Goal: Task Accomplishment & Management: Manage account settings

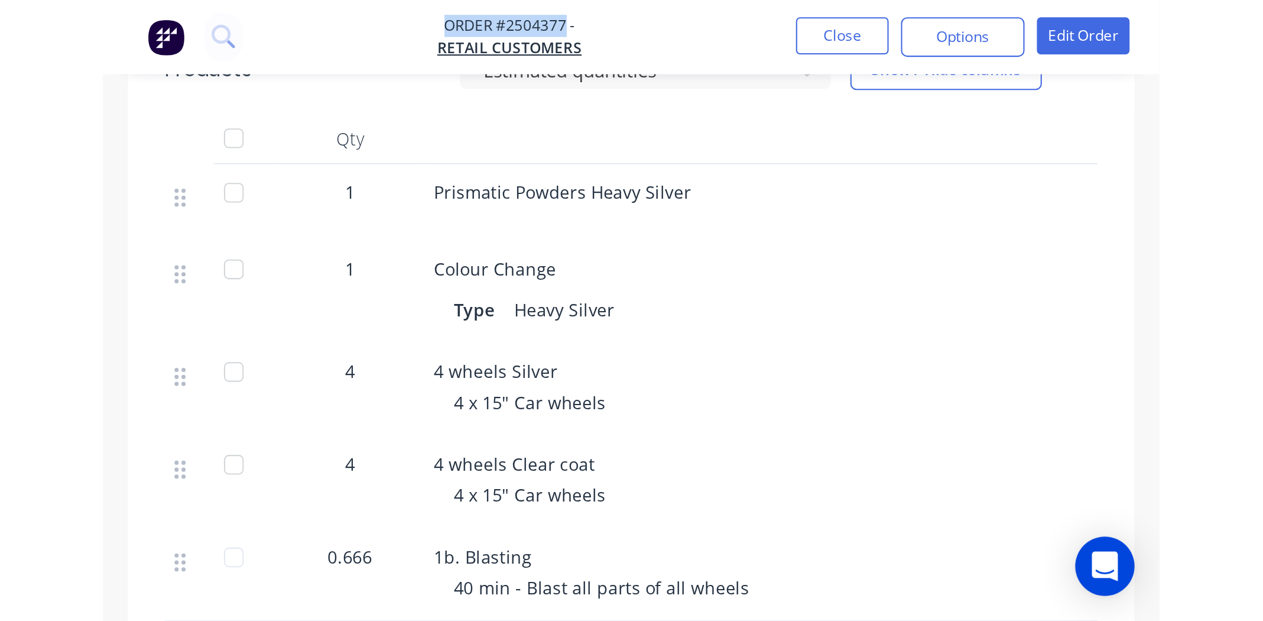
scroll to position [203, 0]
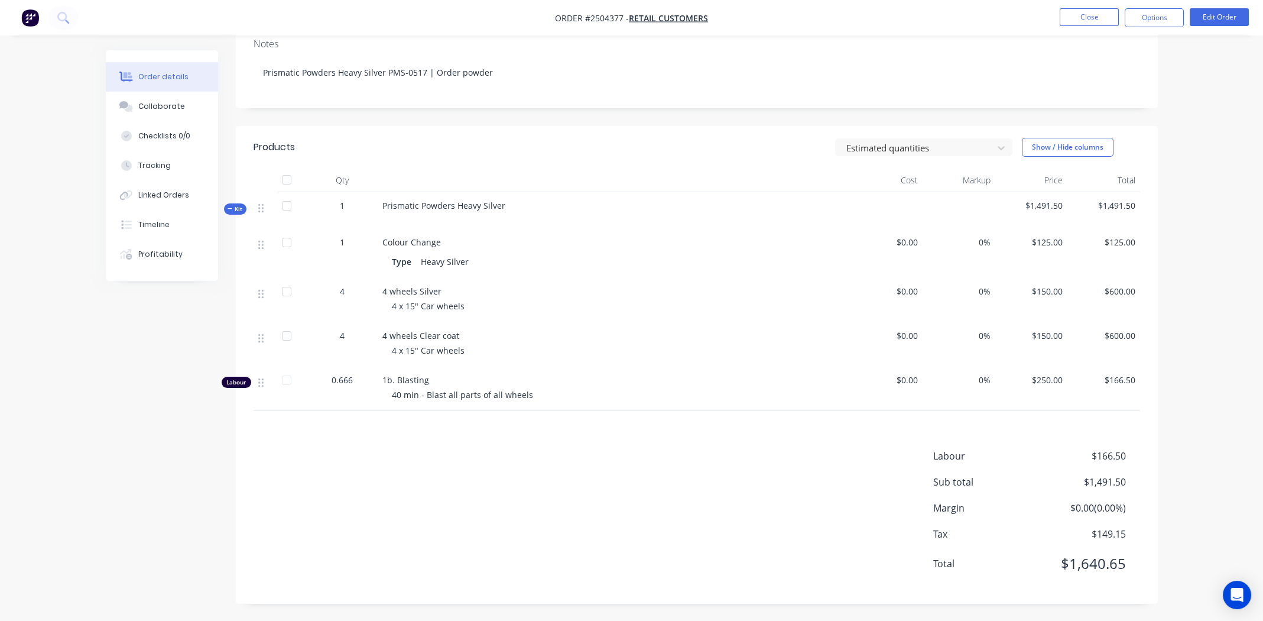
click at [378, 287] on div "Labour $166.50 Sub total $1,491.50 Margin $0.00 ( 0.00 %) Tax $149.15 Total $1,…" at bounding box center [697, 517] width 887 height 137
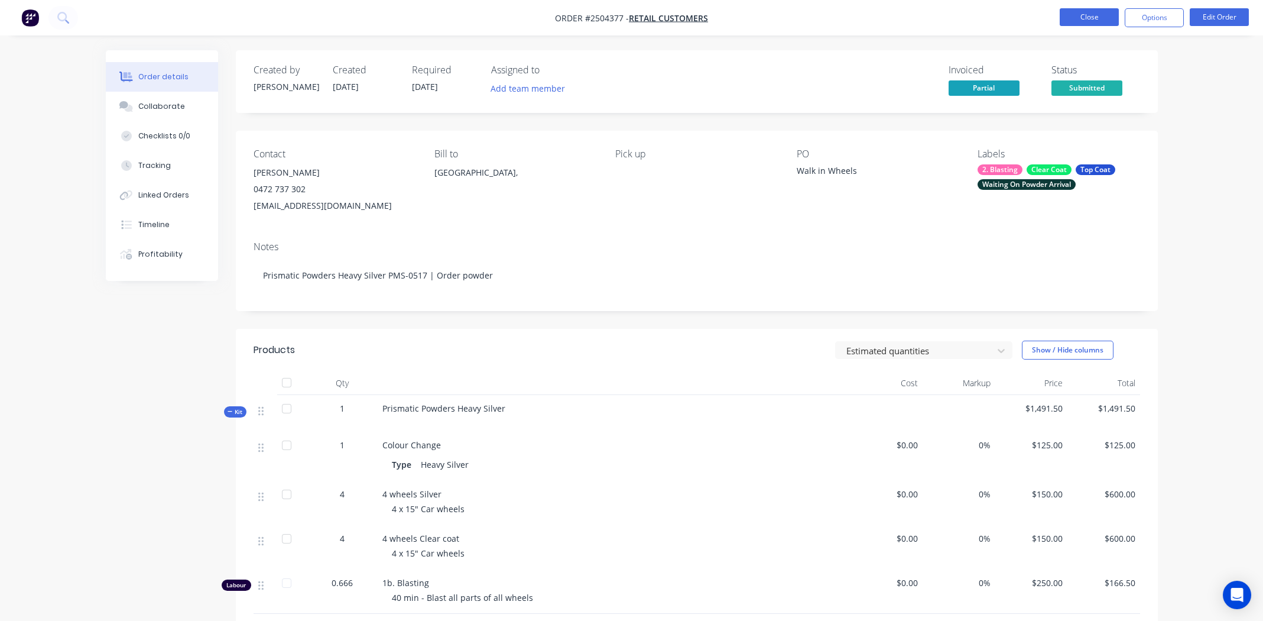
click at [499, 15] on button "Close" at bounding box center [1089, 17] width 59 height 18
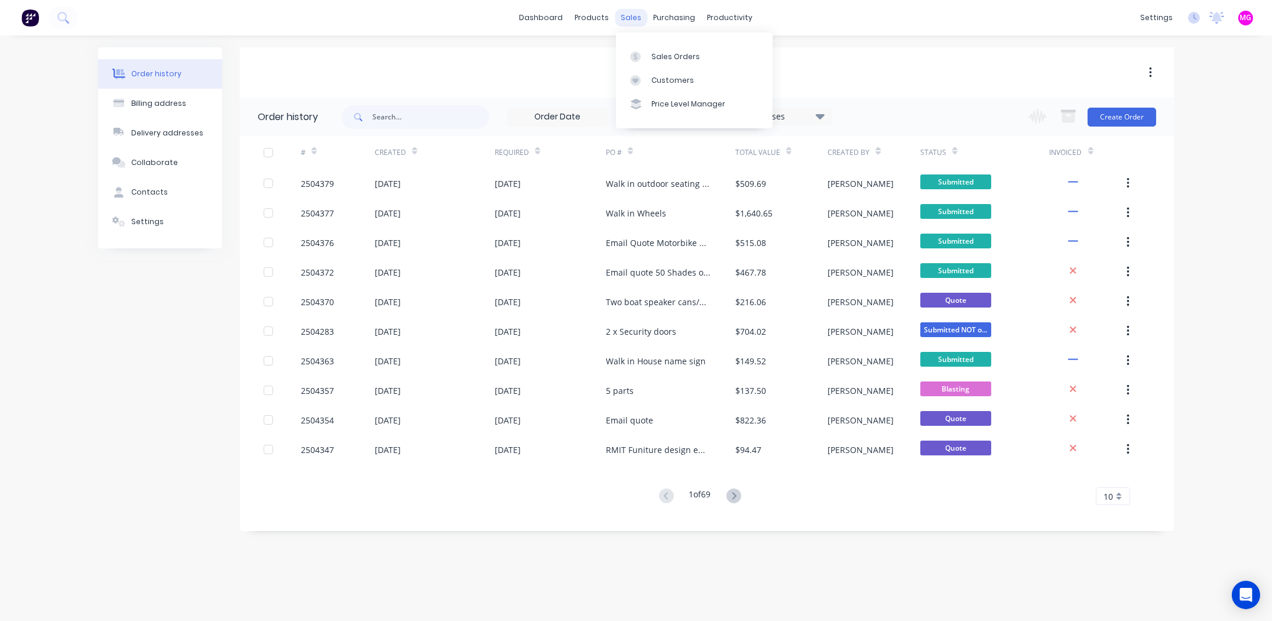
click at [499, 17] on div "sales" at bounding box center [631, 18] width 33 height 18
click at [499, 41] on div "Sales Orders Customers Price Level Manager" at bounding box center [694, 80] width 157 height 95
click at [499, 50] on link "Sales Orders" at bounding box center [694, 56] width 157 height 24
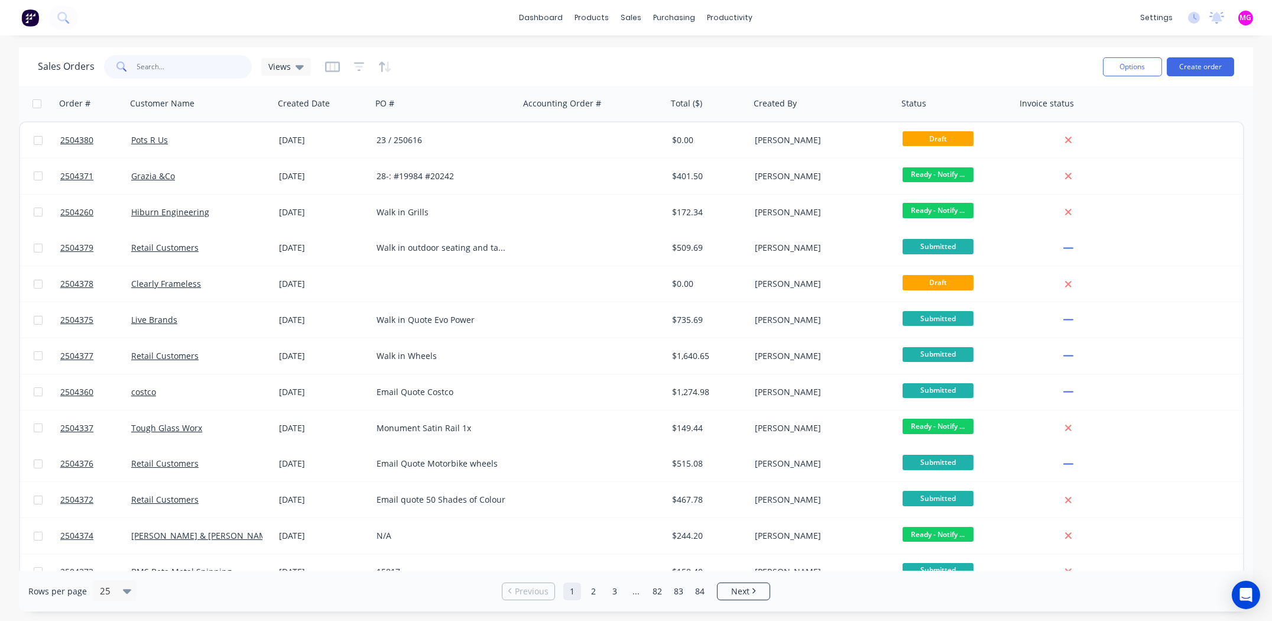
click at [195, 67] on input "text" at bounding box center [194, 67] width 115 height 24
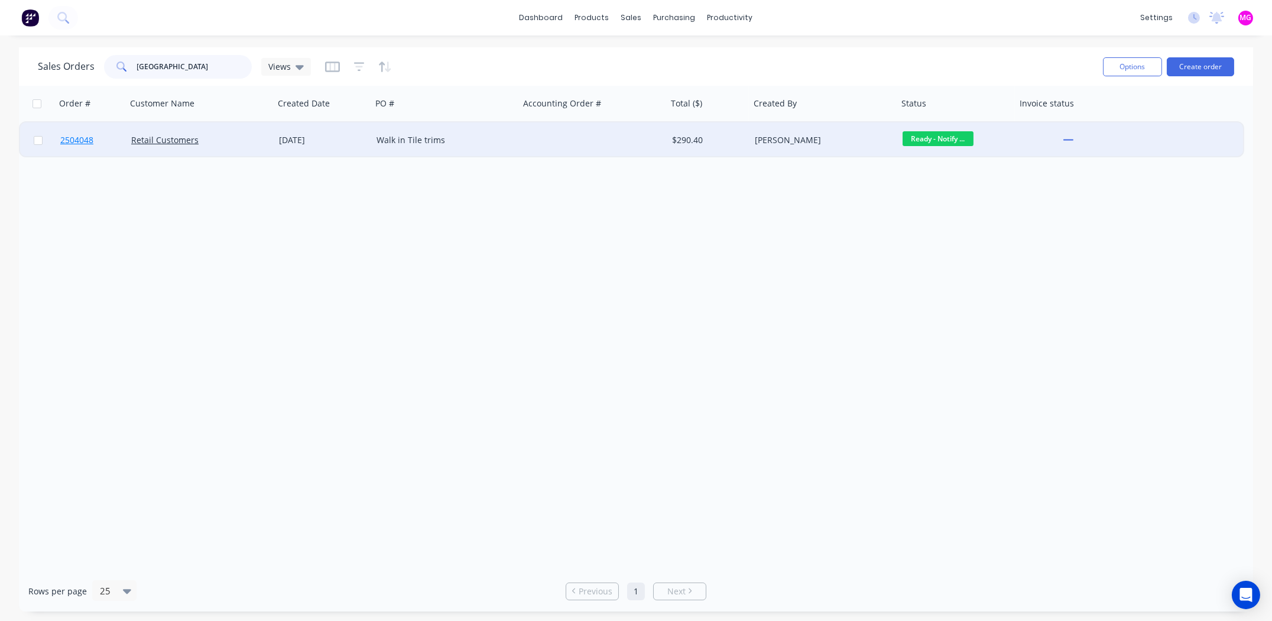
type input "elba"
click at [83, 138] on span "2504048" at bounding box center [76, 140] width 33 height 12
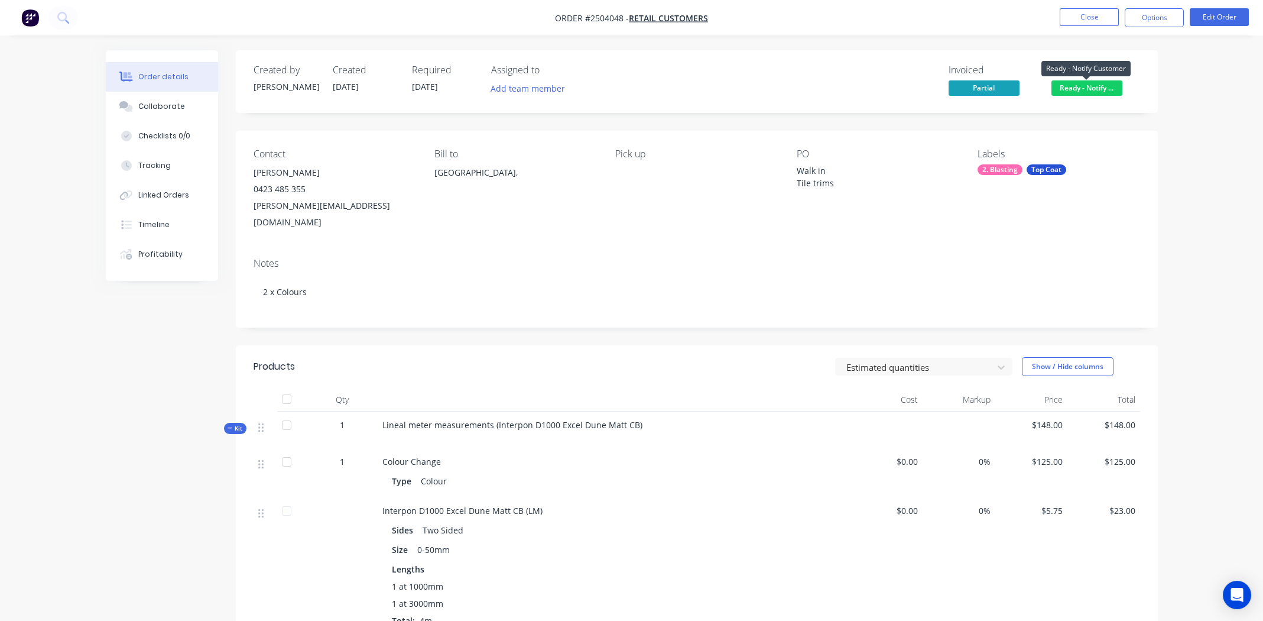
click at [499, 85] on span "Ready - Notify ..." at bounding box center [1086, 87] width 71 height 15
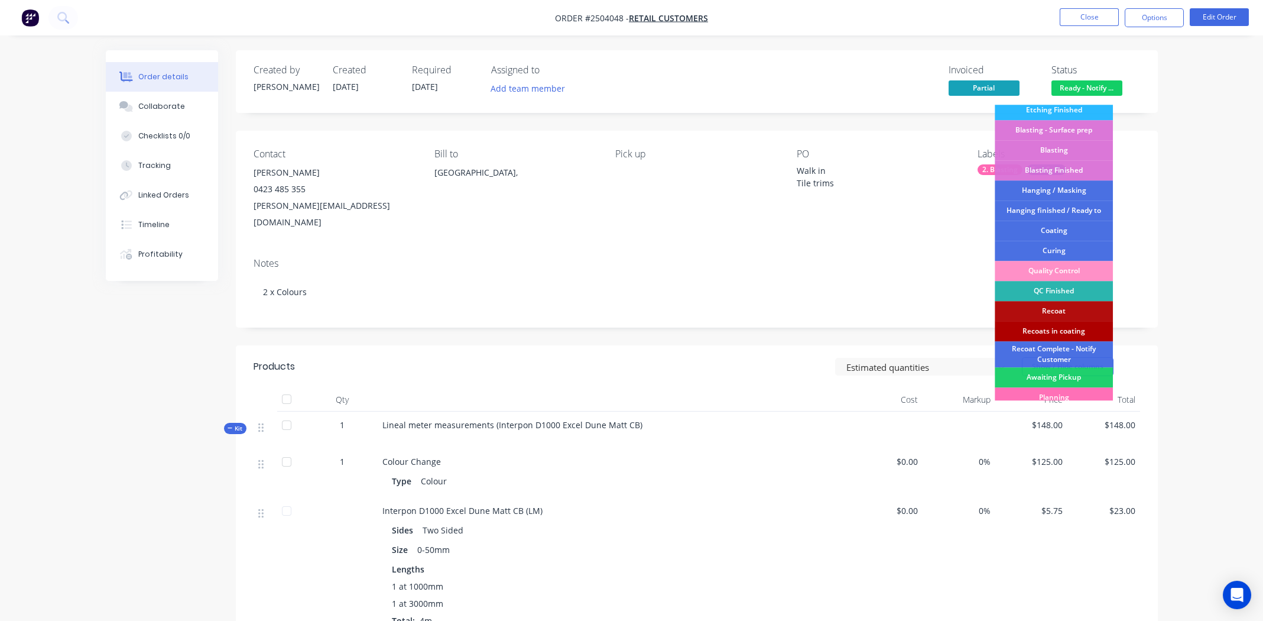
scroll to position [273, 0]
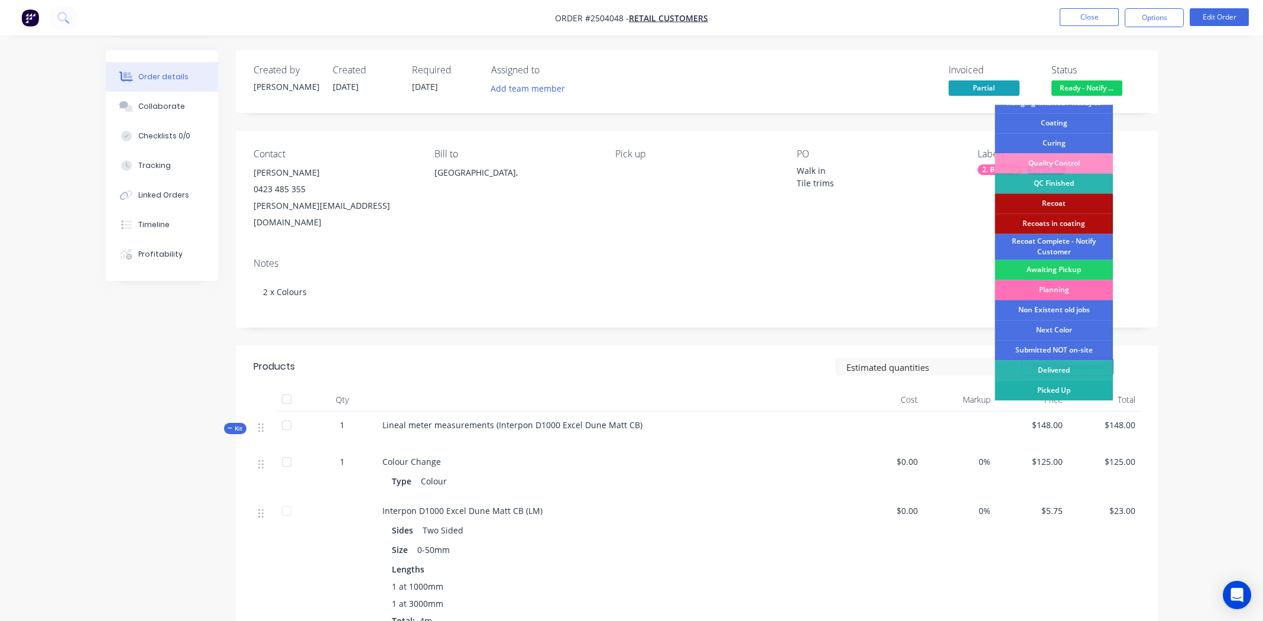
click at [499, 287] on div "Picked Up" at bounding box center [1054, 390] width 118 height 20
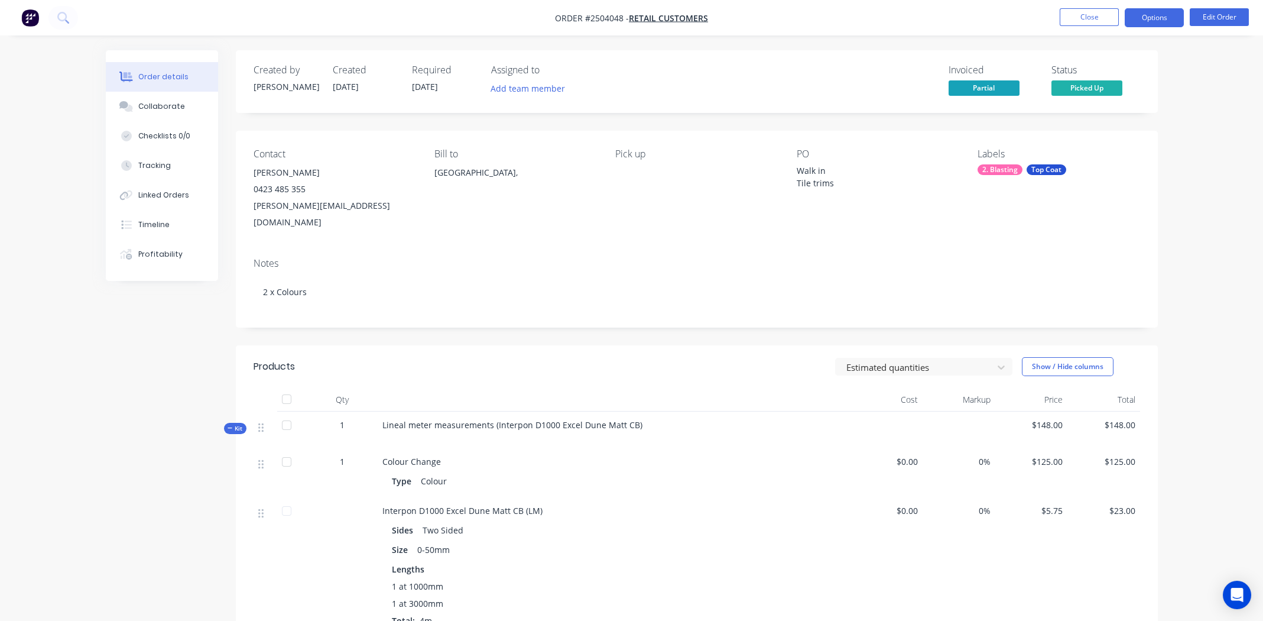
click at [499, 23] on button "Options" at bounding box center [1154, 17] width 59 height 19
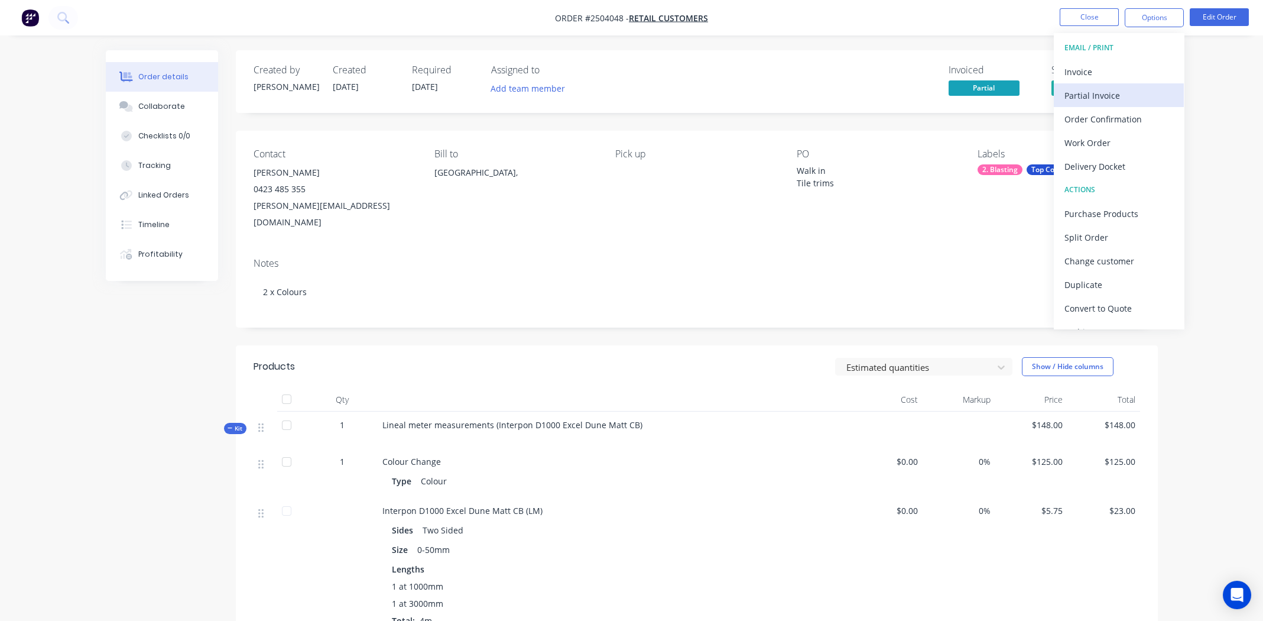
click at [499, 93] on div "Partial Invoice" at bounding box center [1118, 95] width 109 height 17
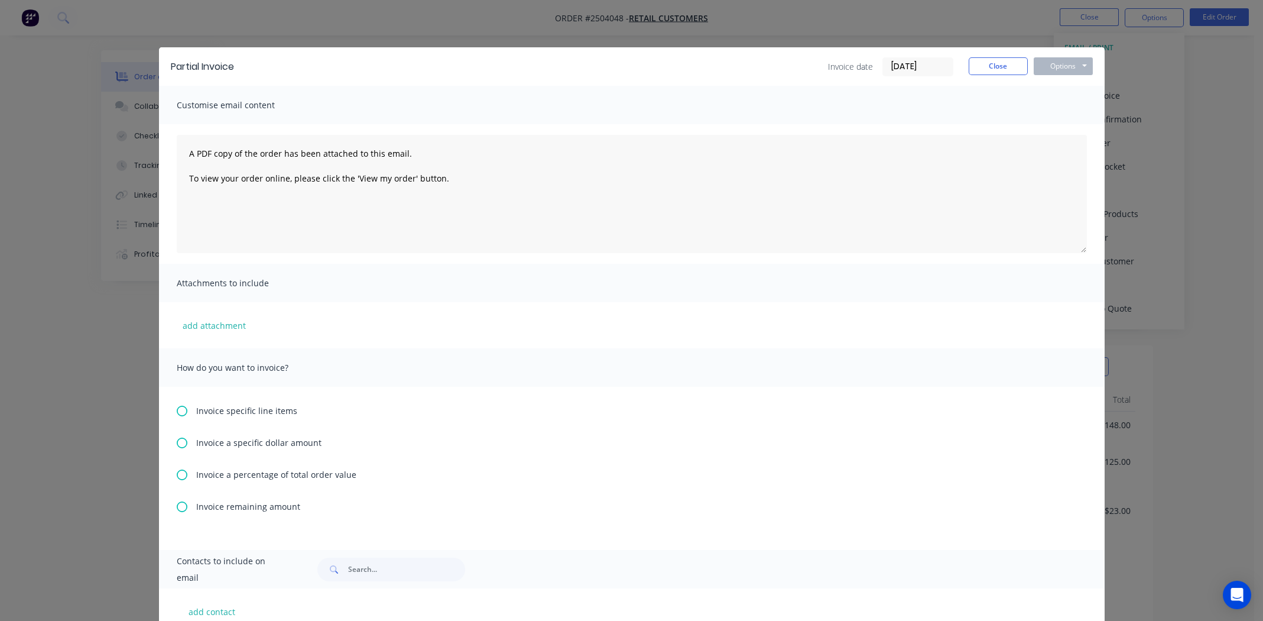
click at [177, 287] on icon at bounding box center [182, 442] width 11 height 11
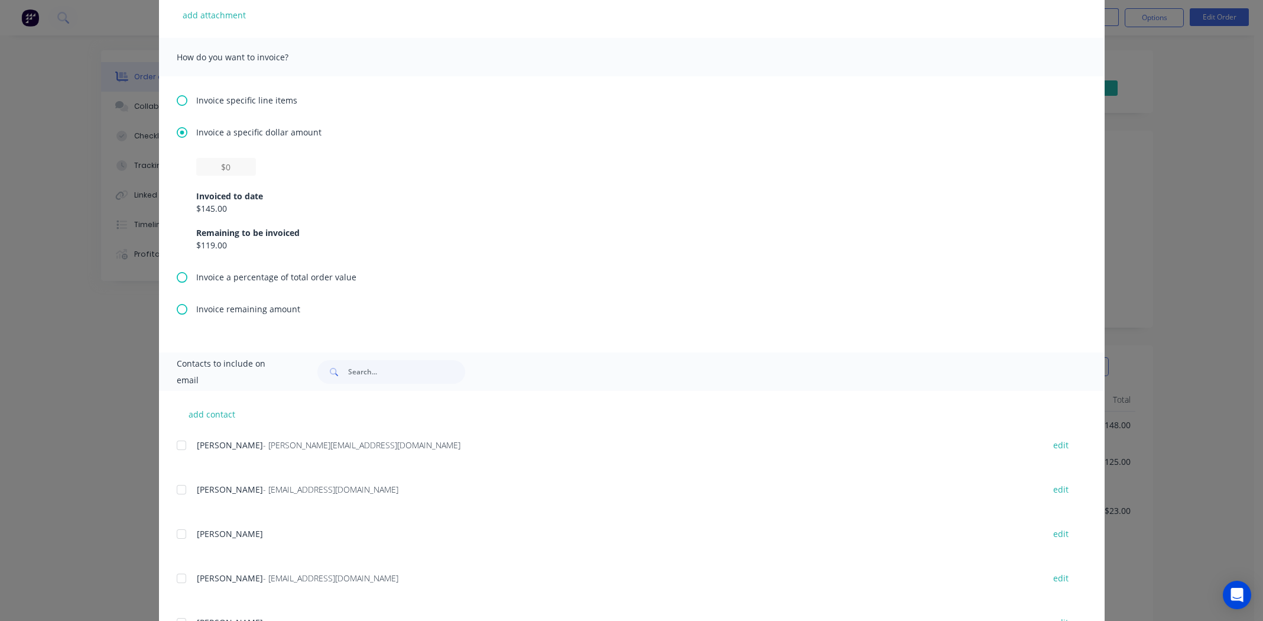
scroll to position [355, 0]
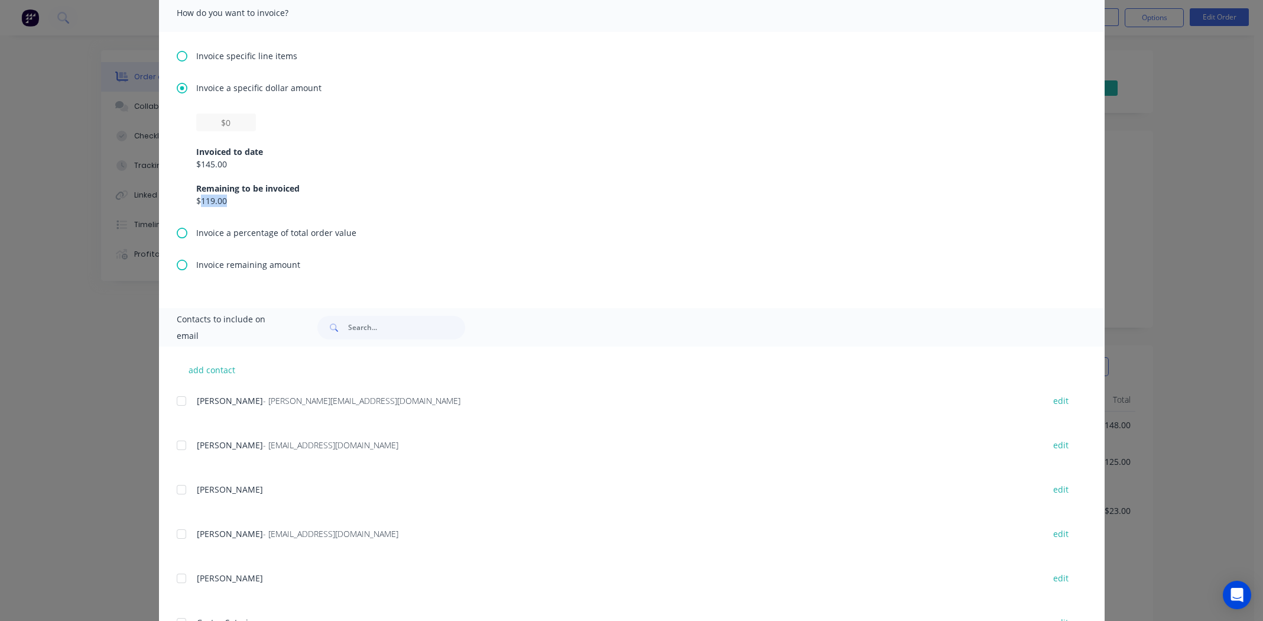
drag, startPoint x: 229, startPoint y: 200, endPoint x: 195, endPoint y: 199, distance: 33.7
click at [196, 199] on div "$119.00" at bounding box center [631, 200] width 871 height 12
copy div "119.00"
click at [228, 121] on input "text" at bounding box center [226, 122] width 60 height 18
paste input "$119.00"
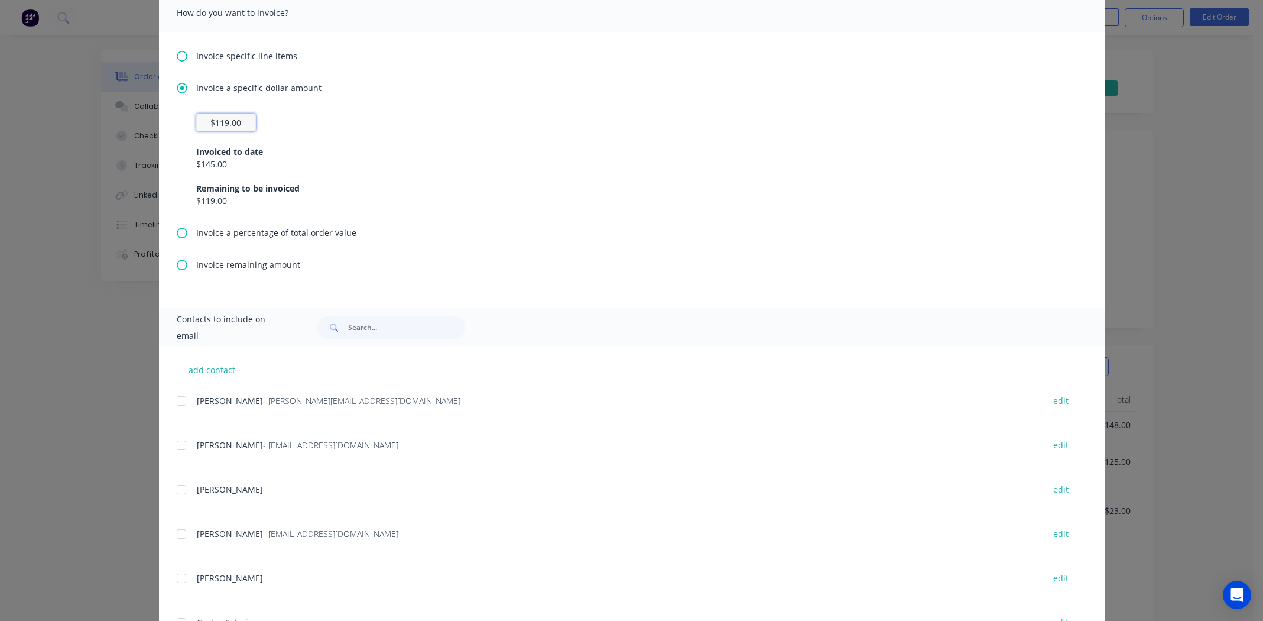
scroll to position [0, 0]
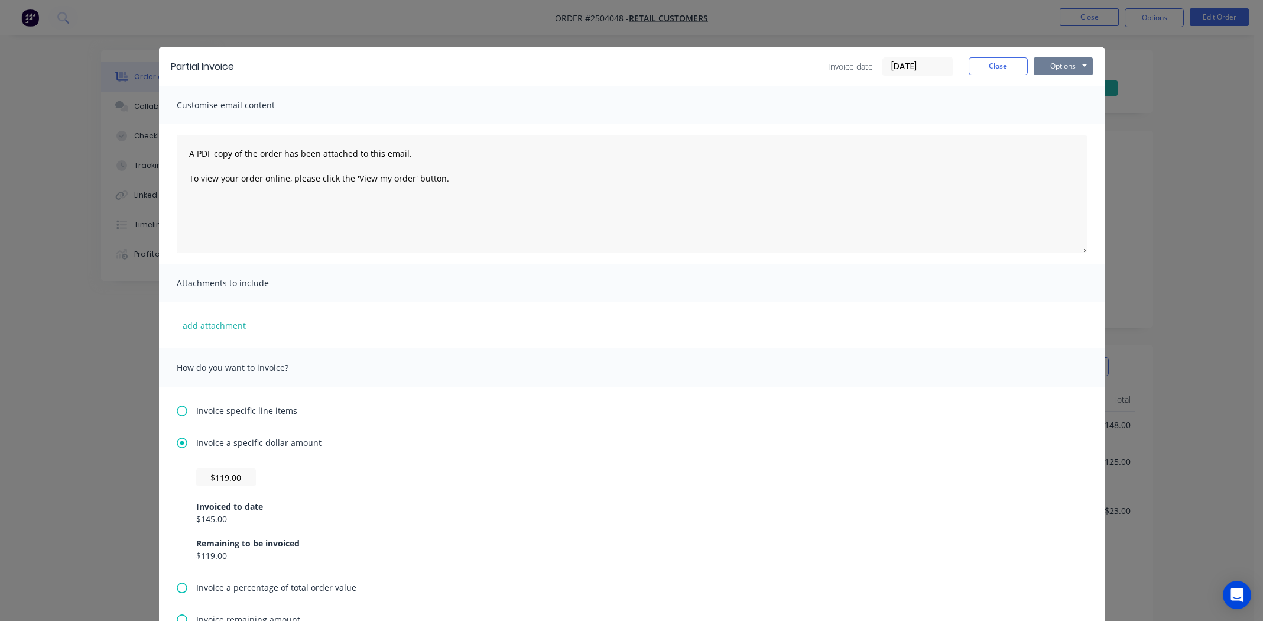
type input "$119"
click at [499, 59] on button "Options" at bounding box center [1063, 66] width 59 height 18
click at [499, 108] on button "Print" at bounding box center [1072, 107] width 76 height 20
click at [499, 66] on button "Close" at bounding box center [998, 66] width 59 height 18
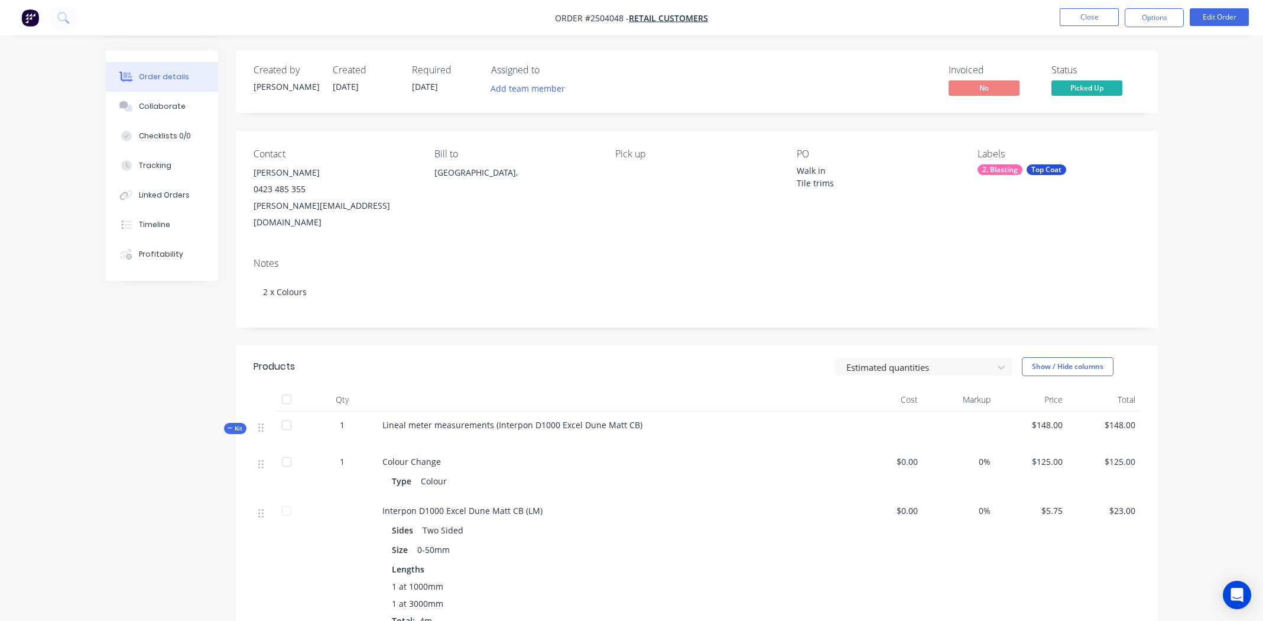
click at [499, 184] on div "Order details Collaborate Checklists 0/0 Tracking Linked Orders Timeline Profit…" at bounding box center [631, 540] width 1263 height 1081
click at [499, 11] on button "Options" at bounding box center [1154, 17] width 59 height 19
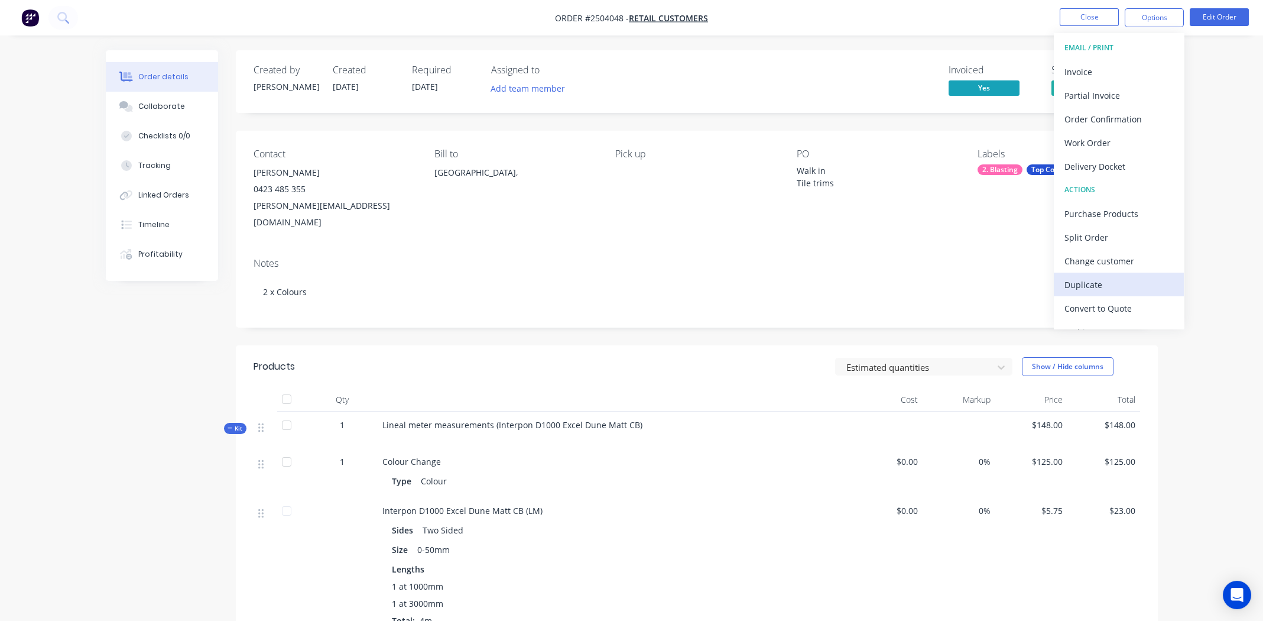
click at [499, 278] on div "Duplicate" at bounding box center [1118, 284] width 109 height 17
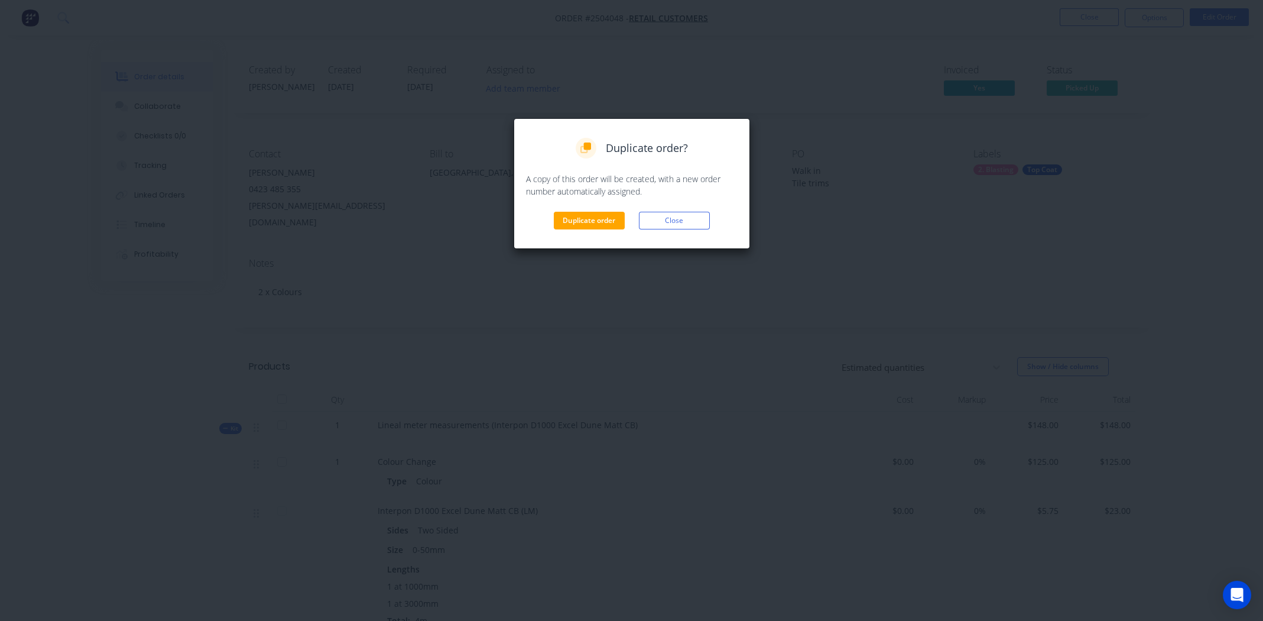
drag, startPoint x: 582, startPoint y: 212, endPoint x: 605, endPoint y: 206, distance: 23.8
click at [499, 212] on button "Duplicate order" at bounding box center [589, 221] width 71 height 18
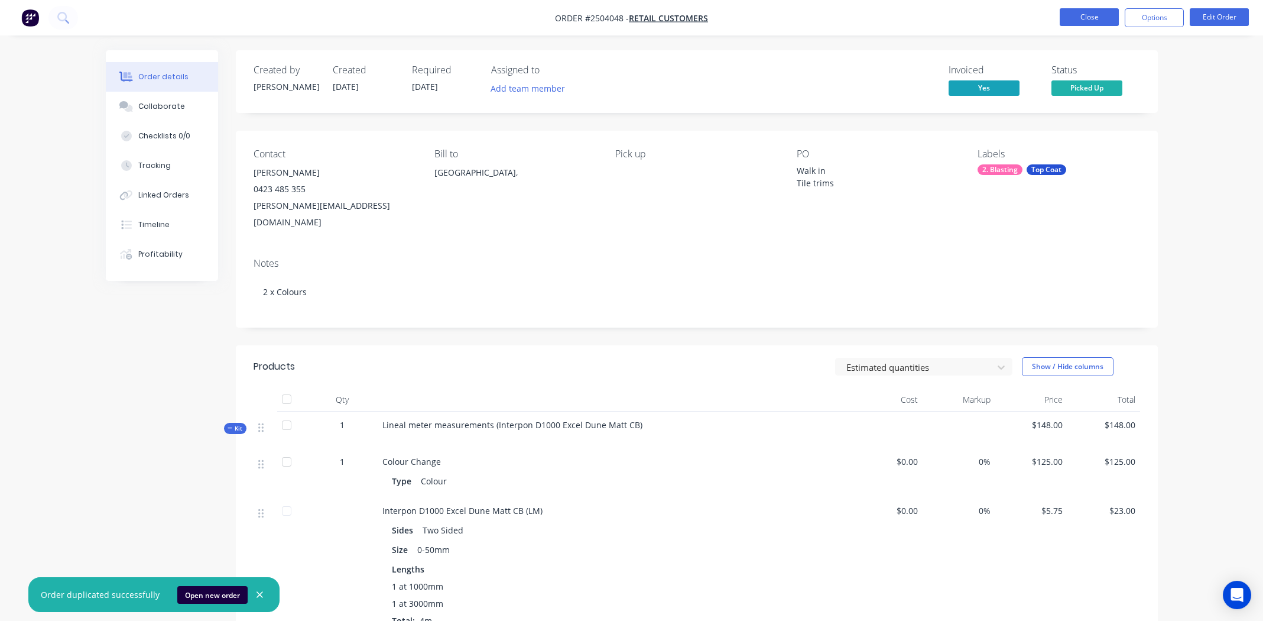
click at [499, 13] on button "Close" at bounding box center [1089, 17] width 59 height 18
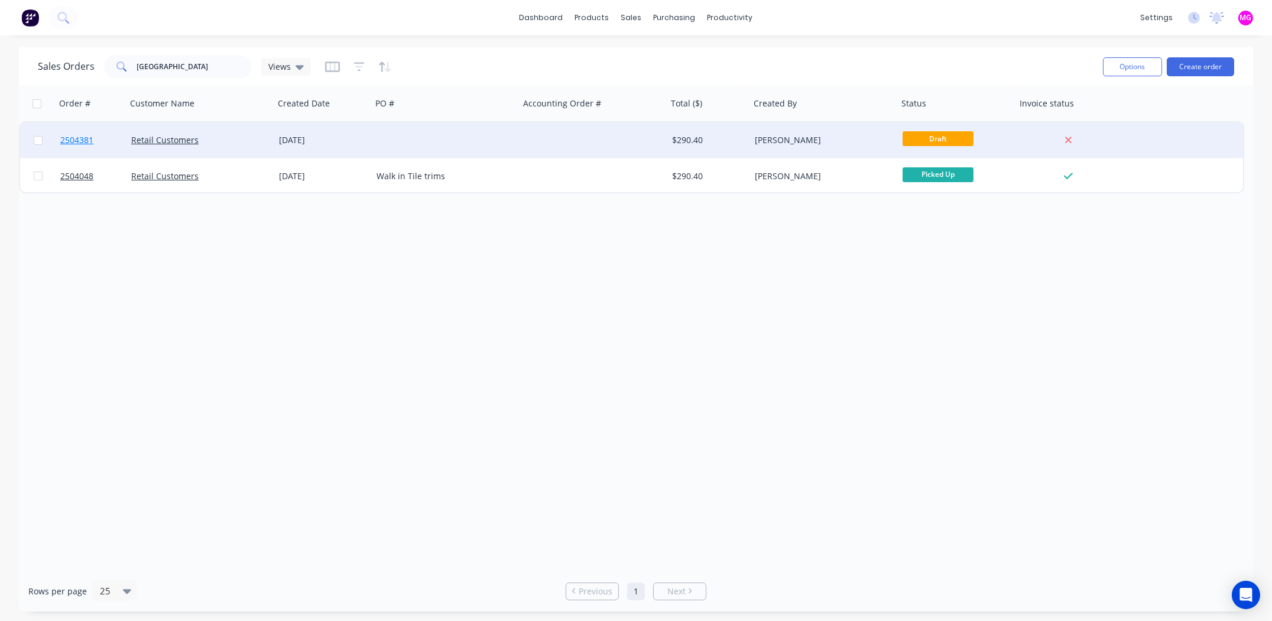
click at [76, 135] on span "2504381" at bounding box center [76, 140] width 33 height 12
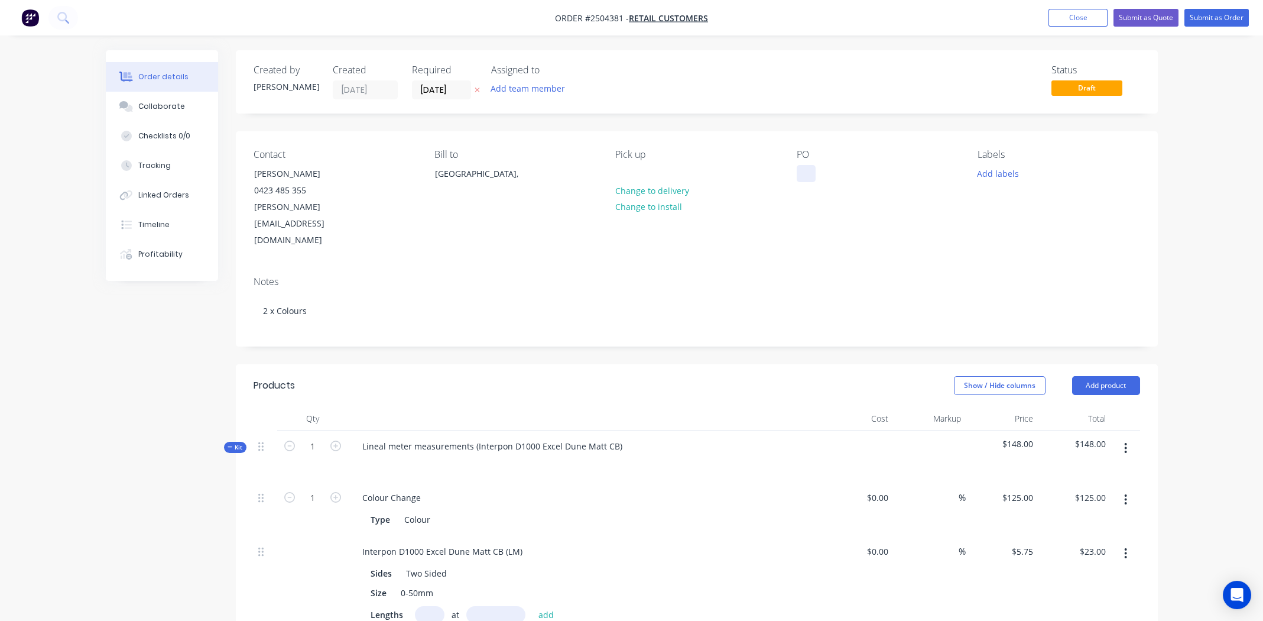
click at [499, 171] on div at bounding box center [806, 173] width 19 height 17
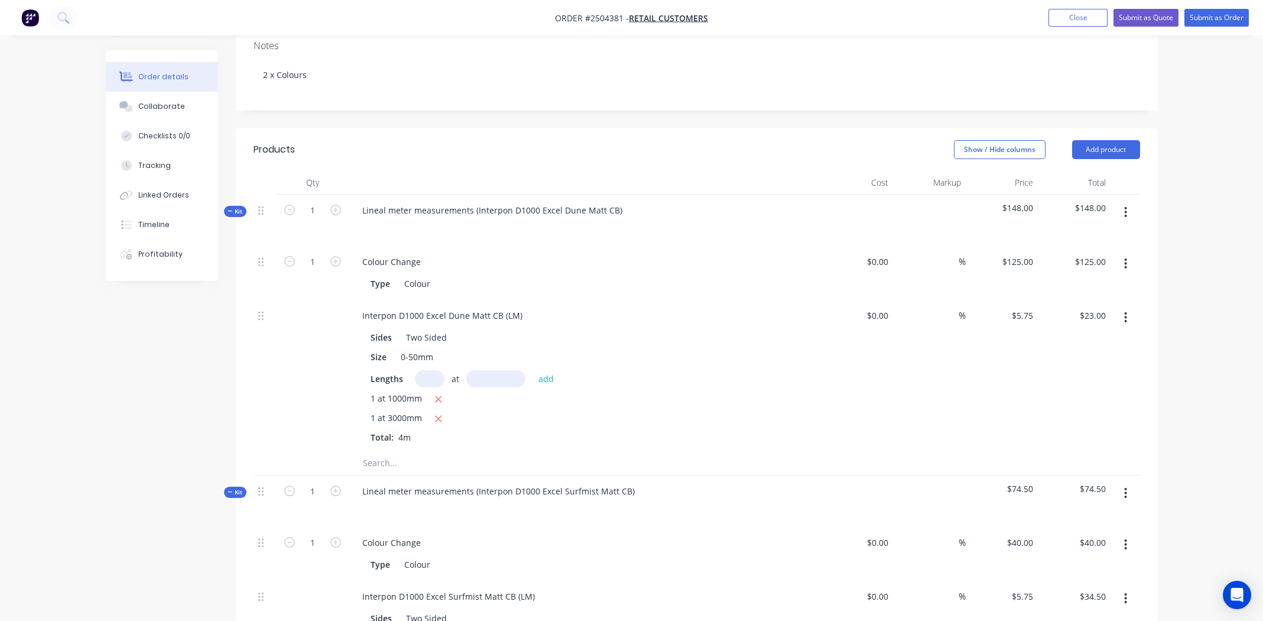
scroll to position [177, 0]
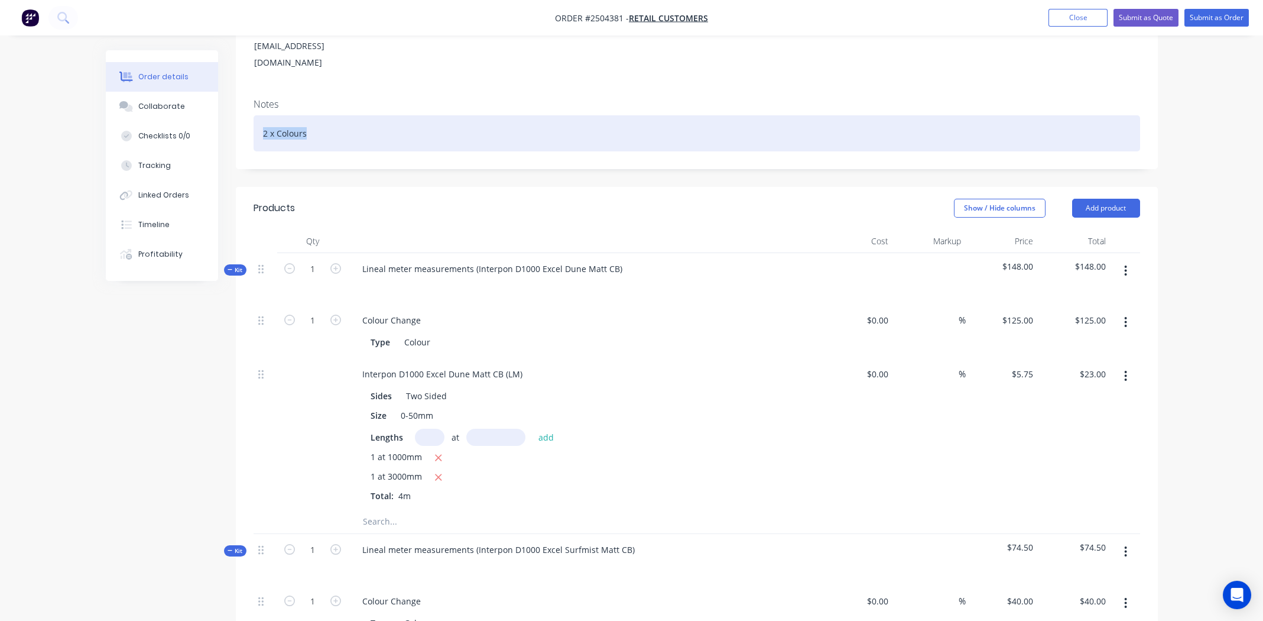
drag, startPoint x: 333, startPoint y: 102, endPoint x: 254, endPoint y: 96, distance: 79.4
click at [254, 115] on div "2 x Colours" at bounding box center [697, 133] width 887 height 36
drag, startPoint x: 335, startPoint y: 102, endPoint x: 240, endPoint y: 99, distance: 95.2
click at [239, 98] on div "Notes 2 x Colours" at bounding box center [697, 128] width 922 height 79
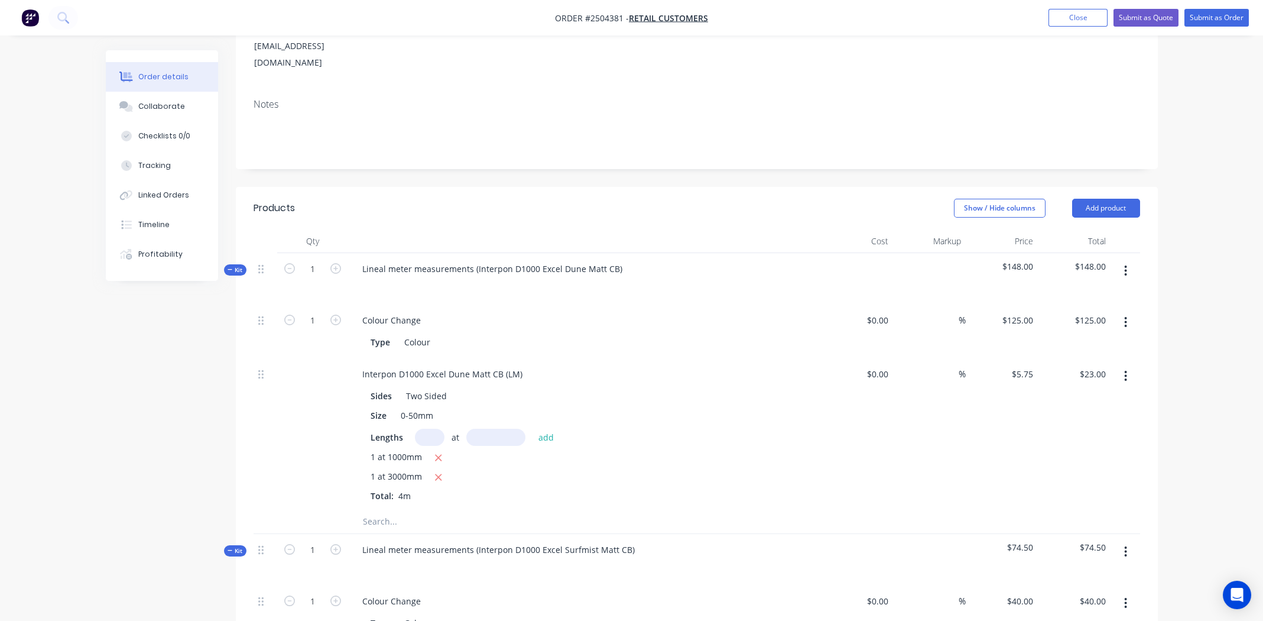
click at [499, 265] on icon "button" at bounding box center [1126, 270] width 2 height 11
click at [499, 287] on div "Delete" at bounding box center [1083, 372] width 91 height 17
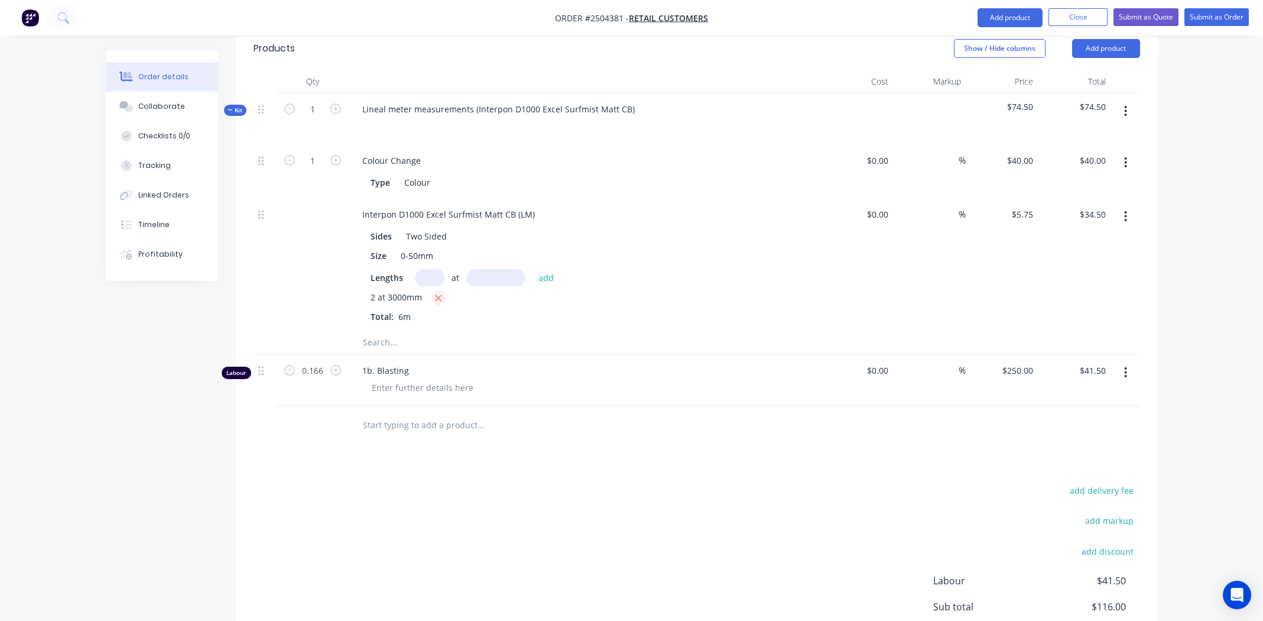
scroll to position [355, 0]
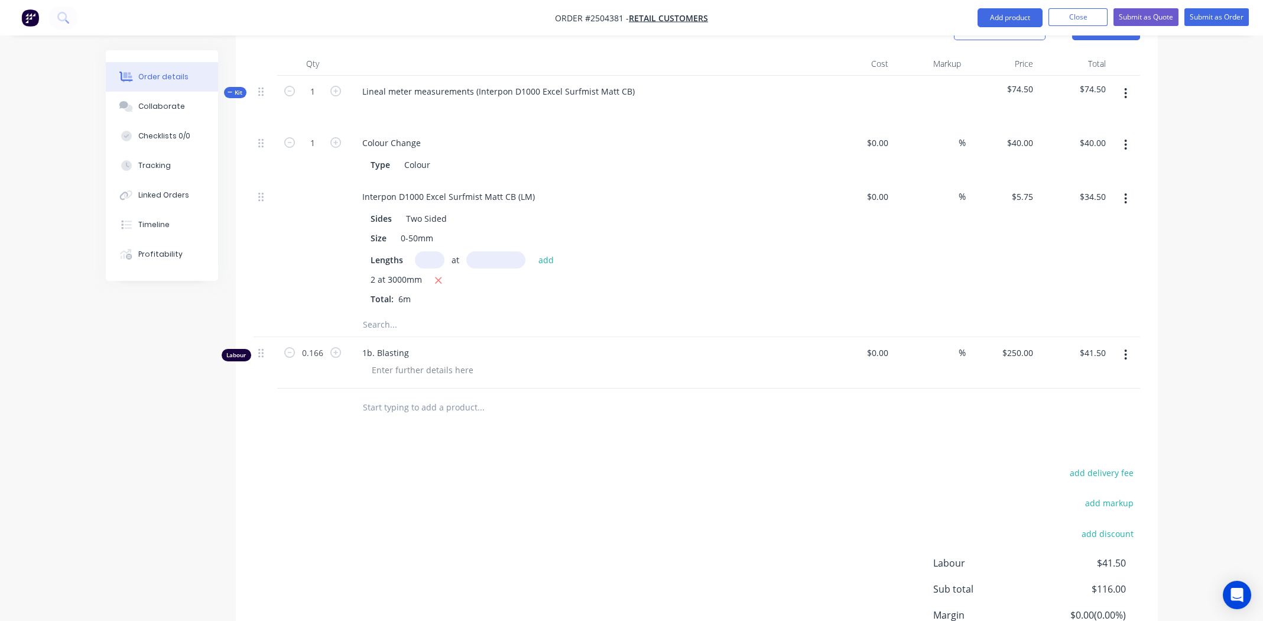
click at [373, 273] on span "2 at 3000mm" at bounding box center [396, 280] width 51 height 15
click at [435, 275] on icon "button" at bounding box center [438, 280] width 8 height 11
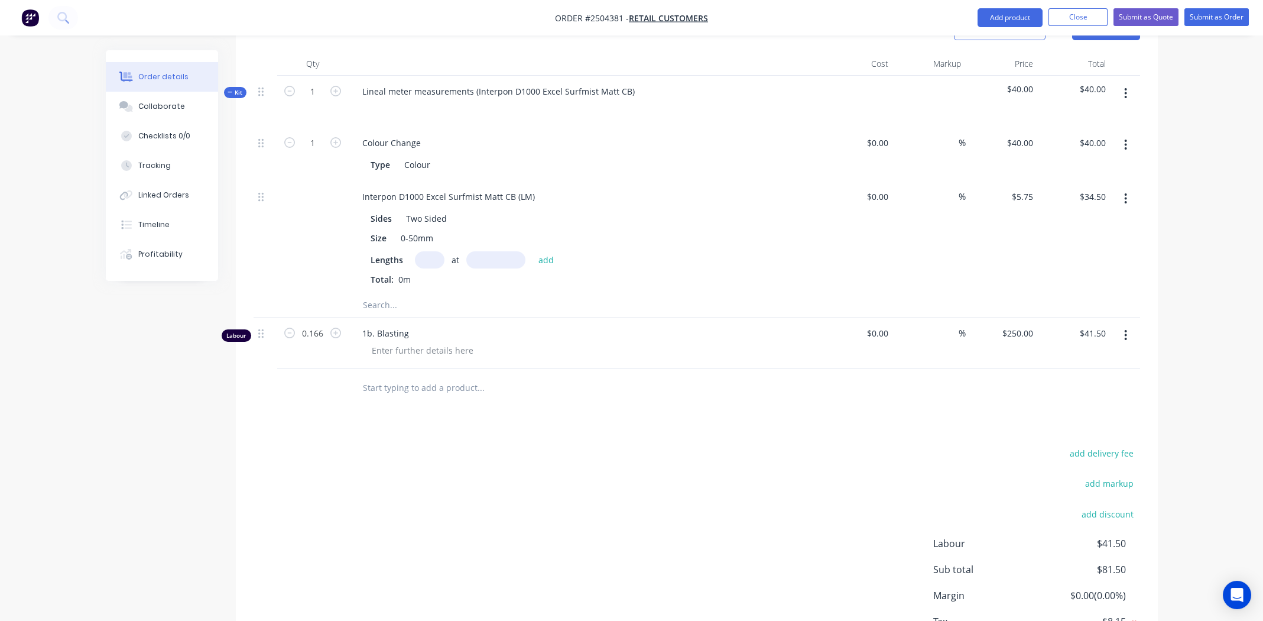
type input "$0.00"
click at [420, 251] on input "text" at bounding box center [430, 259] width 30 height 17
type input "1"
type input "3000mm"
click at [499, 251] on button "add" at bounding box center [547, 259] width 28 height 16
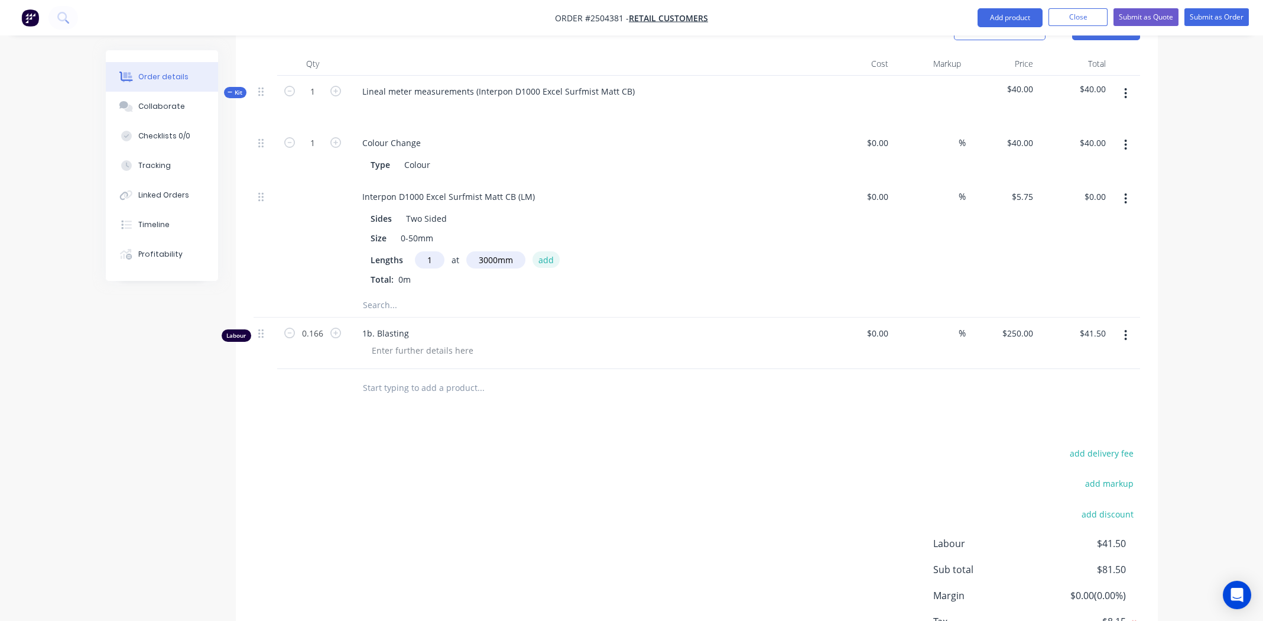
type input "$17.25"
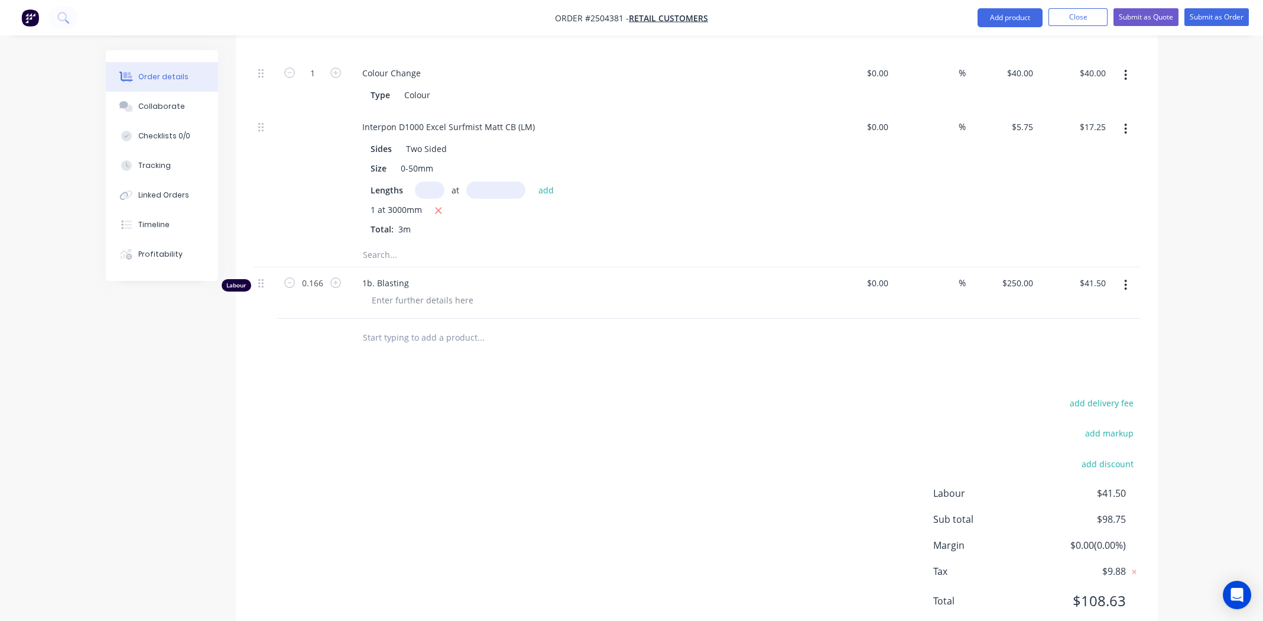
scroll to position [427, 0]
click at [499, 271] on button "button" at bounding box center [1126, 281] width 28 height 21
click at [499, 287] on div "Delete" at bounding box center [1083, 383] width 91 height 17
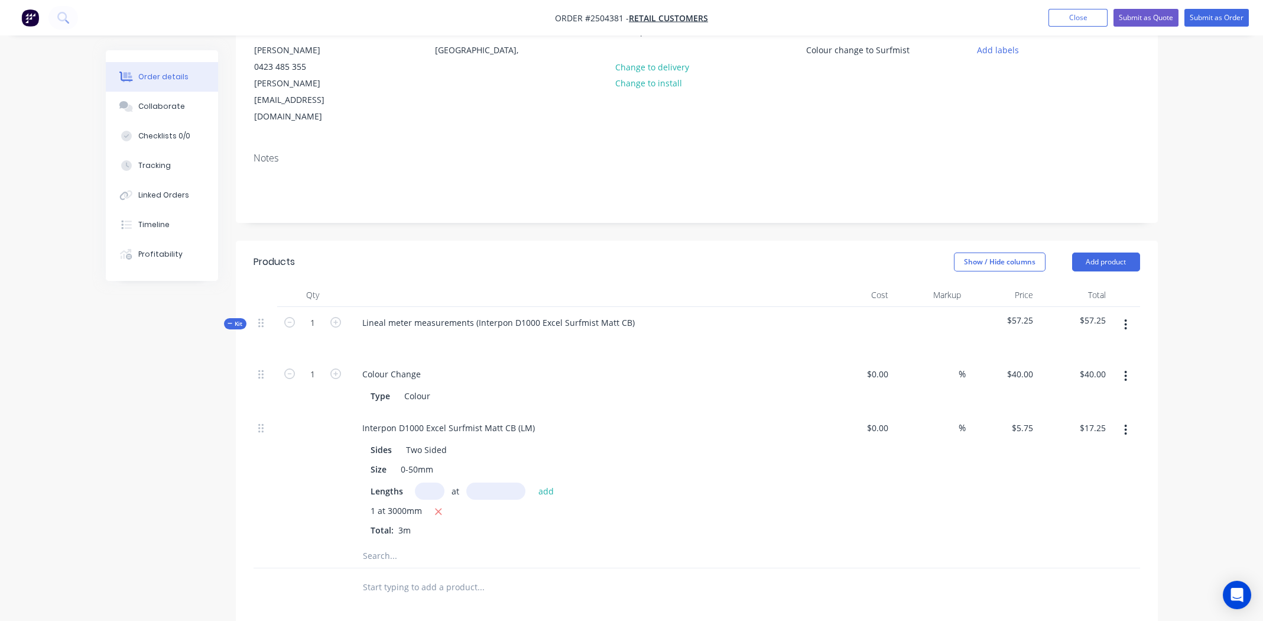
scroll to position [80, 0]
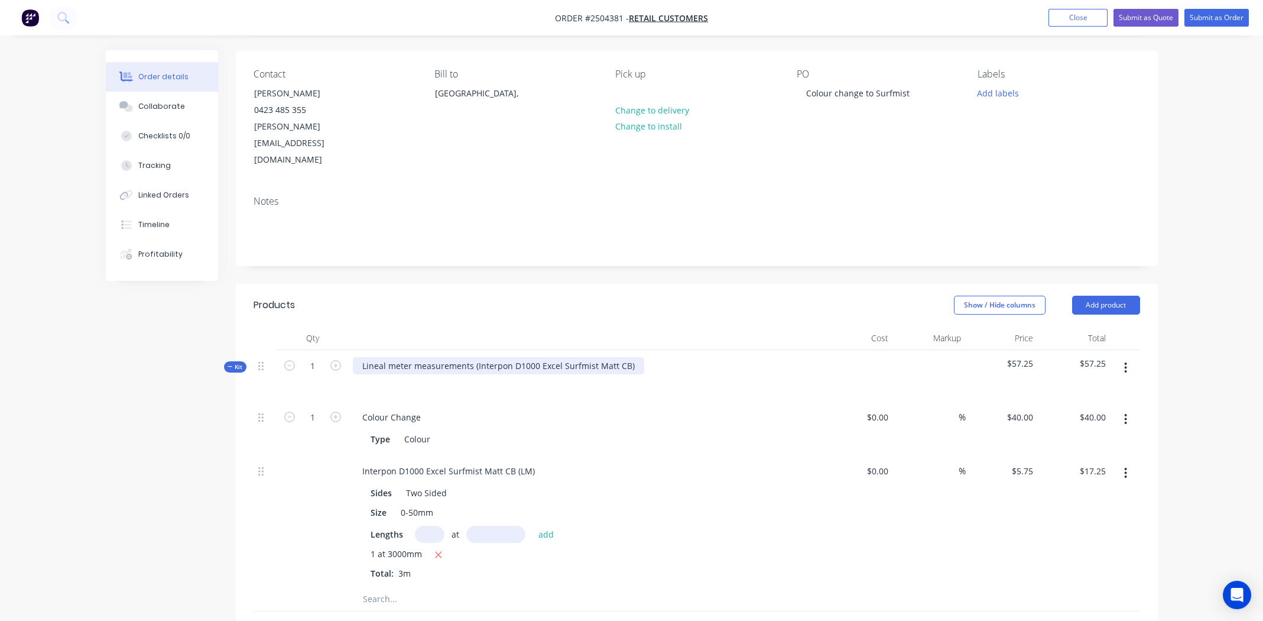
click at [476, 287] on div "Lineal meter measurements (Interpon D1000 Excel Surfmist Matt CB)" at bounding box center [498, 365] width 291 height 17
drag, startPoint x: 475, startPoint y: 330, endPoint x: 355, endPoint y: 329, distance: 120.0
click at [355, 287] on div "Lineal meter measurements (Interpon D1000 Excel Surfmist Matt CB)" at bounding box center [498, 365] width 291 height 17
click at [499, 287] on div "Interpon D1000 Excel Surfmist Matt CB)" at bounding box center [464, 365] width 223 height 17
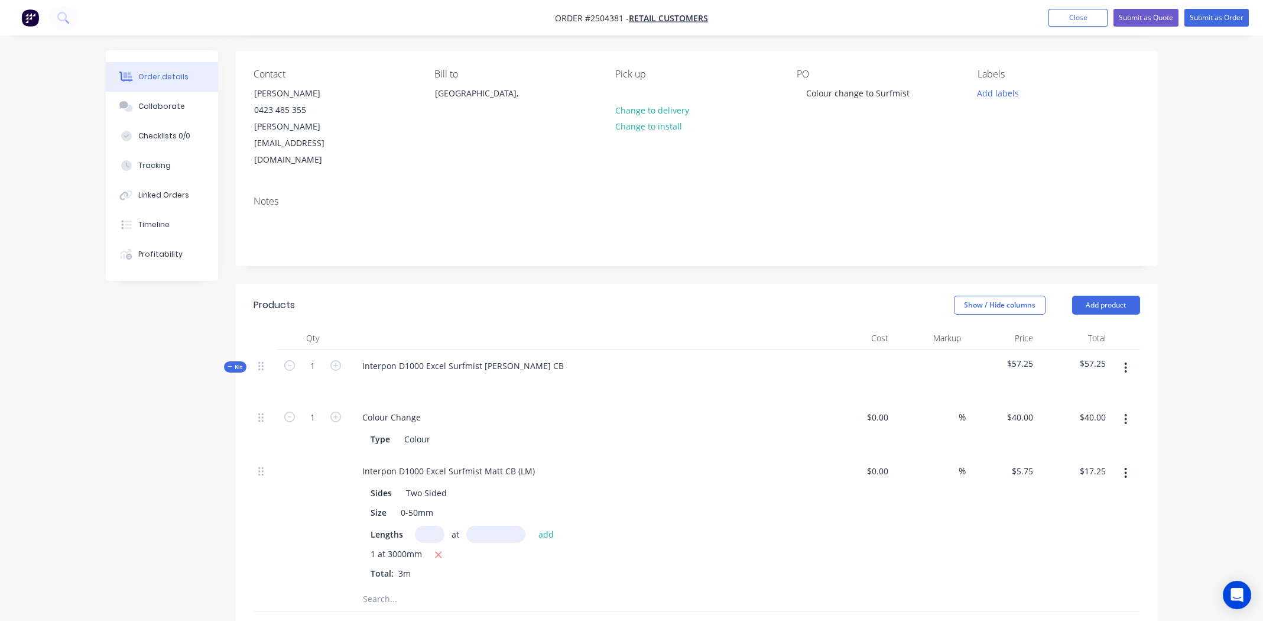
click at [499, 287] on div "Colour Change" at bounding box center [584, 416] width 463 height 17
click at [463, 287] on div "Interpon D1000 Excel Surfmist Matt CB" at bounding box center [584, 375] width 473 height 51
click at [462, 287] on div "Interpon D1000 Excel Surfmist Matt CB" at bounding box center [463, 365] width 220 height 17
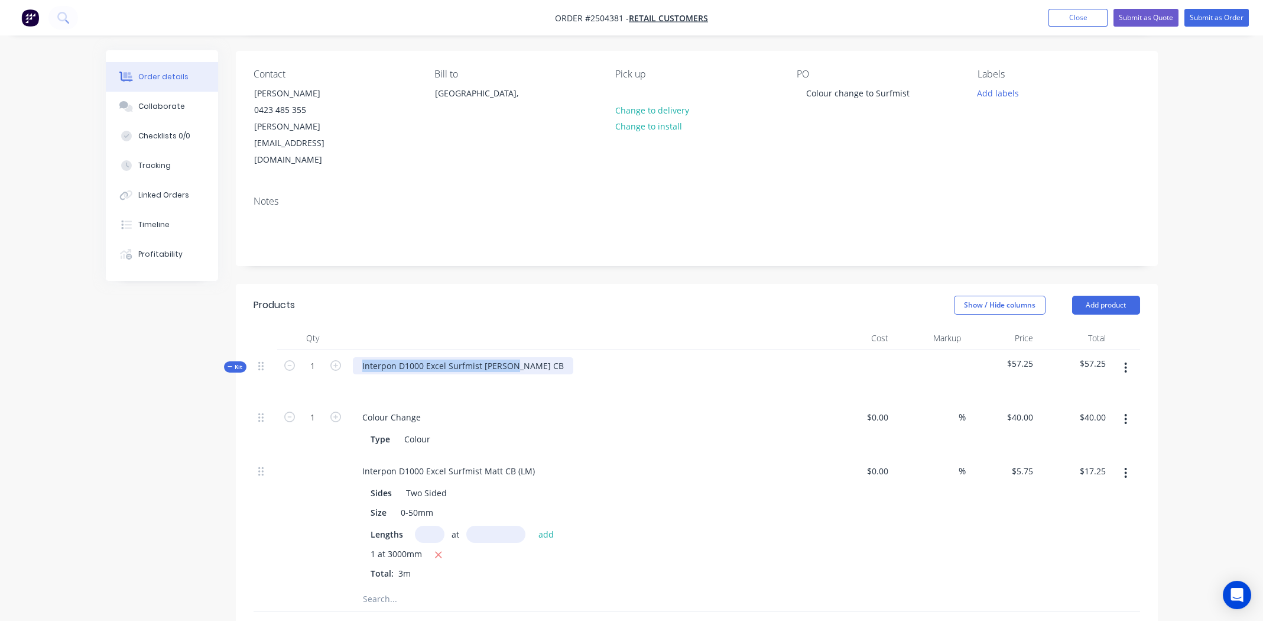
copy div "Interpon D1000 Excel Surfmist Matt CB"
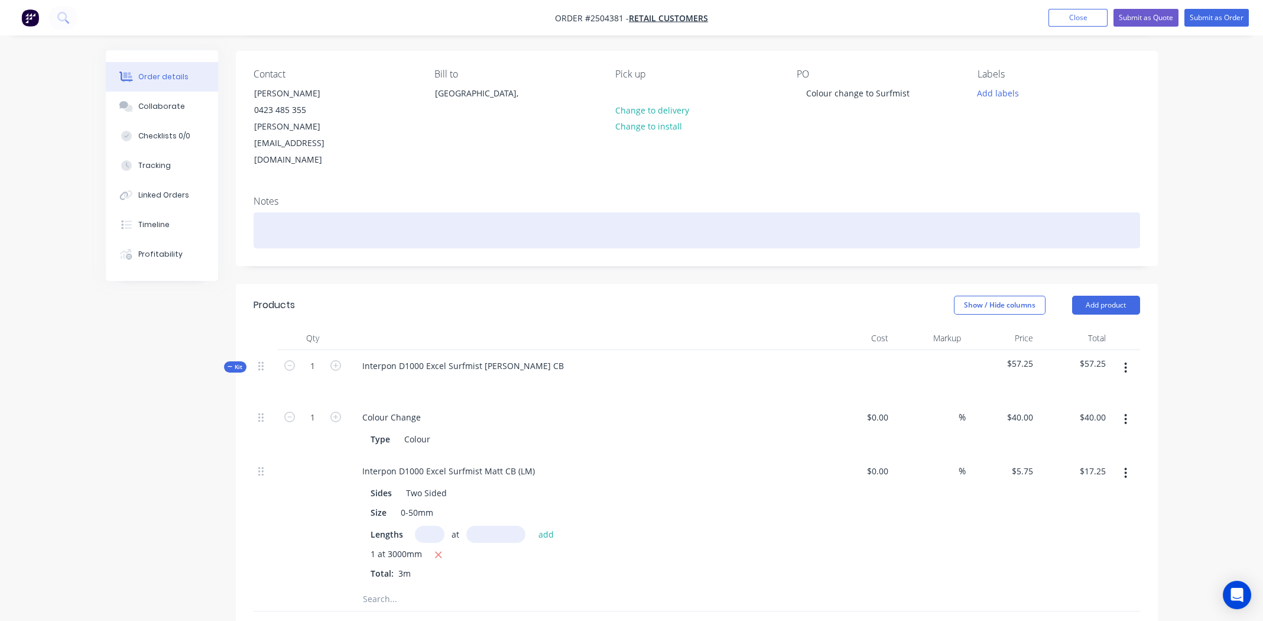
click at [301, 212] on div at bounding box center [697, 230] width 887 height 36
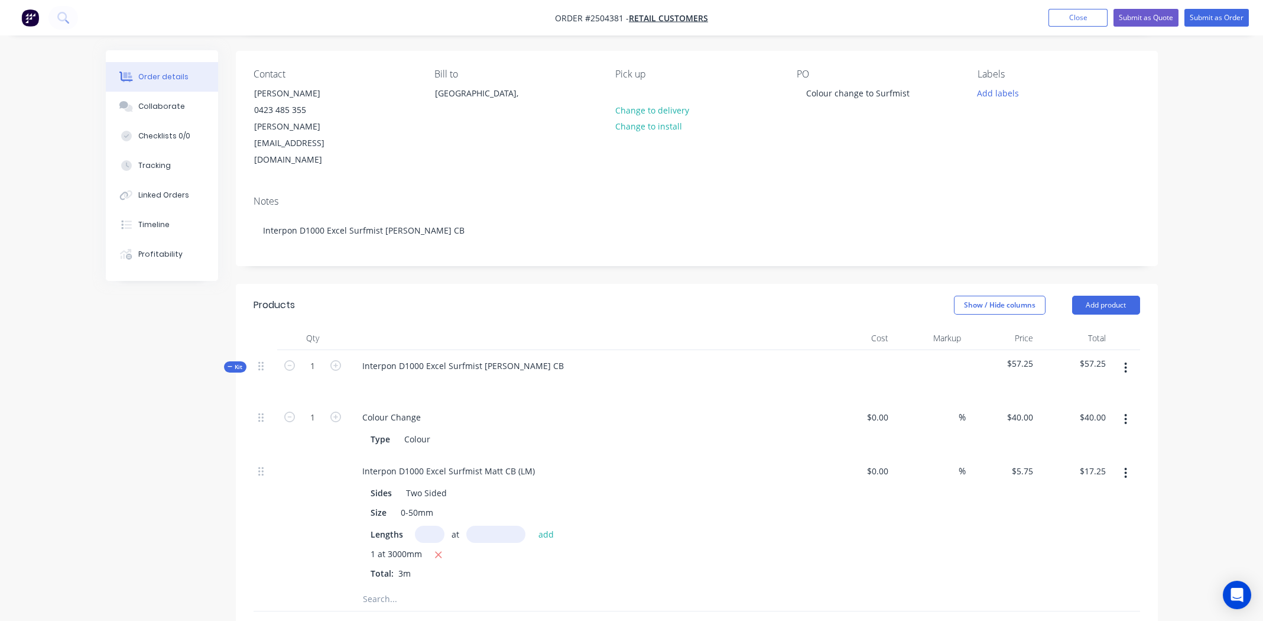
click at [499, 110] on div "PO Colour change to Surfmist" at bounding box center [878, 119] width 162 height 100
click at [499, 92] on button "Add labels" at bounding box center [998, 93] width 54 height 16
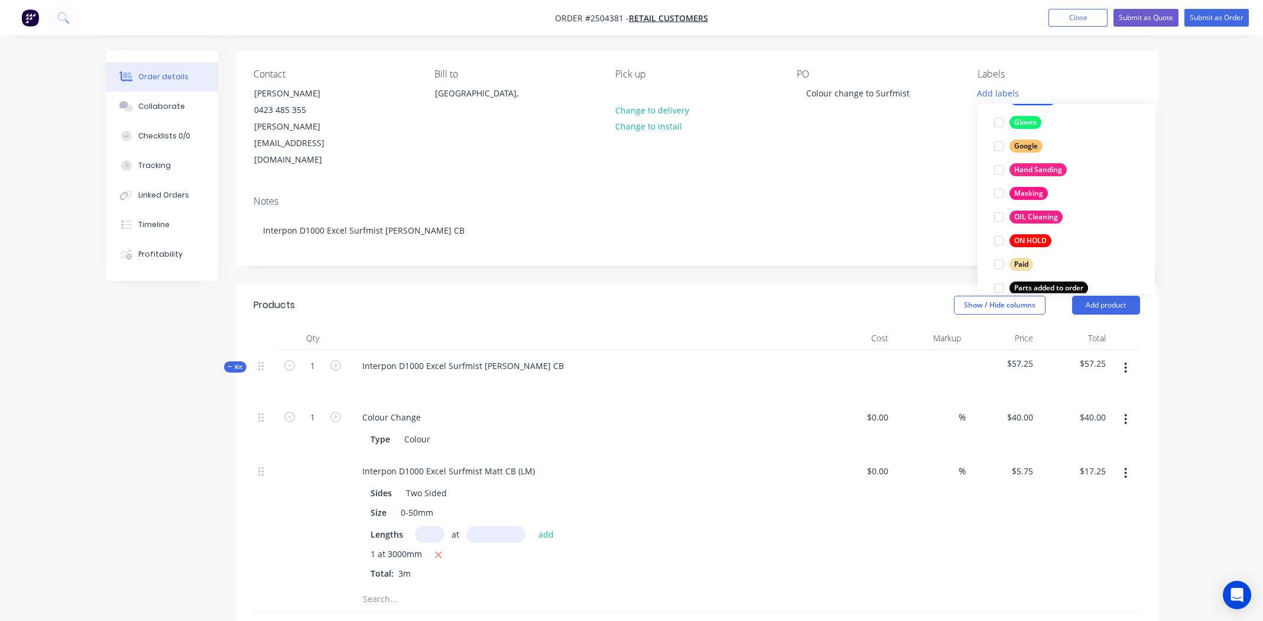
scroll to position [945, 0]
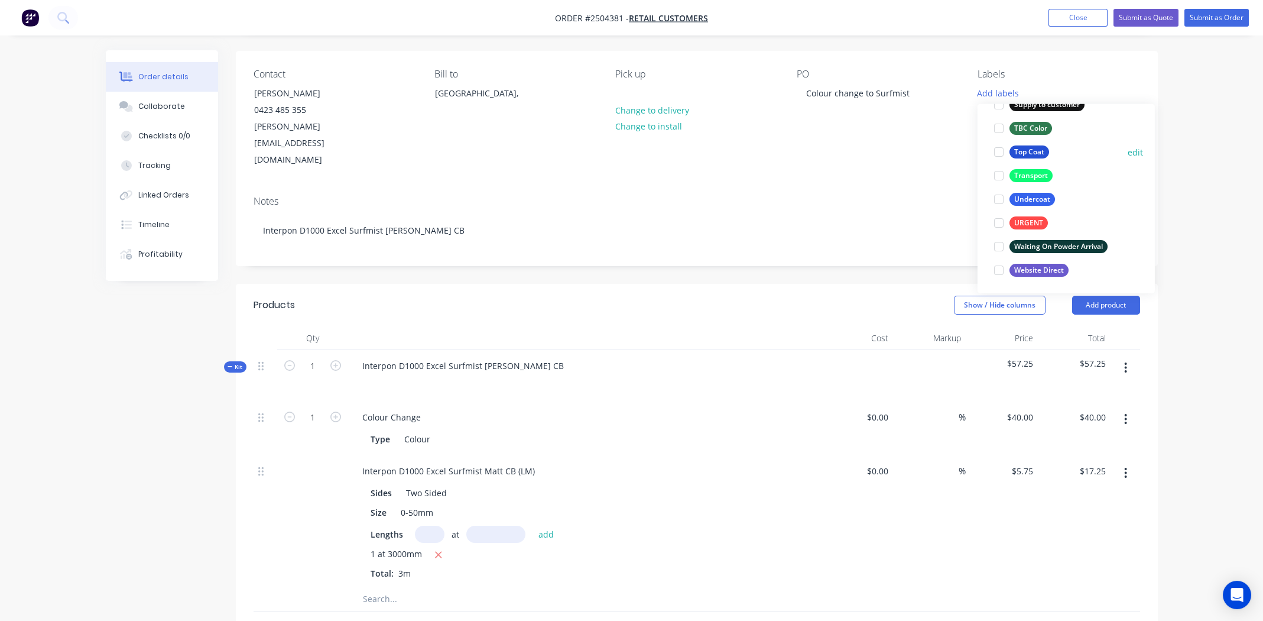
click at [499, 150] on div at bounding box center [999, 152] width 24 height 24
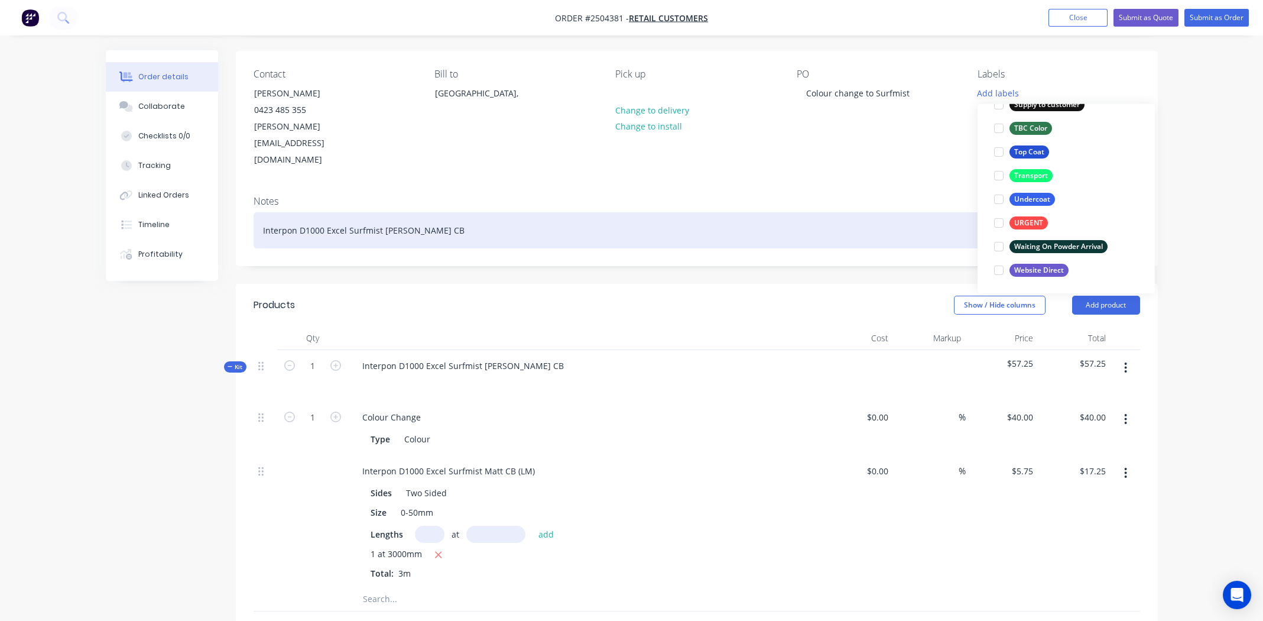
scroll to position [46, 0]
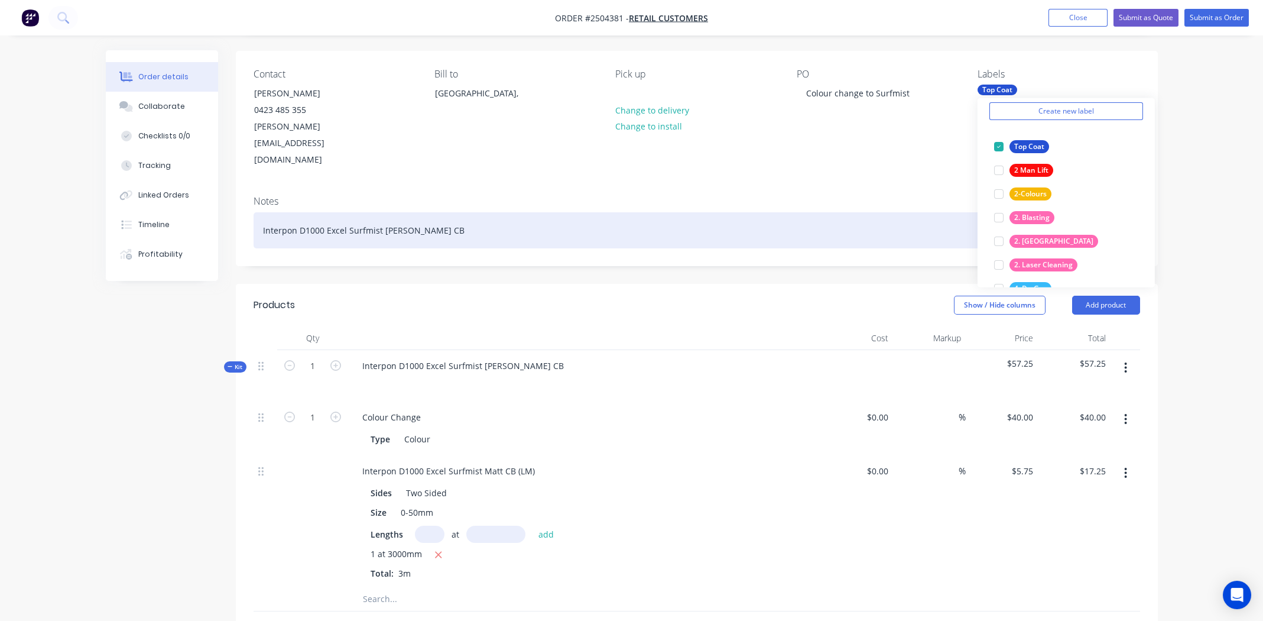
click at [499, 212] on div "Interpon D1000 Excel Surfmist Matt CB" at bounding box center [697, 230] width 887 height 36
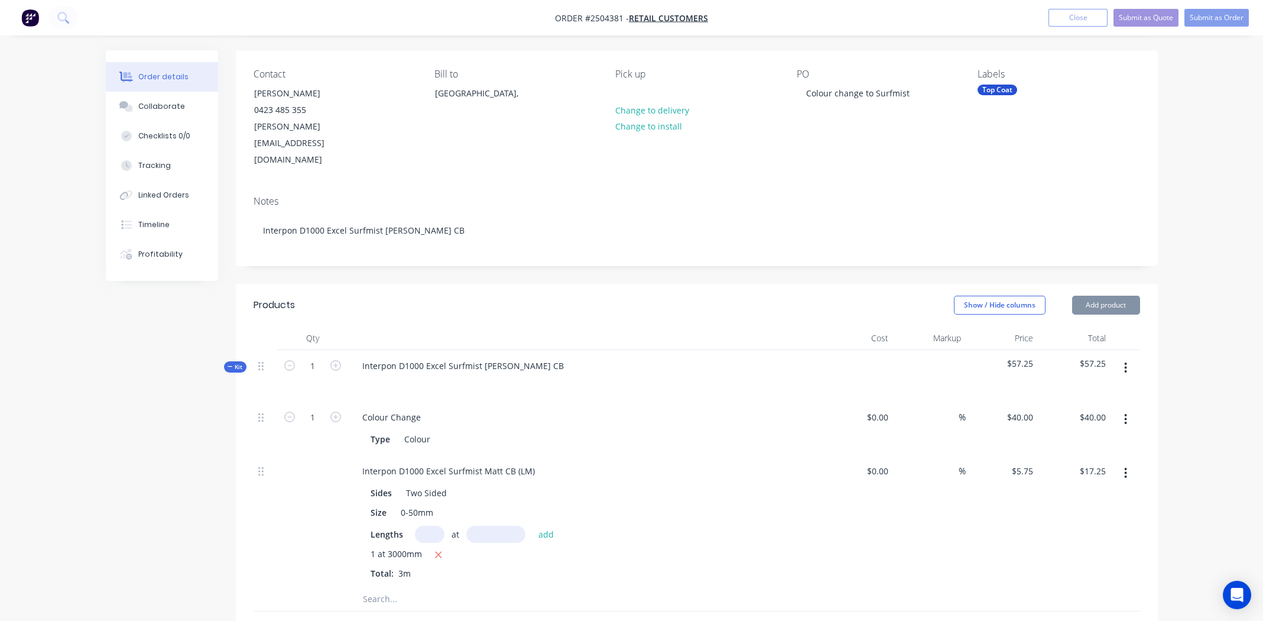
click at [499, 120] on div "PO Colour change to Surfmist" at bounding box center [878, 119] width 162 height 100
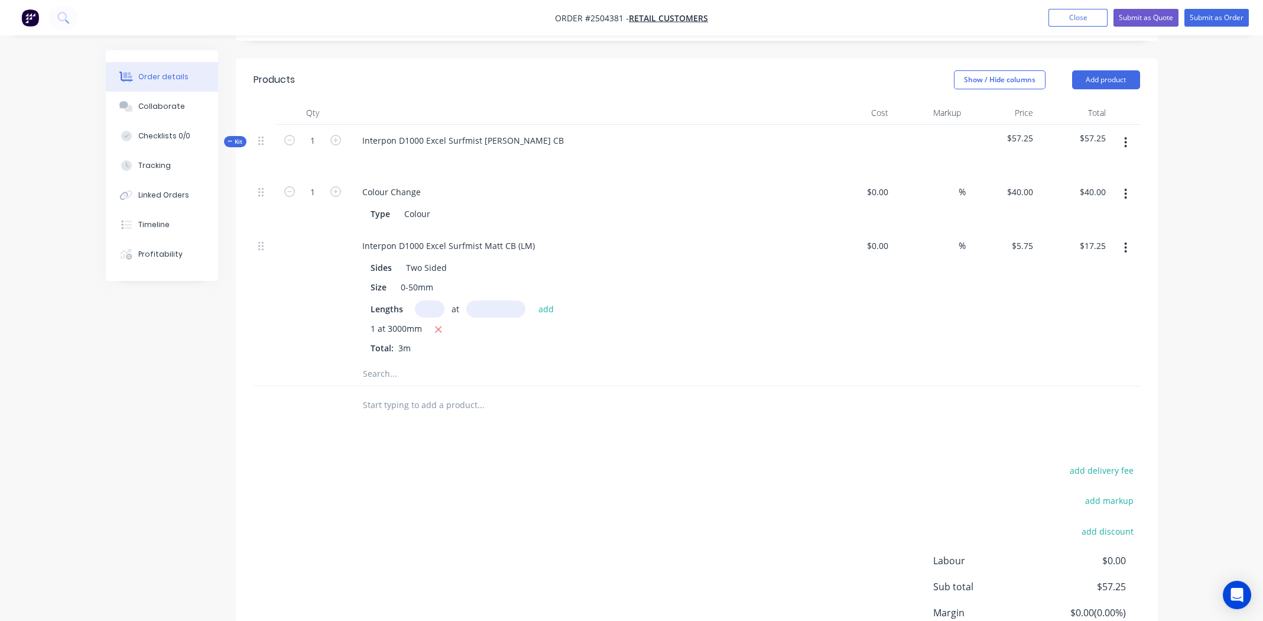
scroll to position [376, 0]
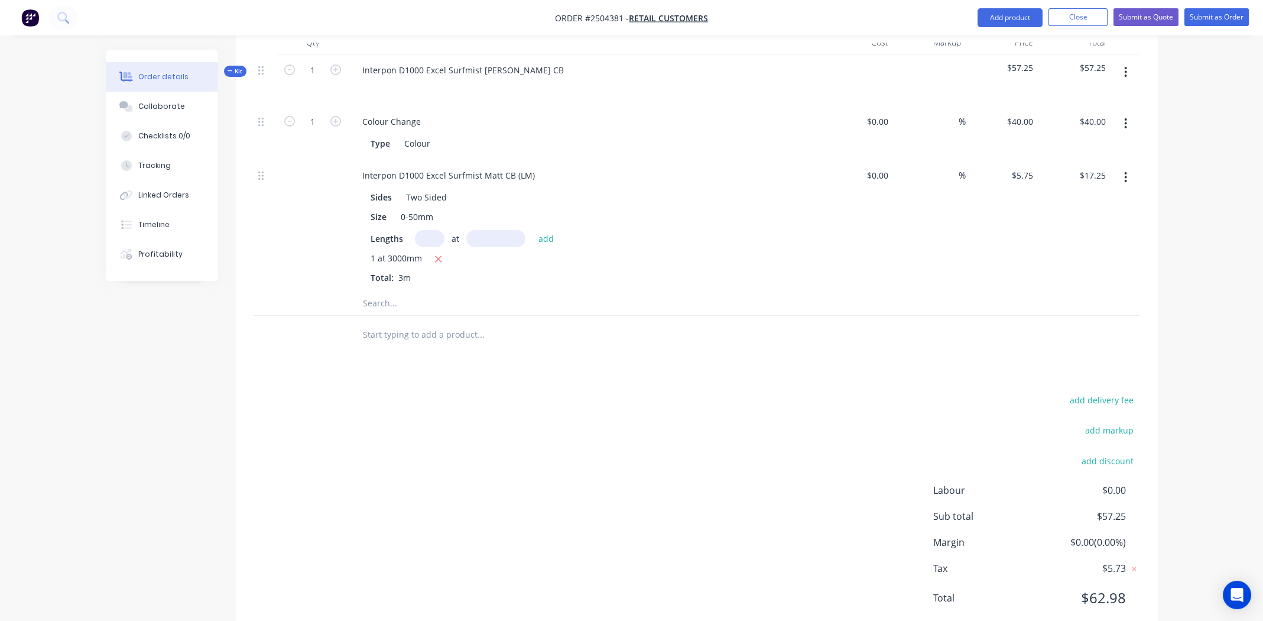
click at [499, 287] on div "add delivery fee add markup add discount Labour $0.00 Sub total $57.25 Margin $…" at bounding box center [697, 506] width 887 height 228
click at [434, 230] on input "text" at bounding box center [430, 238] width 30 height 17
type input "1"
type input "500mm"
click at [499, 230] on button "add" at bounding box center [547, 238] width 28 height 16
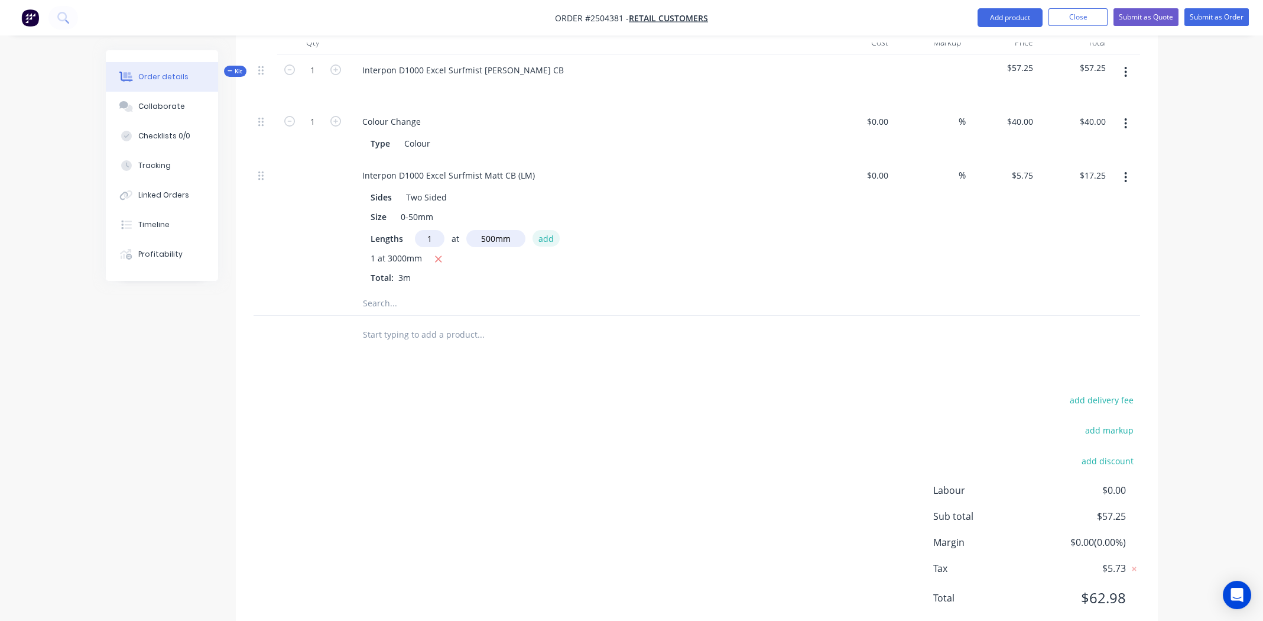
type input "$20.13"
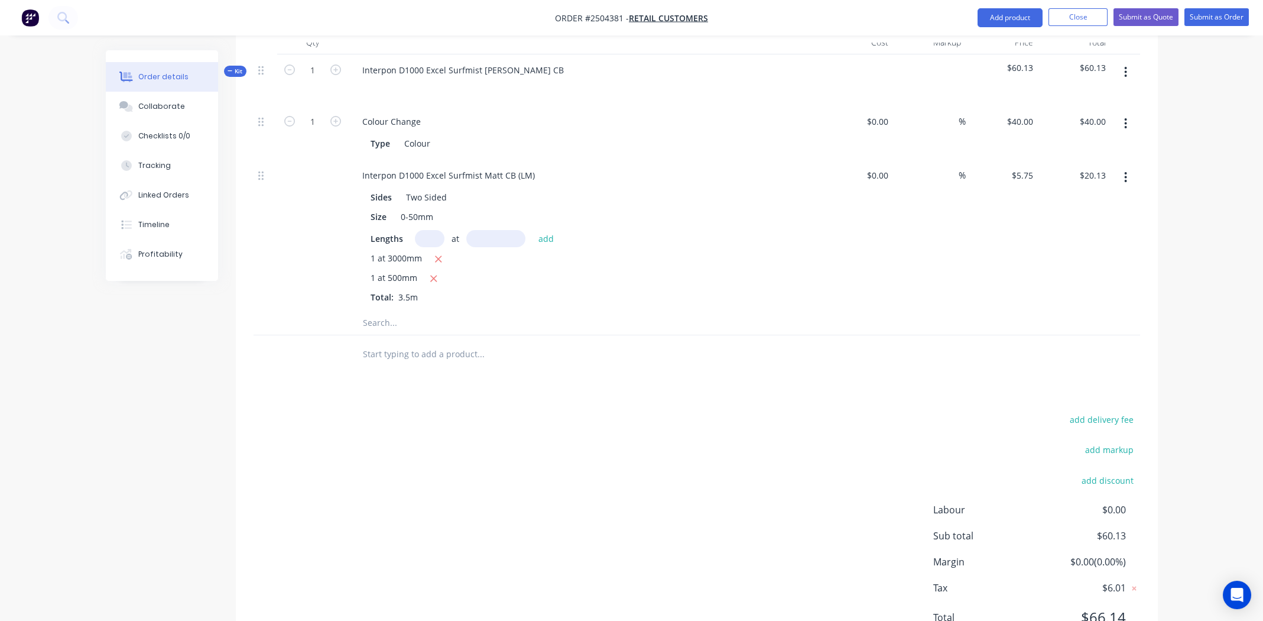
drag, startPoint x: 801, startPoint y: 230, endPoint x: 807, endPoint y: 226, distance: 7.4
click at [499, 230] on div "Sides Two Sided Size 0-50mm Lengths at add 1 at 3000mm 1 at 500mm Total: 3.5m" at bounding box center [584, 244] width 463 height 117
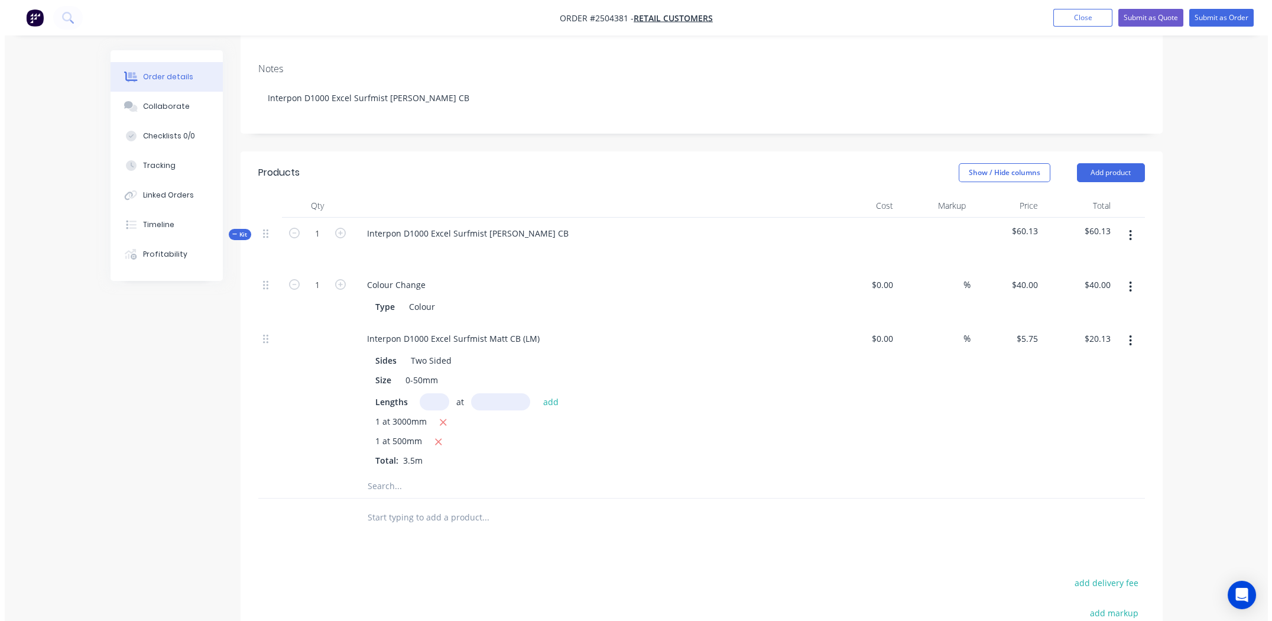
scroll to position [0, 0]
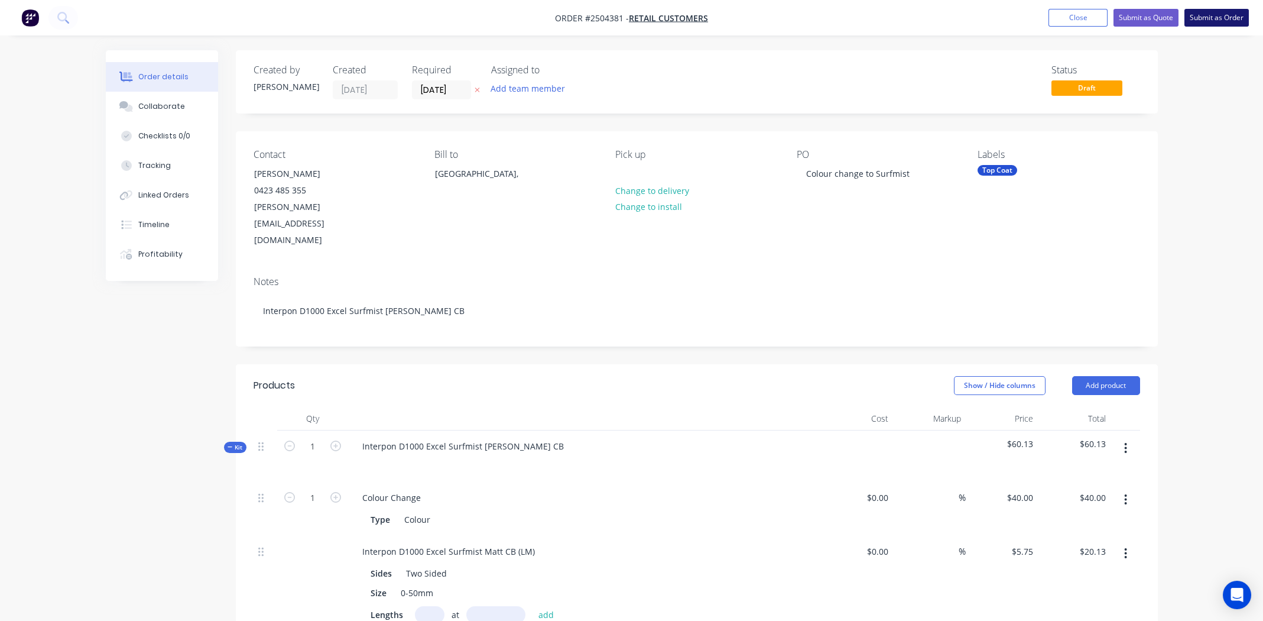
click at [499, 17] on button "Submit as Order" at bounding box center [1216, 18] width 64 height 18
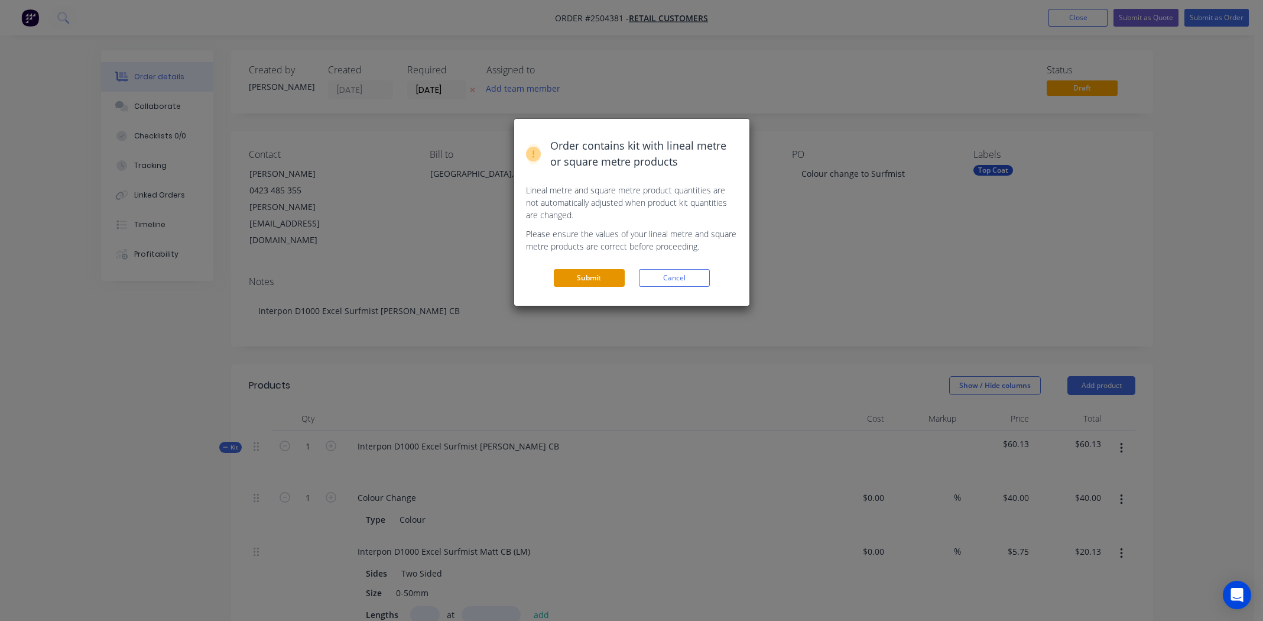
click at [499, 274] on button "Submit" at bounding box center [589, 278] width 71 height 18
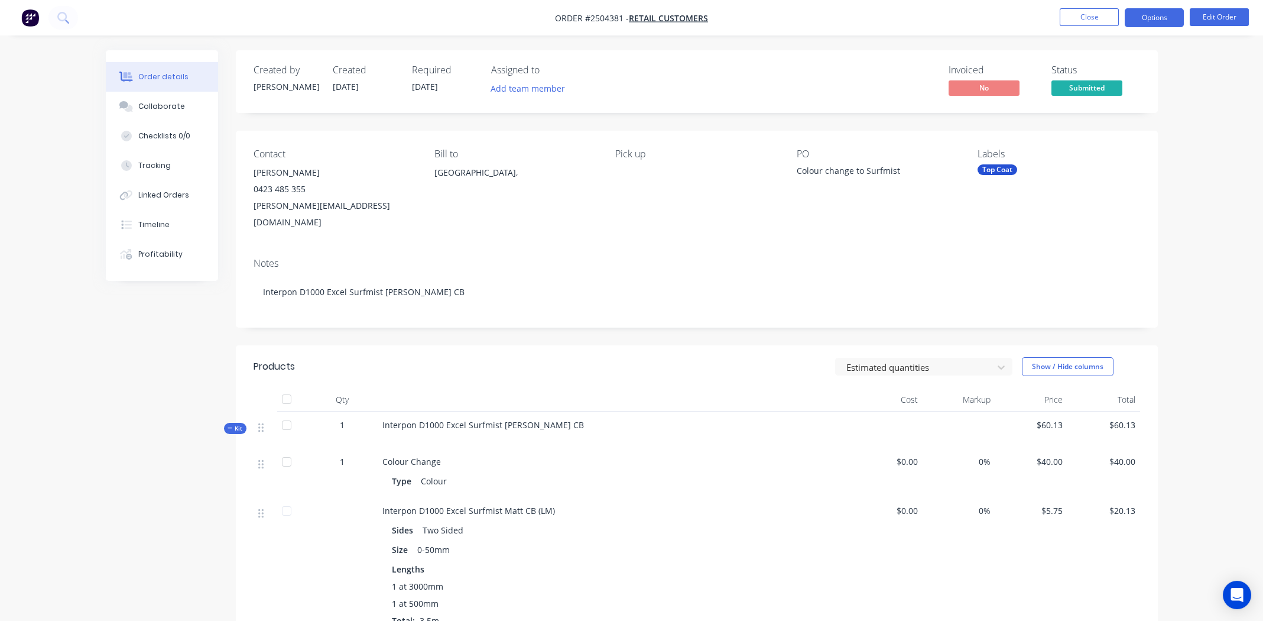
click at [499, 21] on button "Options" at bounding box center [1154, 17] width 59 height 19
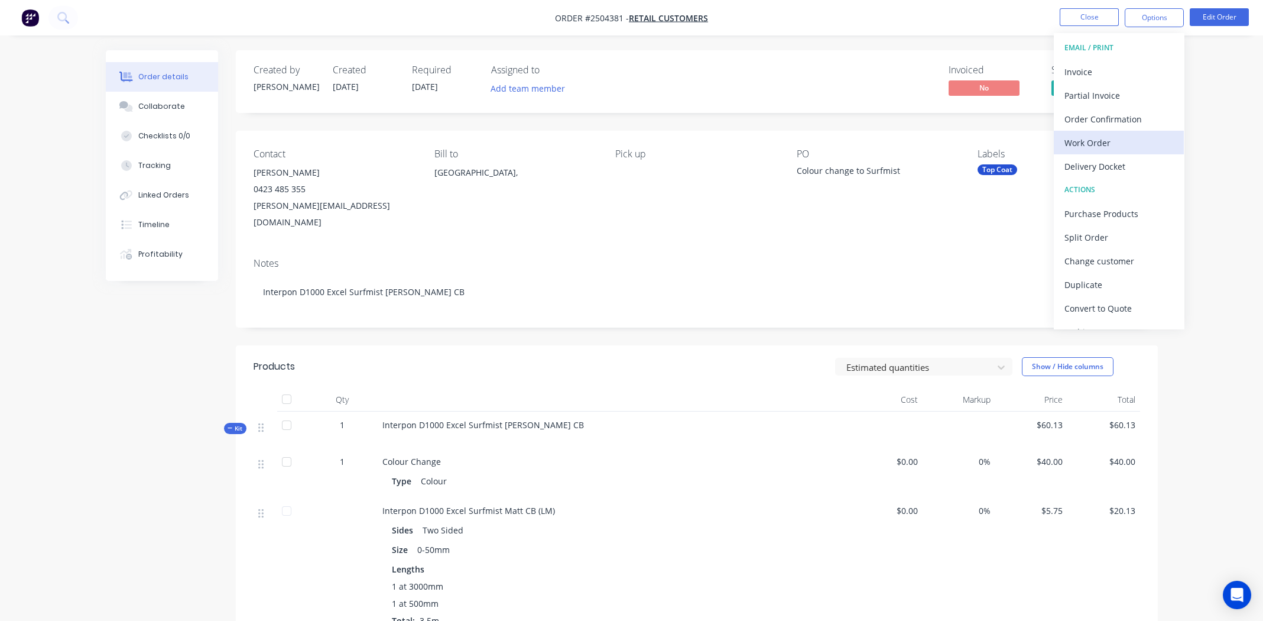
click at [499, 145] on div "Work Order" at bounding box center [1118, 142] width 109 height 17
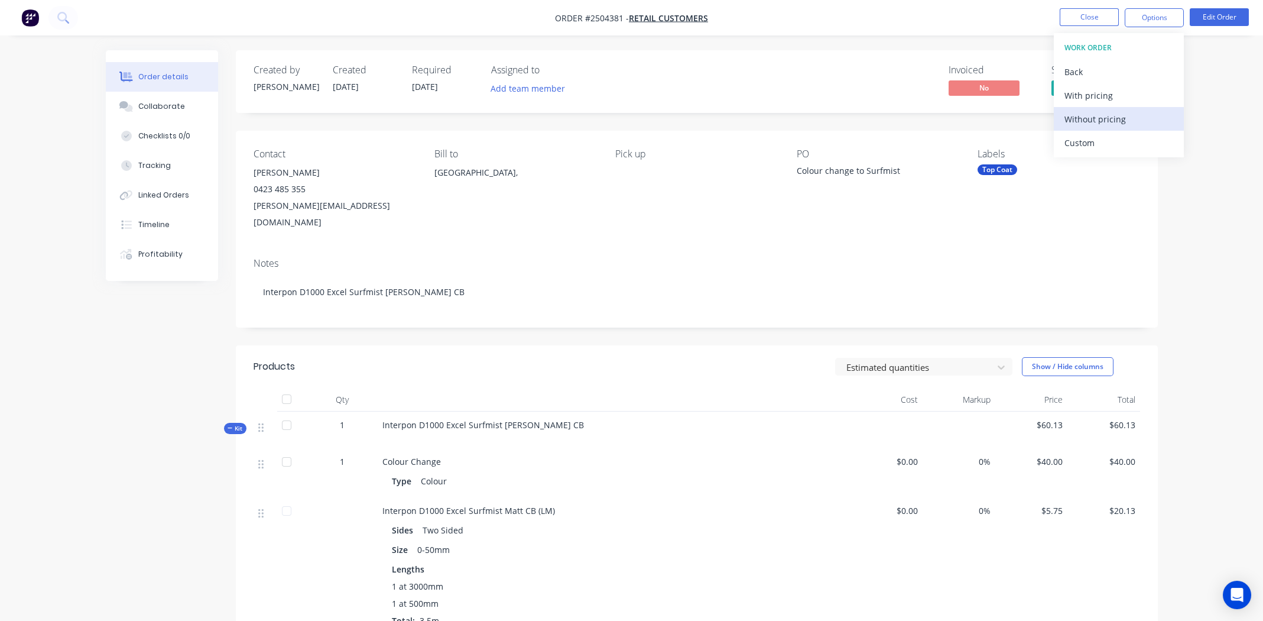
click at [499, 117] on div "Without pricing" at bounding box center [1118, 119] width 109 height 17
click at [499, 15] on button "Close" at bounding box center [1089, 17] width 59 height 18
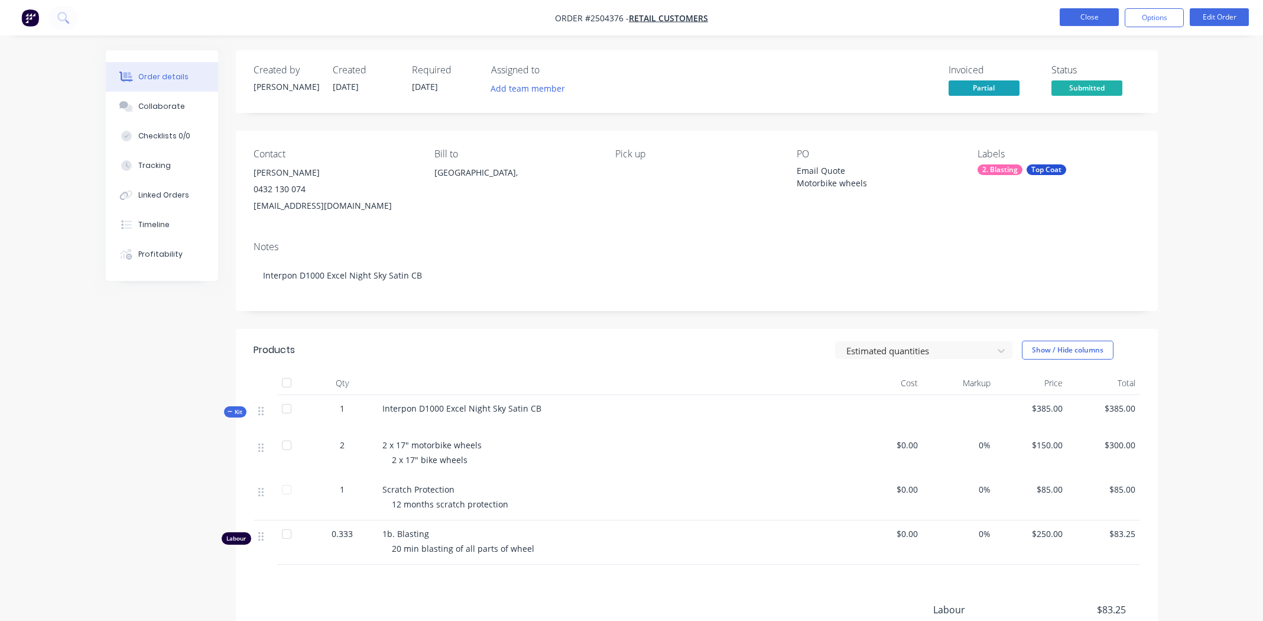
click at [1070, 12] on button "Close" at bounding box center [1089, 17] width 59 height 18
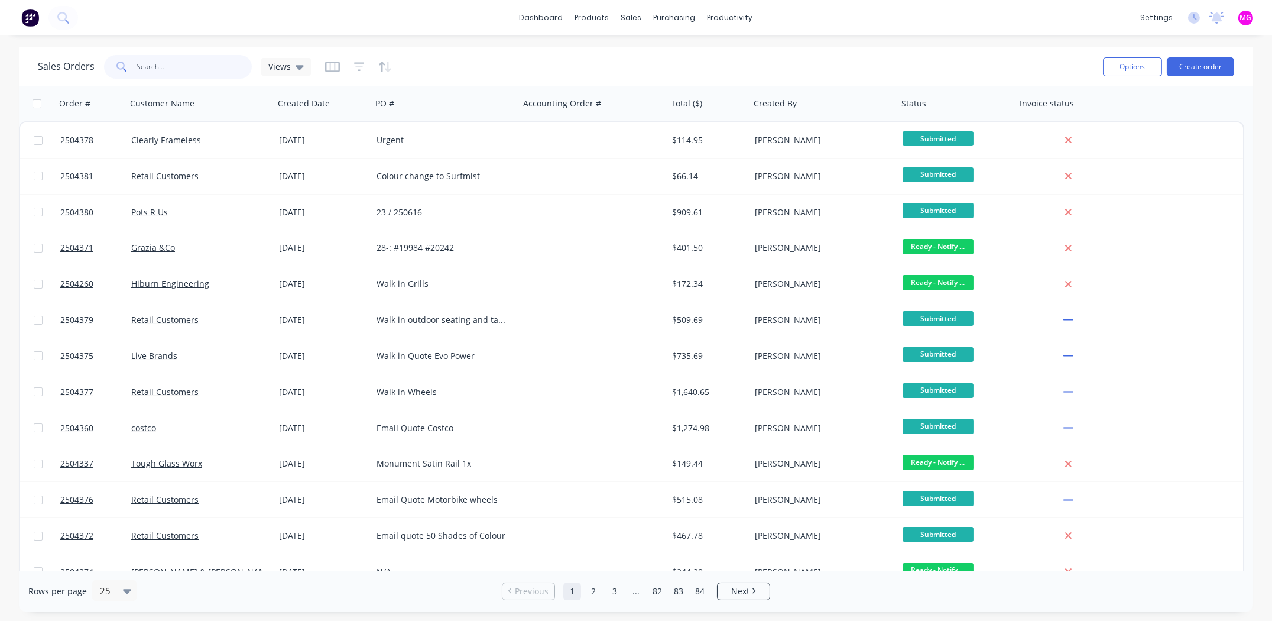
paste input "studiostrada"
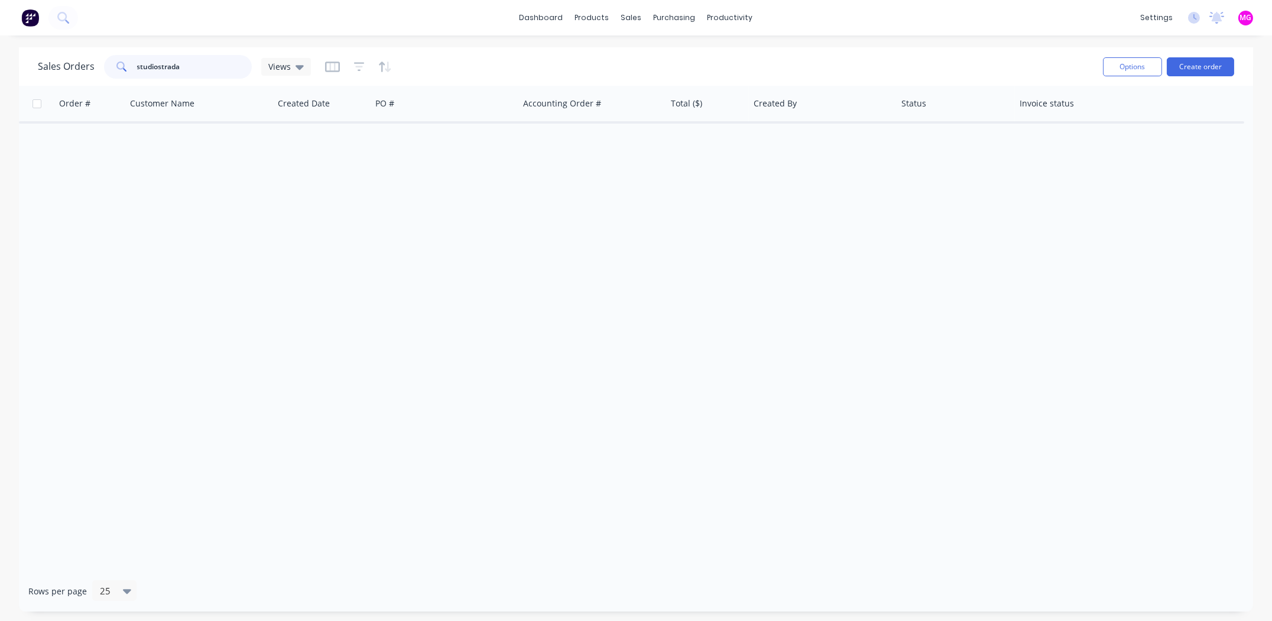
click at [155, 67] on input "studiostrada" at bounding box center [194, 67] width 115 height 24
type input "studio strada"
drag, startPoint x: 209, startPoint y: 69, endPoint x: 124, endPoint y: 69, distance: 84.5
click at [124, 69] on div "studio strada" at bounding box center [178, 67] width 148 height 24
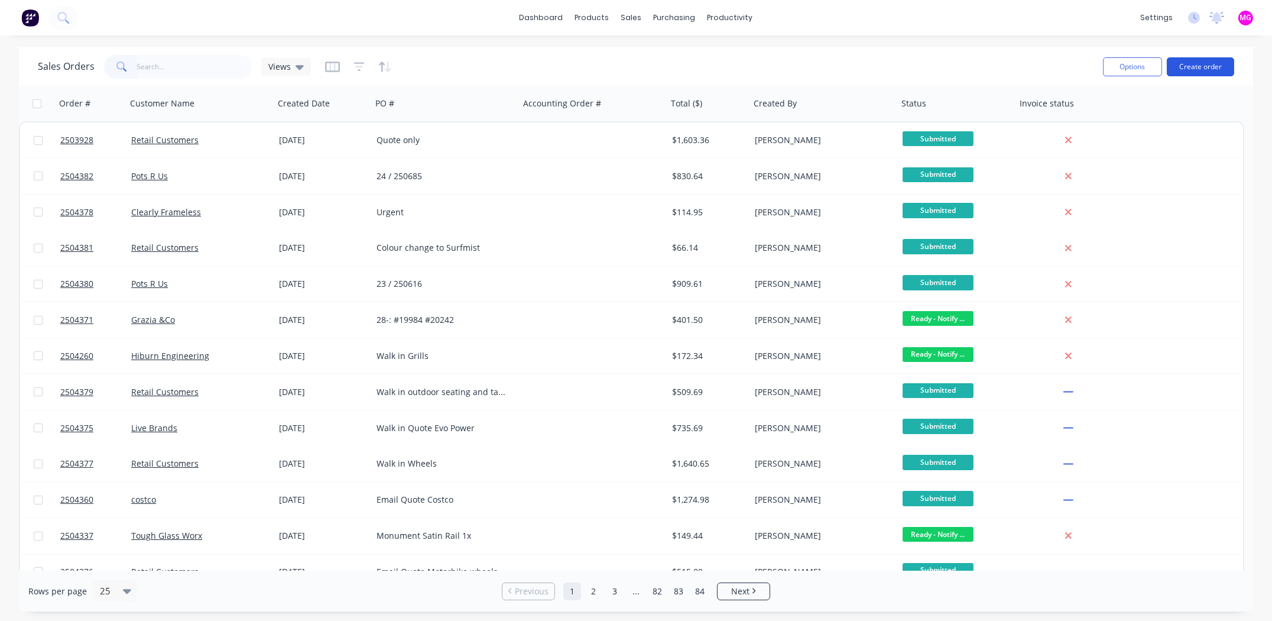
click at [1190, 65] on button "Create order" at bounding box center [1200, 66] width 67 height 19
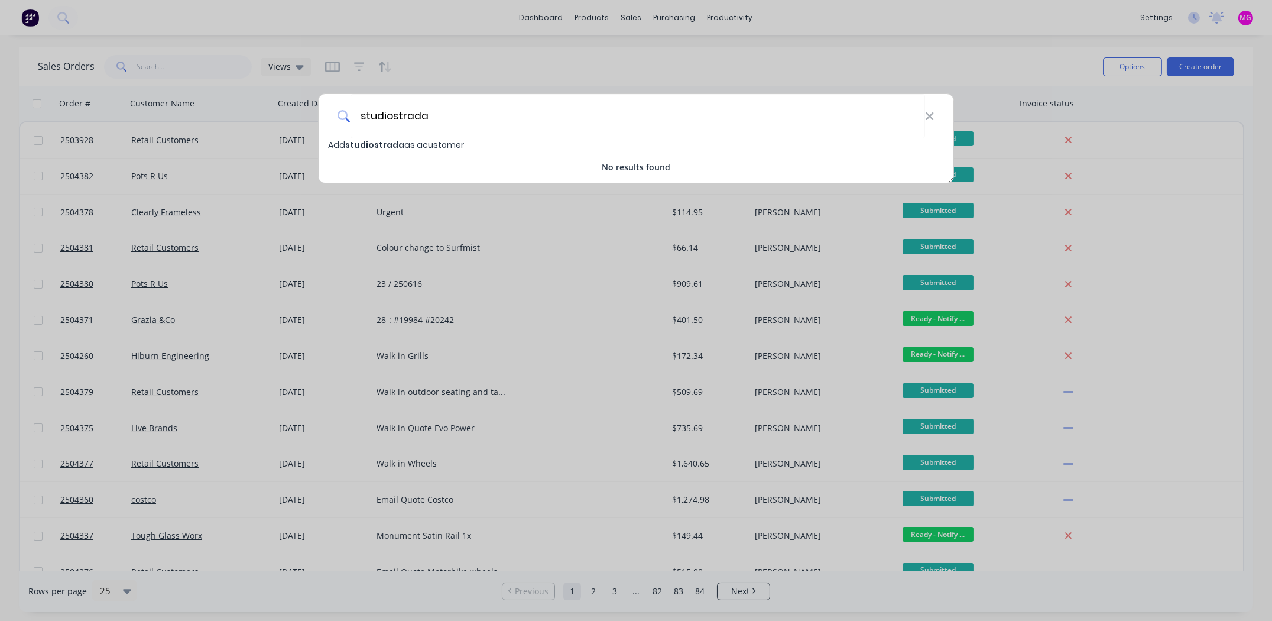
type input "studiostrada"
click at [387, 144] on span "studiostrada" at bounding box center [374, 145] width 59 height 12
select select "AU"
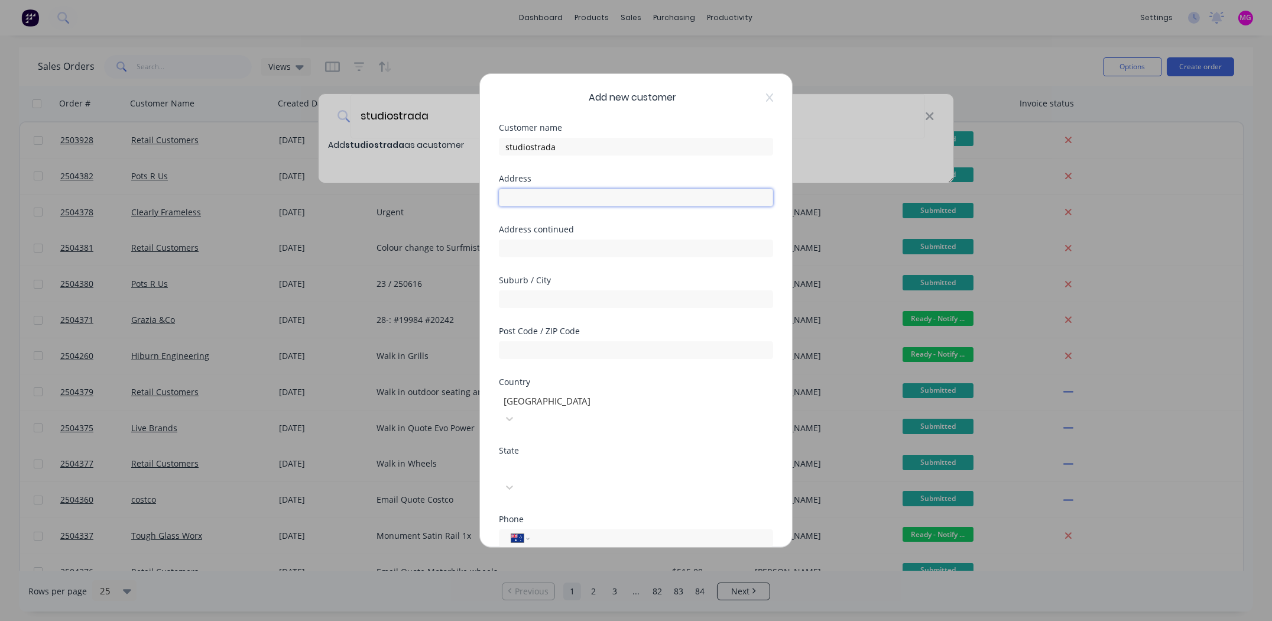
click at [563, 199] on input "text" at bounding box center [636, 198] width 274 height 18
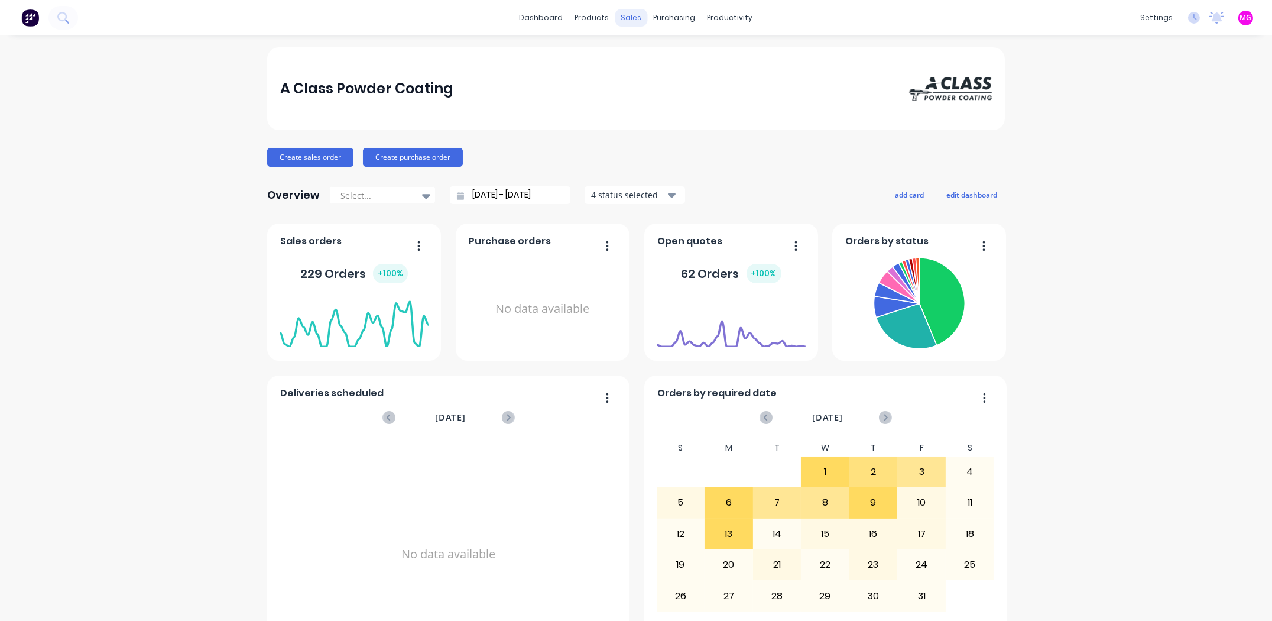
drag, startPoint x: 629, startPoint y: 21, endPoint x: 625, endPoint y: 26, distance: 6.3
click at [628, 21] on div "sales" at bounding box center [631, 18] width 33 height 18
click at [642, 54] on div at bounding box center [634, 56] width 18 height 11
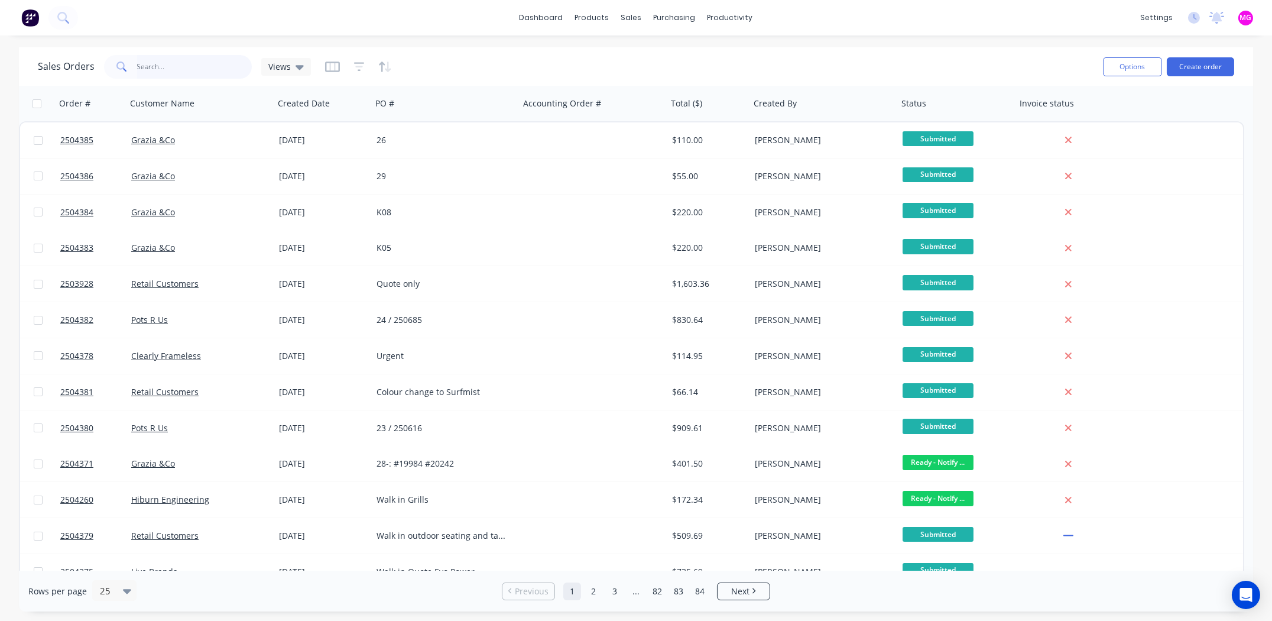
click at [216, 68] on input "text" at bounding box center [194, 67] width 115 height 24
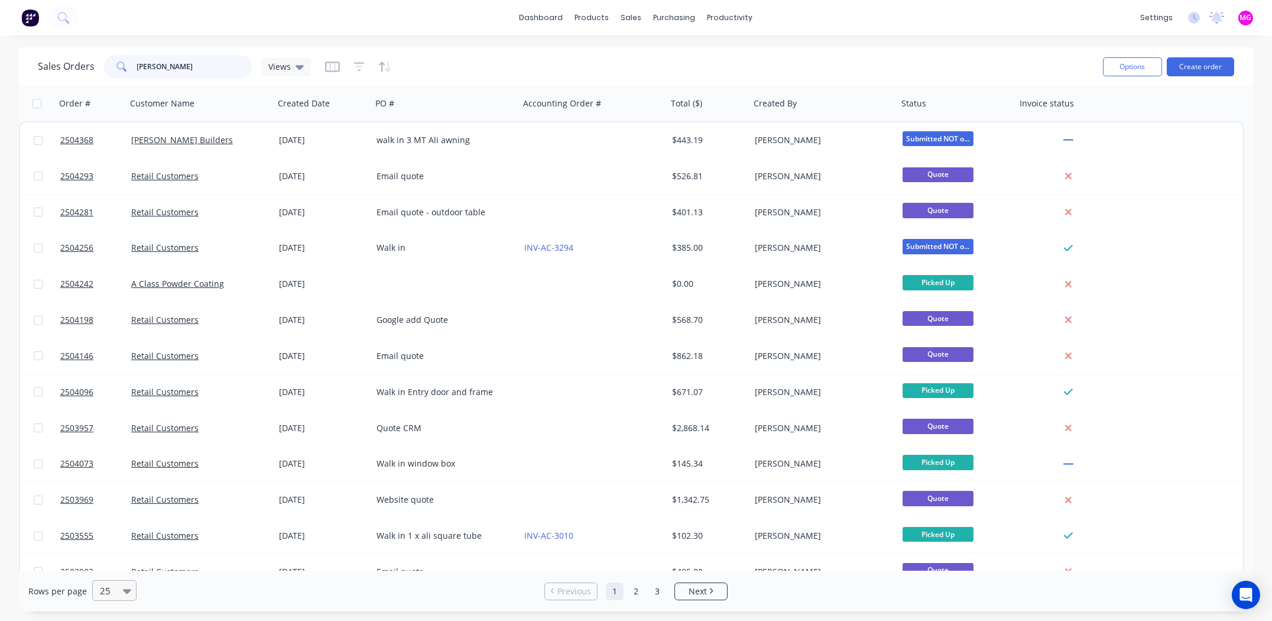
type input "pearl white"
click at [120, 593] on div "25" at bounding box center [109, 590] width 28 height 20
click at [108, 566] on div "100" at bounding box center [112, 561] width 44 height 22
click at [193, 63] on input "pearl white" at bounding box center [194, 67] width 115 height 24
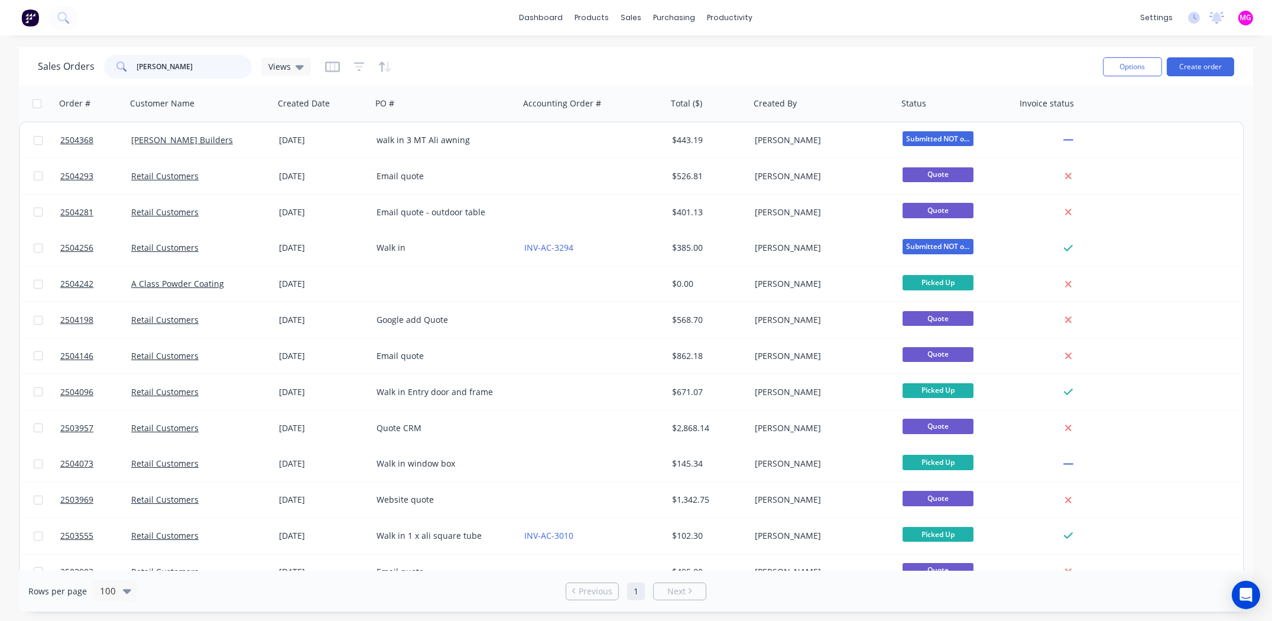
click at [193, 63] on input "pearl white" at bounding box center [194, 67] width 115 height 24
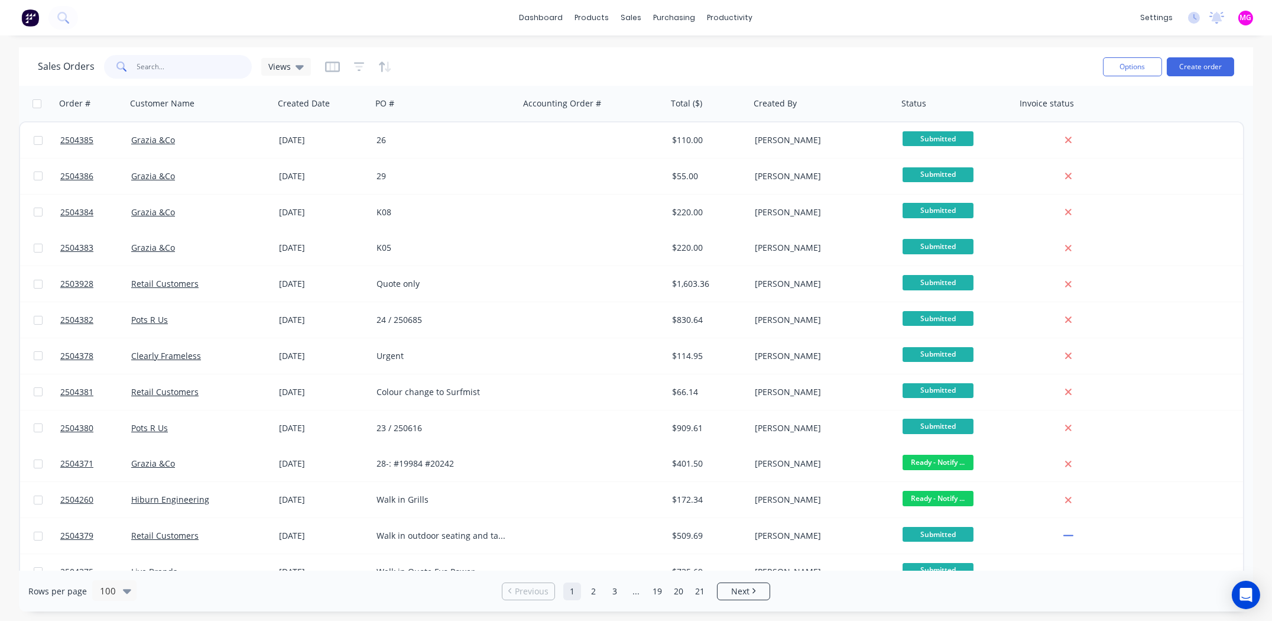
click at [207, 73] on input "text" at bounding box center [194, 67] width 115 height 24
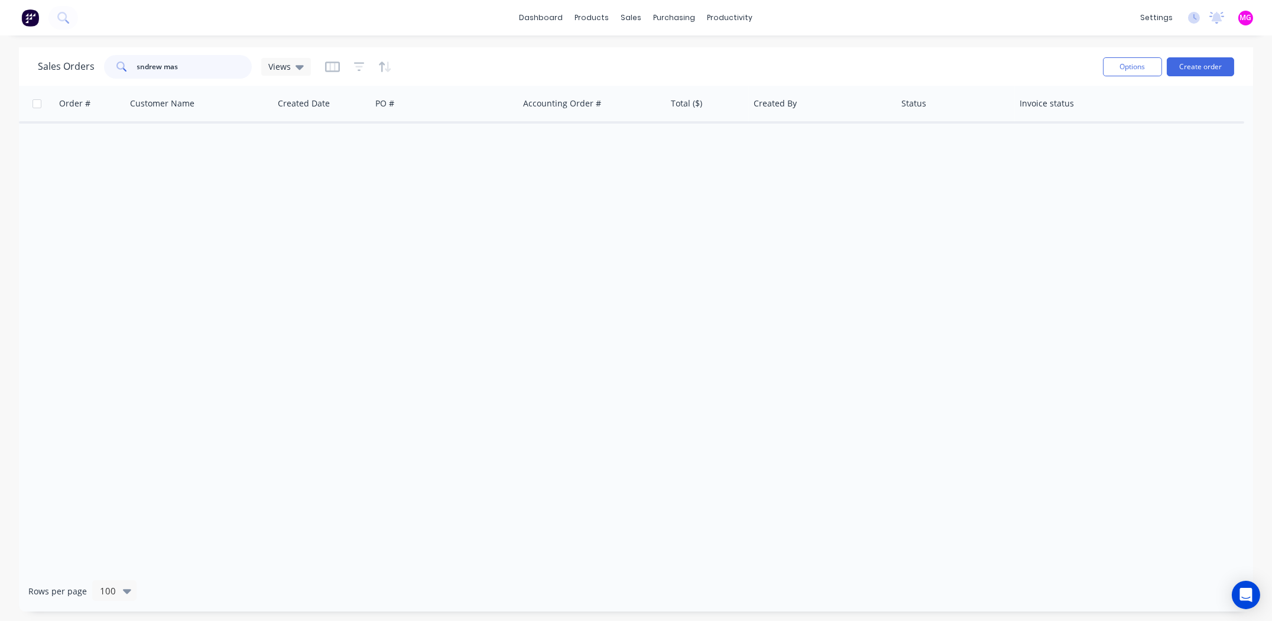
click at [139, 65] on input "sndrew mas" at bounding box center [194, 67] width 115 height 24
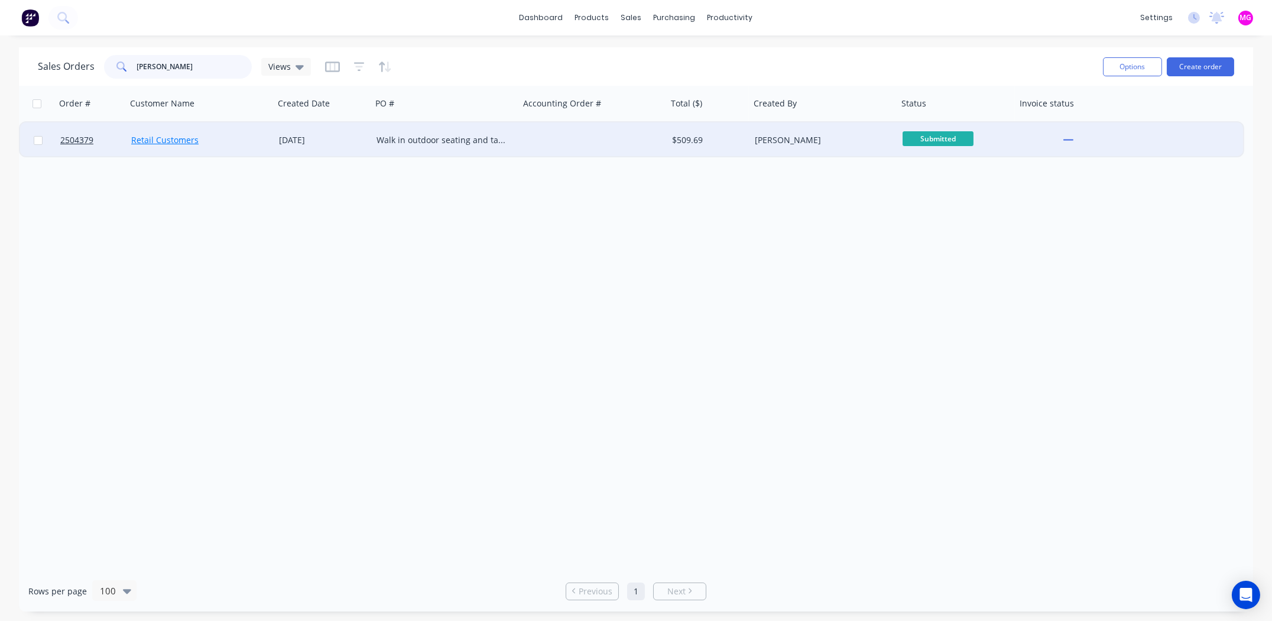
type input "andrew mas"
click at [157, 137] on link "Retail Customers" at bounding box center [164, 139] width 67 height 11
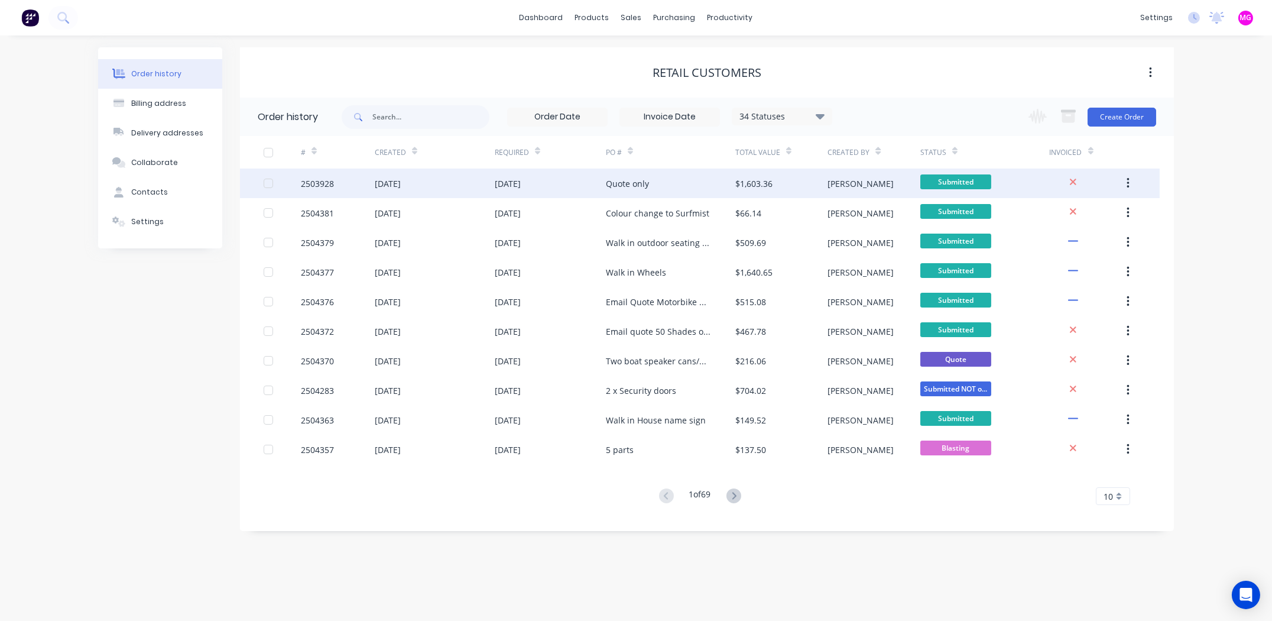
click at [307, 183] on div "2503928" at bounding box center [317, 183] width 33 height 12
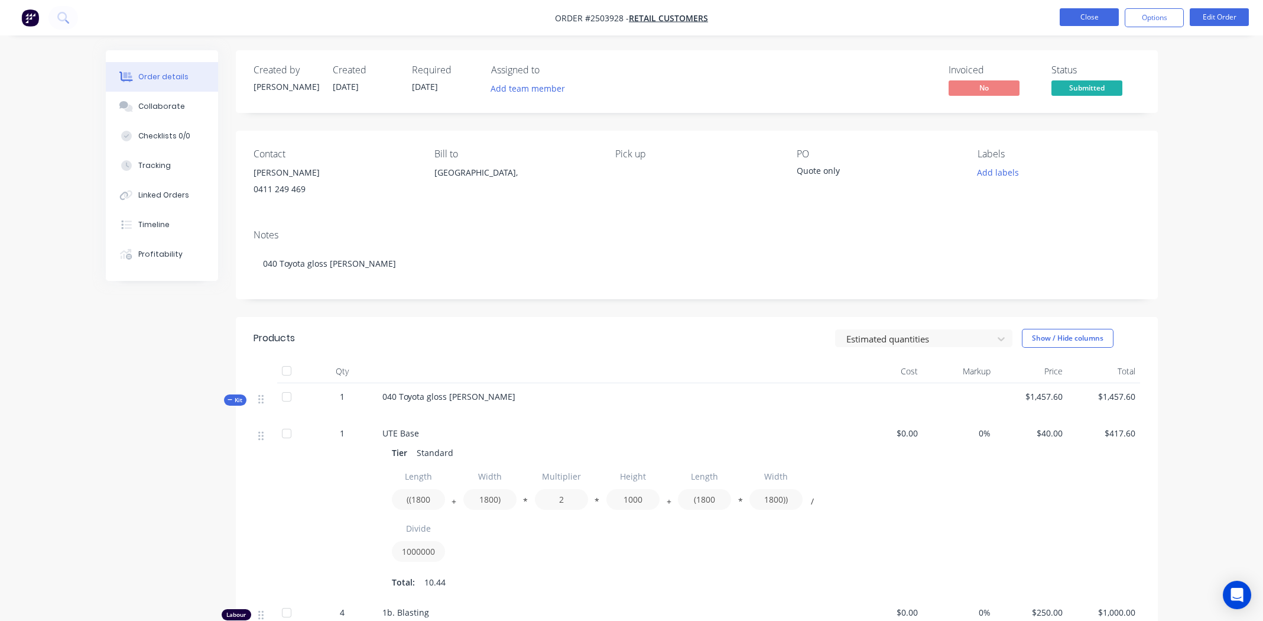
click at [1083, 15] on button "Close" at bounding box center [1089, 17] width 59 height 18
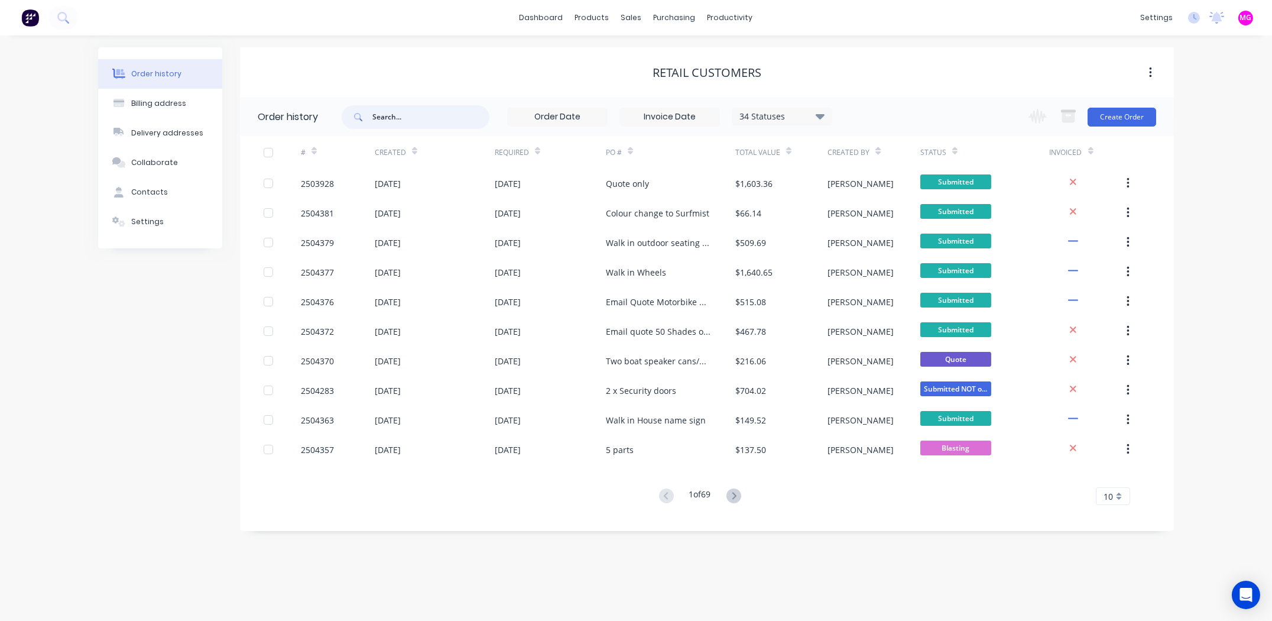
paste input "Toyota White 040"
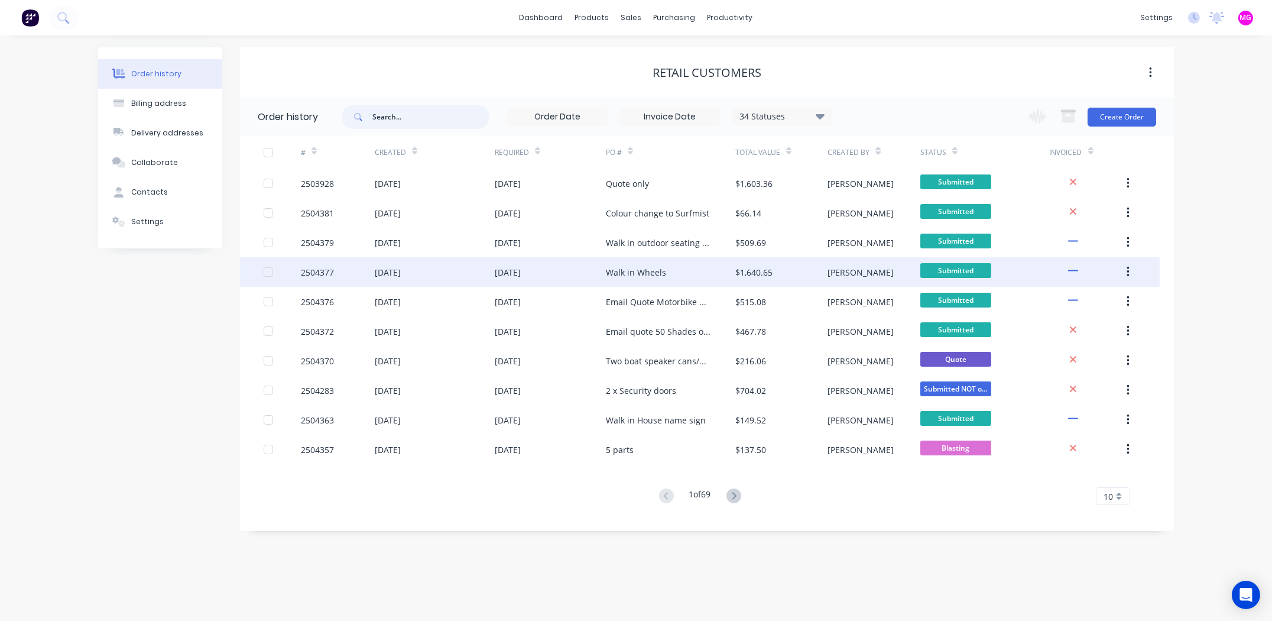
type input "Toyota White 040"
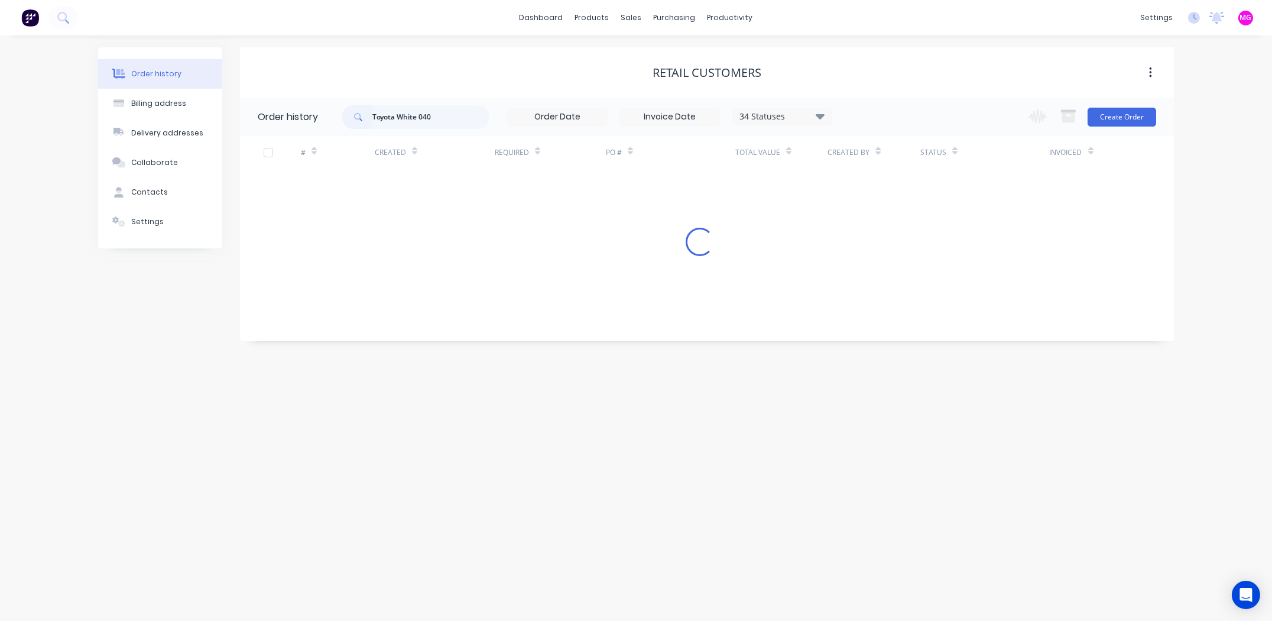
click at [419, 126] on input "Toyota White 040" at bounding box center [430, 117] width 117 height 24
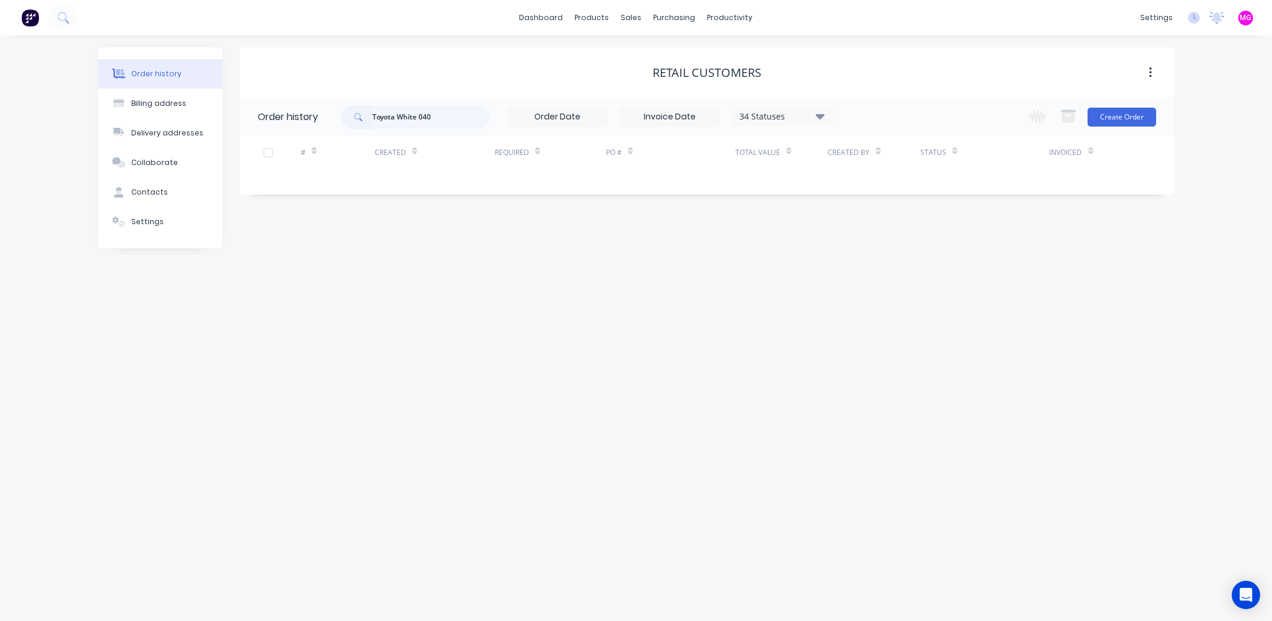
drag, startPoint x: 440, startPoint y: 113, endPoint x: 332, endPoint y: 112, distance: 108.2
click at [332, 112] on header "Order history Toyota White 040 34 Statuses Invoice Status Invoiced Not Invoiced…" at bounding box center [707, 117] width 934 height 38
type input "andrew mason"
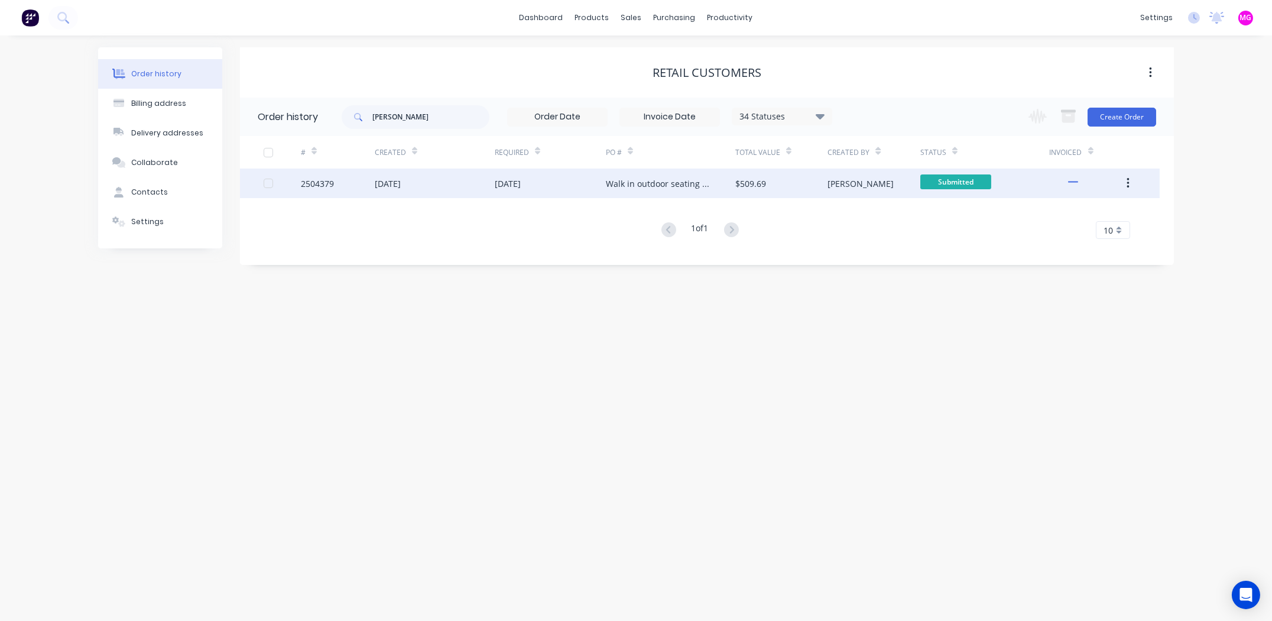
click at [311, 180] on div "2504379" at bounding box center [317, 183] width 33 height 12
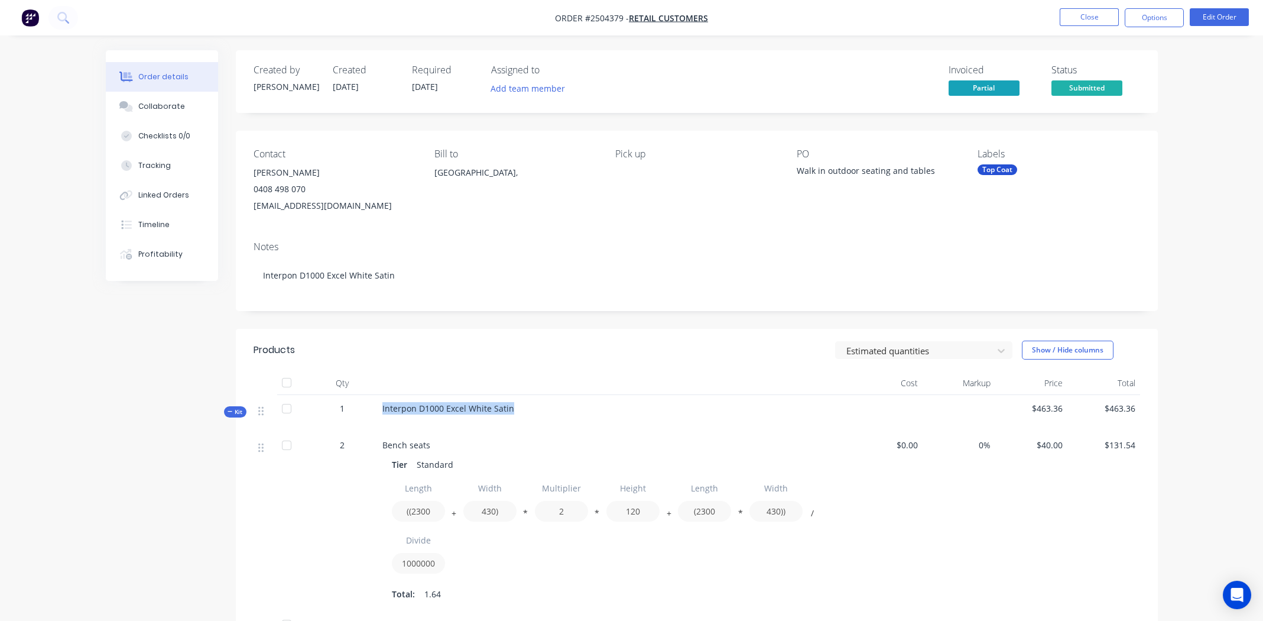
drag, startPoint x: 512, startPoint y: 405, endPoint x: 376, endPoint y: 410, distance: 135.5
click at [378, 410] on div "Interpon D1000 Excel White Satin" at bounding box center [614, 413] width 473 height 37
click at [1207, 12] on button "Edit Order" at bounding box center [1219, 17] width 59 height 18
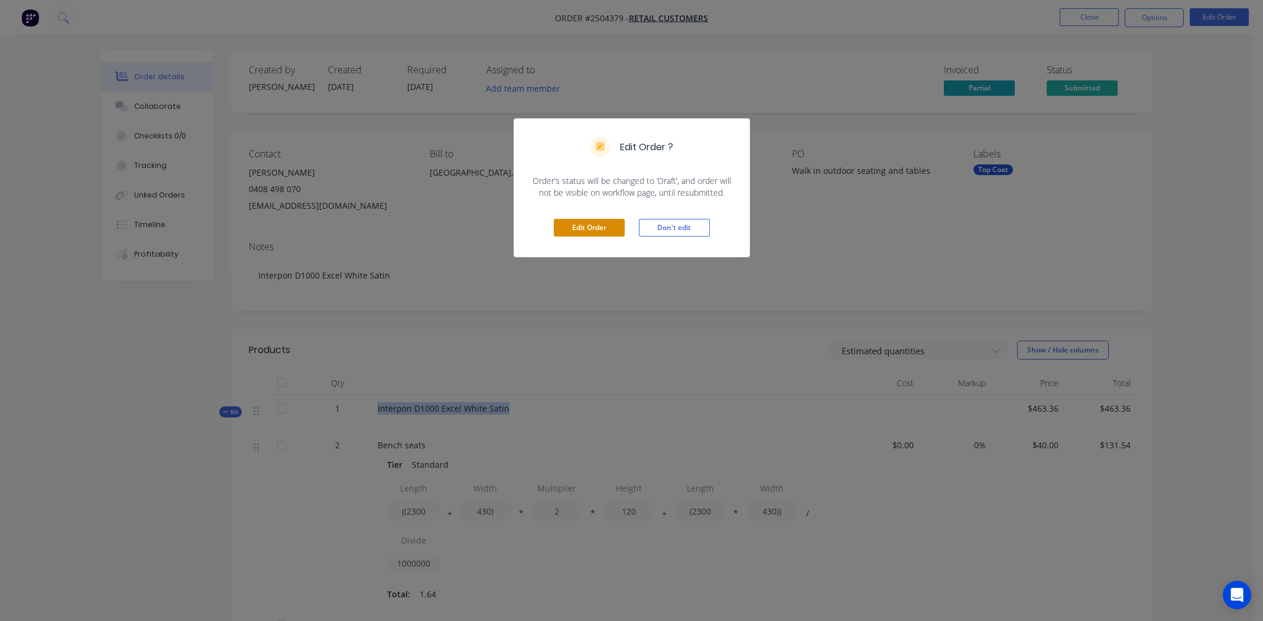
click at [567, 232] on button "Edit Order" at bounding box center [589, 228] width 71 height 18
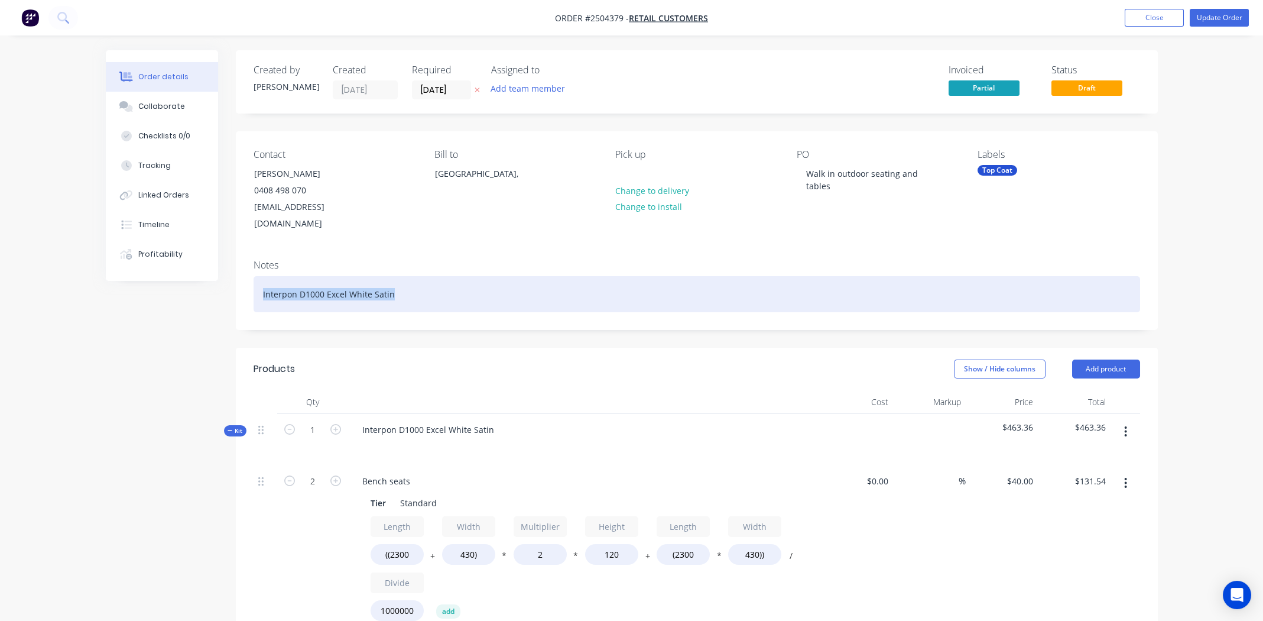
drag, startPoint x: 407, startPoint y: 274, endPoint x: 258, endPoint y: 266, distance: 149.1
click at [258, 276] on div "Interpon D1000 Excel White Satin" at bounding box center [697, 294] width 887 height 36
paste div
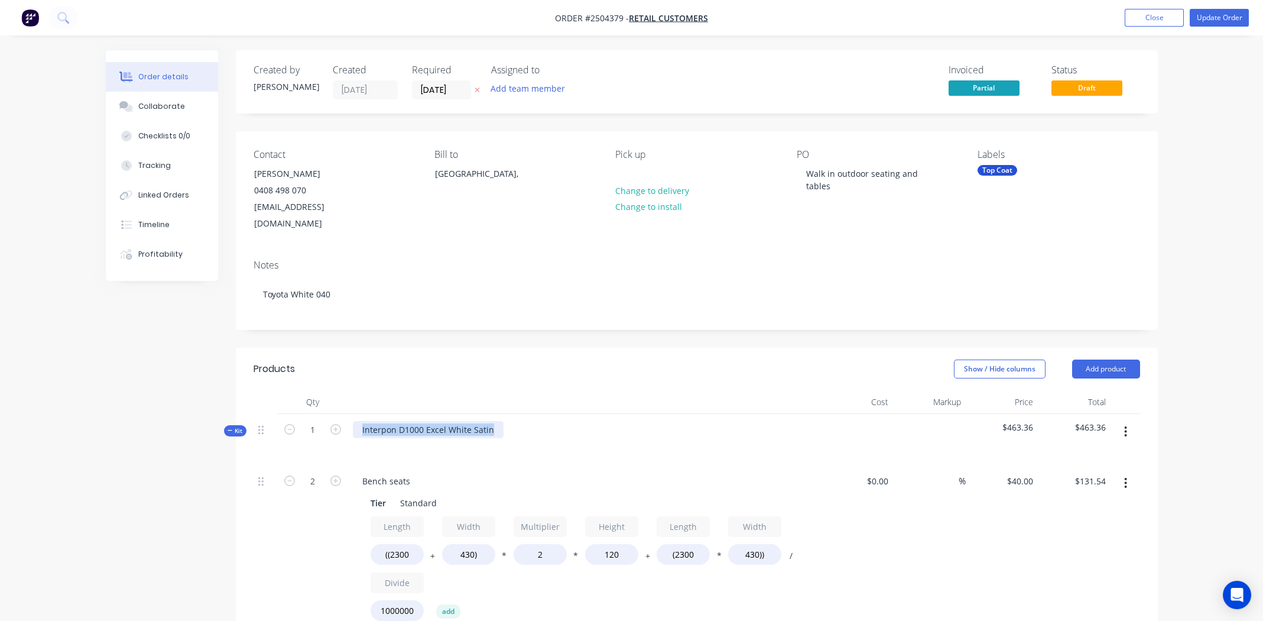
drag, startPoint x: 495, startPoint y: 413, endPoint x: 355, endPoint y: 411, distance: 140.1
click at [355, 421] on div "Interpon D1000 Excel White Satin" at bounding box center [428, 429] width 151 height 17
paste div
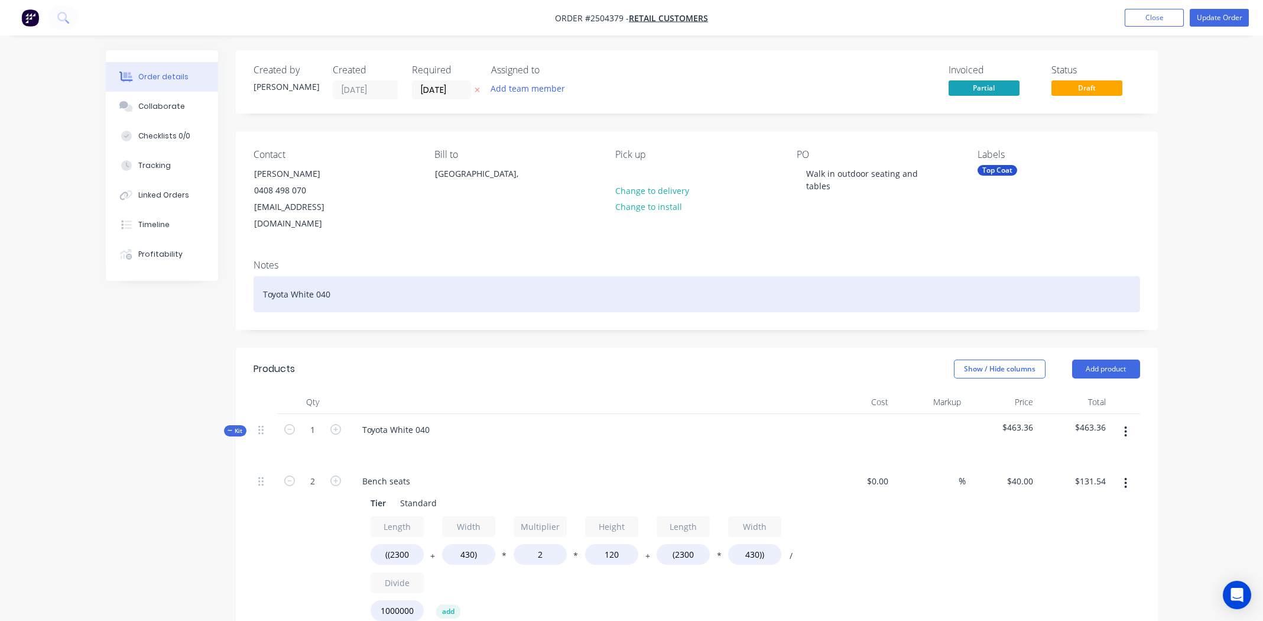
click at [392, 278] on div "Toyota White 040" at bounding box center [697, 294] width 887 height 36
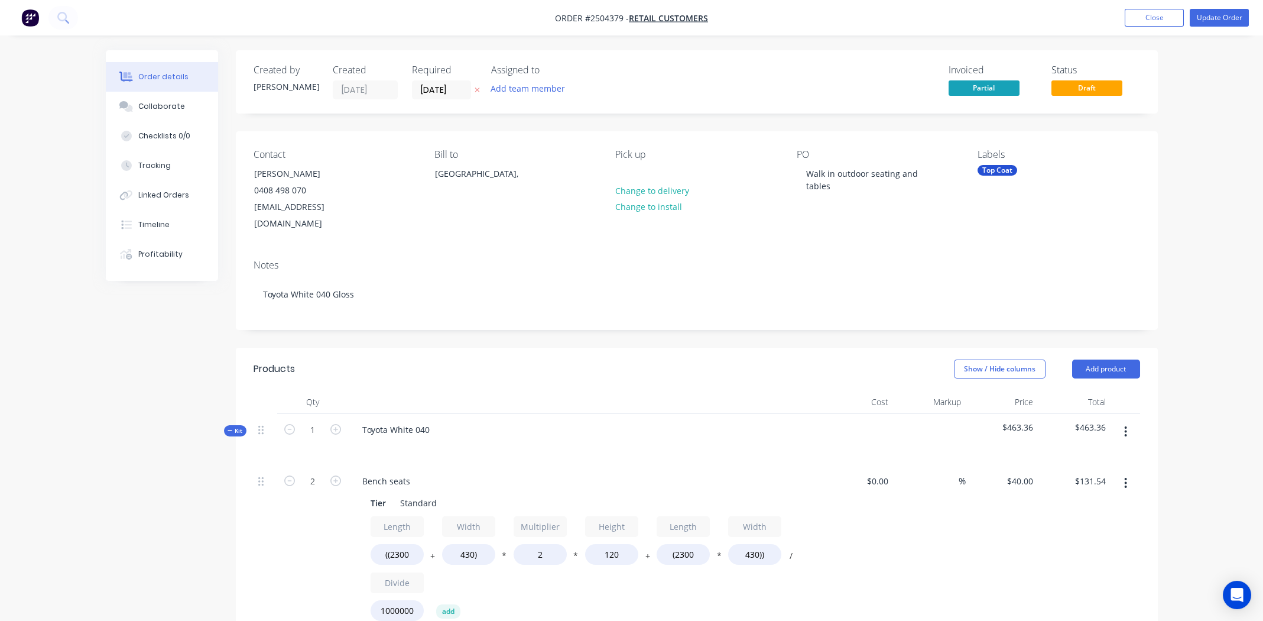
click at [443, 414] on div "Toyota White 040" at bounding box center [584, 439] width 473 height 51
click at [436, 421] on div "Toyota White 040" at bounding box center [396, 429] width 86 height 17
click at [551, 364] on header "Products Show / Hide columns Add product" at bounding box center [697, 369] width 922 height 43
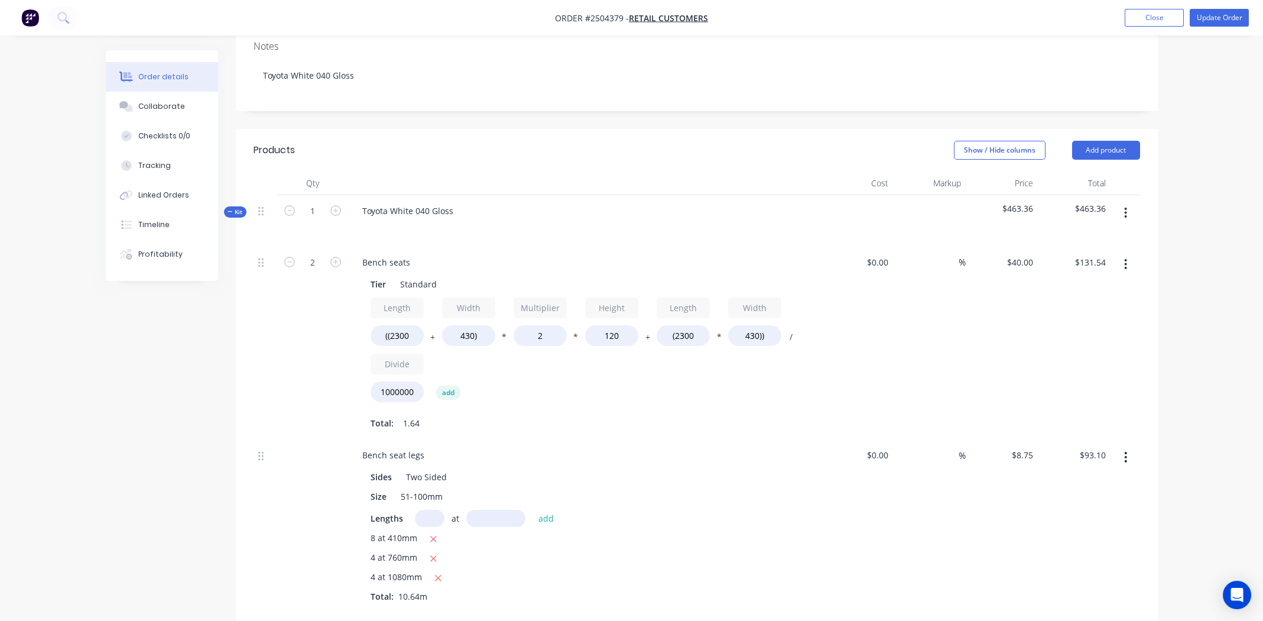
scroll to position [118, 0]
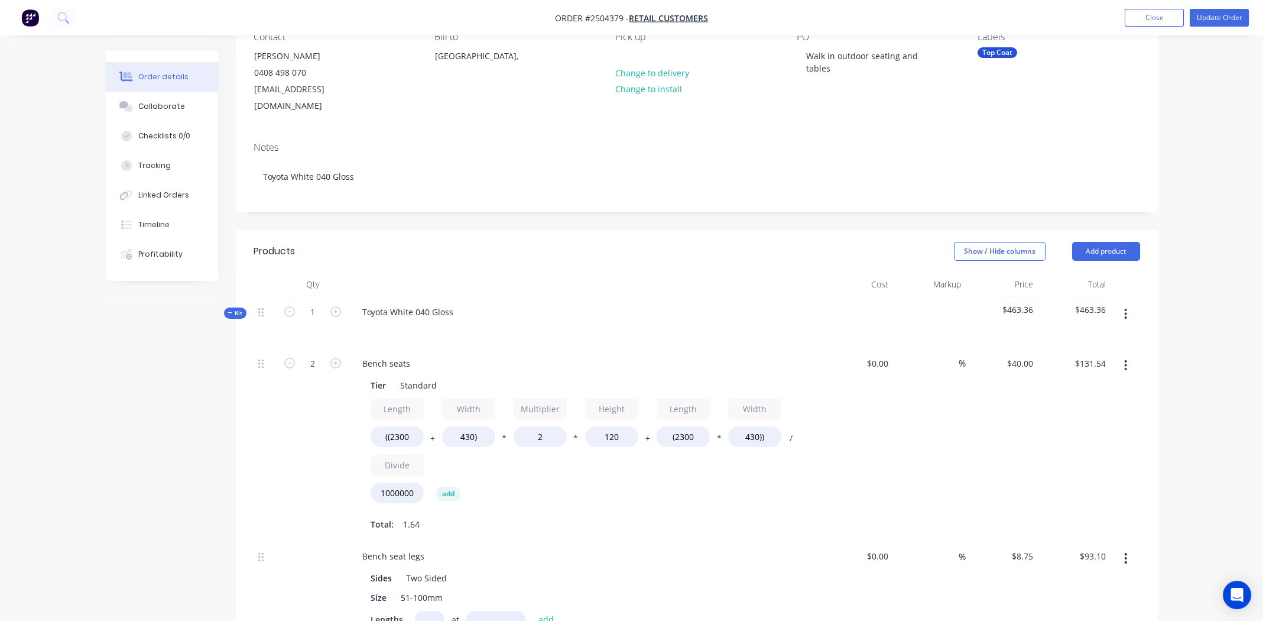
click at [1127, 309] on icon "button" at bounding box center [1126, 314] width 2 height 11
click at [1080, 336] on div "Add product to kit" at bounding box center [1083, 344] width 91 height 17
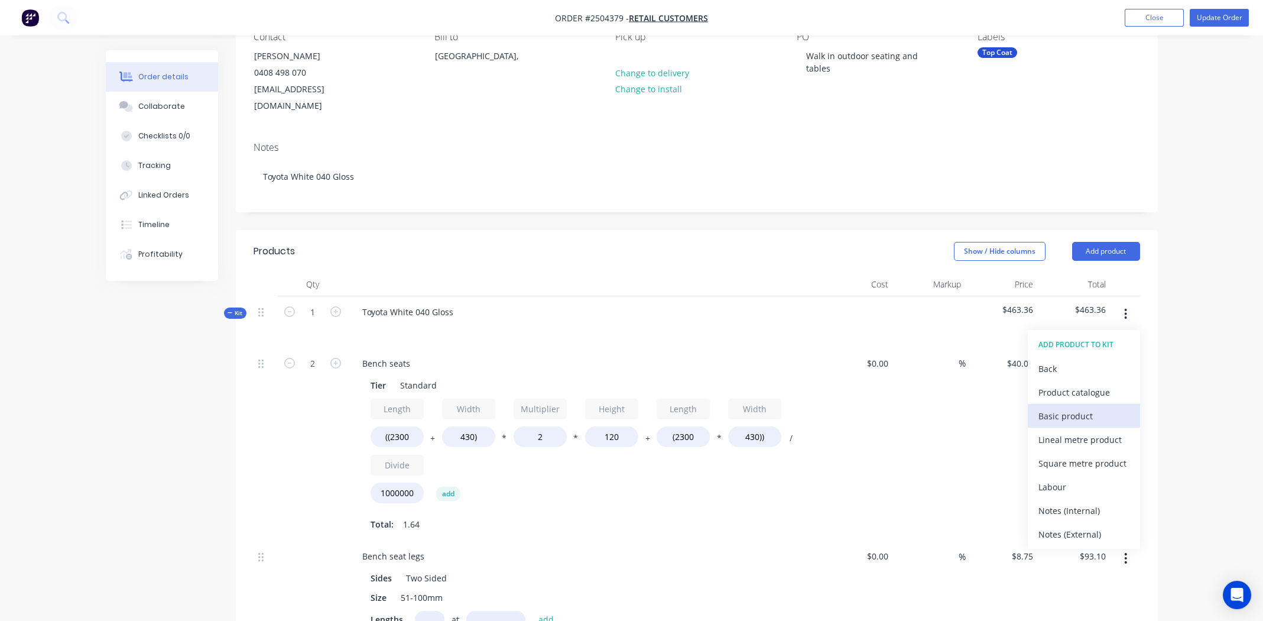
click at [1063, 407] on div "Basic product" at bounding box center [1083, 415] width 91 height 17
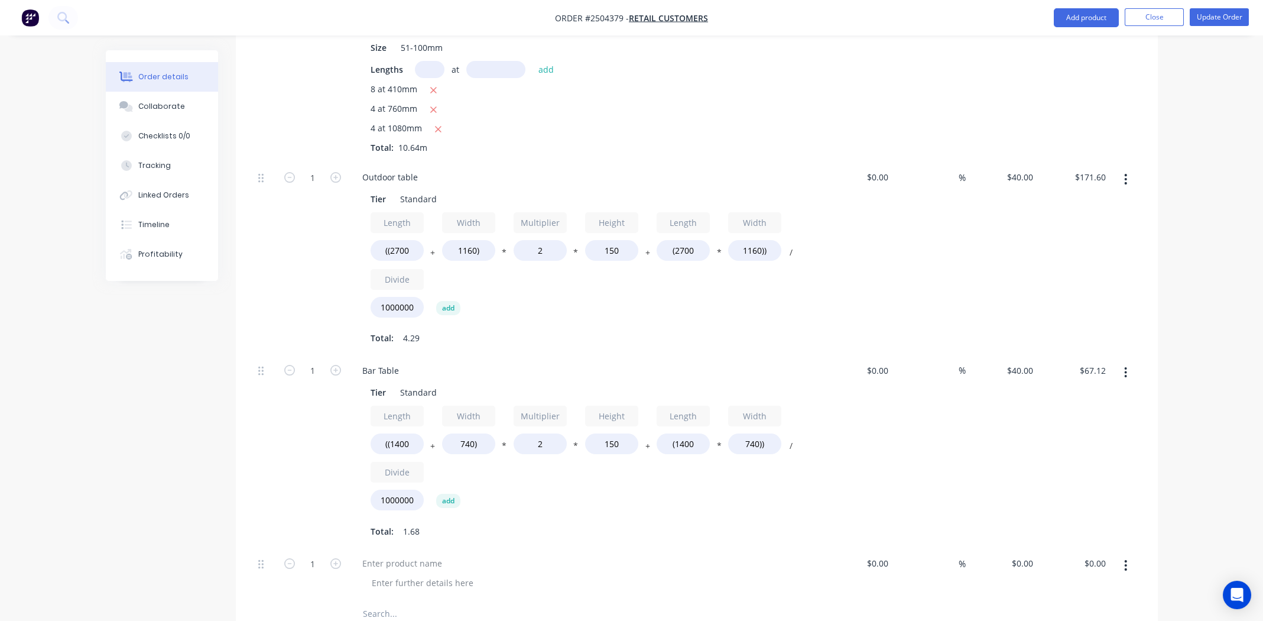
scroll to position [827, 0]
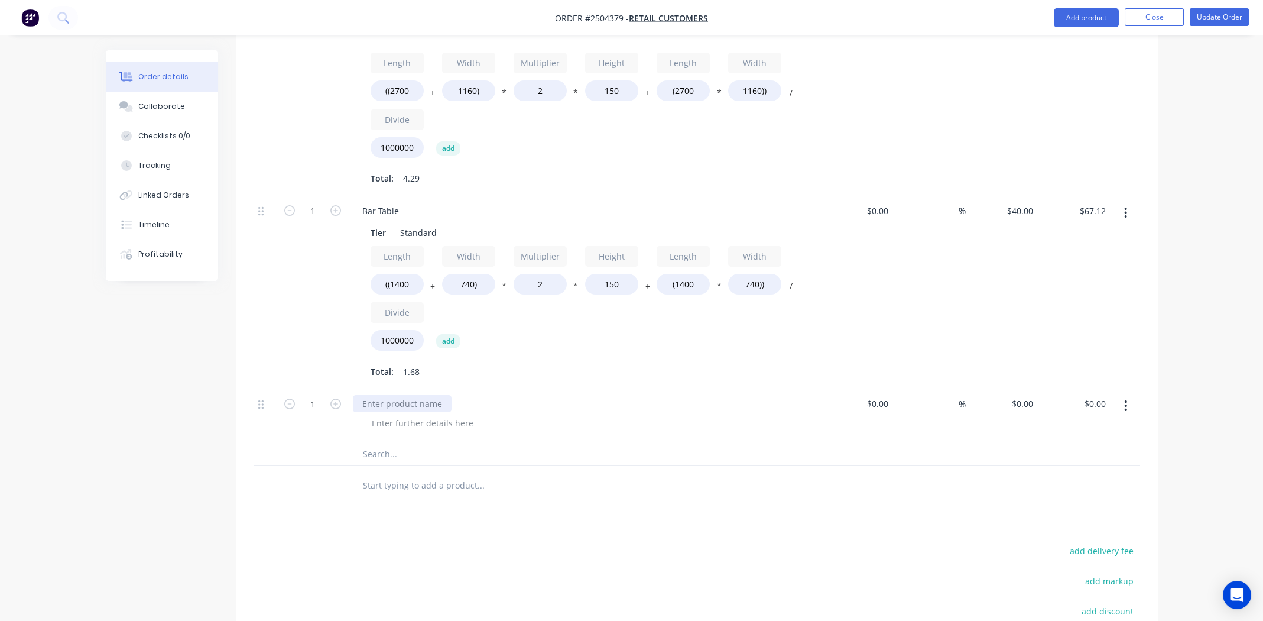
click at [392, 395] on div at bounding box center [402, 403] width 99 height 17
click at [387, 414] on div at bounding box center [422, 422] width 121 height 17
paste div
click at [1026, 395] on input "0" at bounding box center [1024, 403] width 27 height 17
type input "$40.00"
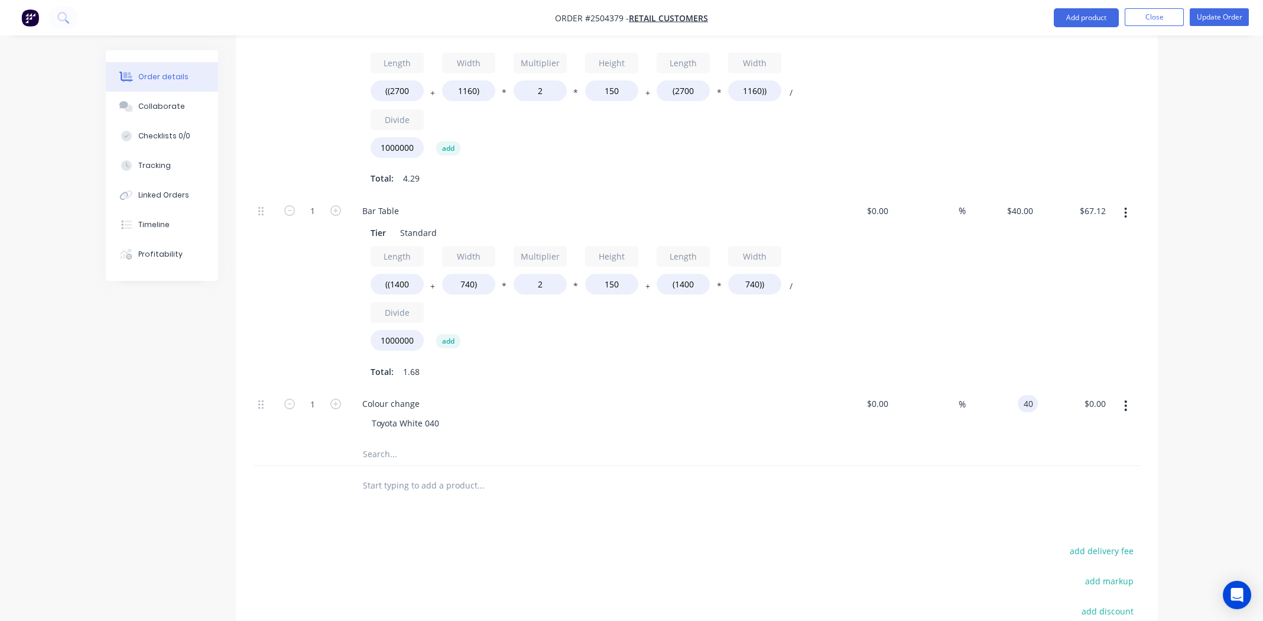
type input "$40.00"
click at [623, 422] on div "2 Bench seats Tier Standard Length ((2300 + Width 430) * Multiplier 2 * Height …" at bounding box center [697, 52] width 887 height 828
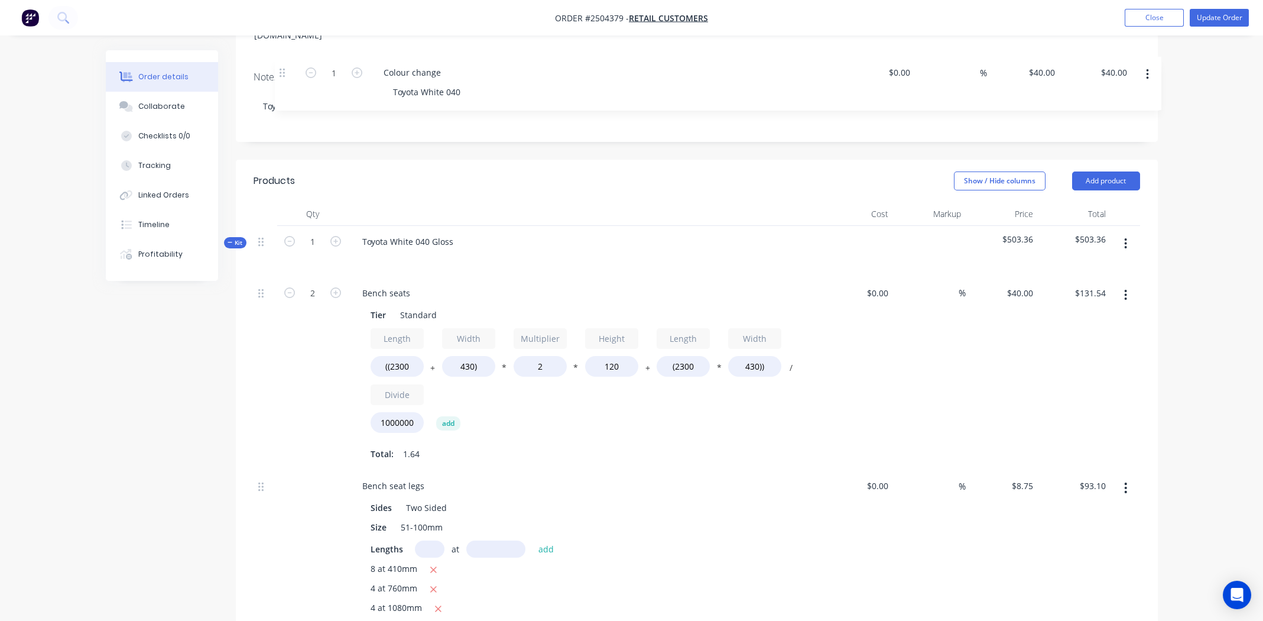
scroll to position [178, 0]
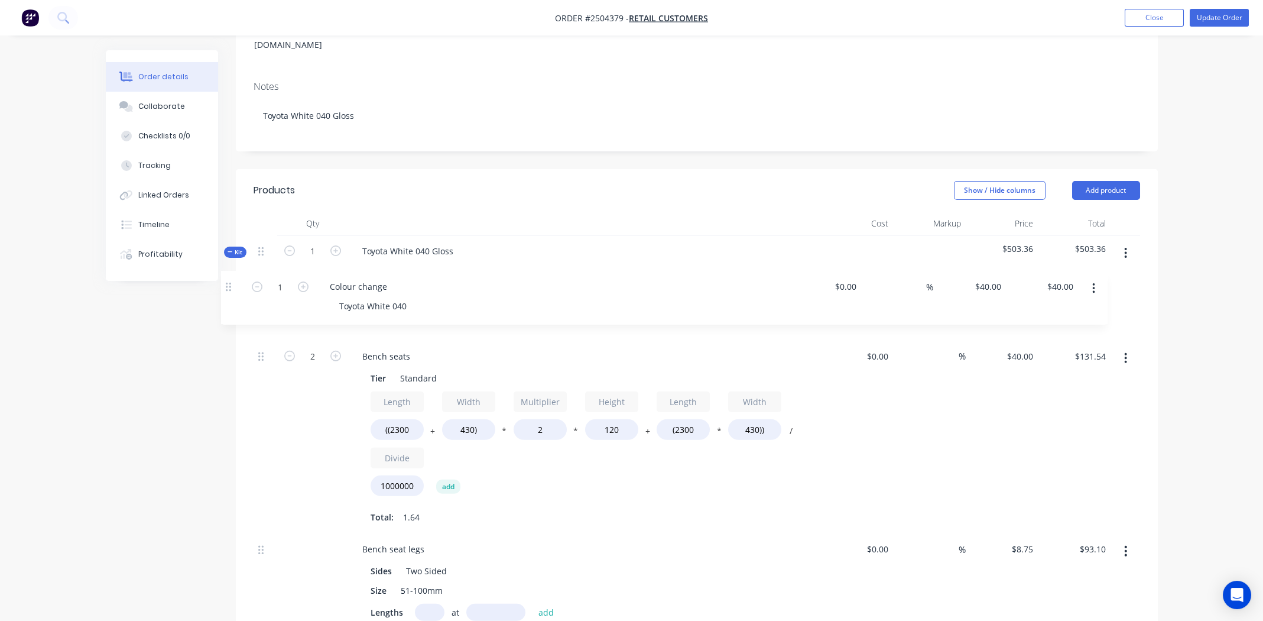
drag, startPoint x: 261, startPoint y: 385, endPoint x: 236, endPoint y: 261, distance: 126.7
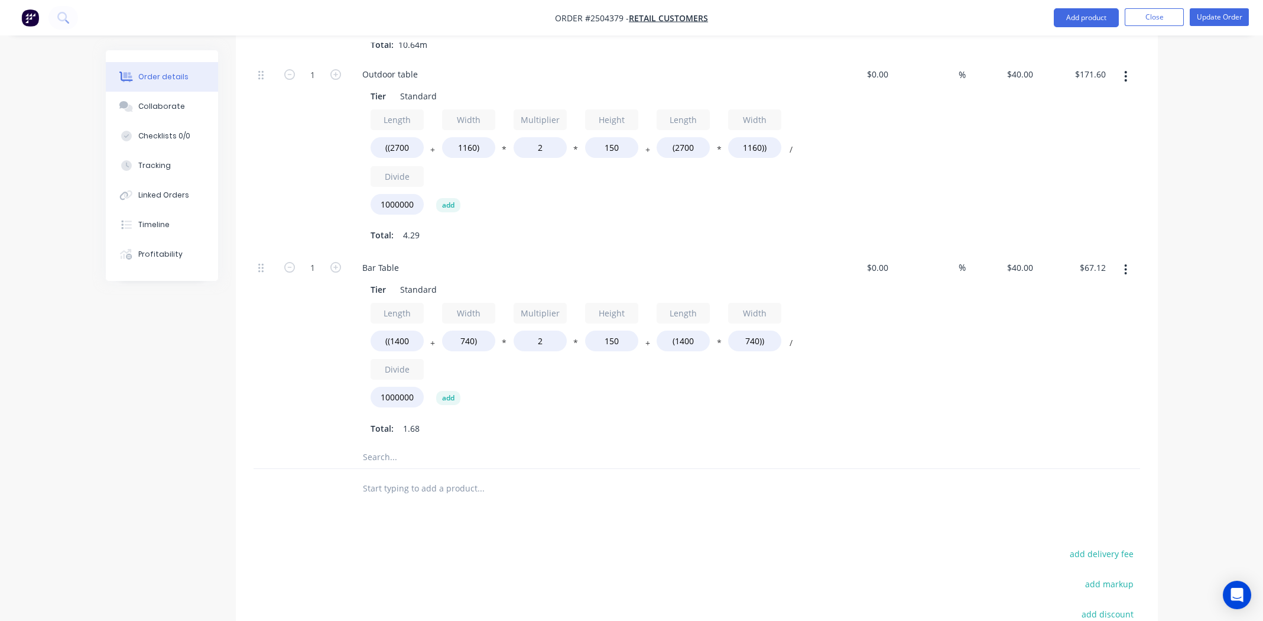
scroll to position [827, 0]
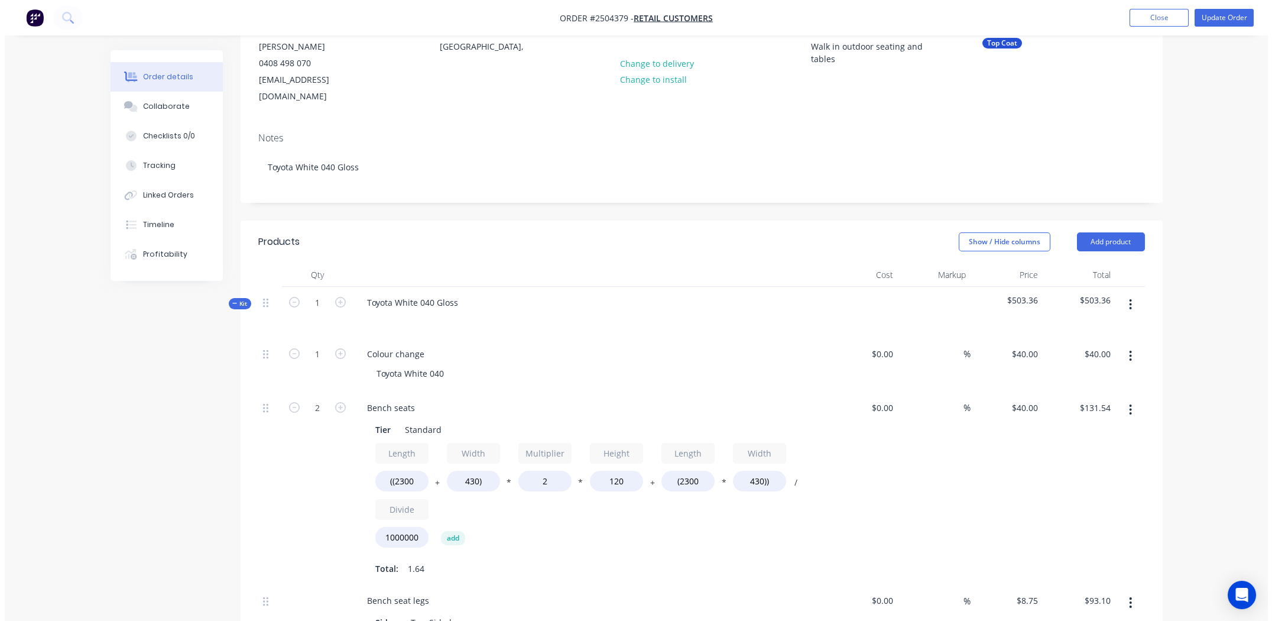
scroll to position [0, 0]
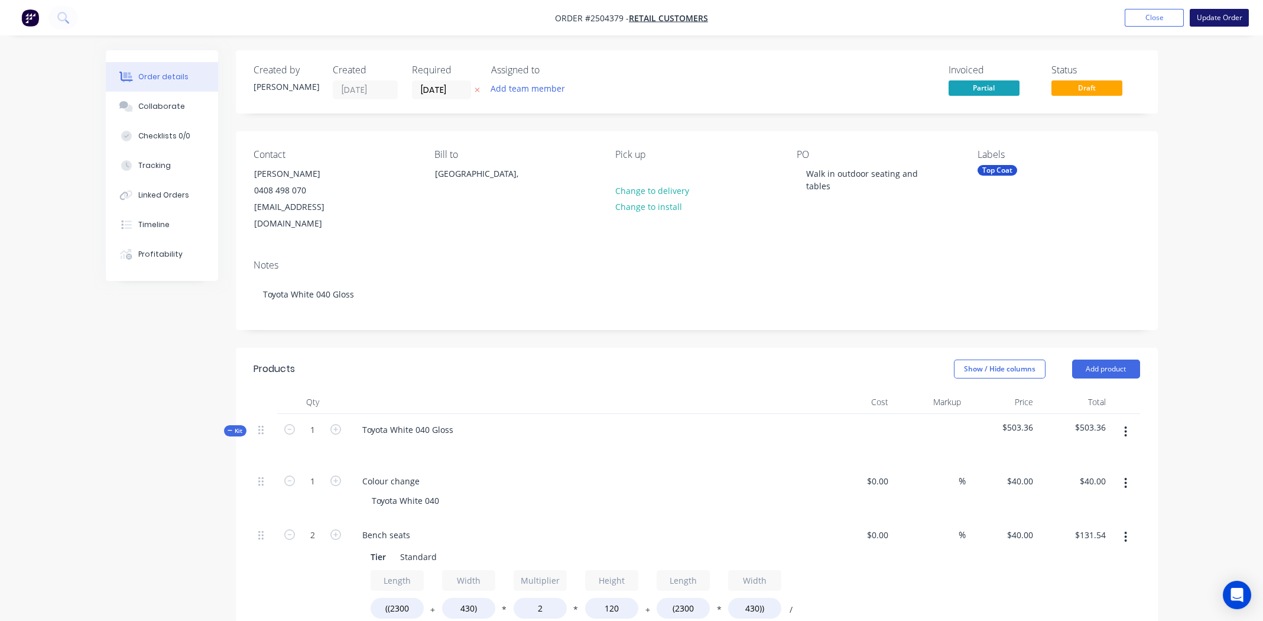
click at [1214, 15] on button "Update Order" at bounding box center [1219, 18] width 59 height 18
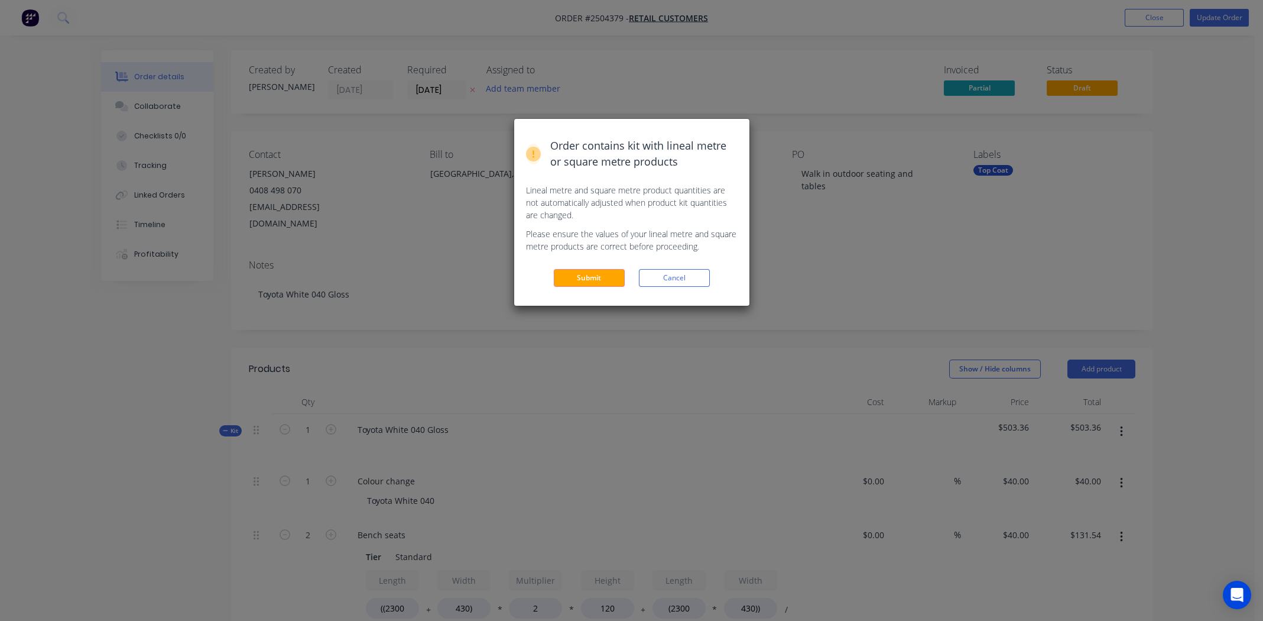
click at [586, 272] on button "Submit" at bounding box center [589, 278] width 71 height 18
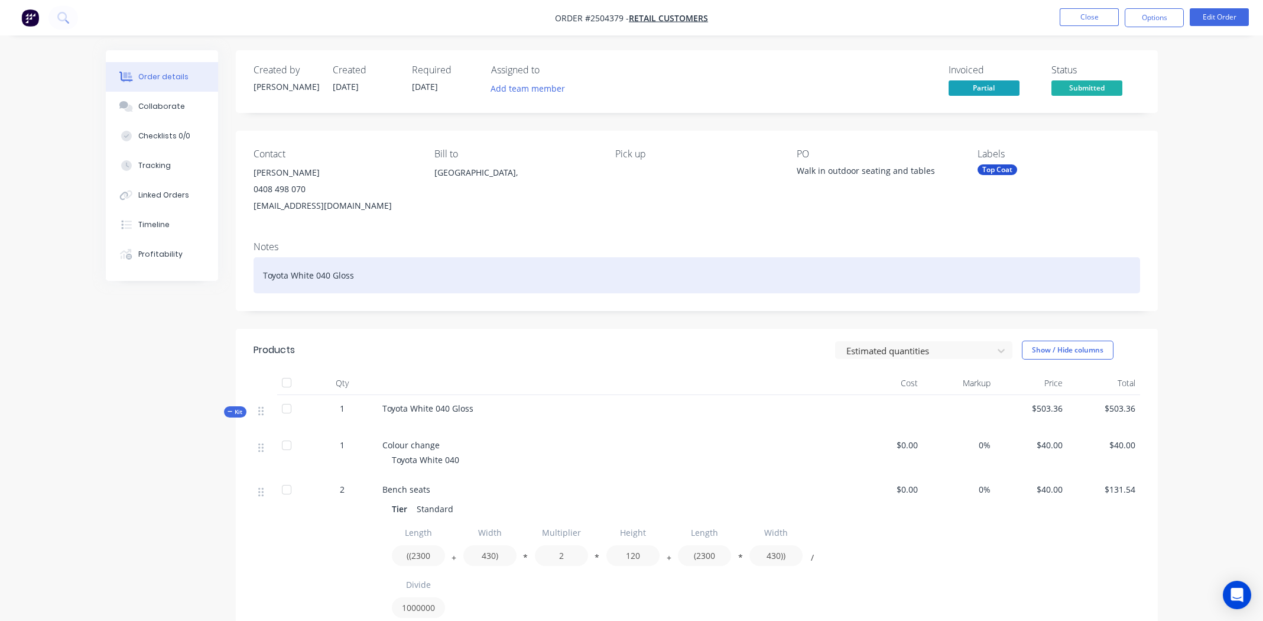
click at [577, 283] on div "Toyota White 040 Gloss" at bounding box center [697, 275] width 887 height 36
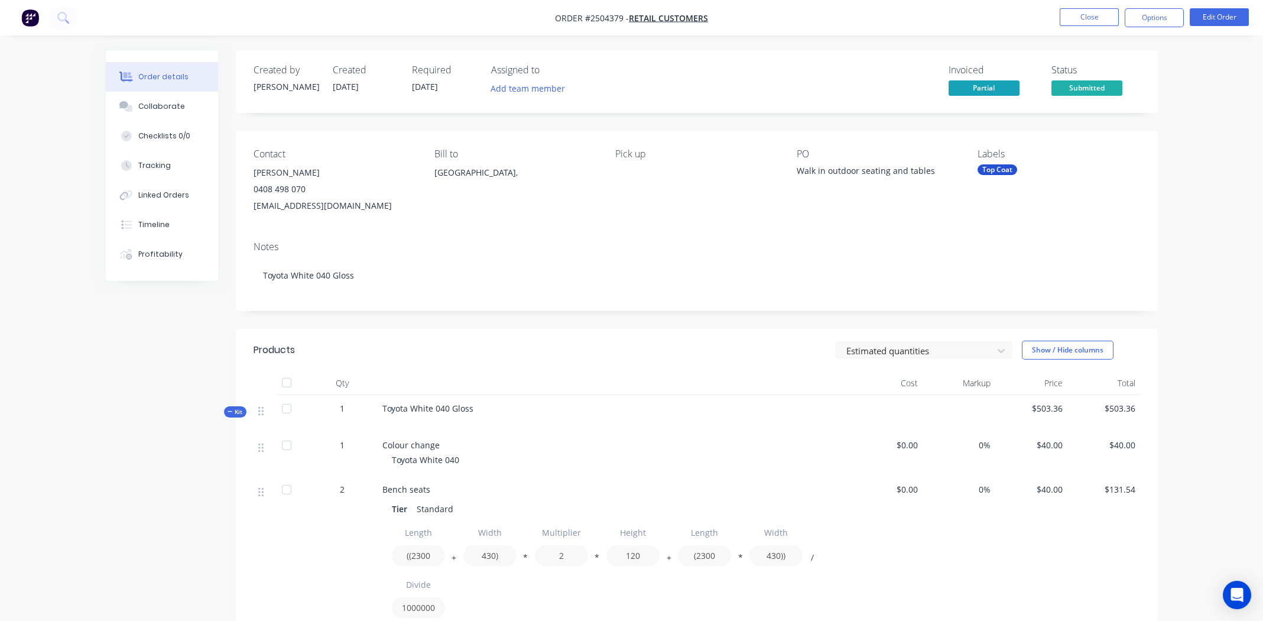
click at [640, 209] on div "Pick up" at bounding box center [696, 181] width 162 height 66
click at [1090, 18] on button "Close" at bounding box center [1089, 17] width 59 height 18
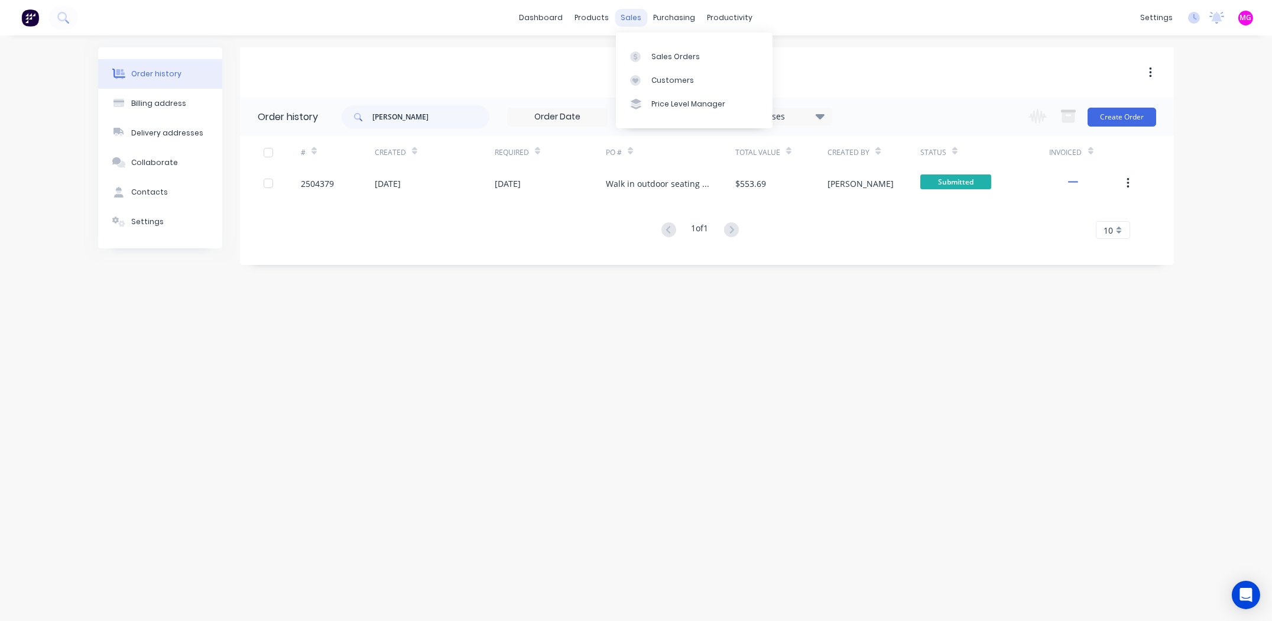
click at [616, 19] on div "sales" at bounding box center [631, 18] width 33 height 18
click at [681, 54] on div "Sales Orders" at bounding box center [675, 56] width 48 height 11
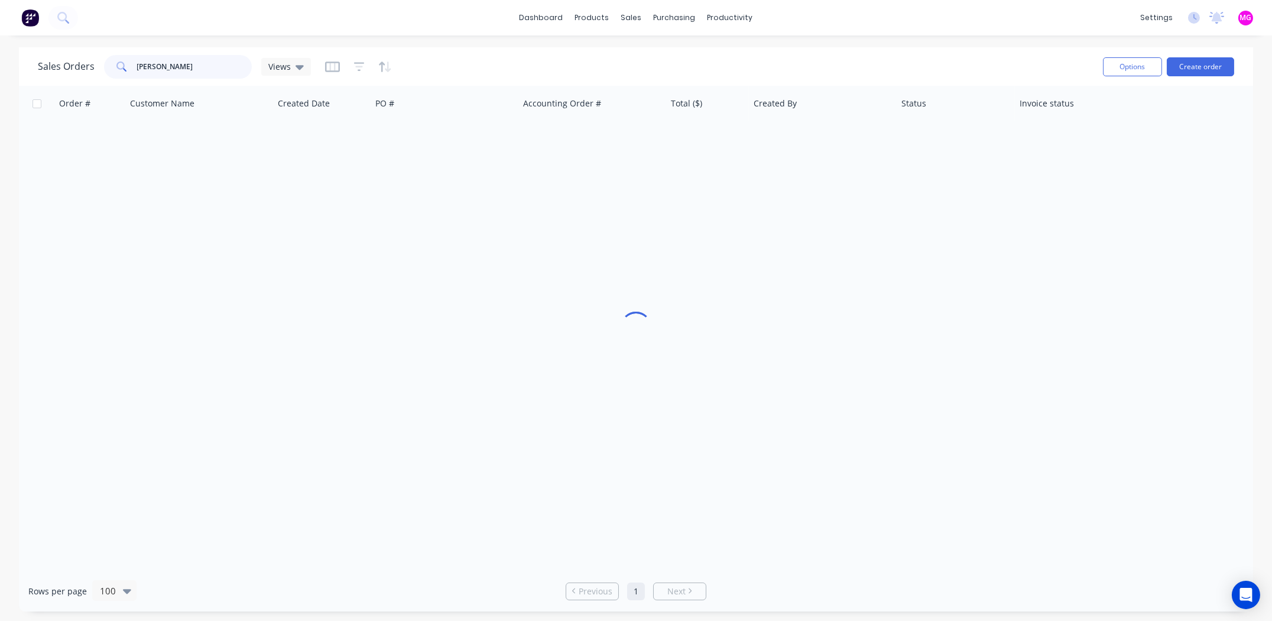
drag, startPoint x: 210, startPoint y: 64, endPoint x: 84, endPoint y: 72, distance: 126.7
click at [84, 72] on div "Sales Orders andrew mas Views" at bounding box center [174, 67] width 273 height 24
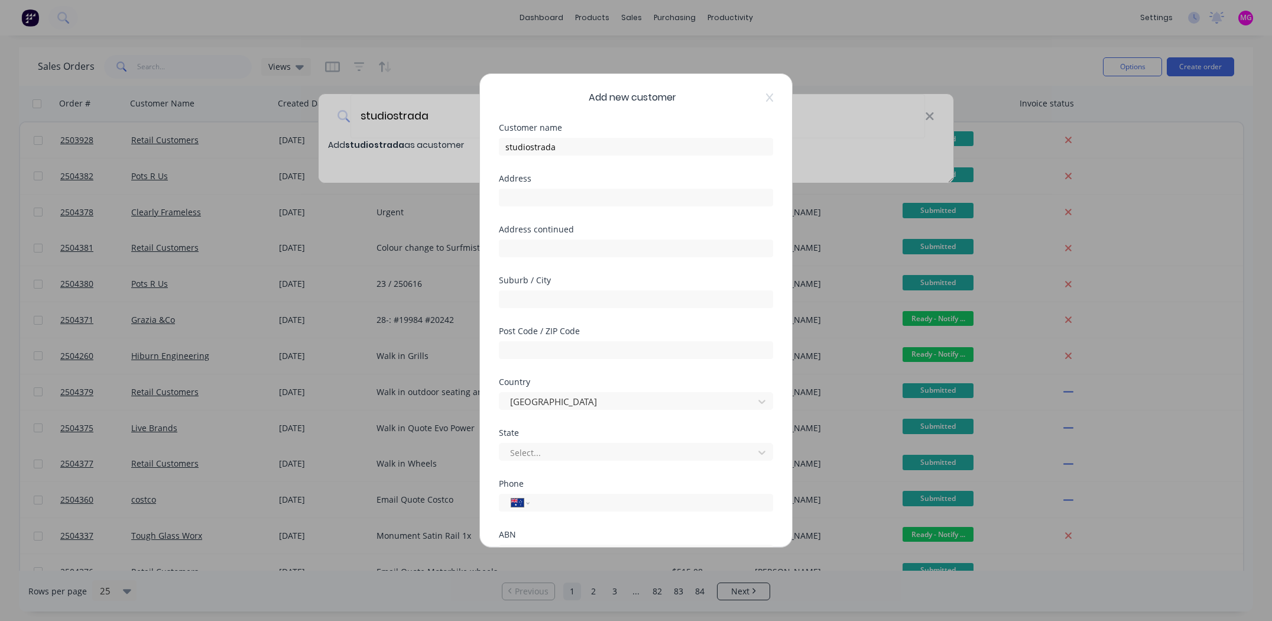
select select "AU"
click at [557, 453] on div at bounding box center [587, 451] width 170 height 15
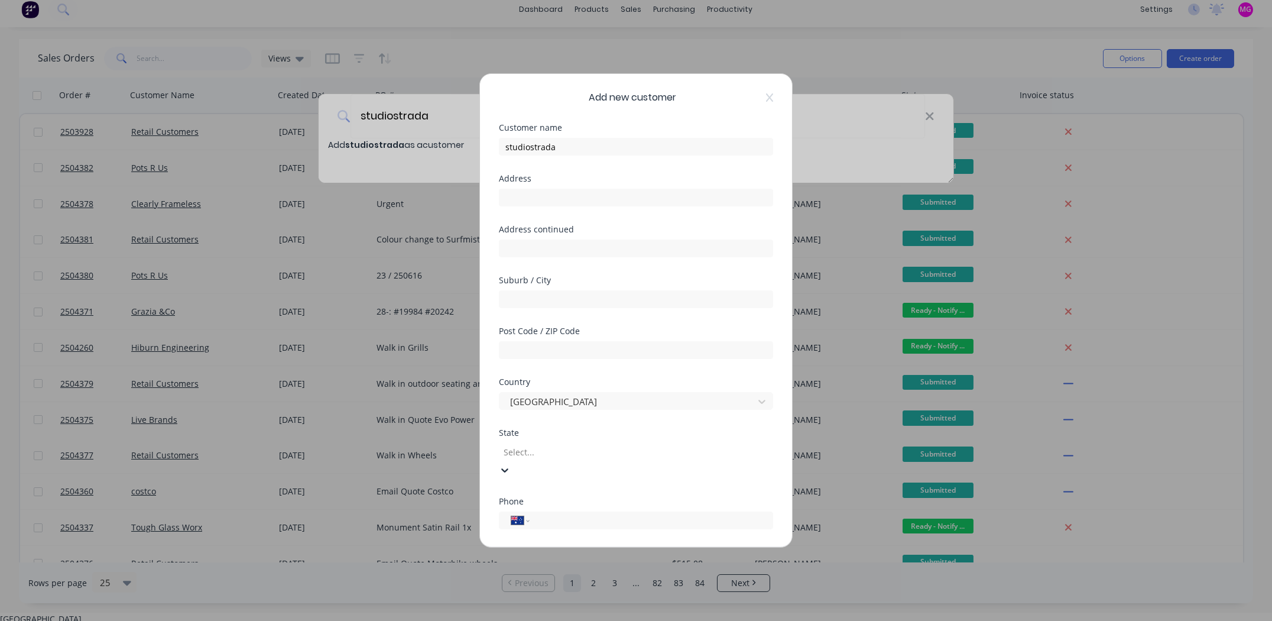
scroll to position [20, 0]
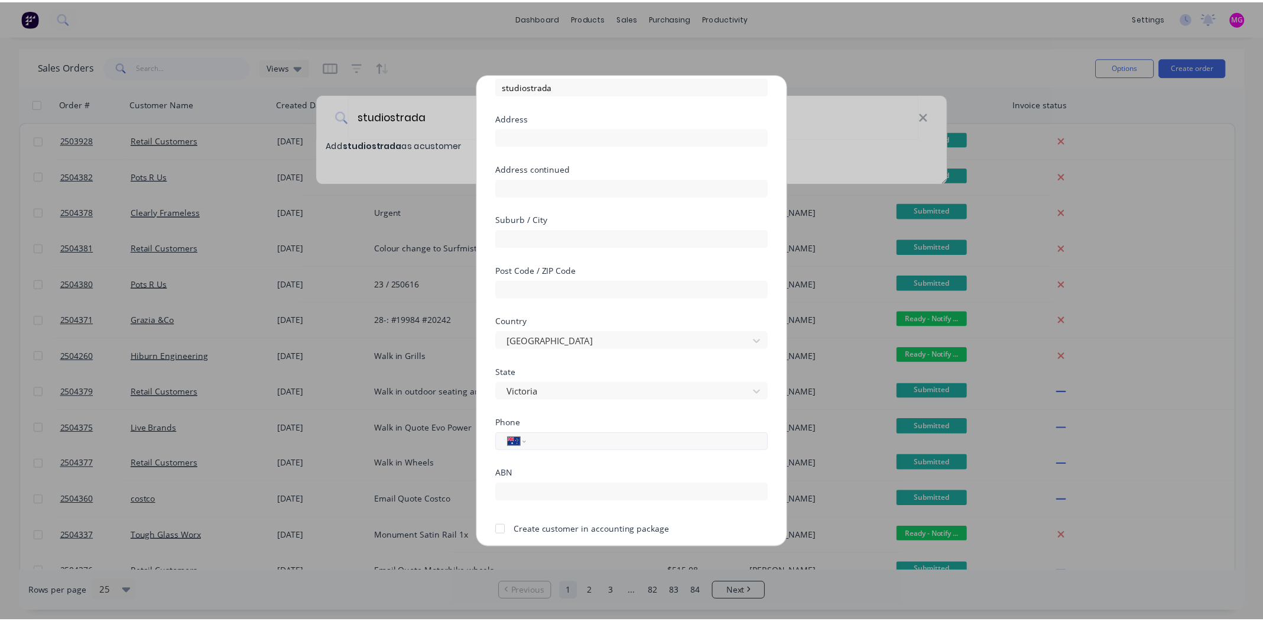
scroll to position [103, 0]
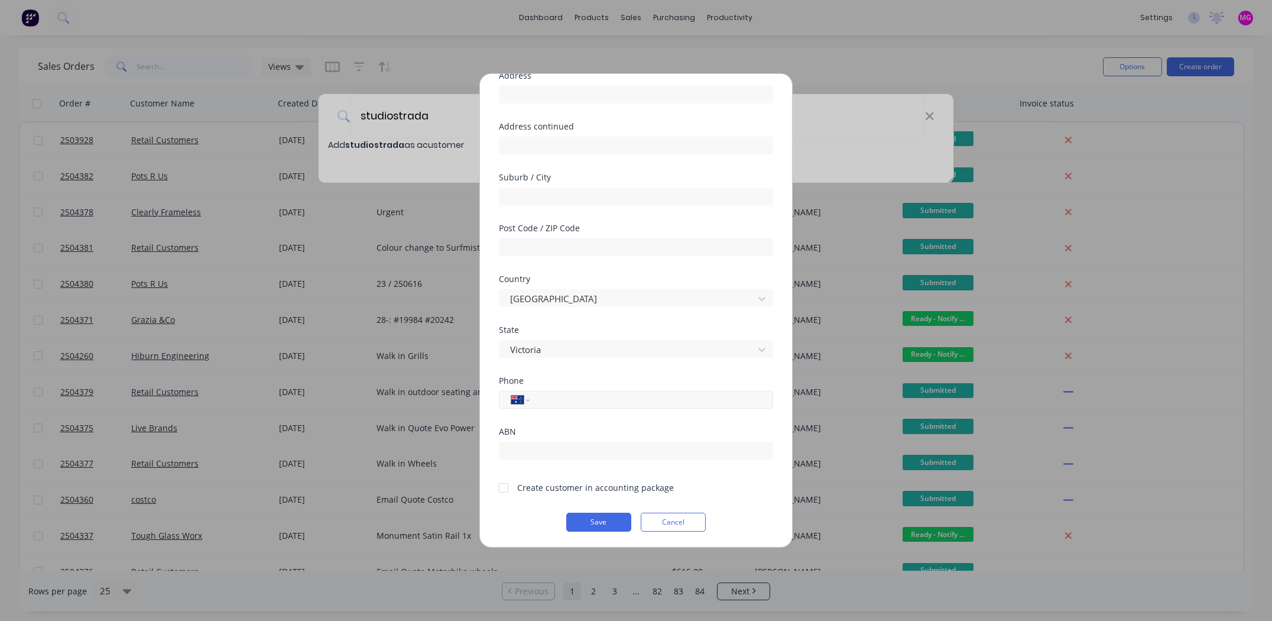
click at [573, 393] on input "tel" at bounding box center [646, 400] width 217 height 14
paste input "0421 686 623"
type input "0421 686 623"
click at [502, 487] on div at bounding box center [504, 488] width 24 height 24
click at [582, 514] on button "Save" at bounding box center [598, 521] width 65 height 19
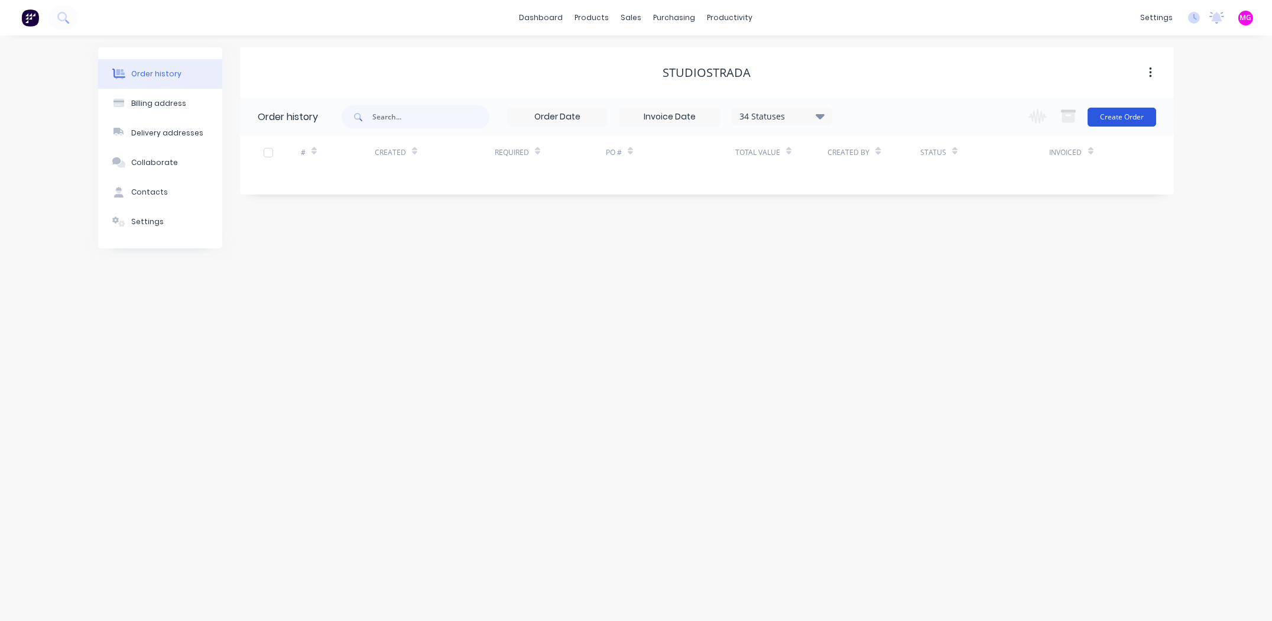
click at [1122, 115] on button "Create Order" at bounding box center [1122, 117] width 69 height 19
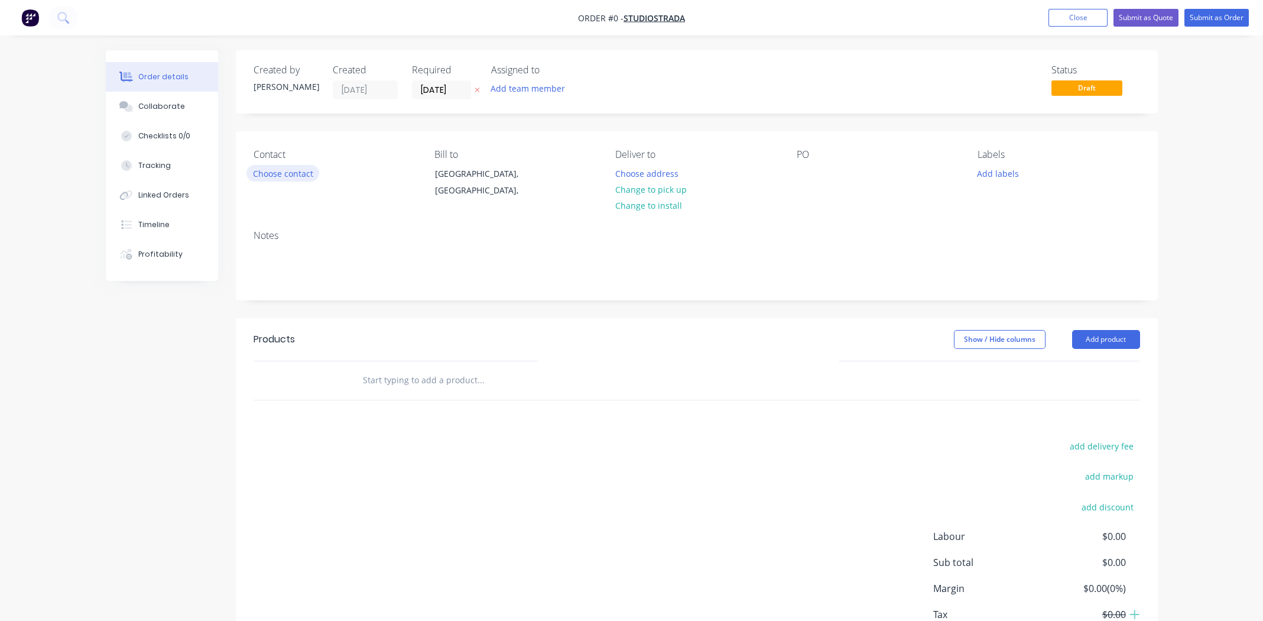
click at [292, 177] on button "Choose contact" at bounding box center [282, 173] width 73 height 16
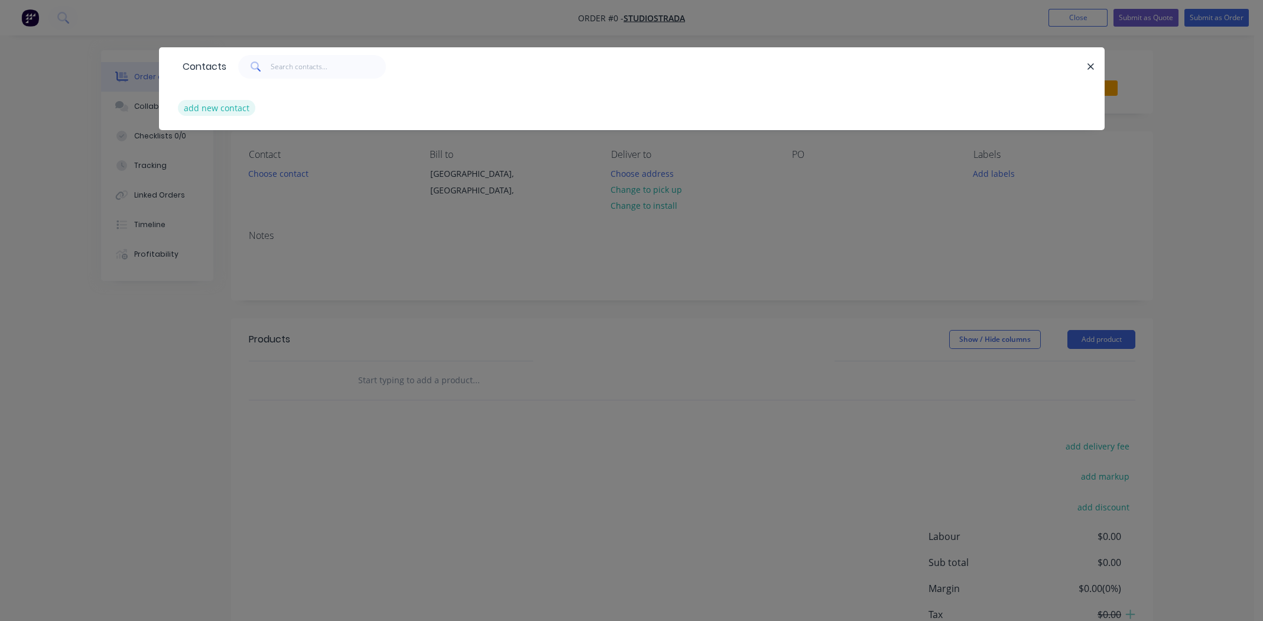
click at [215, 105] on button "add new contact" at bounding box center [217, 108] width 78 height 16
select select "AU"
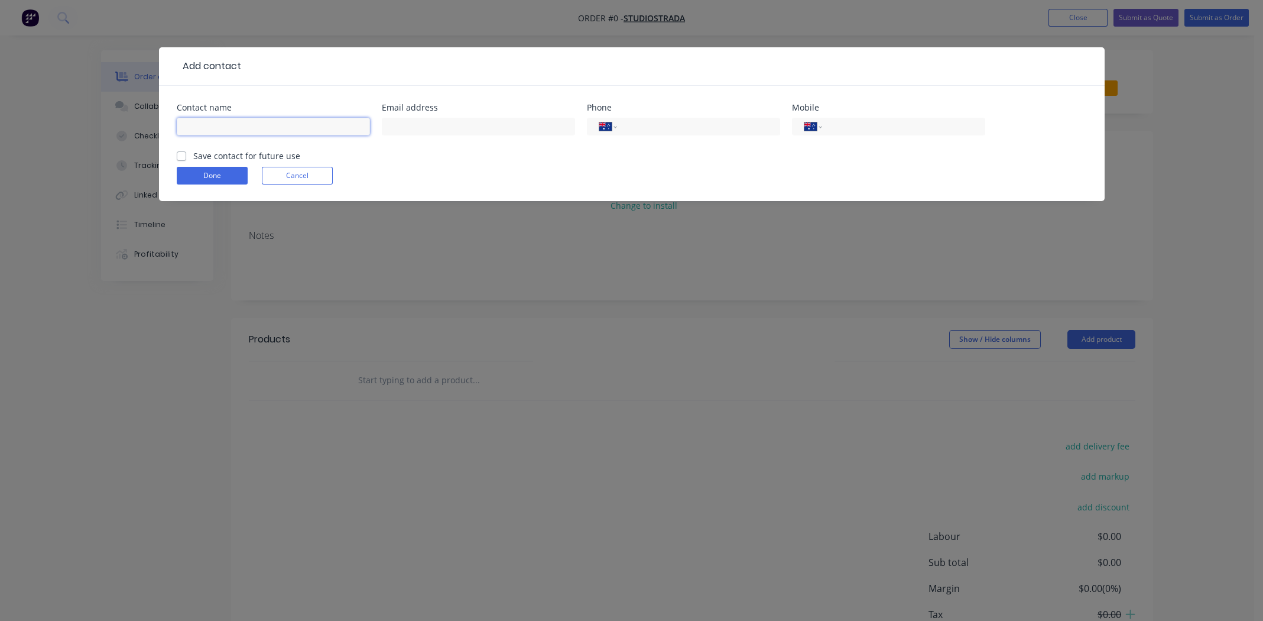
click at [275, 129] on input "text" at bounding box center [273, 127] width 193 height 18
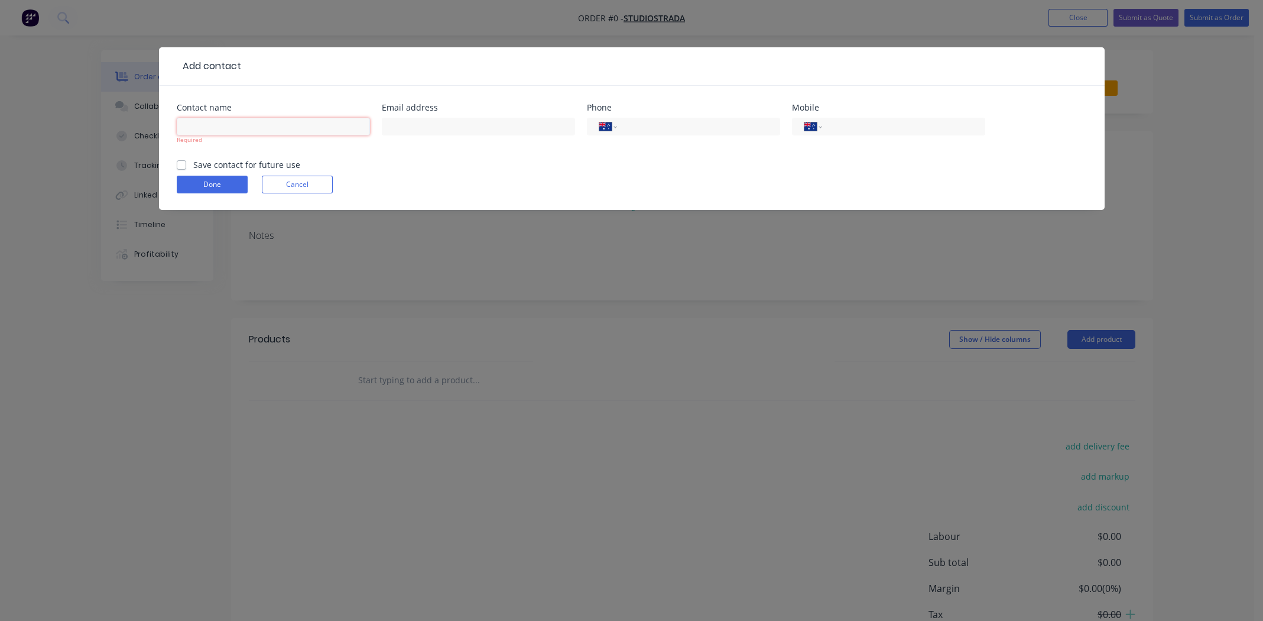
paste input "Damon Obst"
type input "Damon Obst"
click at [456, 128] on input "text" at bounding box center [478, 127] width 193 height 18
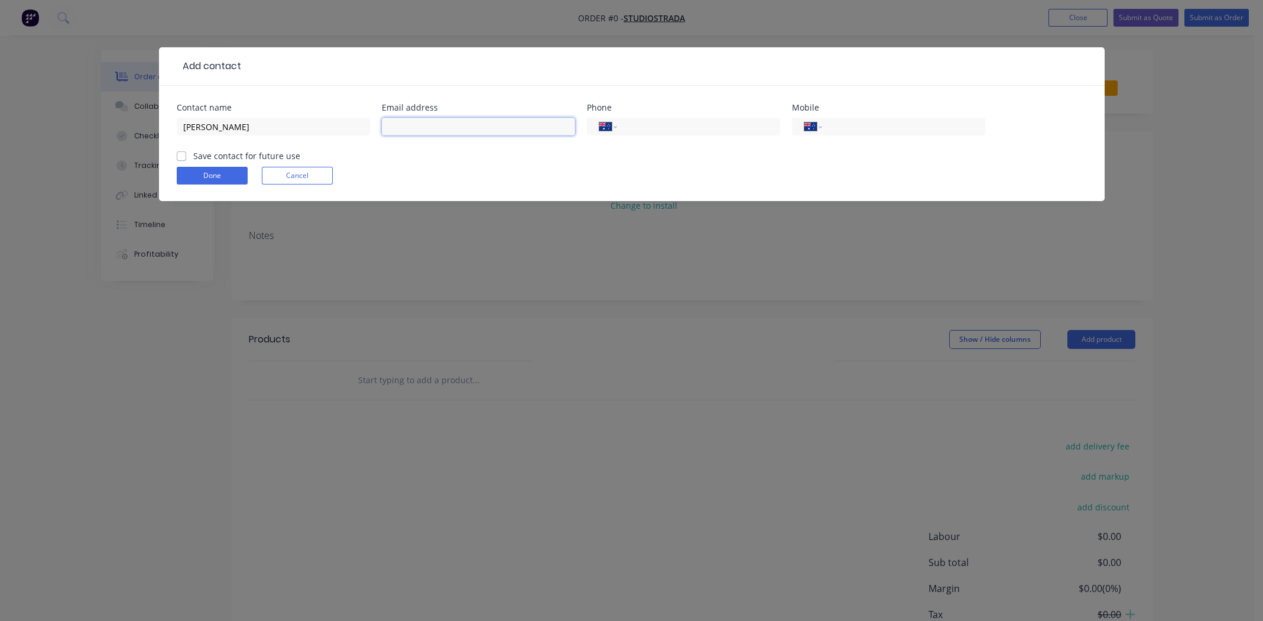
paste input "damon@studiostrada.com.au"
type input "damon@studiostrada.com.au"
click at [936, 121] on input "tel" at bounding box center [901, 127] width 142 height 14
paste input "0421 686 623"
type input "0421 686 623"
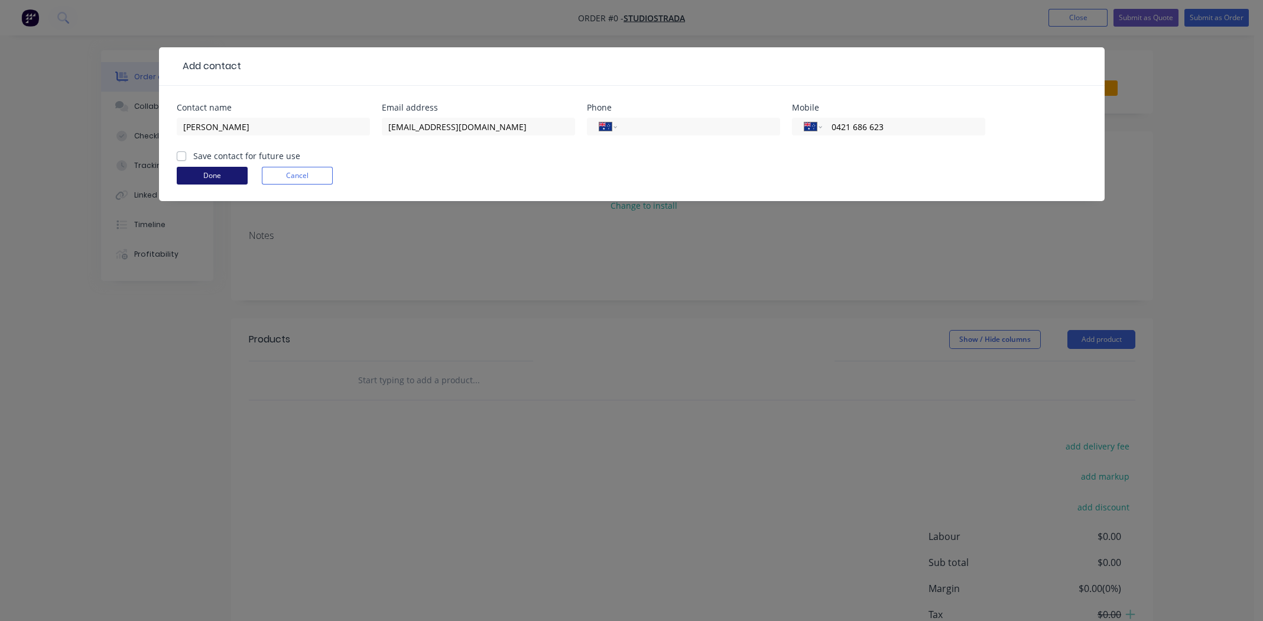
drag, startPoint x: 180, startPoint y: 154, endPoint x: 196, endPoint y: 173, distance: 24.4
click at [193, 154] on label "Save contact for future use" at bounding box center [246, 156] width 107 height 12
click at [180, 154] on input "Save contact for future use" at bounding box center [181, 155] width 9 height 11
checkbox input "true"
click at [196, 173] on button "Done" at bounding box center [212, 176] width 71 height 18
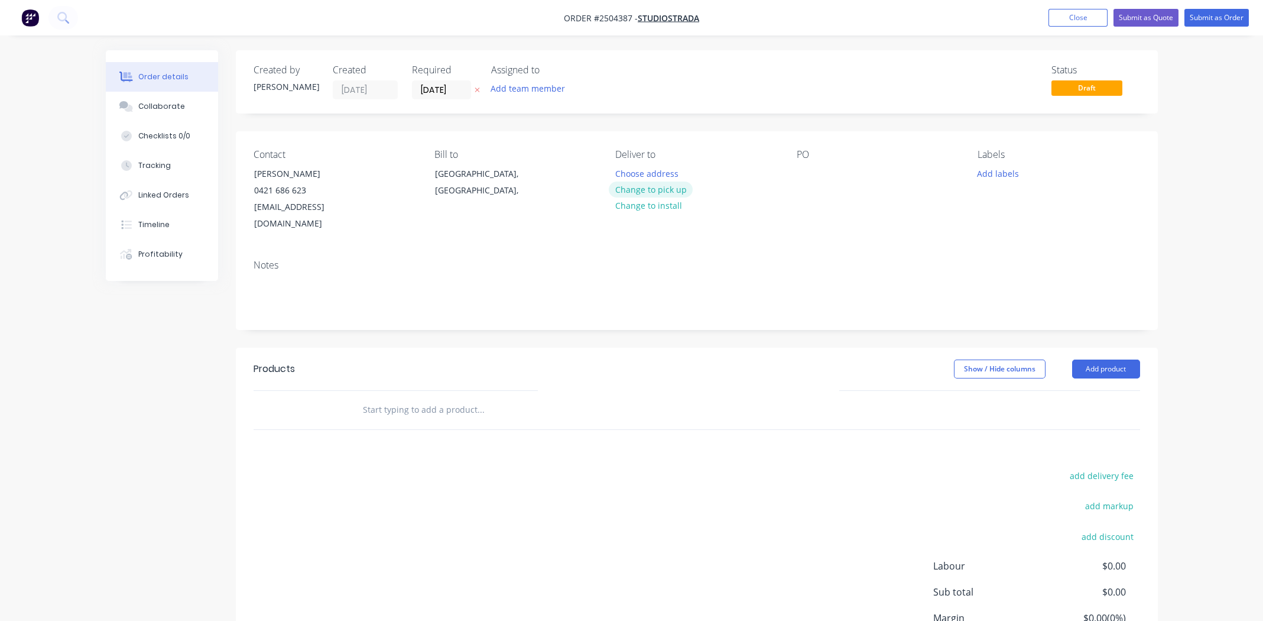
click at [671, 191] on button "Change to pick up" at bounding box center [651, 189] width 84 height 16
click at [790, 177] on div "Contact Damon Obst 0421 686 623 damon@studiostrada.com.au Bill to Victoria, Aus…" at bounding box center [697, 190] width 922 height 119
click at [801, 176] on div at bounding box center [806, 173] width 19 height 17
click at [810, 174] on div at bounding box center [806, 173] width 19 height 17
click at [1004, 177] on button "Add labels" at bounding box center [998, 173] width 54 height 16
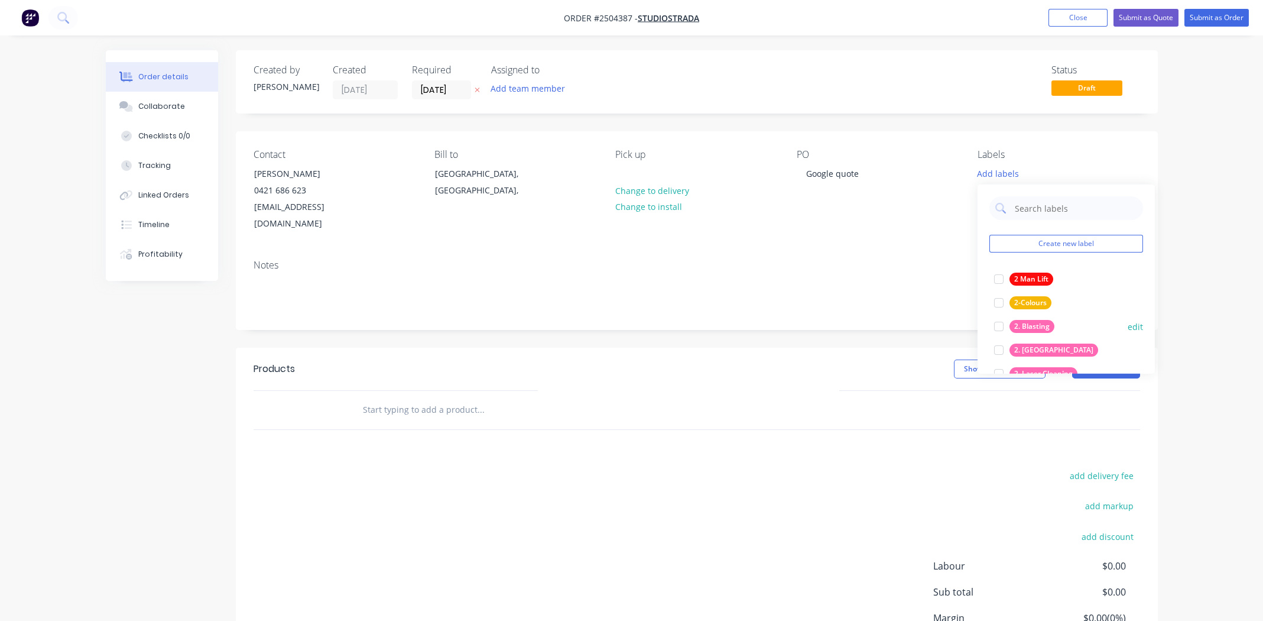
click at [1001, 324] on div at bounding box center [999, 326] width 24 height 24
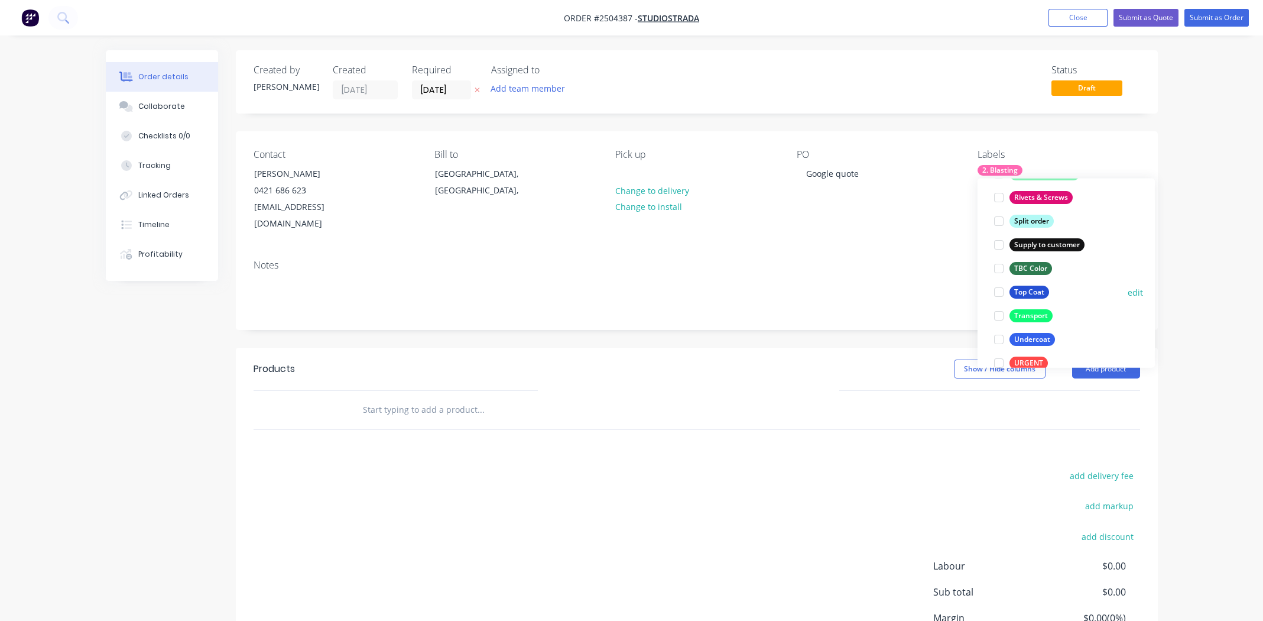
scroll to position [945, 0]
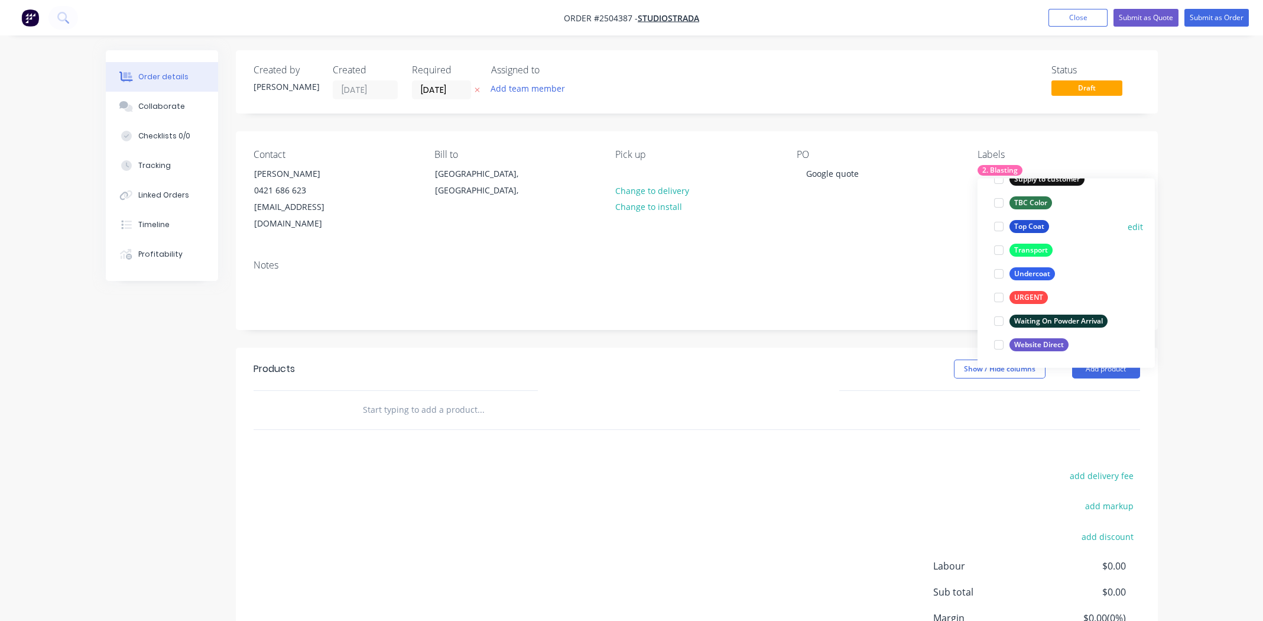
click at [998, 230] on div at bounding box center [999, 227] width 24 height 24
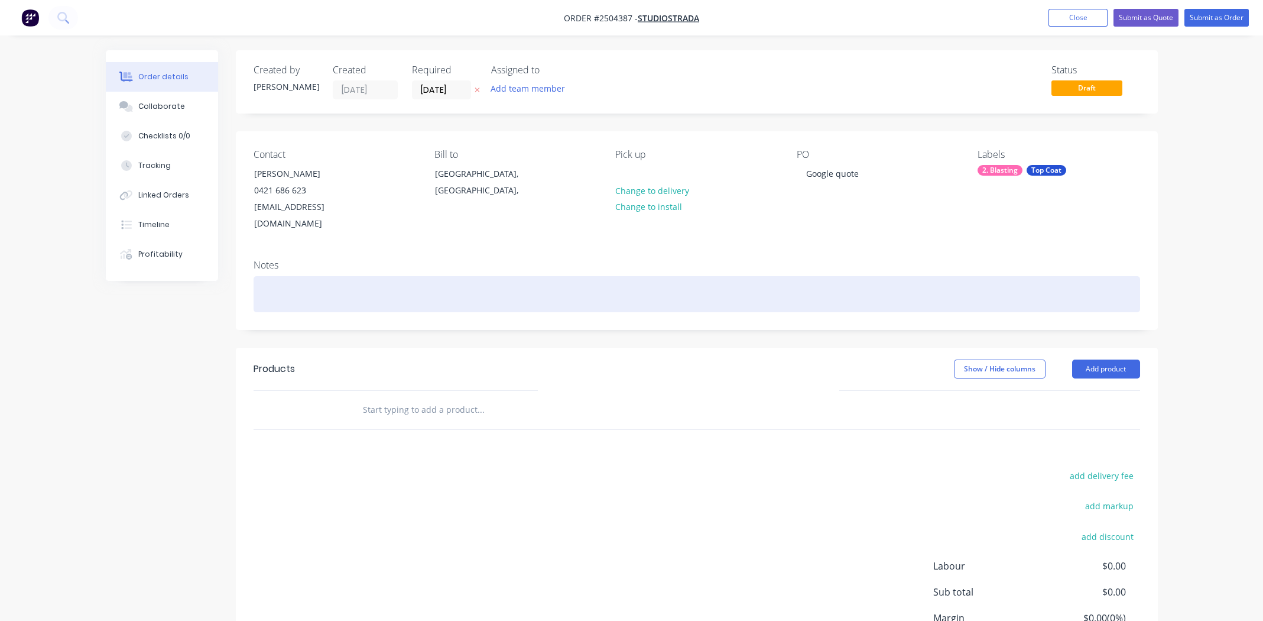
click at [684, 276] on div at bounding box center [697, 294] width 887 height 36
paste div
click at [307, 276] on div "CHARCOALSATIN27288351" at bounding box center [697, 294] width 887 height 36
click at [332, 276] on div "CHARCOAL SATIN27288351" at bounding box center [697, 294] width 887 height 36
click at [434, 279] on div "CHARCOAL SATIN 27288351" at bounding box center [697, 294] width 887 height 36
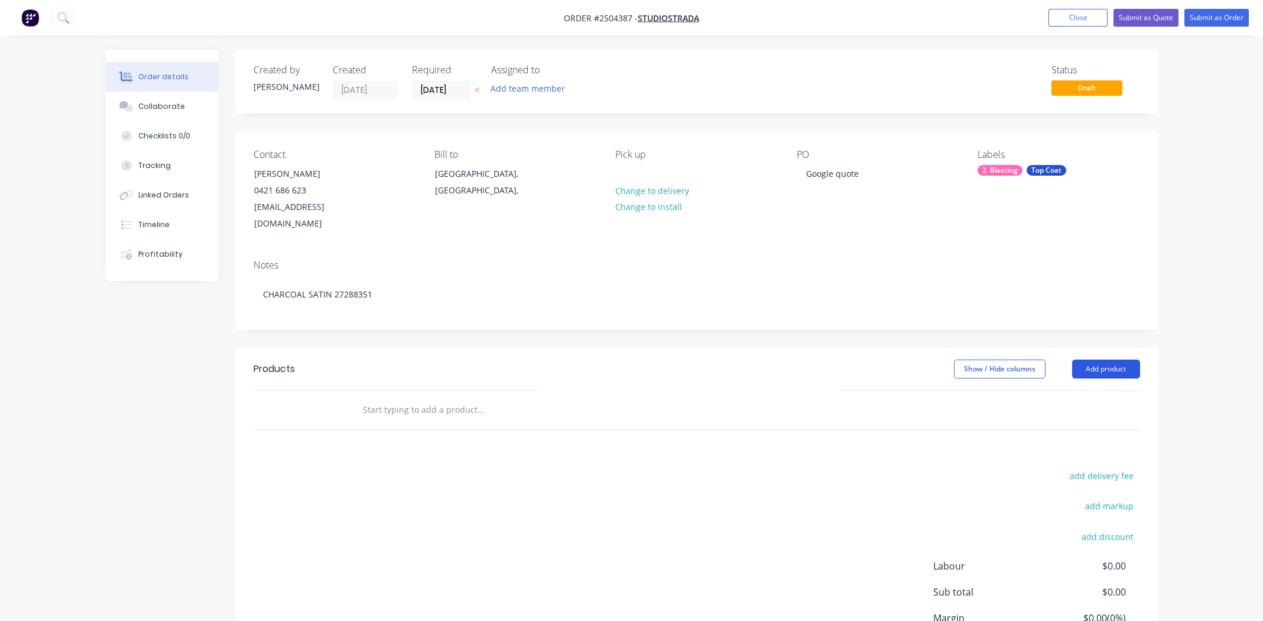
click at [1112, 359] on button "Add product" at bounding box center [1106, 368] width 68 height 19
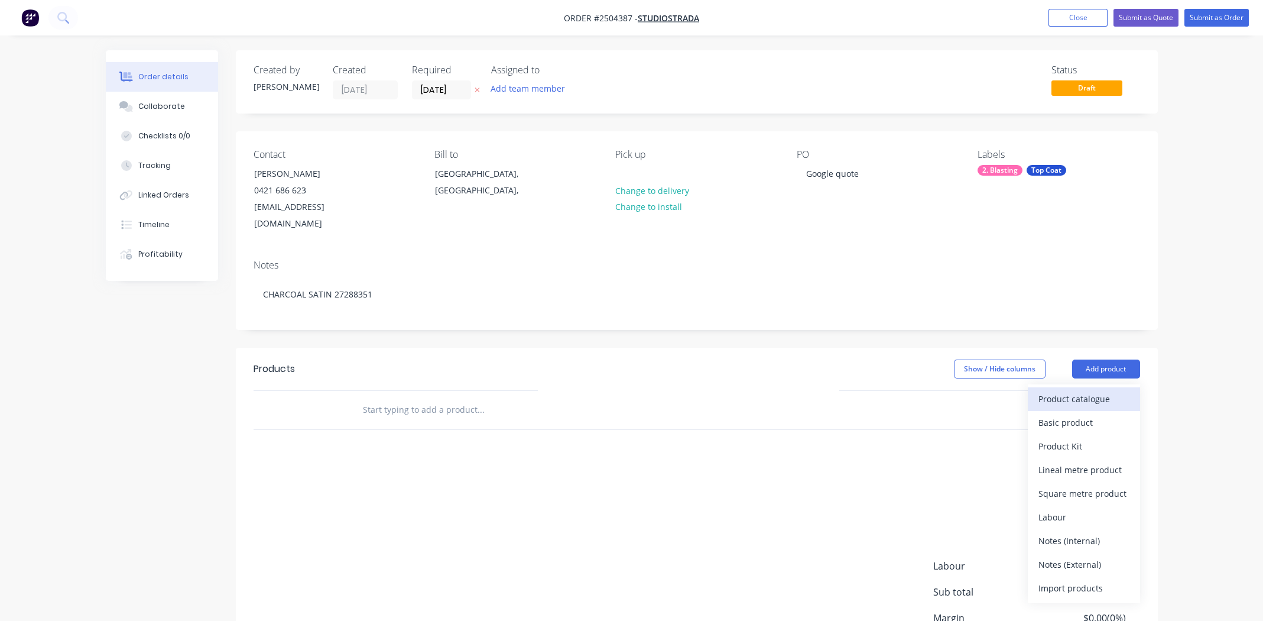
click at [1086, 390] on div "Product catalogue" at bounding box center [1083, 398] width 91 height 17
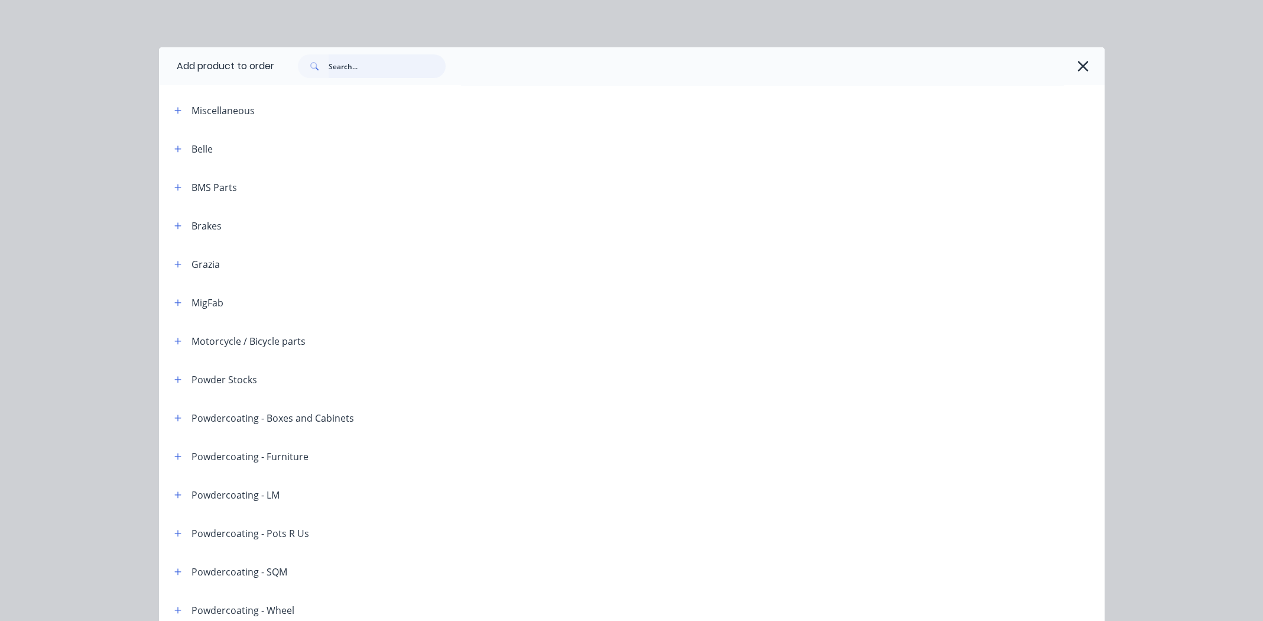
click at [348, 62] on input "text" at bounding box center [387, 66] width 117 height 24
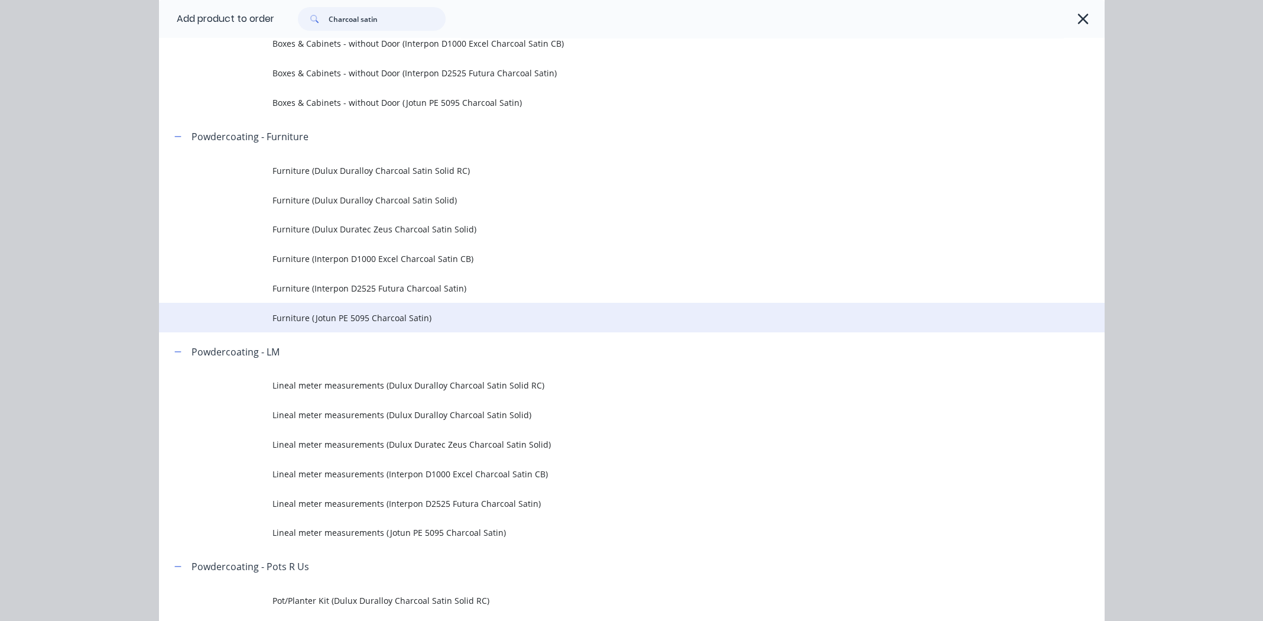
scroll to position [472, 0]
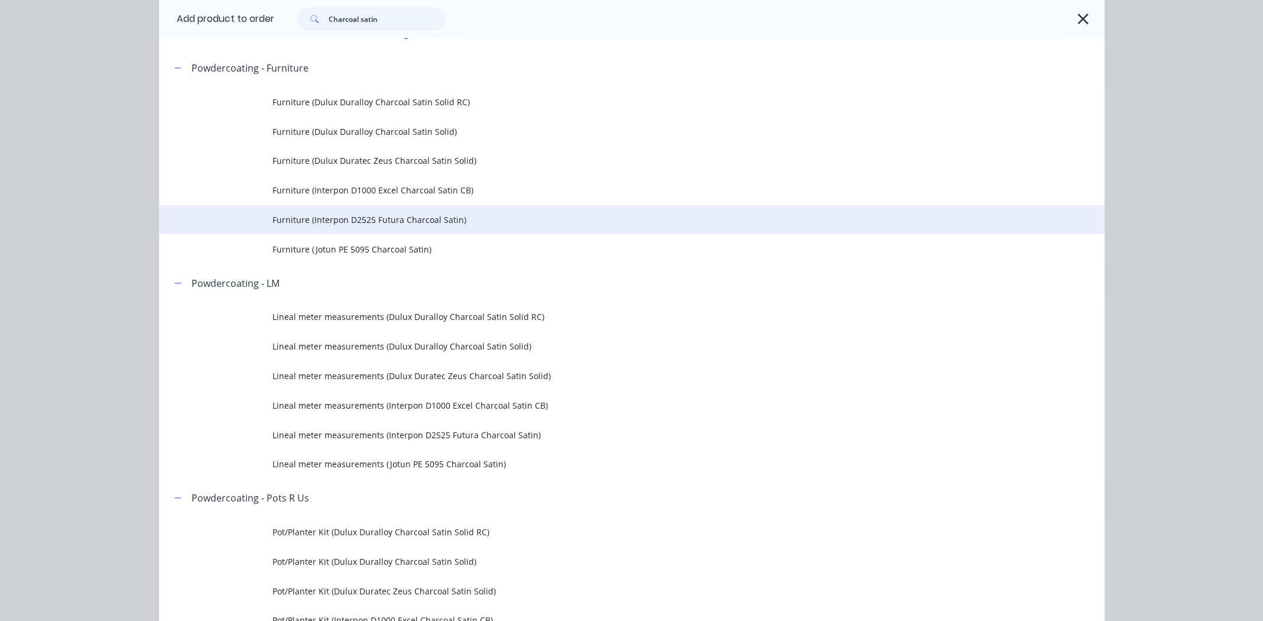
type input "Charcoal satin"
click at [354, 218] on span "Furniture (Interpon D2525 Futura Charcoal Satin)" at bounding box center [605, 219] width 666 height 12
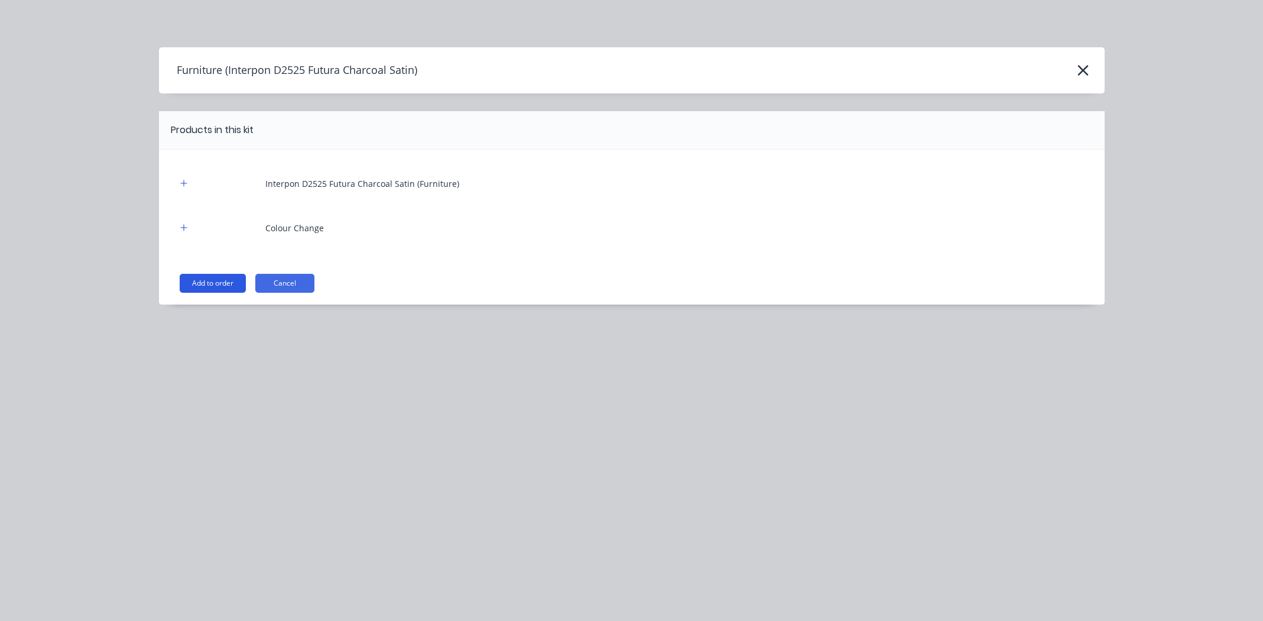
click at [222, 281] on button "Add to order" at bounding box center [213, 283] width 66 height 19
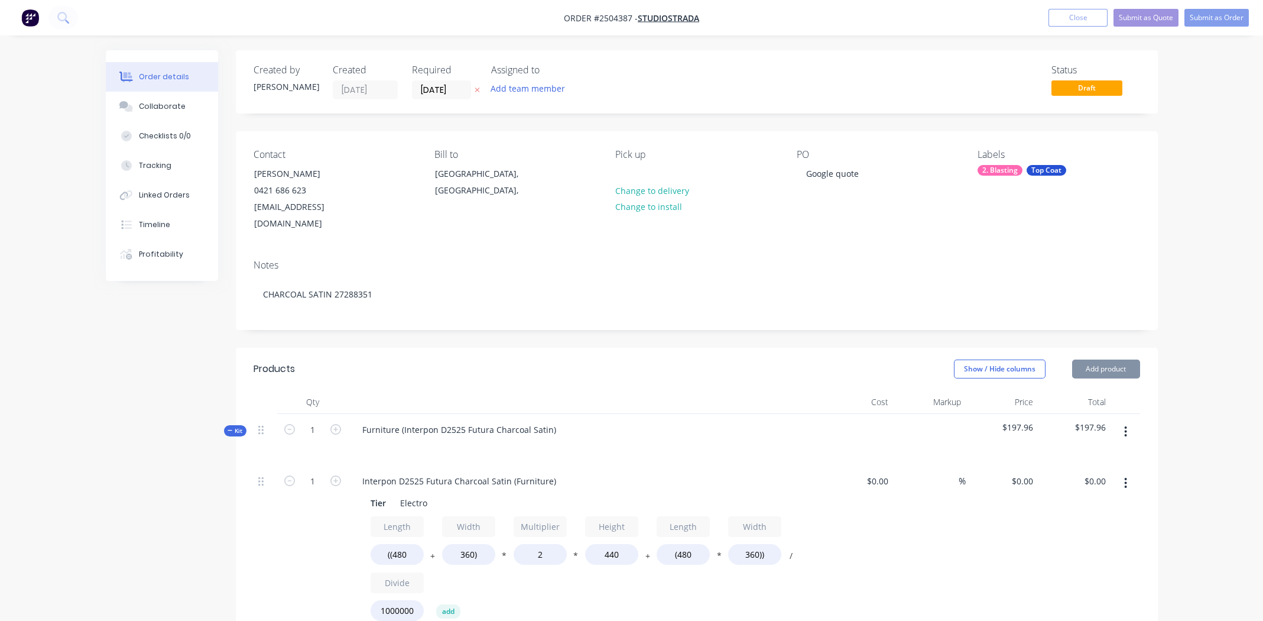
type input "$80.00"
type input "$72.96"
type input "$125.00"
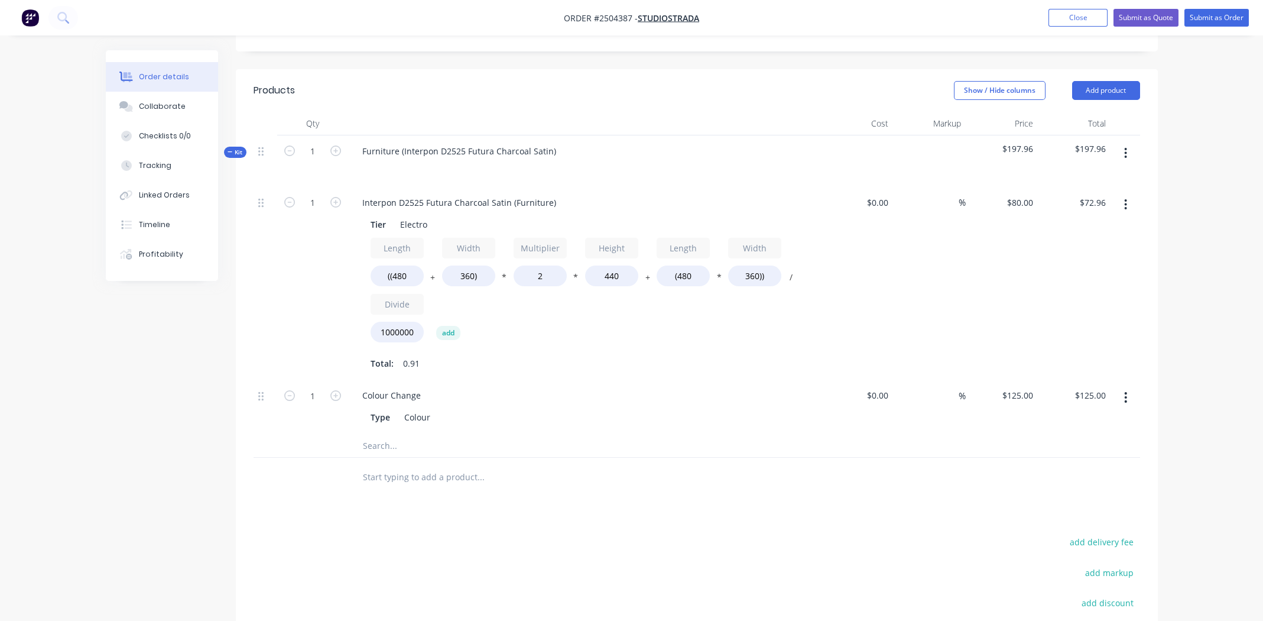
scroll to position [295, 0]
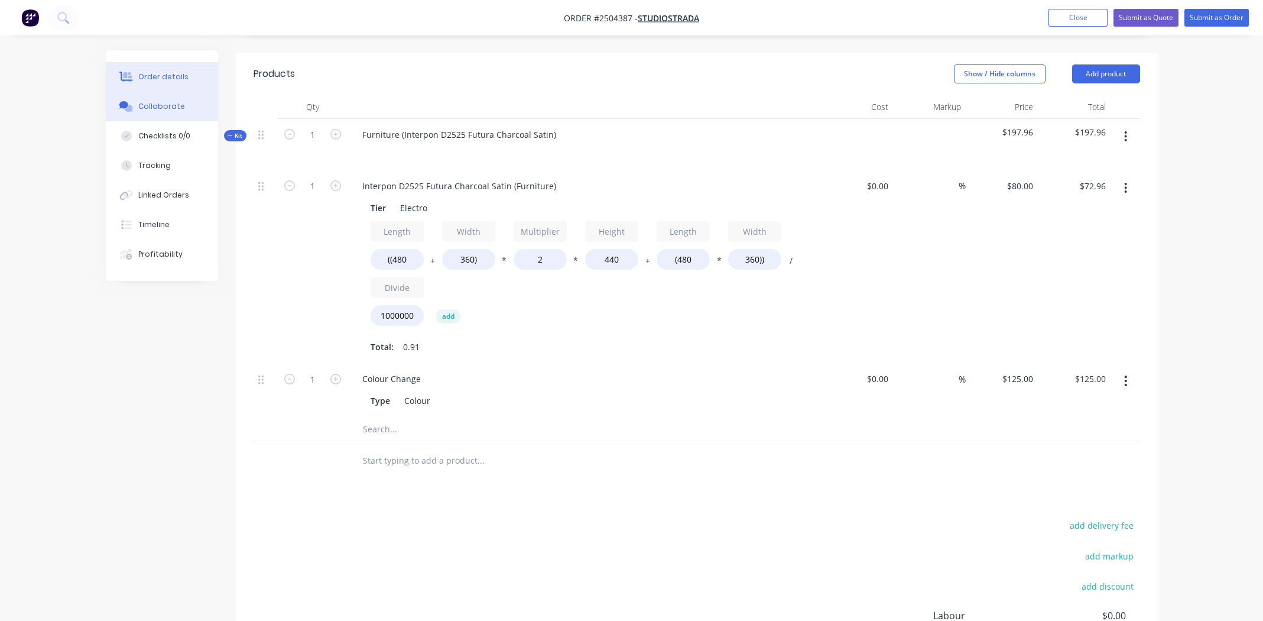
click at [172, 106] on div "Collaborate" at bounding box center [161, 106] width 47 height 11
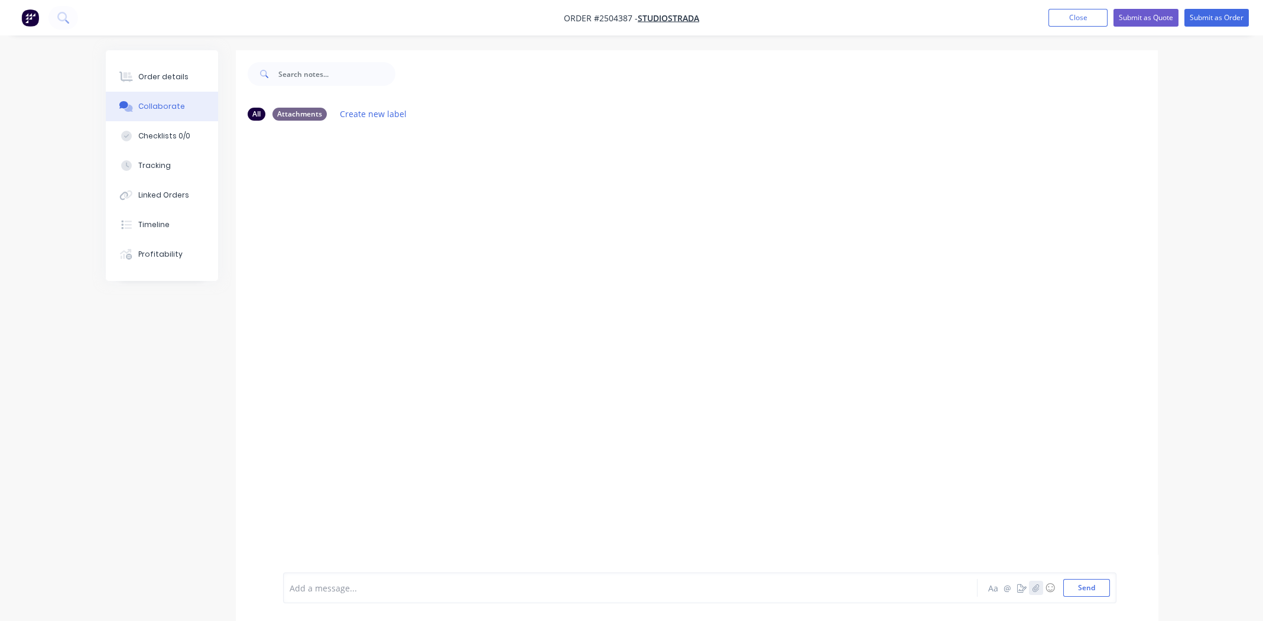
click at [1035, 590] on icon "button" at bounding box center [1035, 587] width 7 height 8
click at [1078, 590] on button "Send" at bounding box center [1086, 588] width 47 height 18
click at [154, 82] on button "Order details" at bounding box center [162, 77] width 112 height 30
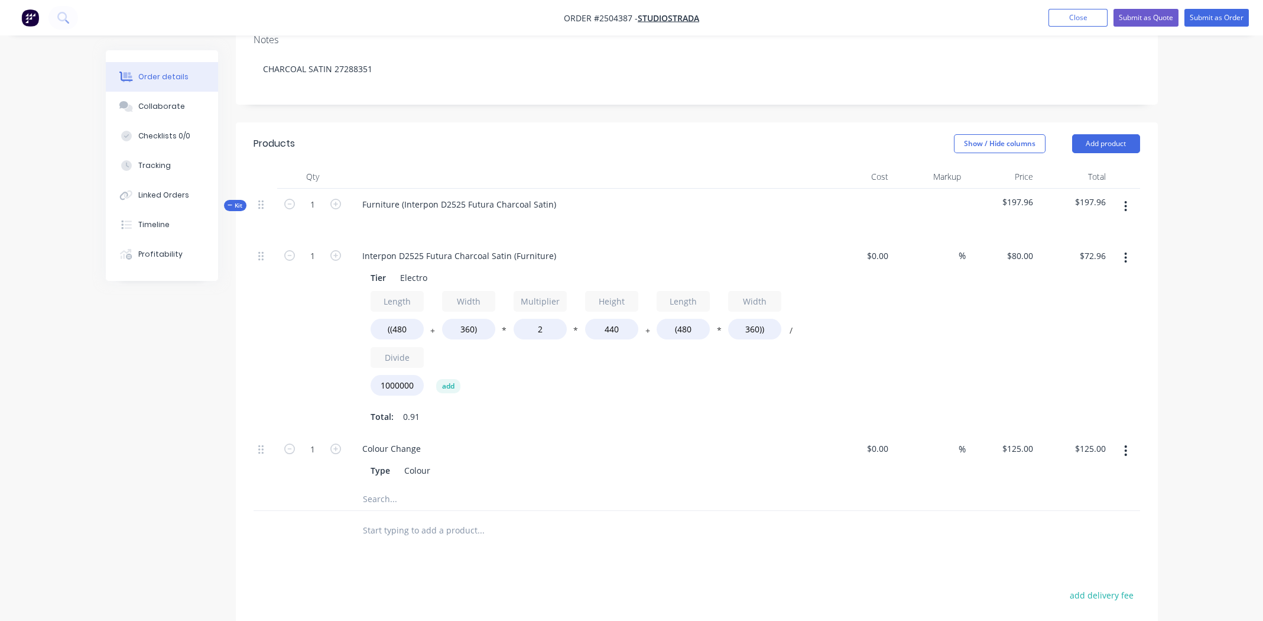
scroll to position [236, 0]
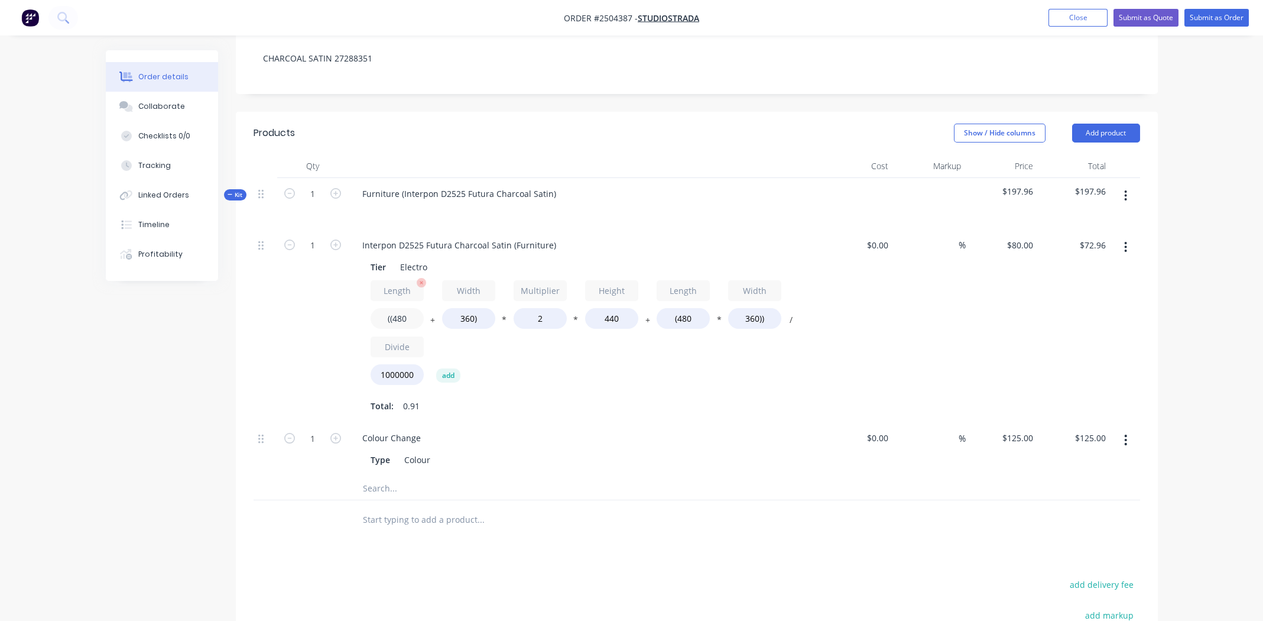
click at [404, 308] on input "((480" at bounding box center [397, 318] width 53 height 21
type input "((2700"
type input "$229.25"
click at [466, 308] on input "360)" at bounding box center [468, 318] width 53 height 21
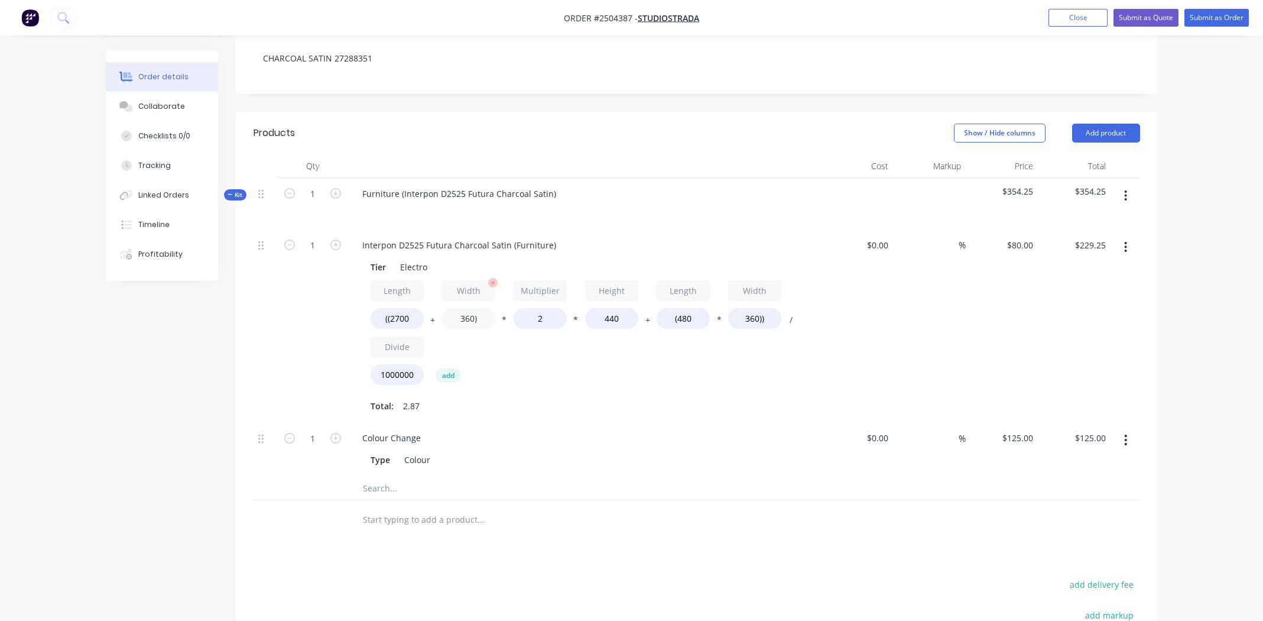
click at [466, 308] on input "360)" at bounding box center [468, 318] width 53 height 21
type input "900)"
type input "$267.26"
click at [615, 308] on input "440" at bounding box center [611, 318] width 53 height 21
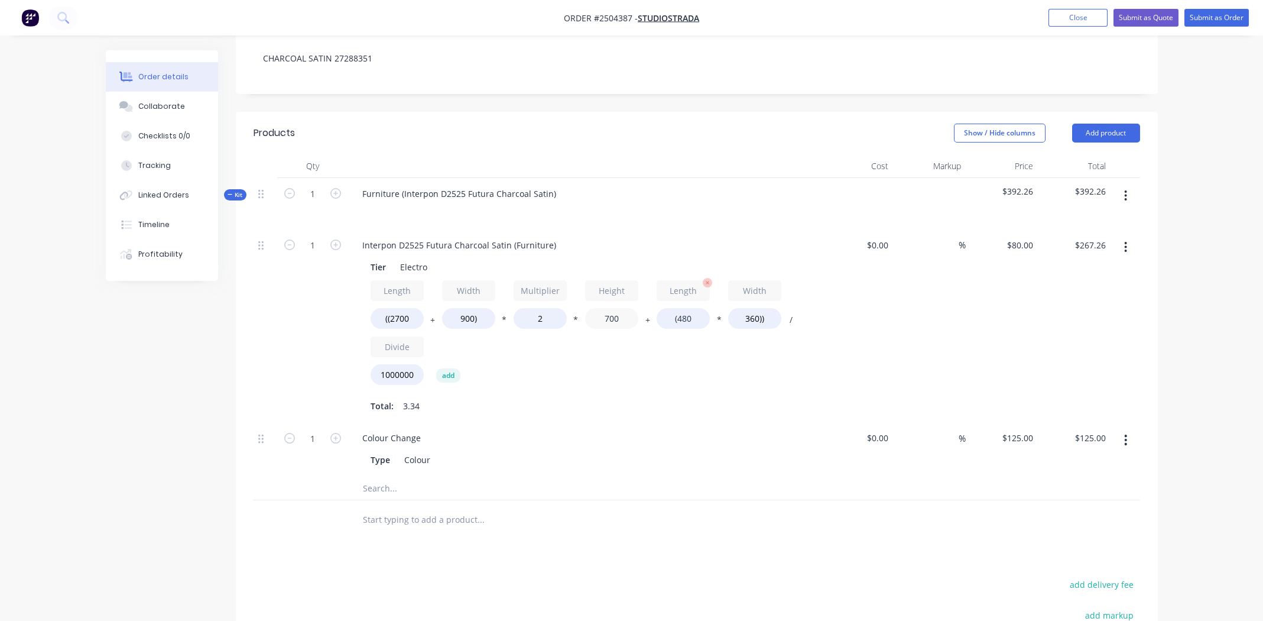
type input "700"
type input "$417.02"
click at [686, 308] on input "(480" at bounding box center [683, 318] width 53 height 21
type input "(2700"
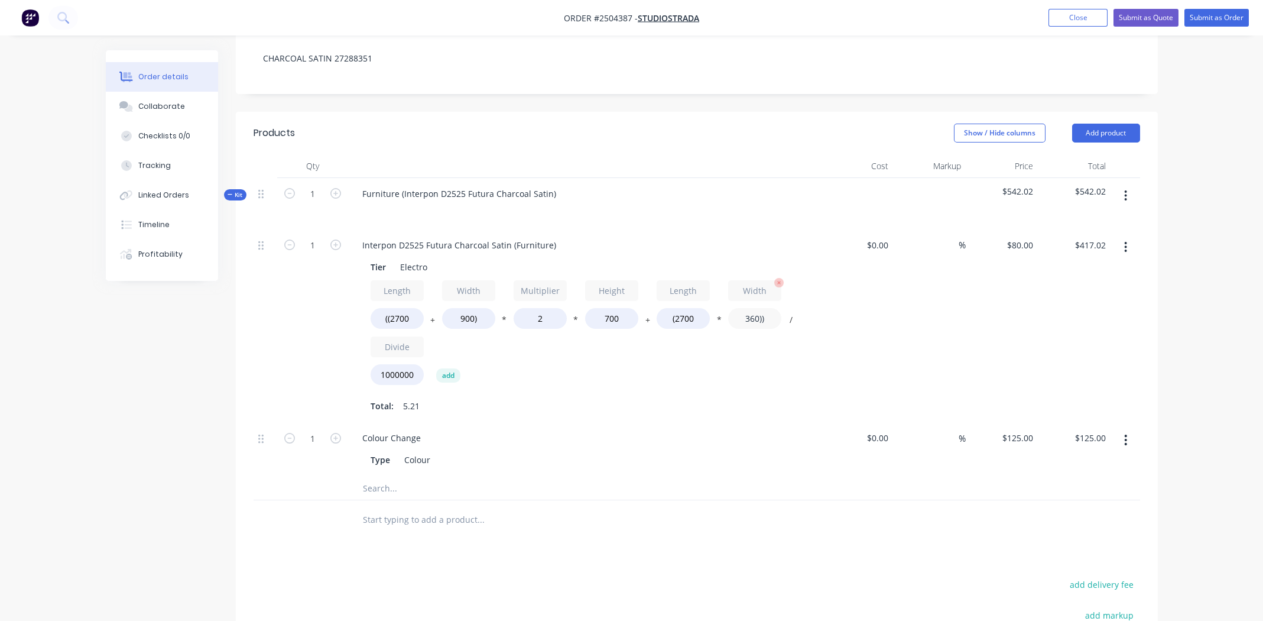
type input "$480.96"
click at [750, 308] on input "360))" at bounding box center [754, 318] width 53 height 21
type input "900))"
type input "$597.60"
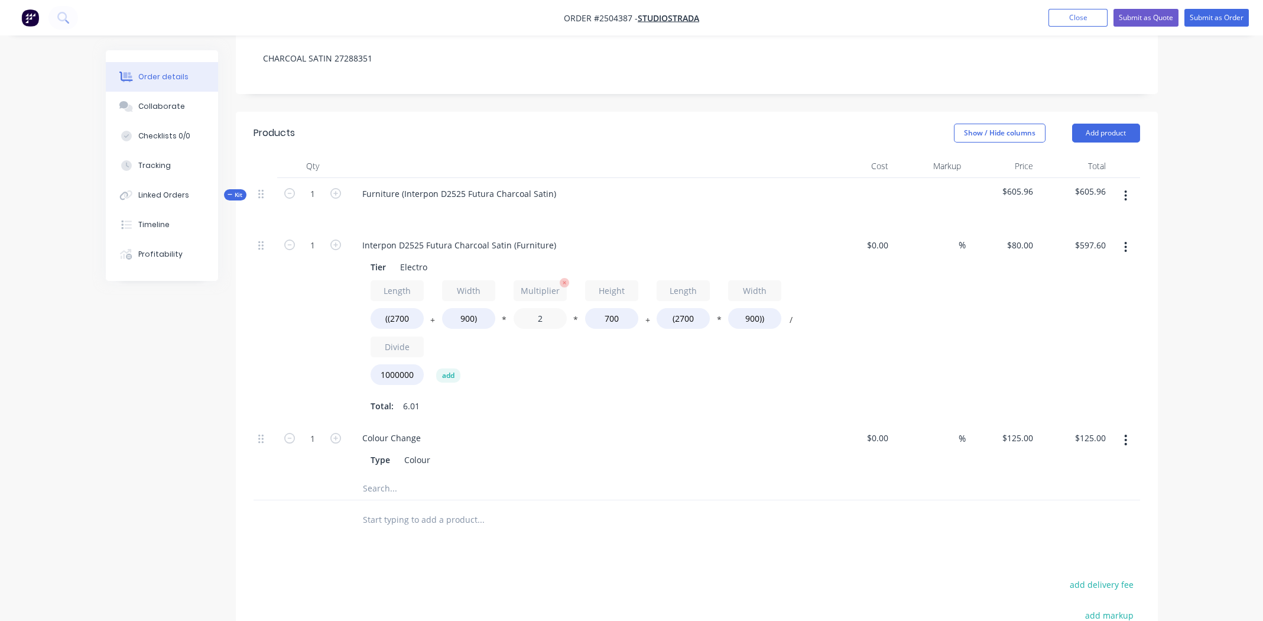
click at [543, 308] on input "2" at bounding box center [540, 318] width 53 height 21
type input "1.1"
type input "$416.16"
click at [707, 397] on div "Total: 7.47" at bounding box center [585, 406] width 428 height 18
drag, startPoint x: 553, startPoint y: 227, endPoint x: 357, endPoint y: 226, distance: 196.2
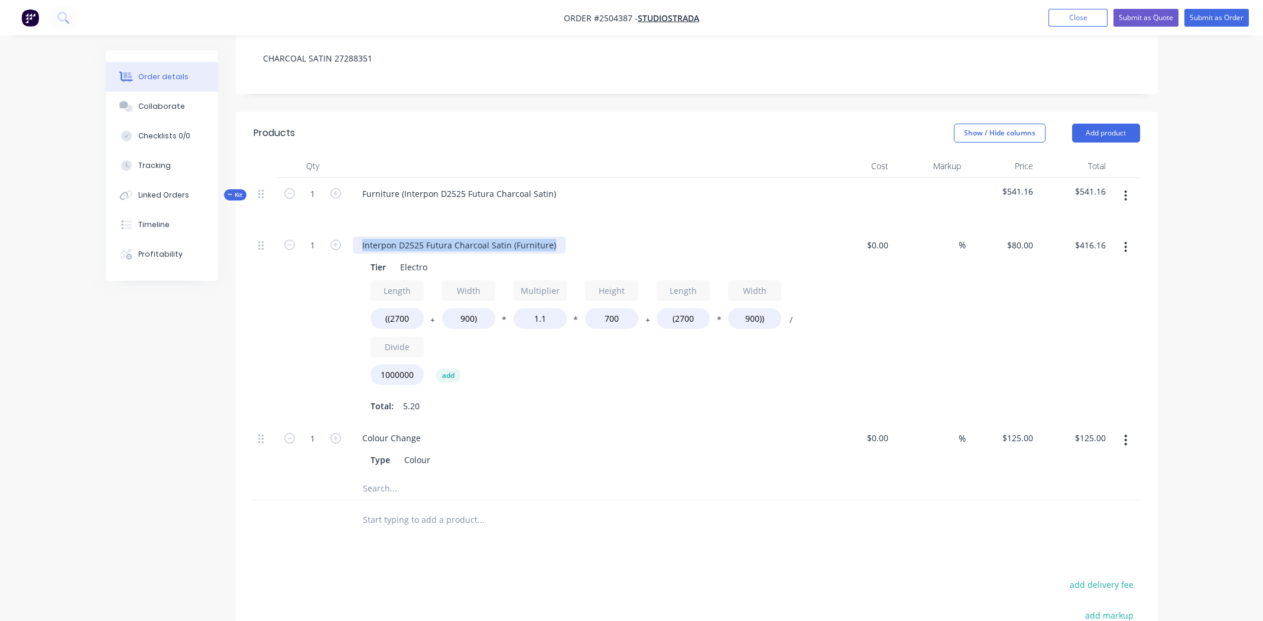
click at [357, 236] on div "Interpon D2525 Futura Charcoal Satin (Furniture)" at bounding box center [459, 244] width 213 height 17
click at [377, 236] on div "Bench seat" at bounding box center [384, 244] width 63 height 17
click at [378, 236] on div "Bench seat" at bounding box center [384, 244] width 63 height 17
click at [696, 429] on div "Colour Change" at bounding box center [584, 437] width 463 height 17
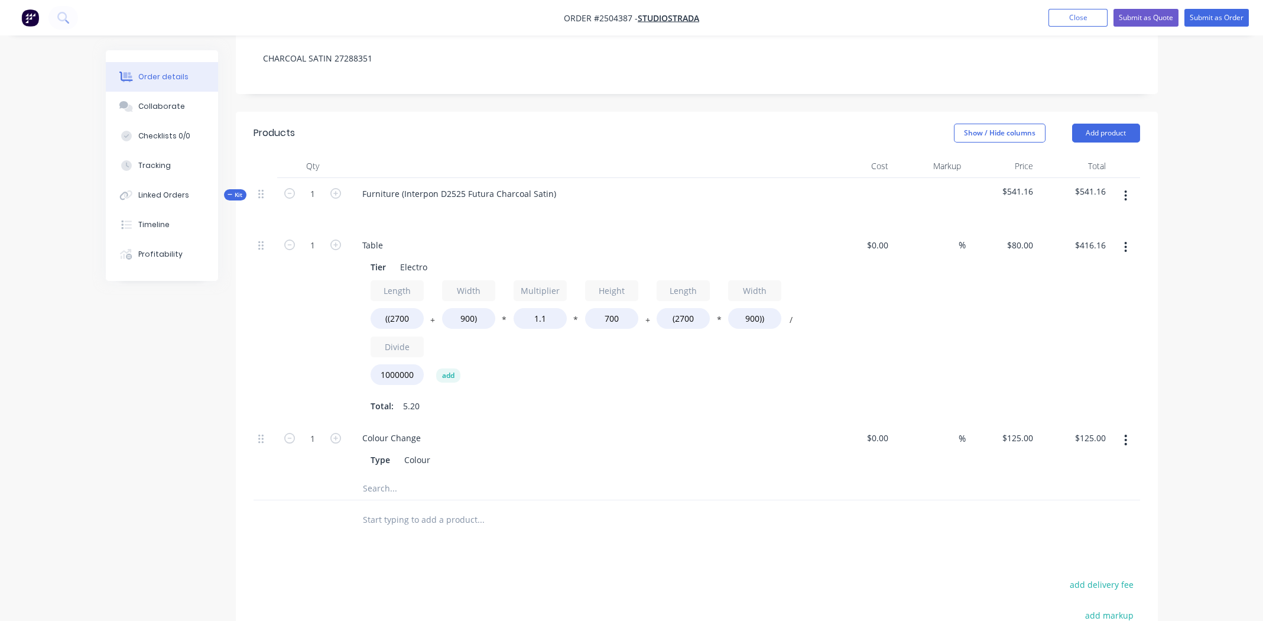
click at [1124, 241] on icon "button" at bounding box center [1125, 247] width 3 height 13
click at [1094, 270] on div "Duplicate" at bounding box center [1083, 278] width 91 height 17
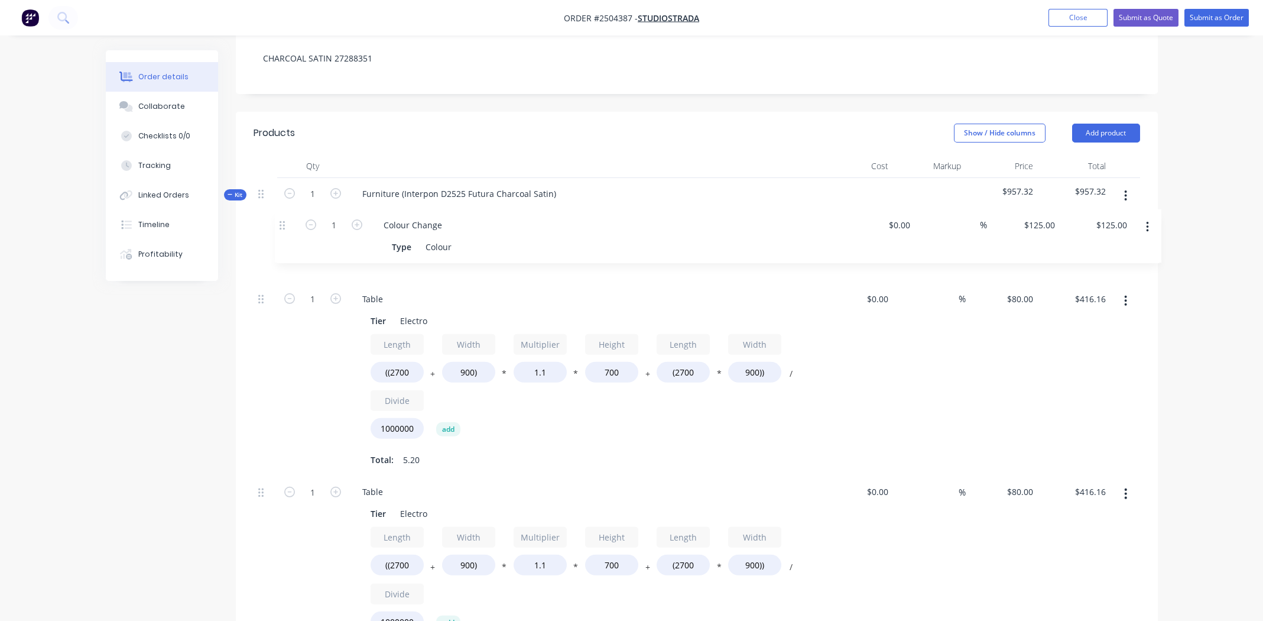
drag, startPoint x: 261, startPoint y: 421, endPoint x: 286, endPoint y: 205, distance: 217.2
click at [285, 206] on div "Kit 1 Furniture (Interpon D2525 Futura Charcoal Satin) $957.32 $957.32 1 Table …" at bounding box center [697, 435] width 887 height 515
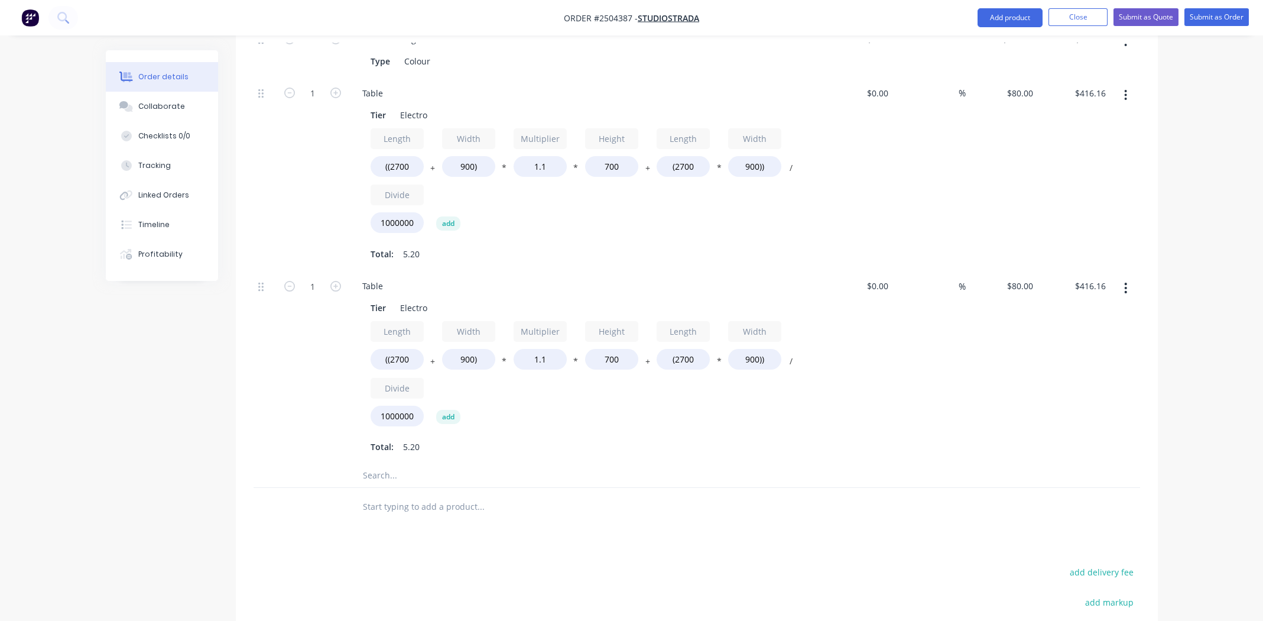
scroll to position [472, 0]
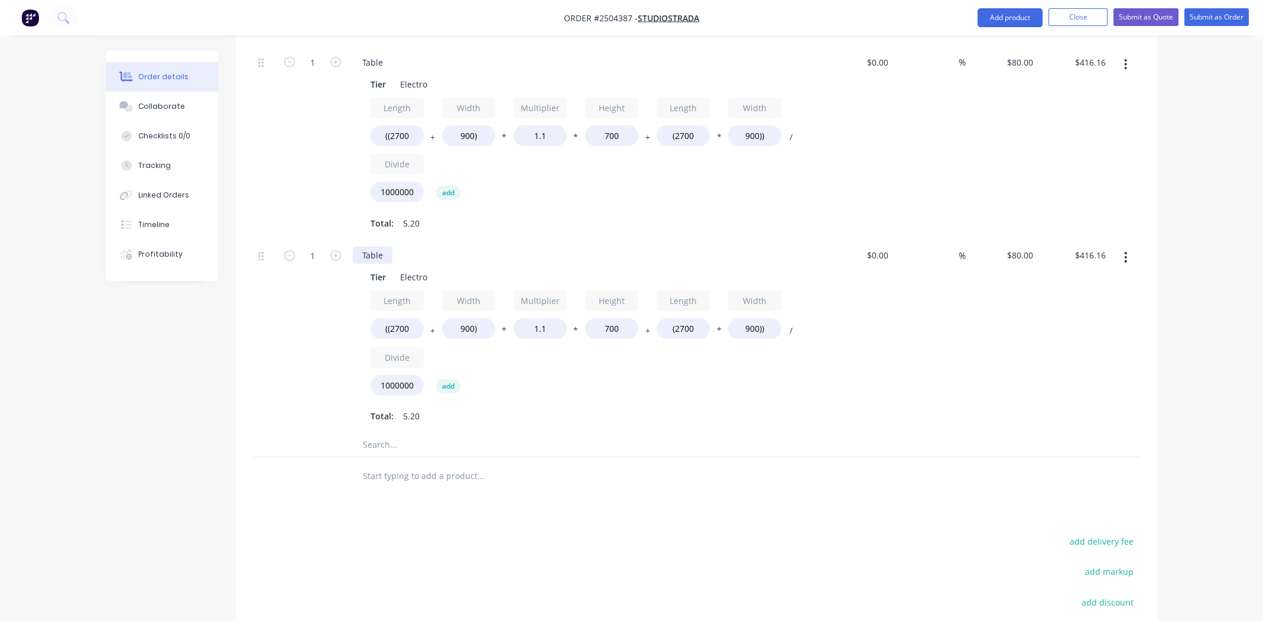
click at [376, 246] on div "Table" at bounding box center [373, 254] width 40 height 17
click at [151, 99] on button "Collaborate" at bounding box center [162, 107] width 112 height 30
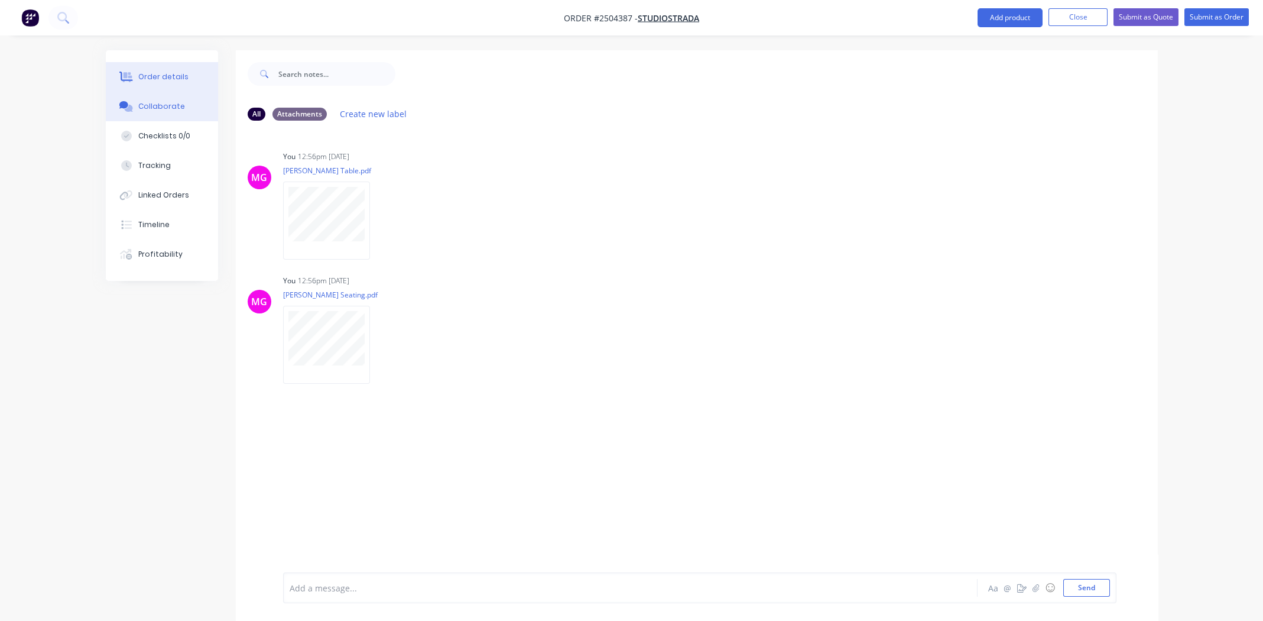
click at [165, 73] on div "Order details" at bounding box center [163, 77] width 50 height 11
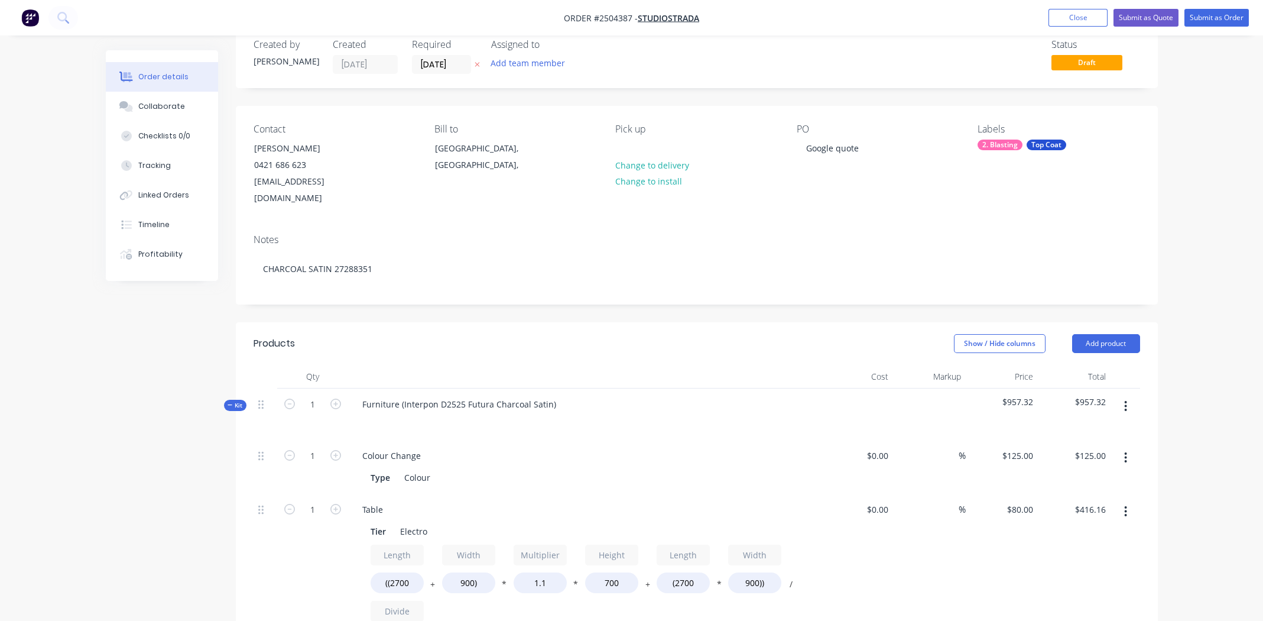
scroll to position [413, 0]
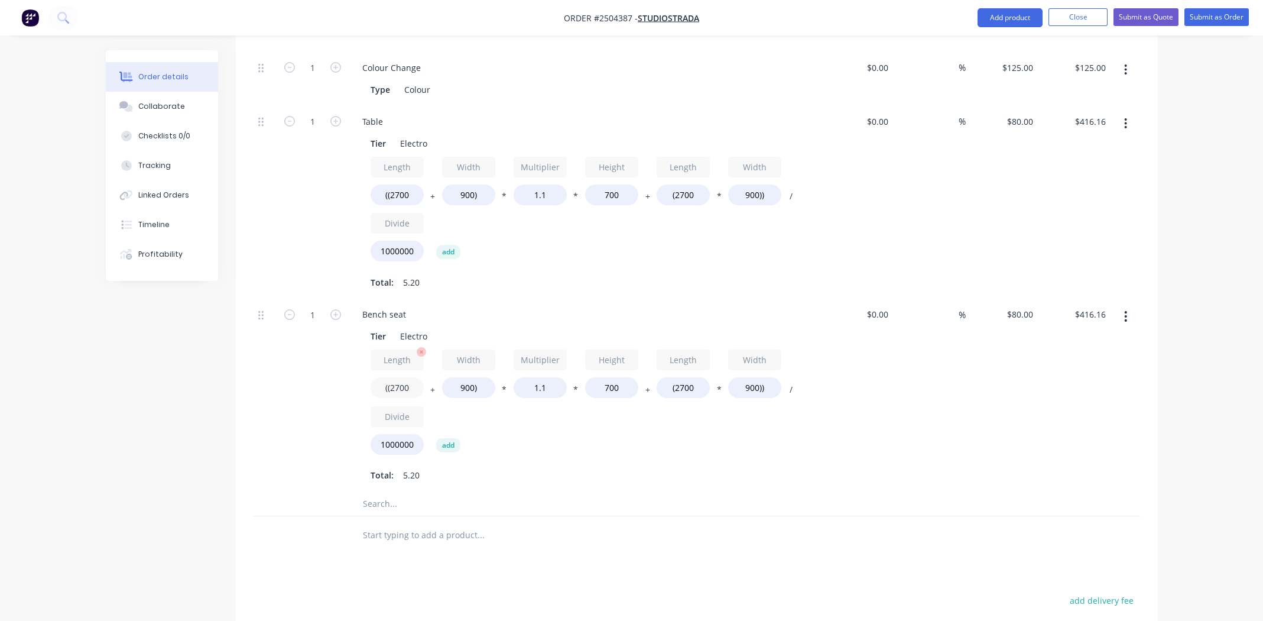
click at [395, 377] on input "((2700" at bounding box center [397, 387] width 53 height 21
type input "((1730"
type input "$356.41"
click at [460, 377] on input "900)" at bounding box center [468, 387] width 53 height 21
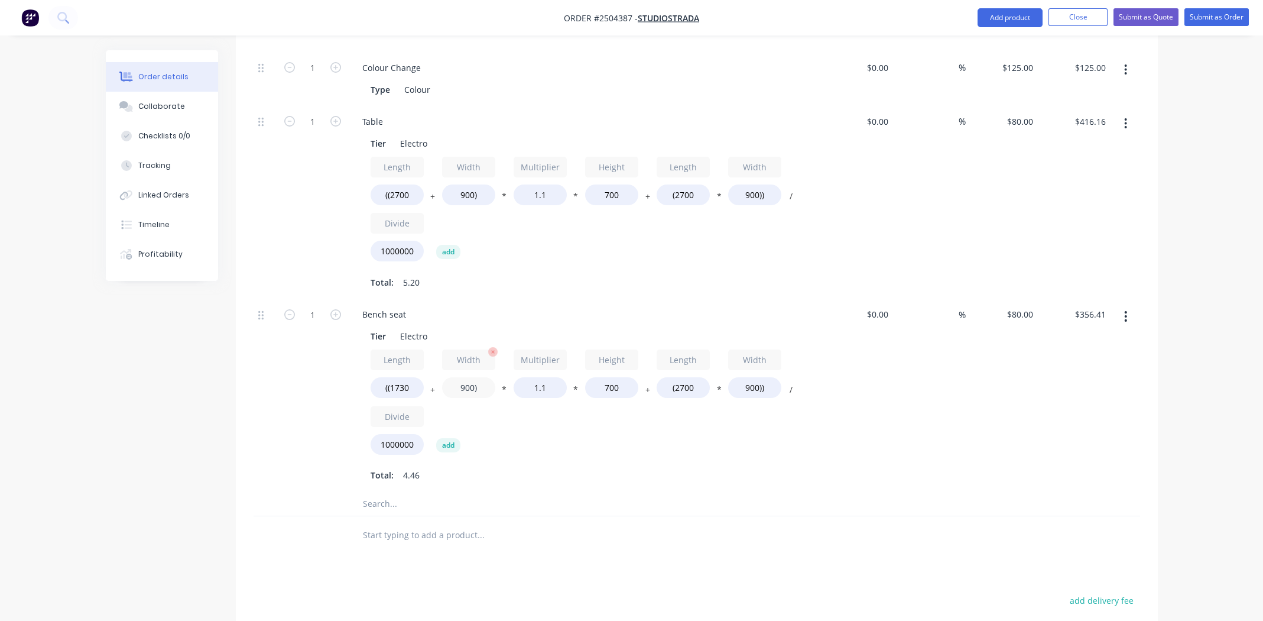
click at [460, 377] on input "900)" at bounding box center [468, 387] width 53 height 21
type input "700)"
type input "$344.09"
click at [609, 377] on input "700" at bounding box center [611, 387] width 53 height 21
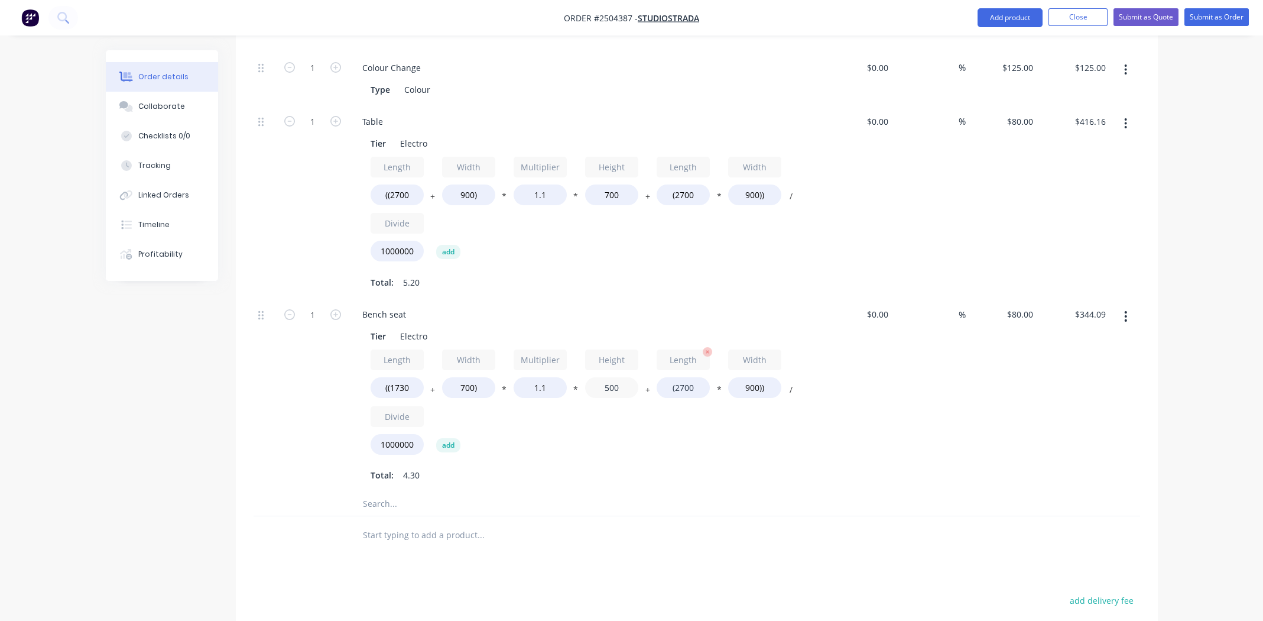
type input "500"
type input "$301.32"
click at [678, 377] on input "(2700" at bounding box center [683, 387] width 53 height 21
type input "(1730"
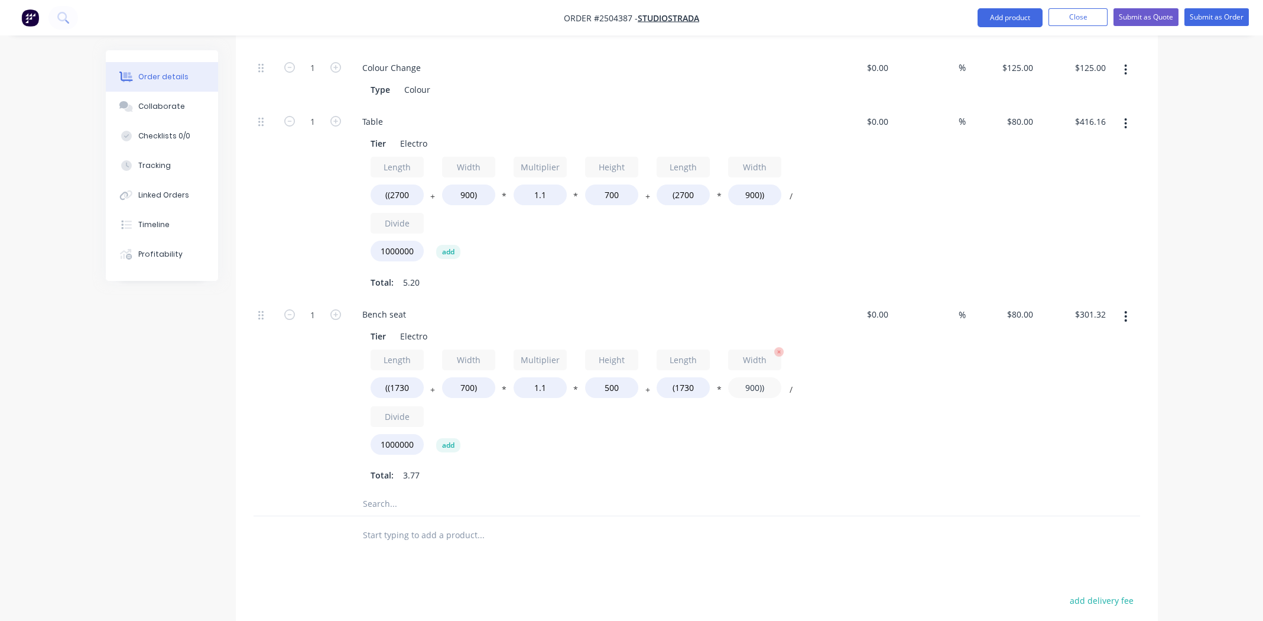
type input "$231.48"
click at [750, 377] on input "900))" at bounding box center [754, 387] width 53 height 21
type input "700))"
type input "$203.80"
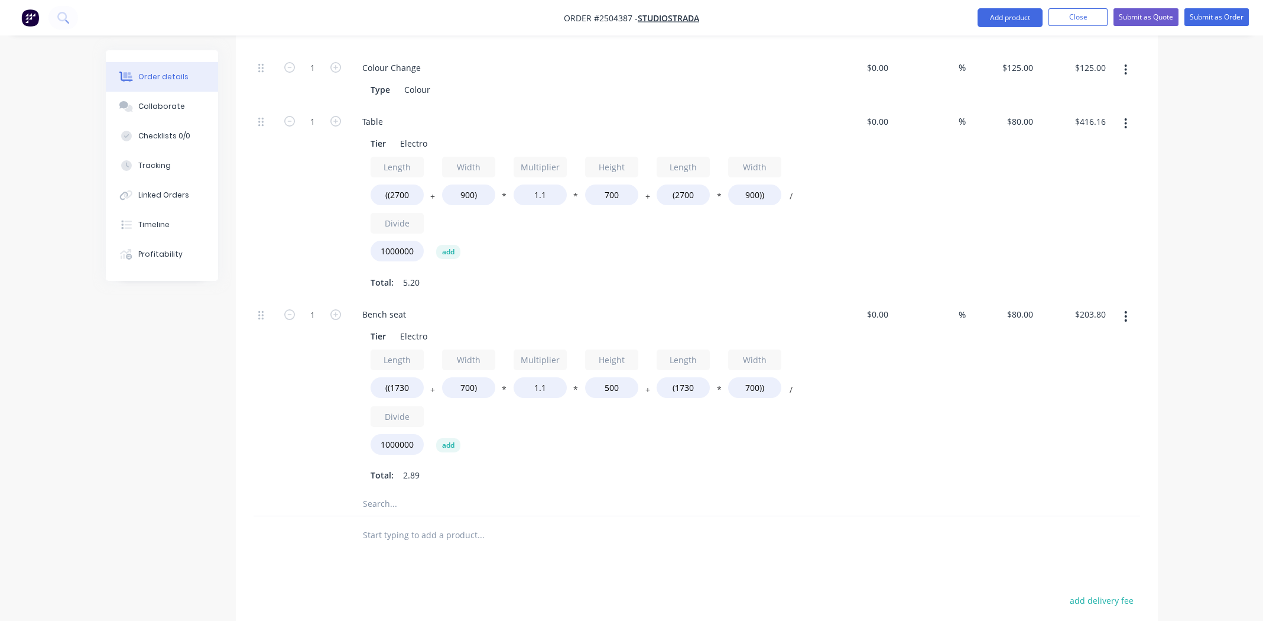
click at [961, 371] on div "%" at bounding box center [929, 394] width 73 height 193
click at [316, 306] on input "1" at bounding box center [312, 315] width 31 height 18
type input "3"
type input "$611.40"
click at [616, 273] on div "Total: 5.20" at bounding box center [585, 282] width 428 height 18
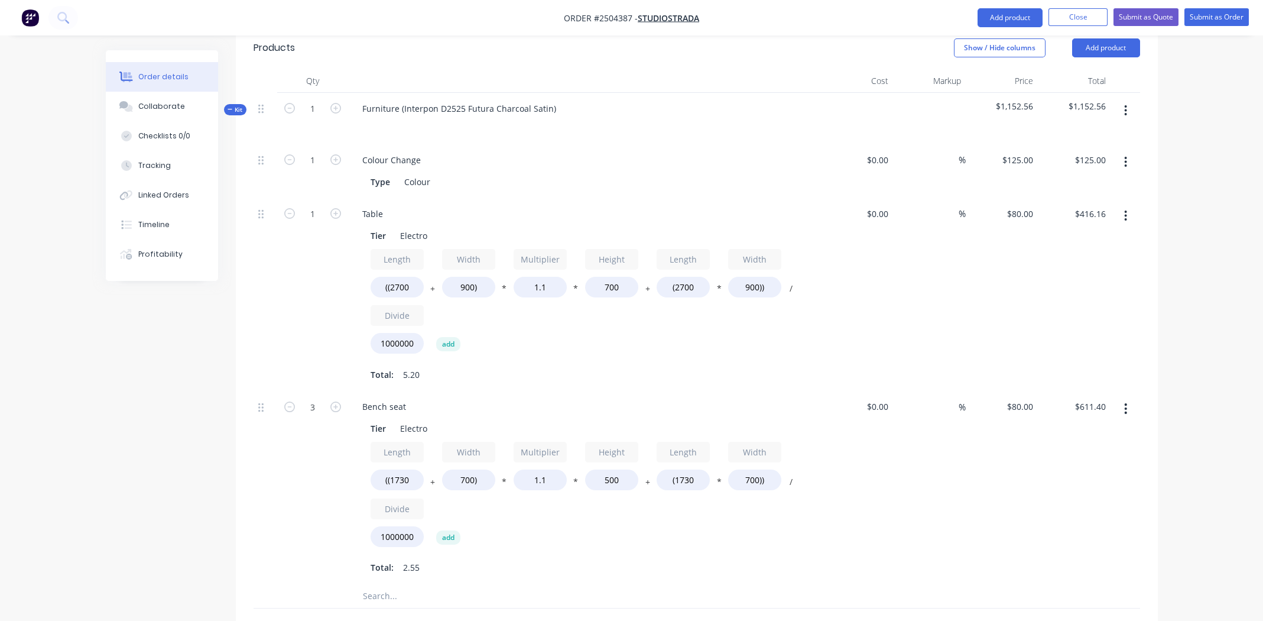
scroll to position [295, 0]
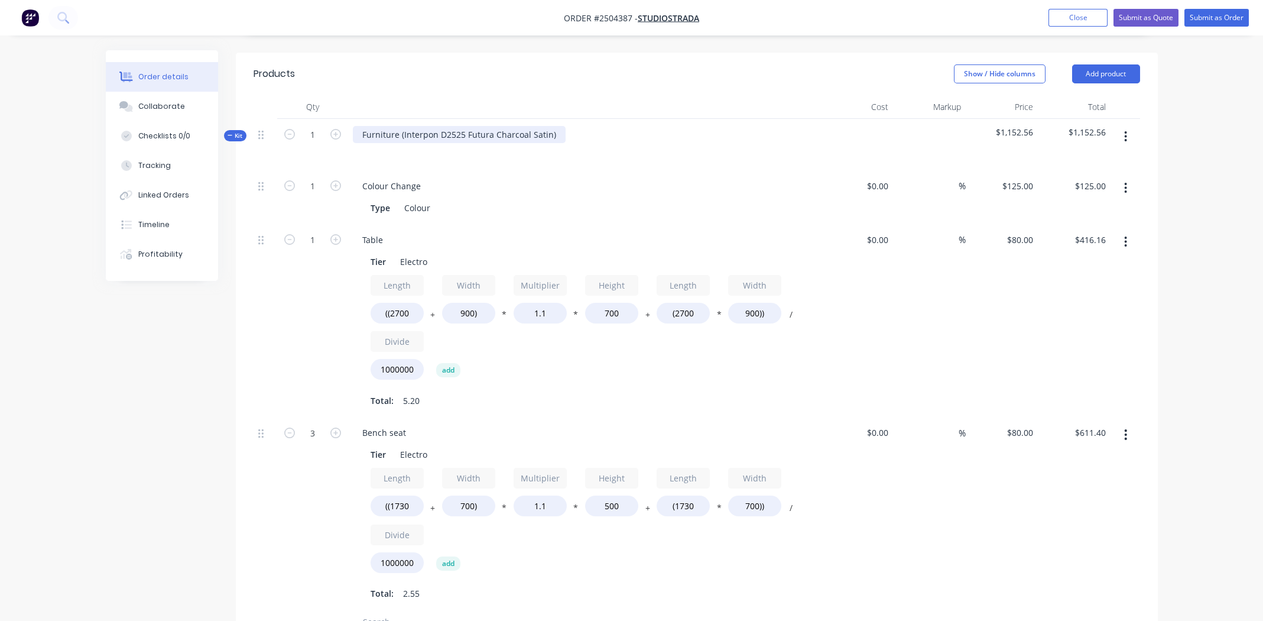
click at [556, 126] on div "Furniture (Interpon D2525 Futura Charcoal Satin)" at bounding box center [459, 134] width 213 height 17
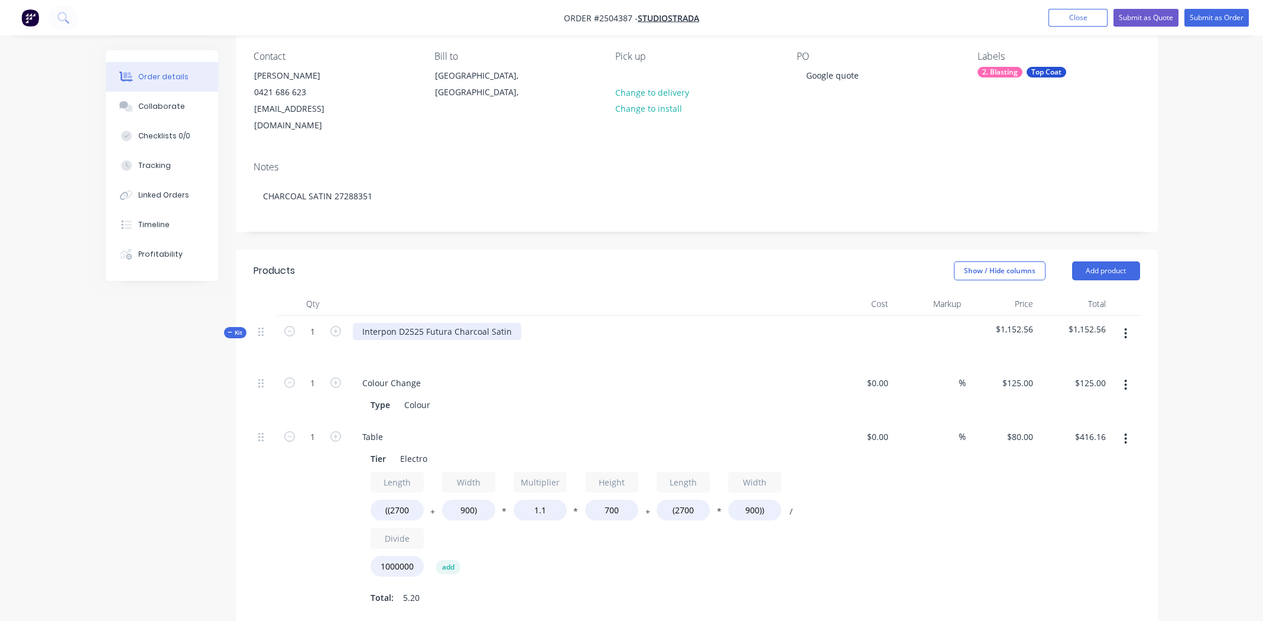
scroll to position [0, 0]
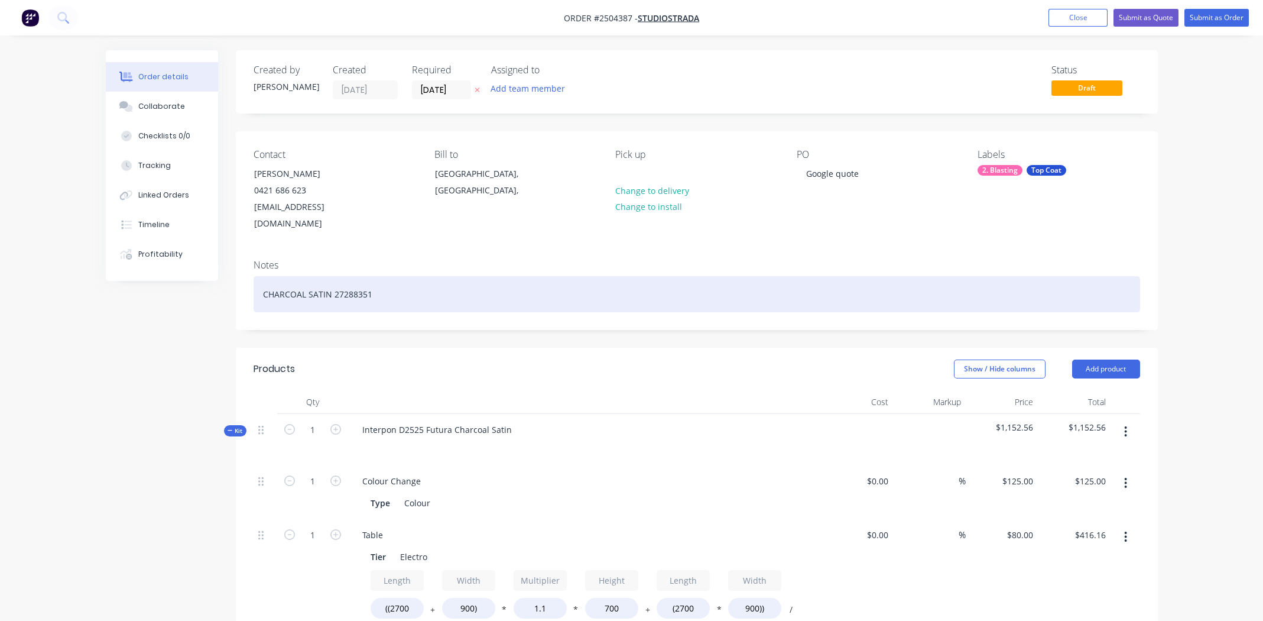
click at [261, 277] on div "CHARCOAL SATIN 27288351" at bounding box center [697, 294] width 887 height 36
drag, startPoint x: 436, startPoint y: 280, endPoint x: 258, endPoint y: 279, distance: 178.5
click at [258, 279] on div "Dulux Duralloy CHARCOAL SATIN 27288351" at bounding box center [697, 294] width 887 height 36
copy div "Dulux Duralloy CHARCOAL SATIN 27288351"
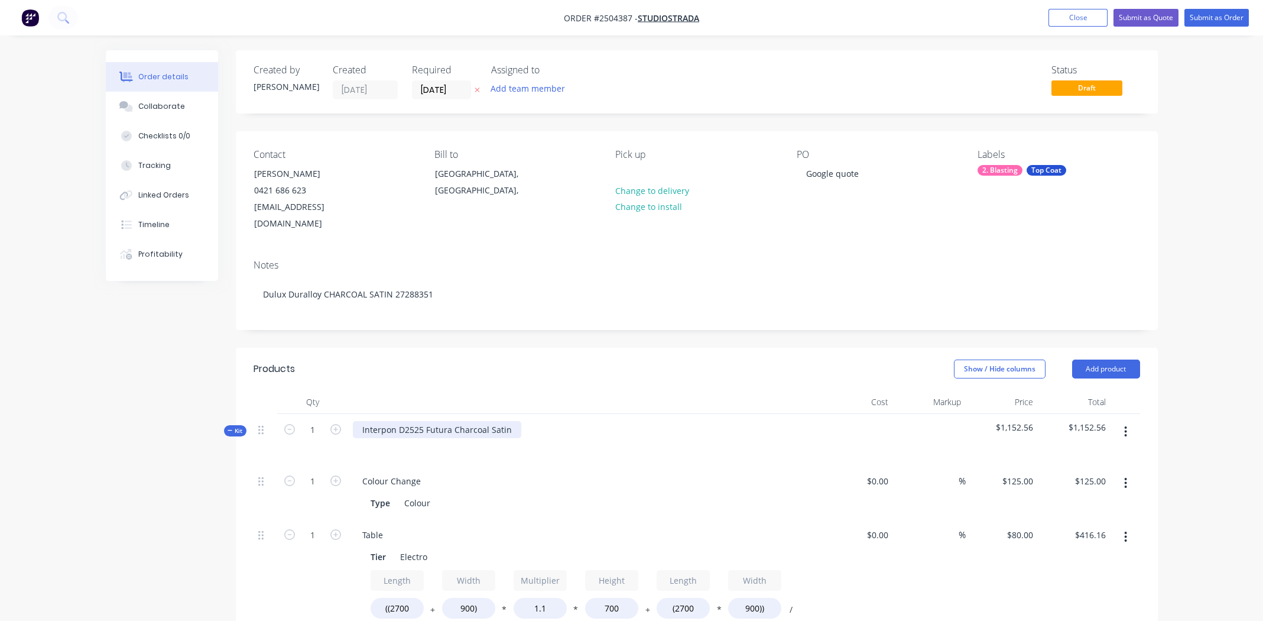
click at [436, 421] on div "Interpon D2525 Futura Charcoal Satin" at bounding box center [437, 429] width 168 height 17
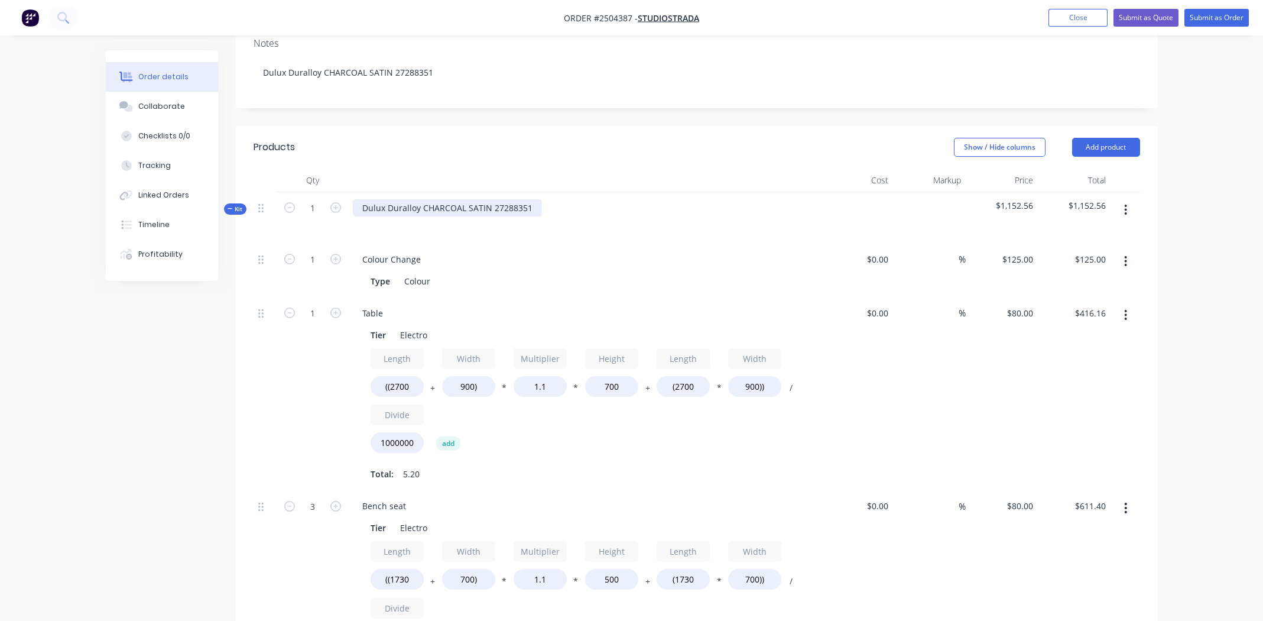
scroll to position [236, 0]
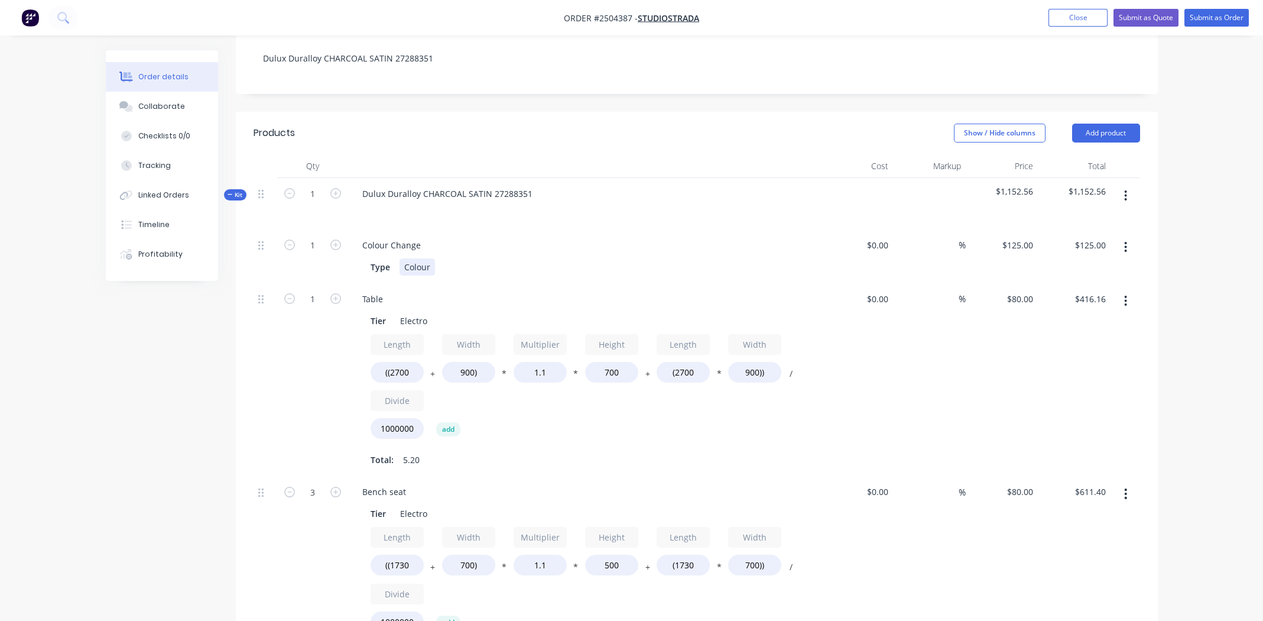
click at [417, 258] on div "Colour" at bounding box center [417, 266] width 35 height 17
paste div
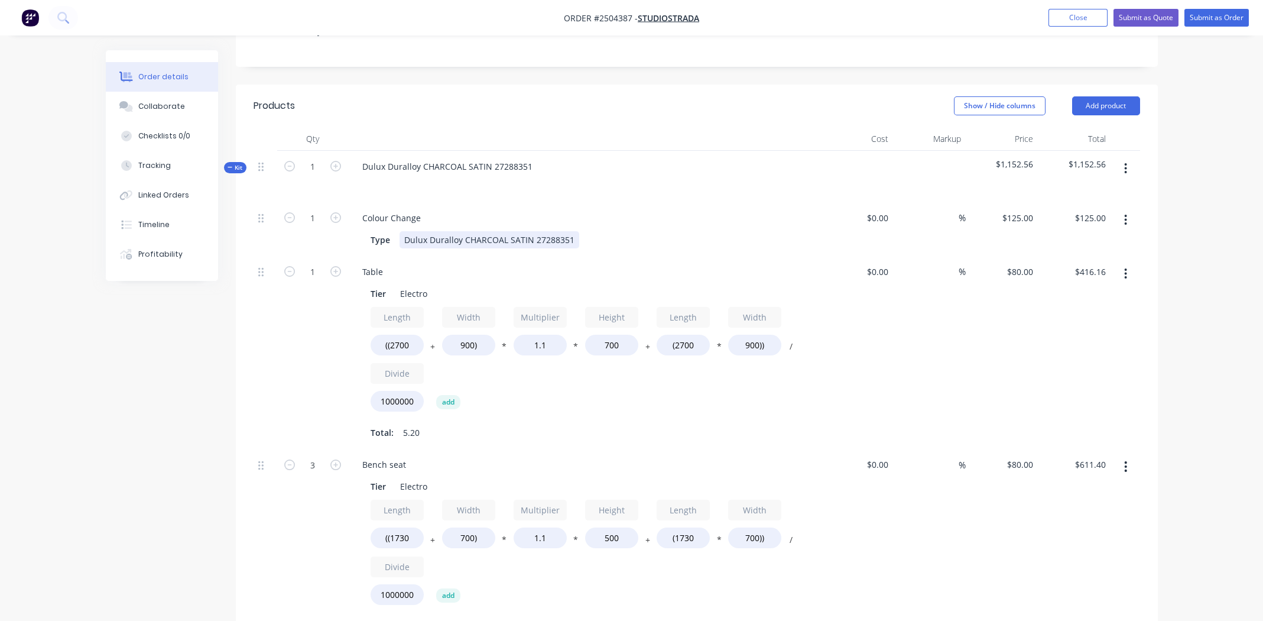
scroll to position [59, 0]
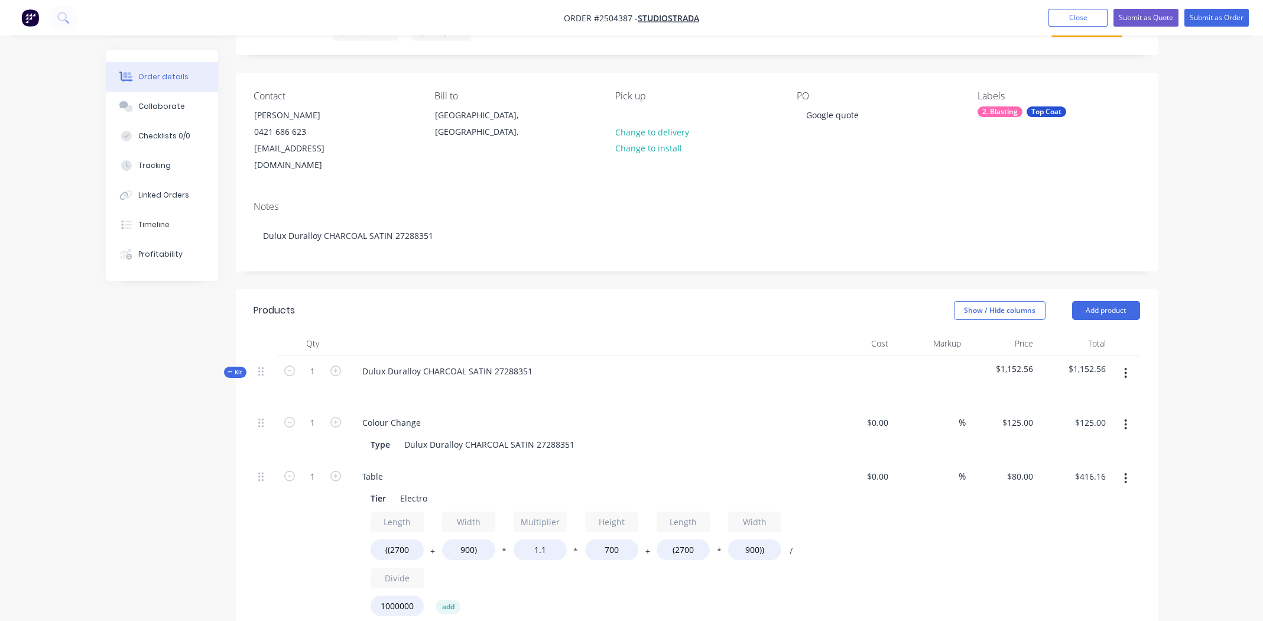
click at [1124, 366] on icon "button" at bounding box center [1125, 372] width 3 height 13
click at [1096, 395] on div "Add product to kit" at bounding box center [1083, 403] width 91 height 17
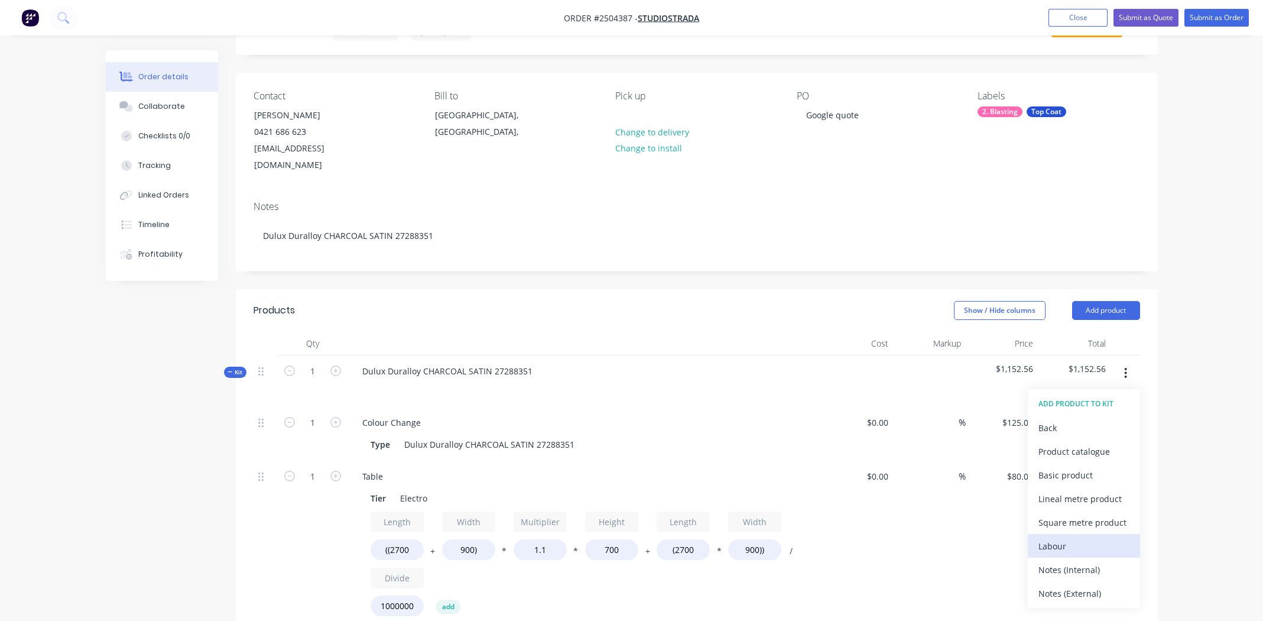
click at [1070, 537] on div "Labour" at bounding box center [1083, 545] width 91 height 17
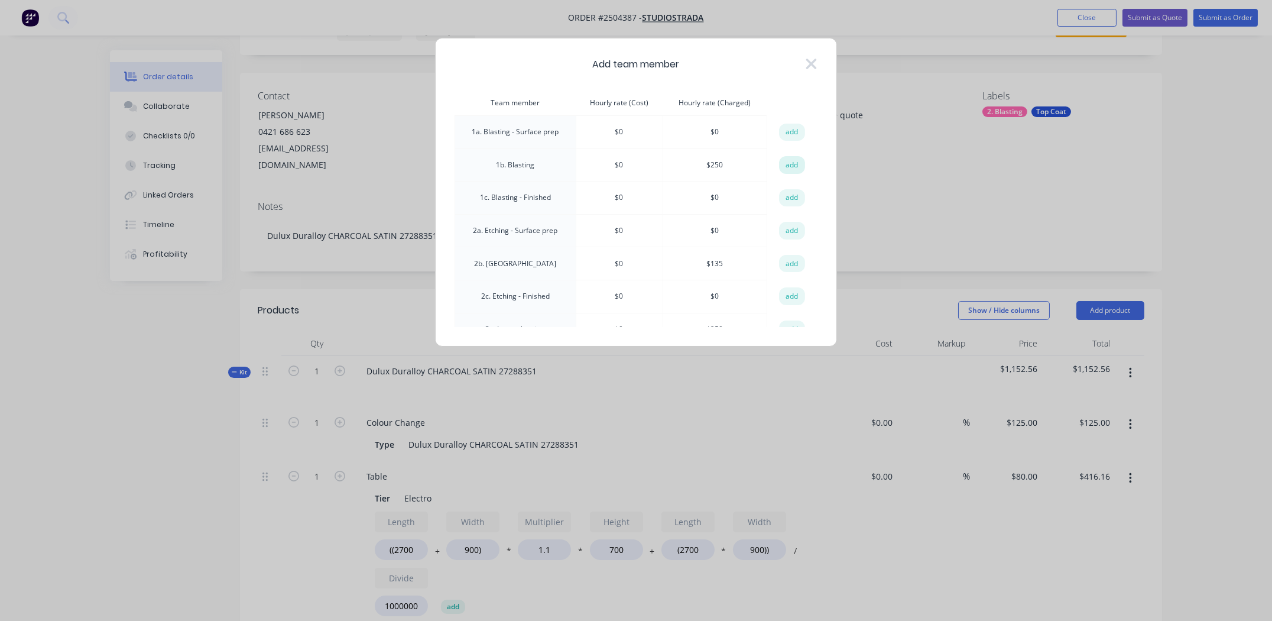
click at [783, 163] on button "add" at bounding box center [792, 165] width 26 height 18
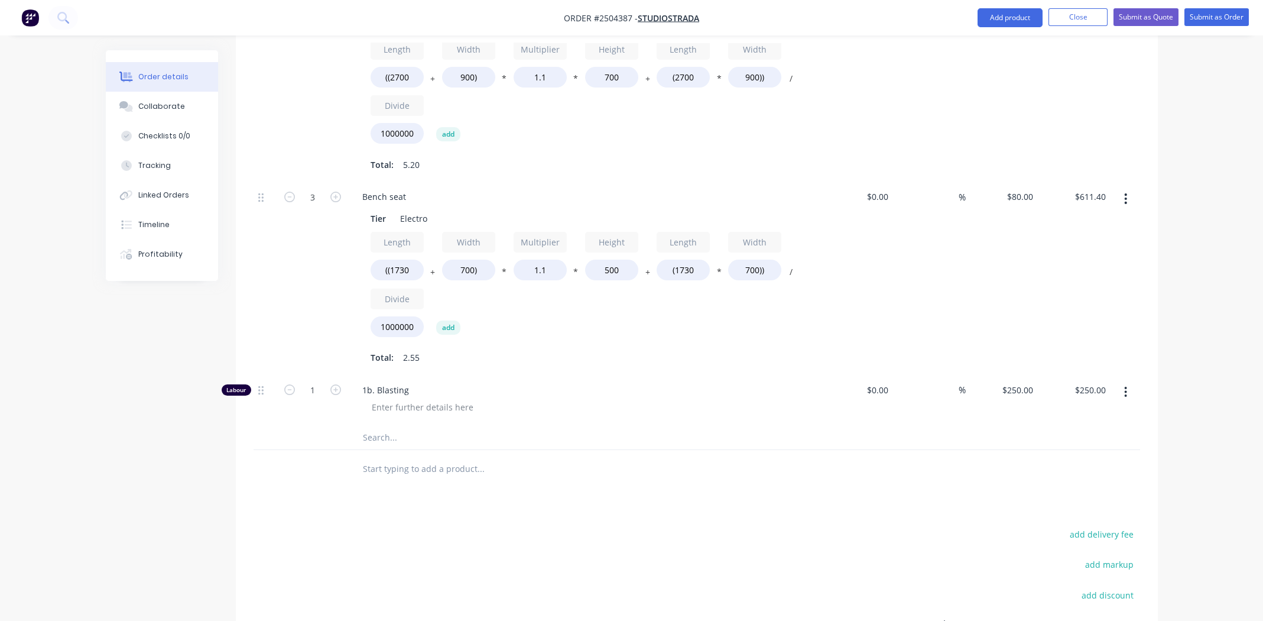
scroll to position [590, 0]
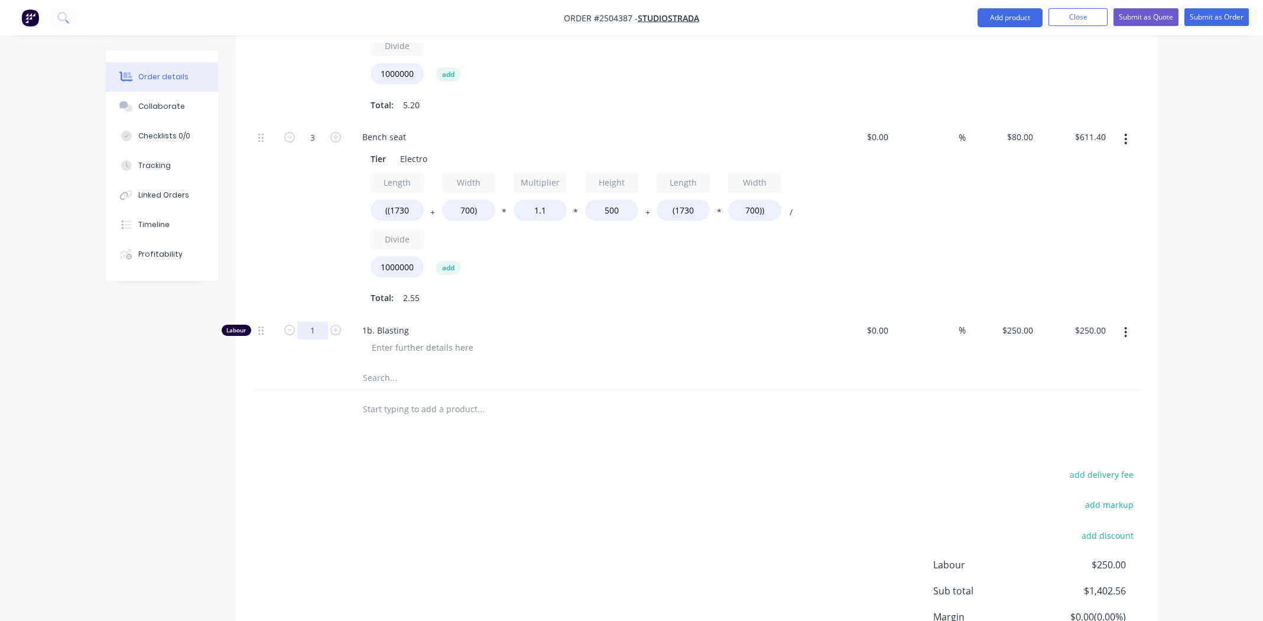
click at [304, 322] on input "1" at bounding box center [312, 331] width 31 height 18
type input "0.75"
type input "$187.50"
click at [519, 343] on div "1b. Blasting" at bounding box center [584, 339] width 473 height 51
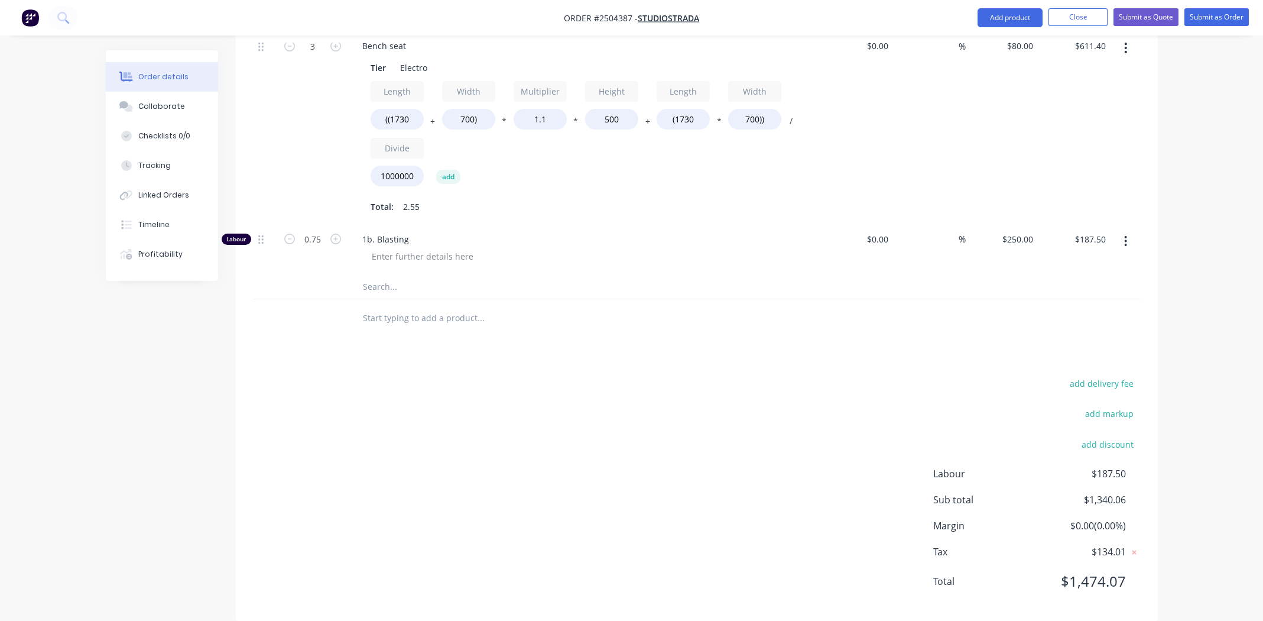
click at [643, 375] on div "add delivery fee add markup add discount Labour $187.50 Sub total $1,340.06 Mar…" at bounding box center [697, 489] width 887 height 228
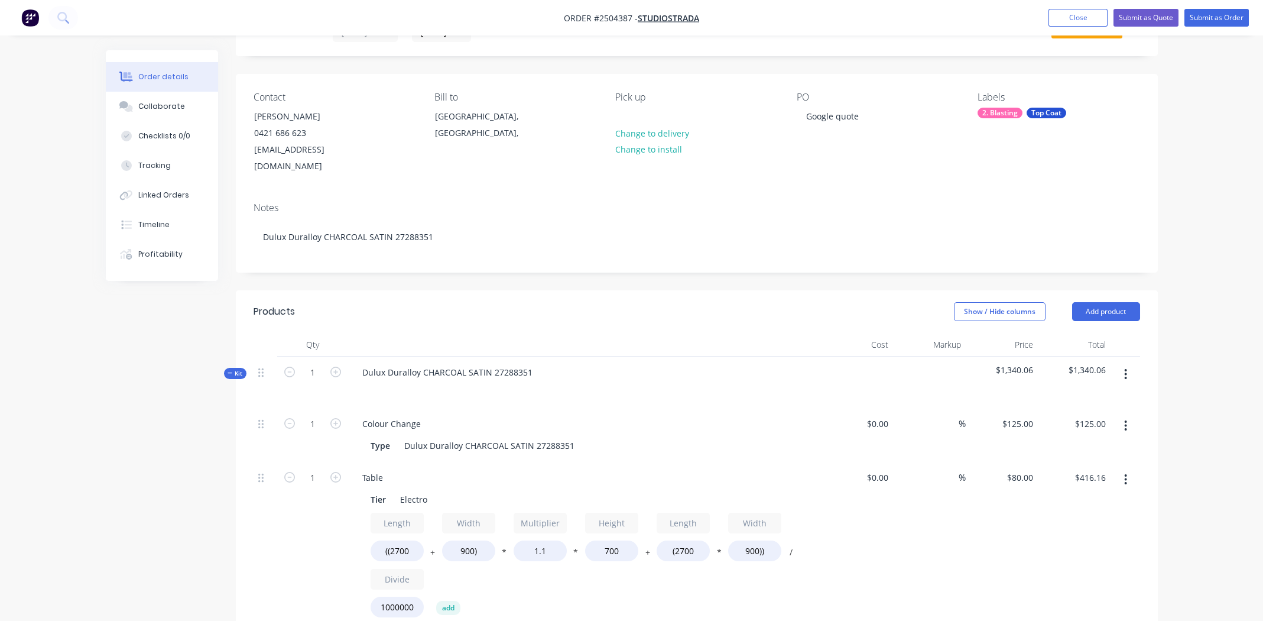
scroll to position [0, 0]
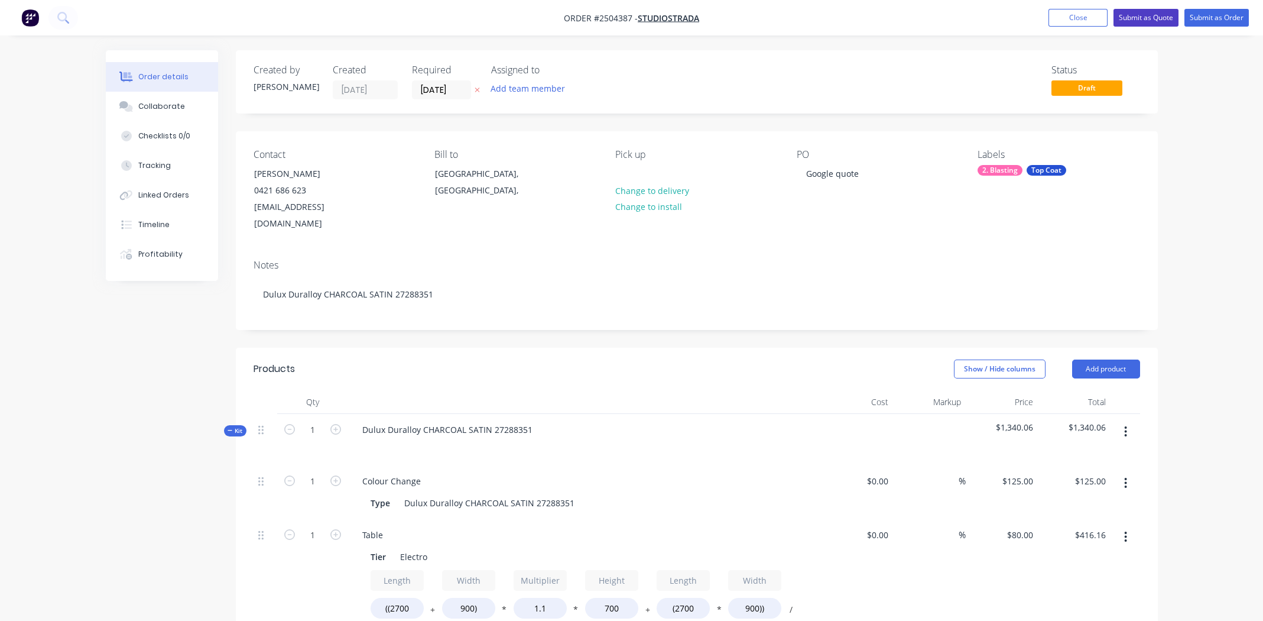
click at [1140, 13] on button "Submit as Quote" at bounding box center [1146, 18] width 65 height 18
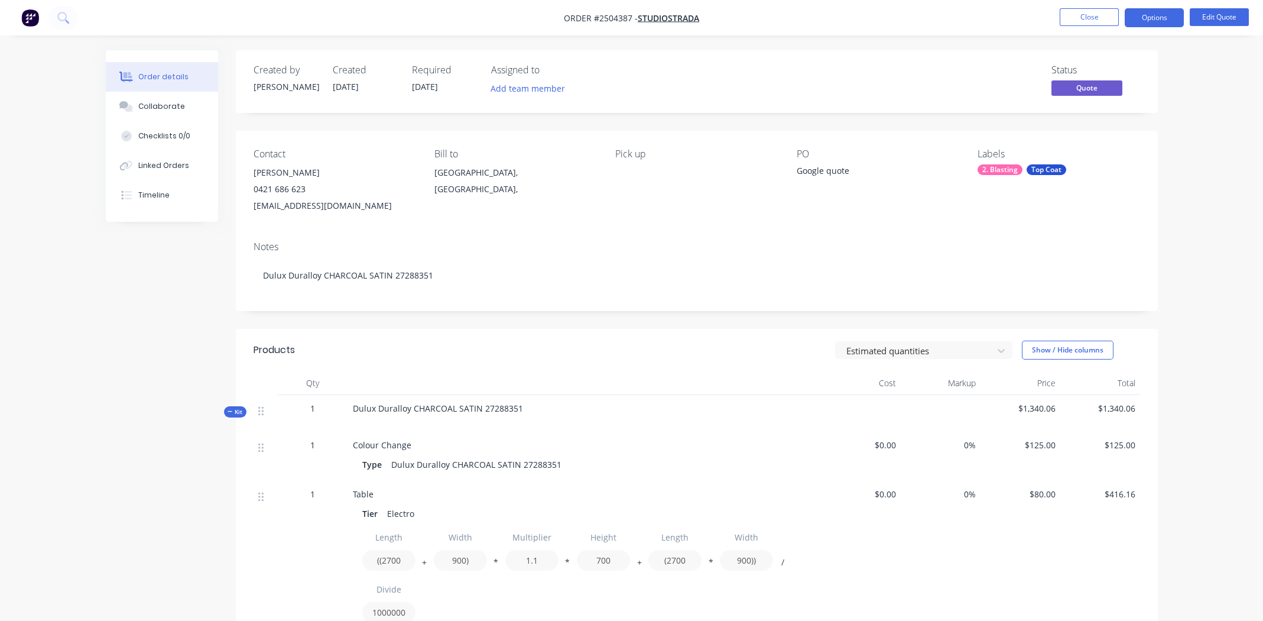
click at [608, 15] on span "Order #2504387 -" at bounding box center [601, 17] width 74 height 11
copy span "2504387"
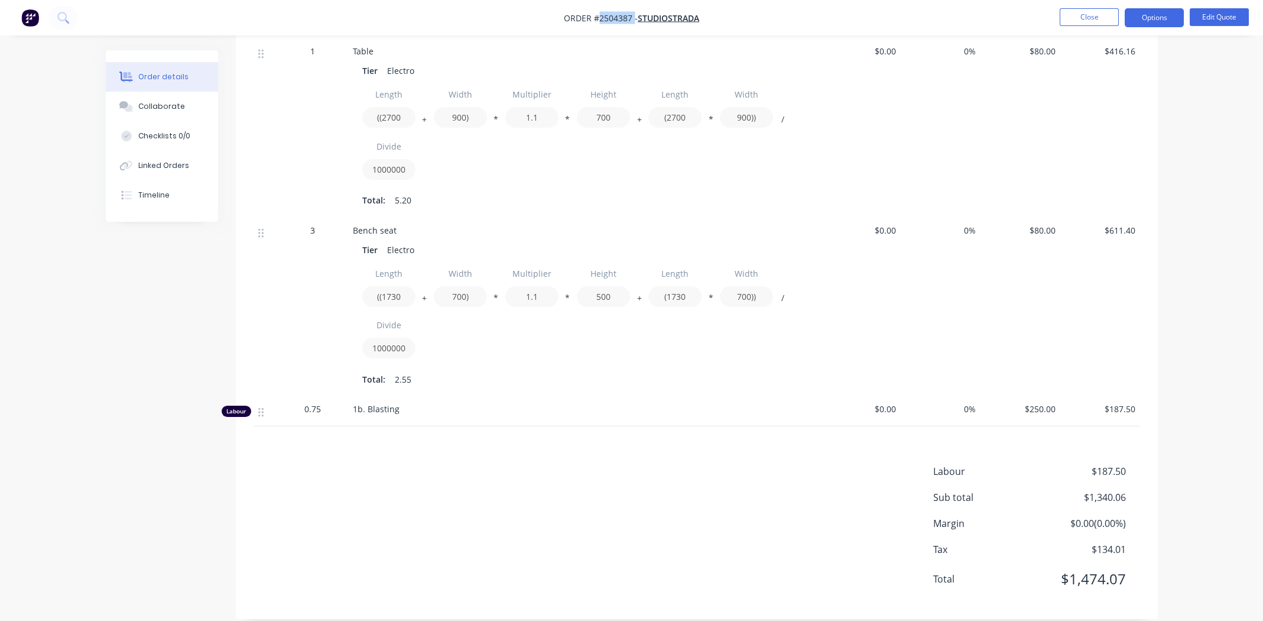
scroll to position [459, 0]
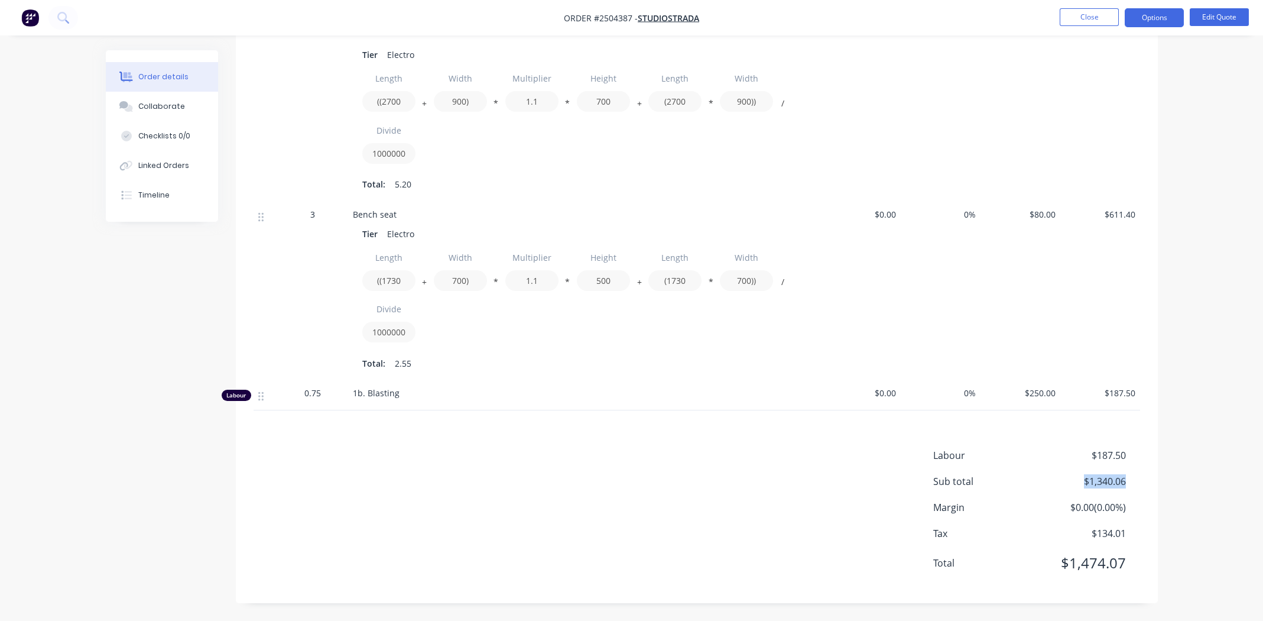
drag, startPoint x: 1125, startPoint y: 481, endPoint x: 1083, endPoint y: 483, distance: 41.4
click at [1083, 483] on span "$1,340.06" at bounding box center [1081, 481] width 87 height 14
copy span "$1,340.06"
drag, startPoint x: 687, startPoint y: 531, endPoint x: 844, endPoint y: 495, distance: 160.7
click at [687, 530] on div "Labour $187.50 Sub total $1,340.06 Margin $0.00 ( 0.00 %) Tax $134.01 Total $1,…" at bounding box center [697, 516] width 887 height 137
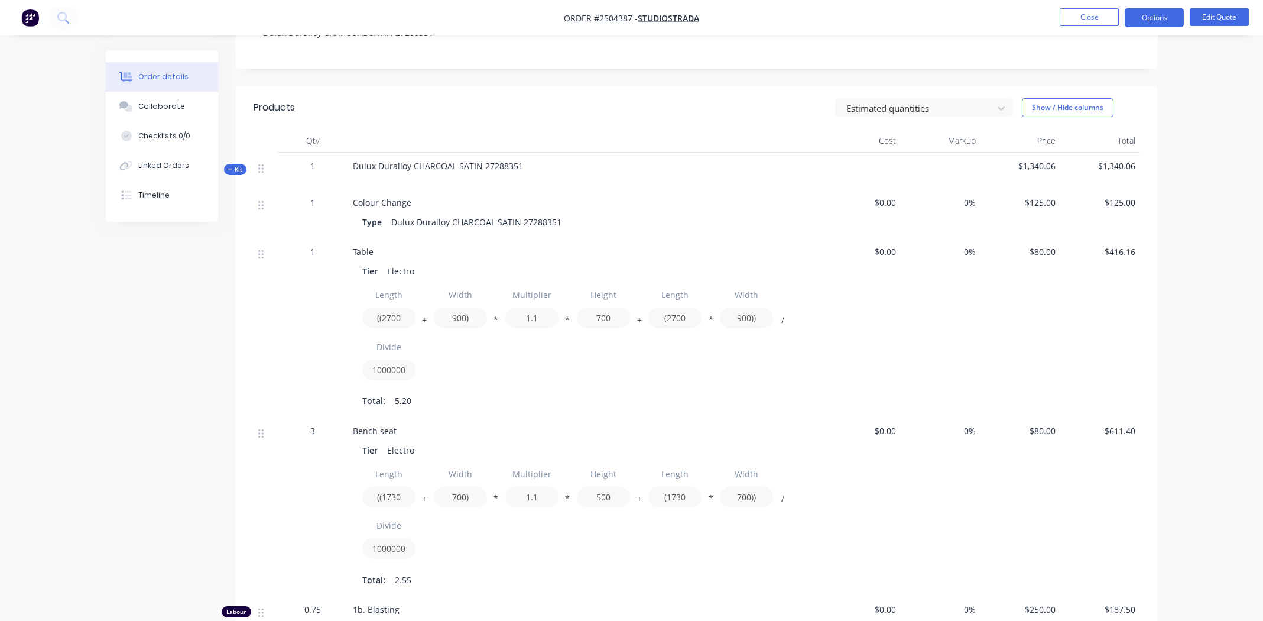
scroll to position [223, 0]
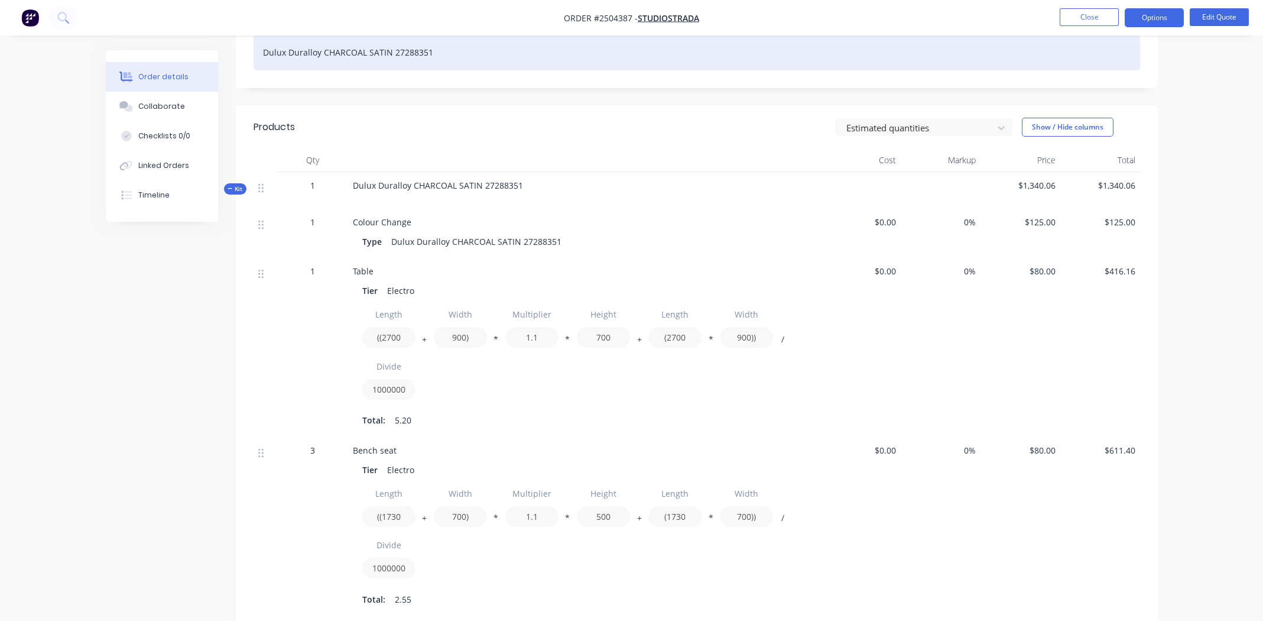
click at [340, 56] on div "Dulux Duralloy CHARCOAL SATIN 27288351" at bounding box center [697, 52] width 887 height 36
copy div "Dulux Duralloy CHARCOAL SATIN 27288351"
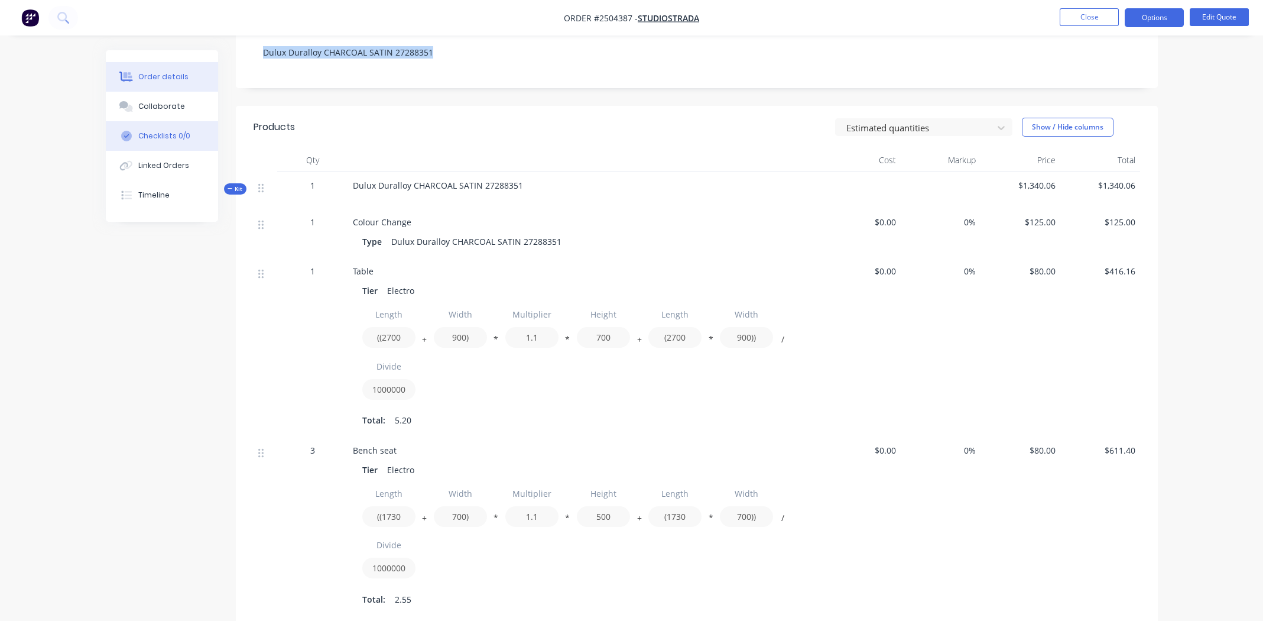
drag, startPoint x: 156, startPoint y: 108, endPoint x: 171, endPoint y: 134, distance: 29.9
click at [156, 108] on div "Collaborate" at bounding box center [161, 106] width 47 height 11
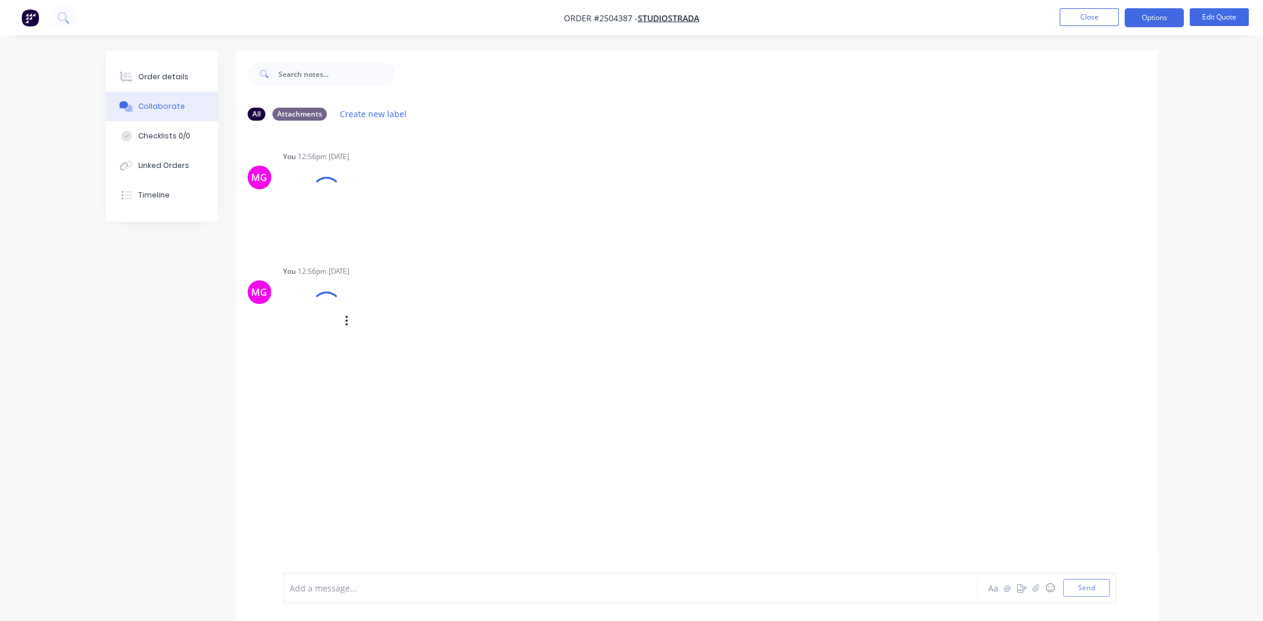
click at [964, 359] on div "MG You 12:56pm 13/10/25 Damon Obst Seating.pdf Labels Download Delete" at bounding box center [697, 310] width 922 height 97
click at [156, 69] on button "Order details" at bounding box center [162, 77] width 112 height 30
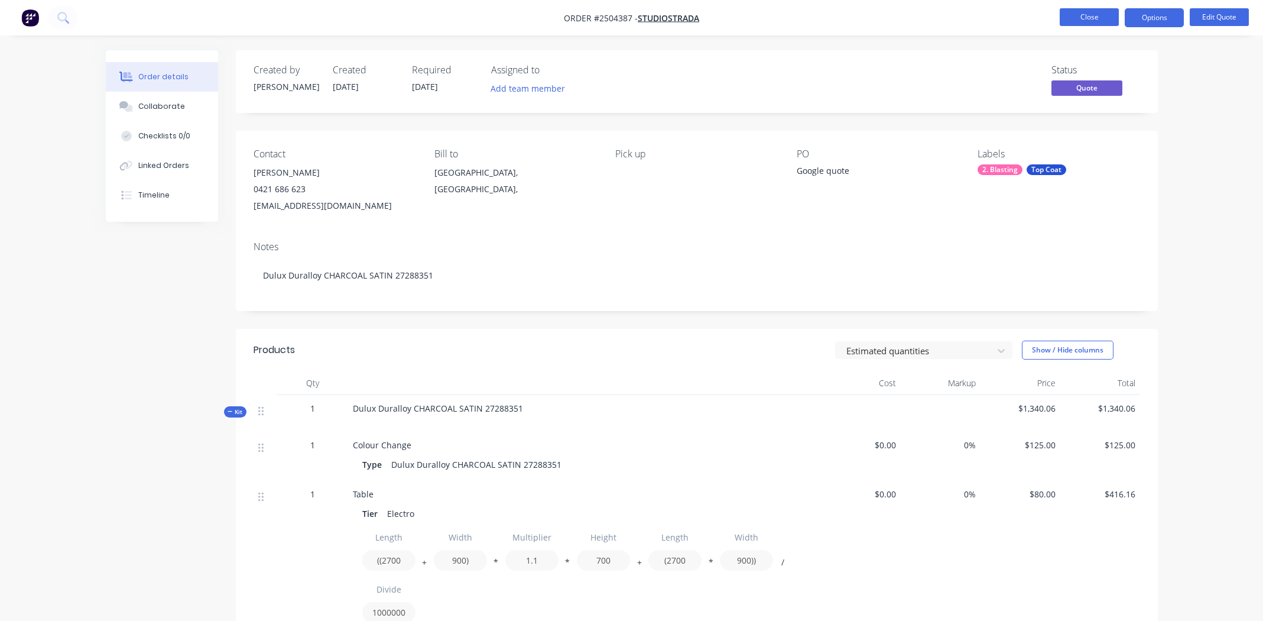
click at [1103, 16] on button "Close" at bounding box center [1089, 17] width 59 height 18
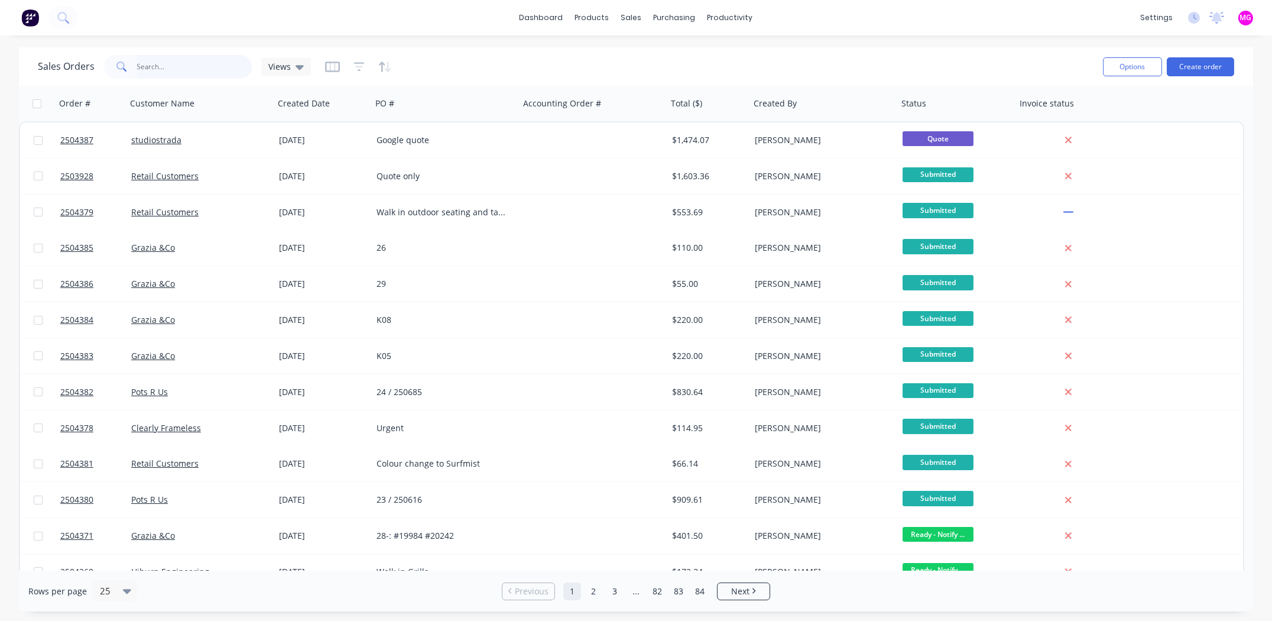
click at [153, 66] on input "text" at bounding box center [194, 67] width 115 height 24
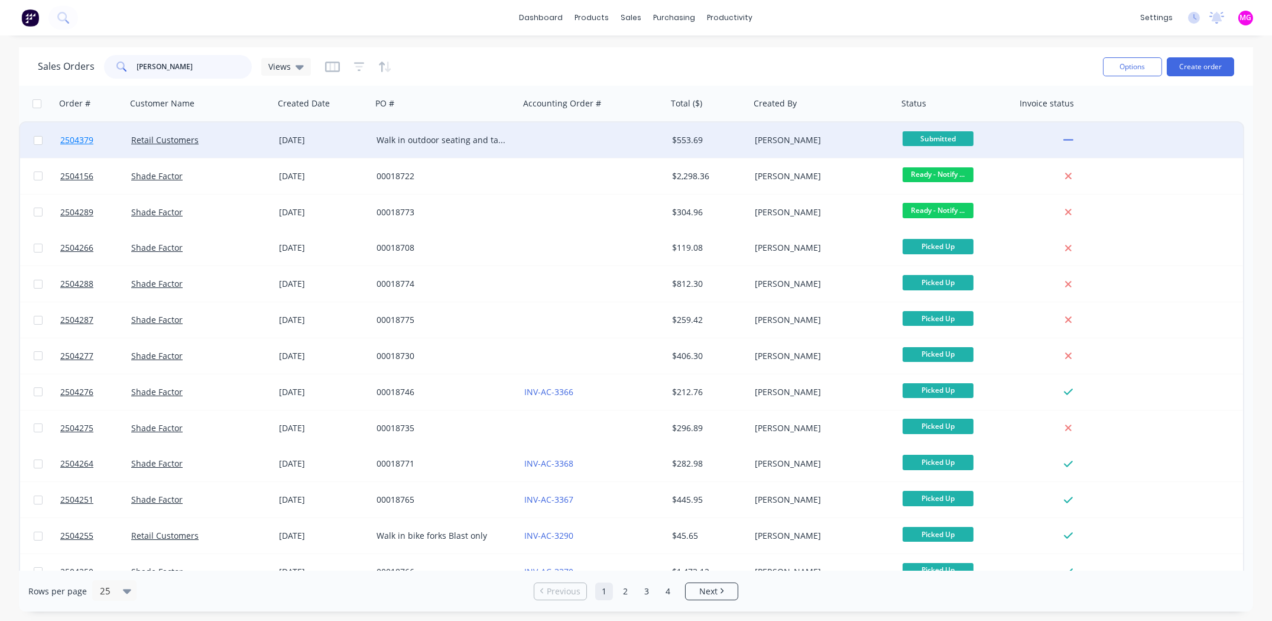
type input "andrew"
click at [76, 137] on span "2504379" at bounding box center [76, 140] width 33 height 12
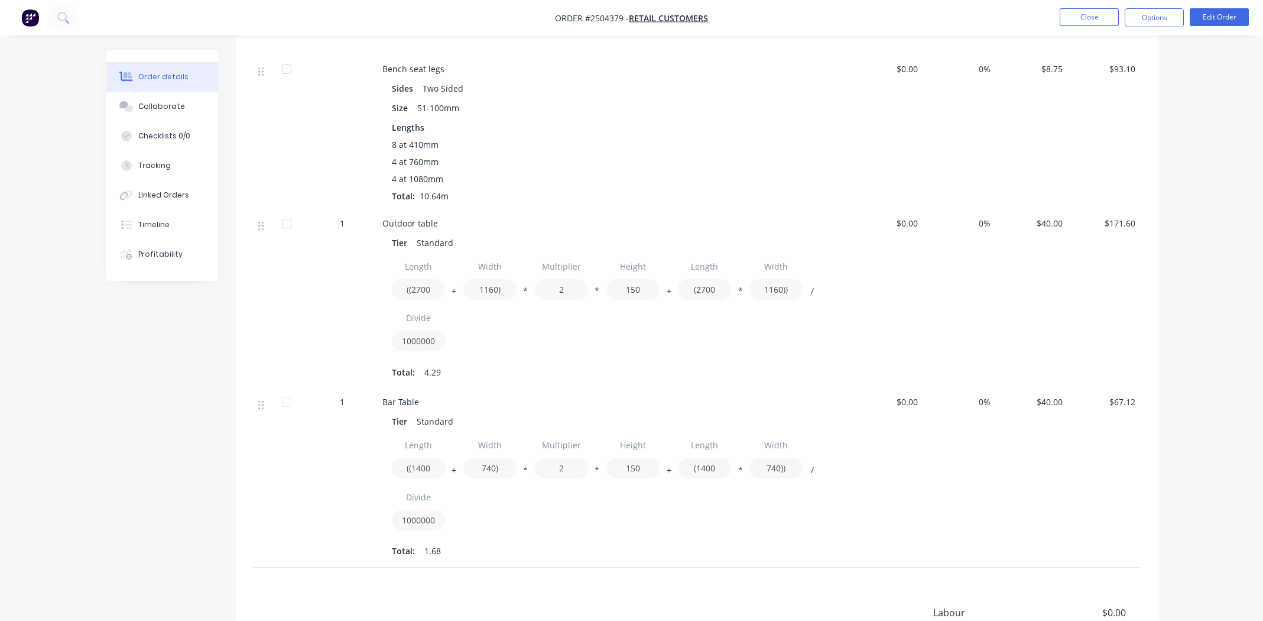
scroll to position [755, 0]
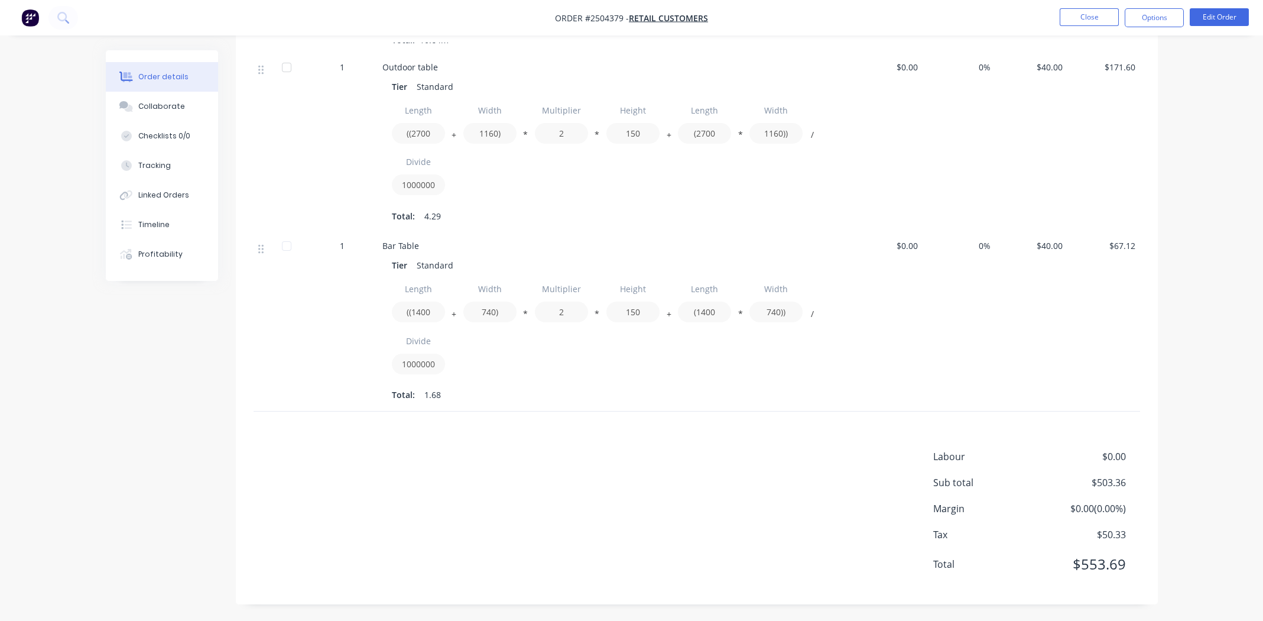
click at [557, 492] on div "Labour $0.00 Sub total $503.36 Margin $0.00 ( 0.00 %) Tax $50.33 Total $553.69" at bounding box center [697, 517] width 887 height 137
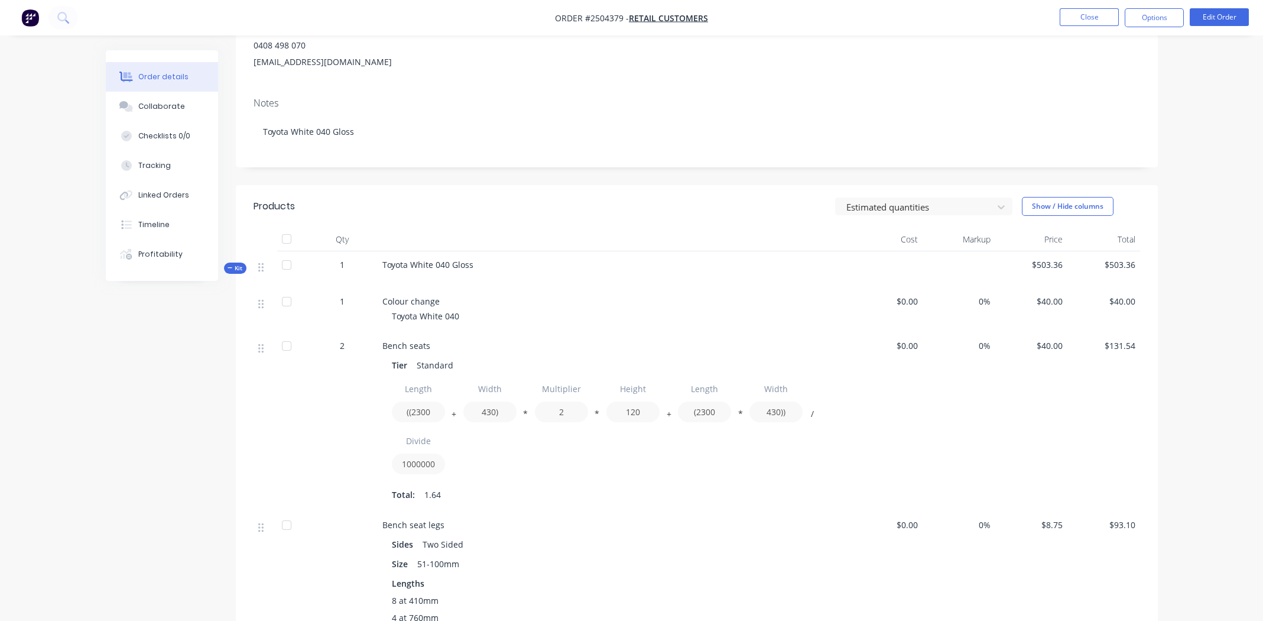
scroll to position [0, 0]
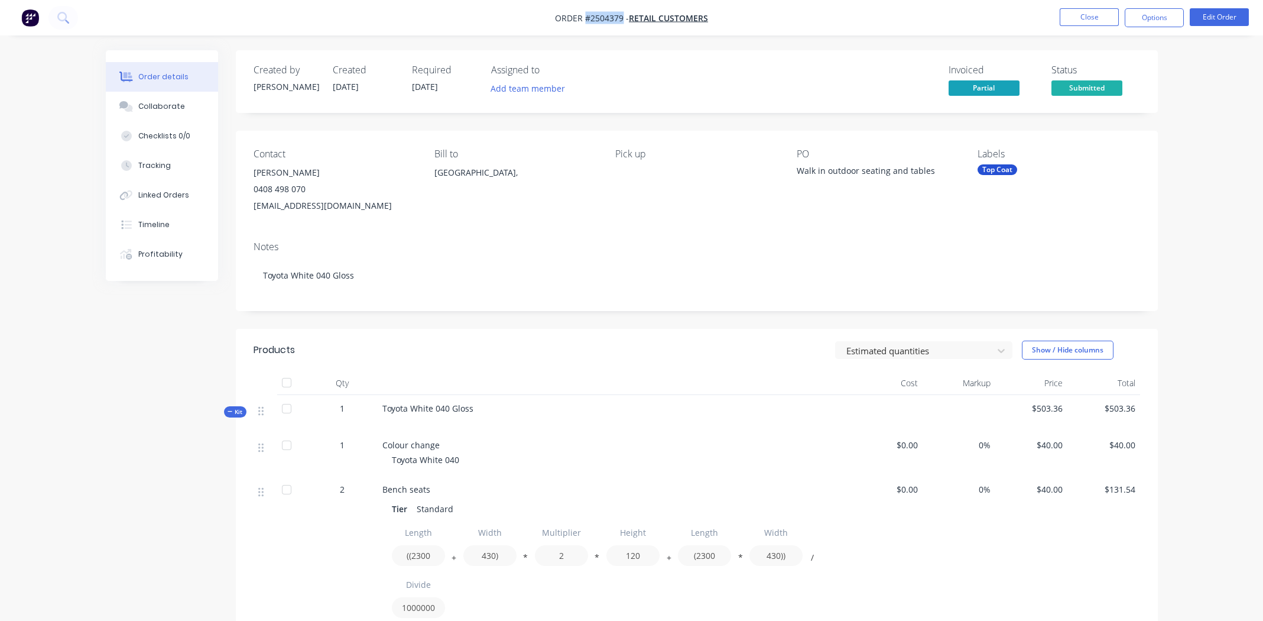
drag, startPoint x: 623, startPoint y: 15, endPoint x: 585, endPoint y: 18, distance: 38.5
click at [585, 18] on span "Order #2504379 -" at bounding box center [592, 17] width 74 height 11
copy span "#2504379"
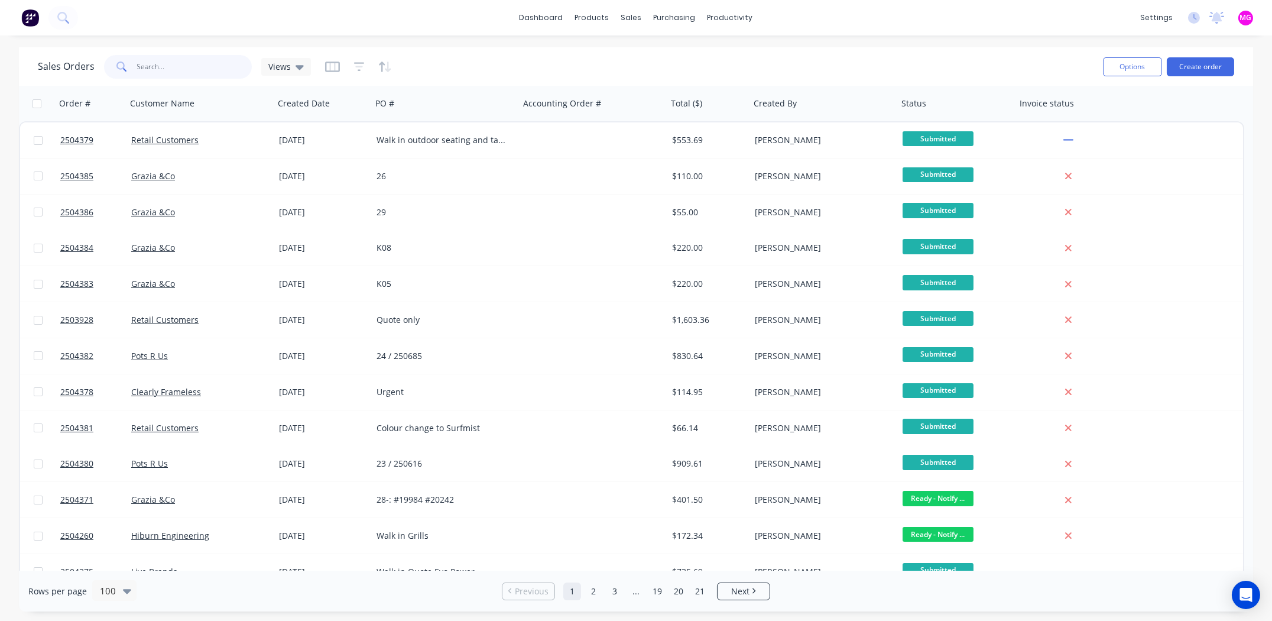
click at [155, 64] on input "text" at bounding box center [194, 67] width 115 height 24
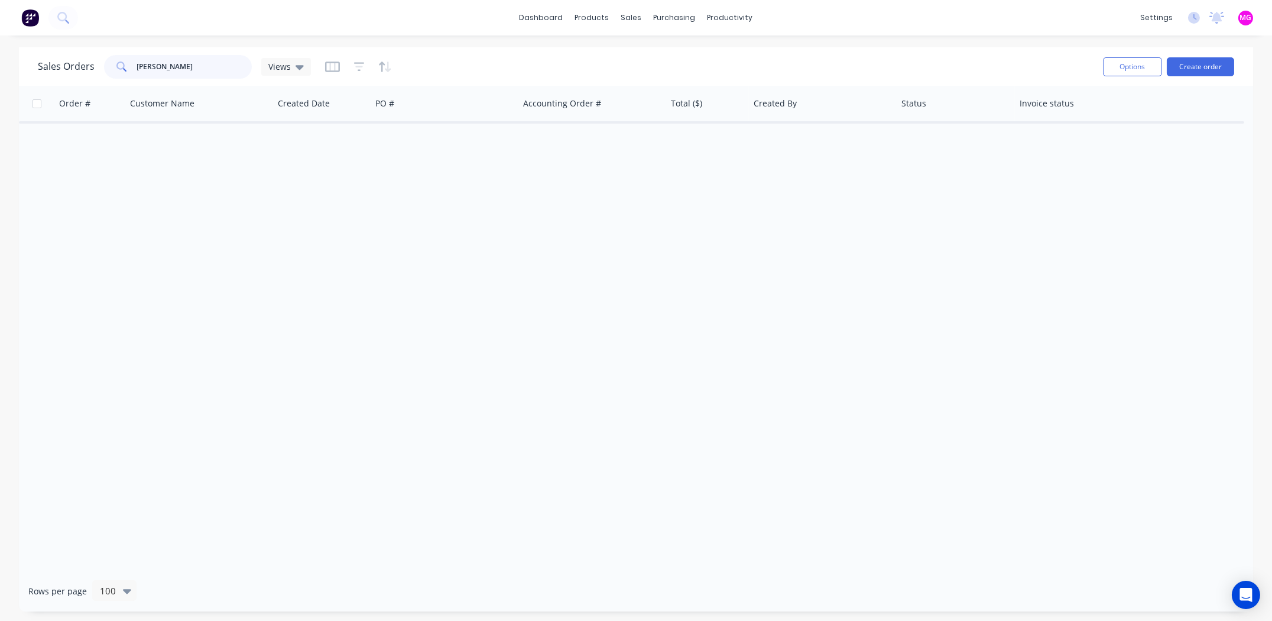
click at [188, 65] on input "[PERSON_NAME]" at bounding box center [194, 67] width 115 height 24
click at [148, 65] on input "[PERSON_NAME]" at bounding box center [194, 67] width 115 height 24
type input "[PERSON_NAME]"
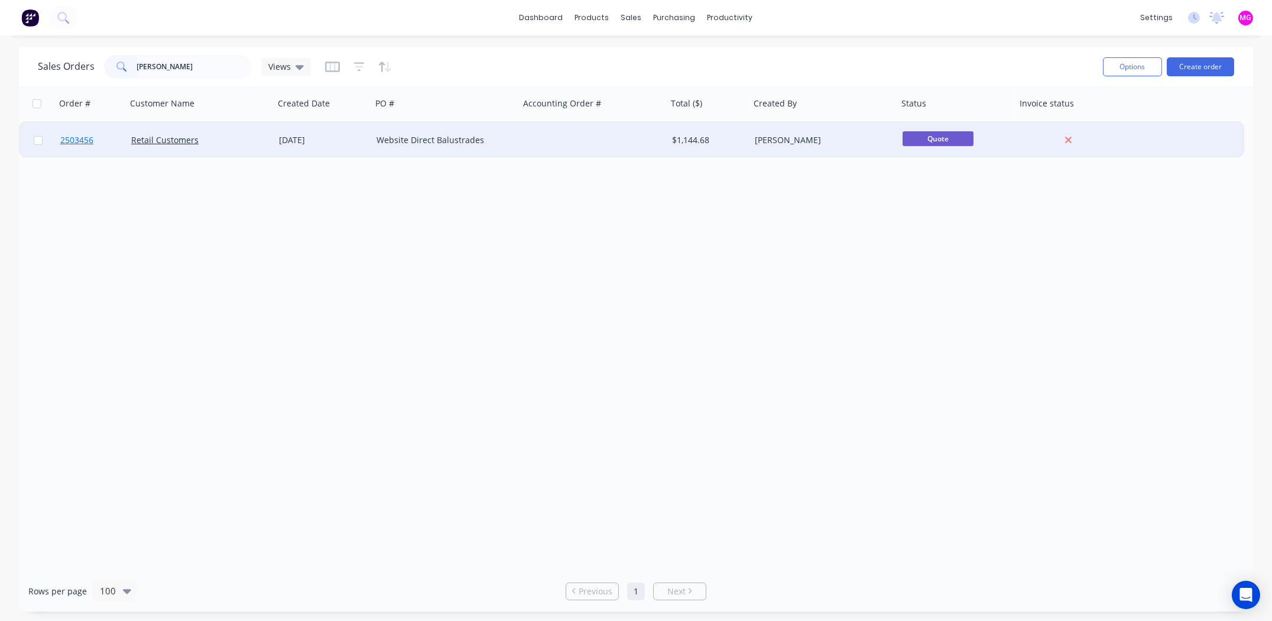
click at [84, 141] on span "2503456" at bounding box center [76, 140] width 33 height 12
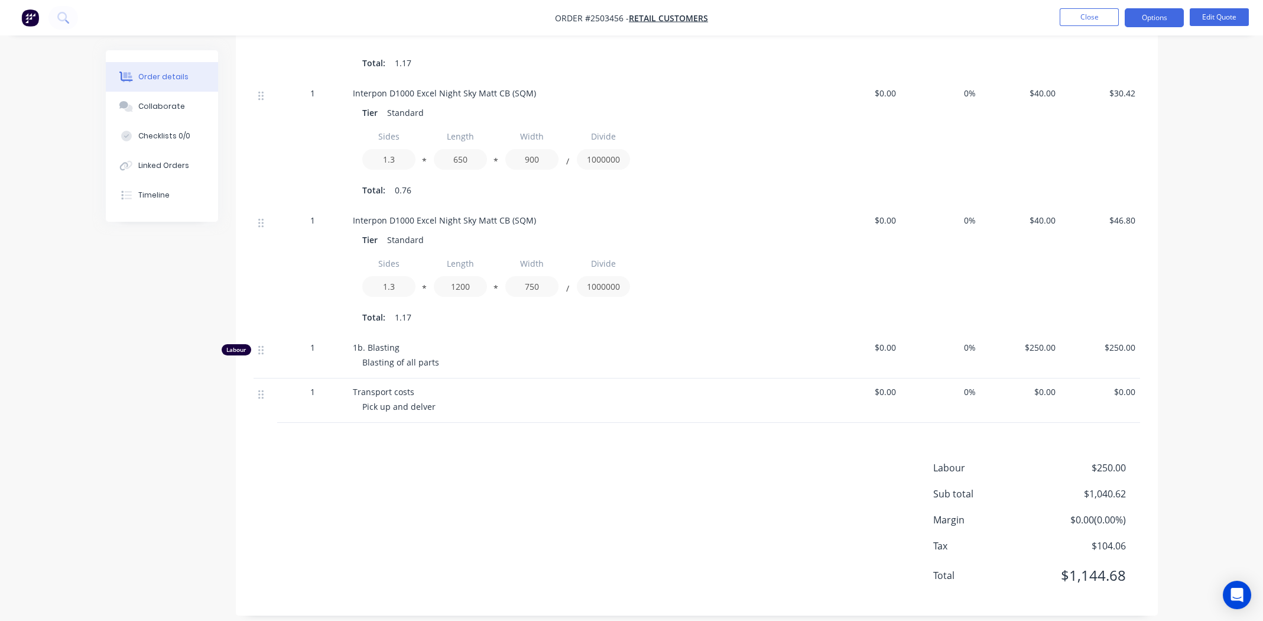
scroll to position [920, 0]
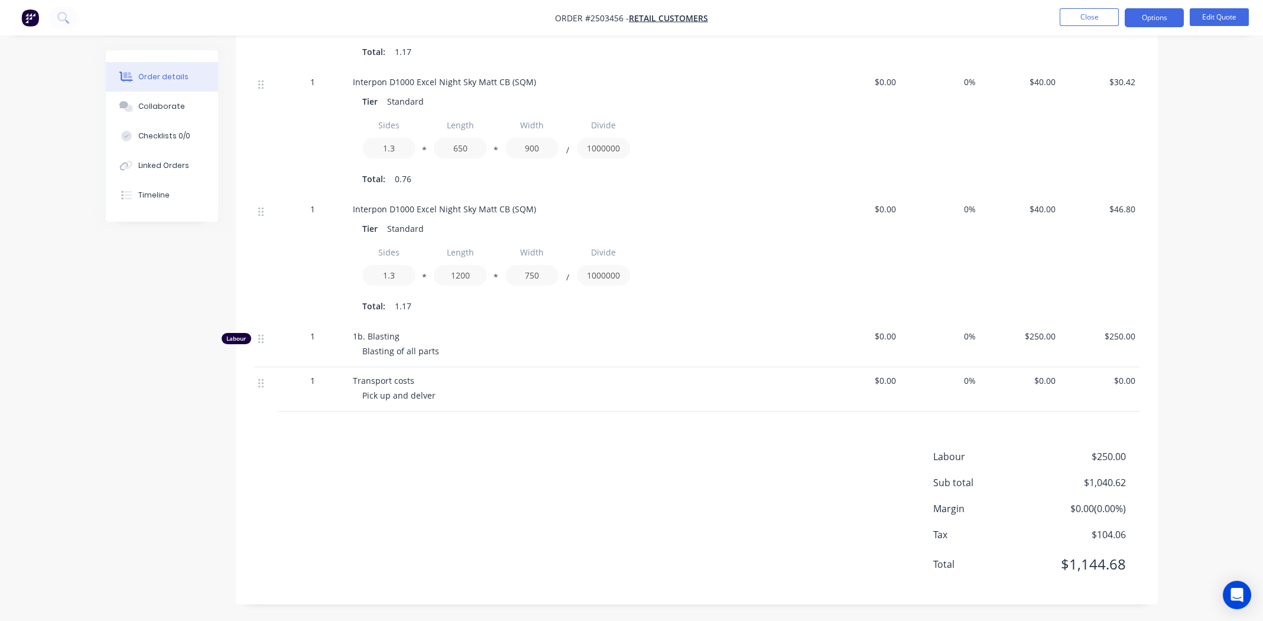
click at [560, 389] on div "Pick up and delver" at bounding box center [589, 395] width 454 height 12
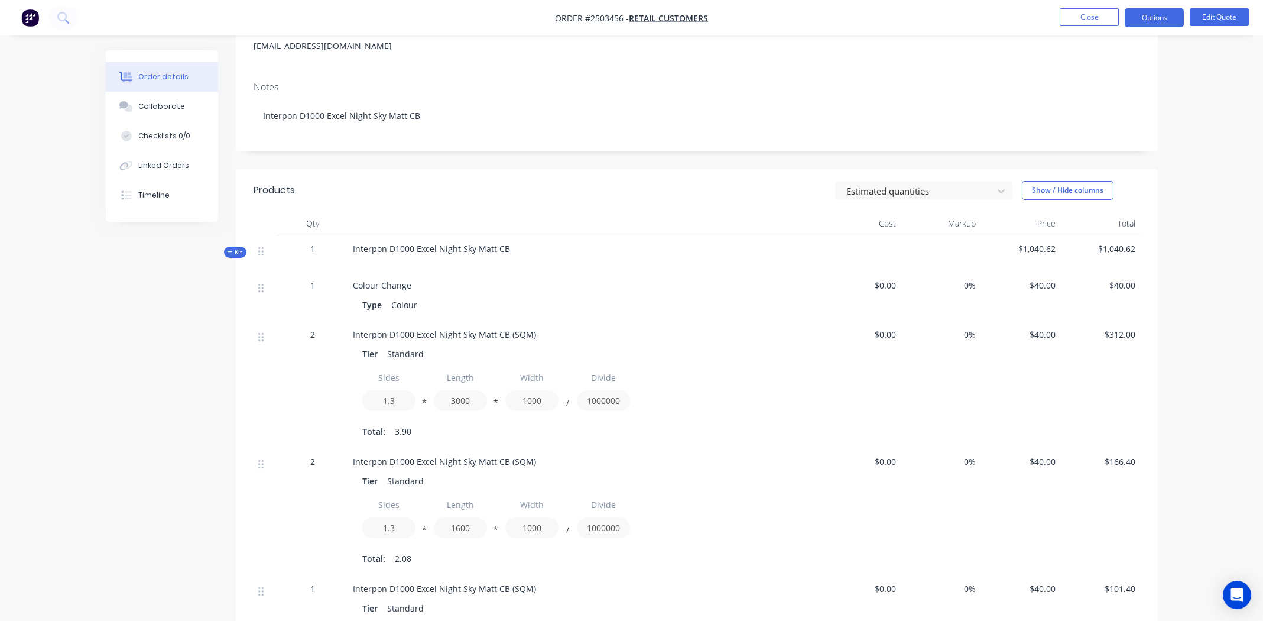
scroll to position [152, 0]
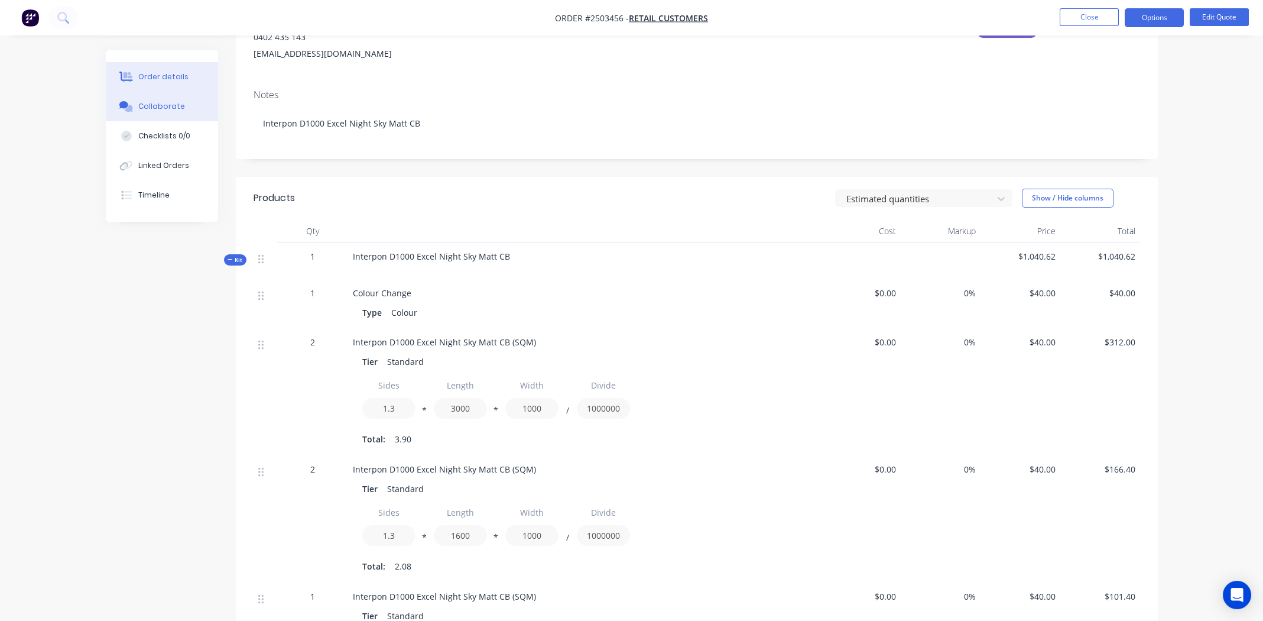
click at [165, 102] on div "Collaborate" at bounding box center [161, 106] width 47 height 11
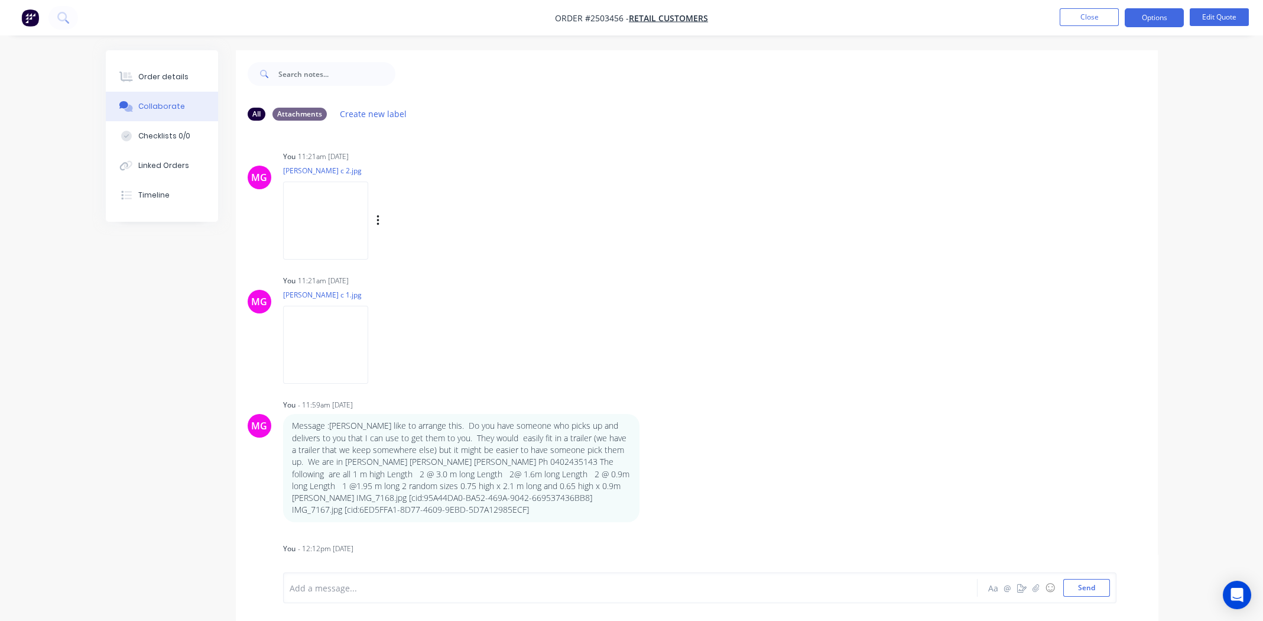
click at [346, 208] on img at bounding box center [325, 219] width 85 height 77
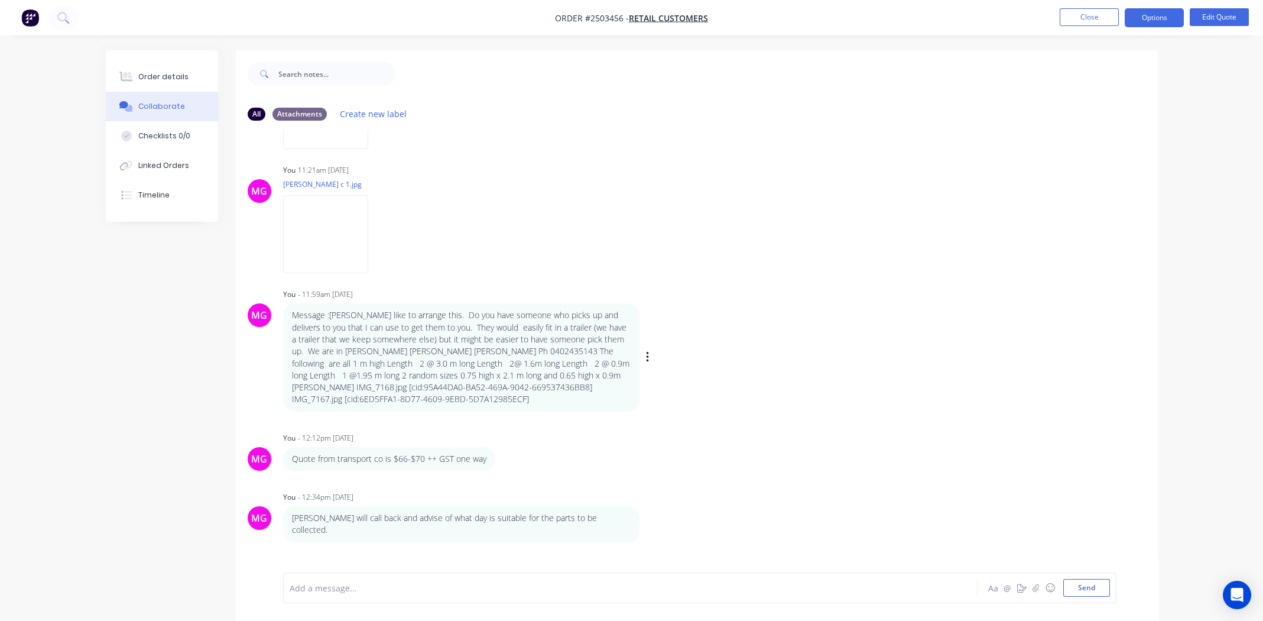
scroll to position [174, 0]
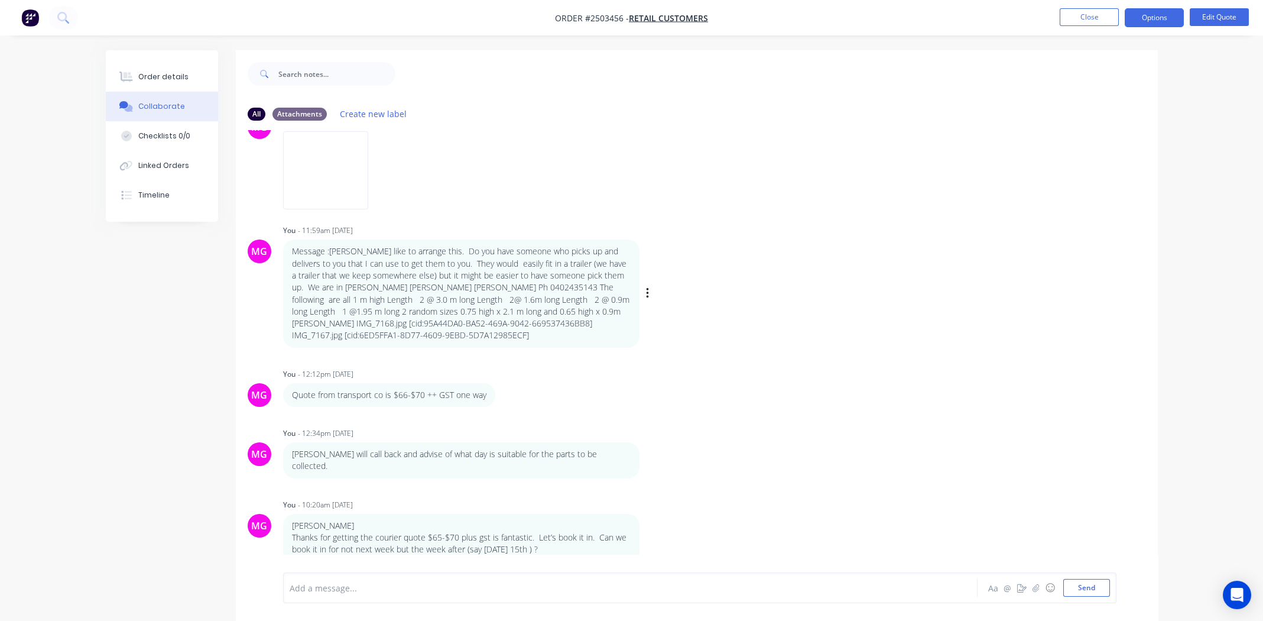
click at [790, 333] on div "MG You - 11:59am [DATE] Message :[PERSON_NAME] like to arrange this. Do you hav…" at bounding box center [697, 284] width 922 height 125
click at [836, 387] on div "MG You - 12:12pm [DATE] Quote from transport co is $66-$70 ++ GST one way Label…" at bounding box center [697, 385] width 922 height 41
click at [866, 268] on div "MG You - 11:59am [DATE] Message :[PERSON_NAME] like to arrange this. Do you hav…" at bounding box center [697, 284] width 922 height 125
drag, startPoint x: 349, startPoint y: 588, endPoint x: 362, endPoint y: 591, distance: 13.9
click at [349, 587] on div at bounding box center [597, 588] width 615 height 12
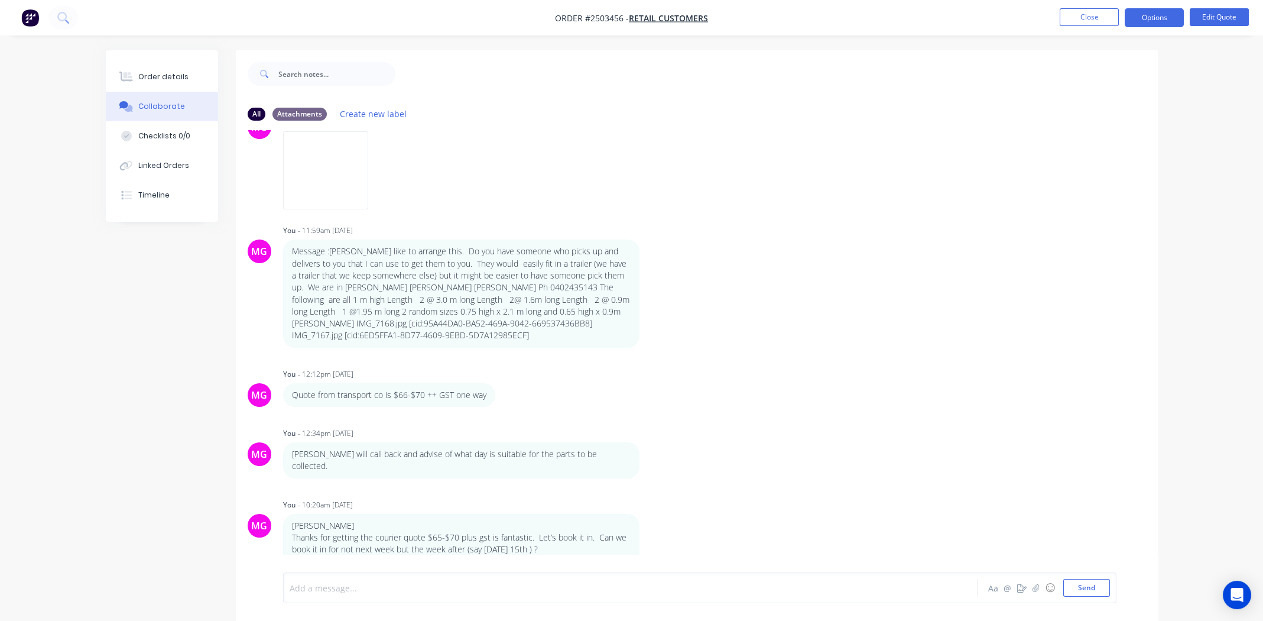
click at [333, 587] on div at bounding box center [597, 588] width 615 height 12
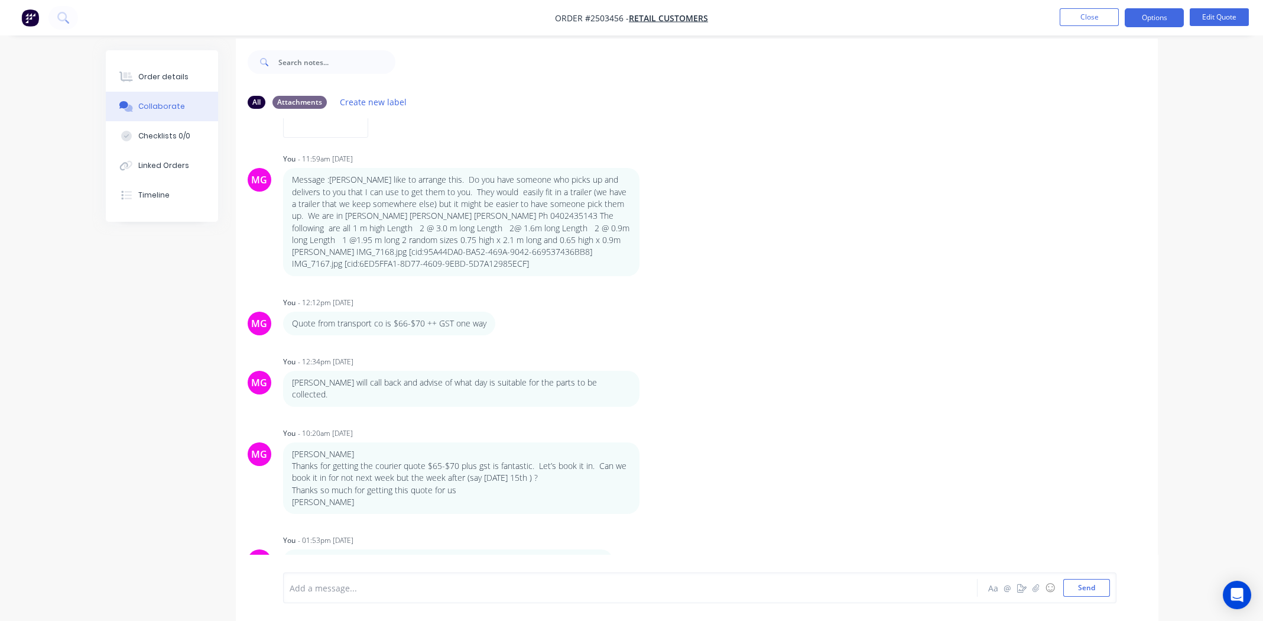
scroll to position [17, 0]
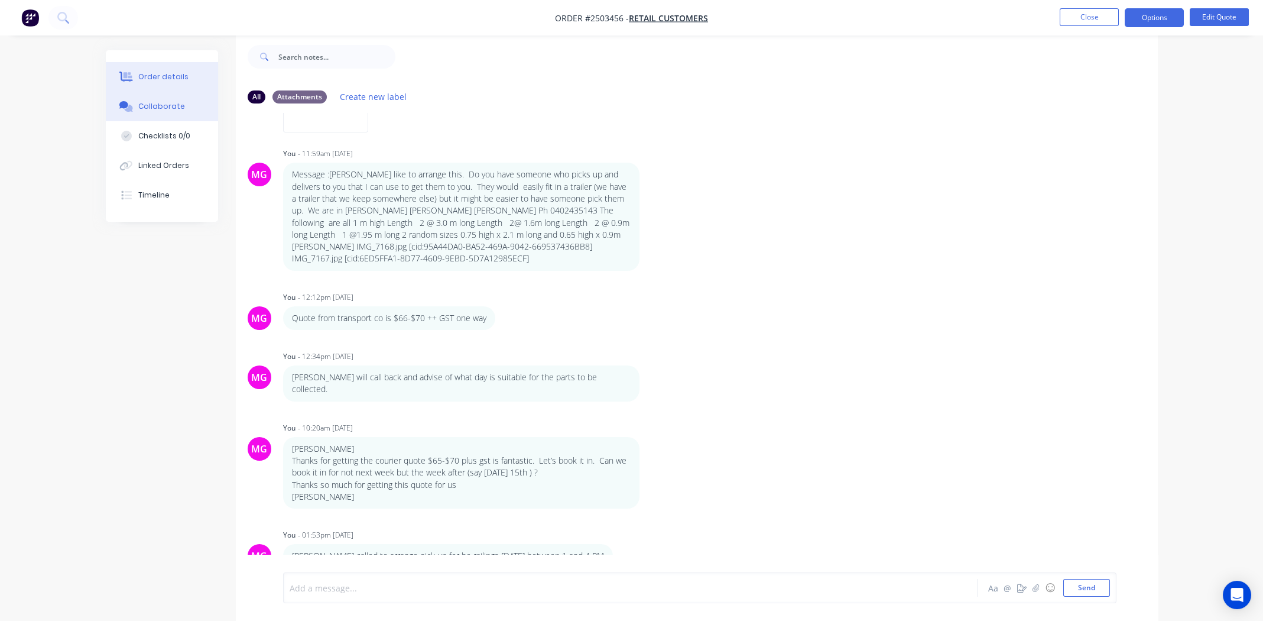
click at [158, 80] on div "Order details" at bounding box center [163, 77] width 50 height 11
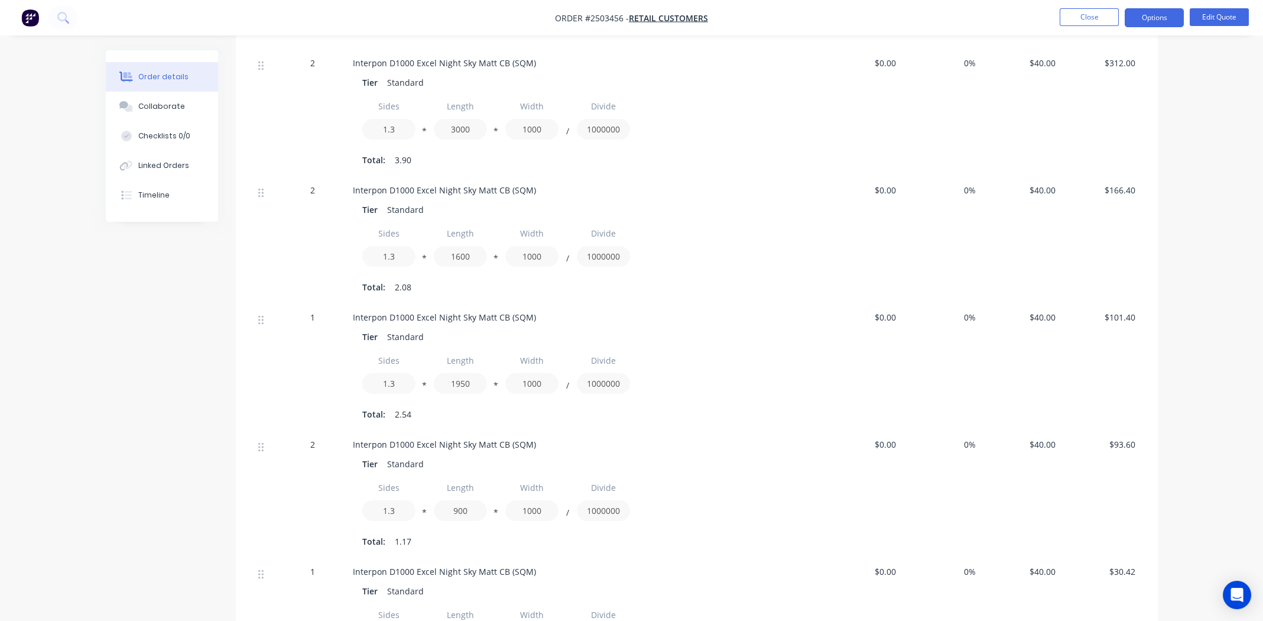
scroll to position [372, 0]
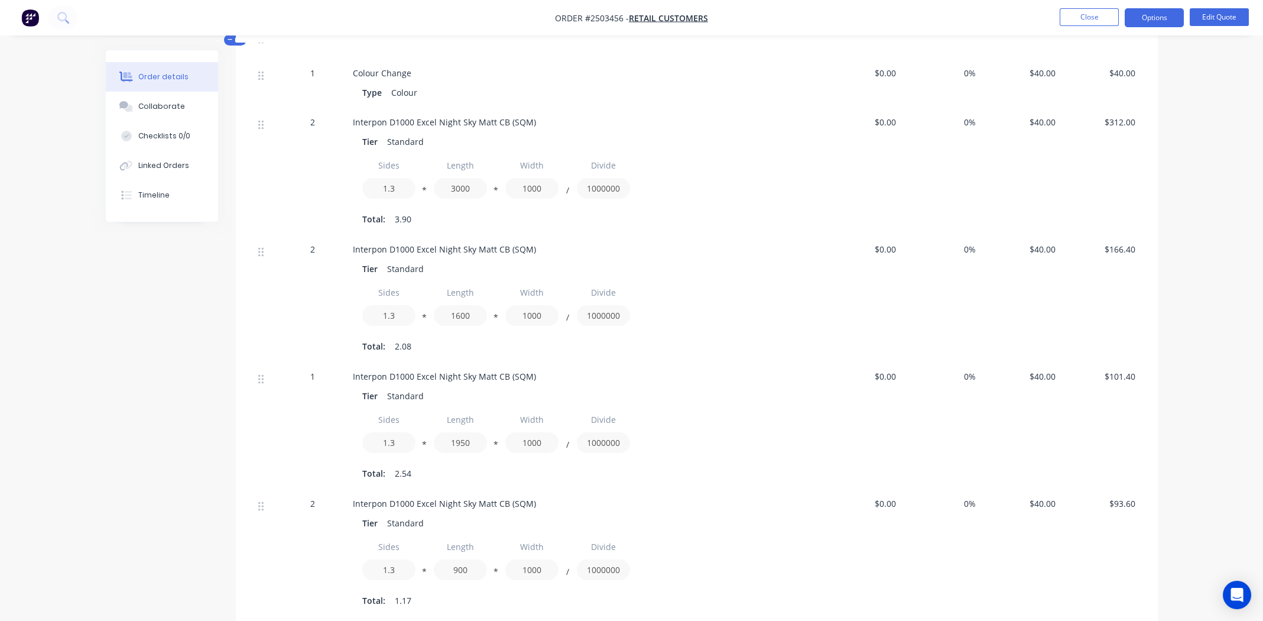
click at [677, 225] on div "Total: 3.90" at bounding box center [584, 219] width 444 height 18
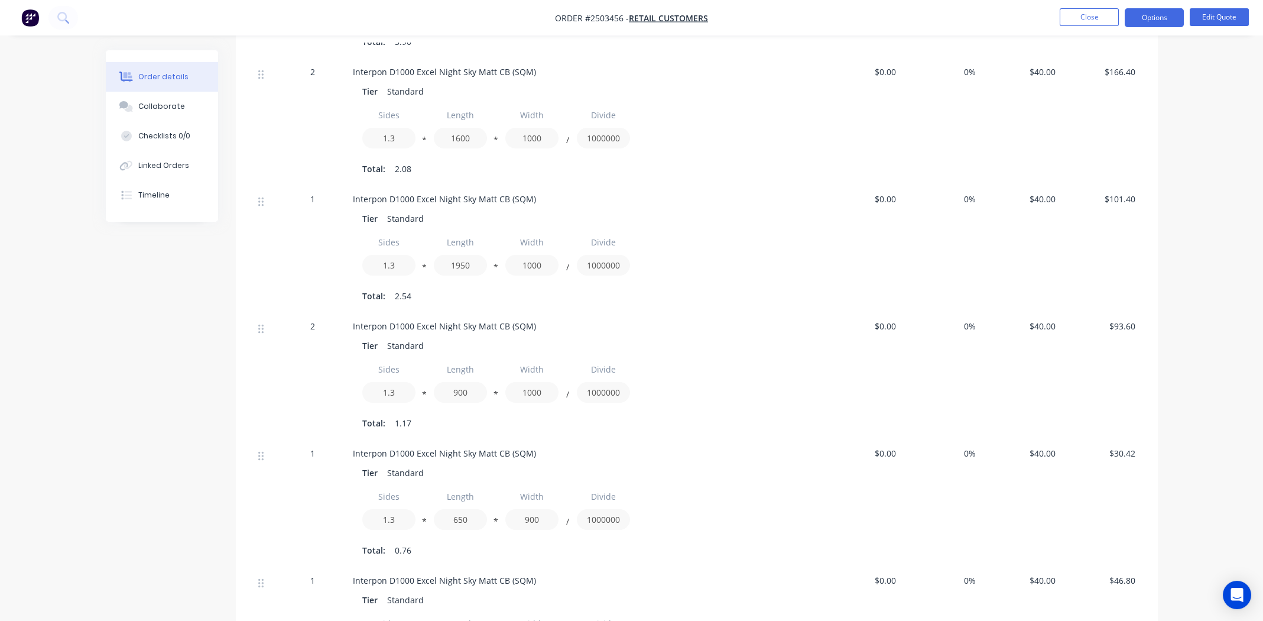
scroll to position [608, 0]
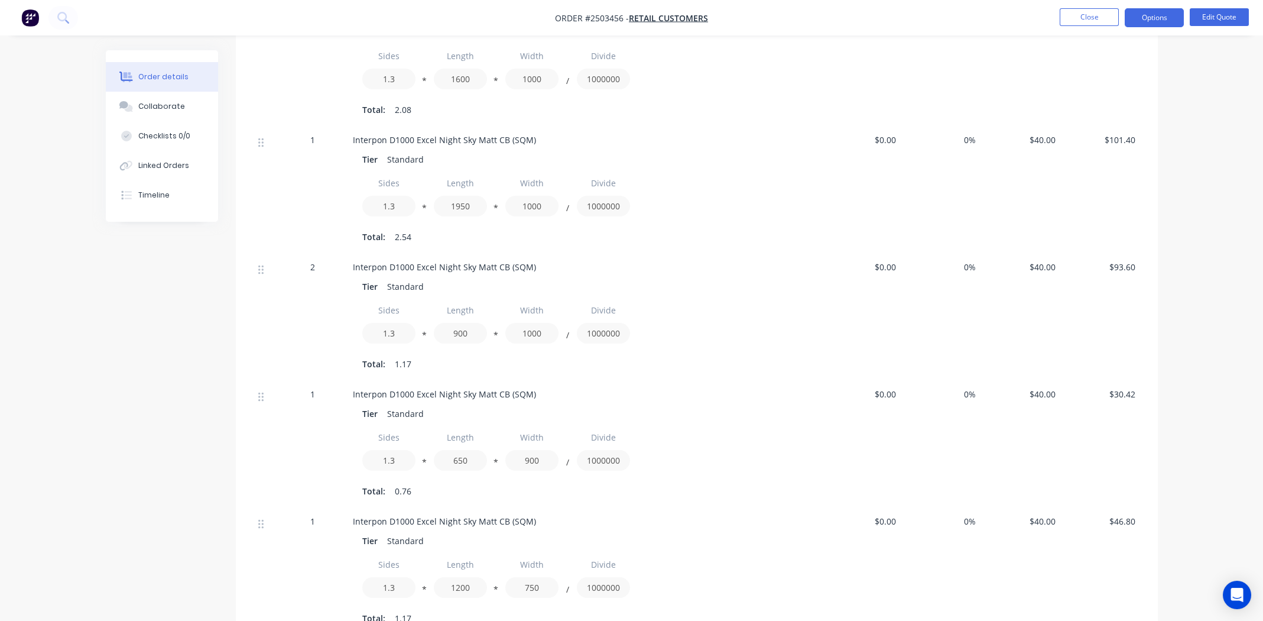
click at [723, 175] on div "Sides 1.3 * Length 1950 * Width 1000 / Divide 1000000" at bounding box center [584, 197] width 444 height 48
click at [706, 197] on div "Sides 1.3 * Length 1950 * Width 1000 / Divide 1000000" at bounding box center [584, 197] width 444 height 48
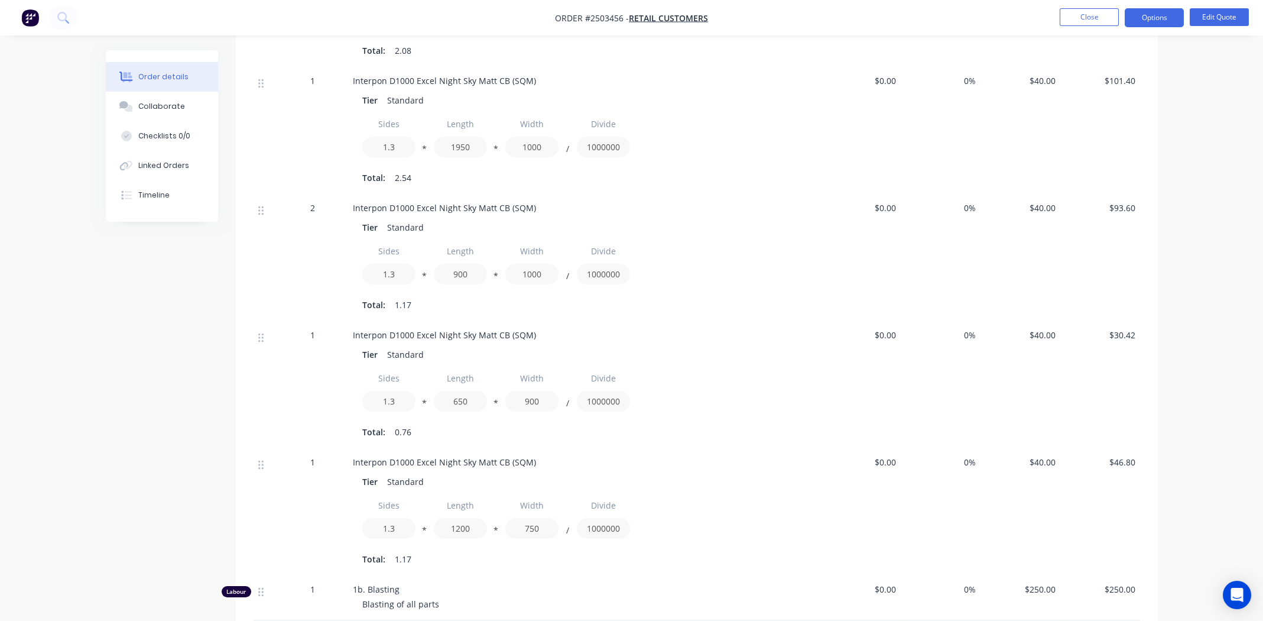
click at [754, 233] on div "Tier Standard" at bounding box center [584, 227] width 444 height 17
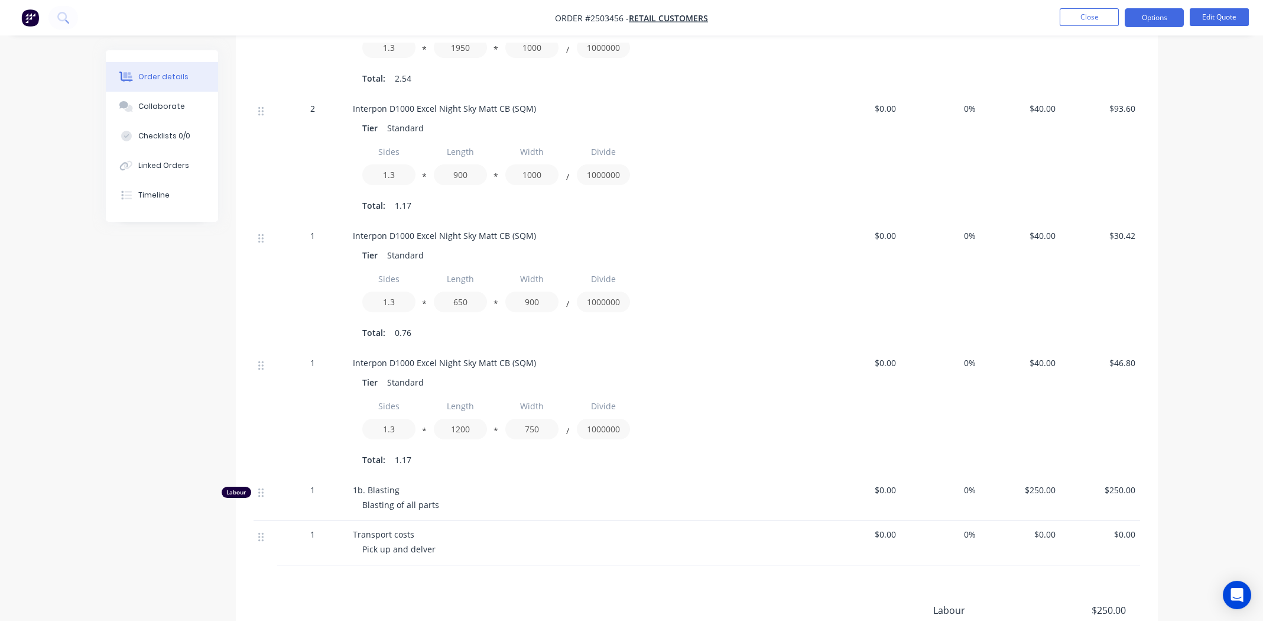
scroll to position [785, 0]
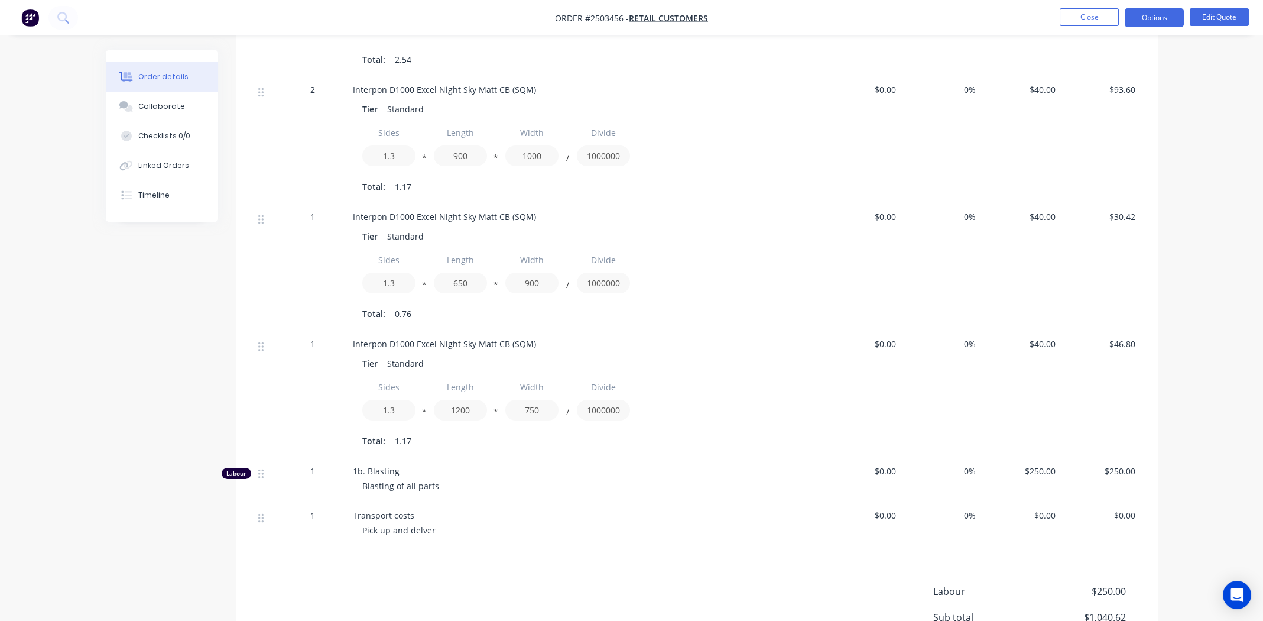
click at [718, 241] on div "Tier Standard" at bounding box center [584, 236] width 444 height 17
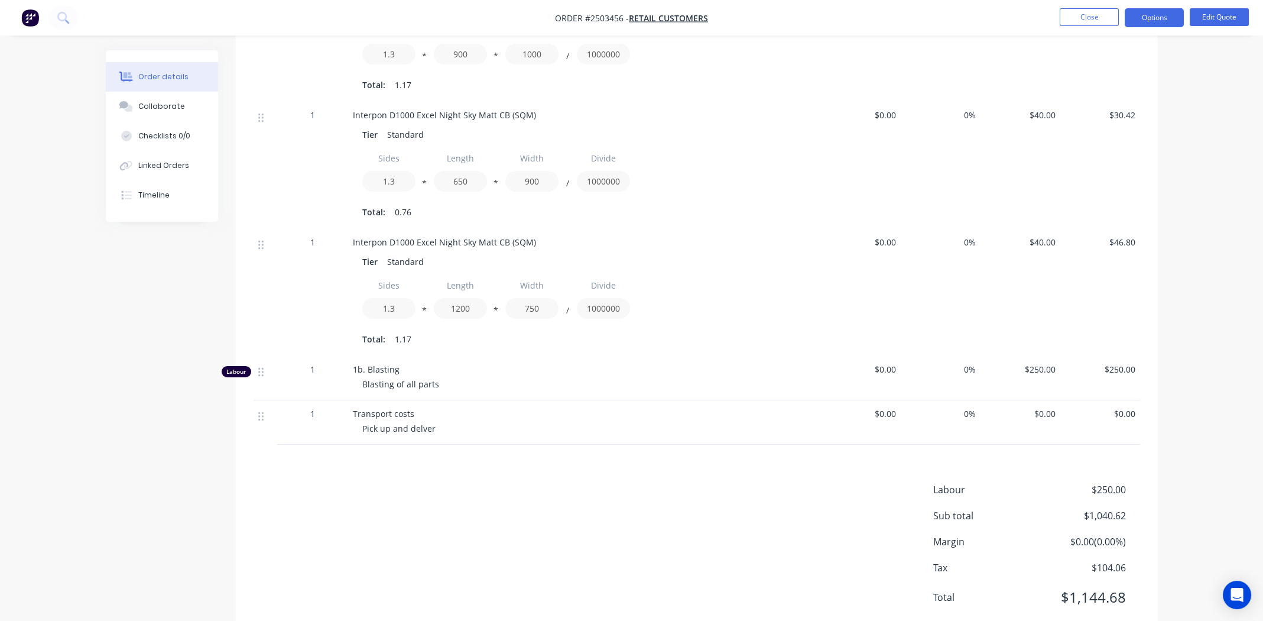
scroll to position [904, 0]
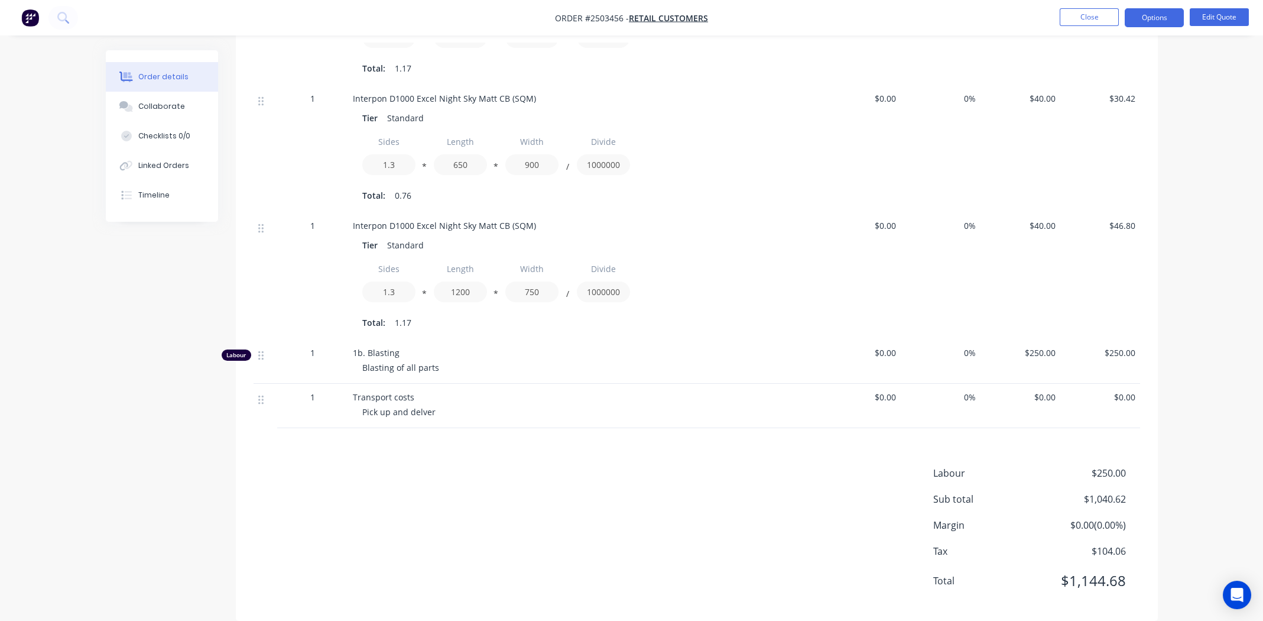
click at [743, 151] on div "Sides 1.3 * Length 650 * Width 900 / Divide 1000000" at bounding box center [584, 155] width 444 height 48
drag, startPoint x: 657, startPoint y: 284, endPoint x: 774, endPoint y: 278, distance: 117.2
click at [696, 285] on div "Sides 1.3 * Length 1200 * Width 750 / Divide 1000000" at bounding box center [584, 282] width 444 height 48
click at [713, 252] on div "Tier Standard" at bounding box center [584, 244] width 444 height 17
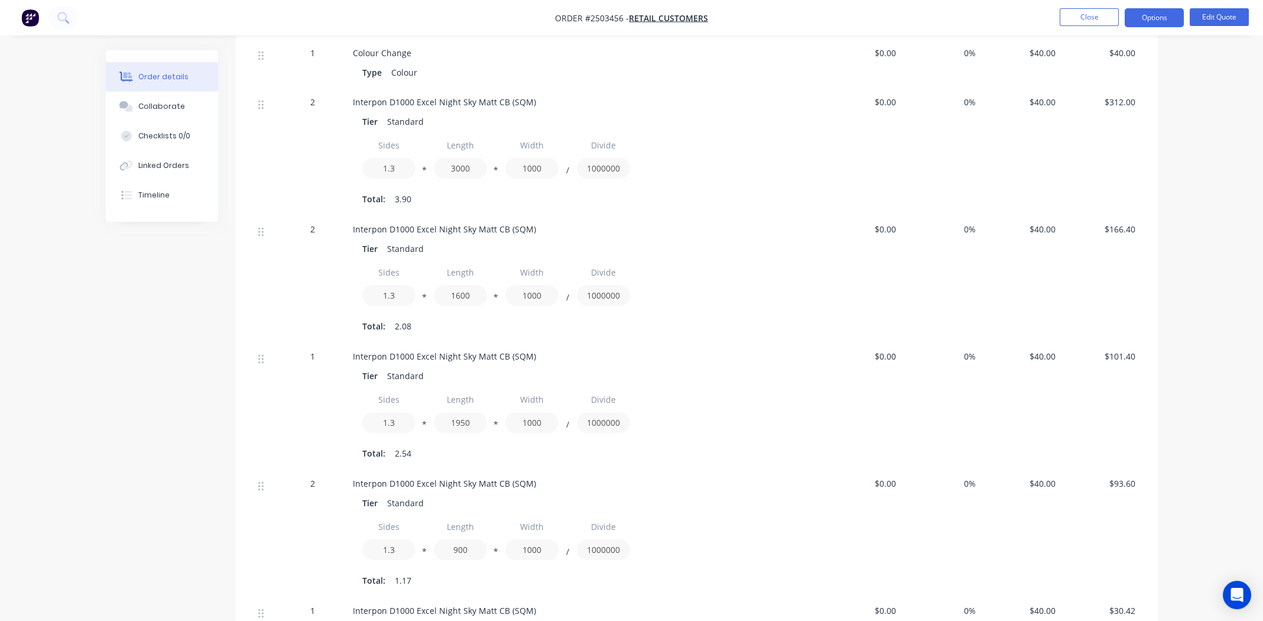
scroll to position [254, 0]
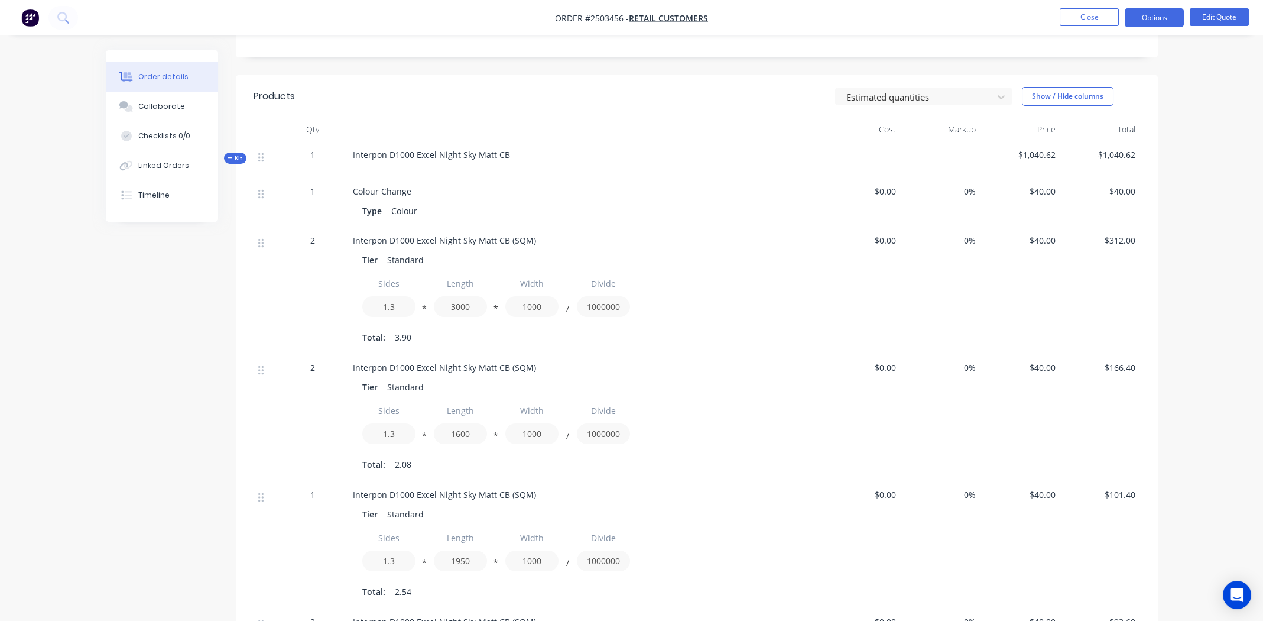
click at [675, 235] on div "Interpon D1000 Excel Night Sky Matt CB (SQM)" at bounding box center [584, 240] width 463 height 12
click at [679, 211] on div "Type Colour" at bounding box center [584, 210] width 444 height 17
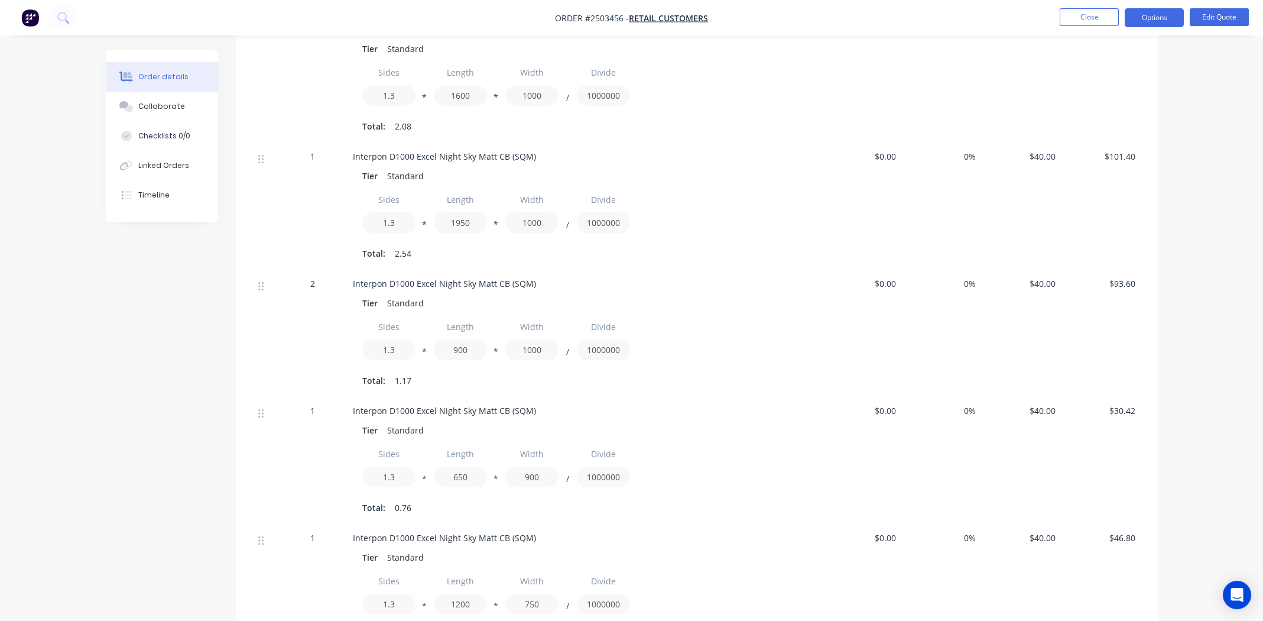
scroll to position [785, 0]
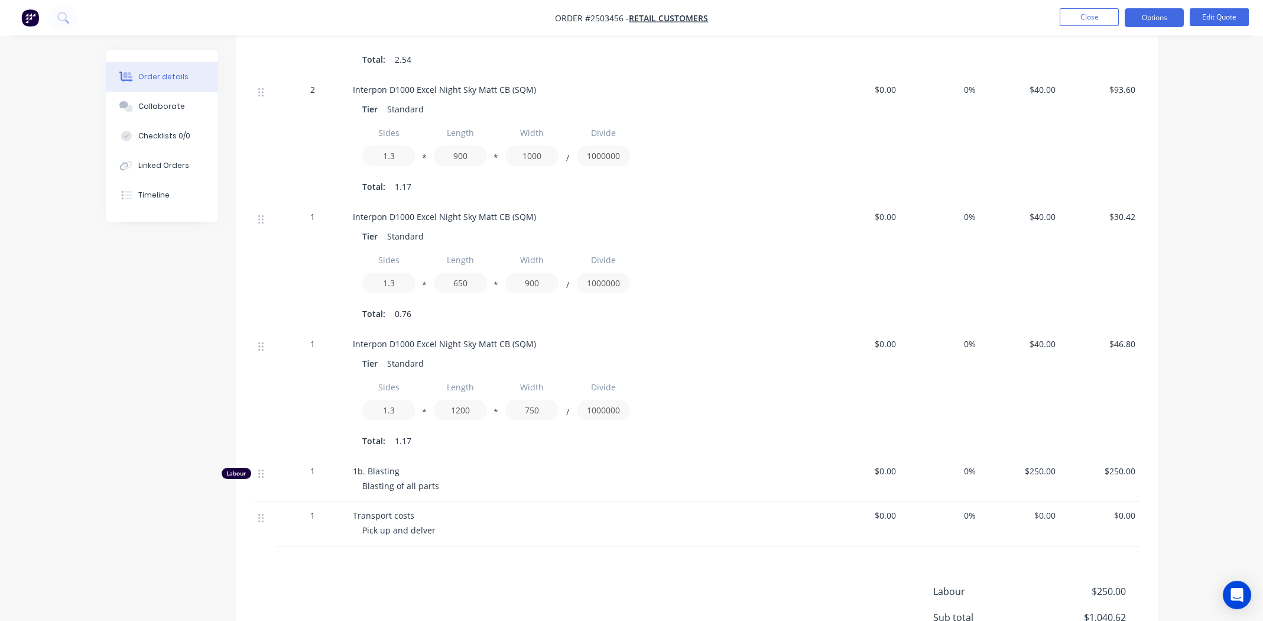
click at [705, 283] on div "Sides 1.3 * Length 650 * Width 900 / Divide 1000000" at bounding box center [584, 273] width 444 height 48
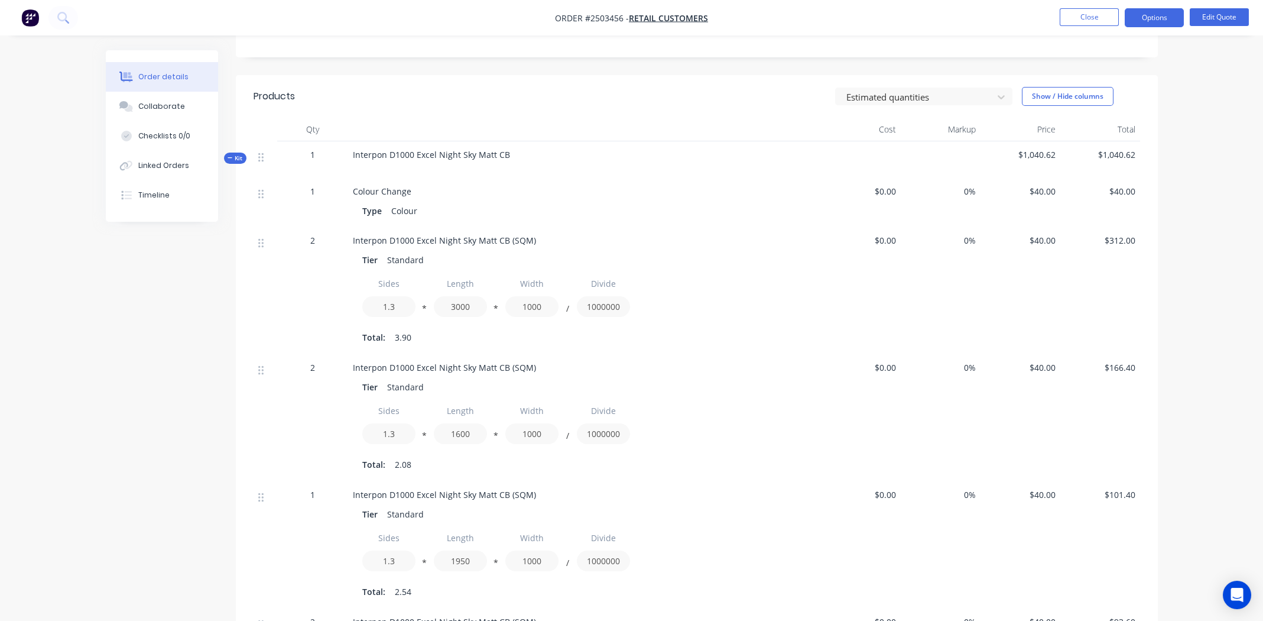
scroll to position [0, 0]
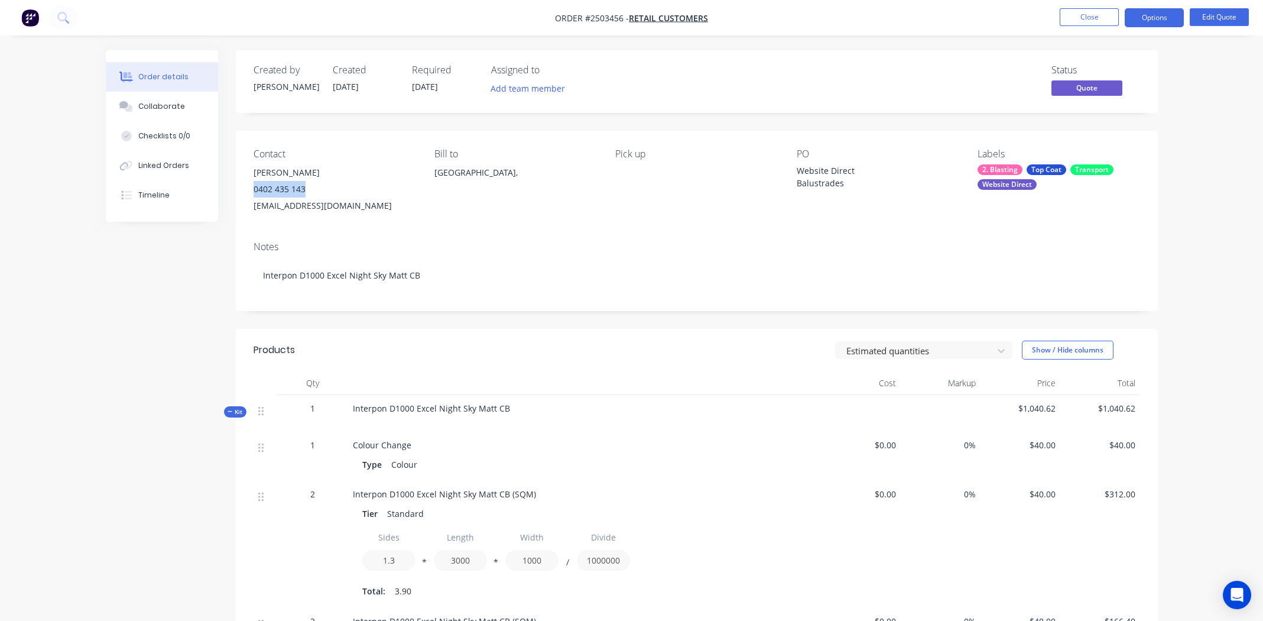
drag, startPoint x: 308, startPoint y: 188, endPoint x: 254, endPoint y: 190, distance: 54.4
click at [254, 190] on div "0402 435 143" at bounding box center [335, 189] width 162 height 17
click at [585, 229] on div "Contact [PERSON_NAME] [PHONE_NUMBER] [EMAIL_ADDRESS][DOMAIN_NAME] Bill to [GEOG…" at bounding box center [697, 181] width 922 height 101
drag, startPoint x: 823, startPoint y: 176, endPoint x: 853, endPoint y: 193, distance: 34.5
click at [853, 193] on div "PO Website Direct Balustrades" at bounding box center [878, 181] width 162 height 66
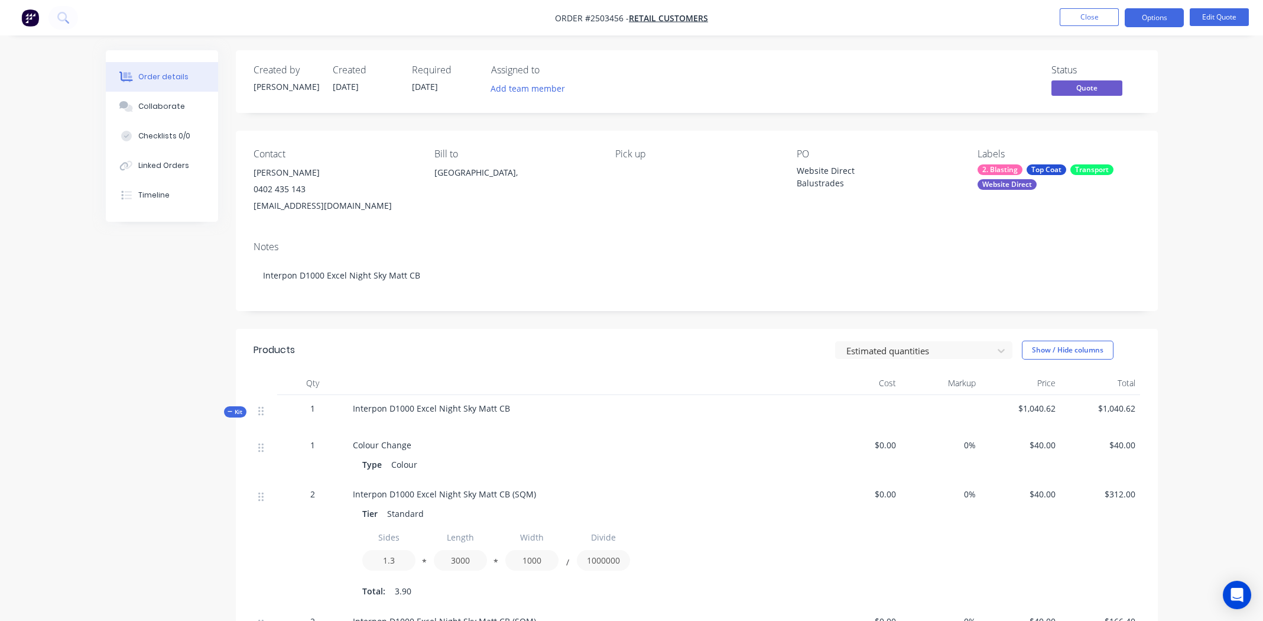
click at [728, 208] on div "Pick up" at bounding box center [696, 181] width 162 height 66
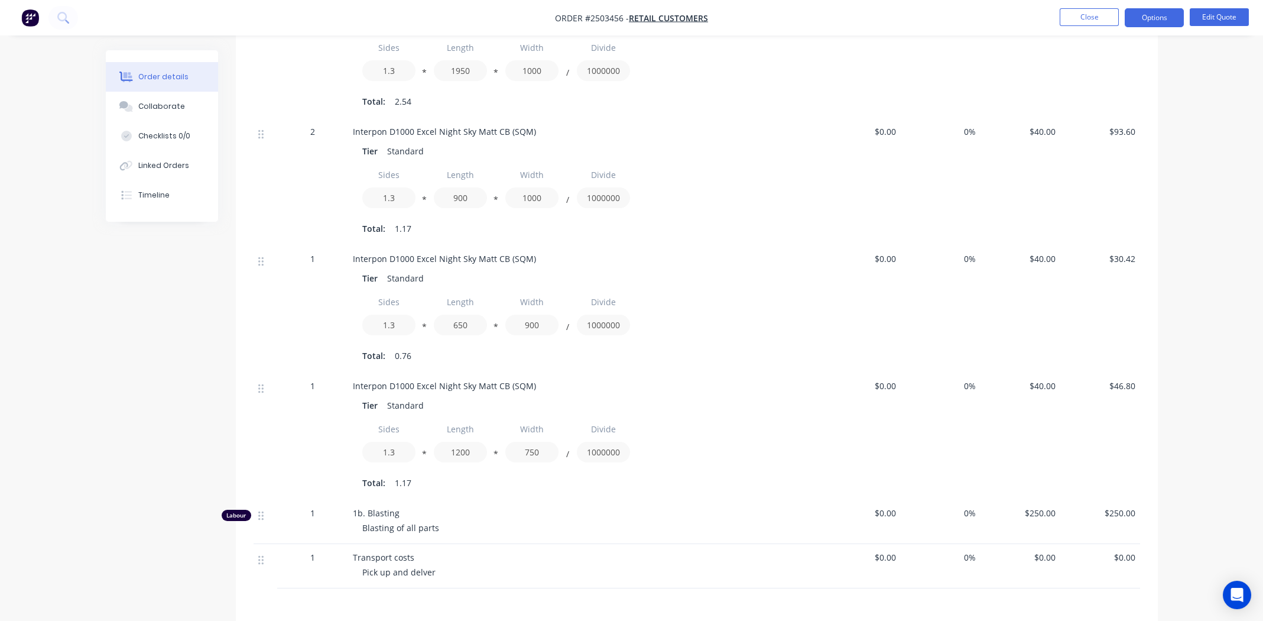
scroll to position [920, 0]
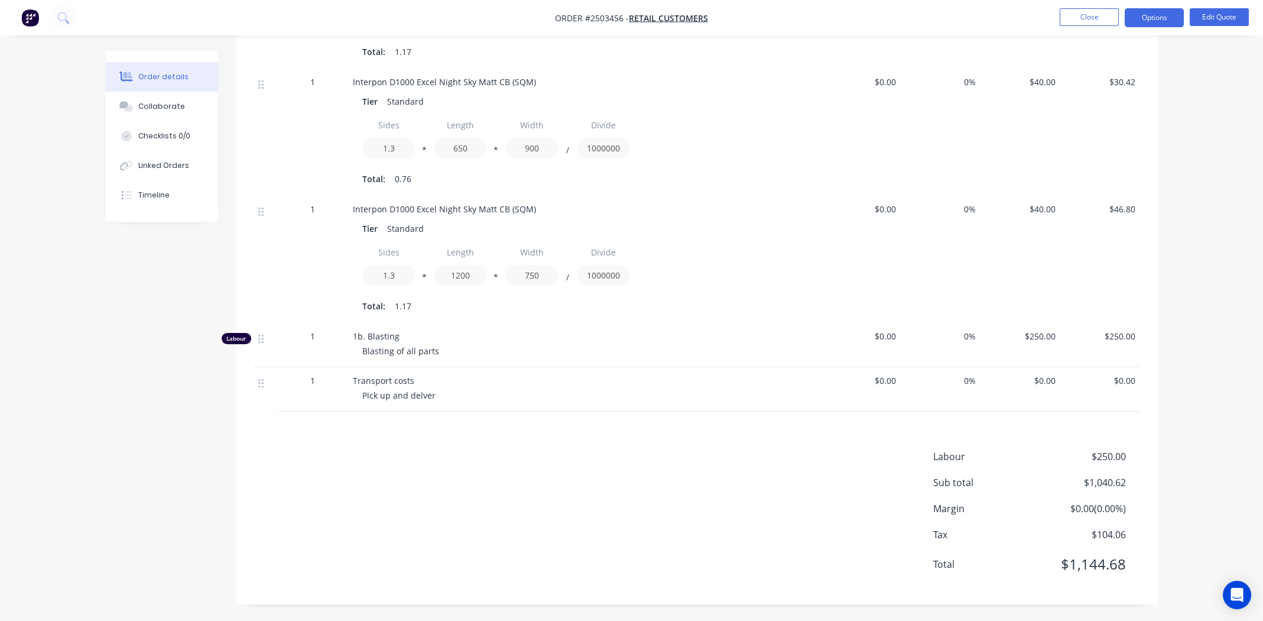
click at [422, 495] on div "Labour $250.00 Sub total $1,040.62 Margin $0.00 ( 0.00 %) Tax $104.06 Total $1,…" at bounding box center [697, 517] width 887 height 137
click at [715, 270] on div "Sides 1.3 * Length 1200 * Width 750 / Divide 1000000" at bounding box center [584, 266] width 444 height 48
click at [544, 512] on div "Labour $250.00 Sub total $1,040.62 Margin $0.00 ( 0.00 %) Tax $104.06 Total $1,…" at bounding box center [697, 517] width 887 height 137
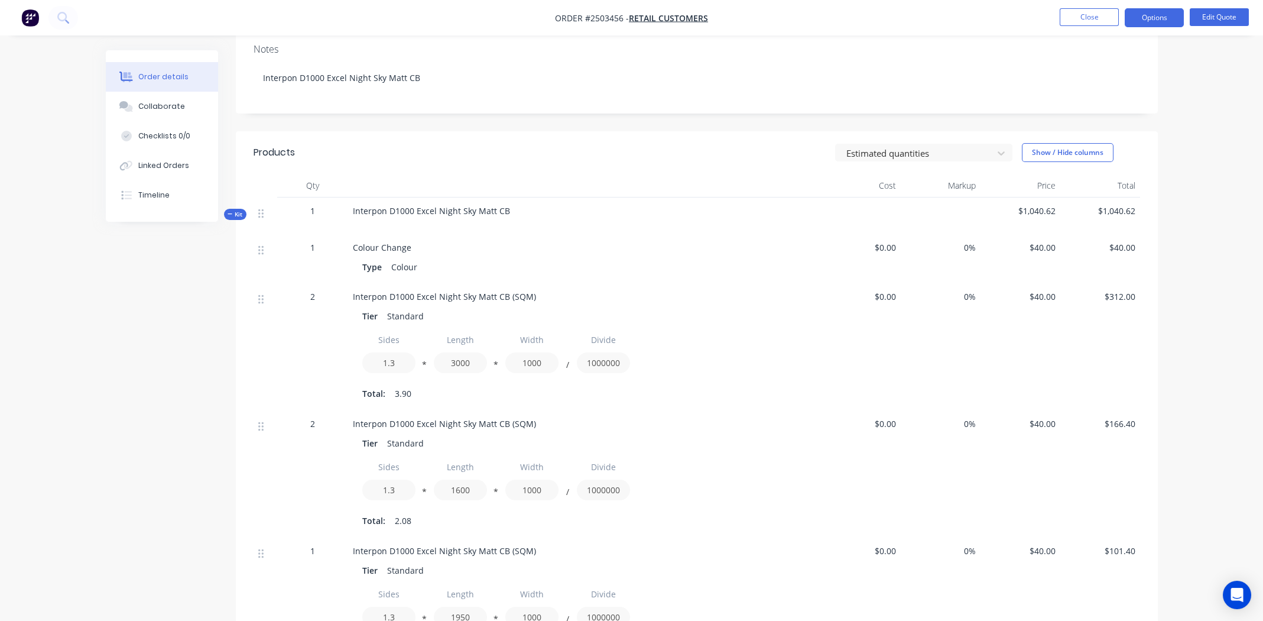
scroll to position [0, 0]
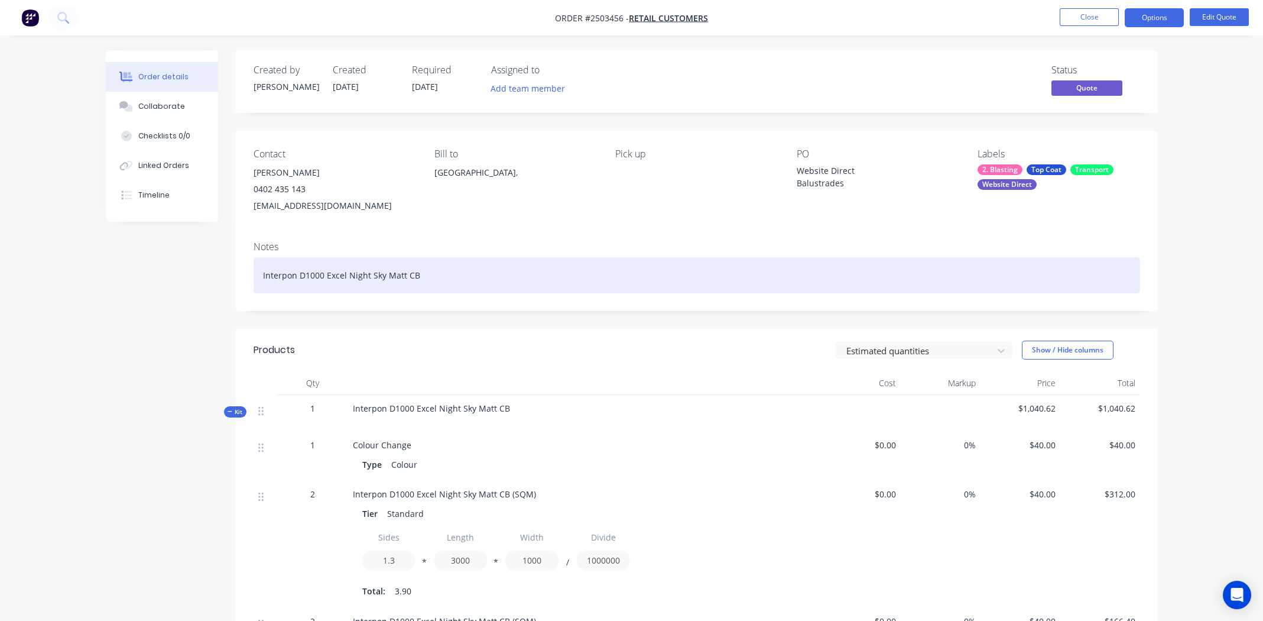
click at [488, 279] on div "Interpon D1000 Excel Night Sky Matt CB" at bounding box center [697, 275] width 887 height 36
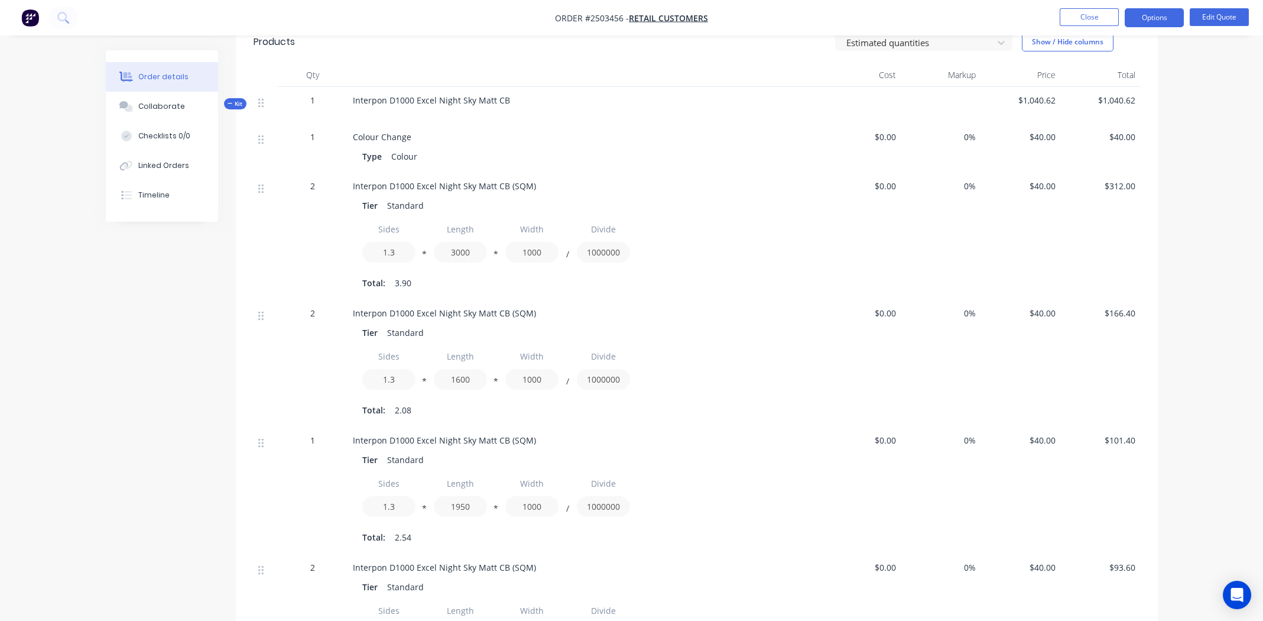
scroll to position [177, 0]
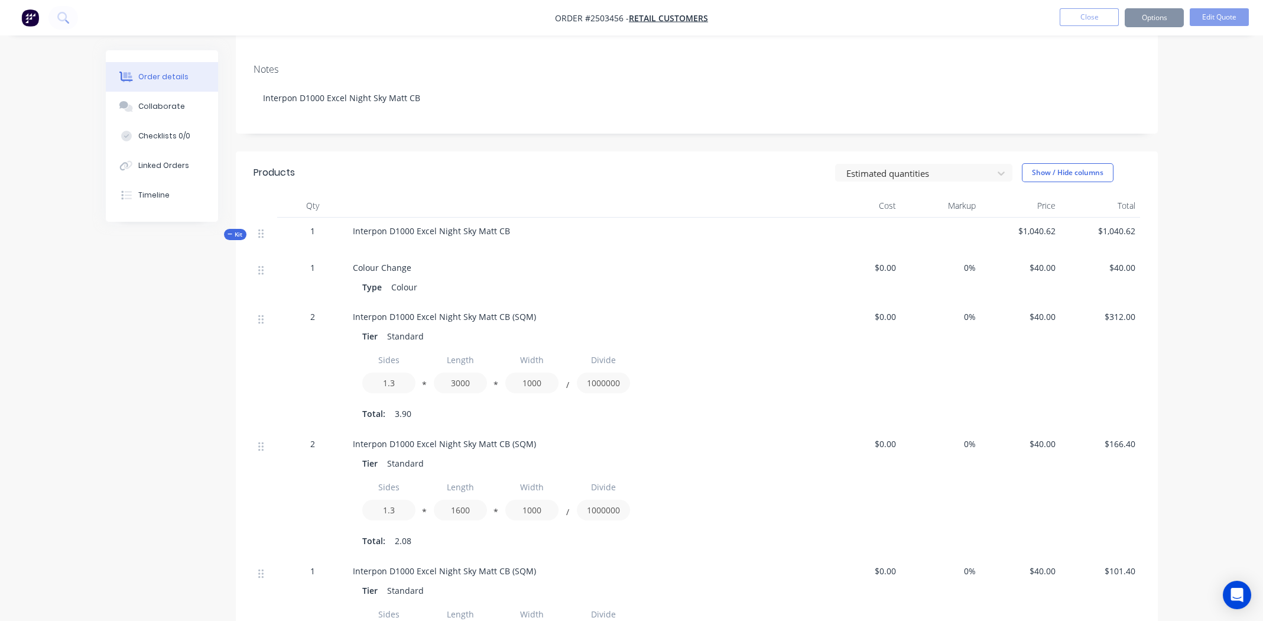
click at [791, 370] on div "Sides 1.3 * Length 3000 * Width 1000 / Divide 1000000" at bounding box center [584, 373] width 444 height 48
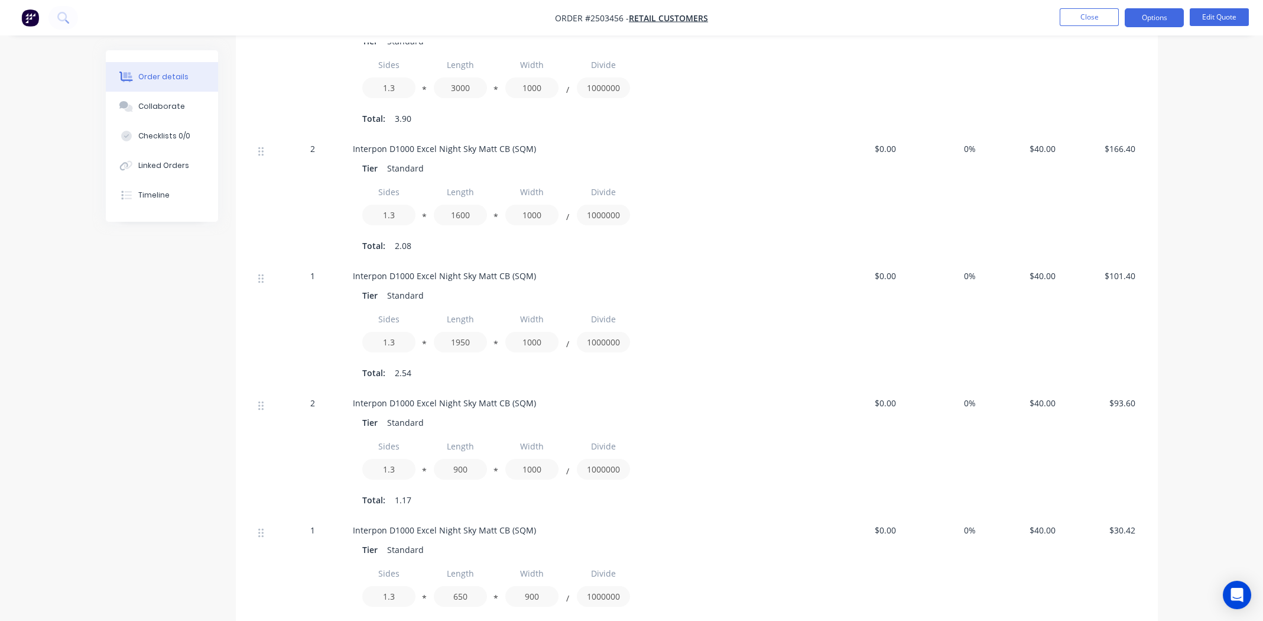
scroll to position [118, 0]
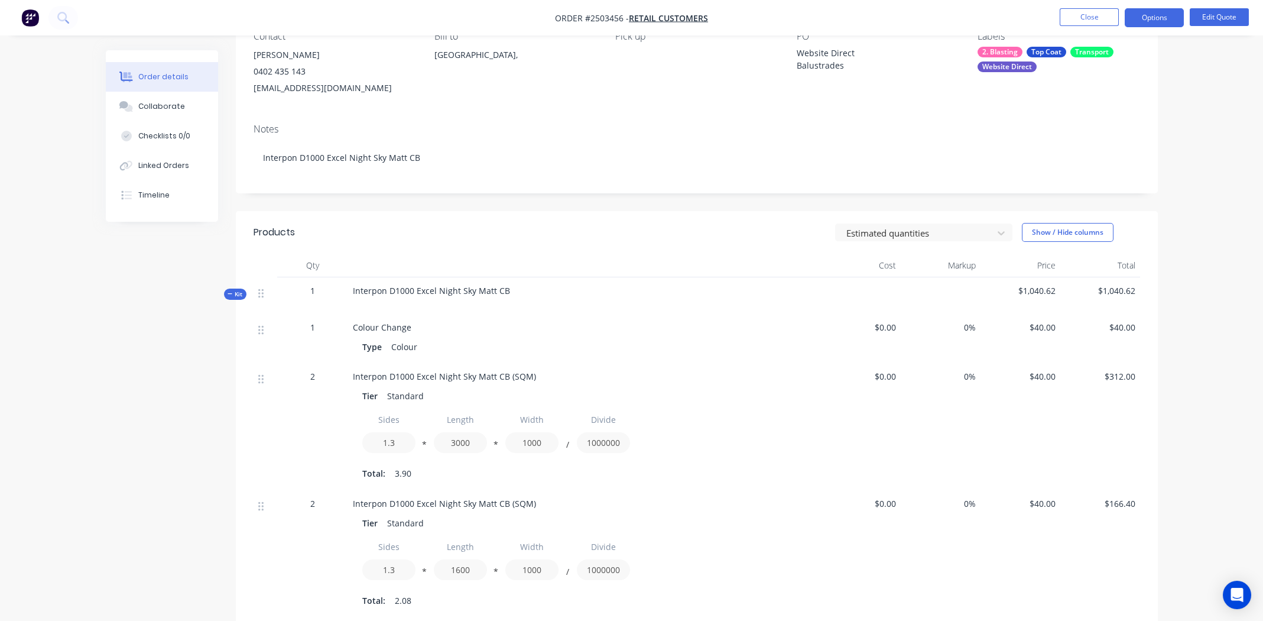
click at [733, 361] on div "Colour Change Type Colour" at bounding box center [584, 338] width 473 height 49
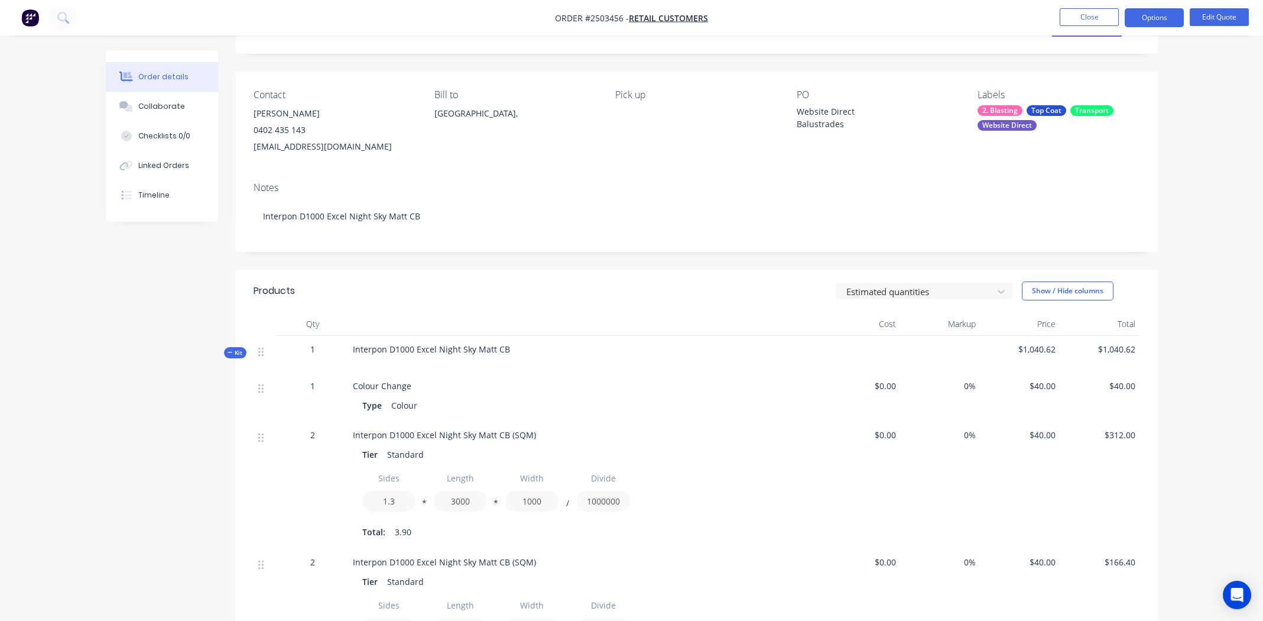
scroll to position [0, 0]
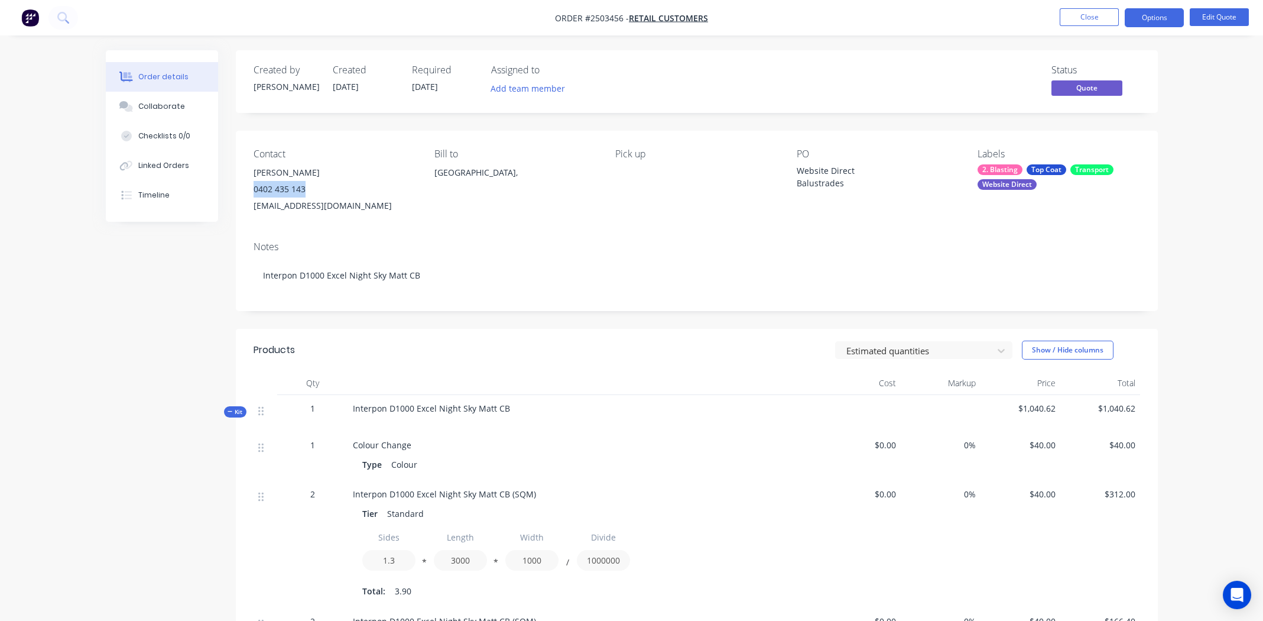
drag, startPoint x: 310, startPoint y: 183, endPoint x: 243, endPoint y: 183, distance: 66.8
click at [243, 183] on div "Contact [PERSON_NAME] [PHONE_NUMBER] [EMAIL_ADDRESS][DOMAIN_NAME] Bill to [GEOG…" at bounding box center [697, 181] width 922 height 101
click at [1078, 17] on button "Close" at bounding box center [1089, 17] width 59 height 18
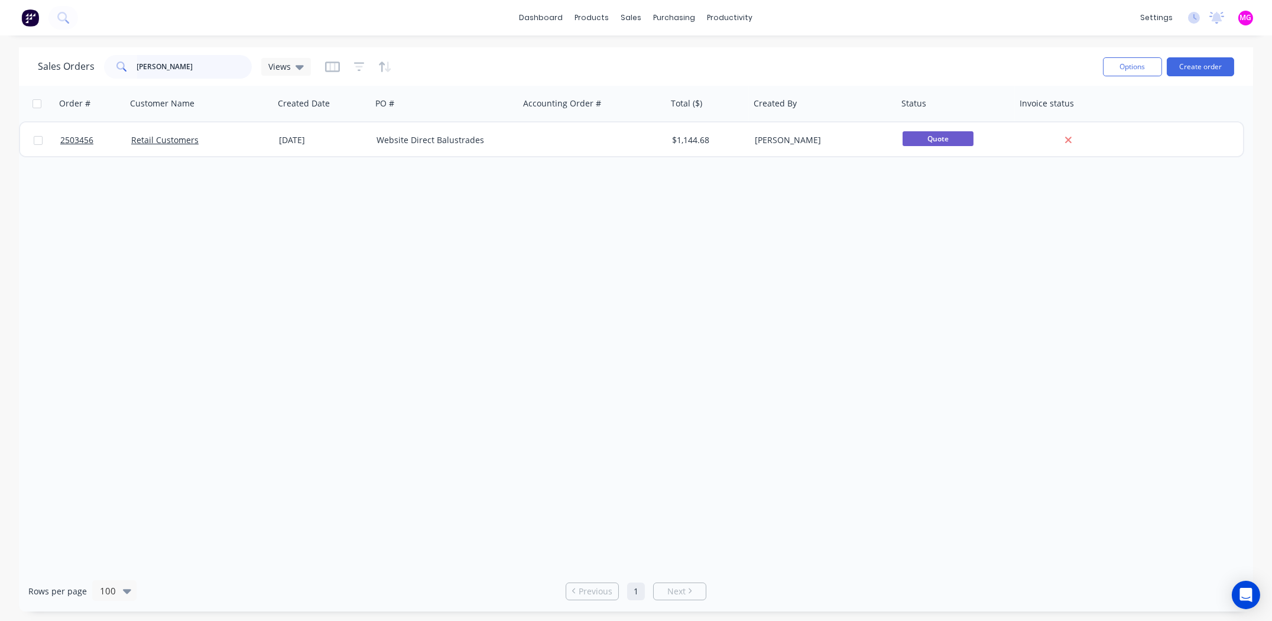
click at [194, 69] on input "[PERSON_NAME]" at bounding box center [194, 67] width 115 height 24
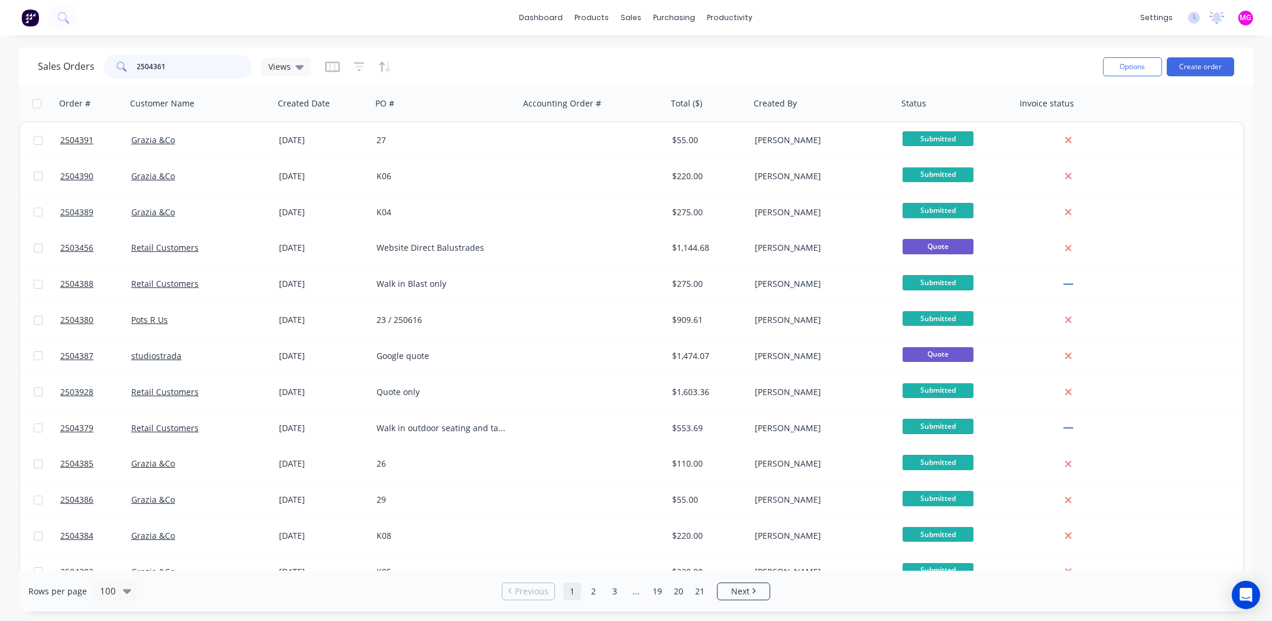
type input "2504361"
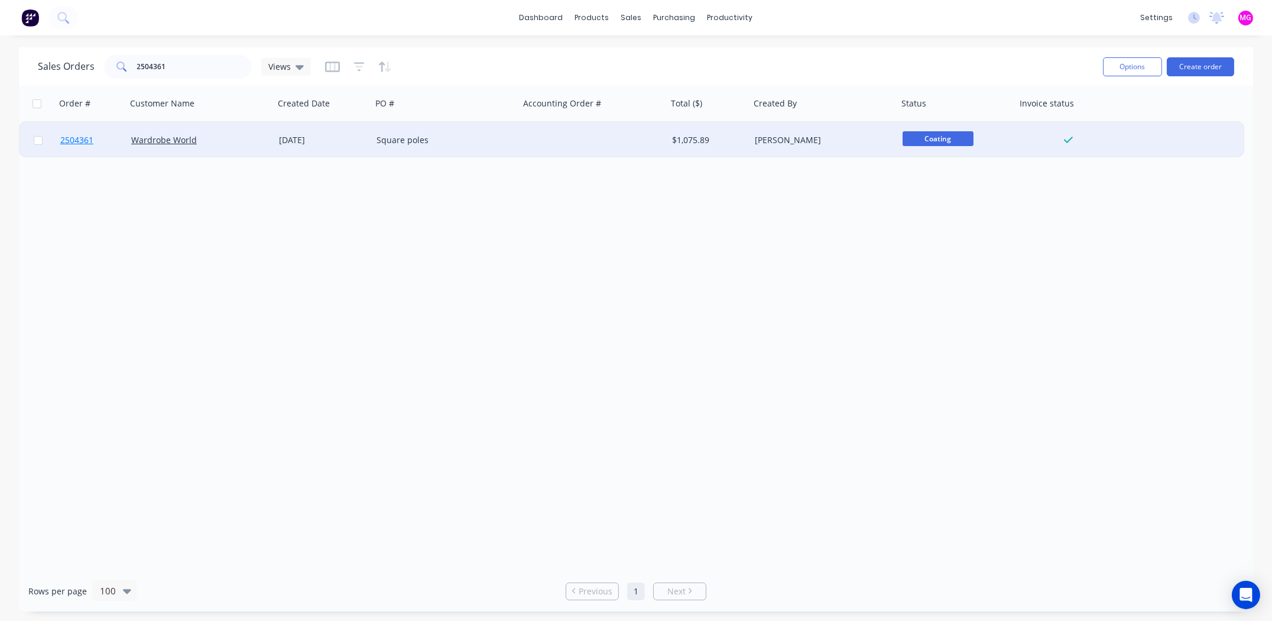
click at [81, 138] on span "2504361" at bounding box center [76, 140] width 33 height 12
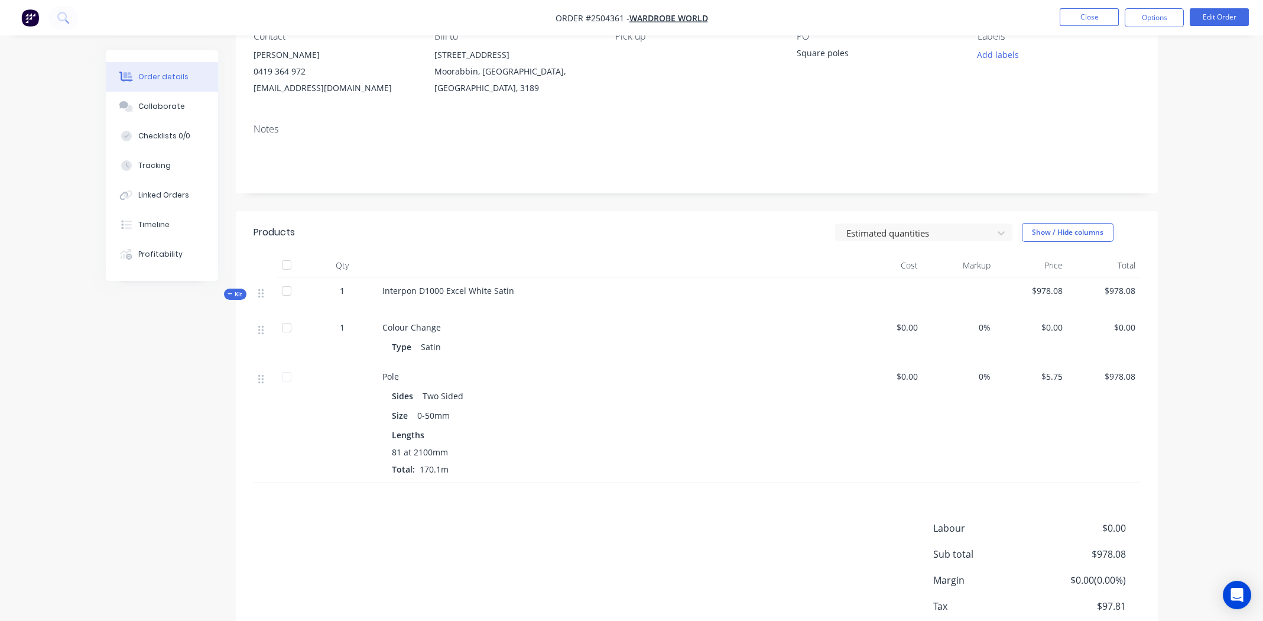
scroll to position [190, 0]
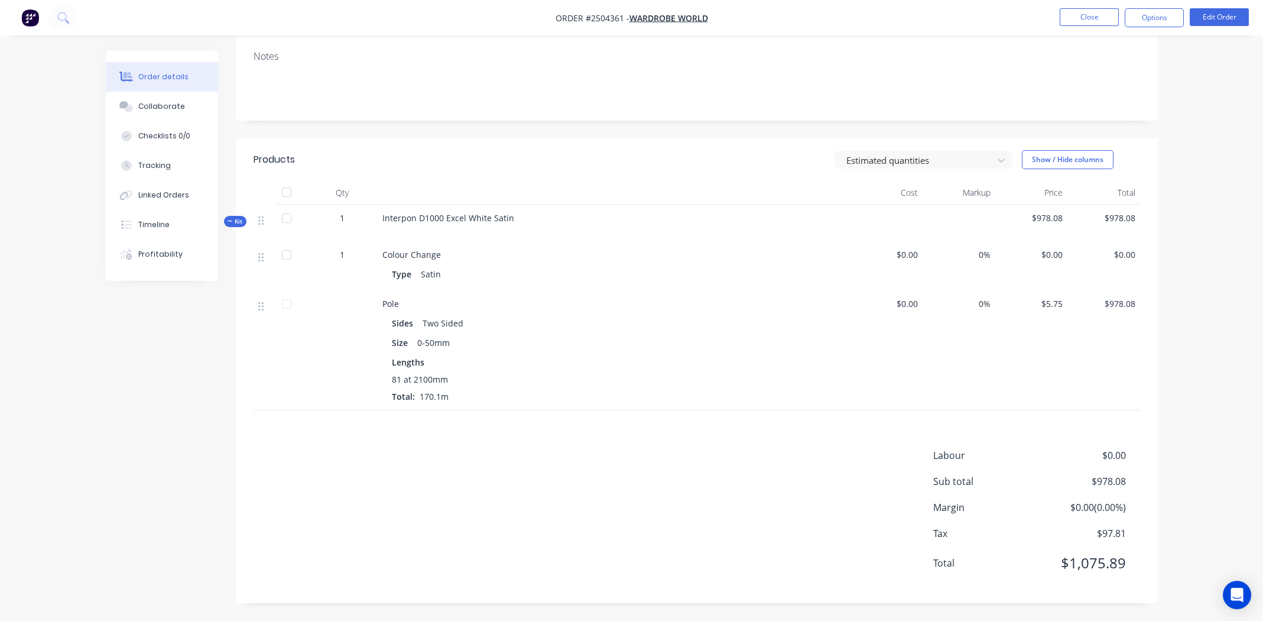
click at [446, 439] on div "Products Estimated quantities Show / Hide columns Qty Cost Markup Price Total K…" at bounding box center [697, 370] width 922 height 465
click at [434, 446] on div "Products Estimated quantities Show / Hide columns Qty Cost Markup Price Total K…" at bounding box center [697, 370] width 922 height 465
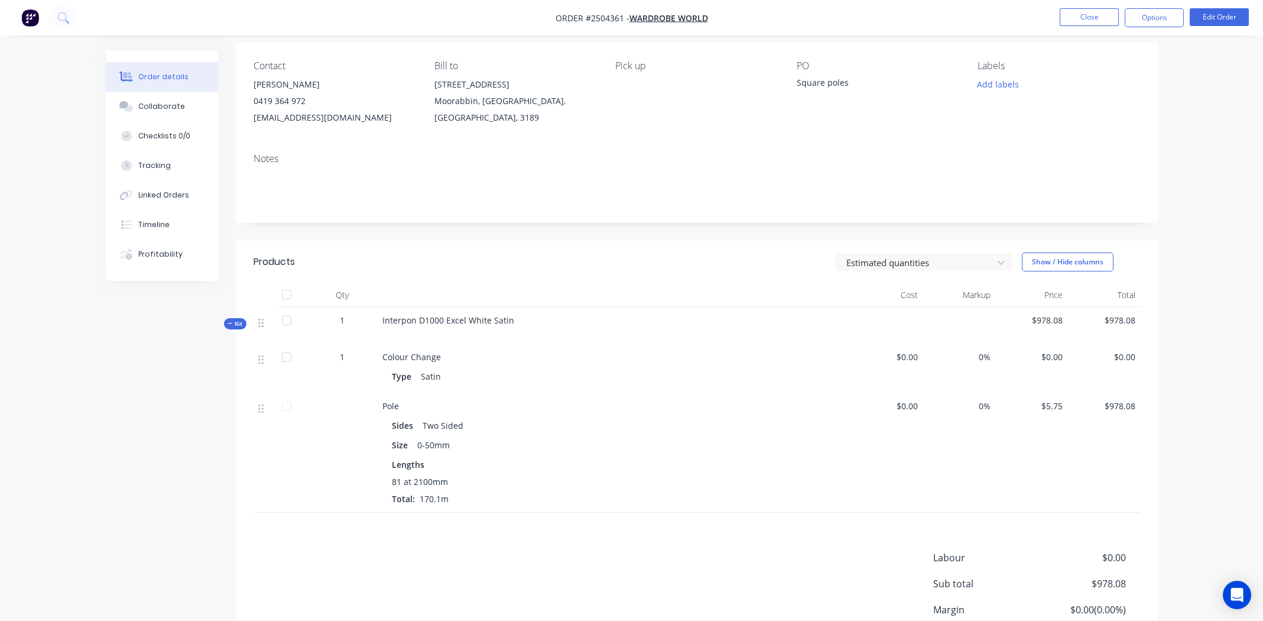
scroll to position [0, 0]
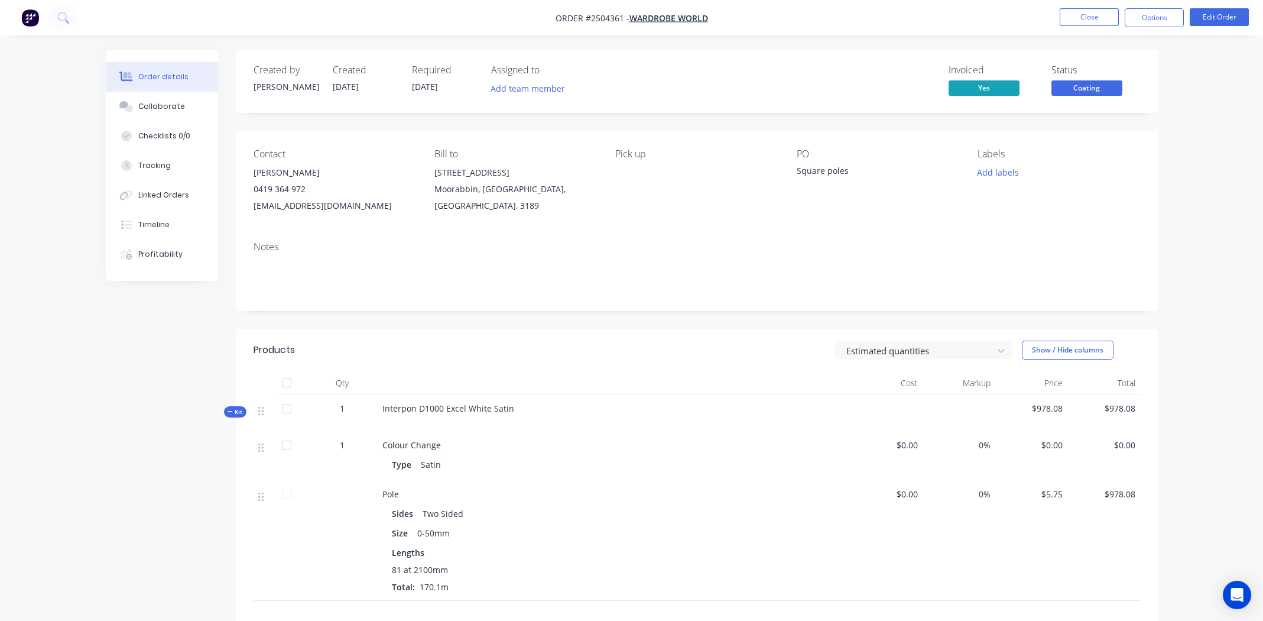
click at [447, 408] on span "Interpon D1000 Excel White Satin" at bounding box center [448, 407] width 132 height 11
copy div "Interpon D1000 Excel White Satin"
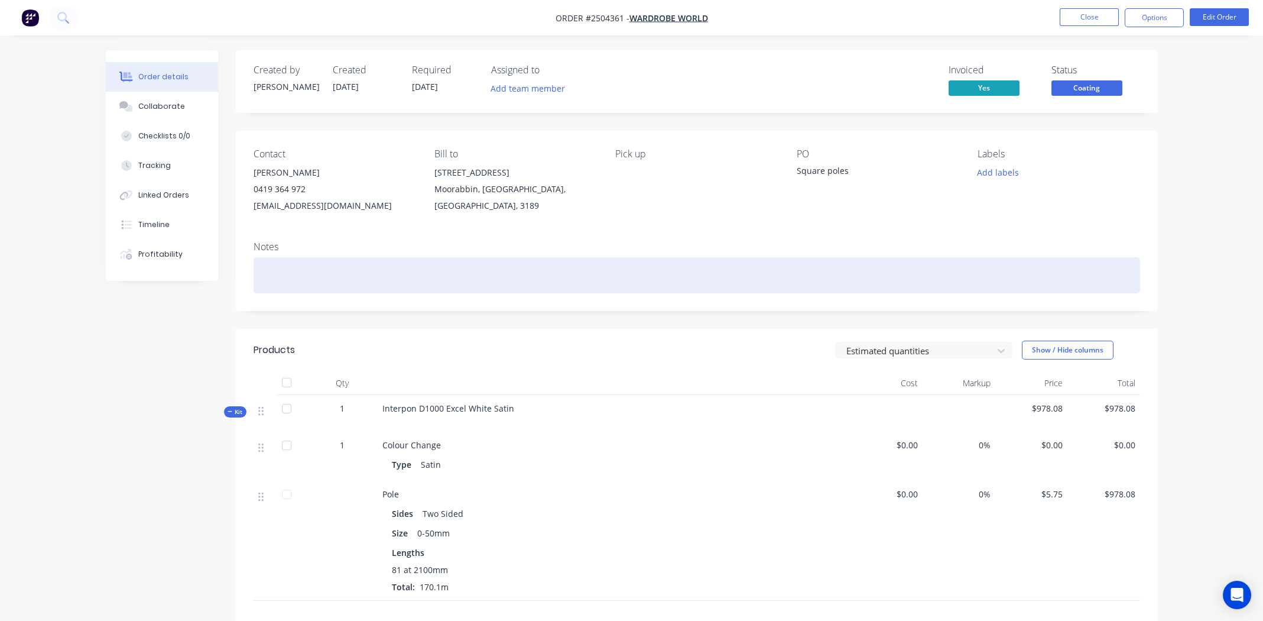
paste div
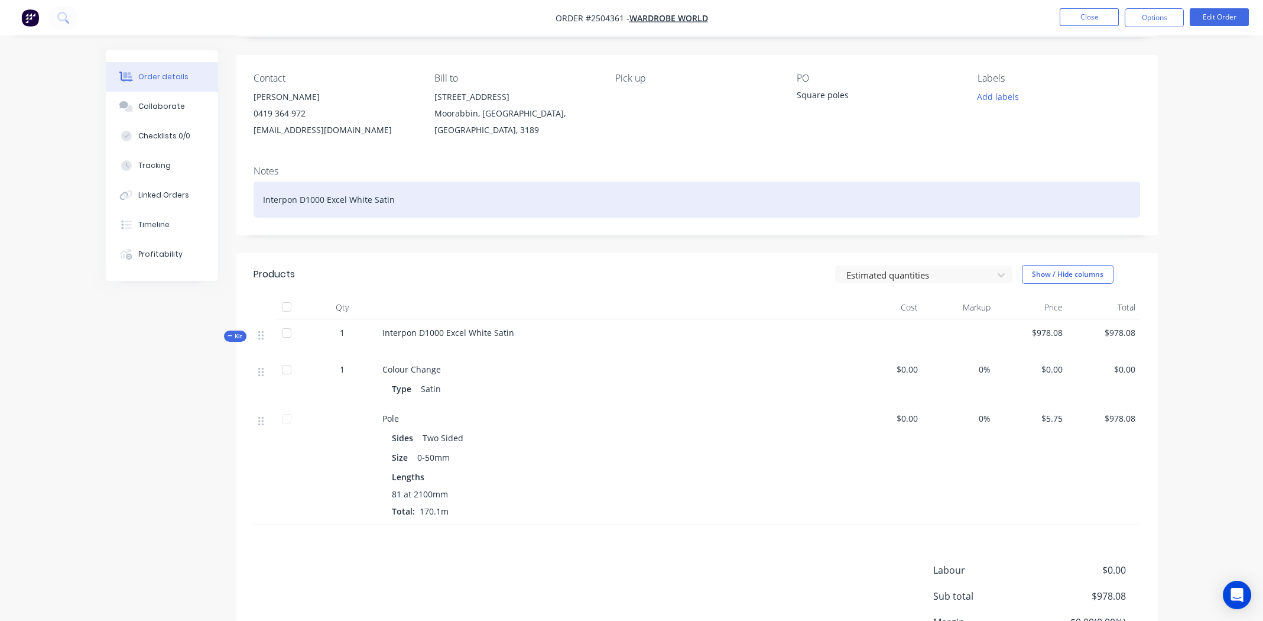
scroll to position [190, 0]
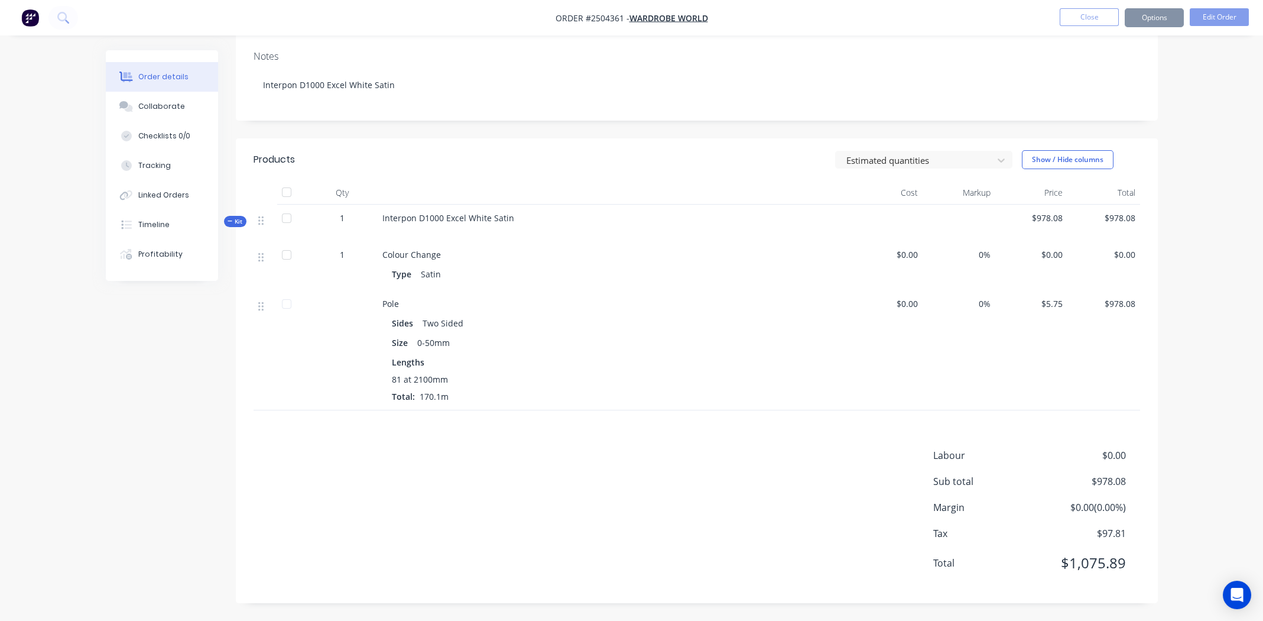
click at [413, 507] on div "Labour $0.00 Sub total $978.08 Margin $0.00 ( 0.00 %) Tax $97.81 Total $1,075.89" at bounding box center [697, 516] width 887 height 137
click at [457, 480] on div "Labour $0.00 Sub total $978.08 Margin $0.00 ( 0.00 %) Tax $97.81 Total $1,075.89" at bounding box center [697, 516] width 887 height 137
click at [397, 456] on div "Labour $0.00 Sub total $978.08 Margin $0.00 ( 0.00 %) Tax $97.81 Total $1,075.89" at bounding box center [697, 516] width 887 height 137
click at [444, 451] on div "Labour $0.00 Sub total $978.08 Margin $0.00 ( 0.00 %) Tax $97.81 Total $1,075.89" at bounding box center [697, 516] width 887 height 137
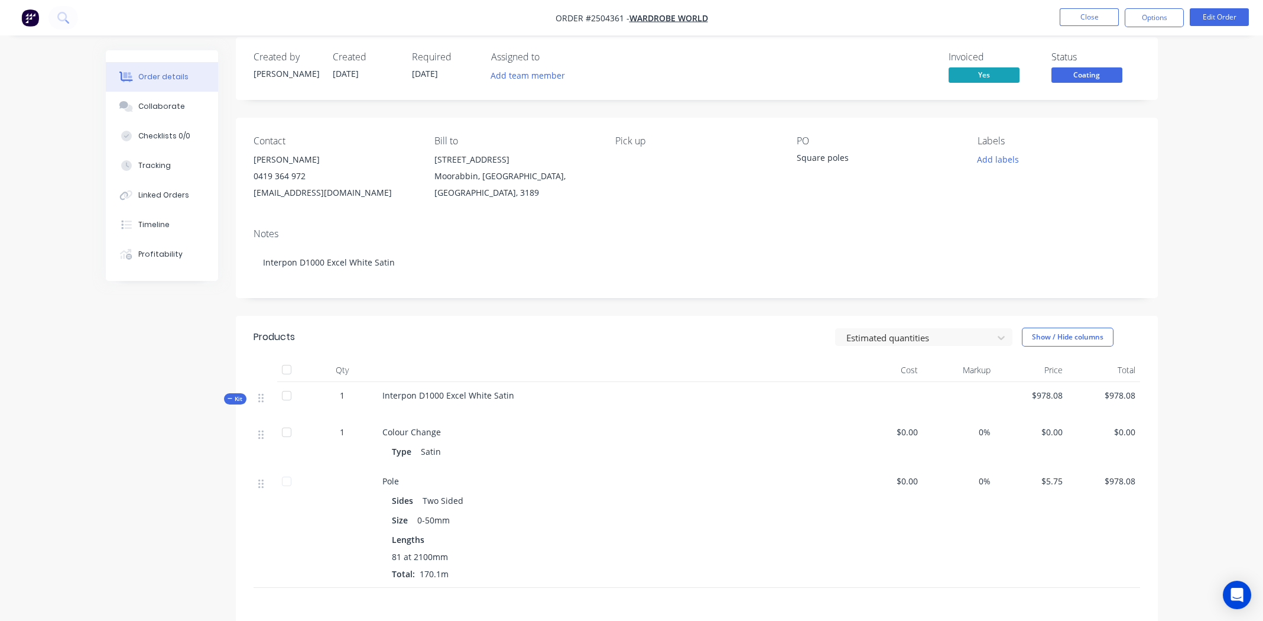
scroll to position [0, 0]
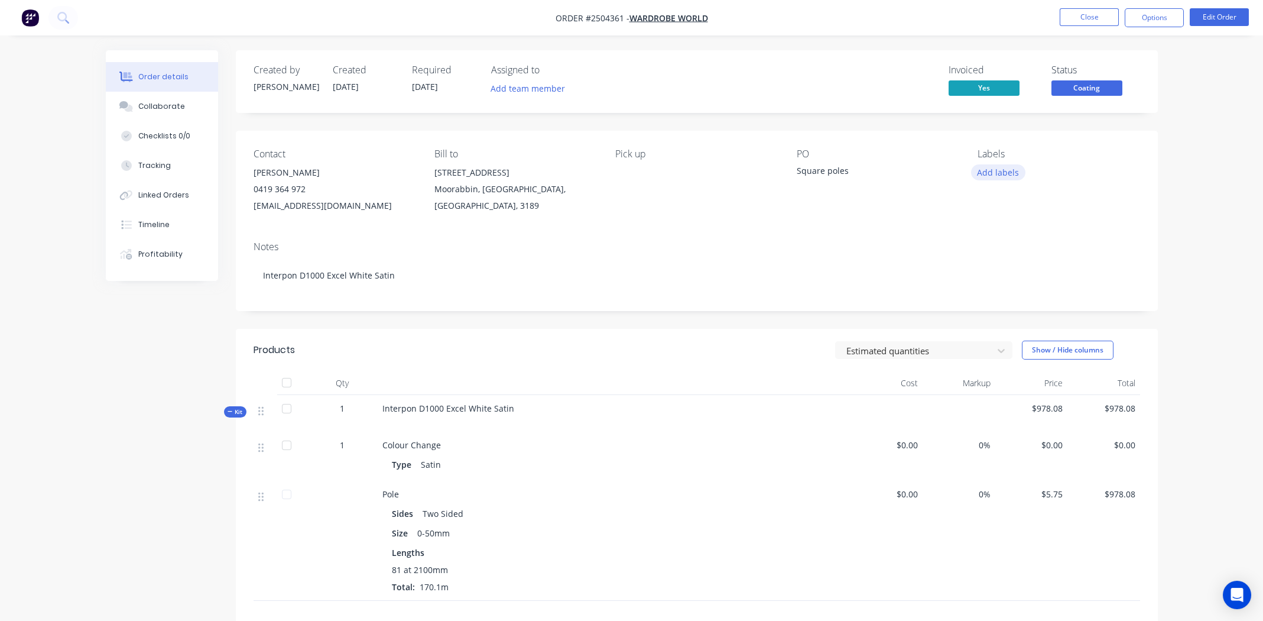
click at [999, 173] on button "Add labels" at bounding box center [998, 172] width 54 height 16
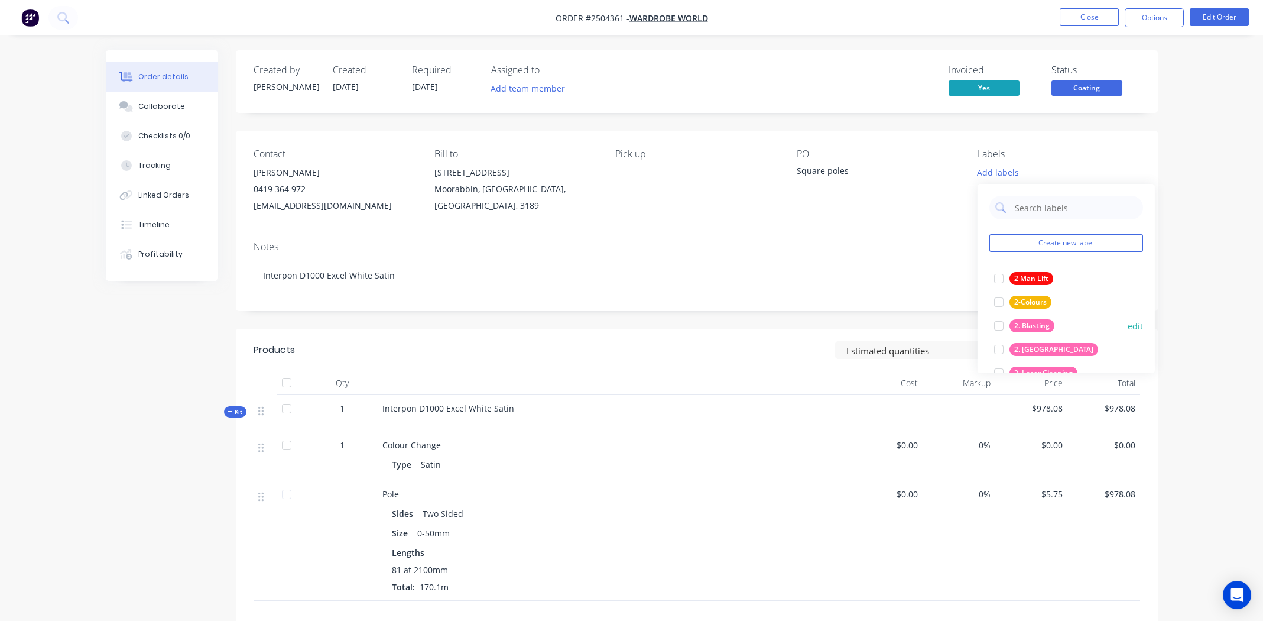
click at [998, 323] on div at bounding box center [999, 326] width 24 height 24
click at [998, 272] on div at bounding box center [999, 273] width 24 height 24
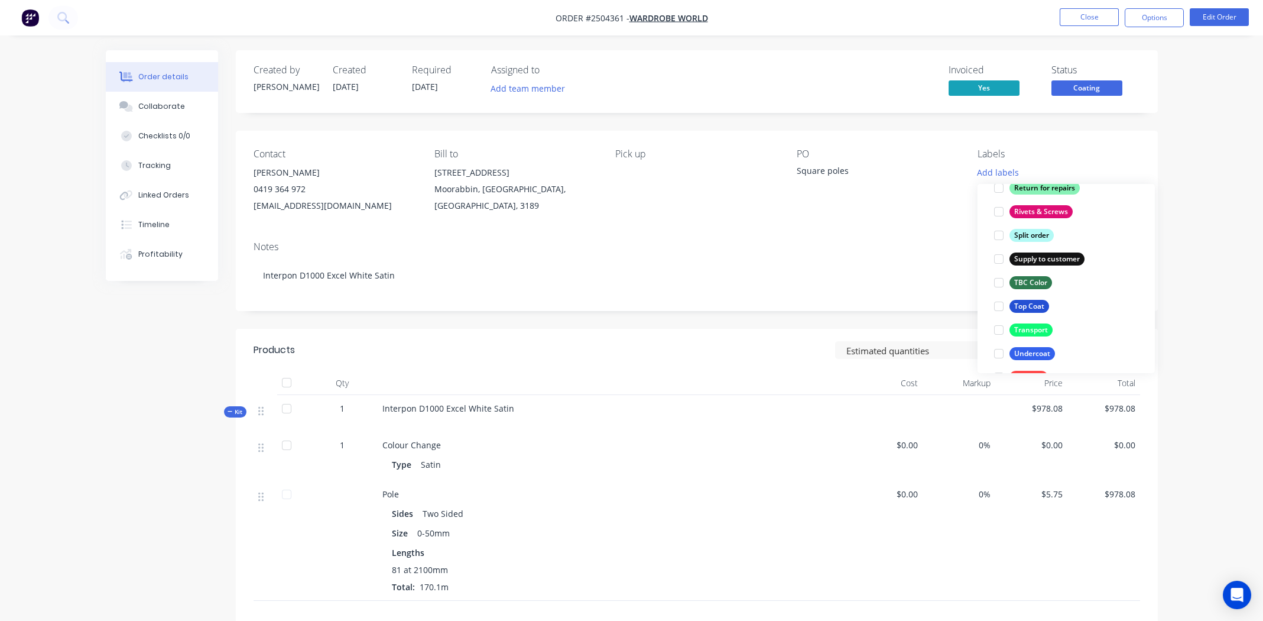
scroll to position [945, 0]
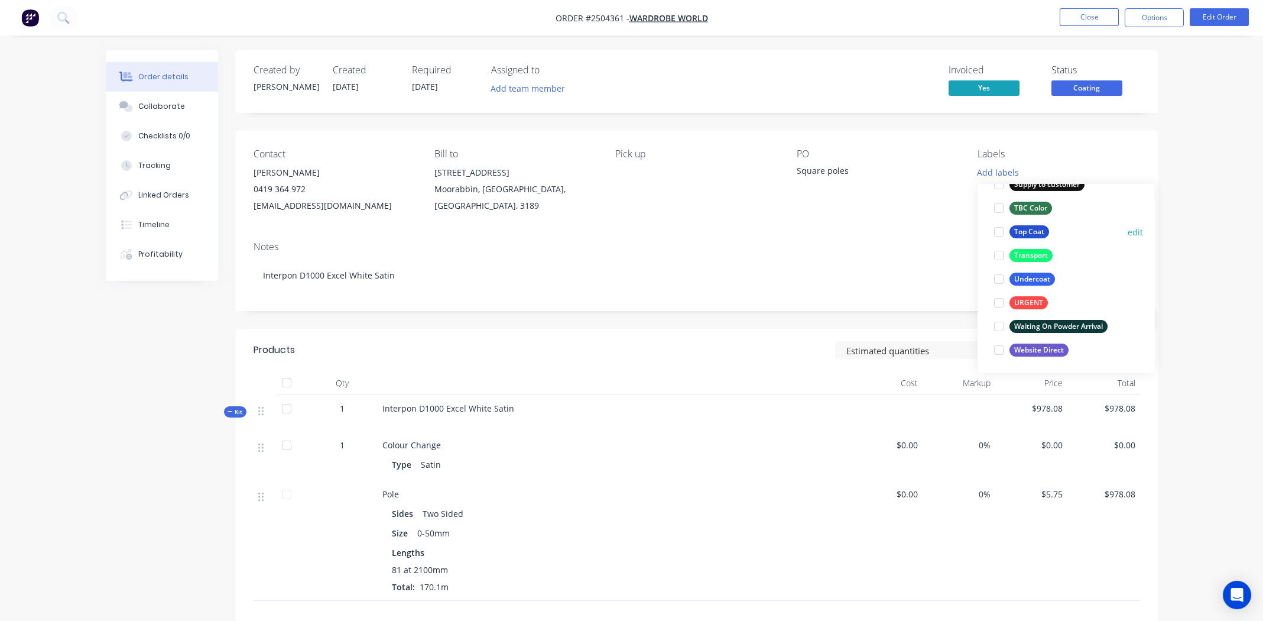
click at [999, 229] on div at bounding box center [999, 232] width 24 height 24
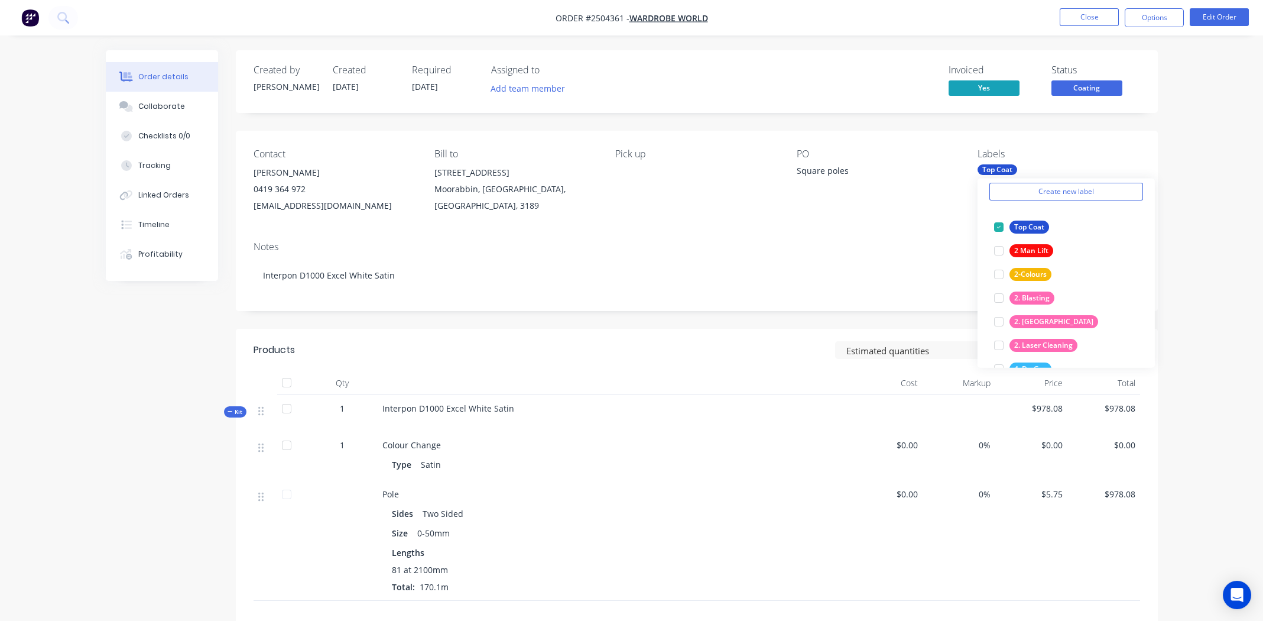
click at [886, 232] on div "Notes Interpon D1000 Excel White Satin" at bounding box center [697, 271] width 922 height 79
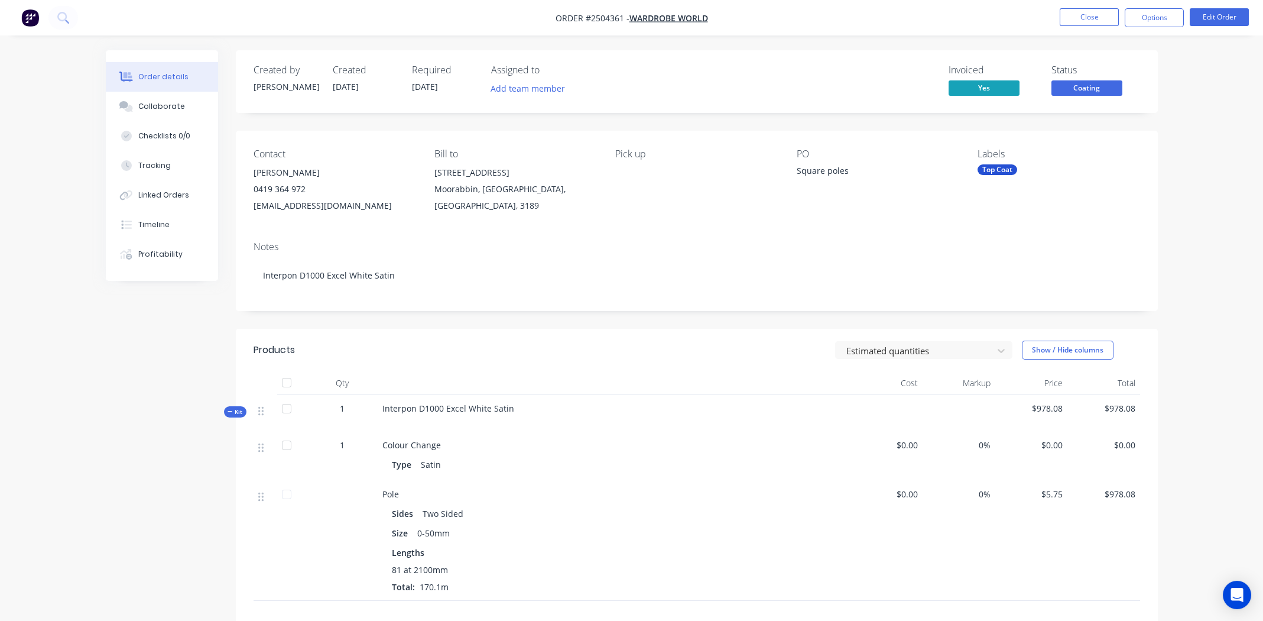
click at [628, 532] on div "Size 0-50mm" at bounding box center [614, 532] width 444 height 17
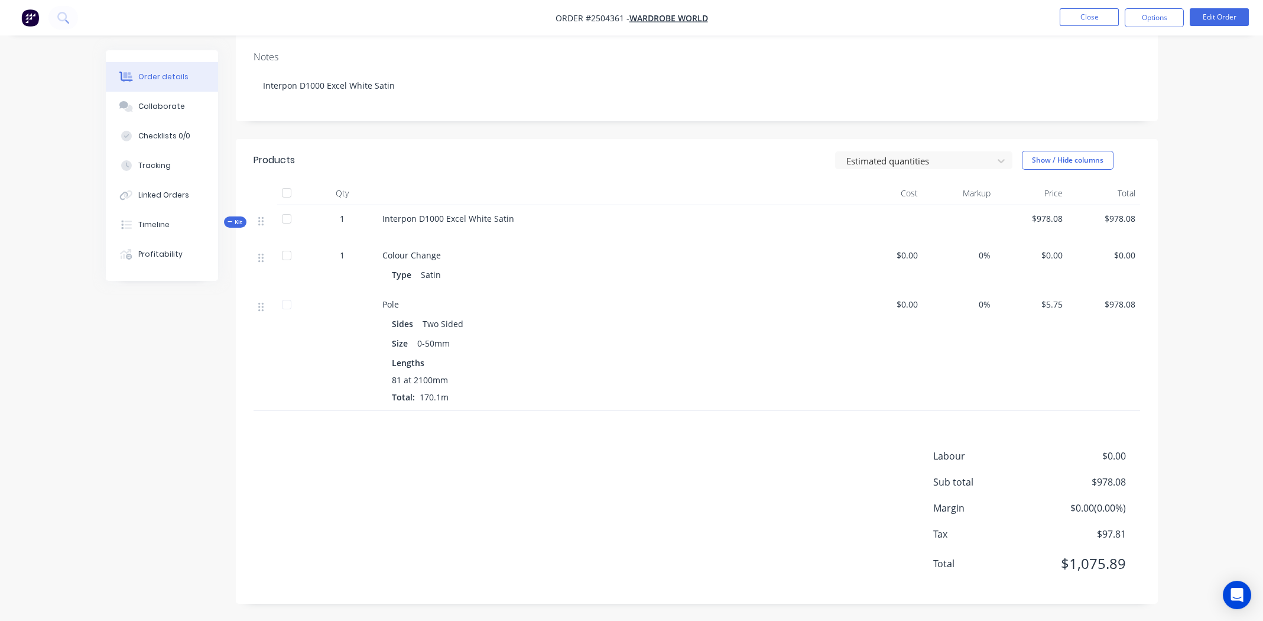
scroll to position [190, 0]
click at [579, 432] on div "Products Estimated quantities Show / Hide columns Qty Cost Markup Price Total K…" at bounding box center [697, 370] width 922 height 465
click at [473, 435] on div "Products Estimated quantities Show / Hide columns Qty Cost Markup Price Total K…" at bounding box center [697, 370] width 922 height 465
click at [1225, 14] on button "Edit Order" at bounding box center [1219, 17] width 59 height 18
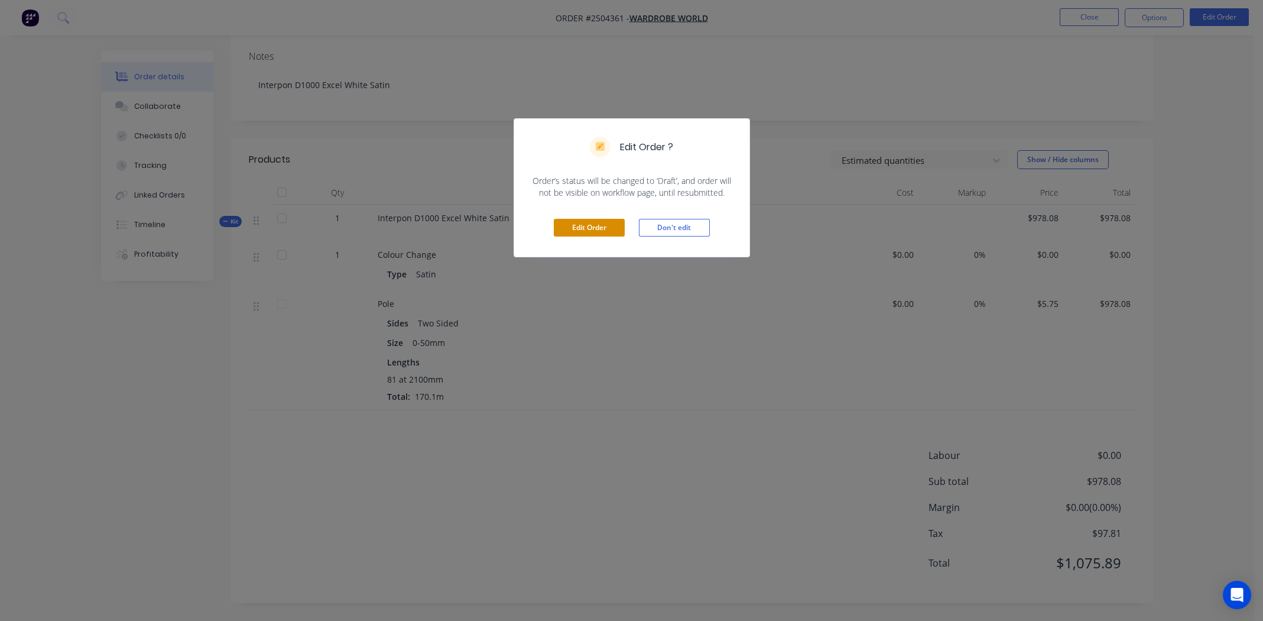
click at [588, 219] on button "Edit Order" at bounding box center [589, 228] width 71 height 18
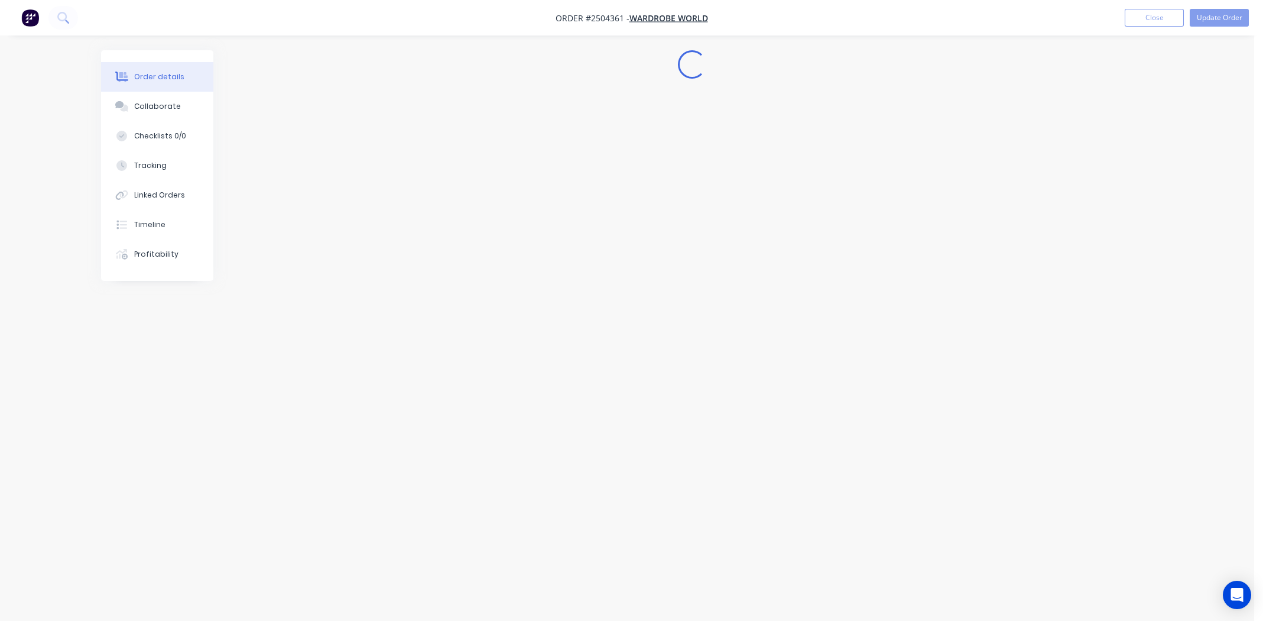
scroll to position [0, 0]
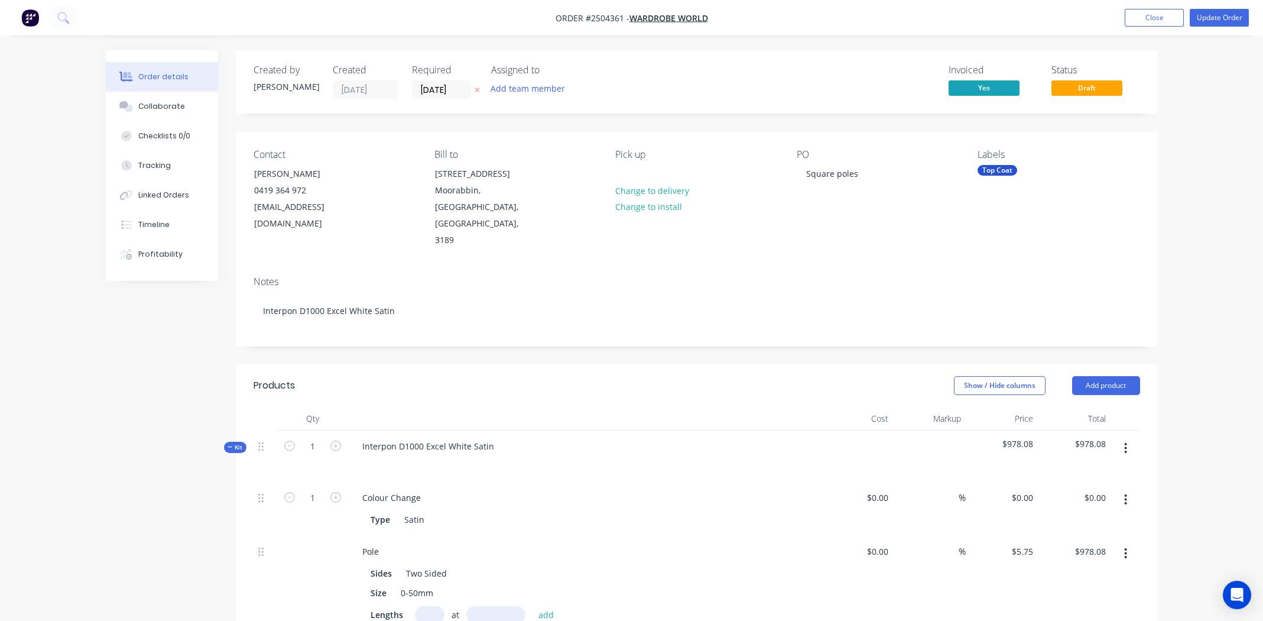
click at [1125, 493] on icon "button" at bounding box center [1125, 499] width 3 height 13
click at [1079, 569] on div "Delete" at bounding box center [1083, 577] width 91 height 17
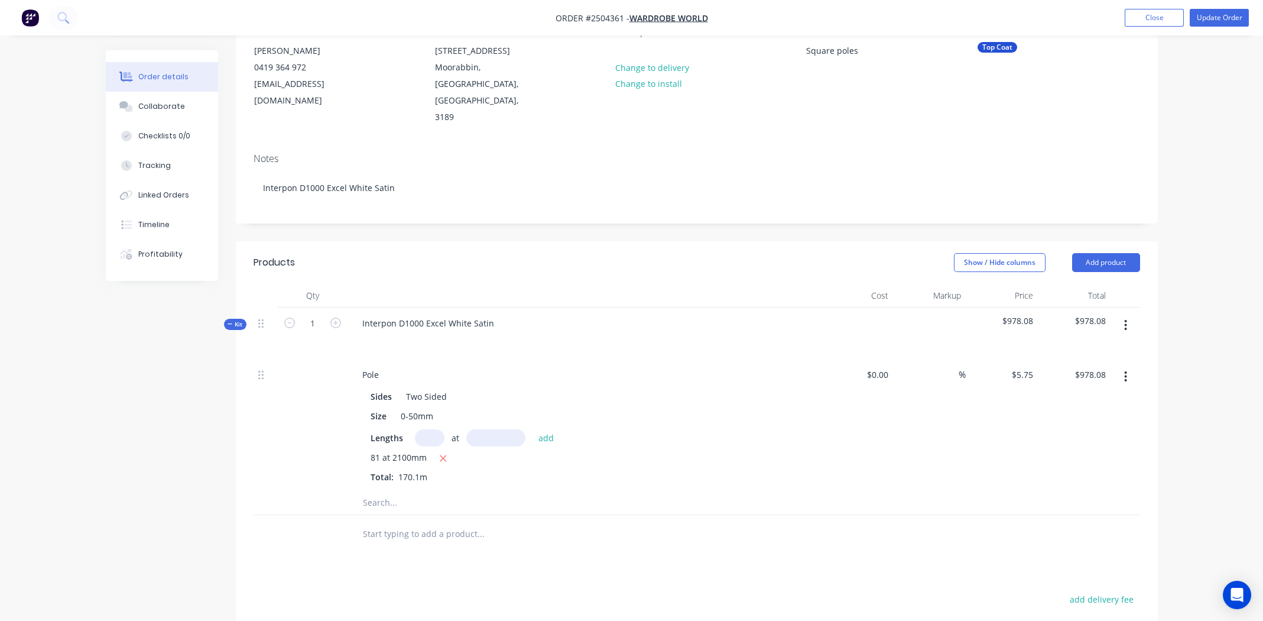
scroll to position [323, 0]
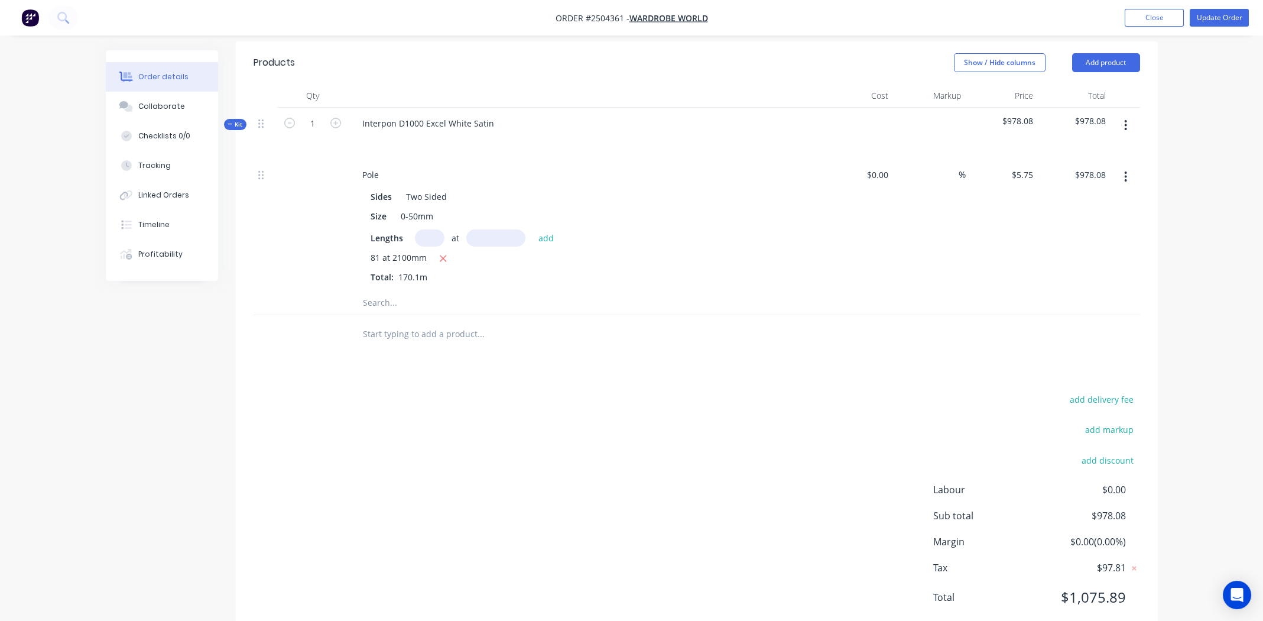
click at [579, 335] on div "Products Show / Hide columns Add product Qty Cost Markup Price Total Kit 1 Inte…" at bounding box center [697, 339] width 922 height 596
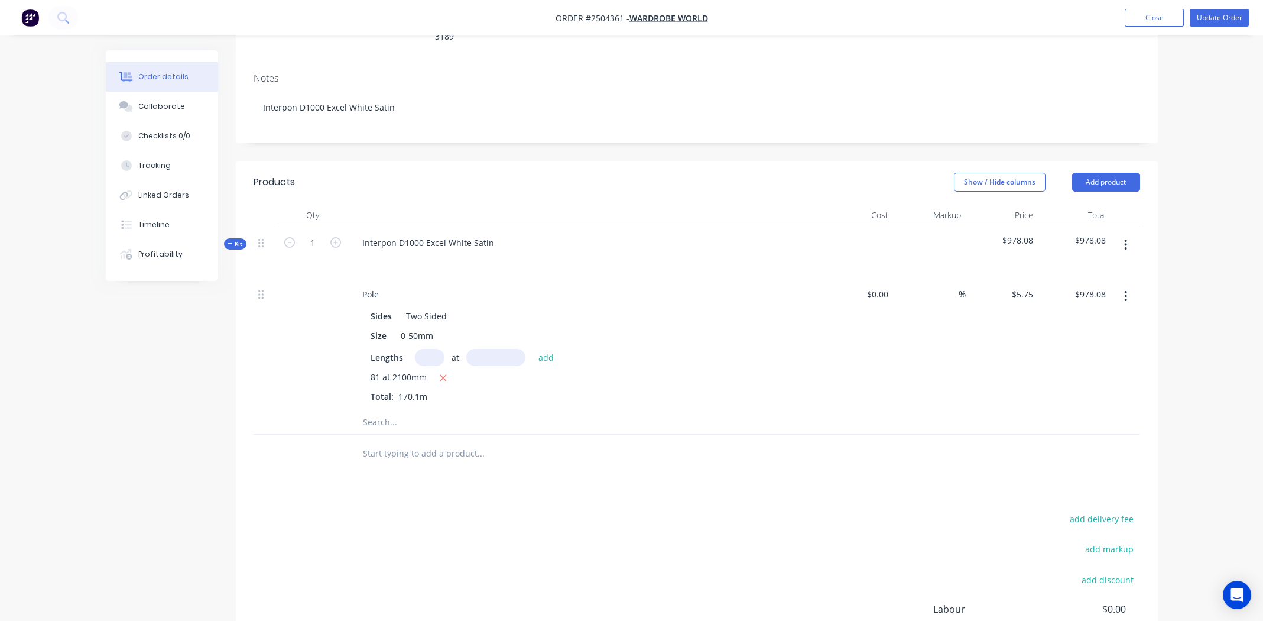
scroll to position [204, 0]
click at [587, 509] on div "add delivery fee add markup add discount Labour $0.00 Sub total $978.08 Margin …" at bounding box center [697, 623] width 887 height 228
click at [550, 509] on div "add delivery fee add markup add discount Labour $0.00 Sub total $978.08 Margin …" at bounding box center [697, 623] width 887 height 228
click at [423, 509] on div "add delivery fee add markup add discount Labour $0.00 Sub total $978.08 Margin …" at bounding box center [697, 623] width 887 height 228
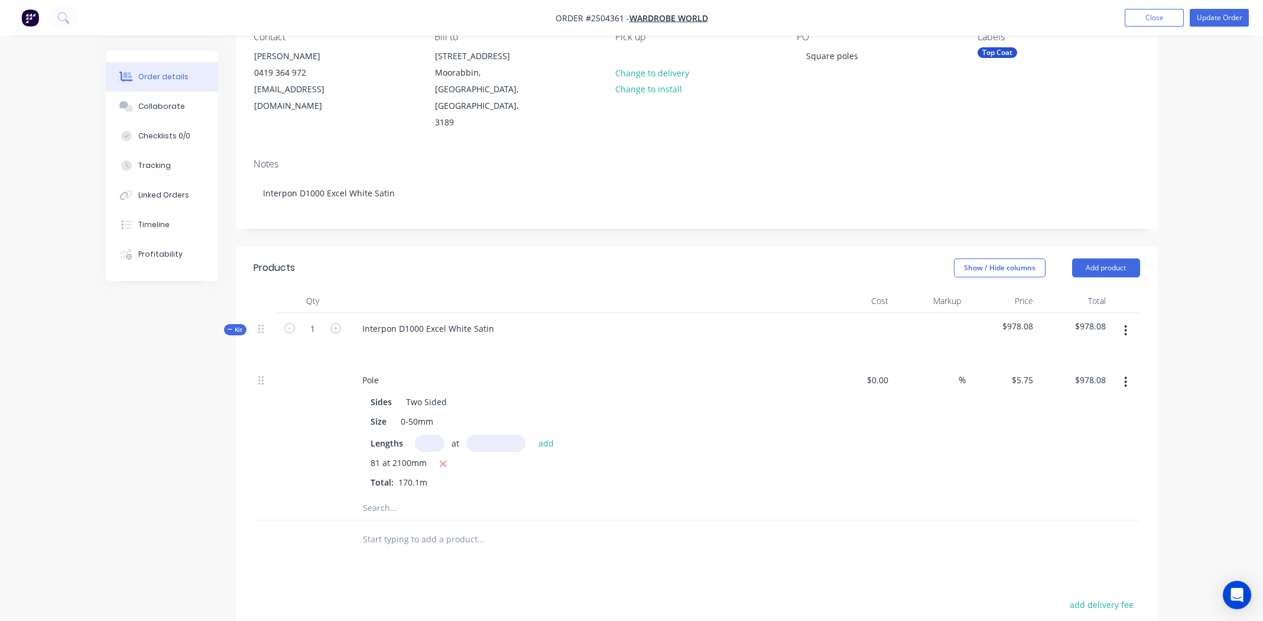
scroll to position [323, 0]
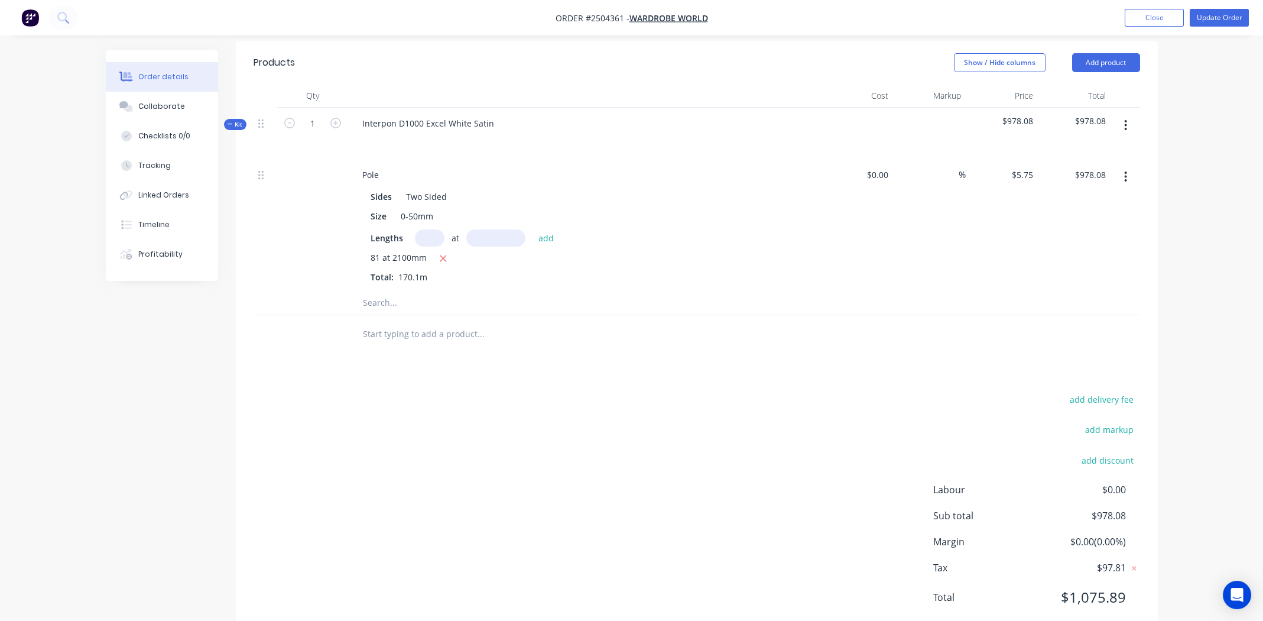
click at [499, 391] on div "add delivery fee add markup add discount Labour $0.00 Sub total $978.08 Margin …" at bounding box center [697, 505] width 887 height 228
click at [414, 393] on div "add delivery fee add markup add discount Labour $0.00 Sub total $978.08 Margin …" at bounding box center [697, 505] width 887 height 228
click at [508, 394] on div "add delivery fee add markup add discount Labour $0.00 Sub total $978.08 Margin …" at bounding box center [697, 505] width 887 height 228
click at [583, 391] on div "add delivery fee add markup add discount Labour $0.00 Sub total $978.08 Margin …" at bounding box center [697, 505] width 887 height 228
drag, startPoint x: 1139, startPoint y: 561, endPoint x: 961, endPoint y: 567, distance: 178.0
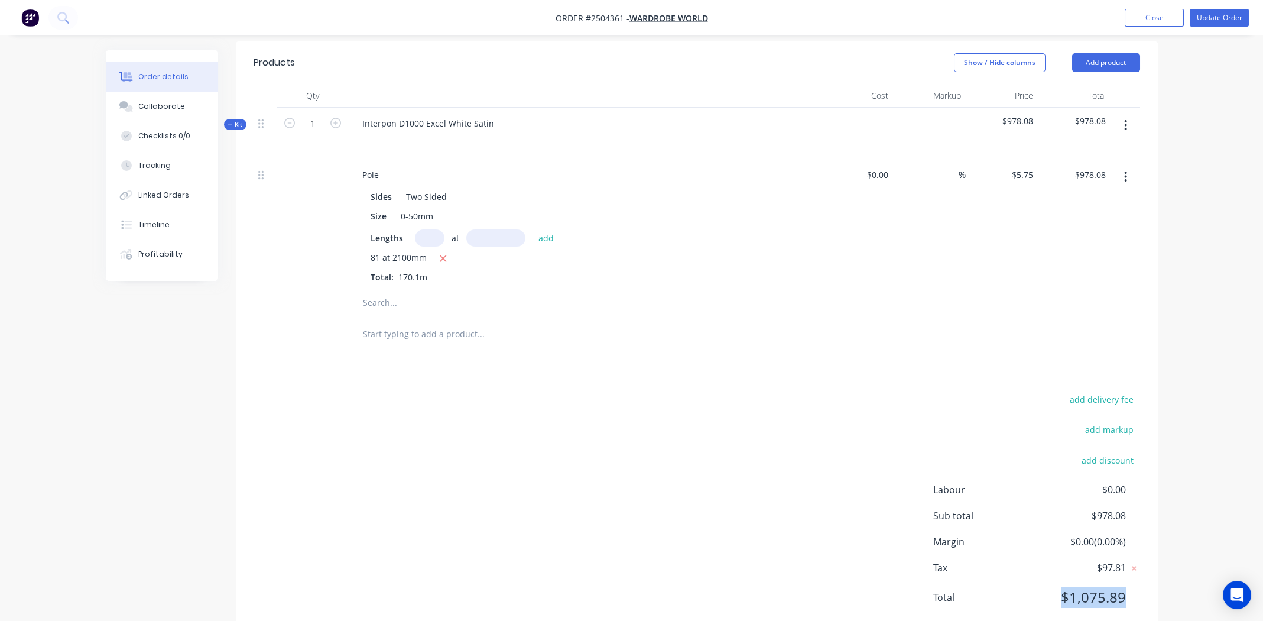
click at [961, 586] on div "Total $1,075.89" at bounding box center [1036, 596] width 207 height 21
click at [590, 440] on div "add delivery fee add markup add discount Labour $0.00 Sub total $978.08 Margin …" at bounding box center [697, 505] width 887 height 228
click at [529, 322] on div "Products Show / Hide columns Add product Qty Cost Markup Price Total Kit 1 Inte…" at bounding box center [697, 339] width 922 height 596
click at [456, 322] on input "text" at bounding box center [480, 334] width 236 height 24
drag, startPoint x: 398, startPoint y: 298, endPoint x: 223, endPoint y: 298, distance: 174.4
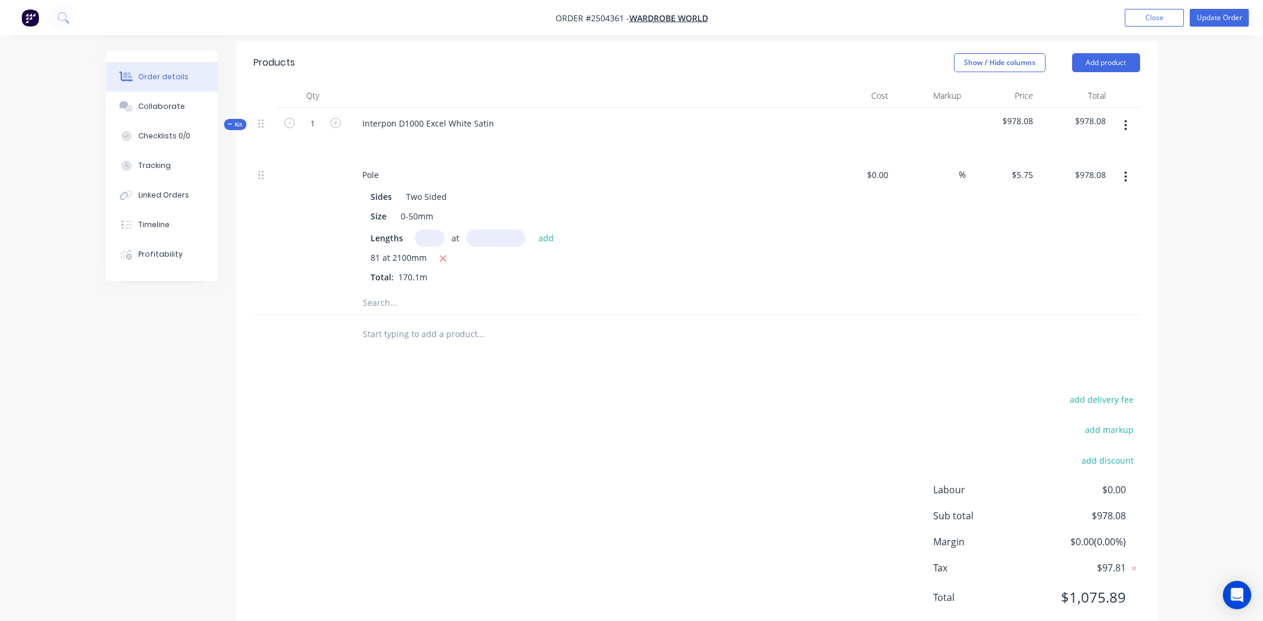
click at [215, 300] on div "Created by Michael Created 09/10/25 Required 09/10/25 Assigned to Add team memb…" at bounding box center [632, 191] width 1052 height 927
click at [537, 315] on div at bounding box center [561, 334] width 426 height 38
click at [624, 391] on div "add delivery fee add markup add discount Labour $0.00 Sub total $978.08 Margin …" at bounding box center [697, 505] width 887 height 228
click at [473, 331] on div "Products Show / Hide columns Add product Qty Cost Markup Price Total Kit 1 Inte…" at bounding box center [697, 339] width 922 height 596
click at [578, 391] on div "add delivery fee add markup add discount Labour $0.00 Sub total $978.08 Margin …" at bounding box center [697, 505] width 887 height 228
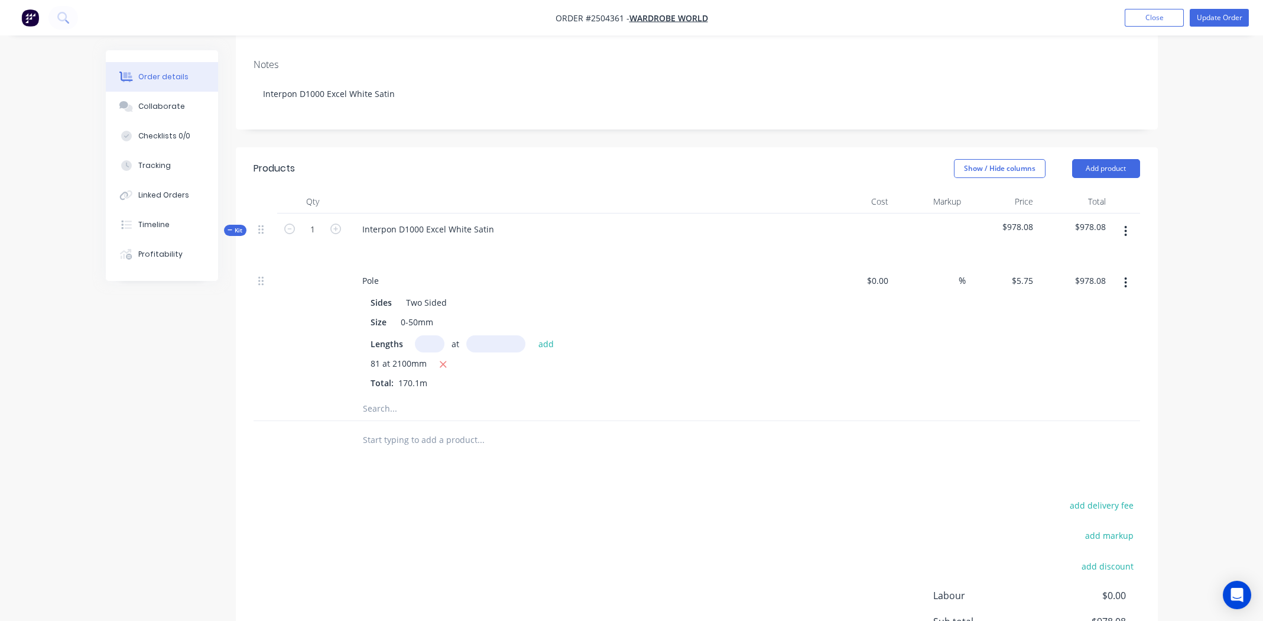
scroll to position [236, 0]
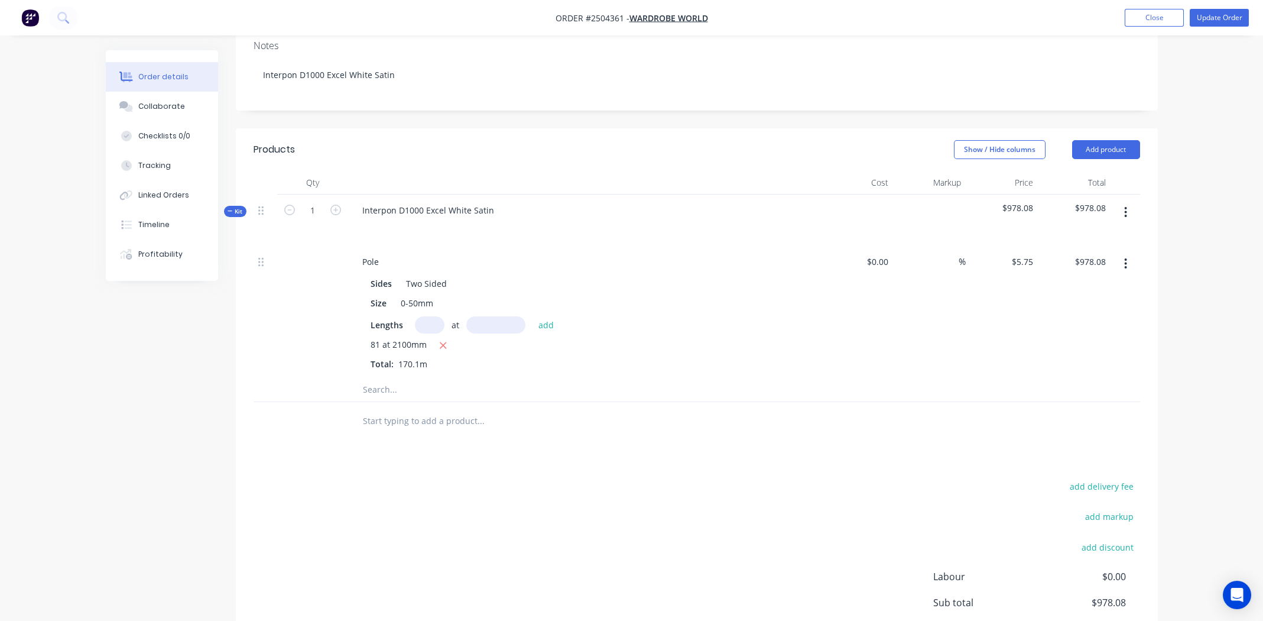
click at [455, 478] on div "add delivery fee add markup add discount Labour $0.00 Sub total $978.08 Margin …" at bounding box center [697, 592] width 887 height 228
click at [410, 478] on div "add delivery fee add markup add discount Labour $0.00 Sub total $978.08 Margin …" at bounding box center [697, 592] width 887 height 228
drag, startPoint x: 361, startPoint y: 387, endPoint x: 533, endPoint y: 385, distance: 171.4
click at [533, 409] on input "text" at bounding box center [480, 421] width 236 height 24
drag, startPoint x: 481, startPoint y: 388, endPoint x: 354, endPoint y: 384, distance: 126.5
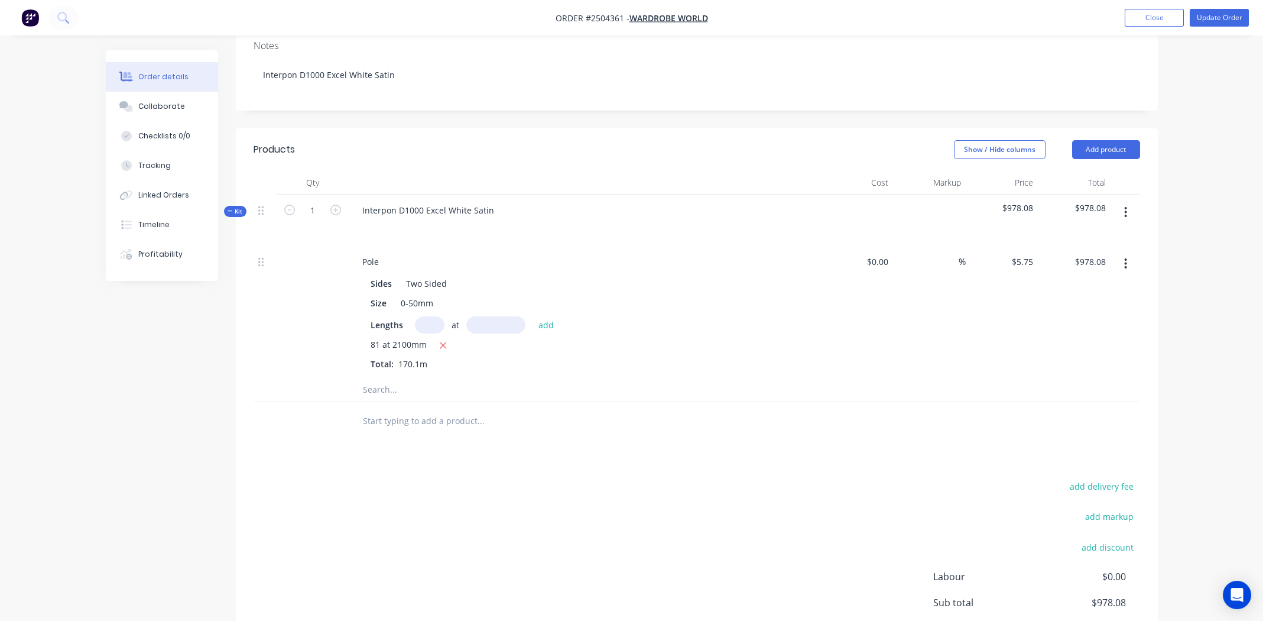
click at [354, 409] on div at bounding box center [530, 421] width 355 height 24
click at [439, 409] on input "text" at bounding box center [480, 421] width 236 height 24
click at [722, 426] on div "Products Show / Hide columns Add product Qty Cost Markup Price Total Kit 1 Inte…" at bounding box center [697, 426] width 922 height 596
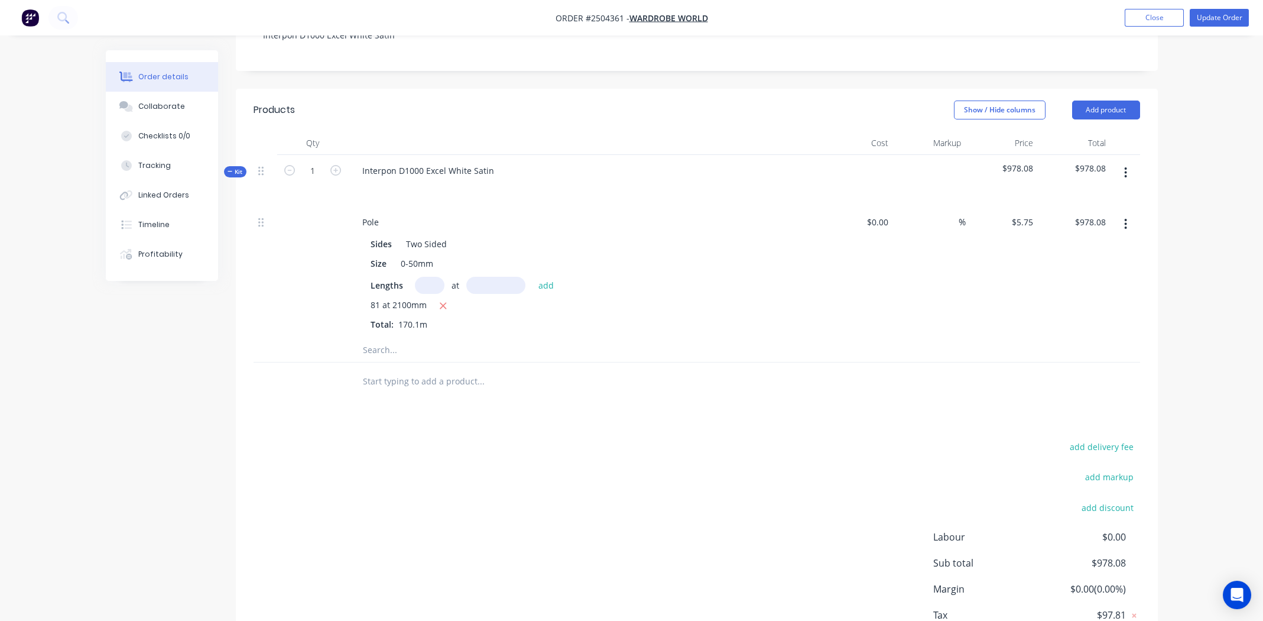
scroll to position [323, 0]
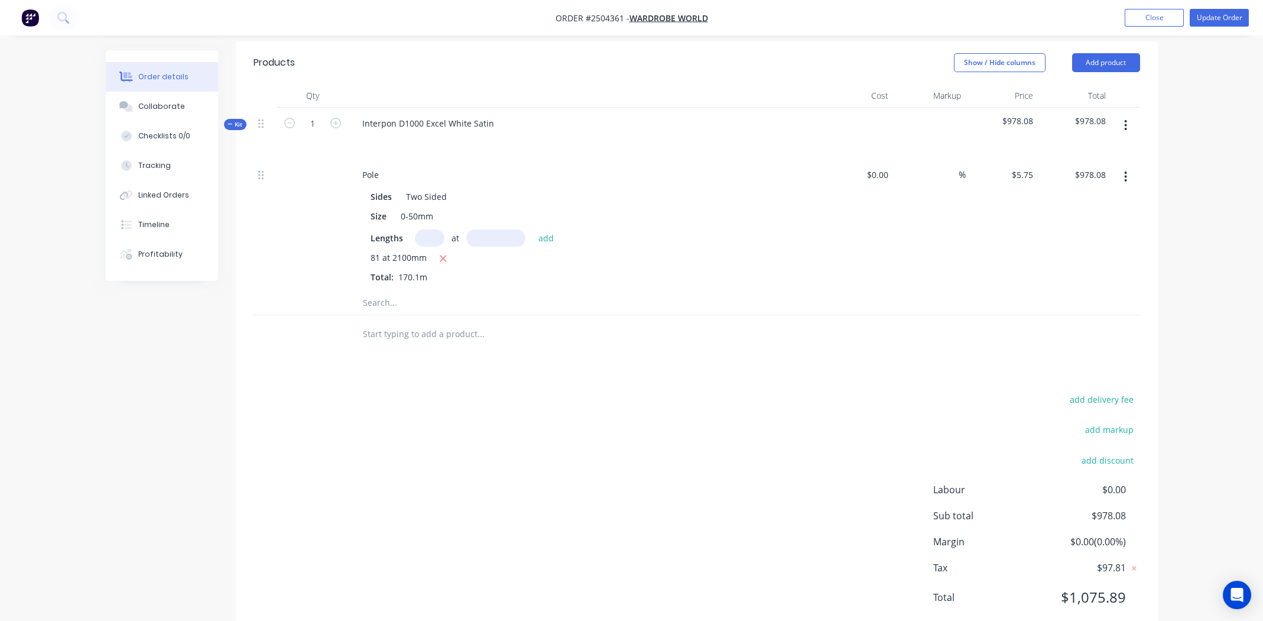
click at [495, 407] on div "add delivery fee add markup add discount Labour $0.00 Sub total $978.08 Margin …" at bounding box center [697, 505] width 887 height 228
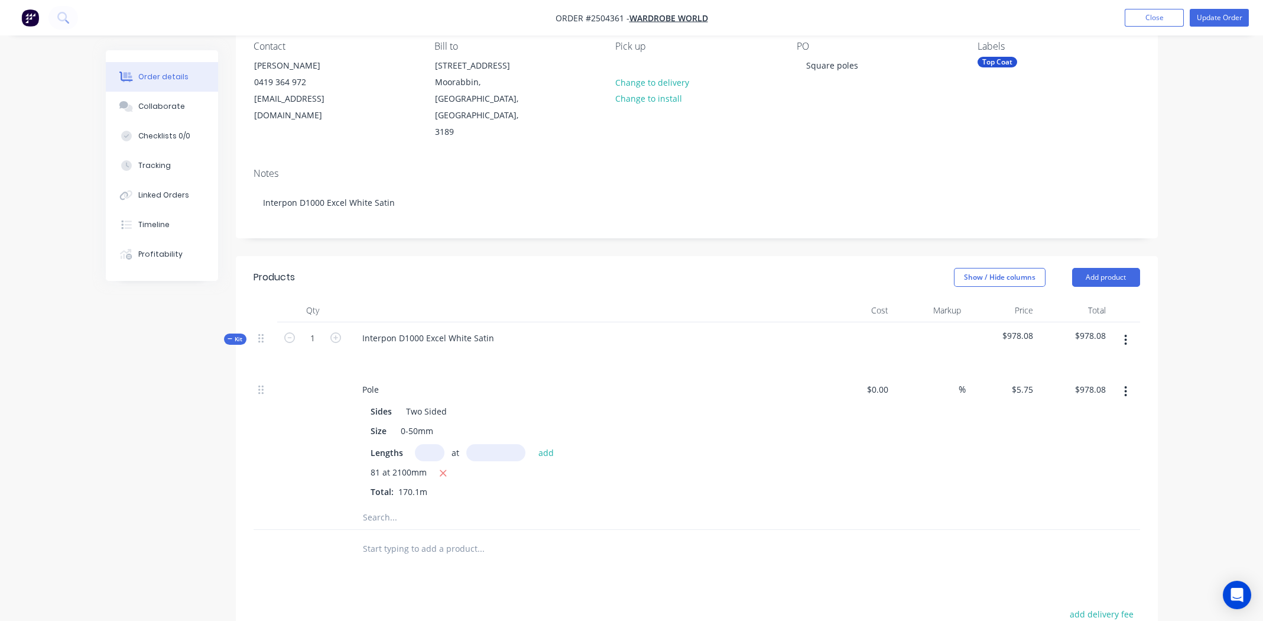
scroll to position [0, 0]
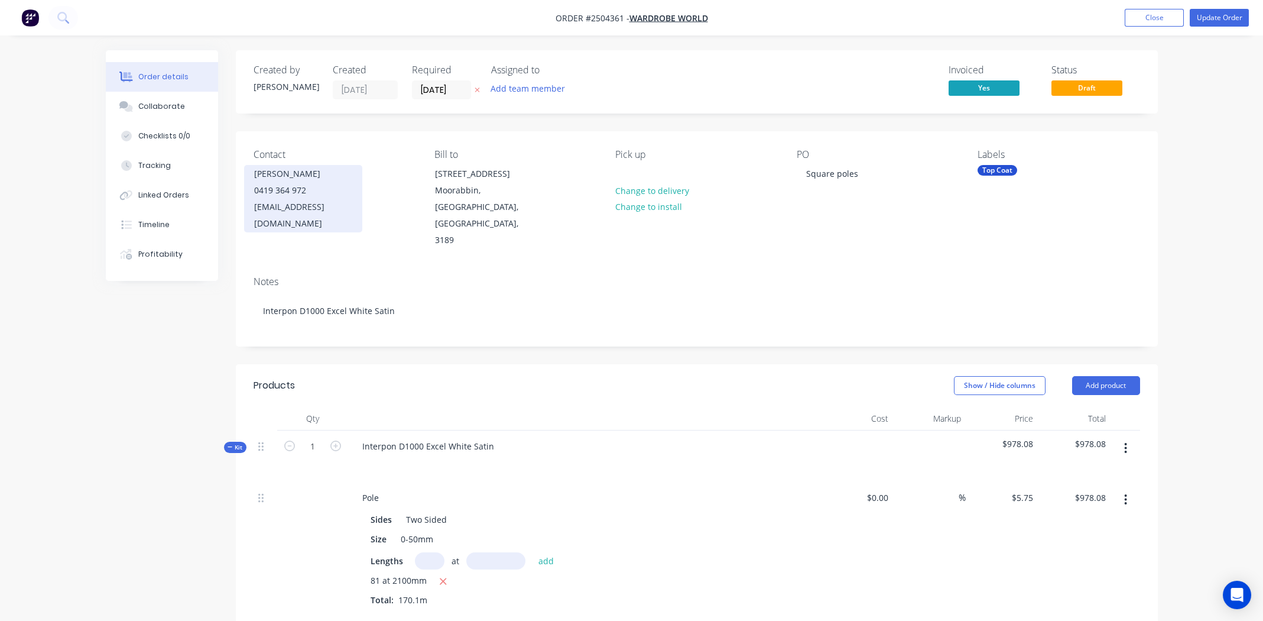
drag, startPoint x: 326, startPoint y: 173, endPoint x: 251, endPoint y: 174, distance: 75.7
click at [251, 174] on div "Warren Alexander 0419 364 972 admin@wardrobeworldbayside.com.au" at bounding box center [303, 198] width 118 height 67
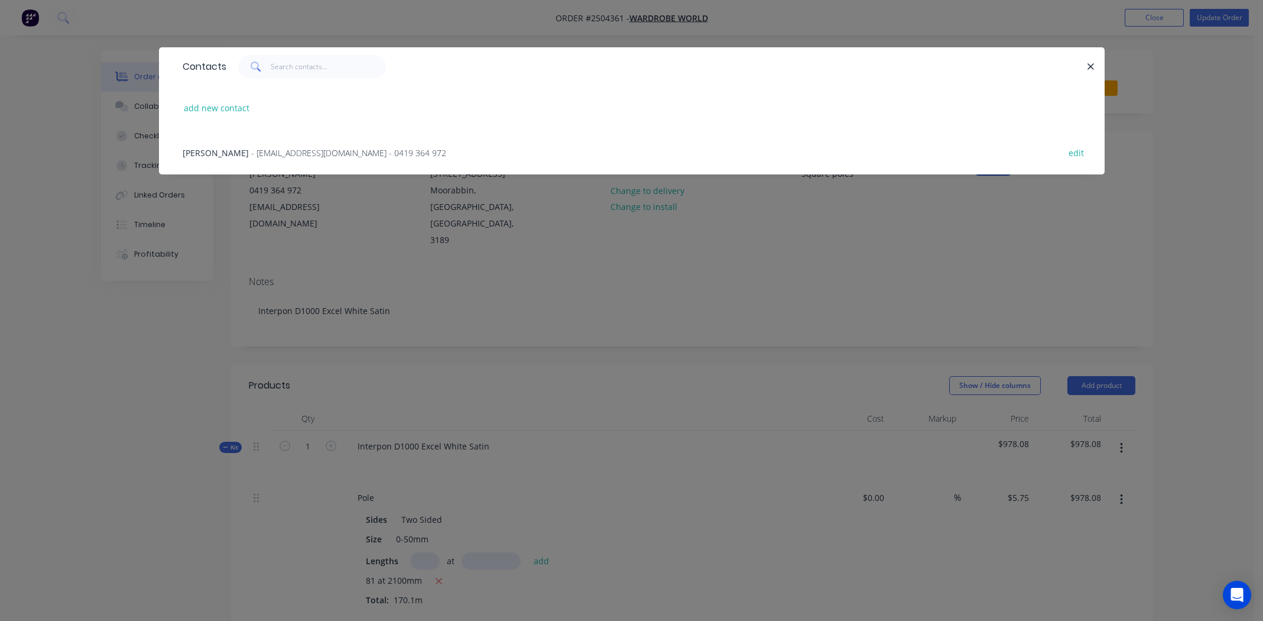
drag, startPoint x: 1094, startPoint y: 64, endPoint x: 1085, endPoint y: 67, distance: 9.9
click at [1093, 64] on icon "button" at bounding box center [1091, 66] width 8 height 11
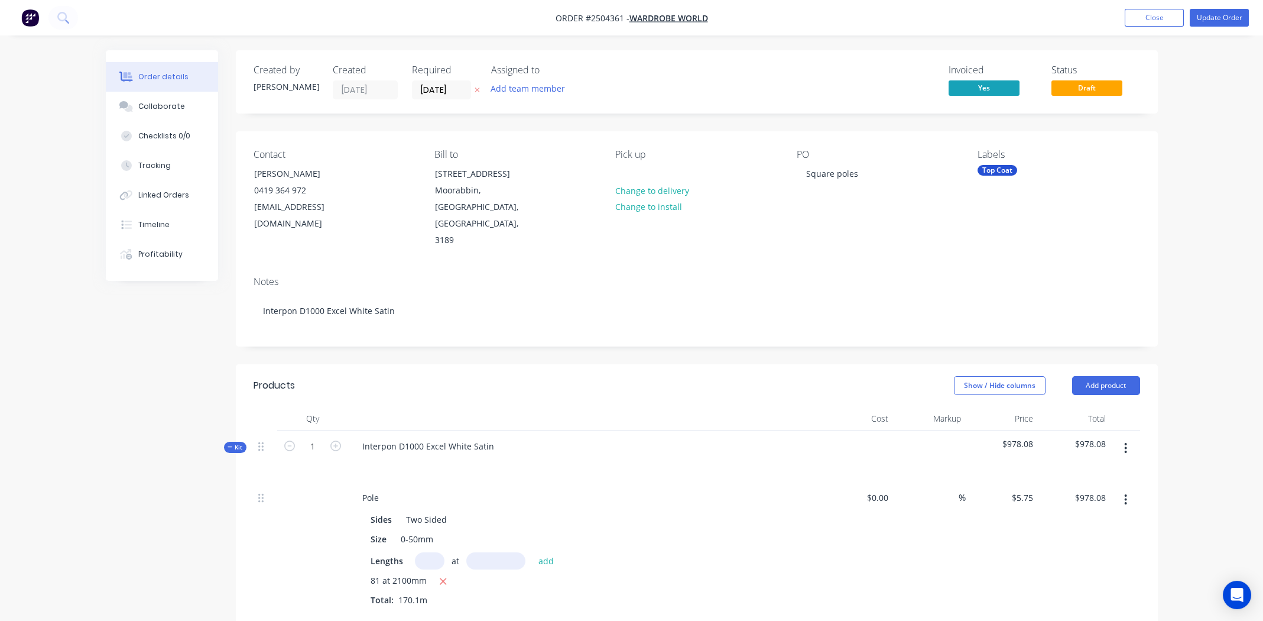
click at [568, 276] on div "Notes" at bounding box center [697, 281] width 887 height 11
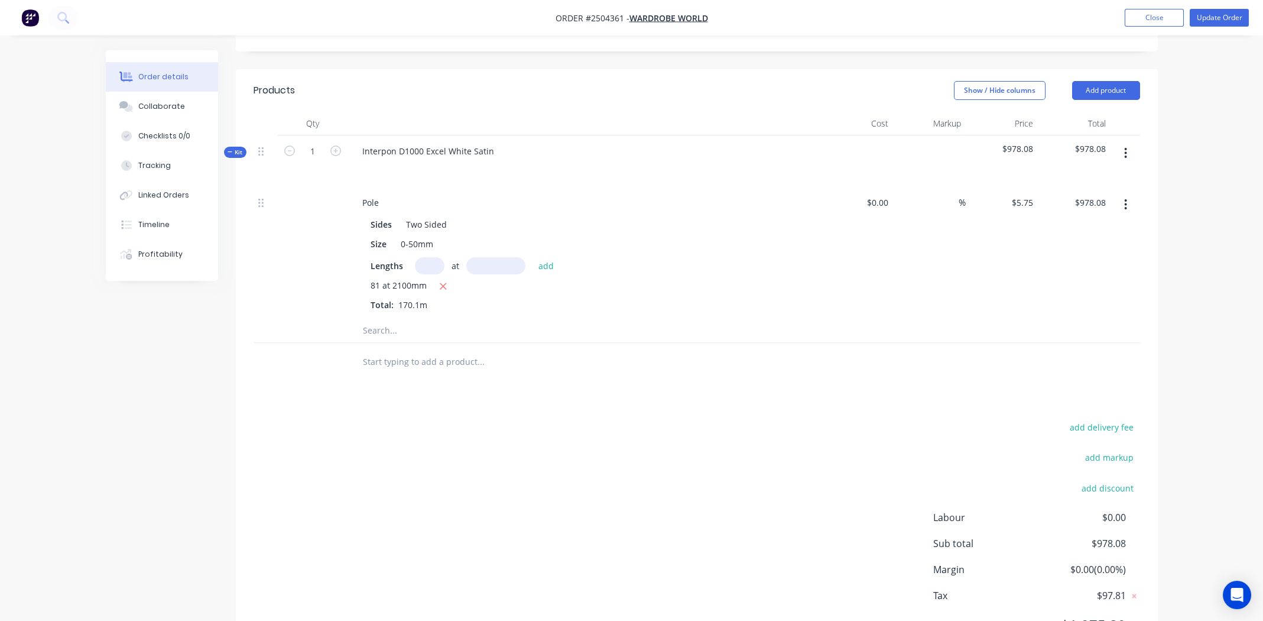
click at [455, 419] on div "add delivery fee add markup add discount Labour $0.00 Sub total $978.08 Margin …" at bounding box center [697, 533] width 887 height 228
click at [396, 350] on input "text" at bounding box center [480, 362] width 236 height 24
click at [491, 350] on input "text" at bounding box center [480, 362] width 236 height 24
drag, startPoint x: 489, startPoint y: 326, endPoint x: 333, endPoint y: 319, distance: 156.2
click at [333, 343] on div at bounding box center [697, 362] width 887 height 38
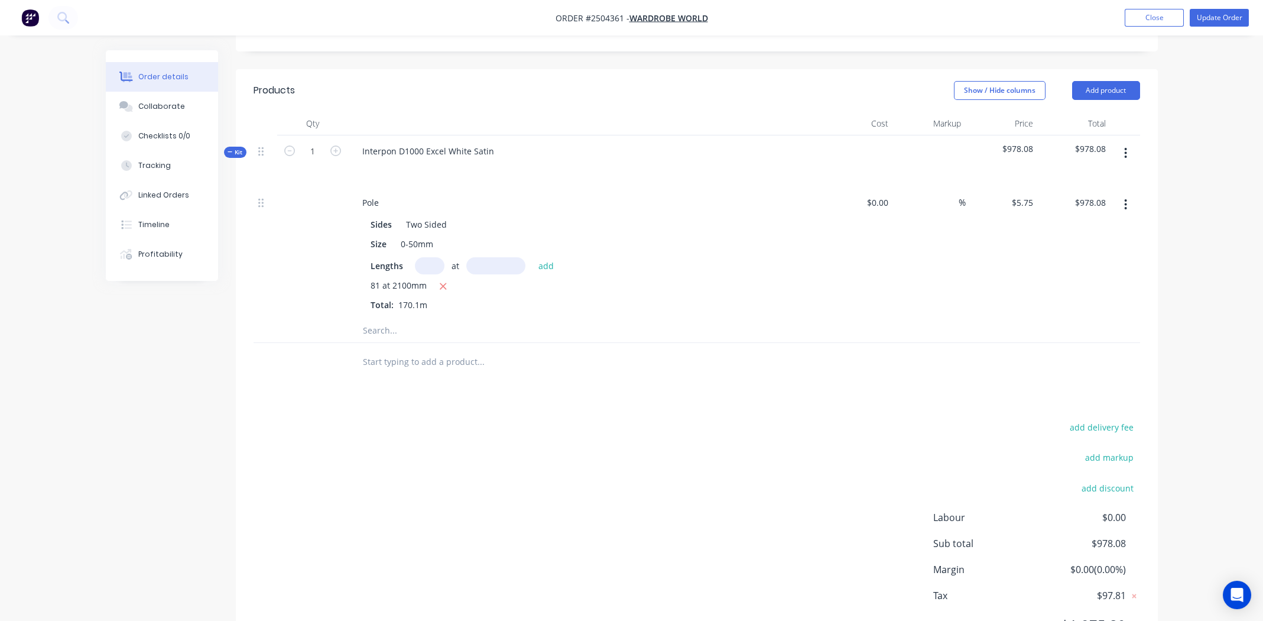
click at [475, 374] on div "Products Show / Hide columns Add product Qty Cost Markup Price Total Kit 1 Inte…" at bounding box center [697, 367] width 922 height 596
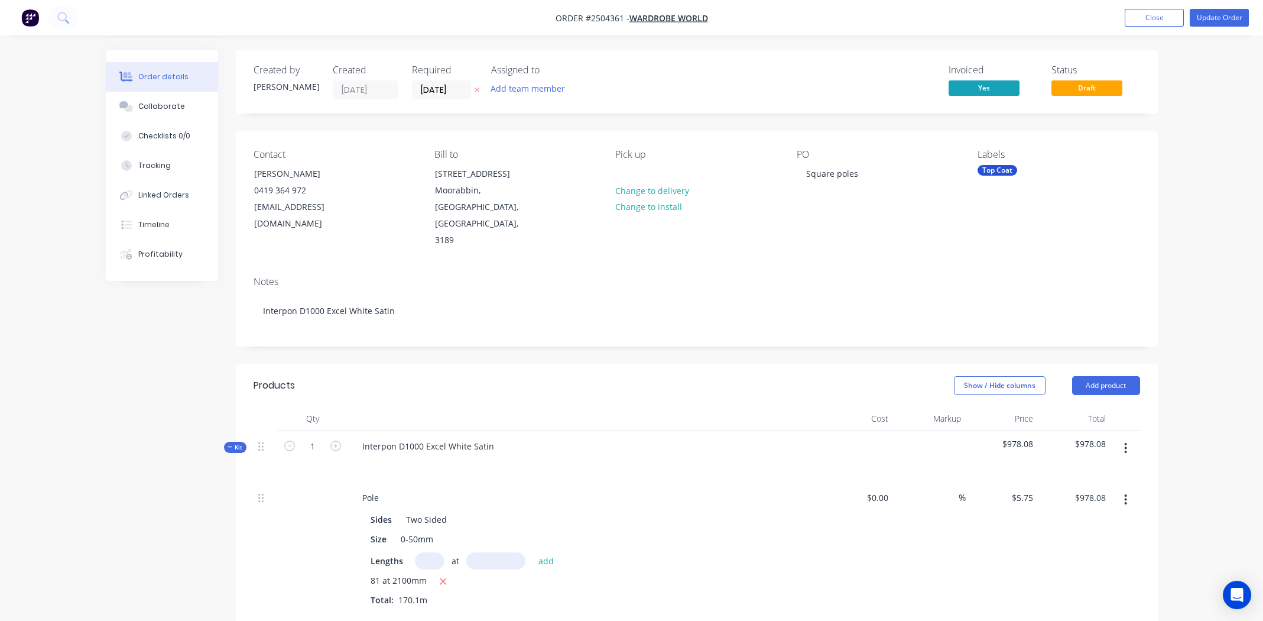
click at [699, 574] on div "81 at 2100mm Total: 170.1m" at bounding box center [585, 590] width 428 height 32
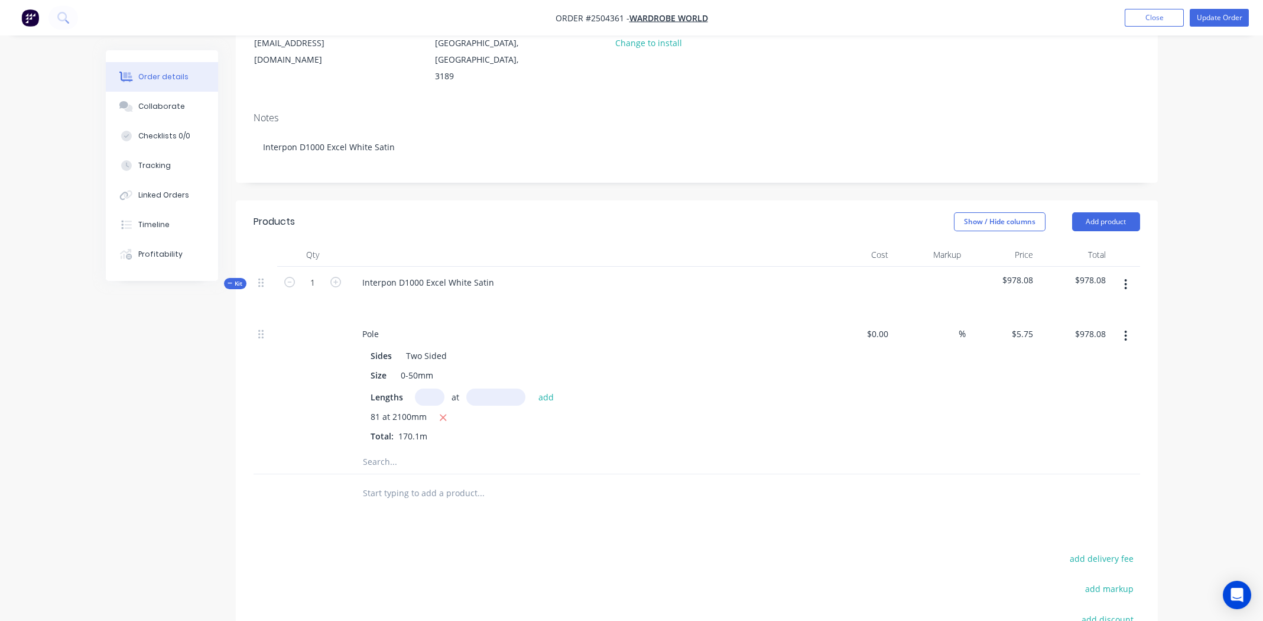
scroll to position [323, 0]
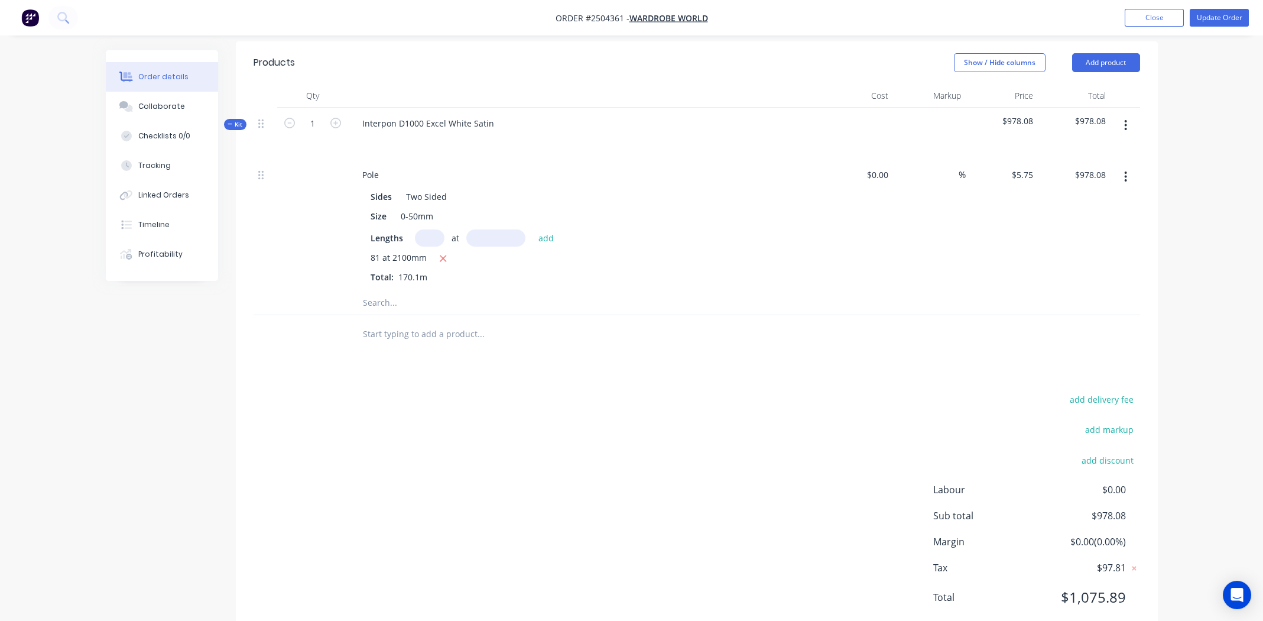
click at [298, 391] on div "add delivery fee add markup add discount Labour $0.00 Sub total $978.08 Margin …" at bounding box center [697, 505] width 887 height 228
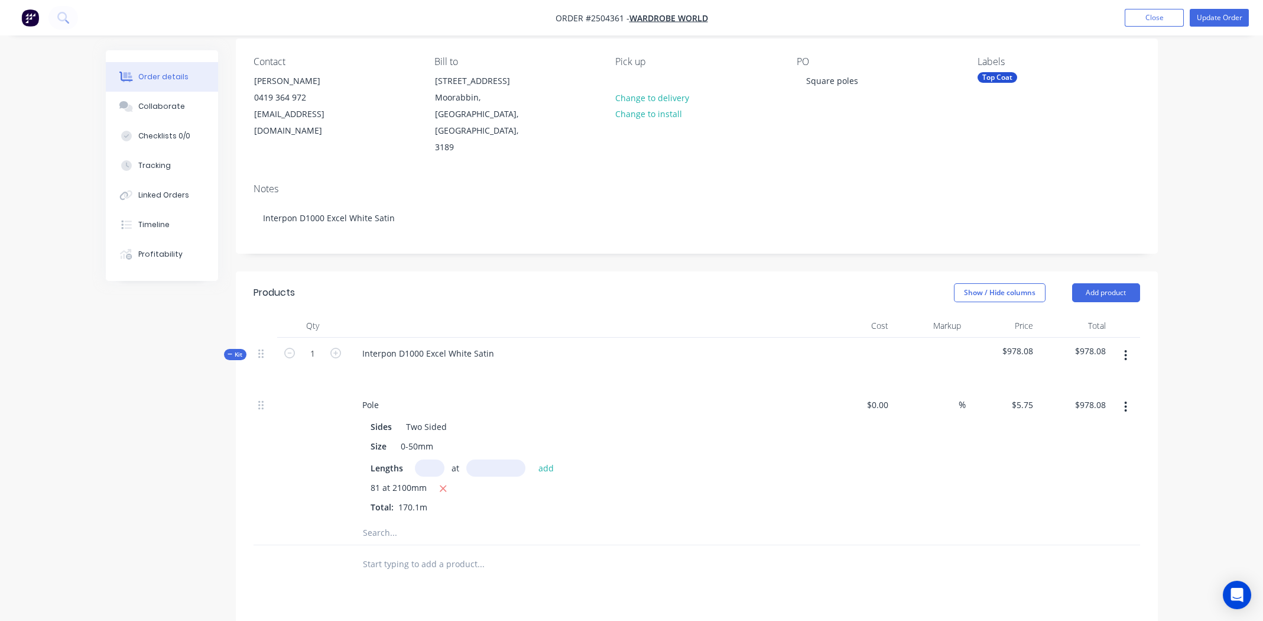
scroll to position [0, 0]
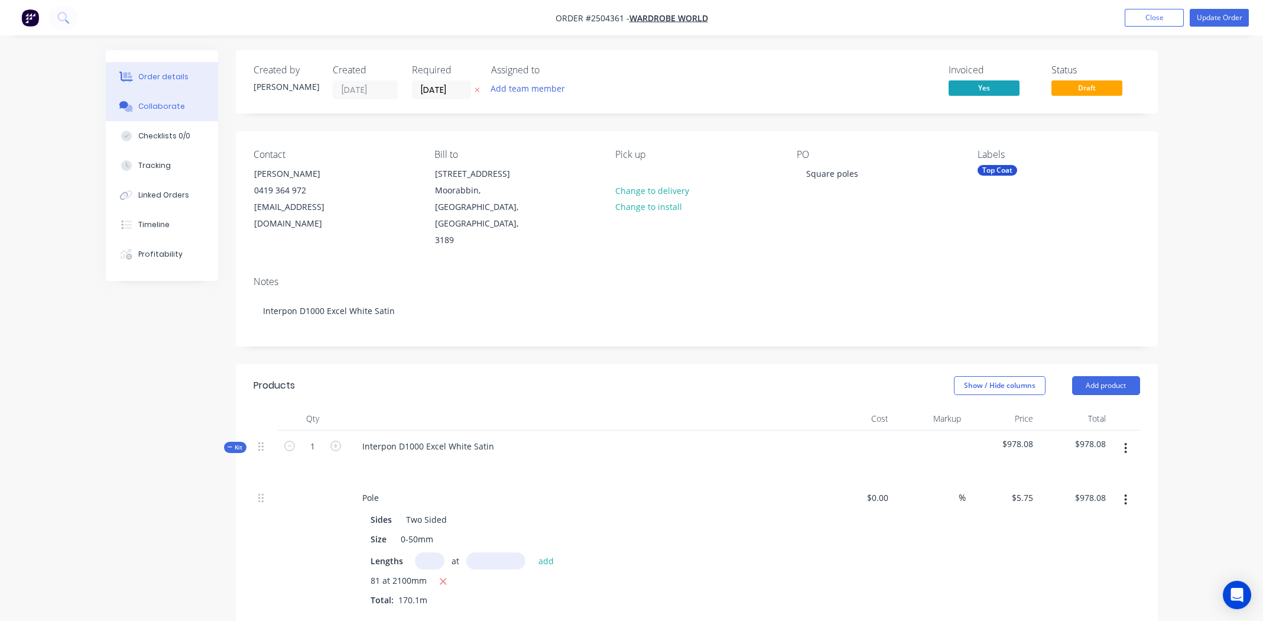
click at [161, 102] on div "Collaborate" at bounding box center [161, 106] width 47 height 11
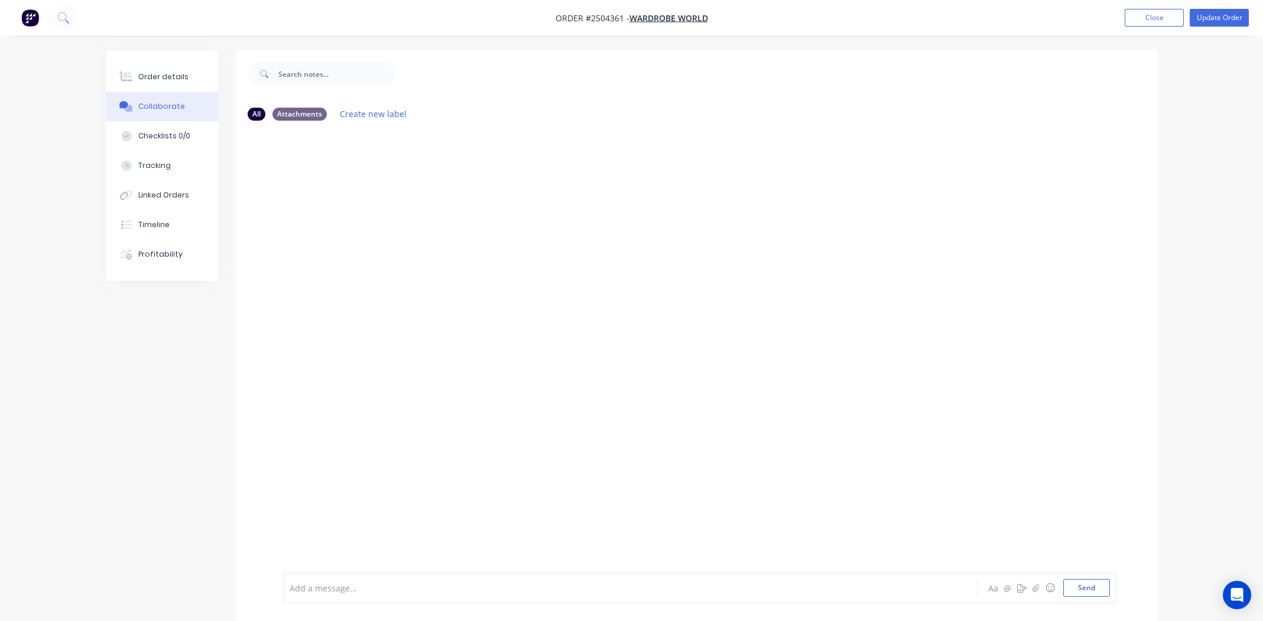
click at [363, 580] on div "Add a message..." at bounding box center [597, 588] width 615 height 18
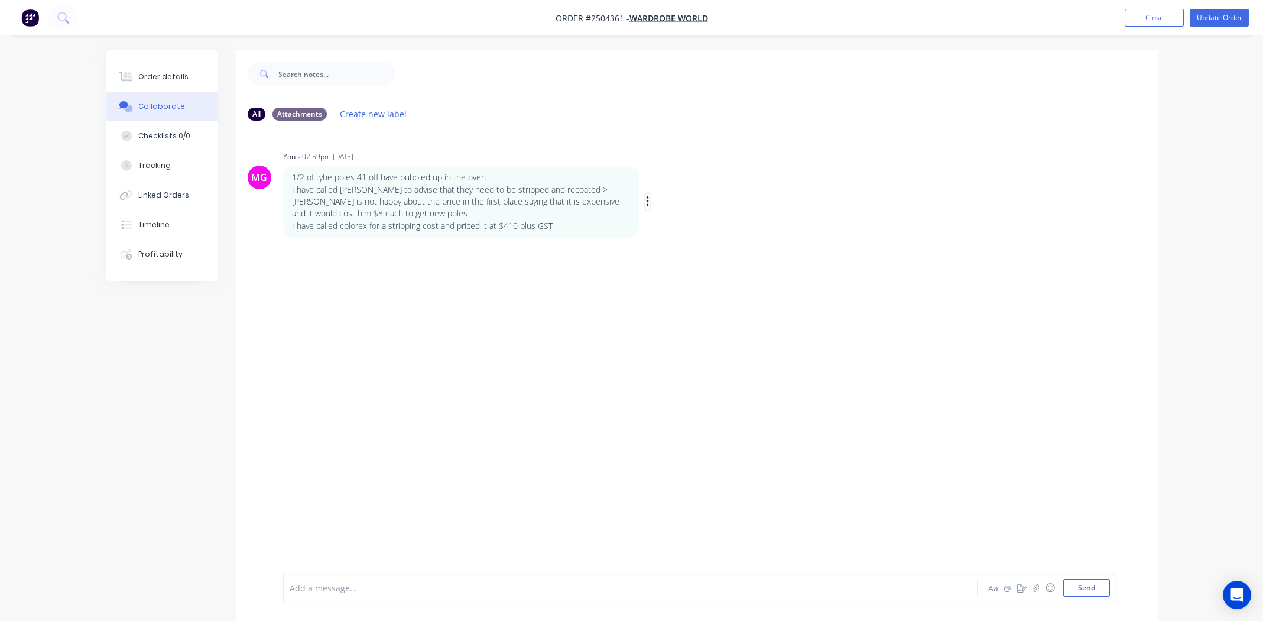
click at [647, 200] on icon "button" at bounding box center [648, 202] width 4 height 14
click at [682, 218] on button "Edit" at bounding box center [690, 223] width 74 height 20
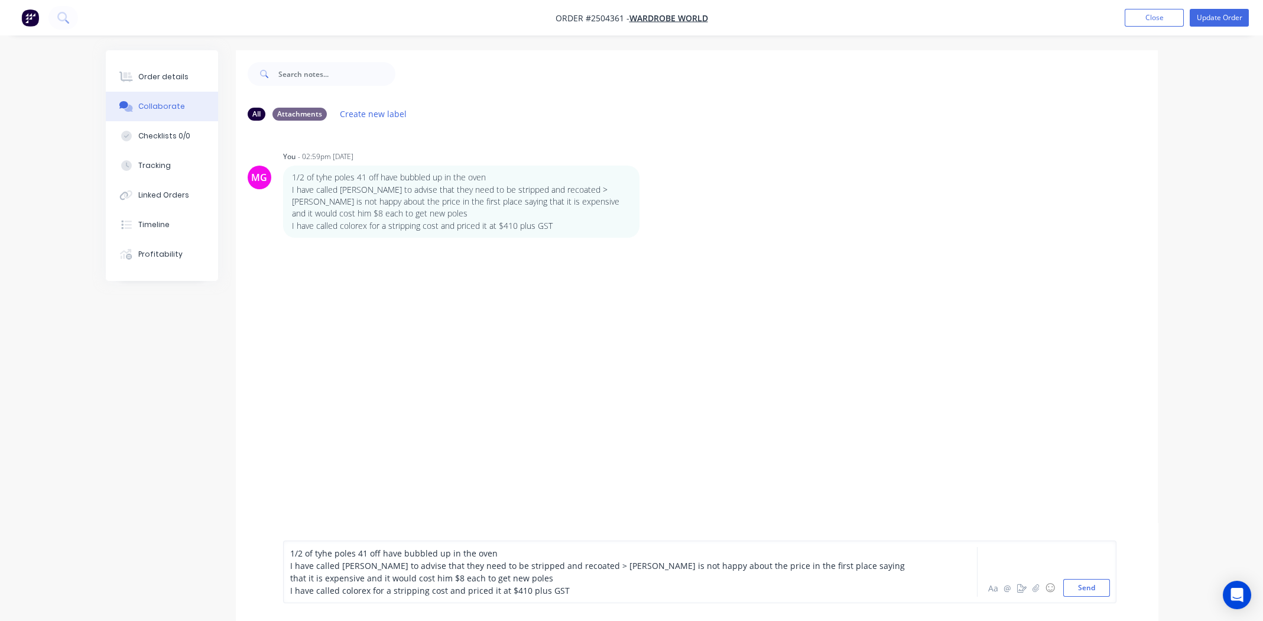
click at [587, 586] on div "I have called colorex for a stripping cost and priced it at $410 plus GST" at bounding box center [597, 590] width 615 height 12
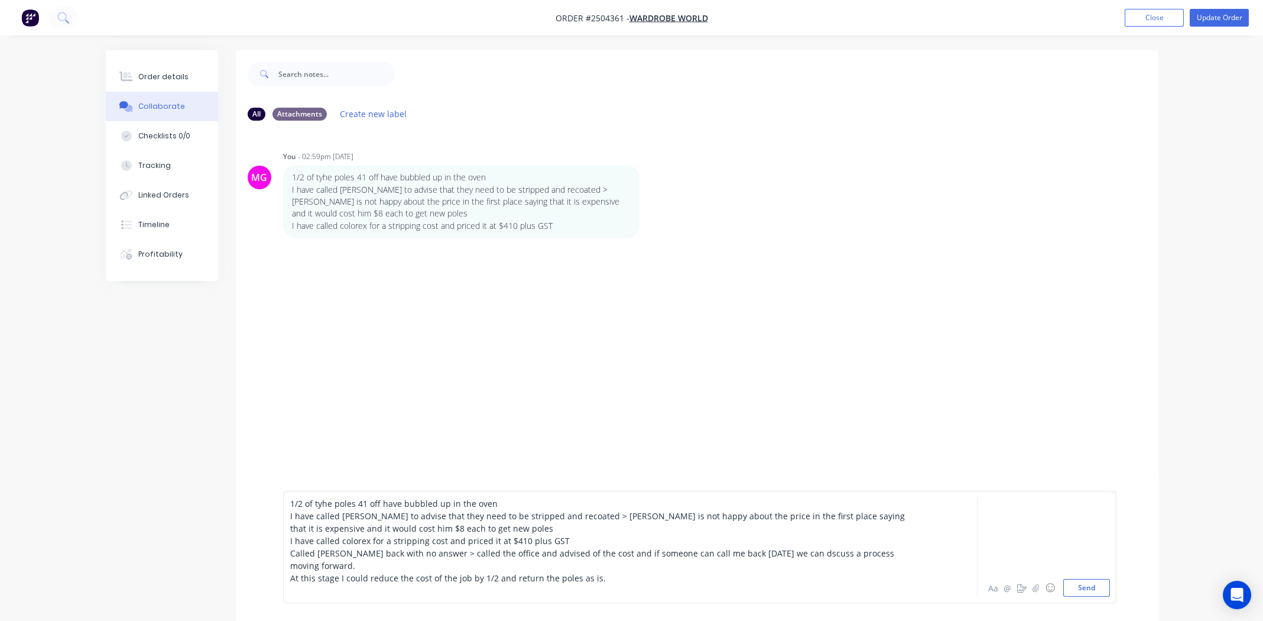
click at [337, 577] on span "At this stage I could reduce the cost of the job by 1/2 and return the poles as…" at bounding box center [448, 577] width 316 height 11
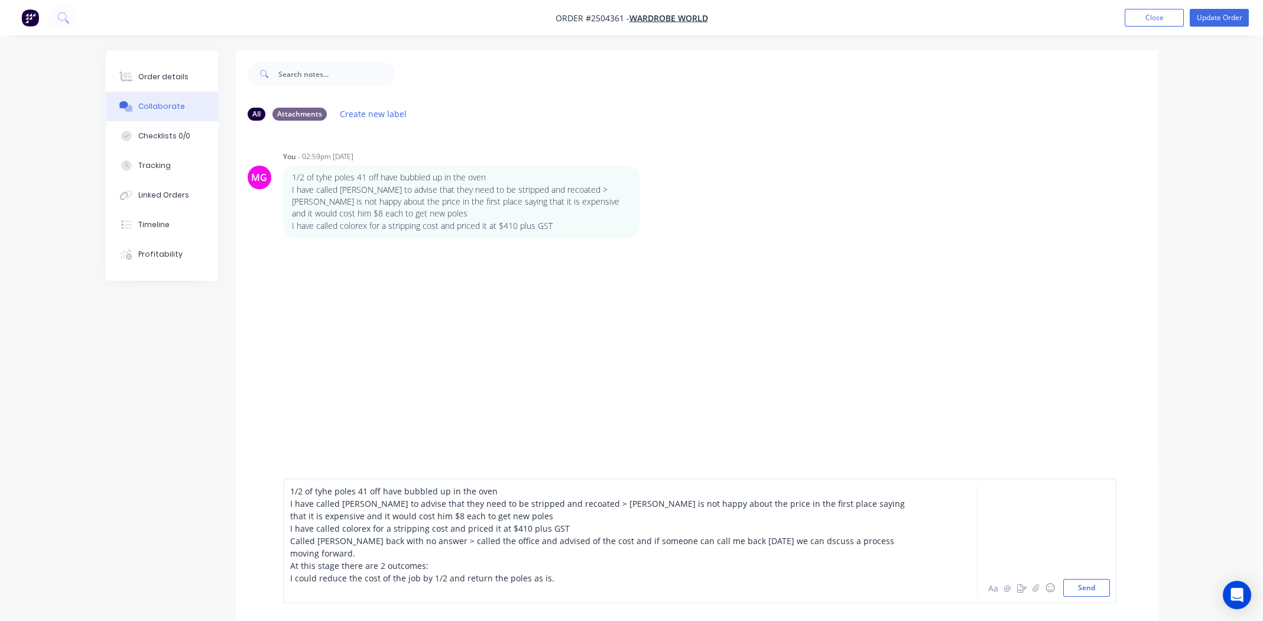
click at [547, 580] on div "I could reduce the cost of the job by 1/2 and return the poles as is." at bounding box center [597, 578] width 615 height 12
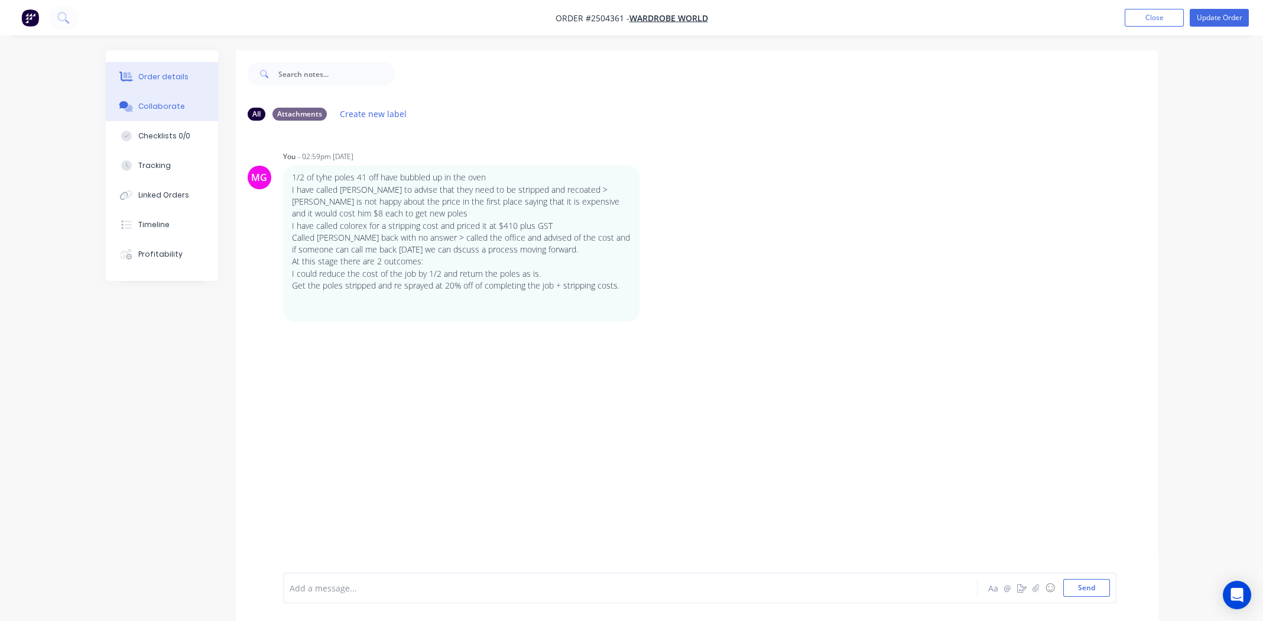
click at [164, 74] on div "Order details" at bounding box center [163, 77] width 50 height 11
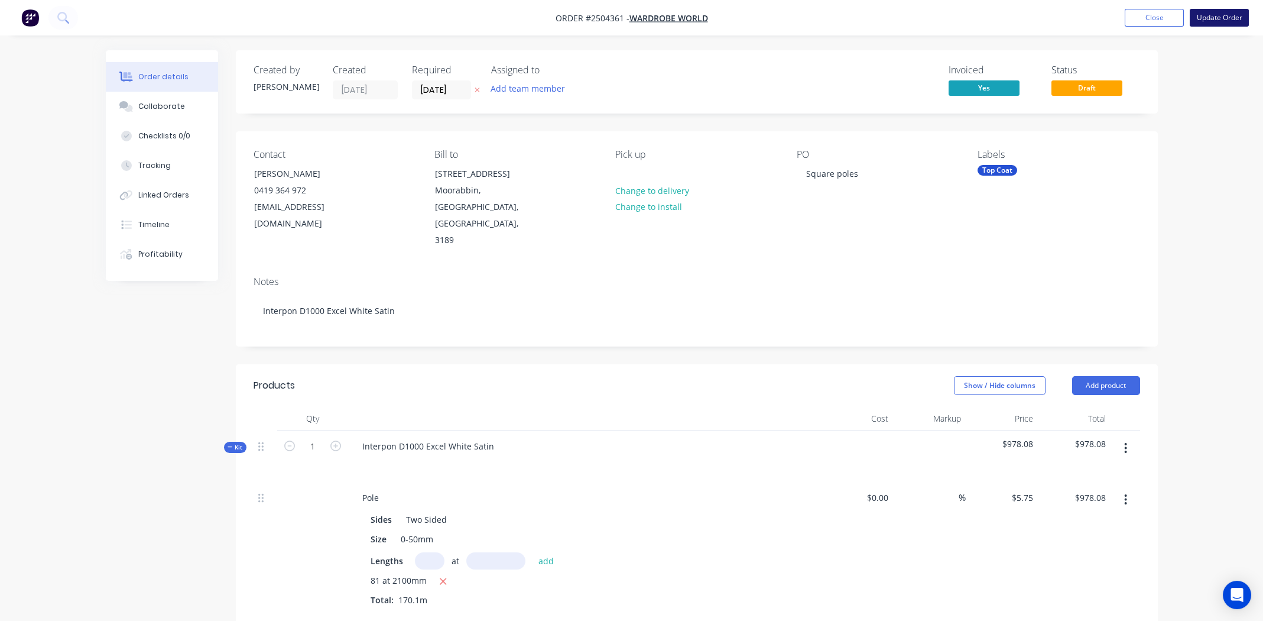
click at [1212, 17] on button "Update Order" at bounding box center [1219, 18] width 59 height 18
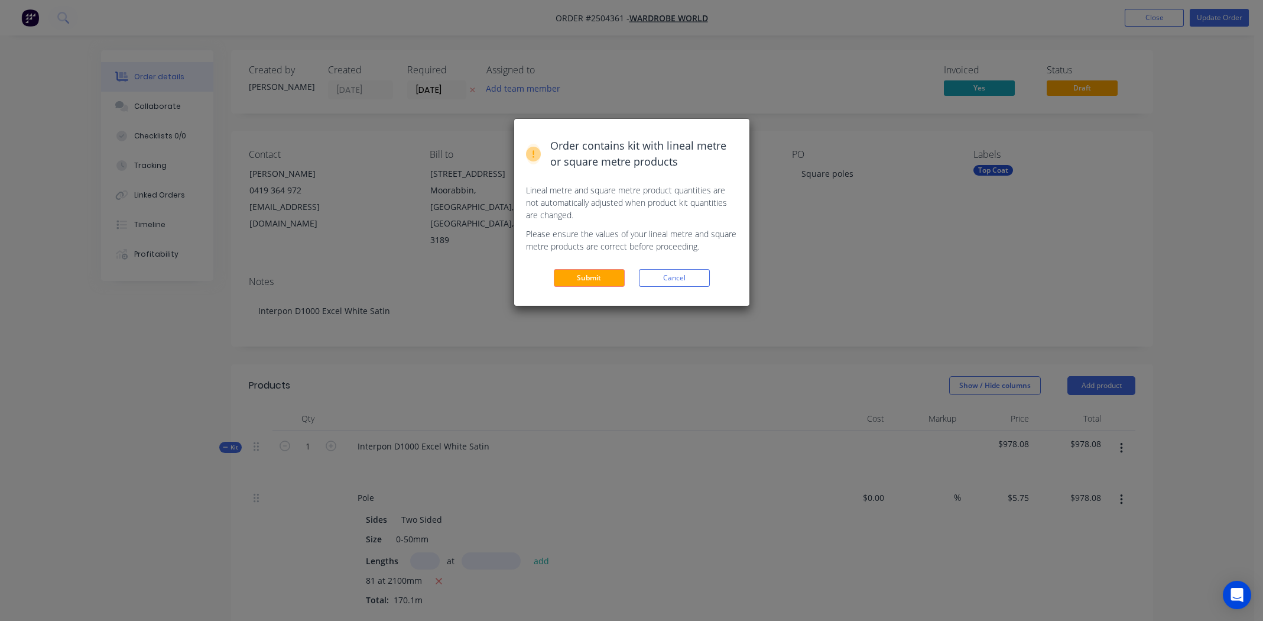
drag, startPoint x: 587, startPoint y: 277, endPoint x: 596, endPoint y: 270, distance: 11.5
click at [588, 276] on button "Submit" at bounding box center [589, 278] width 71 height 18
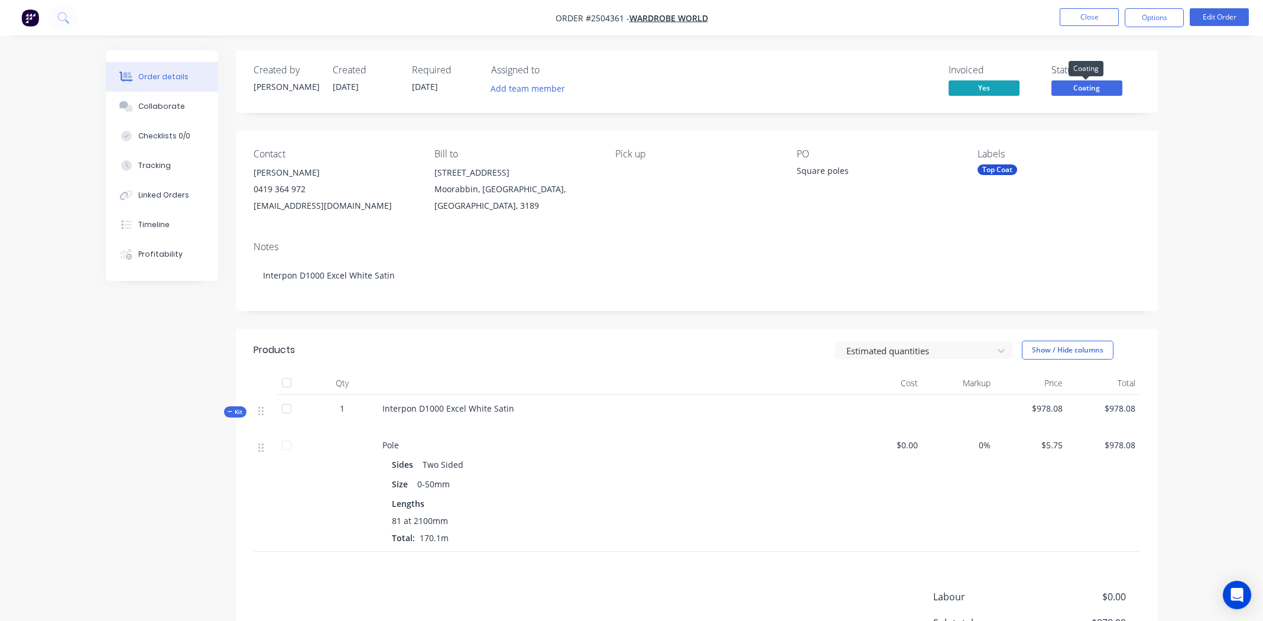
click at [1083, 87] on span "Coating" at bounding box center [1086, 87] width 71 height 15
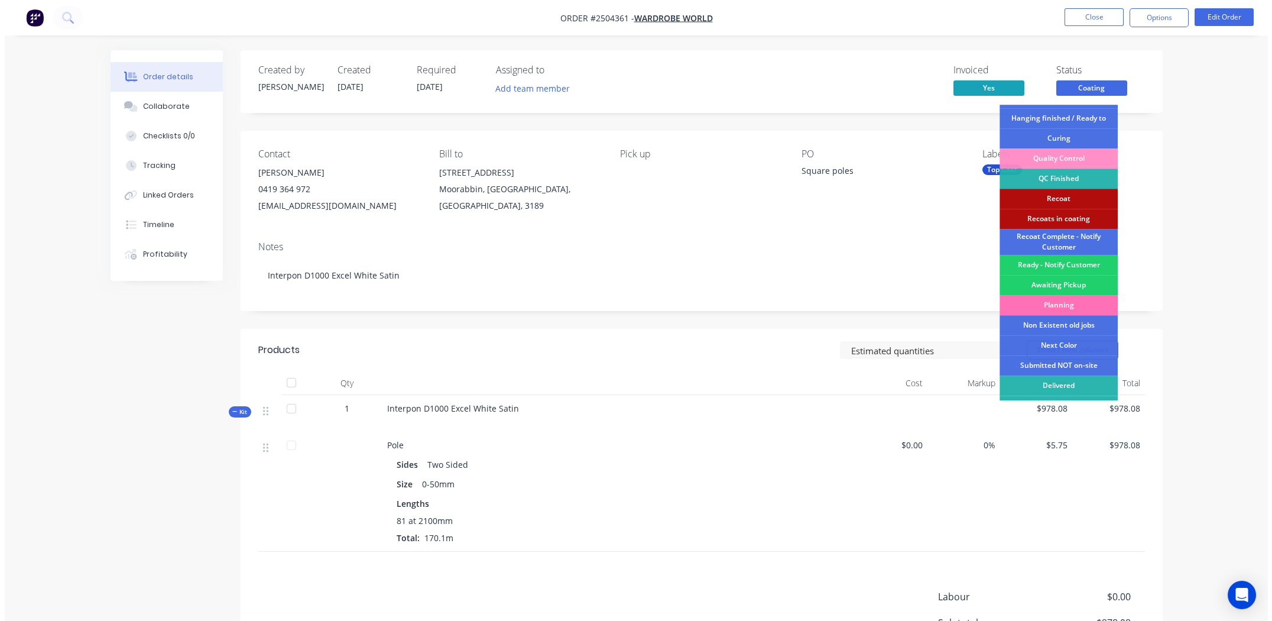
scroll to position [273, 0]
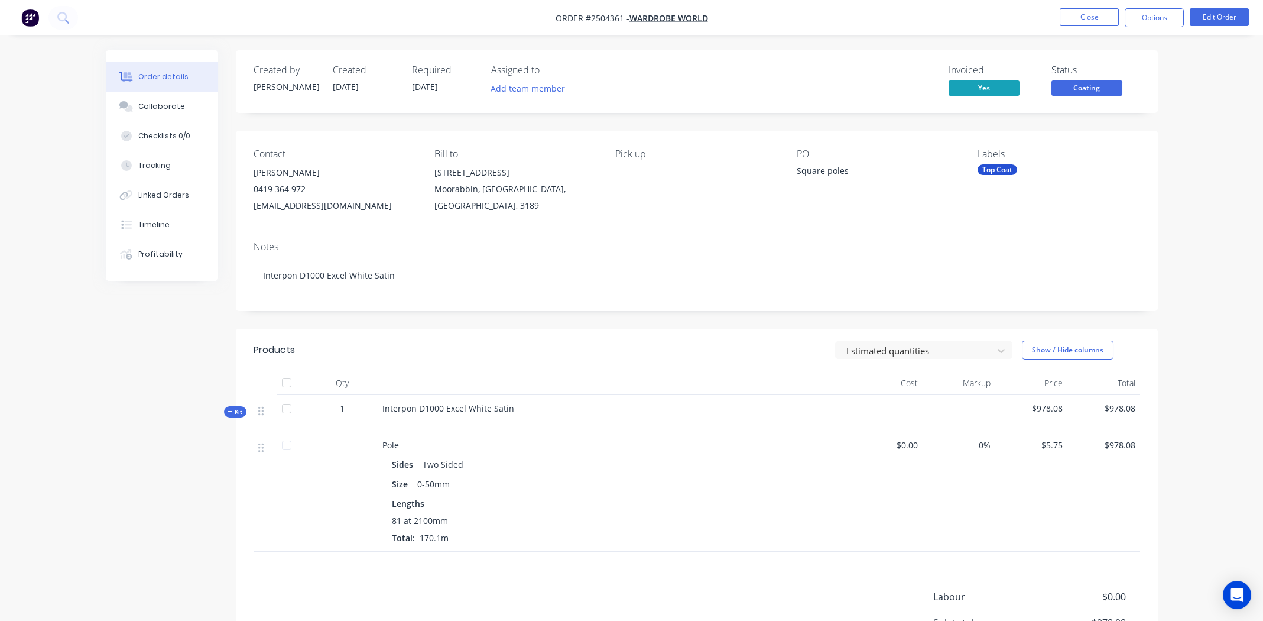
click at [699, 253] on div "Notes Interpon D1000 Excel White Satin" at bounding box center [697, 271] width 922 height 79
click at [1082, 10] on button "Close" at bounding box center [1089, 17] width 59 height 18
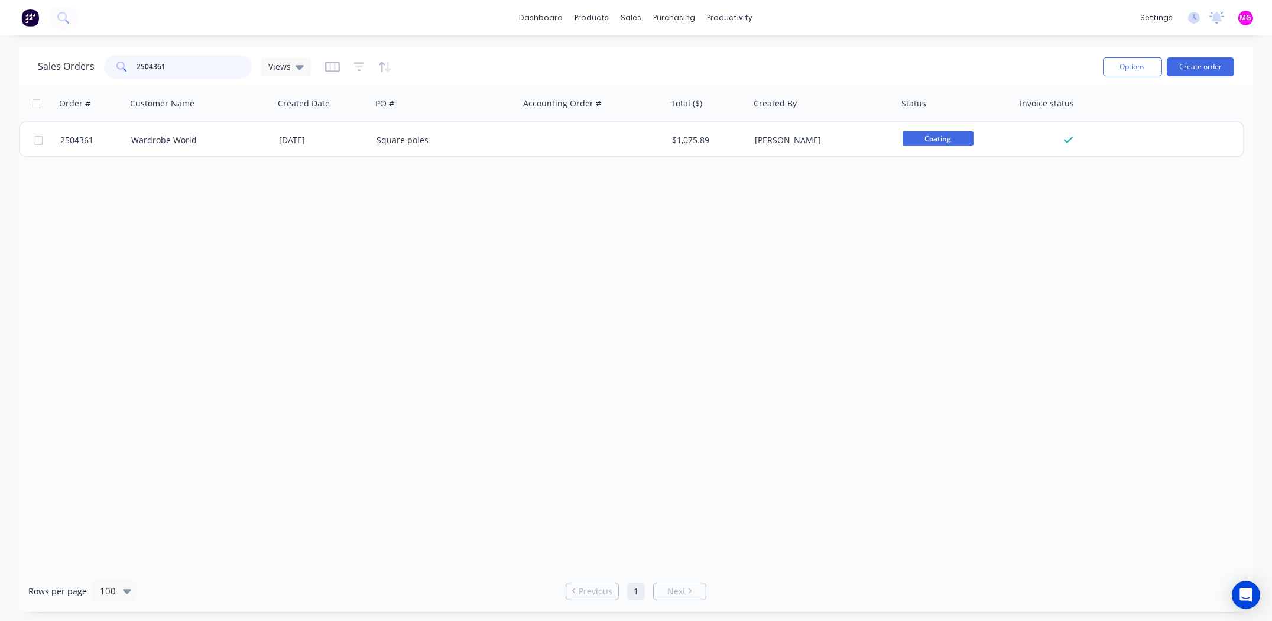
click at [173, 69] on input "2504361" at bounding box center [194, 67] width 115 height 24
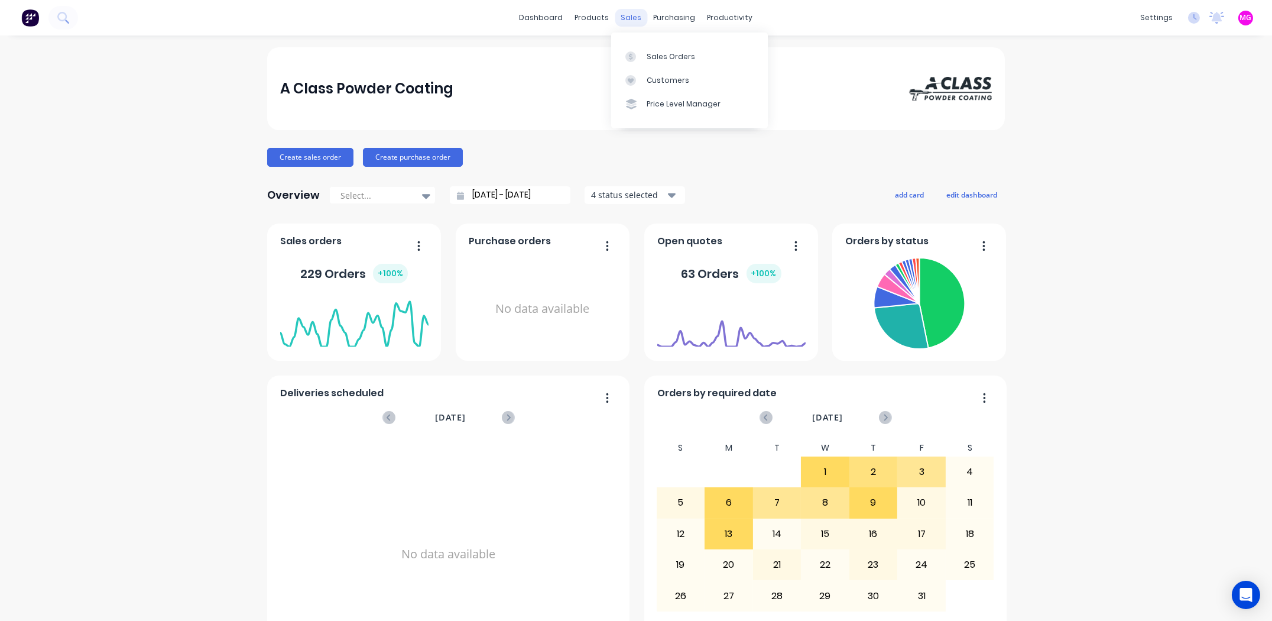
click at [626, 11] on div "sales" at bounding box center [631, 18] width 33 height 18
drag, startPoint x: 673, startPoint y: 53, endPoint x: 657, endPoint y: 64, distance: 18.7
click at [673, 53] on div "Sales Orders" at bounding box center [671, 56] width 48 height 11
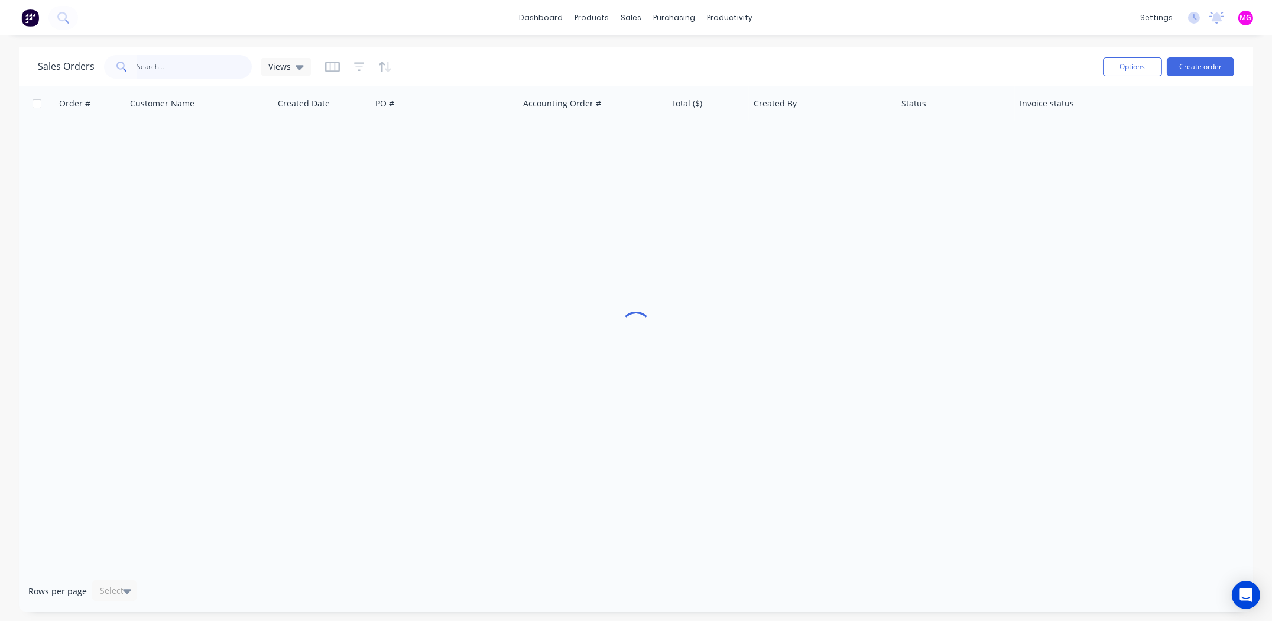
click at [184, 65] on input "text" at bounding box center [194, 67] width 115 height 24
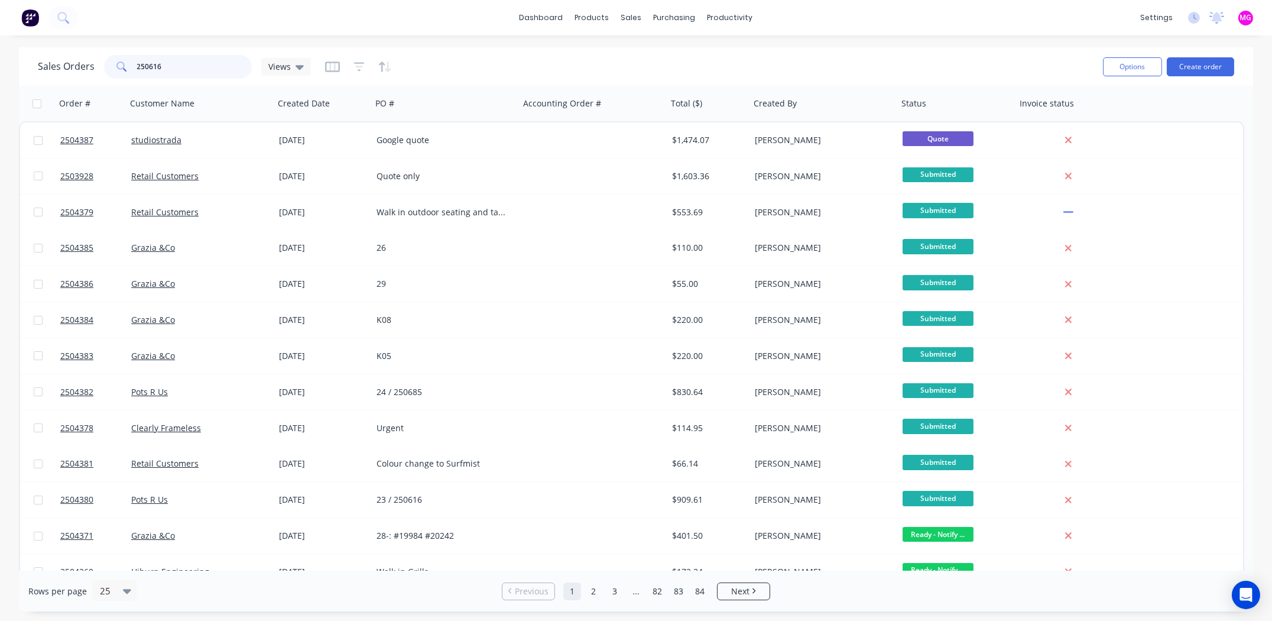
type input "250616"
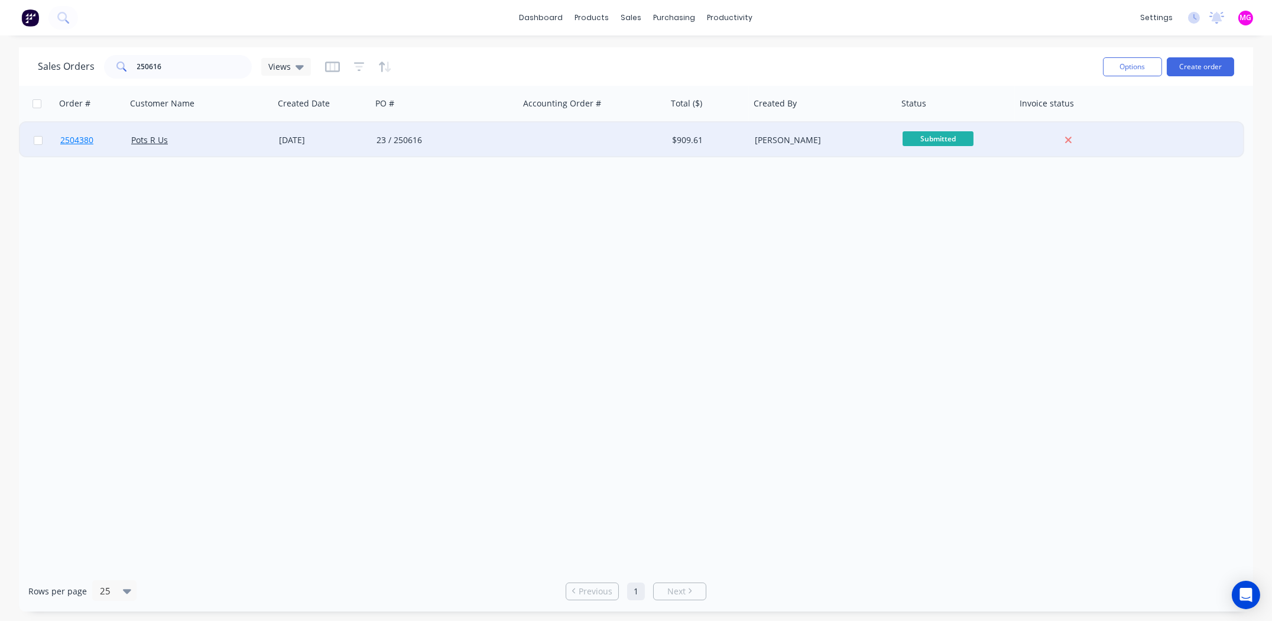
click at [84, 139] on span "2504380" at bounding box center [76, 140] width 33 height 12
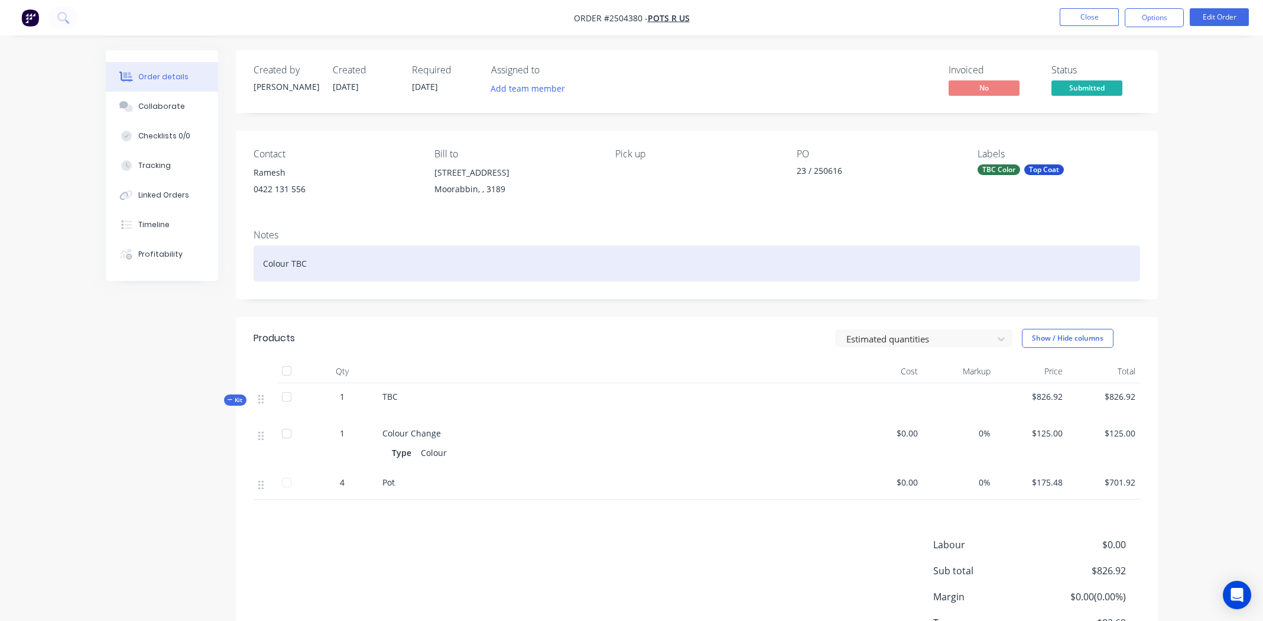
click at [326, 264] on div "Colour TBC" at bounding box center [697, 263] width 887 height 36
click at [326, 263] on div "Colour TBC" at bounding box center [697, 263] width 887 height 36
click at [267, 267] on div "Colour TBC" at bounding box center [697, 263] width 887 height 36
click at [348, 267] on div "Colour TBC" at bounding box center [697, 263] width 887 height 36
drag, startPoint x: 324, startPoint y: 262, endPoint x: 248, endPoint y: 257, distance: 76.4
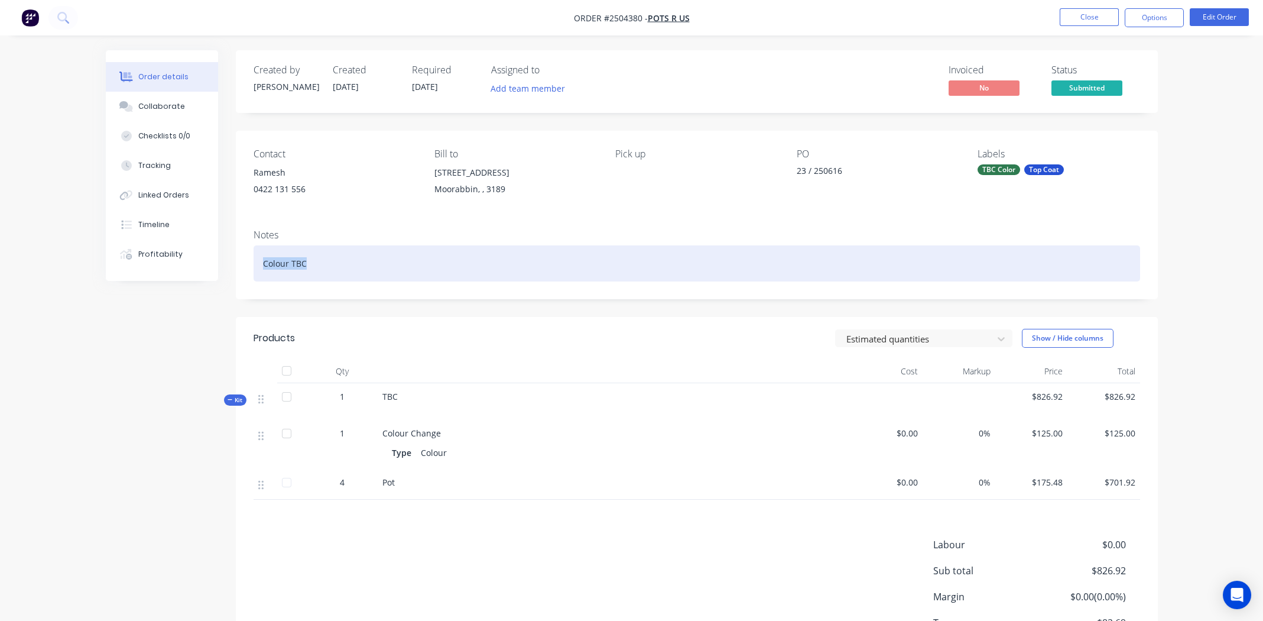
click at [248, 257] on div "Notes Colour TBC" at bounding box center [697, 259] width 922 height 79
click at [329, 267] on div "Medium Boroze kinetic flat" at bounding box center [697, 263] width 887 height 36
copy div "Medium Boroze kinetic flat"
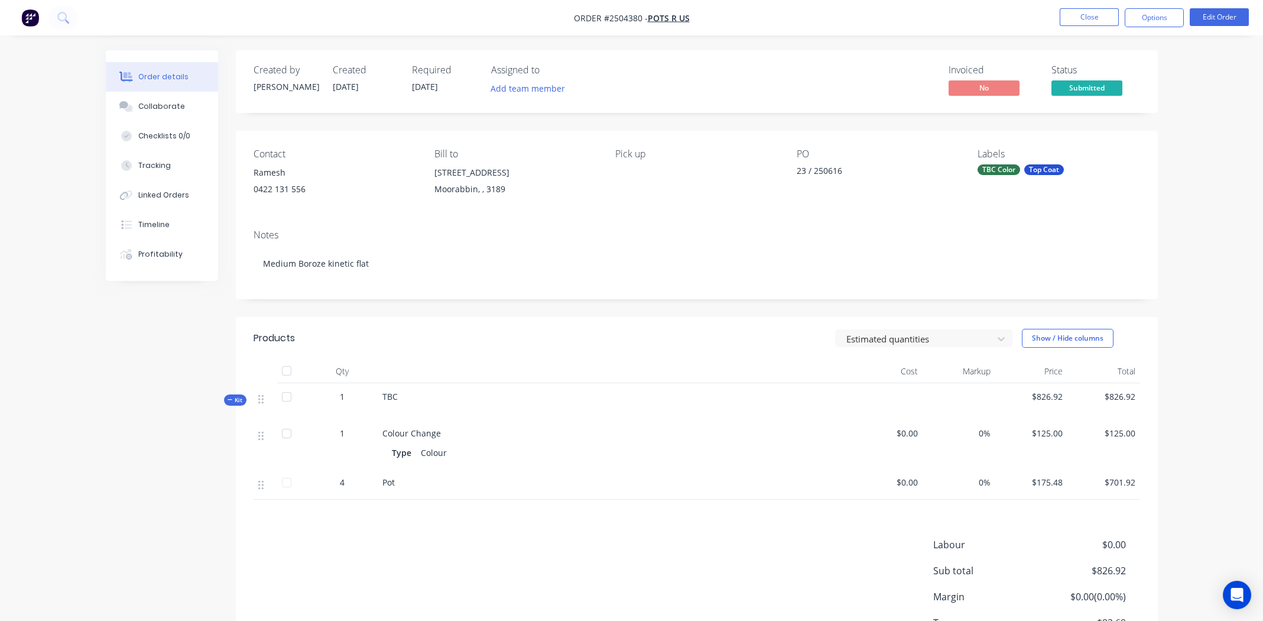
click at [384, 395] on span "TBC" at bounding box center [389, 396] width 15 height 11
drag, startPoint x: 385, startPoint y: 395, endPoint x: 494, endPoint y: 391, distance: 109.4
click at [385, 395] on span "TBC" at bounding box center [389, 396] width 15 height 11
click at [1217, 13] on button "Edit Order" at bounding box center [1219, 17] width 59 height 18
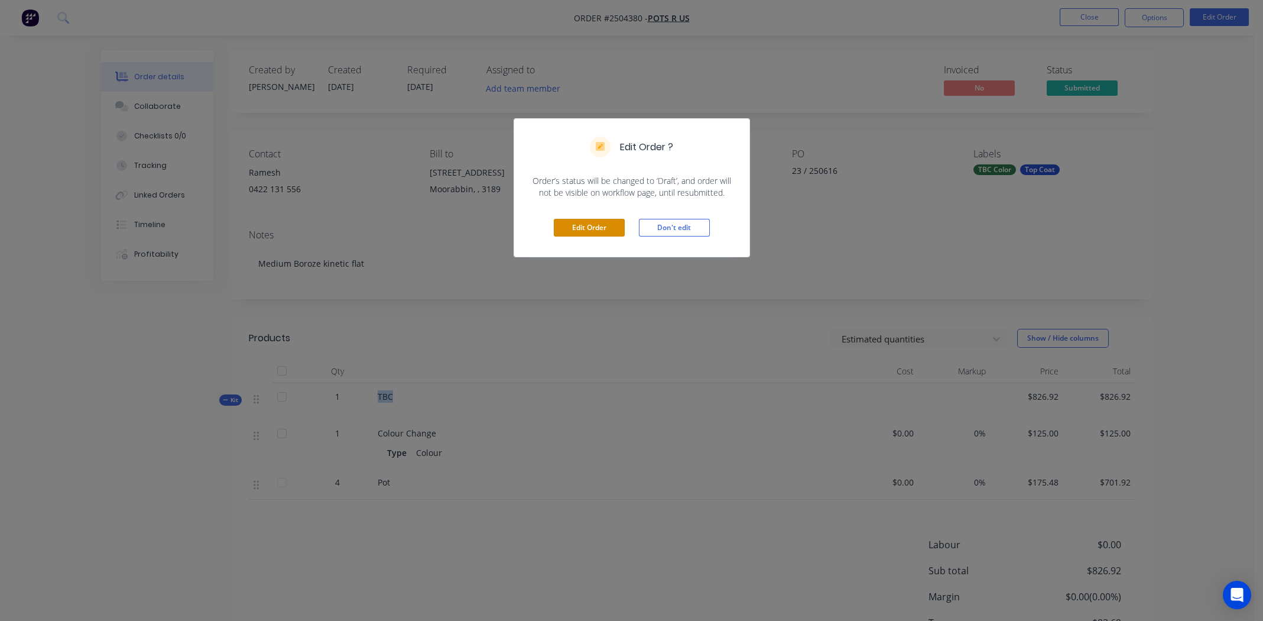
drag, startPoint x: 603, startPoint y: 226, endPoint x: 514, endPoint y: 321, distance: 130.4
click at [603, 227] on button "Edit Order" at bounding box center [589, 228] width 71 height 18
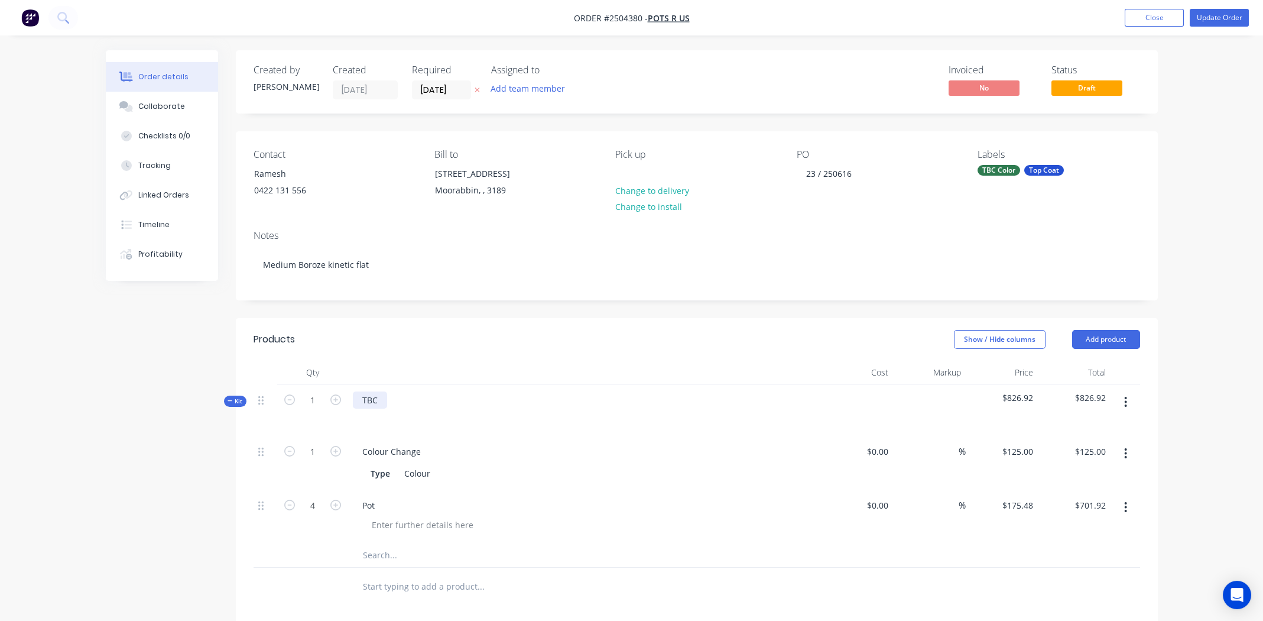
click at [374, 401] on div "TBC" at bounding box center [370, 399] width 34 height 17
paste div
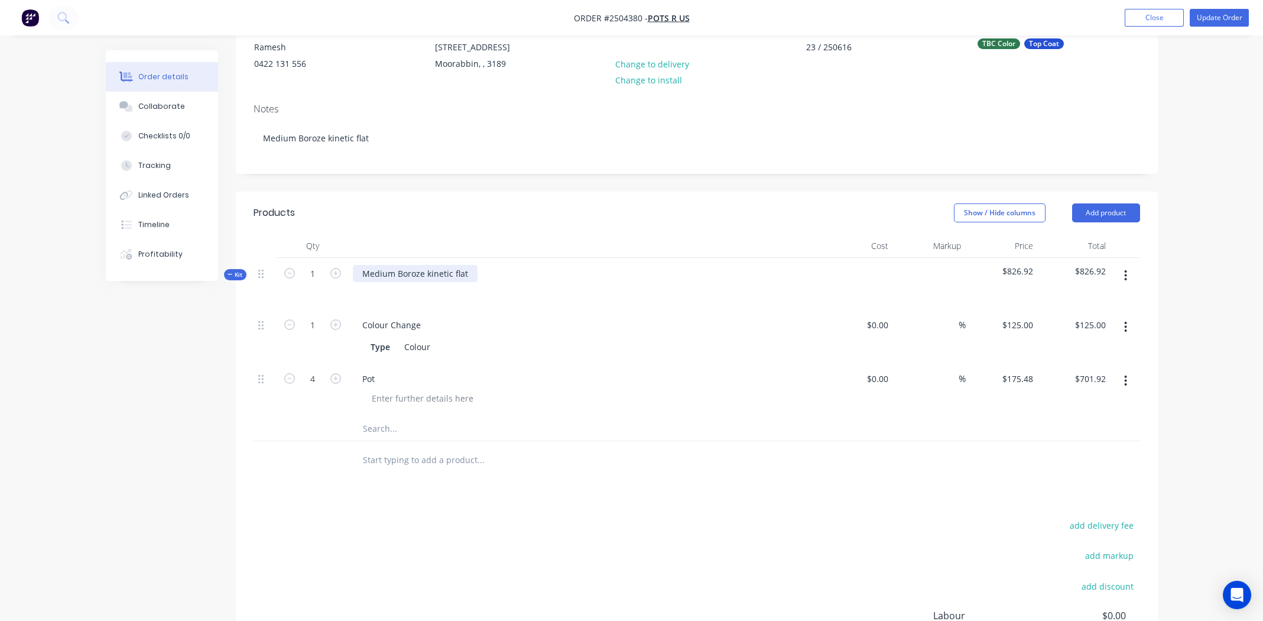
scroll to position [177, 0]
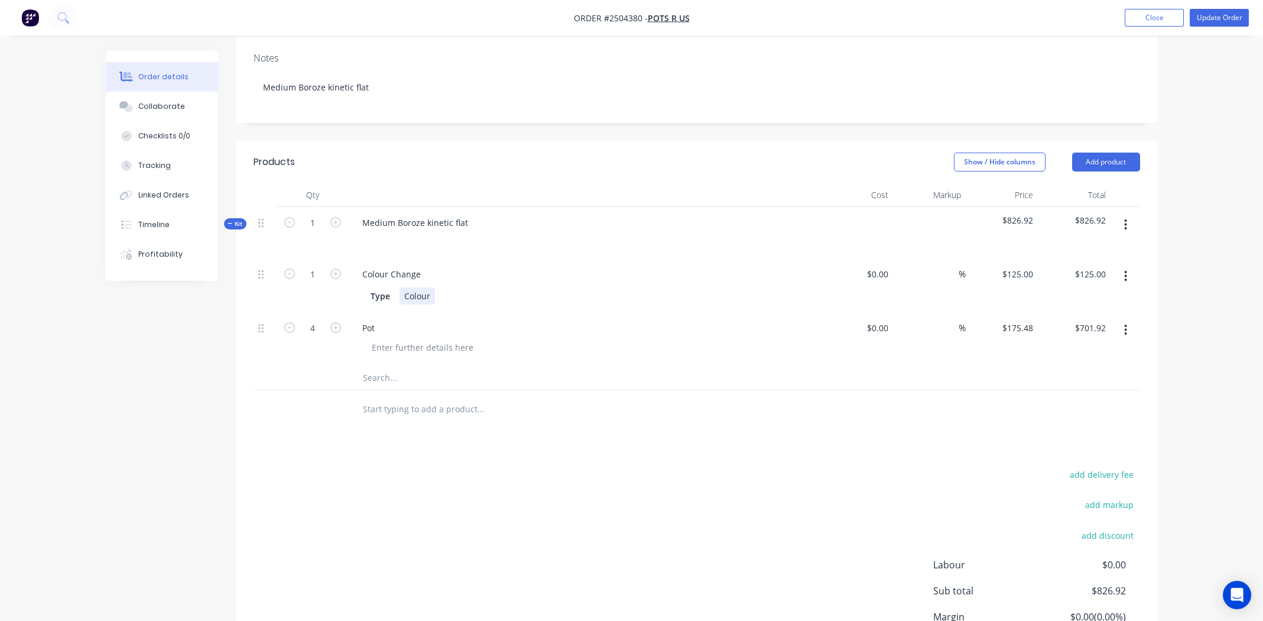
click at [423, 294] on div "Colour" at bounding box center [417, 295] width 35 height 17
paste div
drag, startPoint x: 560, startPoint y: 525, endPoint x: 564, endPoint y: 518, distance: 8.2
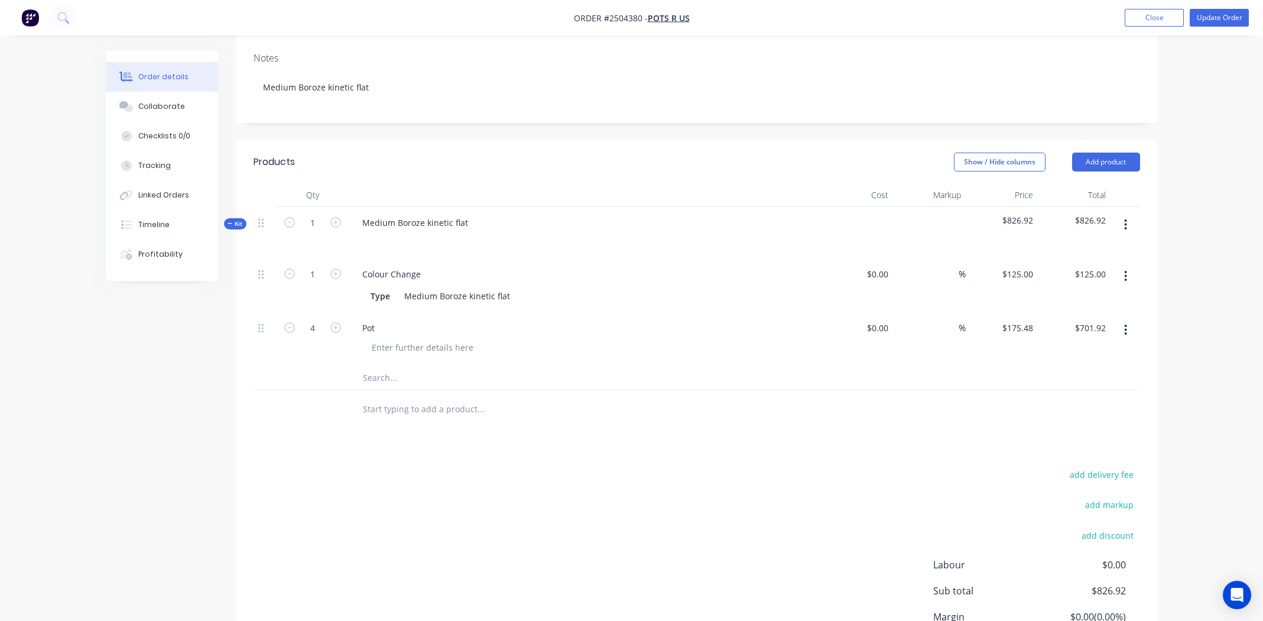
click at [561, 522] on div "add delivery fee add markup add discount Labour $0.00 Sub total $826.92 Margin …" at bounding box center [697, 580] width 887 height 228
click at [1219, 13] on button "Update Order" at bounding box center [1219, 18] width 59 height 18
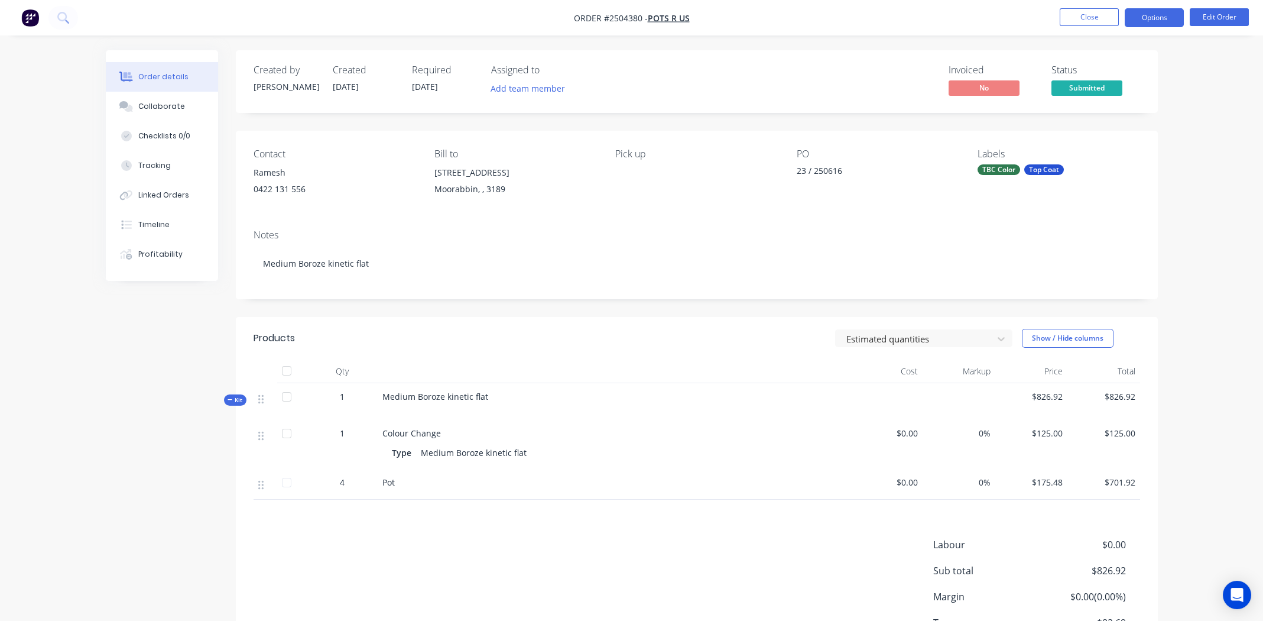
click at [1147, 10] on button "Options" at bounding box center [1154, 17] width 59 height 19
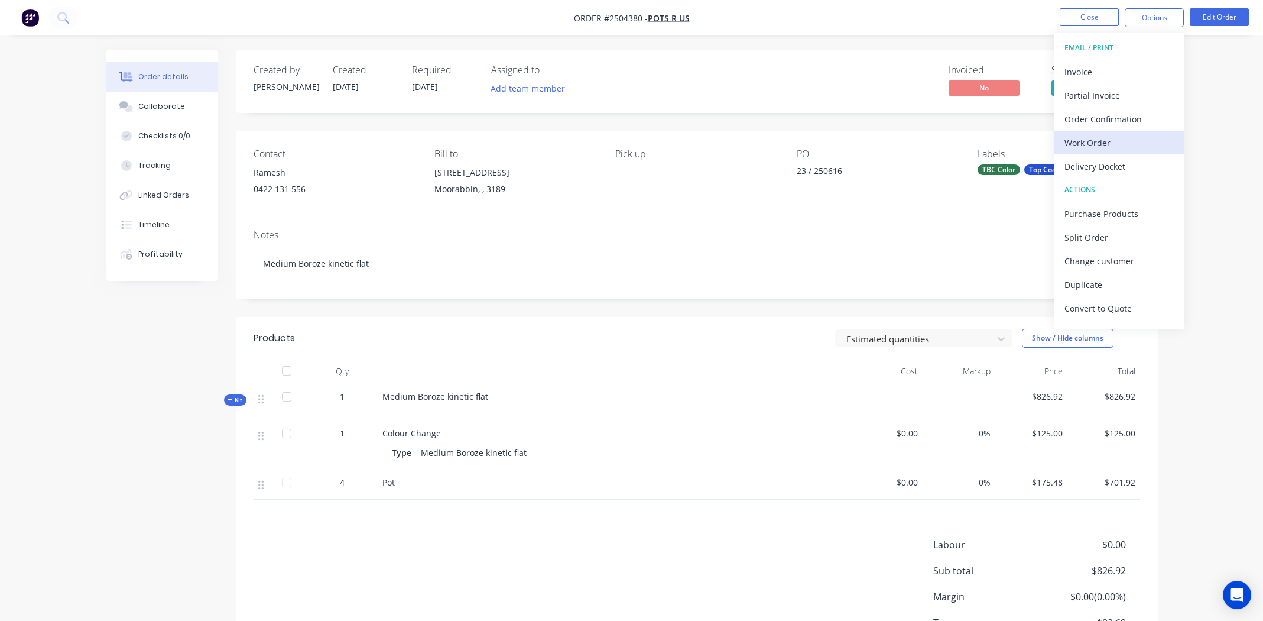
click at [1085, 139] on div "Work Order" at bounding box center [1118, 142] width 109 height 17
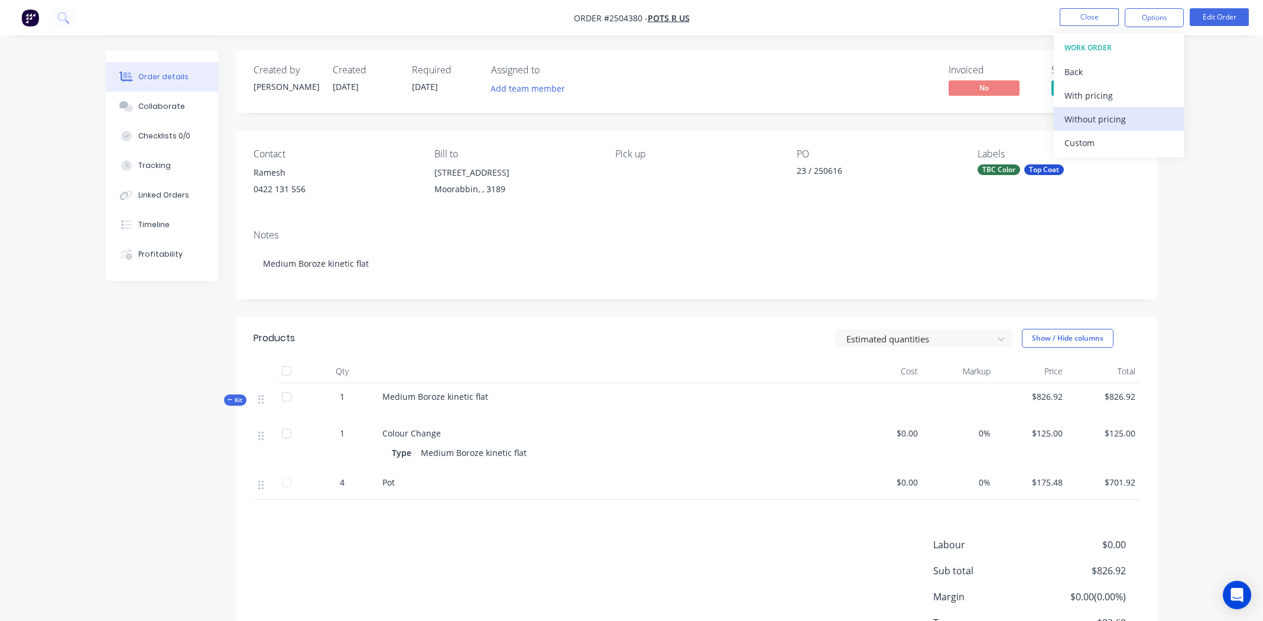
click at [1085, 118] on div "Without pricing" at bounding box center [1118, 119] width 109 height 17
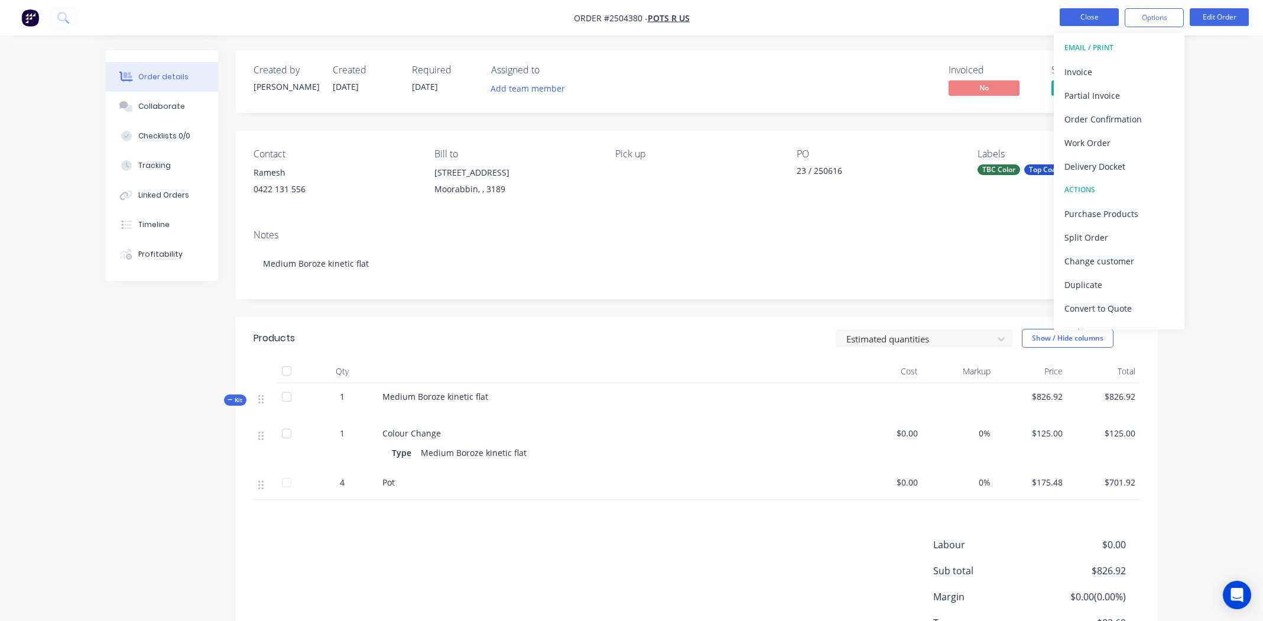
click at [1072, 13] on button "Close" at bounding box center [1089, 17] width 59 height 18
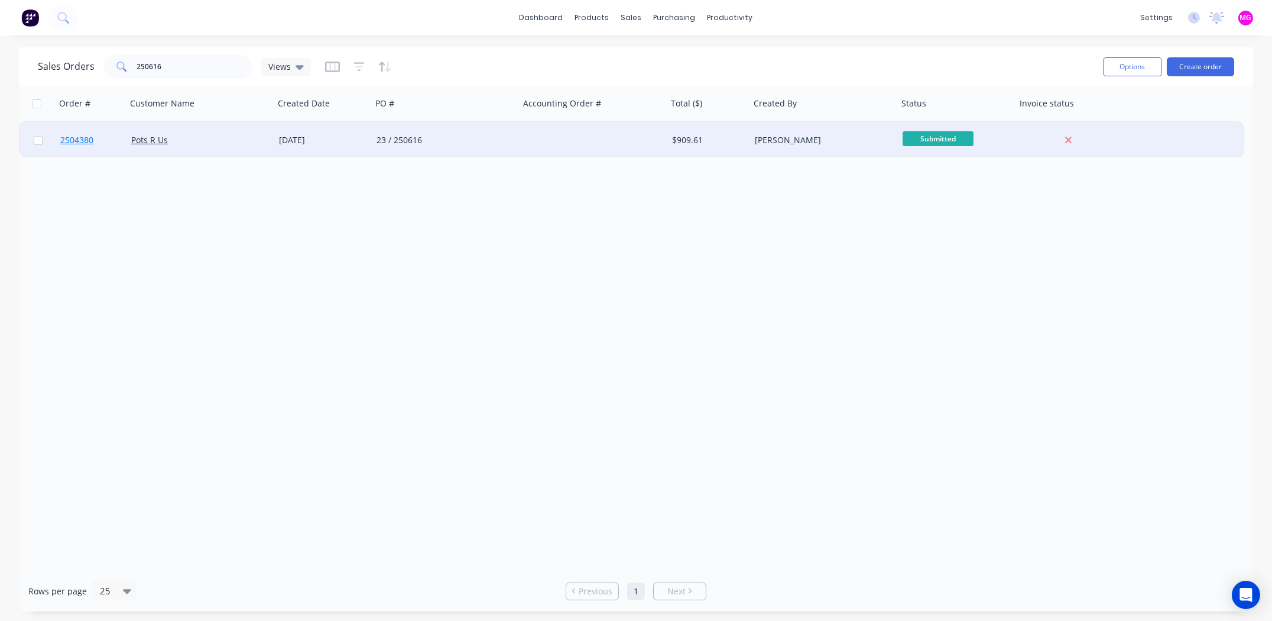
click at [74, 139] on span "2504380" at bounding box center [76, 140] width 33 height 12
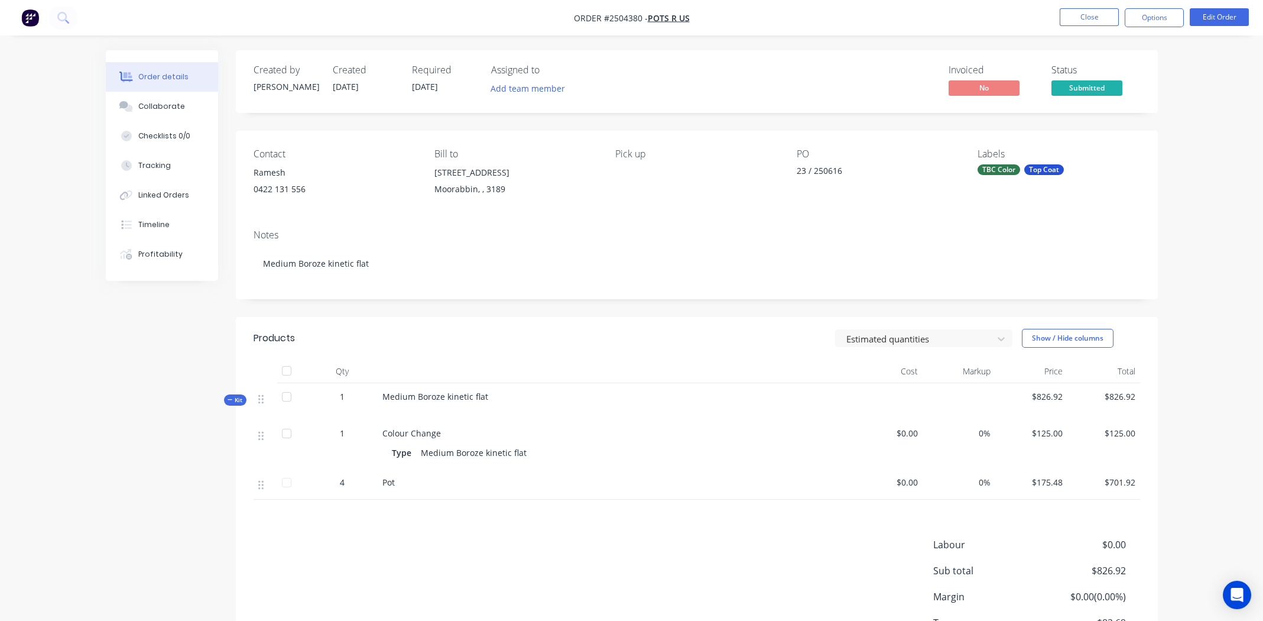
click at [992, 170] on div "TBC Color" at bounding box center [999, 169] width 43 height 11
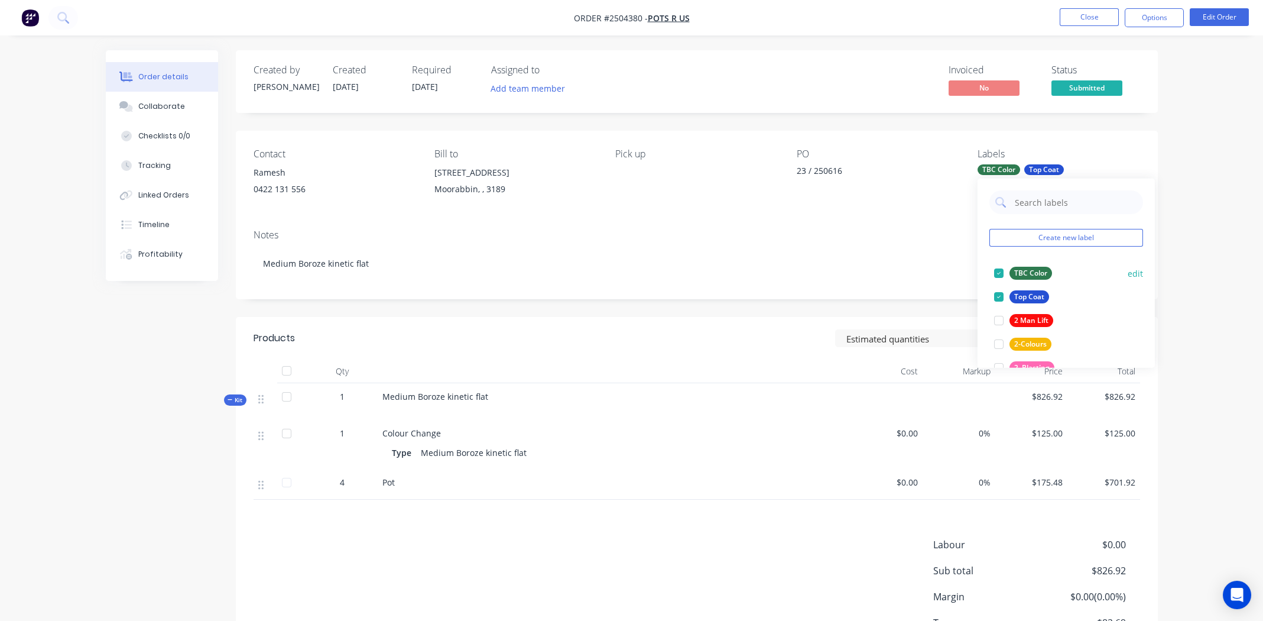
click at [998, 269] on div at bounding box center [999, 273] width 24 height 24
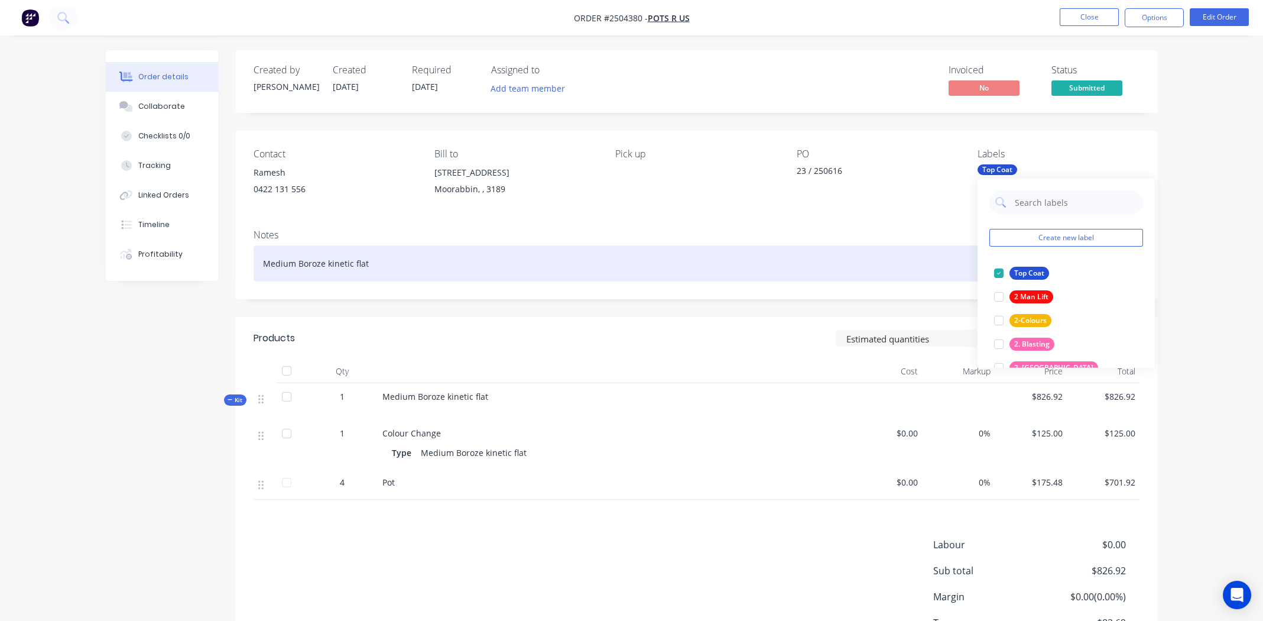
click at [920, 249] on div "Medium Boroze kinetic flat" at bounding box center [697, 263] width 887 height 36
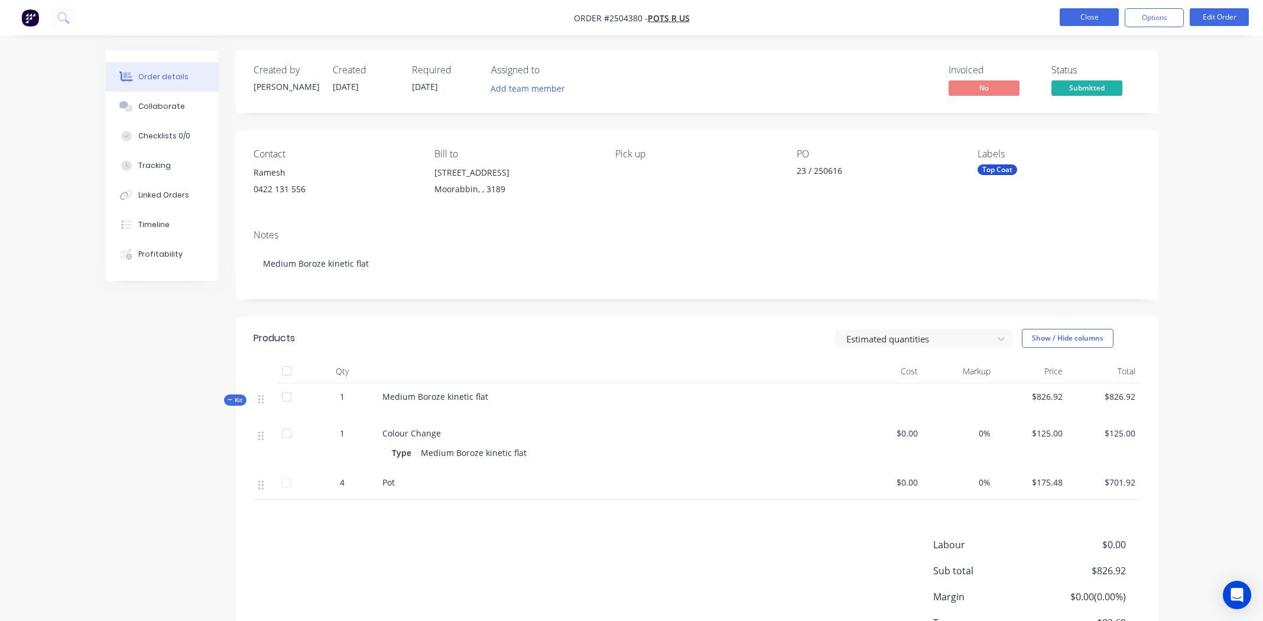
click at [1093, 18] on button "Close" at bounding box center [1089, 17] width 59 height 18
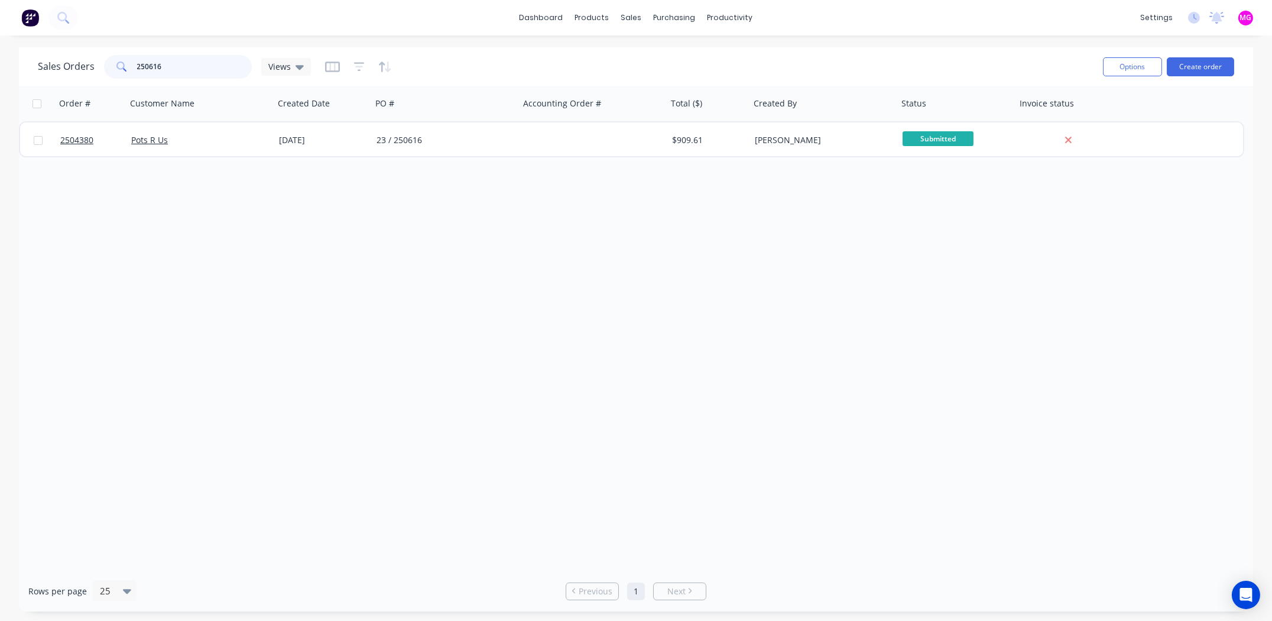
click at [198, 70] on input "250616" at bounding box center [194, 67] width 115 height 24
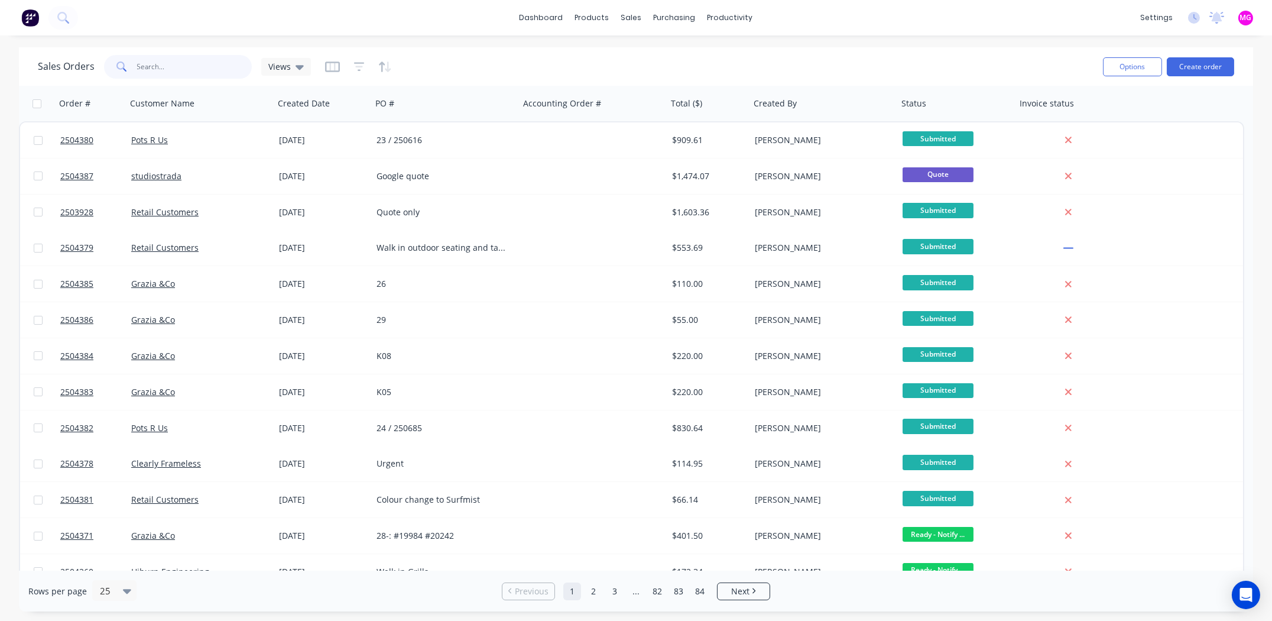
click at [187, 62] on input "text" at bounding box center [194, 67] width 115 height 24
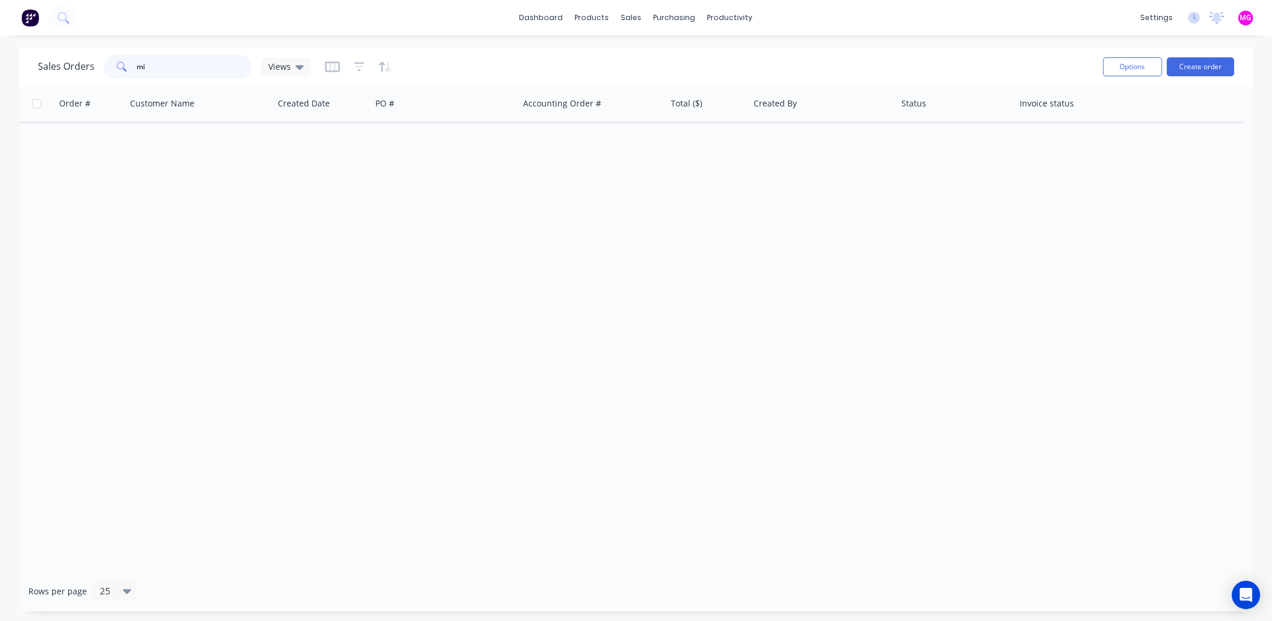
type input "m"
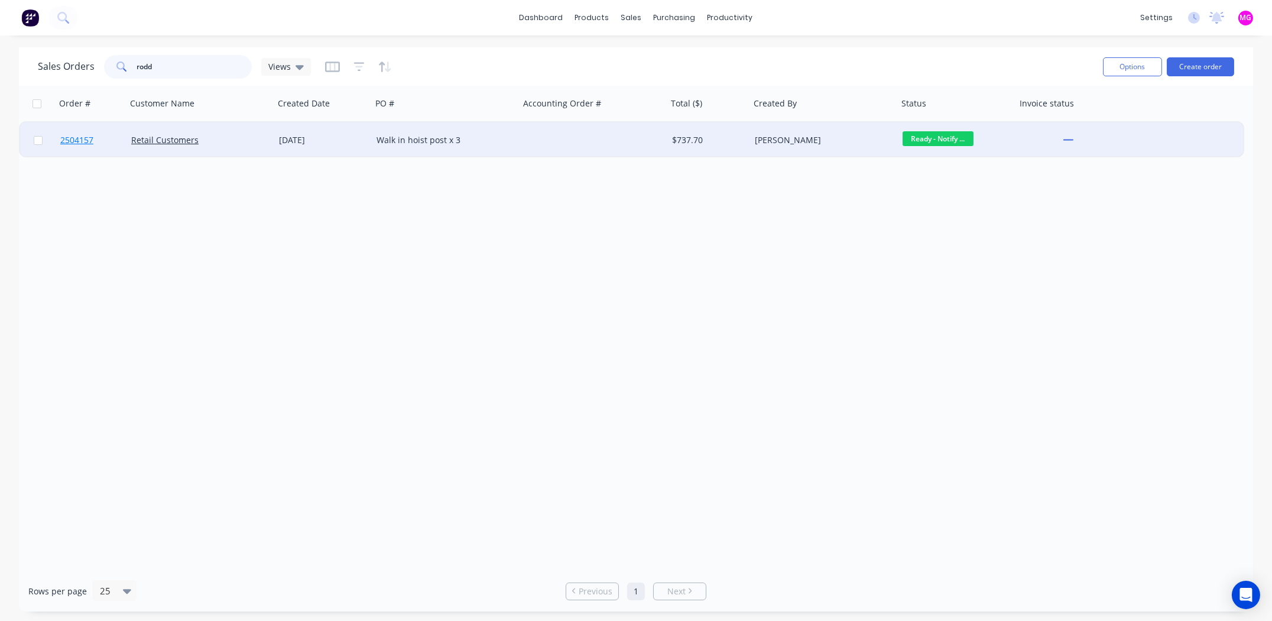
type input "rodd"
click at [71, 142] on span "2504157" at bounding box center [76, 140] width 33 height 12
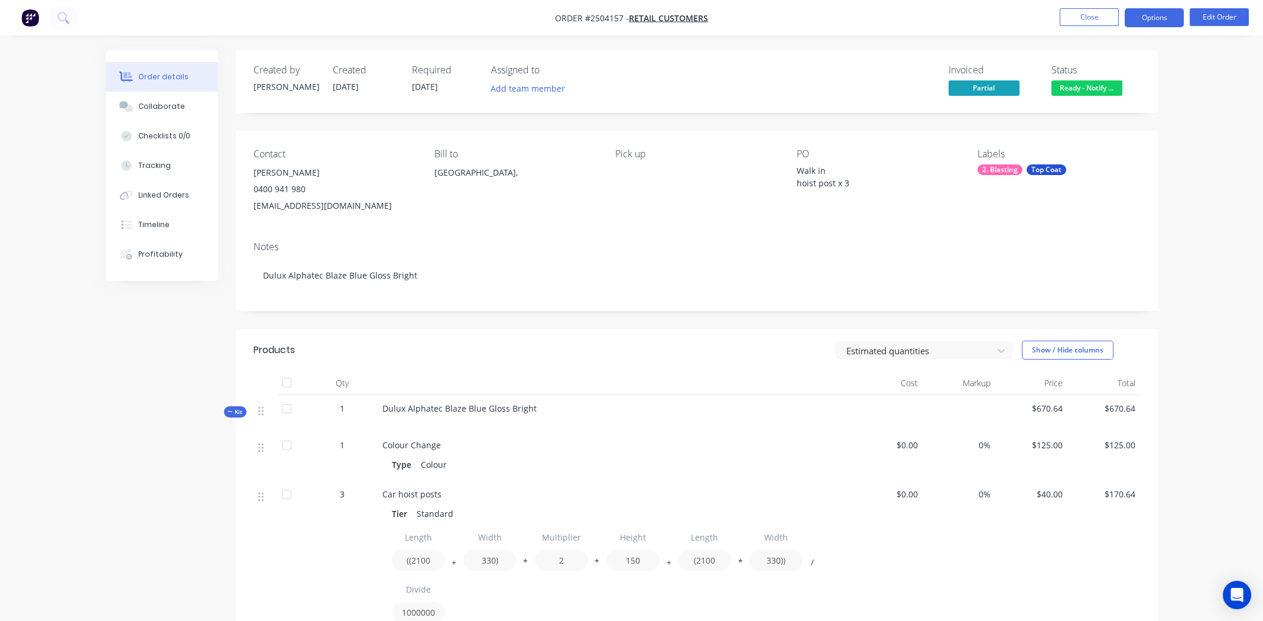
click at [1155, 15] on button "Options" at bounding box center [1154, 17] width 59 height 19
drag, startPoint x: 745, startPoint y: 89, endPoint x: 751, endPoint y: 89, distance: 6.5
click at [745, 89] on div "Invoiced Partial Status Ready - Notify ..." at bounding box center [874, 81] width 531 height 34
click at [1151, 20] on button "Options" at bounding box center [1154, 17] width 59 height 19
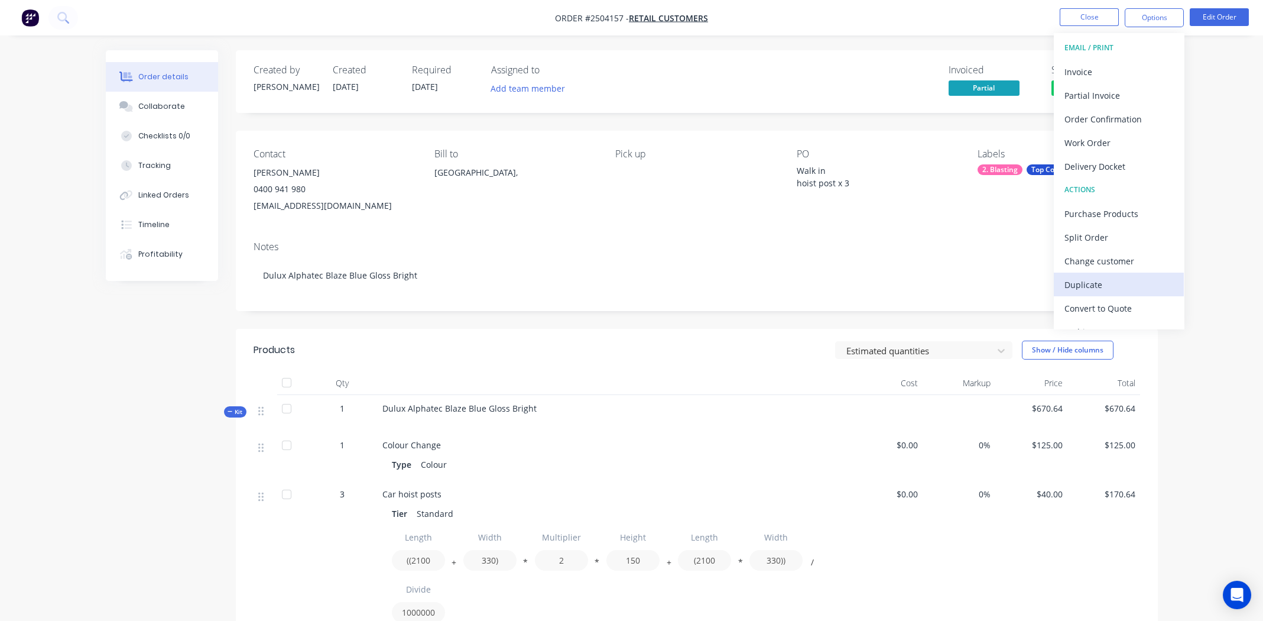
click at [1108, 288] on div "Duplicate" at bounding box center [1118, 284] width 109 height 17
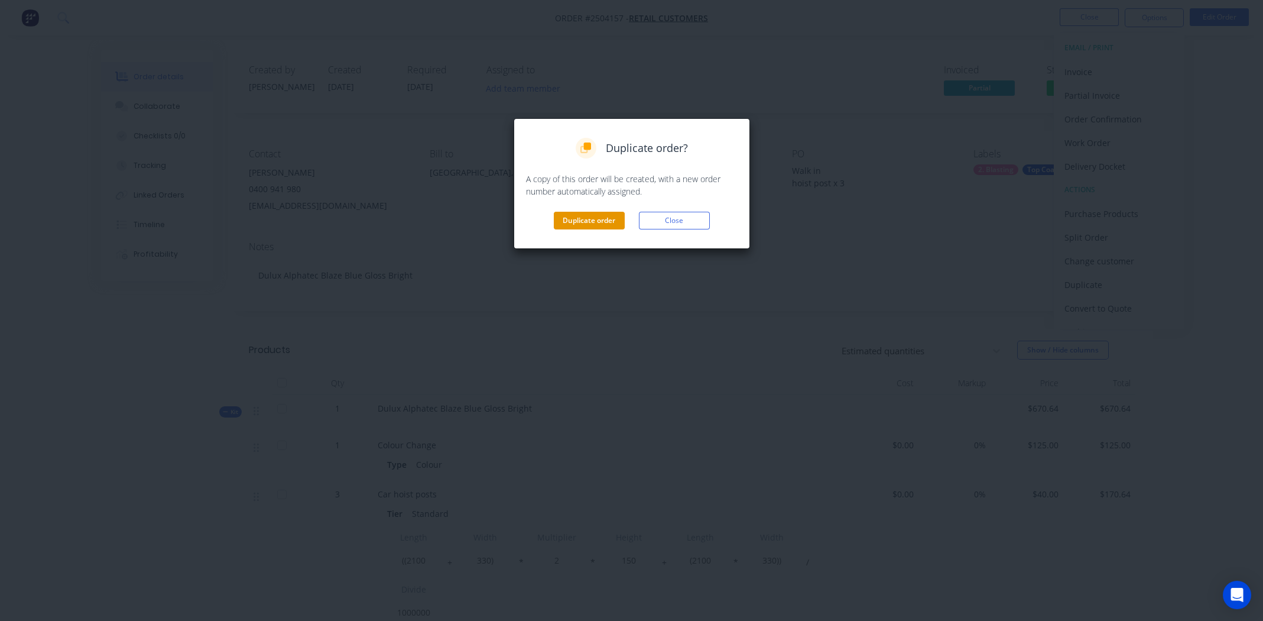
click at [585, 225] on button "Duplicate order" at bounding box center [589, 221] width 71 height 18
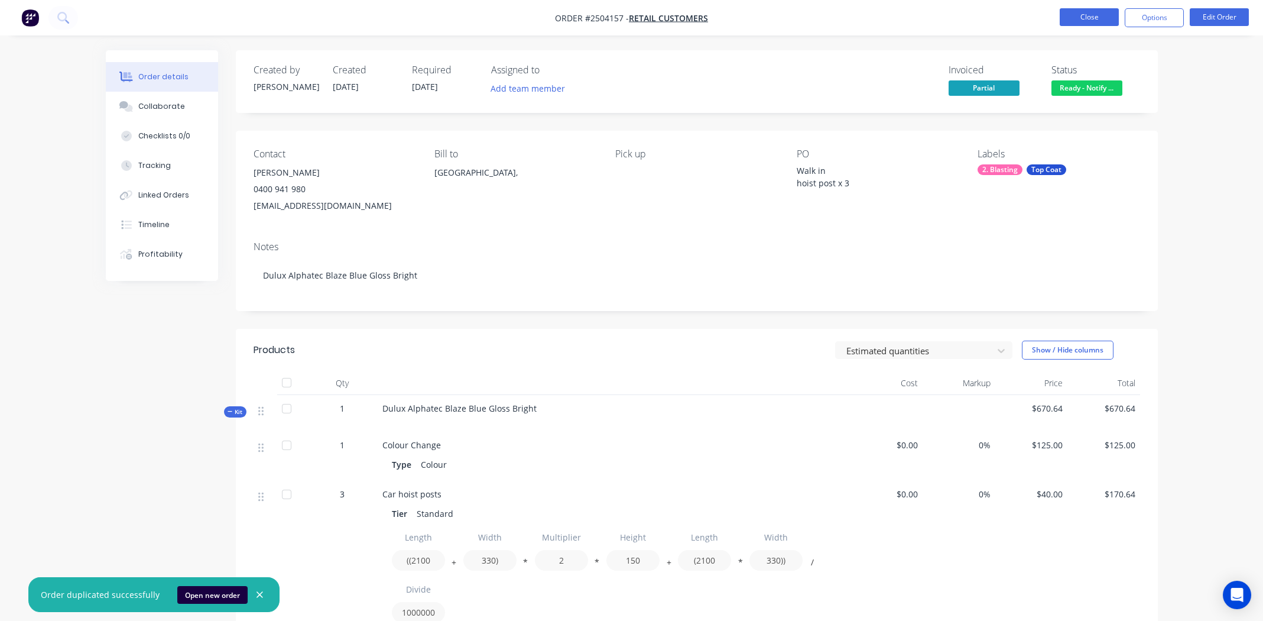
click at [1082, 15] on button "Close" at bounding box center [1089, 17] width 59 height 18
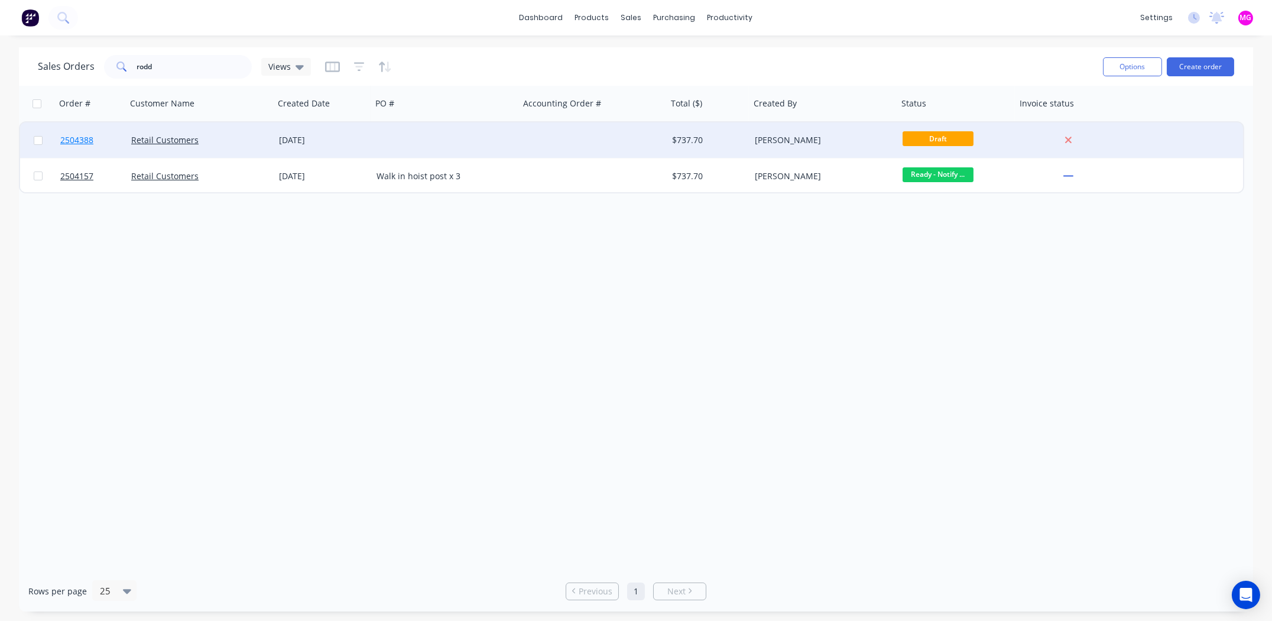
click at [70, 138] on span "2504388" at bounding box center [76, 140] width 33 height 12
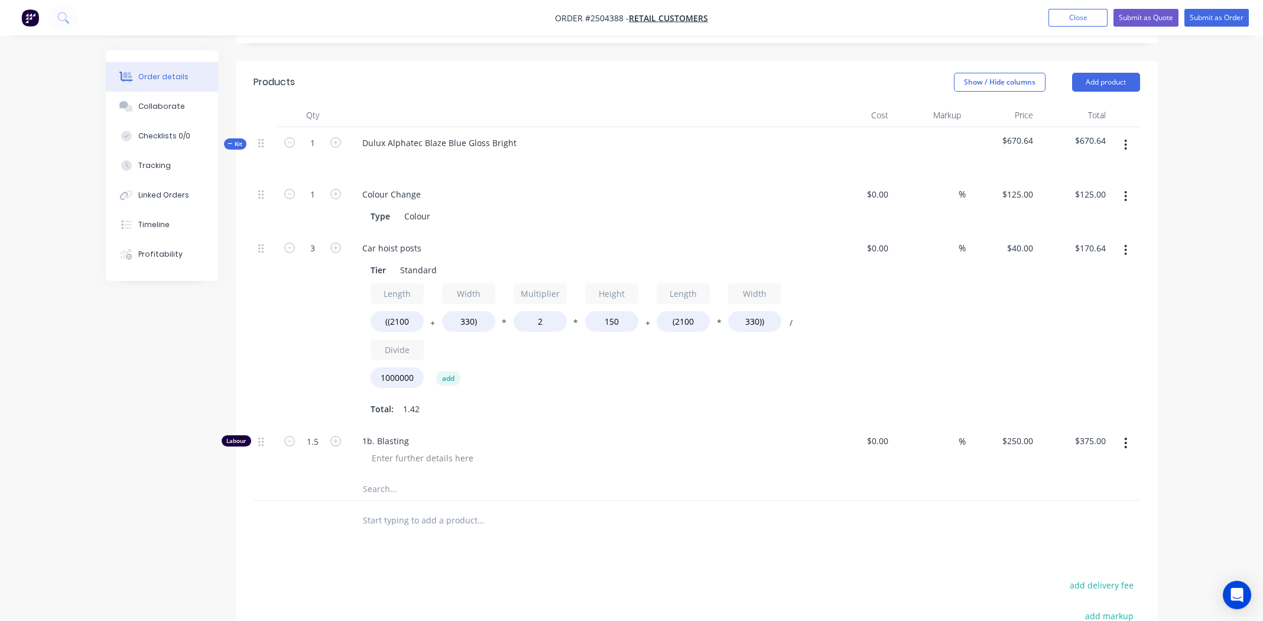
scroll to position [295, 0]
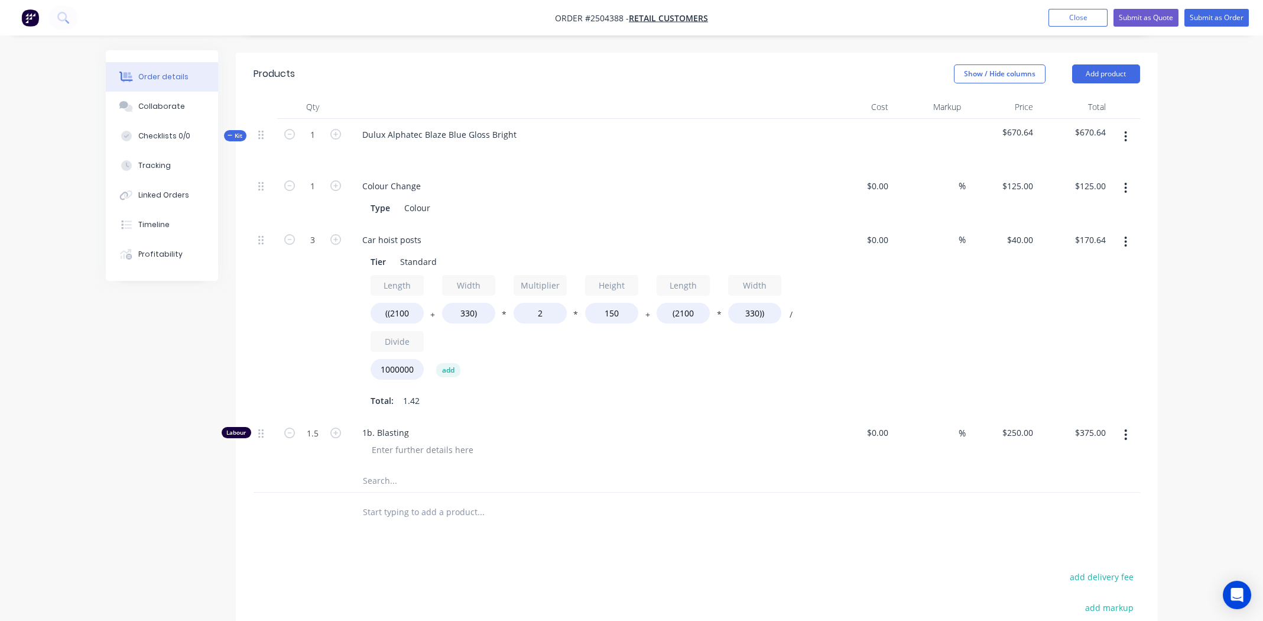
click at [1127, 130] on icon "button" at bounding box center [1125, 136] width 3 height 13
click at [1099, 230] on div "Delete" at bounding box center [1083, 238] width 91 height 17
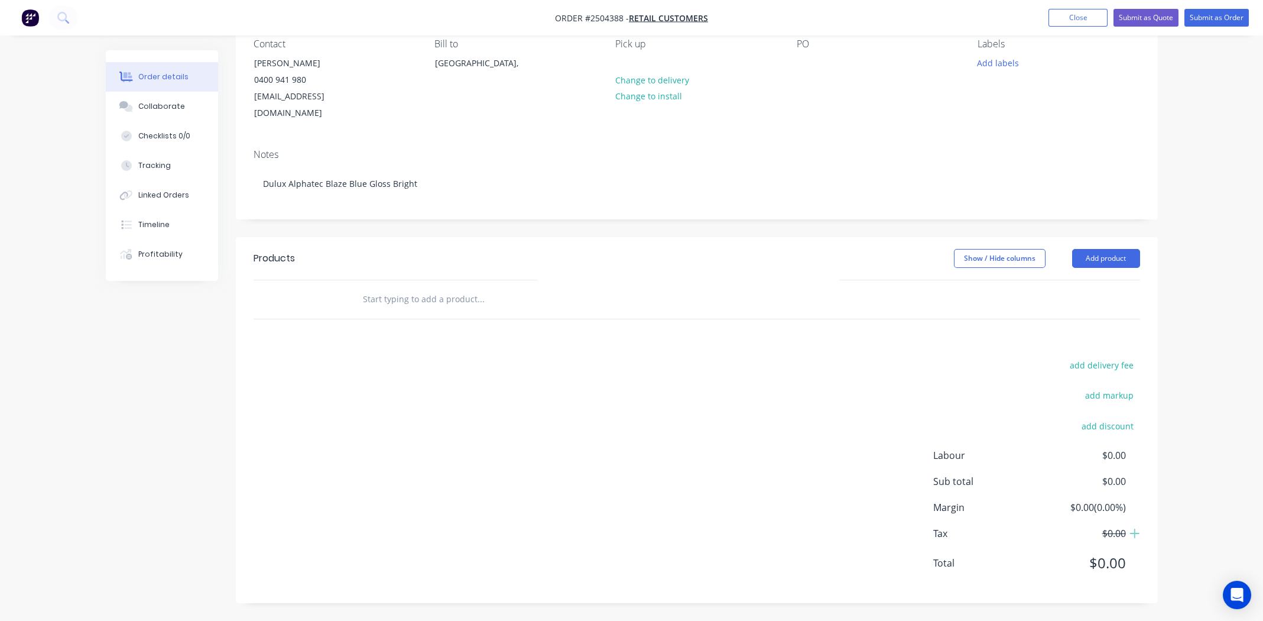
scroll to position [93, 0]
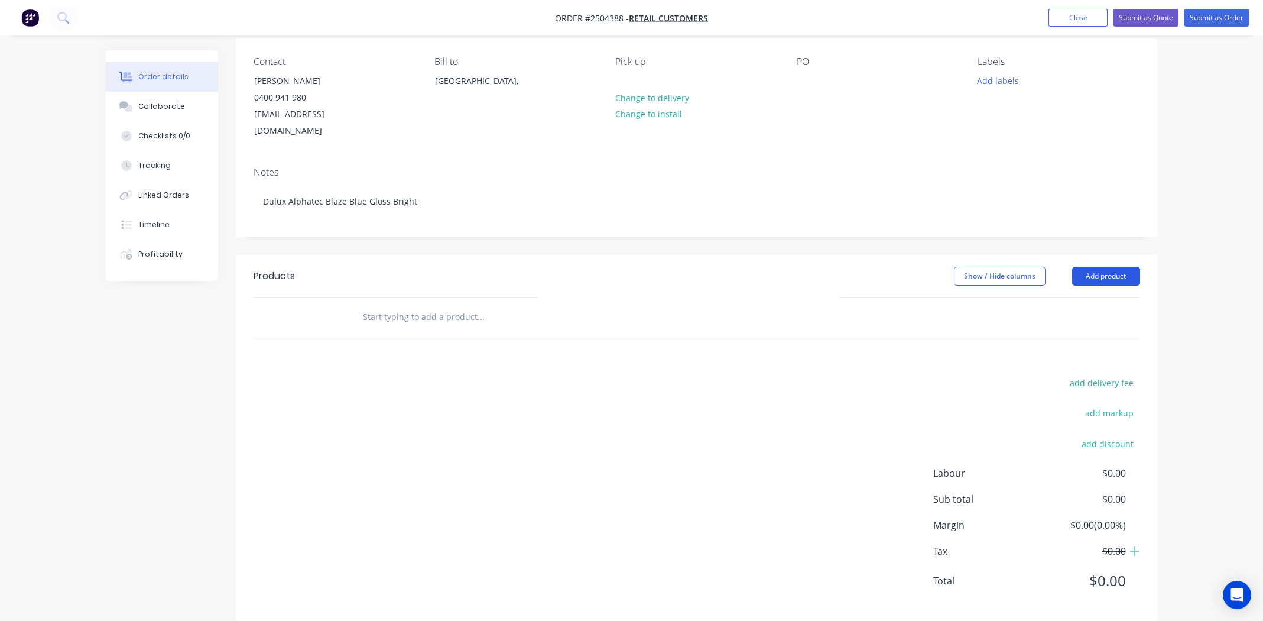
click at [1114, 267] on button "Add product" at bounding box center [1106, 276] width 68 height 19
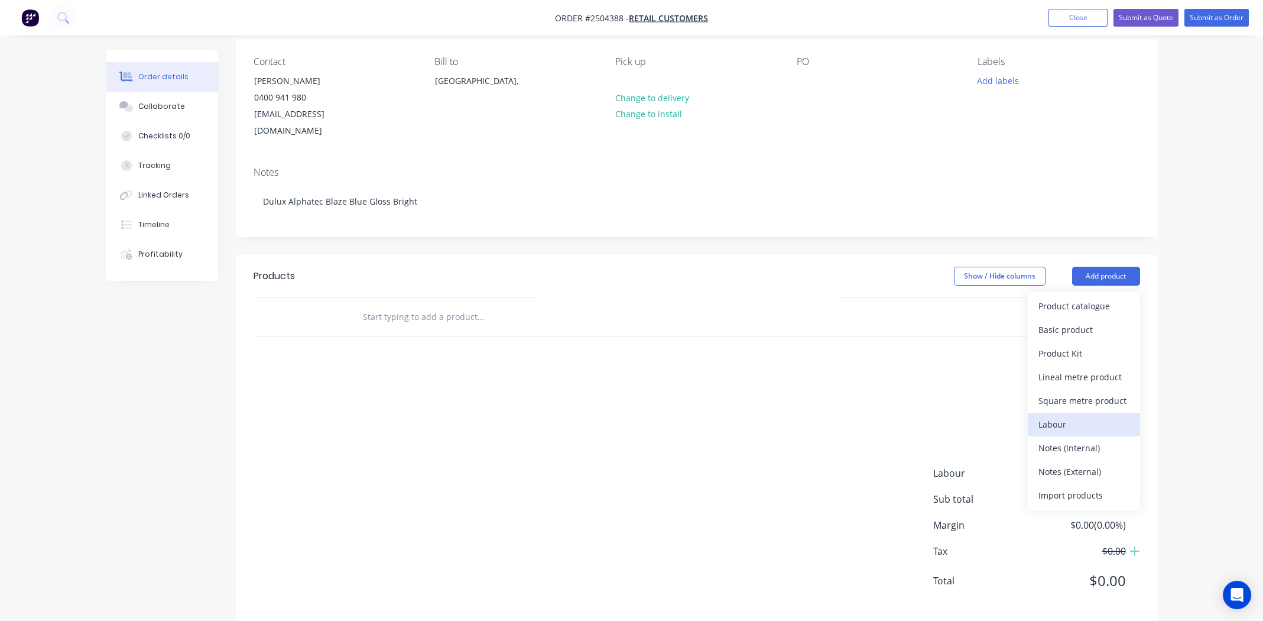
click at [1053, 415] on div "Labour" at bounding box center [1083, 423] width 91 height 17
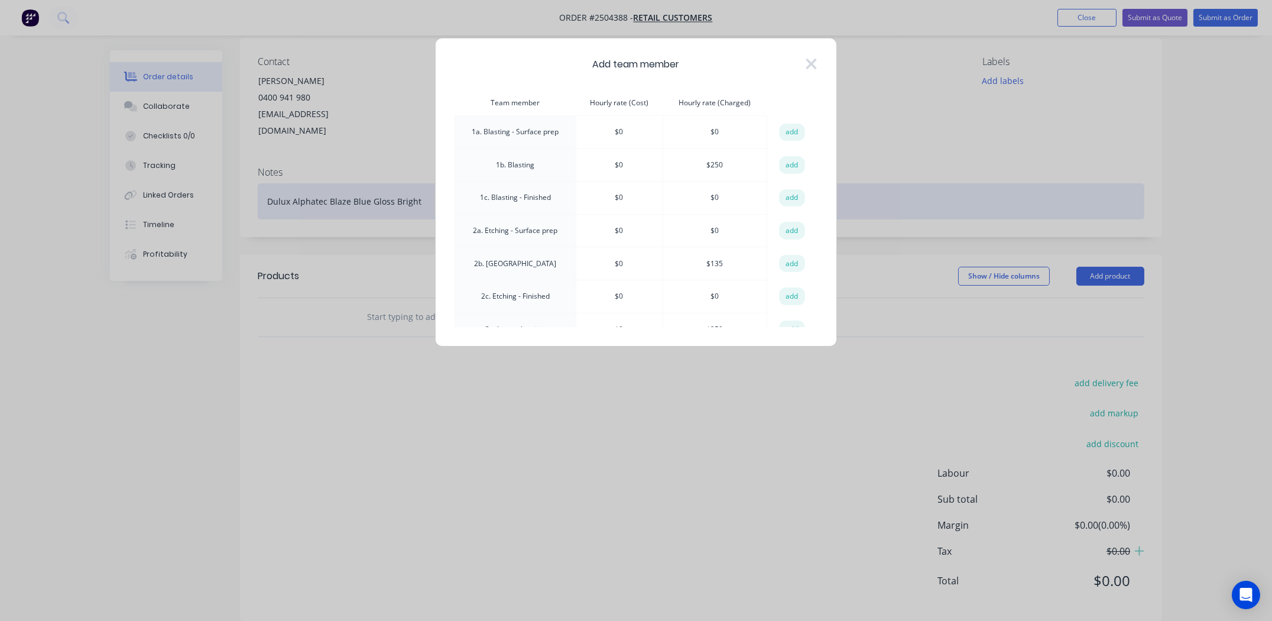
drag, startPoint x: 780, startPoint y: 163, endPoint x: 669, endPoint y: 193, distance: 114.4
click at [780, 163] on button "add" at bounding box center [792, 165] width 26 height 18
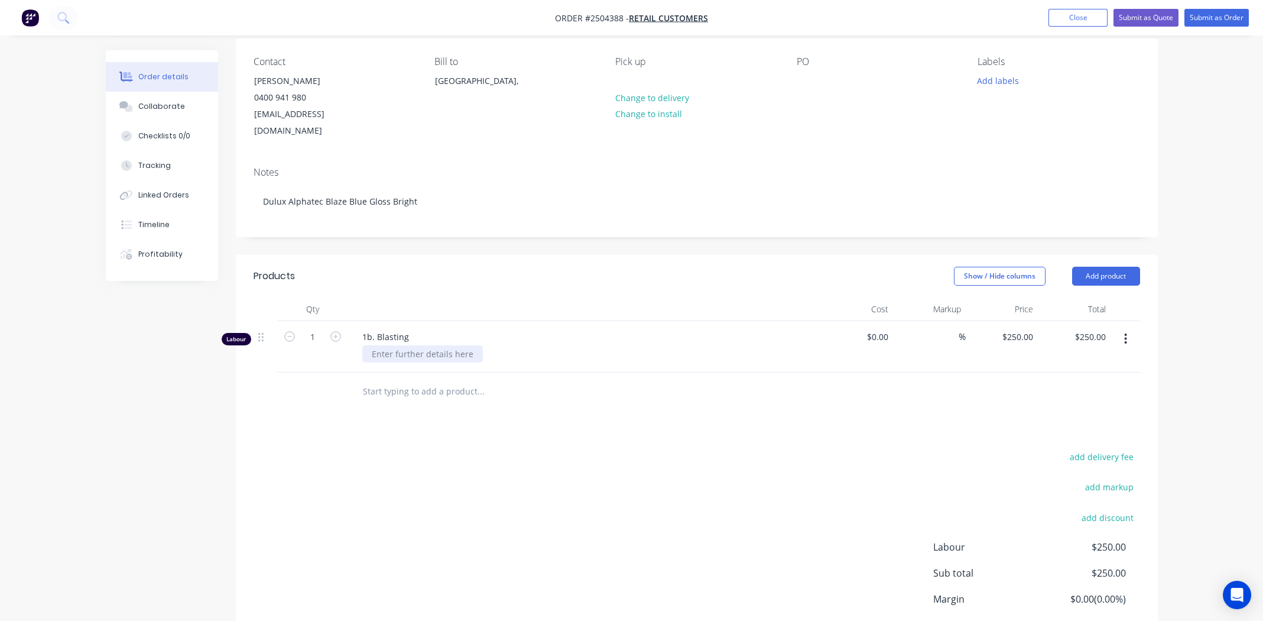
click at [415, 345] on div at bounding box center [422, 353] width 121 height 17
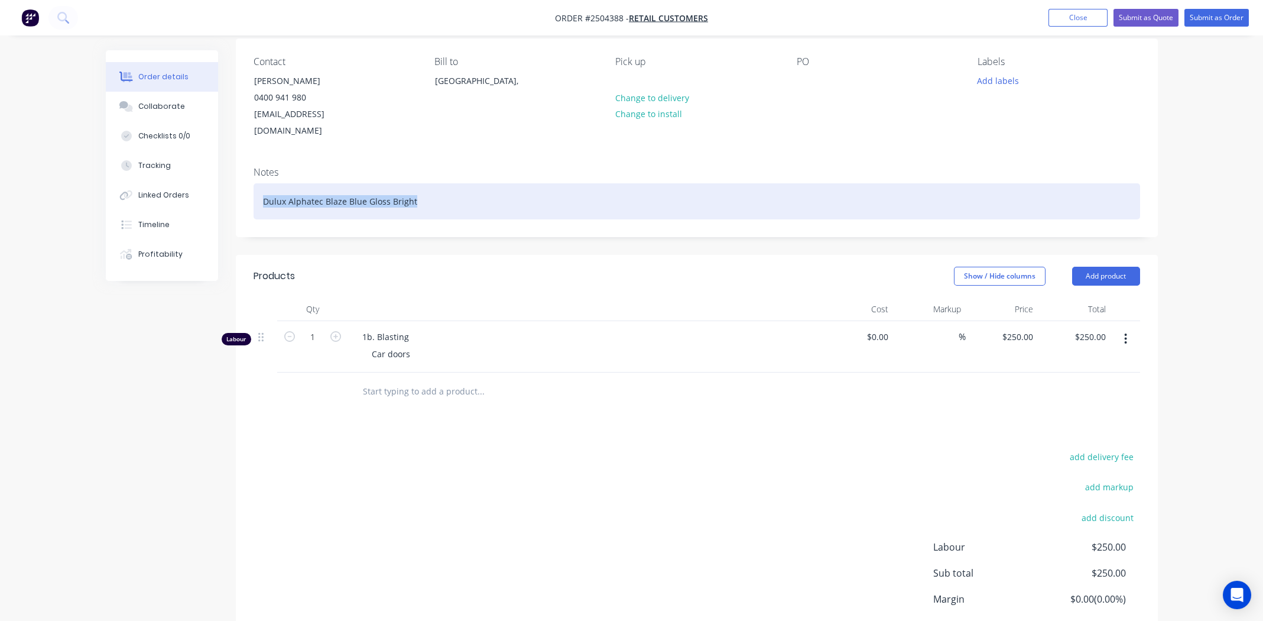
drag, startPoint x: 391, startPoint y: 174, endPoint x: 244, endPoint y: 173, distance: 147.2
click at [244, 173] on div "Notes Dulux Alphatec Blaze Blue Gloss Bright" at bounding box center [697, 196] width 922 height 79
click at [391, 186] on div "Lighe blast to remove rust on surfaces and in folds" at bounding box center [697, 201] width 887 height 36
click at [391, 185] on div "Lighe blast to remove rust on surfaces and in folds" at bounding box center [697, 201] width 887 height 36
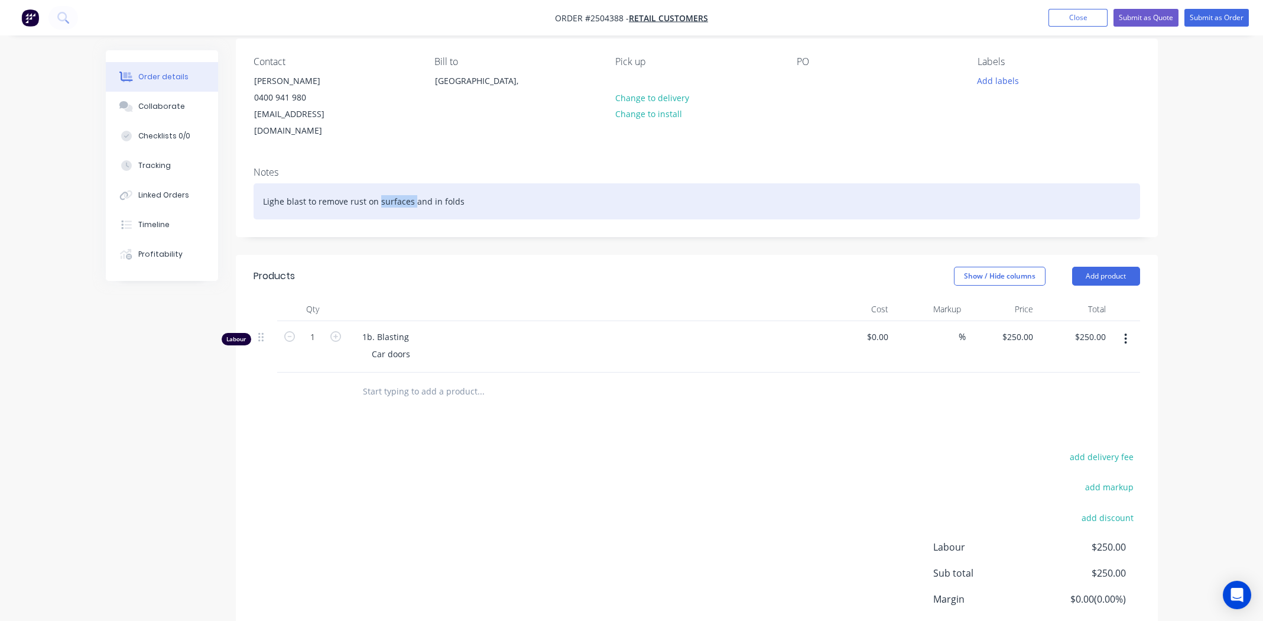
click at [391, 185] on div "Lighe blast to remove rust on surfaces and in folds" at bounding box center [697, 201] width 887 height 36
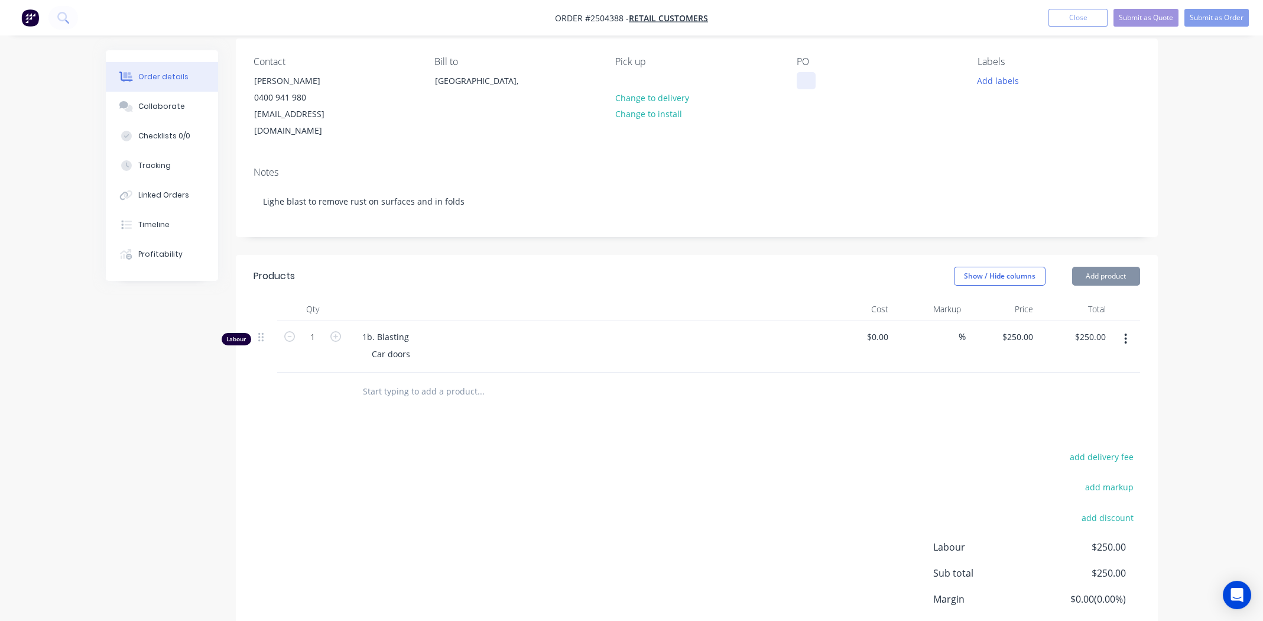
click at [799, 74] on div at bounding box center [806, 80] width 19 height 17
click at [871, 80] on div "Walk in Blast on;lty" at bounding box center [844, 80] width 94 height 17
click at [980, 79] on button "Add labels" at bounding box center [998, 80] width 54 height 16
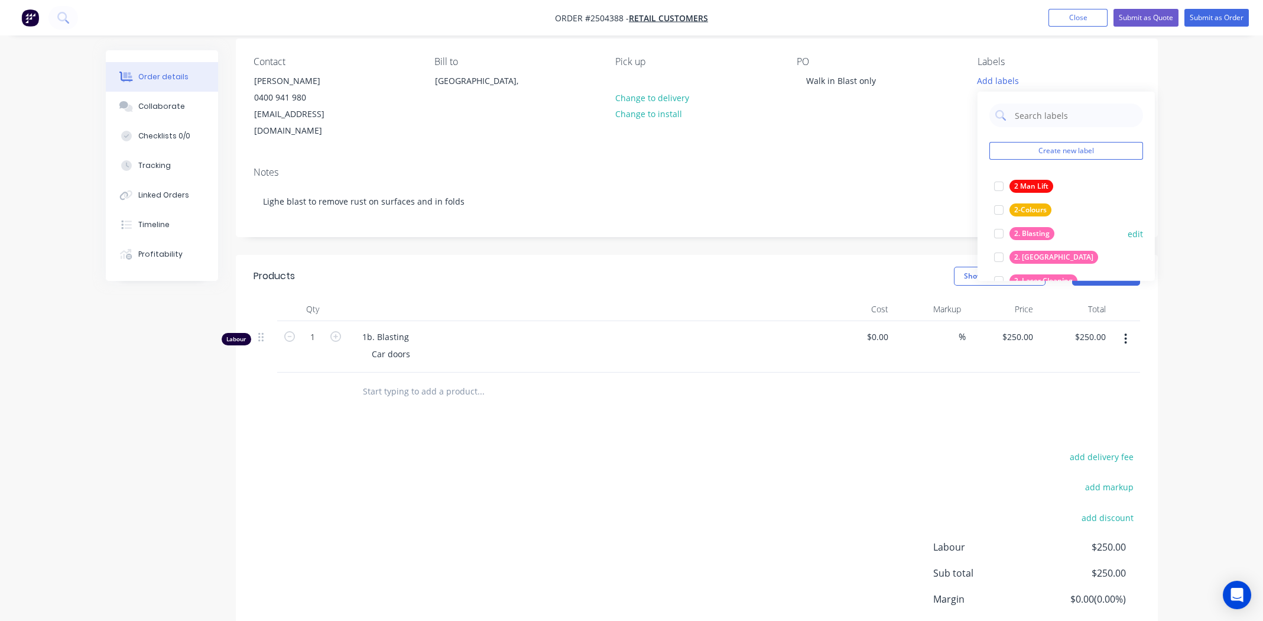
click at [998, 230] on div at bounding box center [999, 234] width 24 height 24
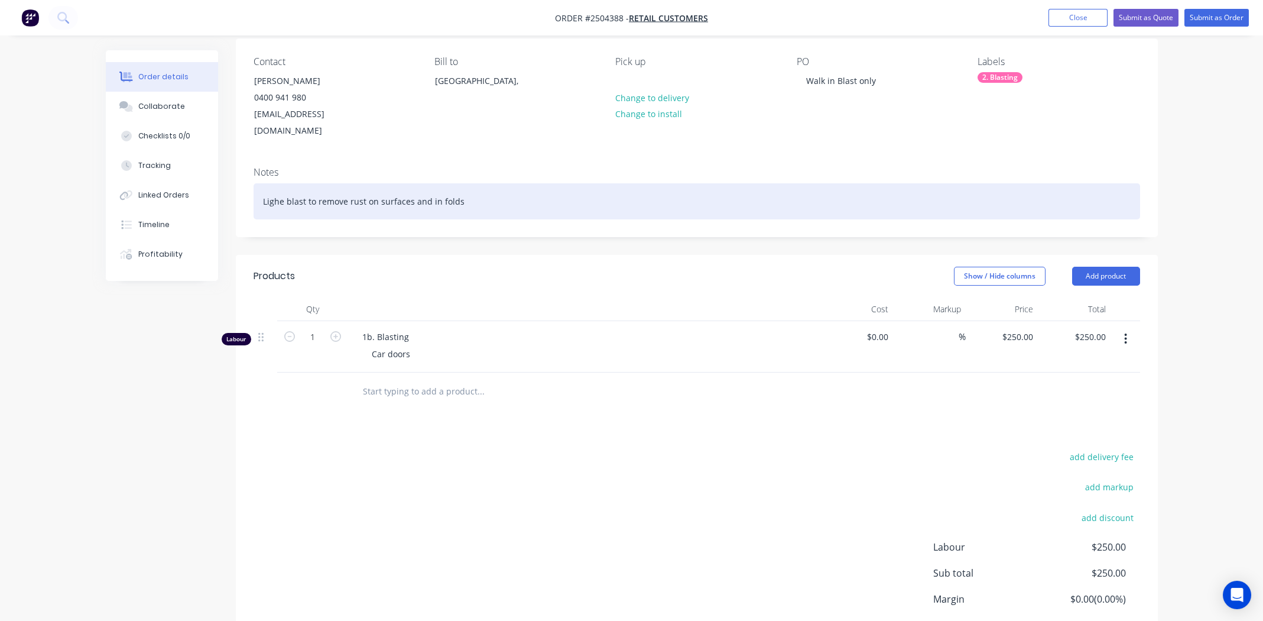
click at [865, 183] on div "Lighe blast to remove rust on surfaces and in folds" at bounding box center [697, 201] width 887 height 36
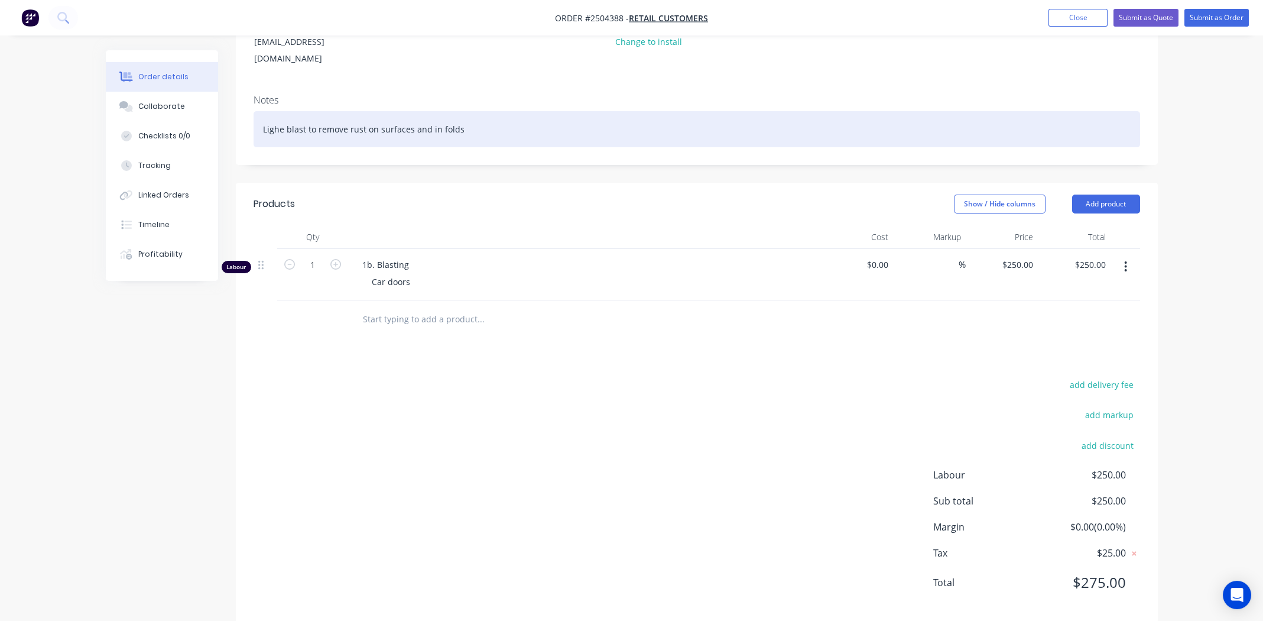
scroll to position [167, 0]
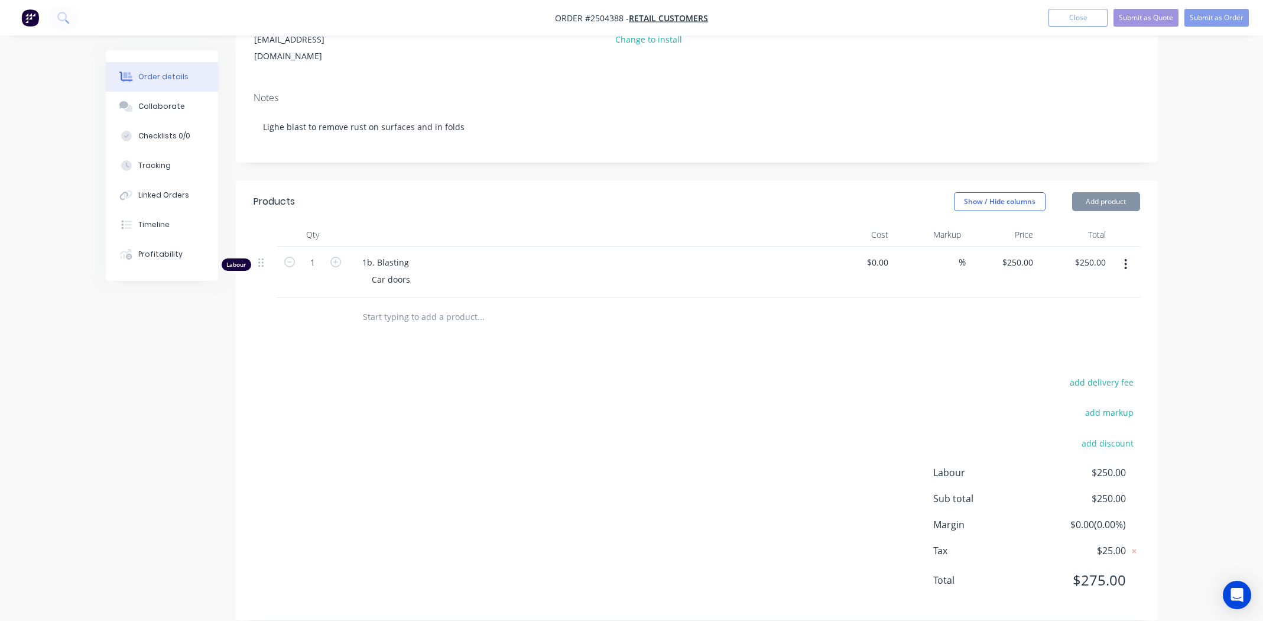
drag, startPoint x: 661, startPoint y: 353, endPoint x: 1101, endPoint y: 184, distance: 471.7
click at [663, 352] on div "Products Show / Hide columns Add product Qty Cost Markup Price Total Labour 1 1…" at bounding box center [697, 400] width 922 height 440
click at [1205, 15] on button "Submit as Order" at bounding box center [1216, 18] width 64 height 18
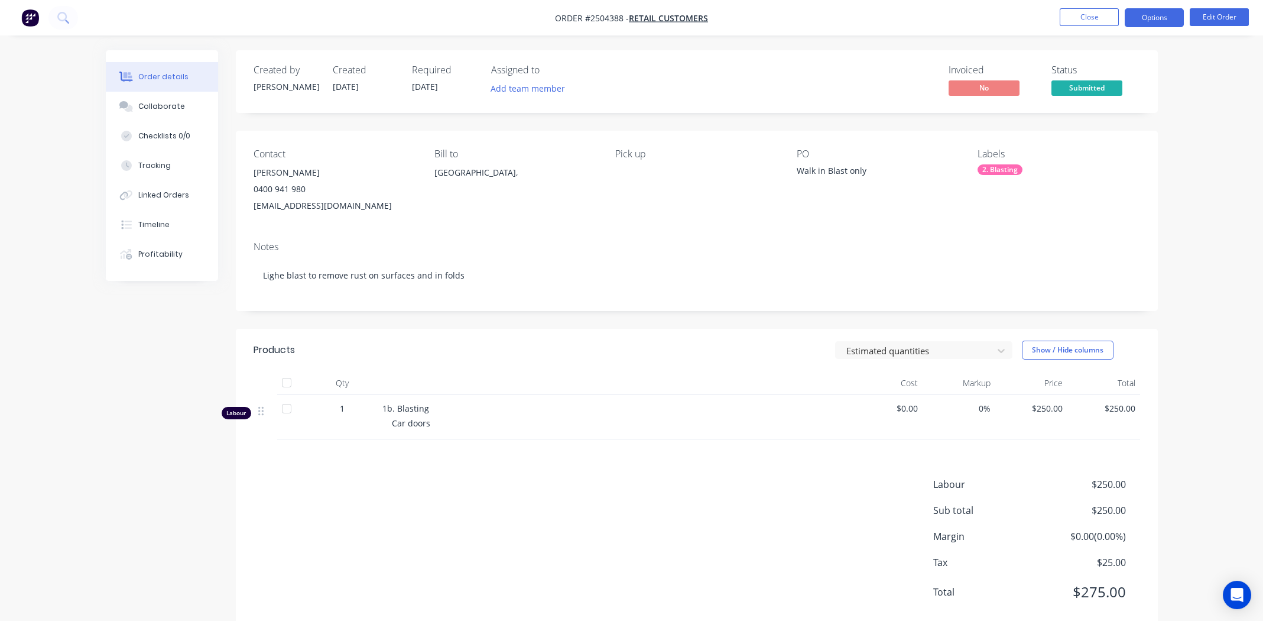
click at [1160, 24] on button "Options" at bounding box center [1154, 17] width 59 height 19
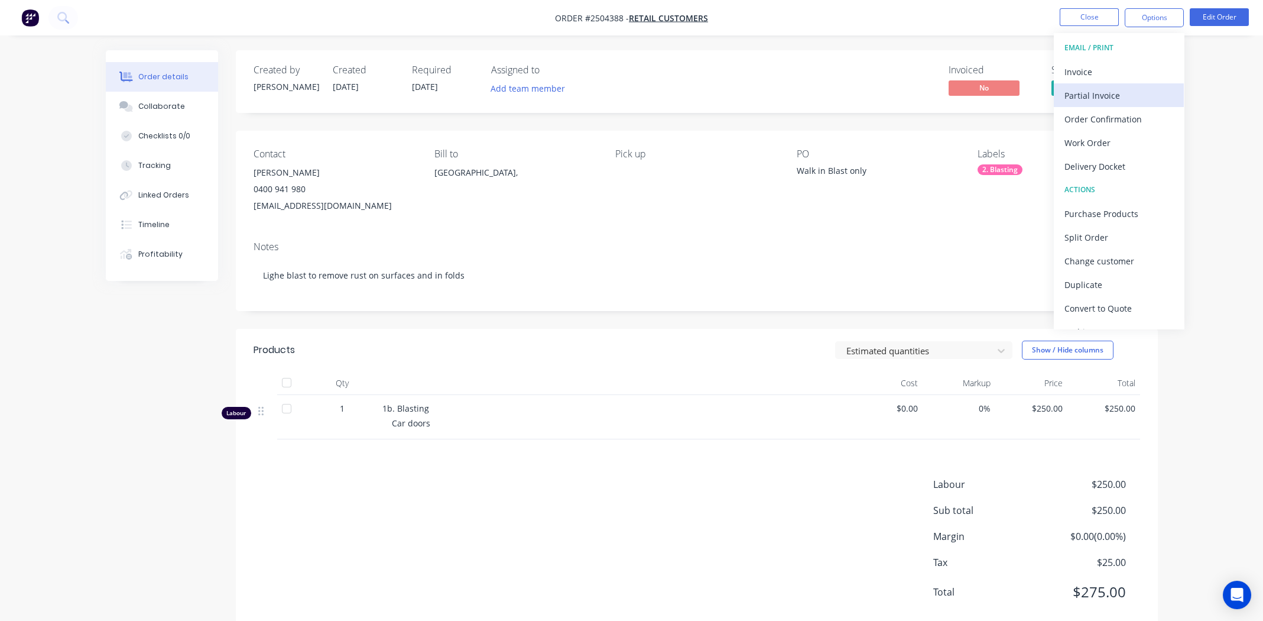
click at [1093, 88] on div "Partial Invoice" at bounding box center [1118, 95] width 109 height 17
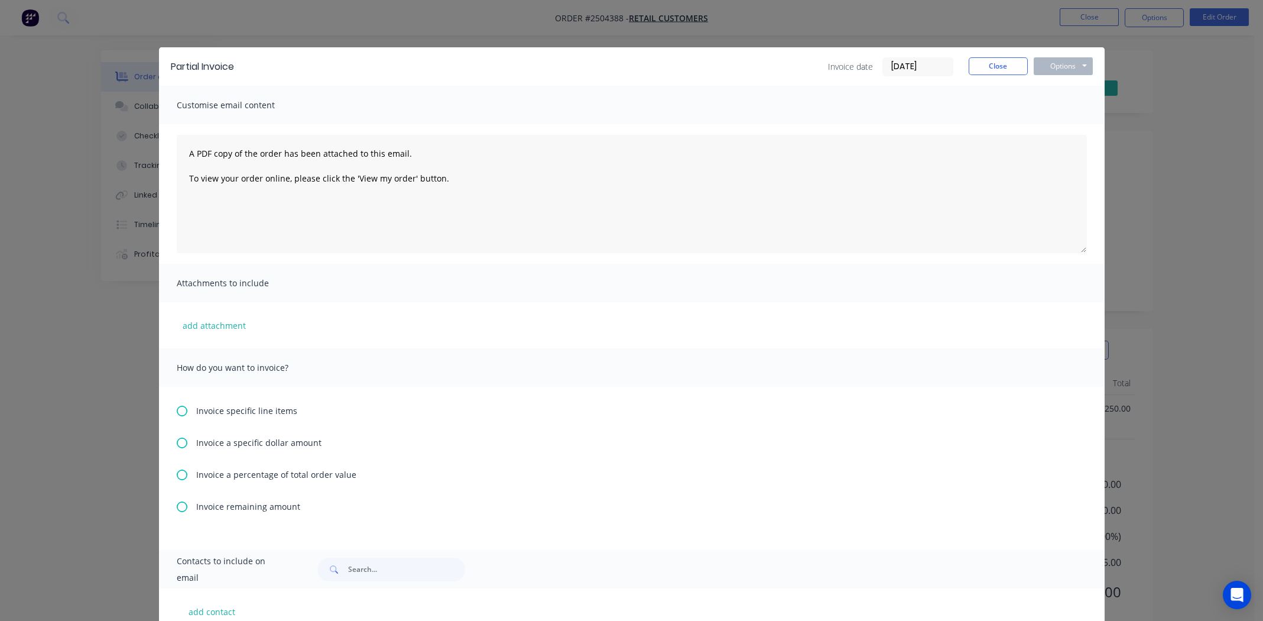
drag, startPoint x: 178, startPoint y: 472, endPoint x: 215, endPoint y: 458, distance: 38.7
click at [180, 473] on icon at bounding box center [182, 474] width 11 height 11
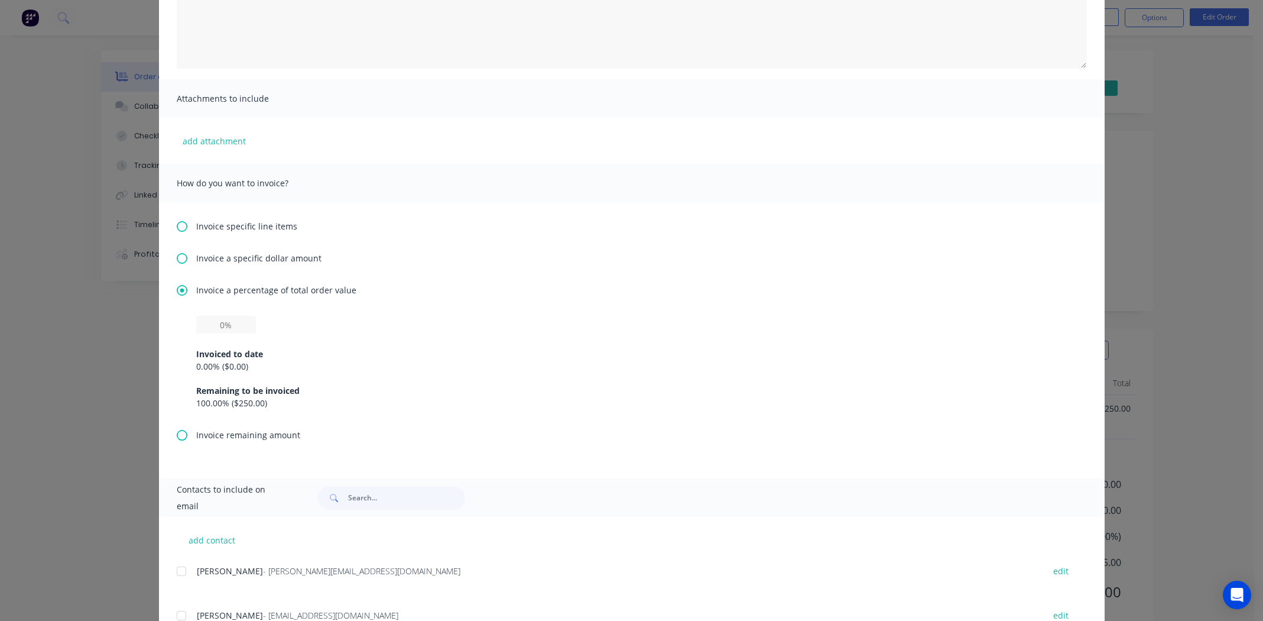
scroll to position [236, 0]
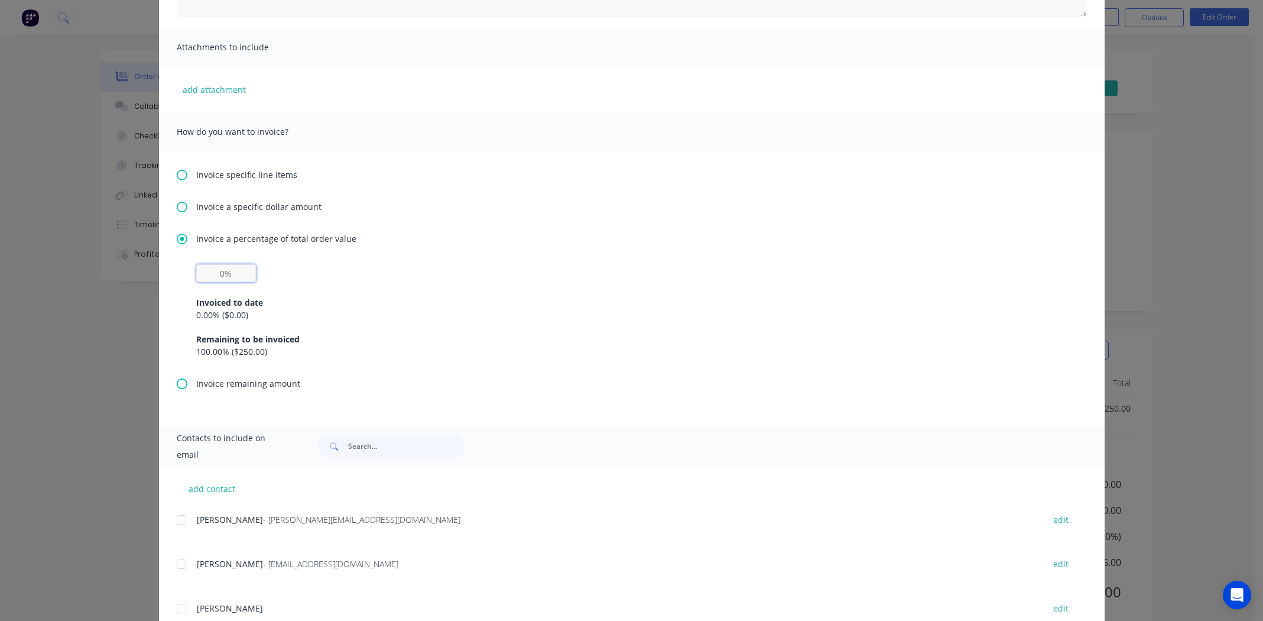
click at [219, 267] on input "text" at bounding box center [226, 273] width 60 height 18
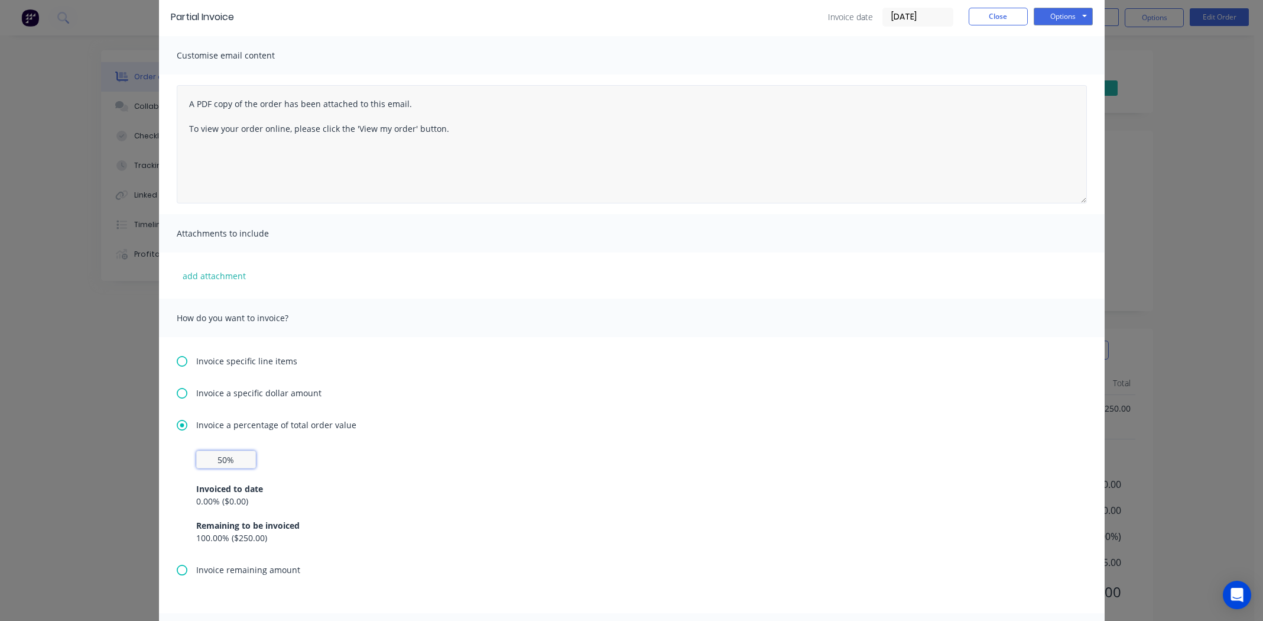
scroll to position [0, 0]
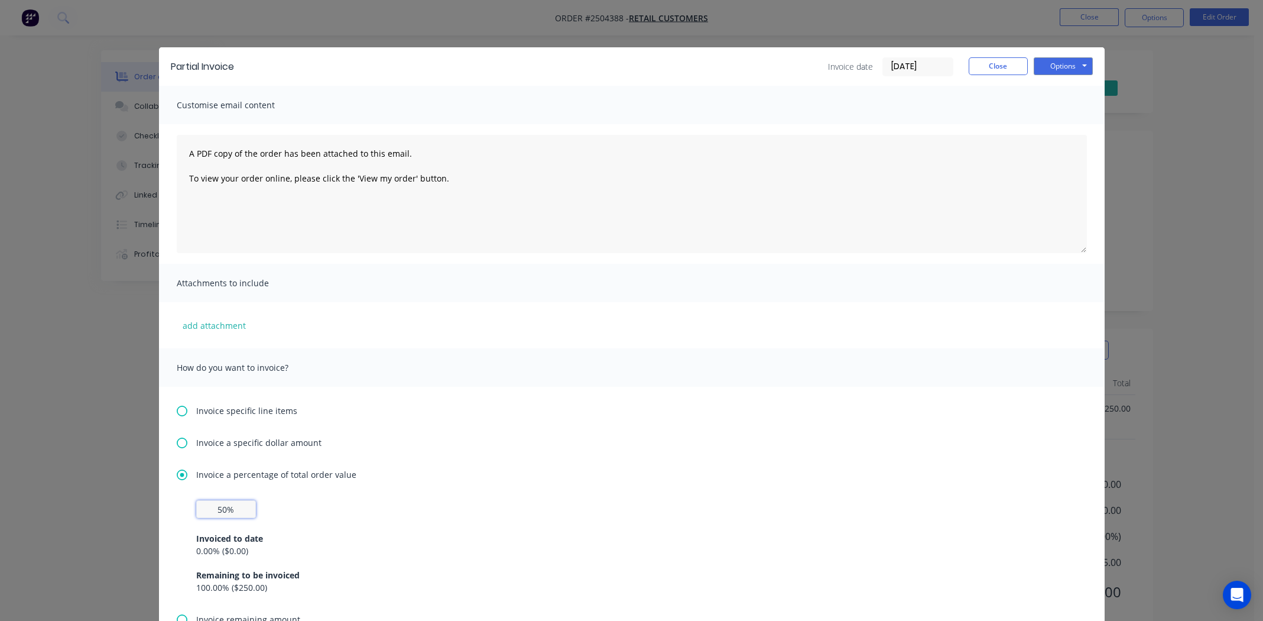
type input "50%"
click at [1055, 59] on div "Partial Invoice Invoice date 13/10/25 Close Options Preview Print Email" at bounding box center [632, 66] width 946 height 38
click at [1056, 63] on button "Options" at bounding box center [1063, 66] width 59 height 18
click at [1060, 105] on button "Print" at bounding box center [1072, 107] width 76 height 20
click at [980, 59] on button "Close" at bounding box center [998, 66] width 59 height 18
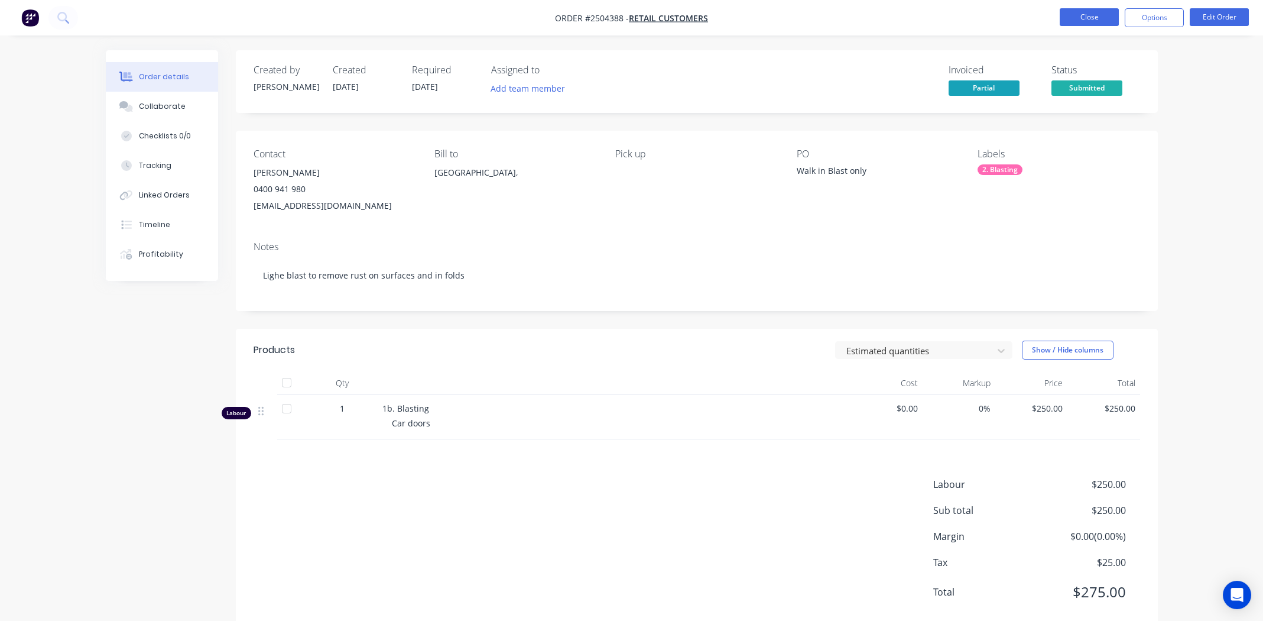
click at [1093, 15] on button "Close" at bounding box center [1089, 17] width 59 height 18
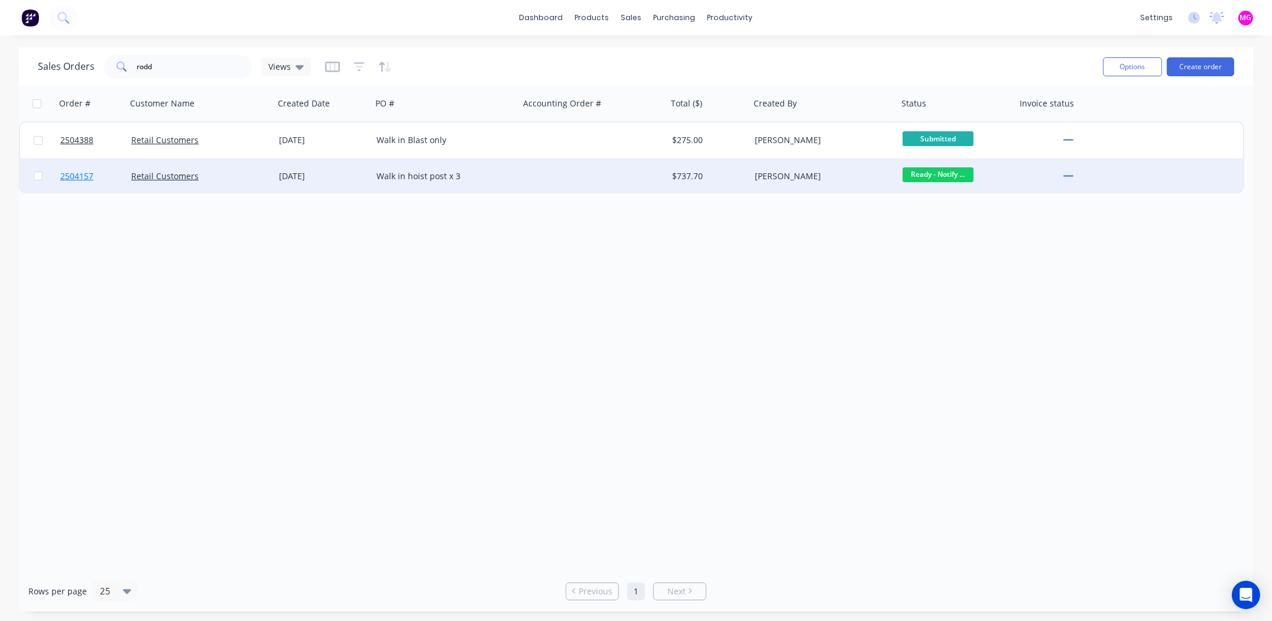
click at [67, 174] on span "2504157" at bounding box center [76, 176] width 33 height 12
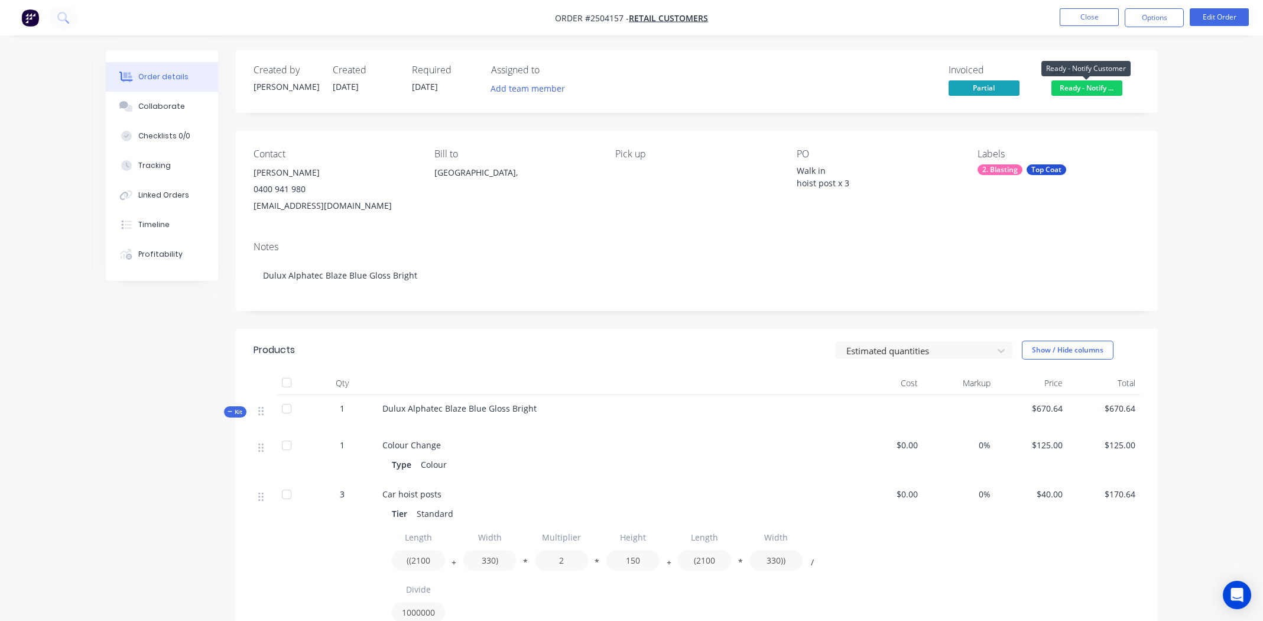
click at [1098, 86] on span "Ready - Notify ..." at bounding box center [1086, 87] width 71 height 15
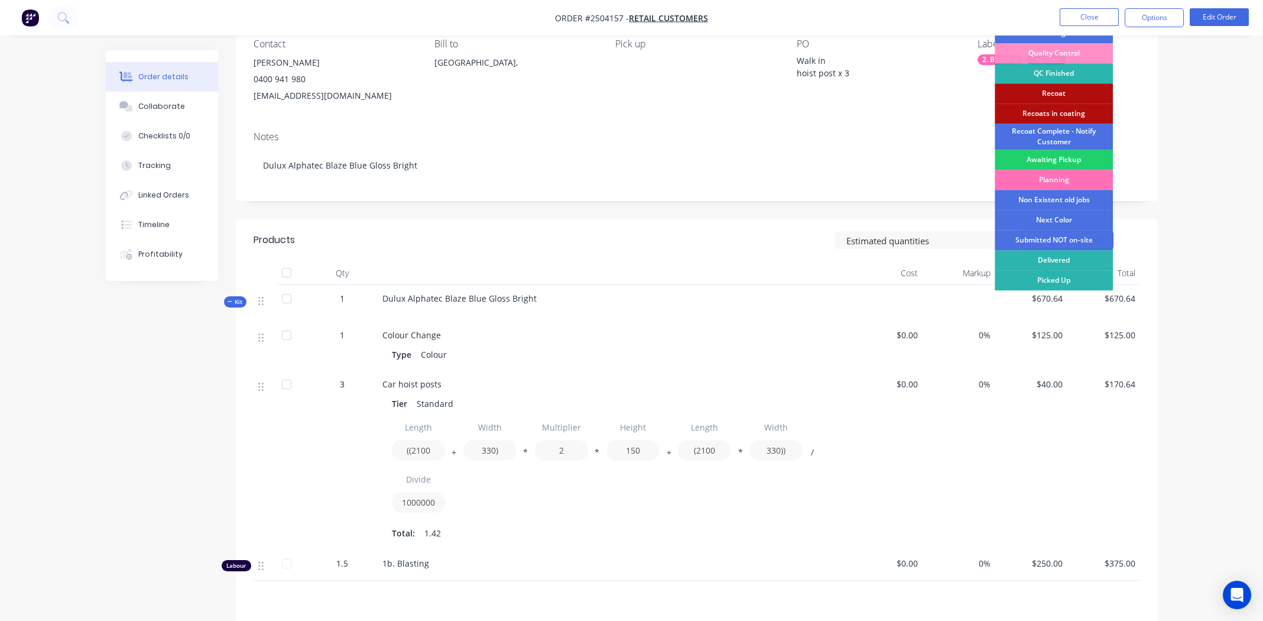
scroll to position [103, 0]
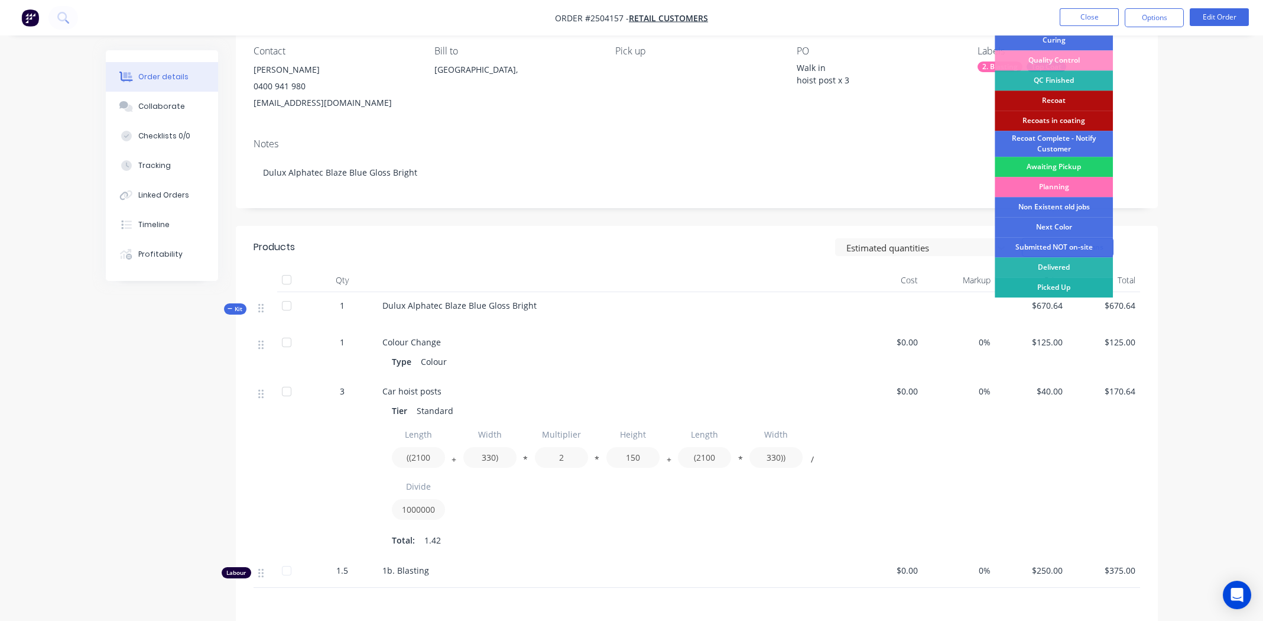
click at [1043, 280] on div "Picked Up" at bounding box center [1054, 287] width 118 height 20
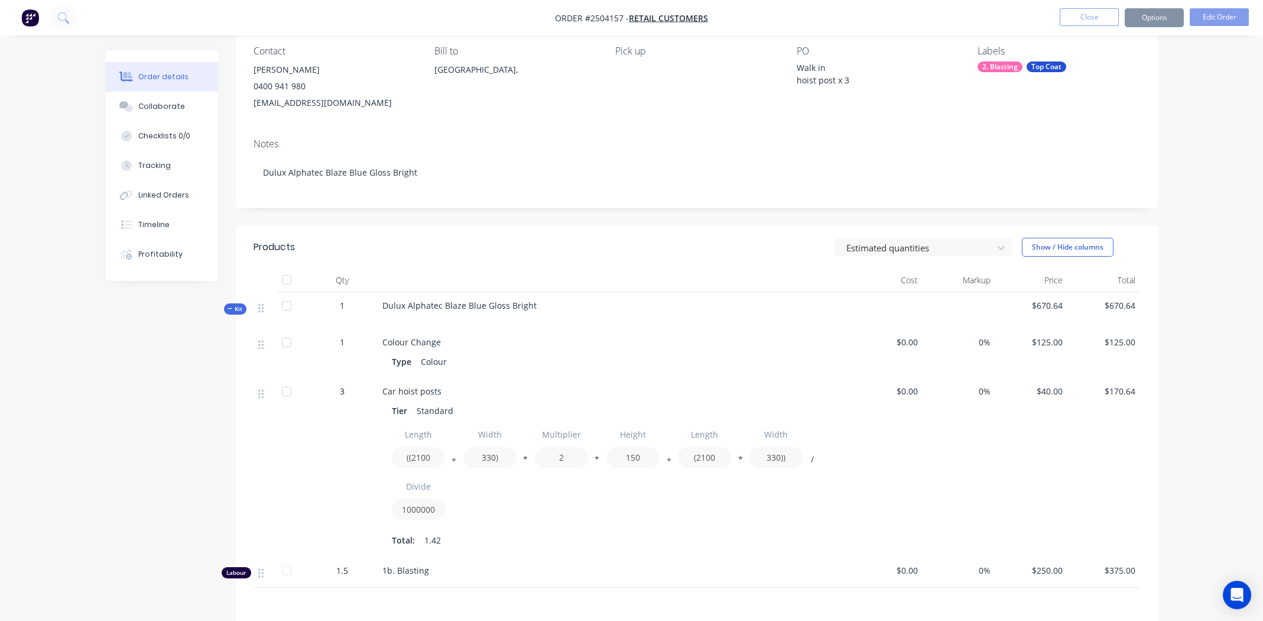
scroll to position [0, 0]
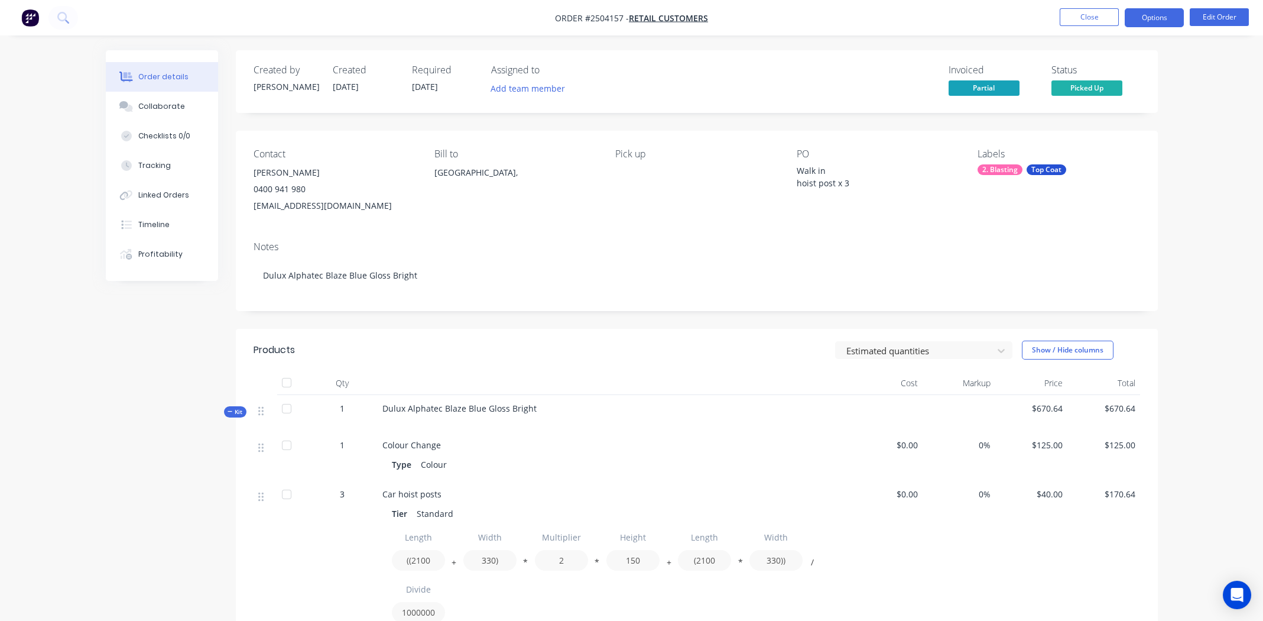
click at [1152, 12] on button "Options" at bounding box center [1154, 17] width 59 height 19
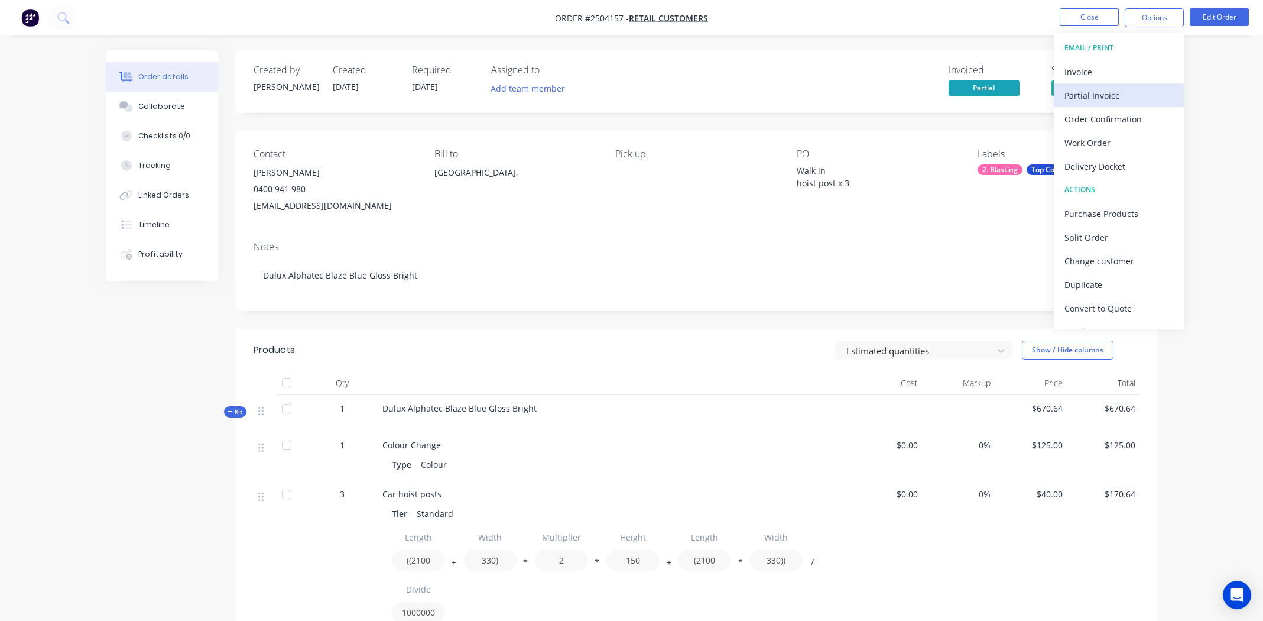
click at [1086, 95] on div "Partial Invoice" at bounding box center [1118, 95] width 109 height 17
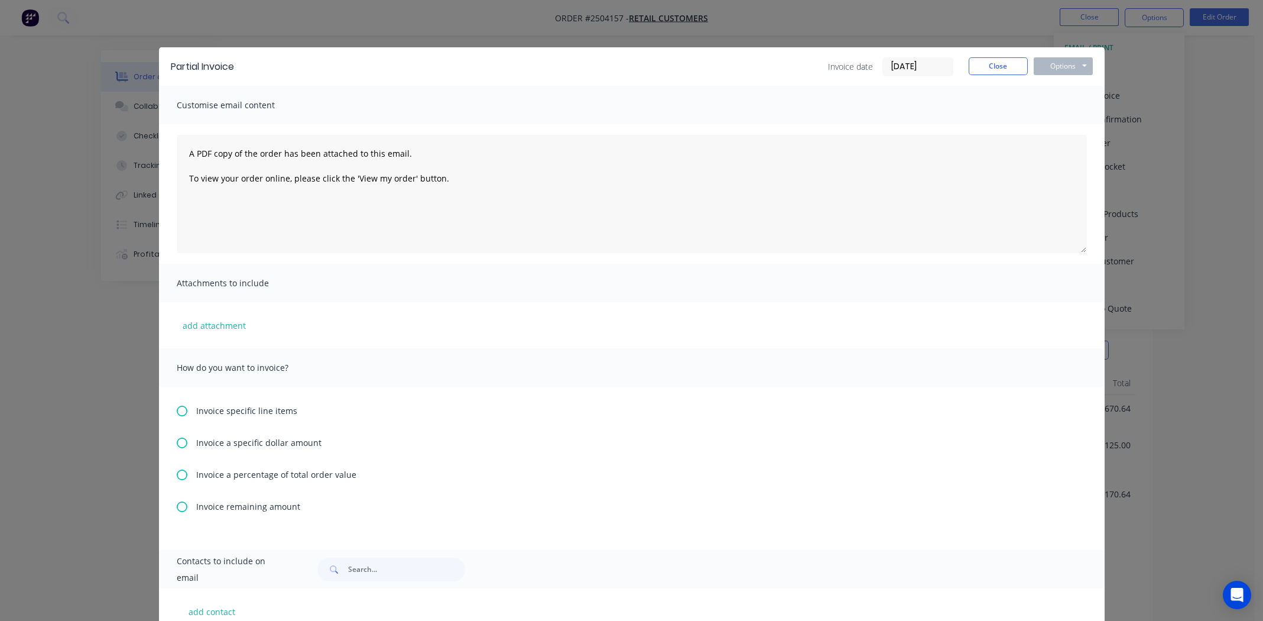
scroll to position [295, 0]
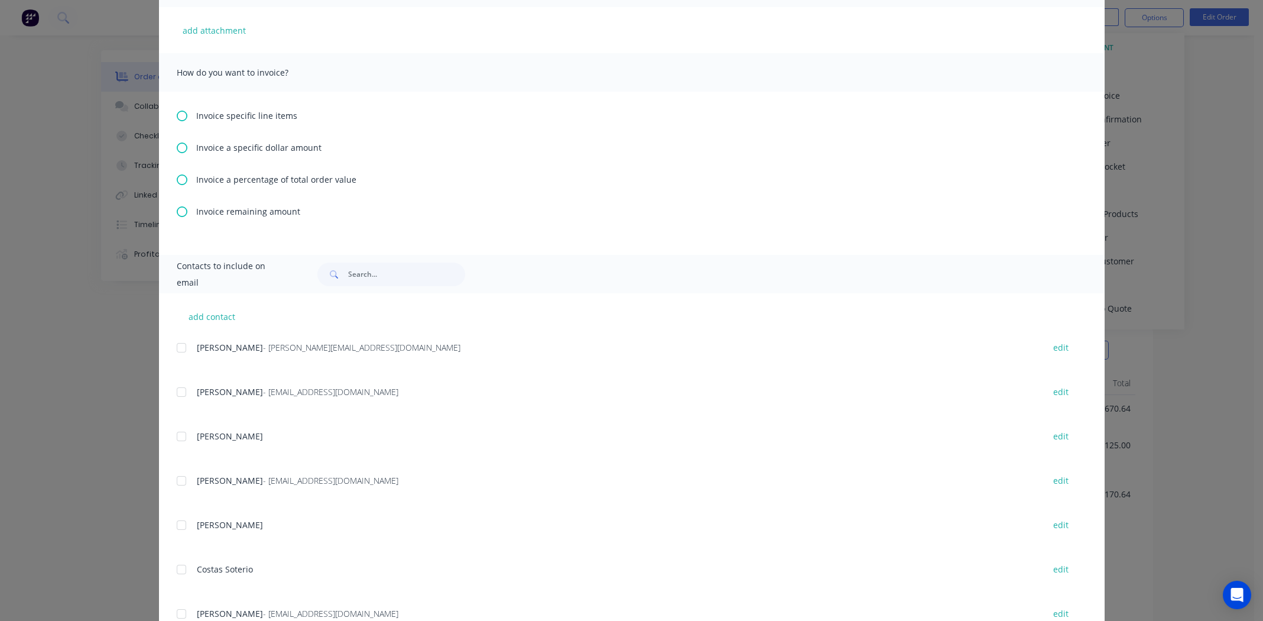
click at [177, 146] on icon at bounding box center [182, 147] width 11 height 11
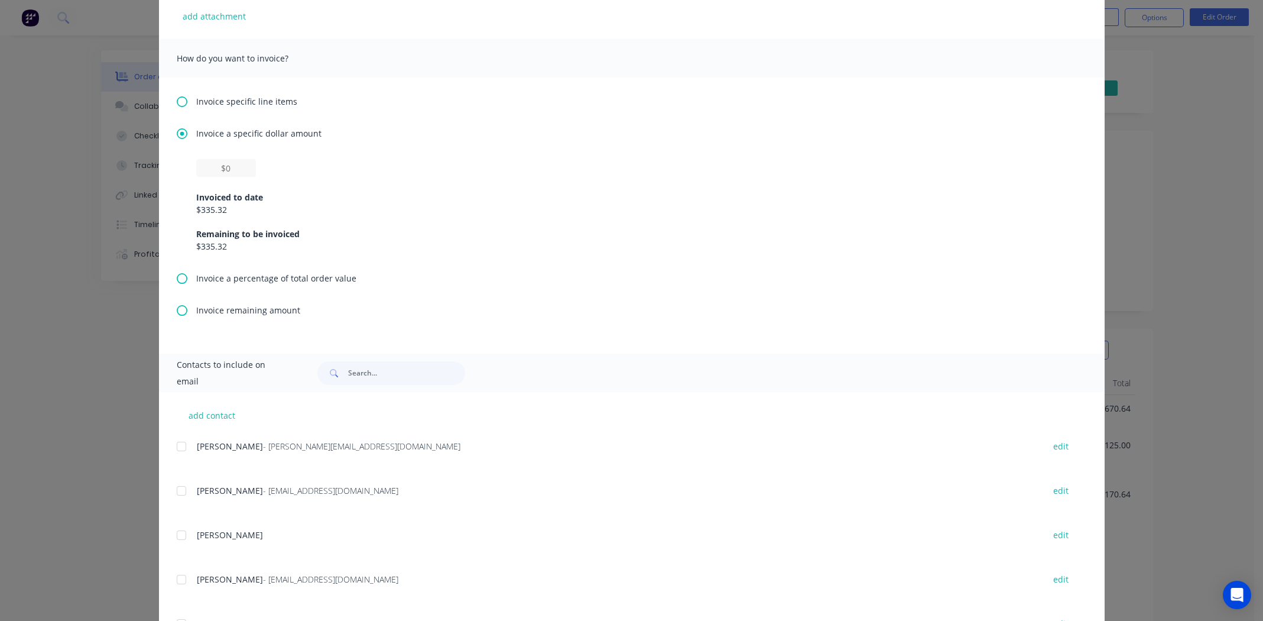
scroll to position [355, 0]
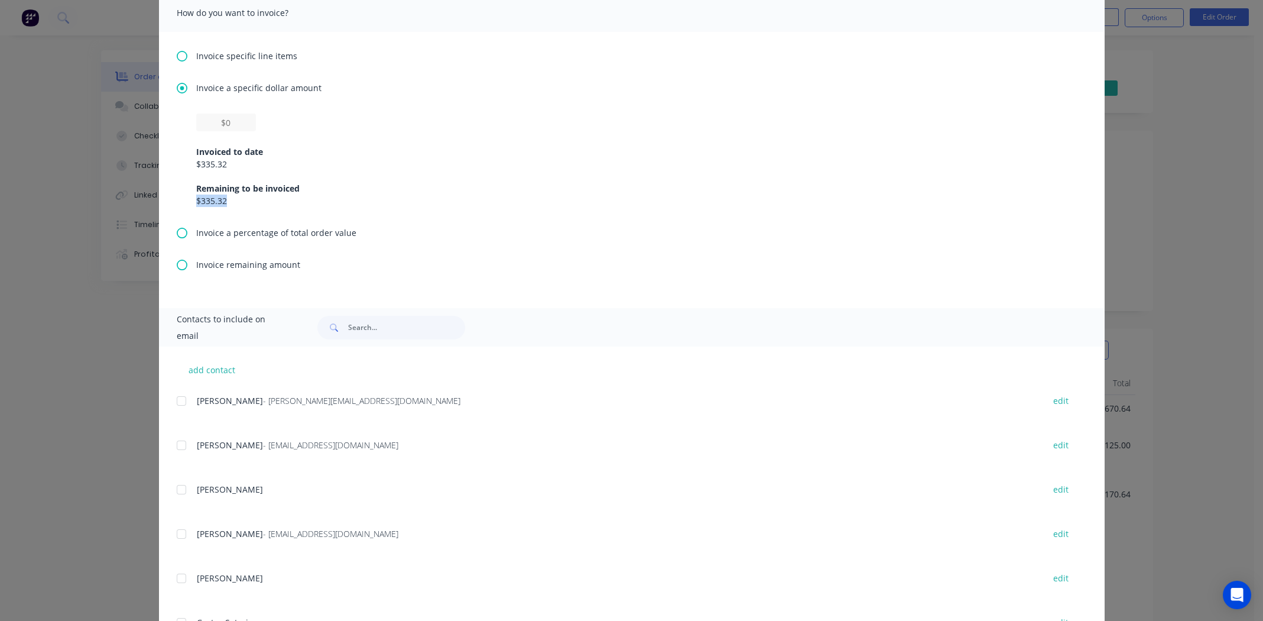
drag, startPoint x: 221, startPoint y: 202, endPoint x: 184, endPoint y: 202, distance: 36.6
click at [184, 202] on div "Invoiced to date $335.32 Remaining to be invoiced $335.32" at bounding box center [632, 169] width 910 height 113
copy div "$335.32"
paste input "$335.32"
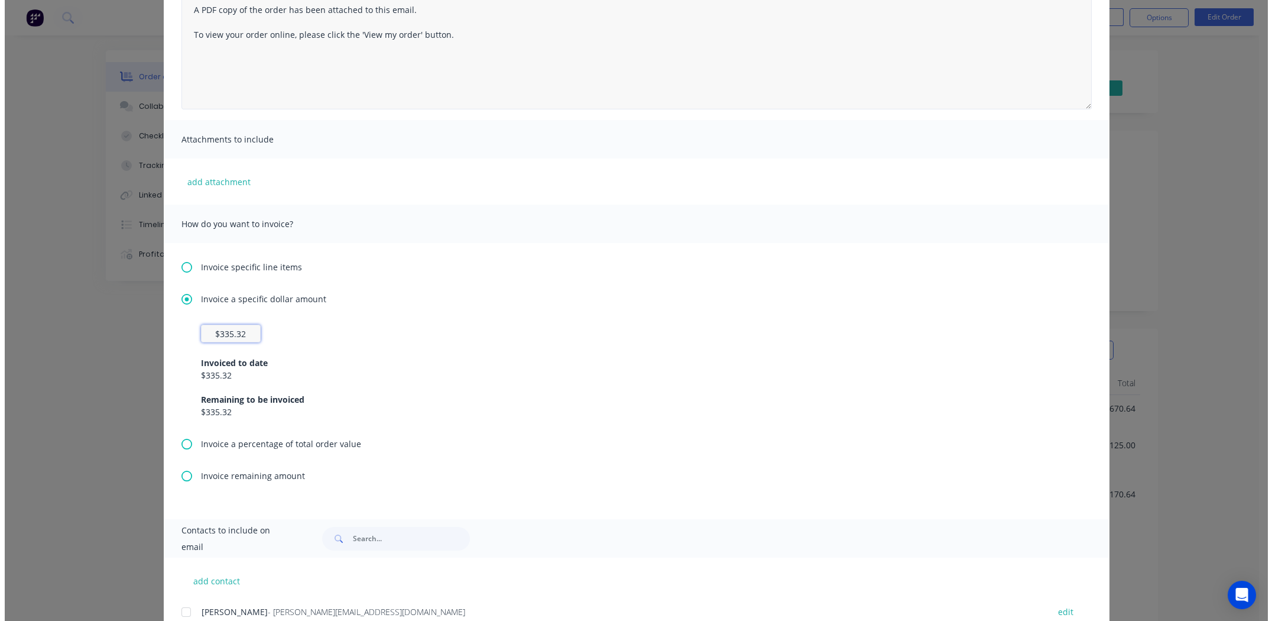
scroll to position [0, 0]
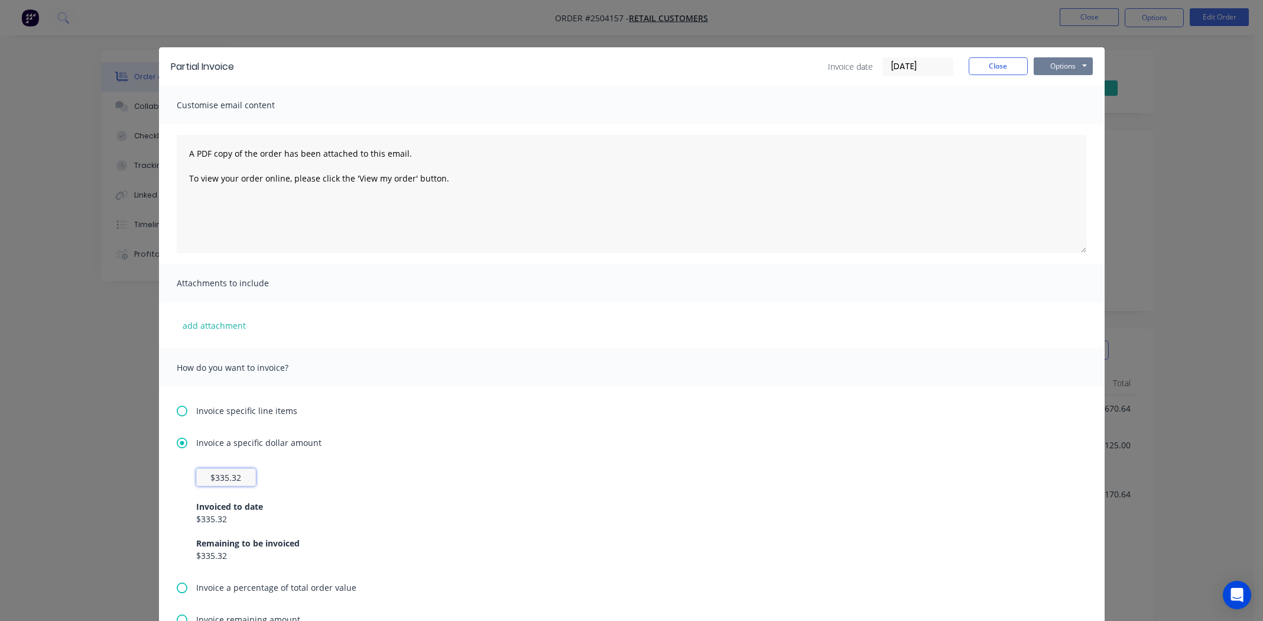
type input "$335.32"
click at [1052, 64] on button "Options" at bounding box center [1063, 66] width 59 height 18
click at [1060, 103] on button "Print" at bounding box center [1072, 107] width 76 height 20
click at [986, 62] on button "Close" at bounding box center [998, 66] width 59 height 18
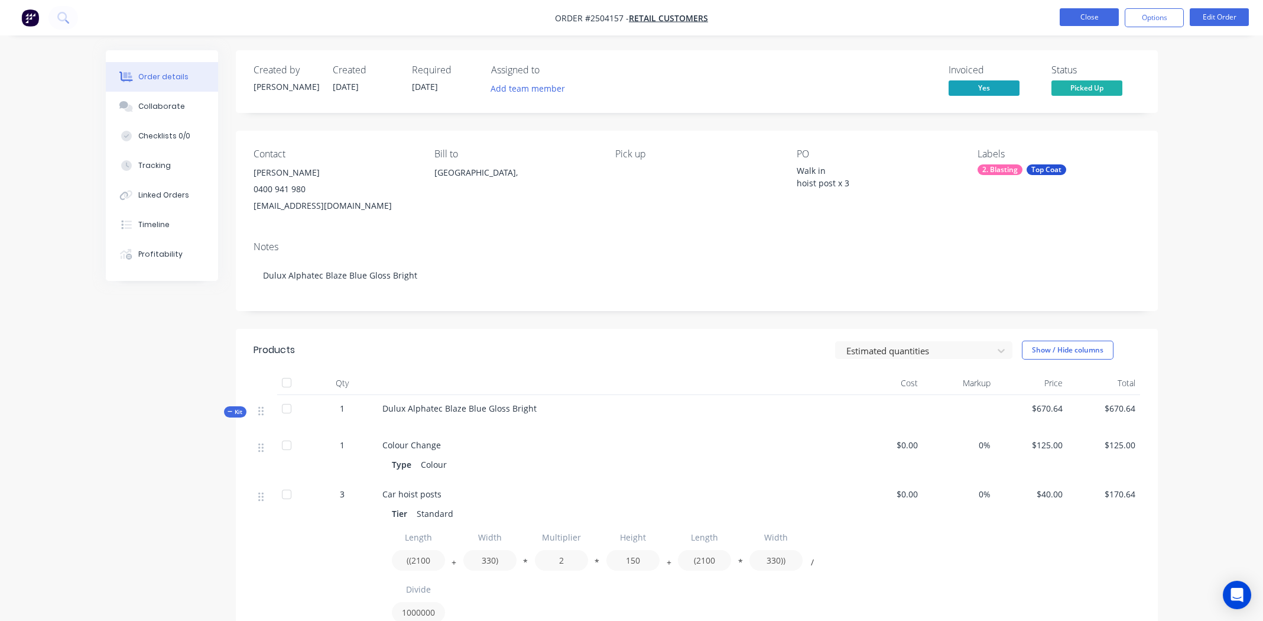
click at [1077, 13] on button "Close" at bounding box center [1089, 17] width 59 height 18
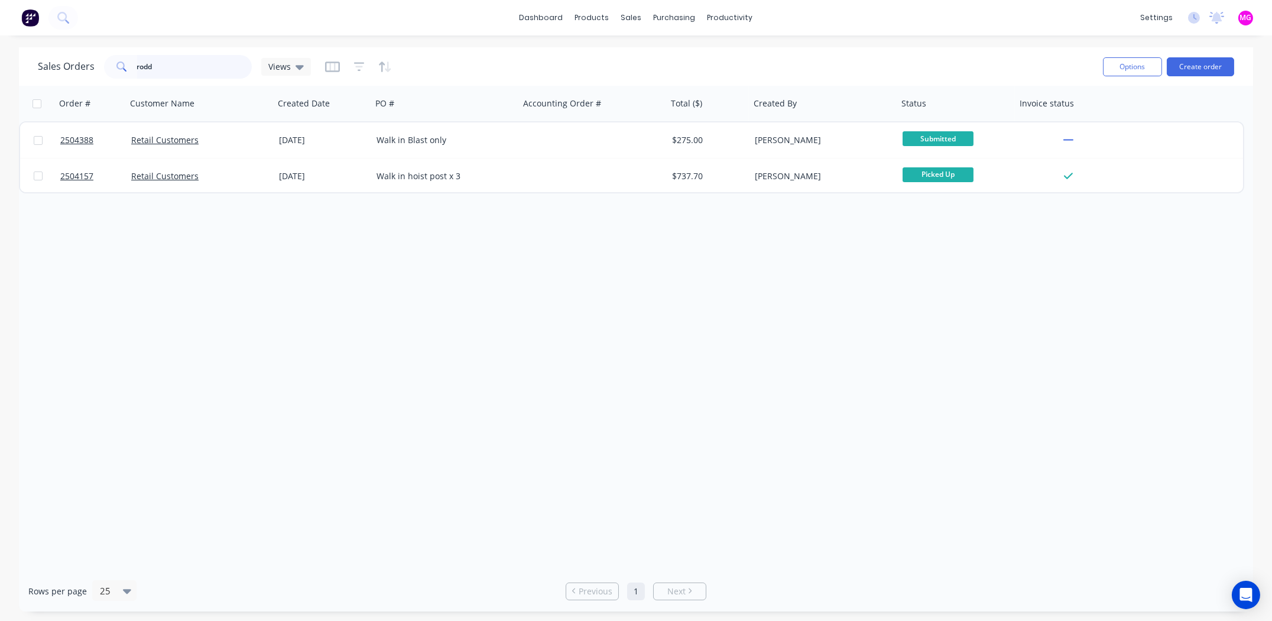
click at [187, 68] on input "rodd" at bounding box center [194, 67] width 115 height 24
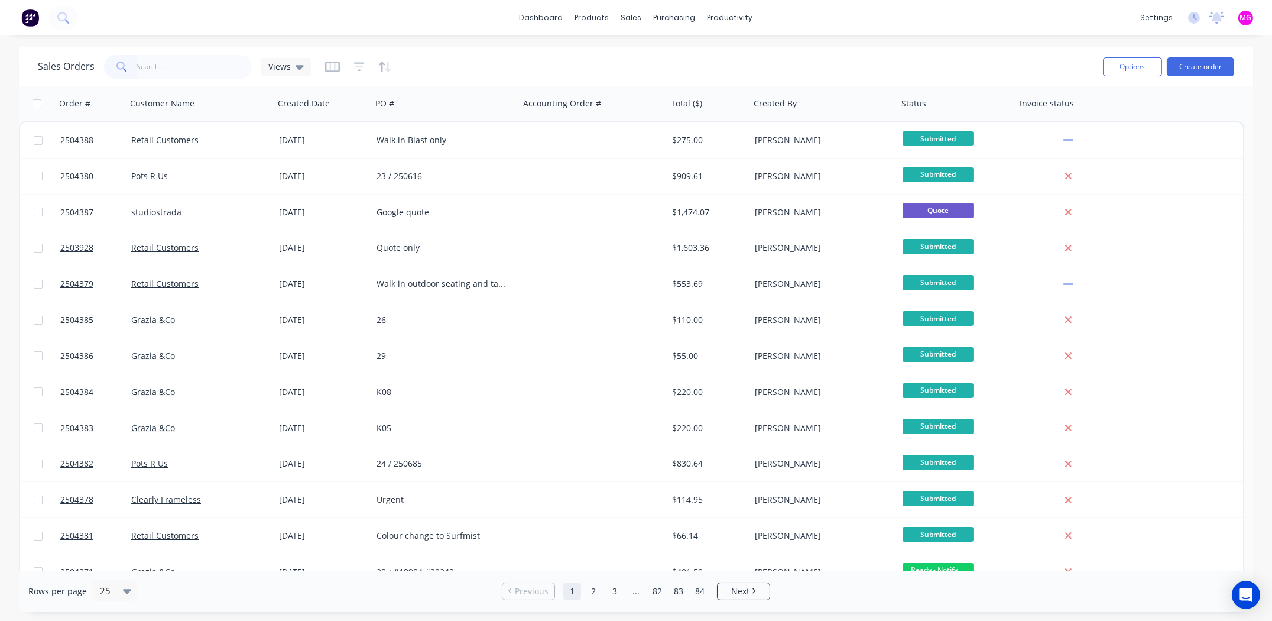
click at [882, 76] on div "Sales Orders Views" at bounding box center [566, 66] width 1056 height 29
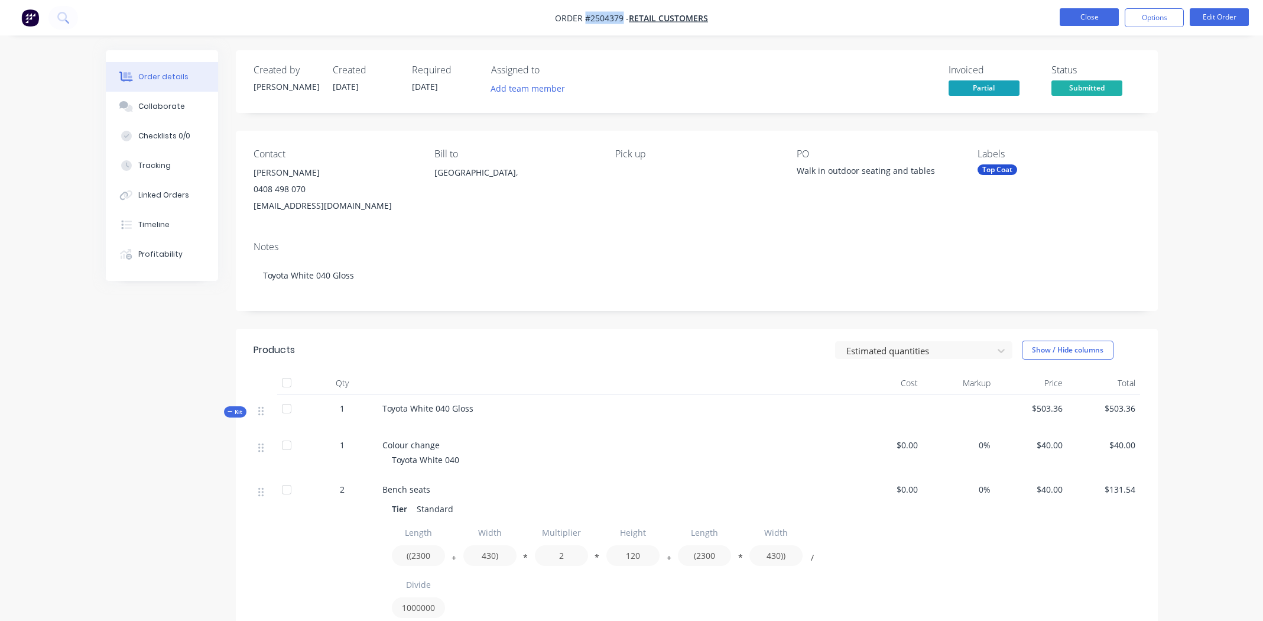
click at [1082, 15] on button "Close" at bounding box center [1089, 17] width 59 height 18
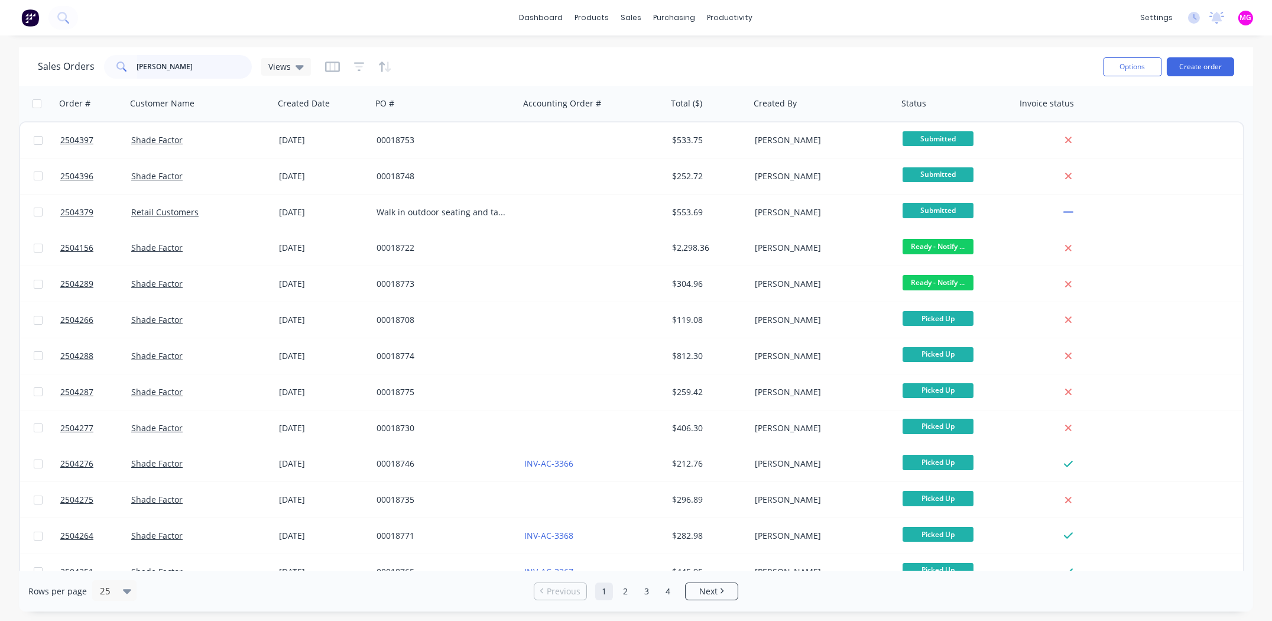
click at [213, 62] on input "[PERSON_NAME]" at bounding box center [194, 67] width 115 height 24
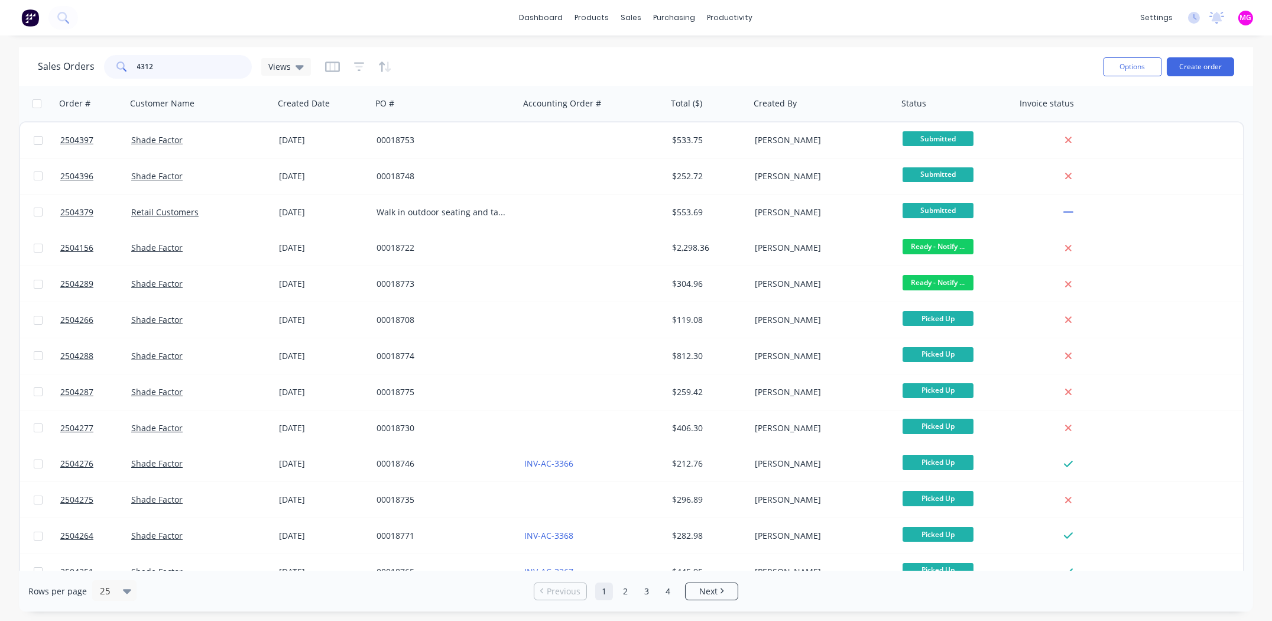
type input "4312"
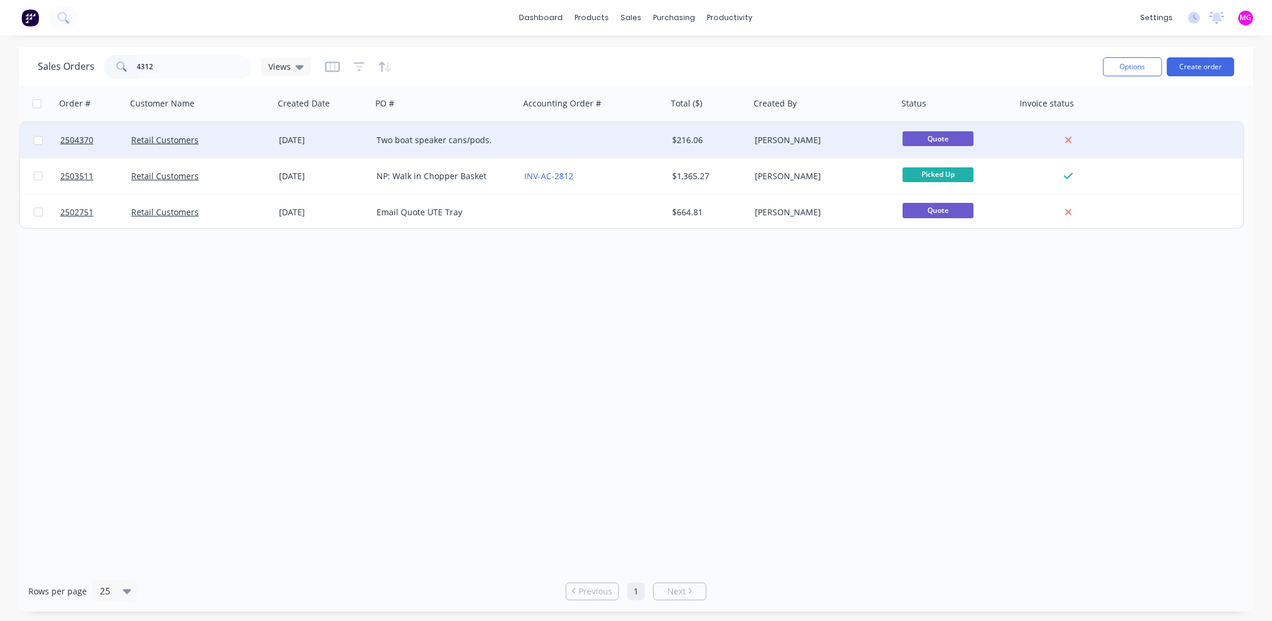
click at [58, 142] on div at bounding box center [91, 139] width 71 height 35
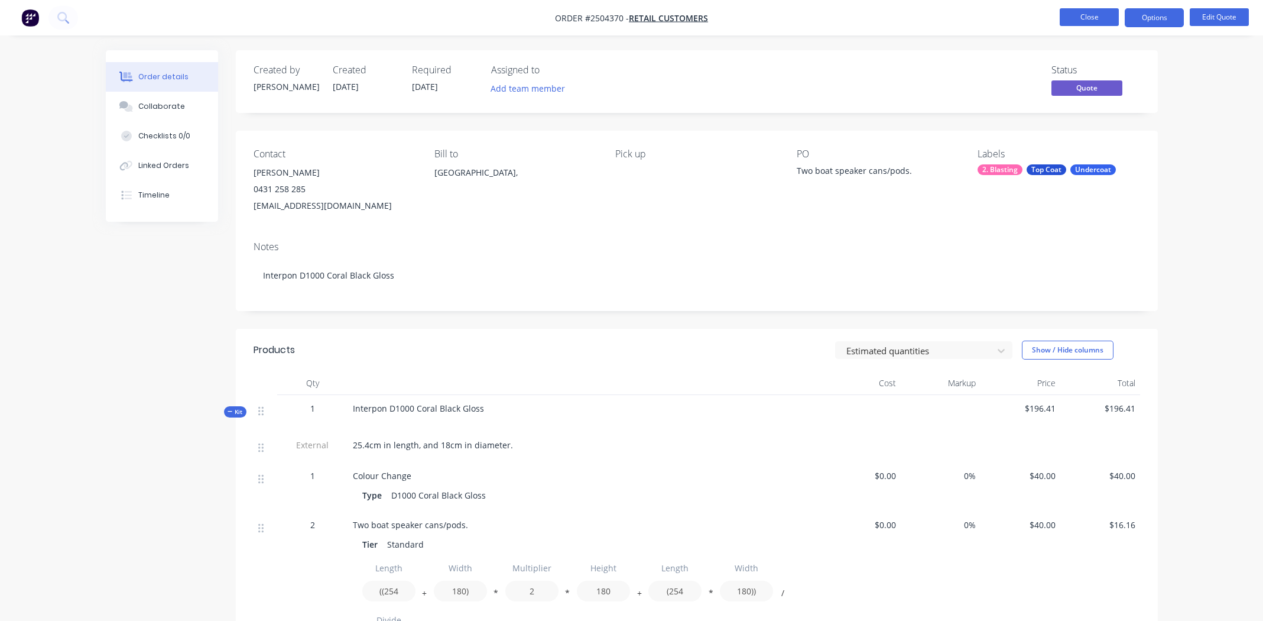
click at [1090, 11] on button "Close" at bounding box center [1089, 17] width 59 height 18
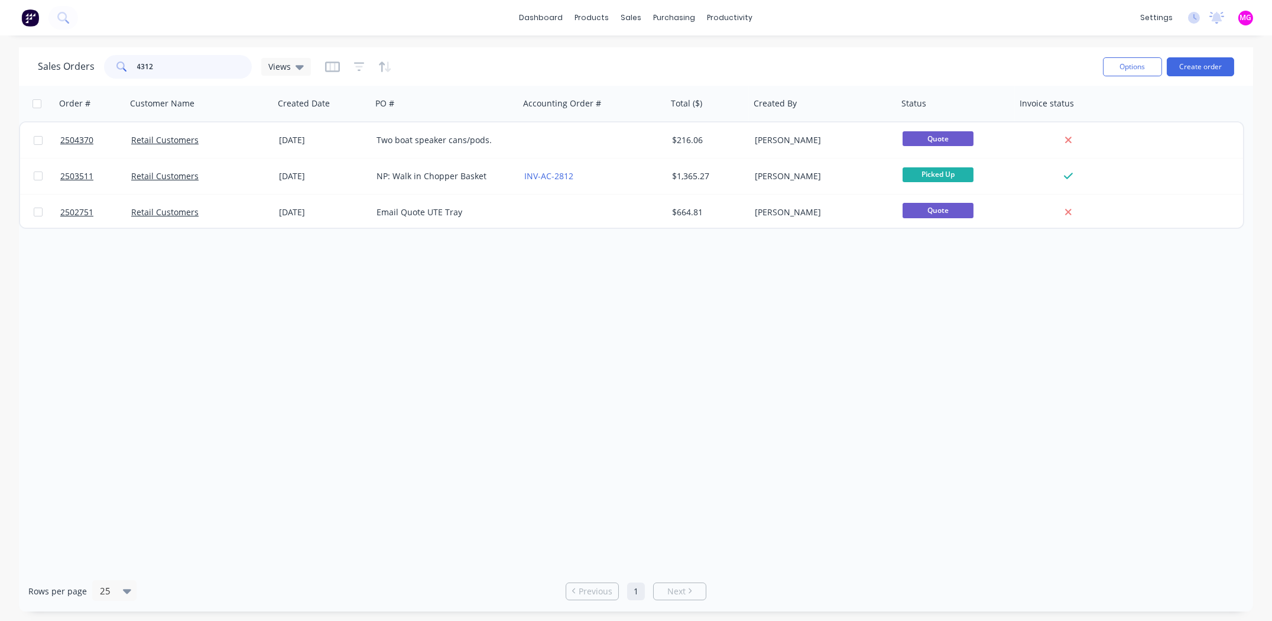
click at [170, 61] on input "4312" at bounding box center [194, 67] width 115 height 24
type input "4312"
click at [171, 66] on input "4312" at bounding box center [194, 67] width 115 height 24
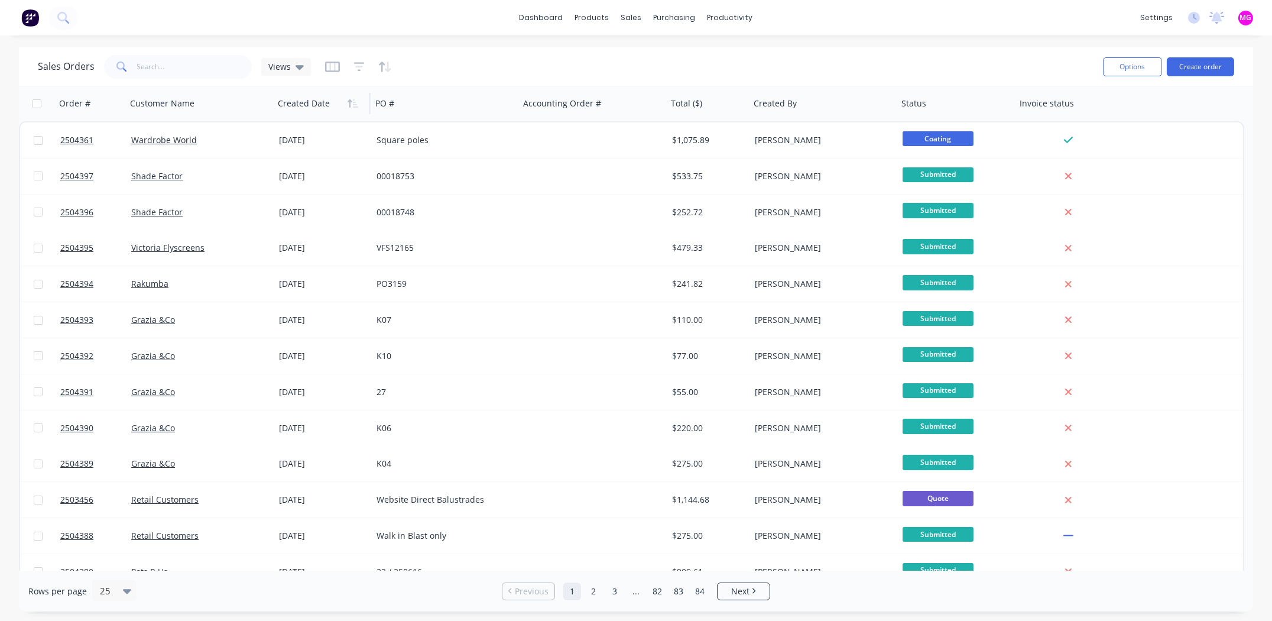
click at [298, 110] on div at bounding box center [320, 104] width 84 height 24
click at [346, 103] on button "button" at bounding box center [353, 104] width 18 height 18
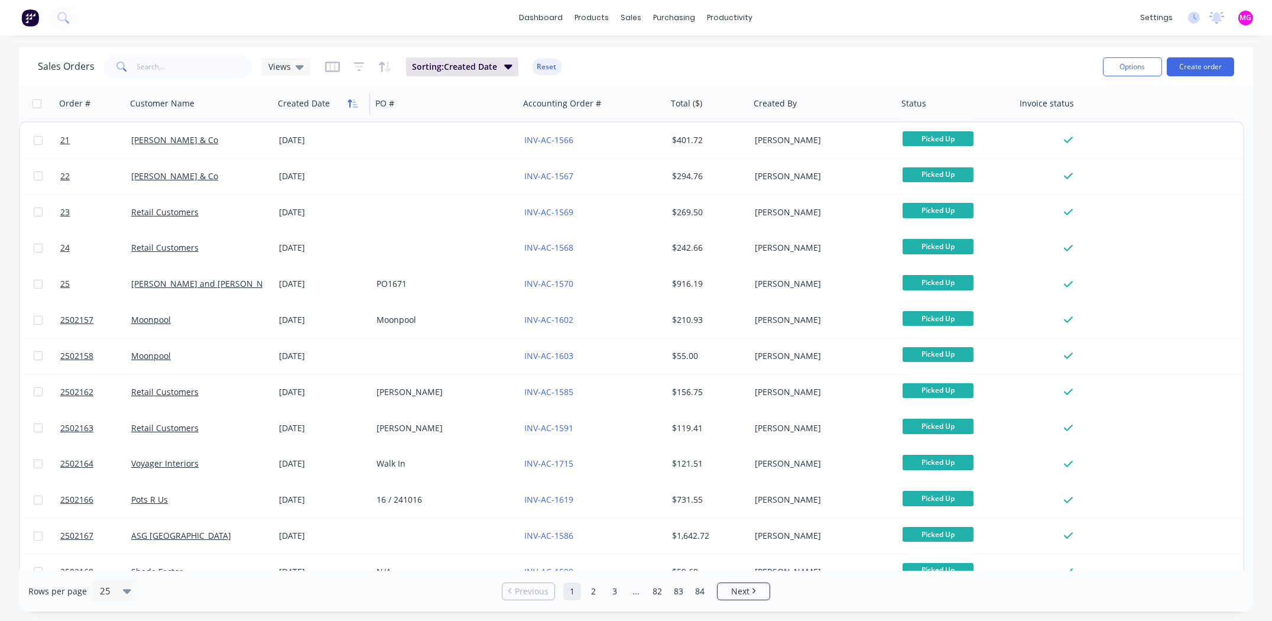
click at [348, 103] on button "button" at bounding box center [353, 104] width 18 height 18
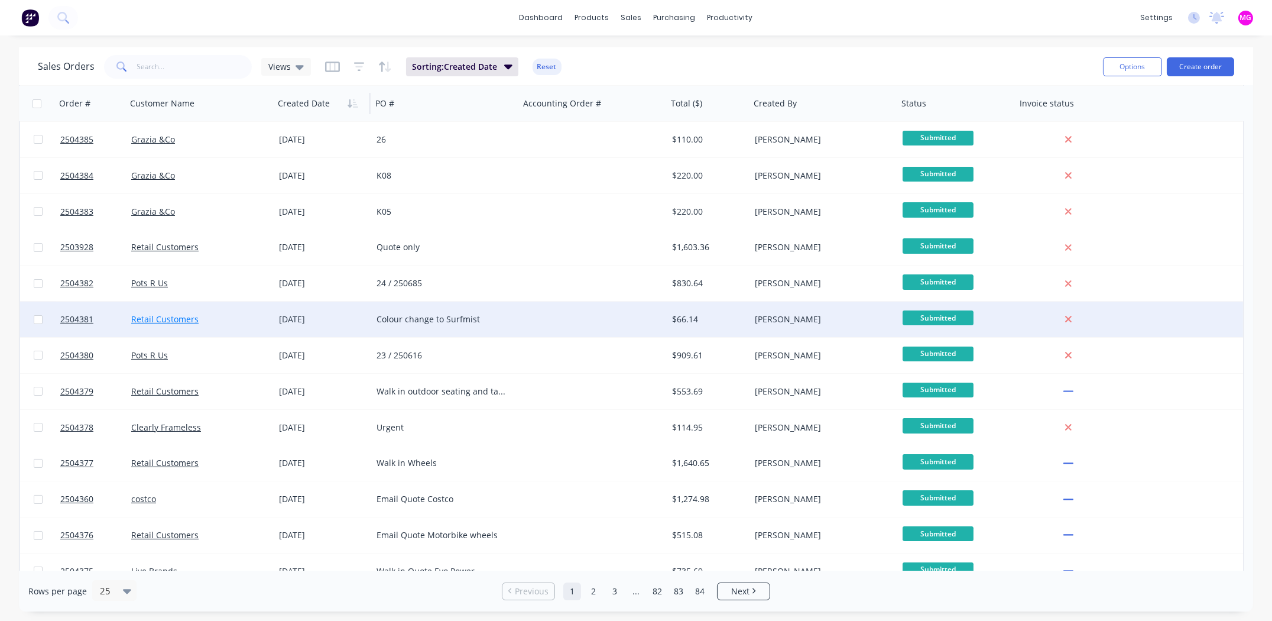
scroll to position [450, 0]
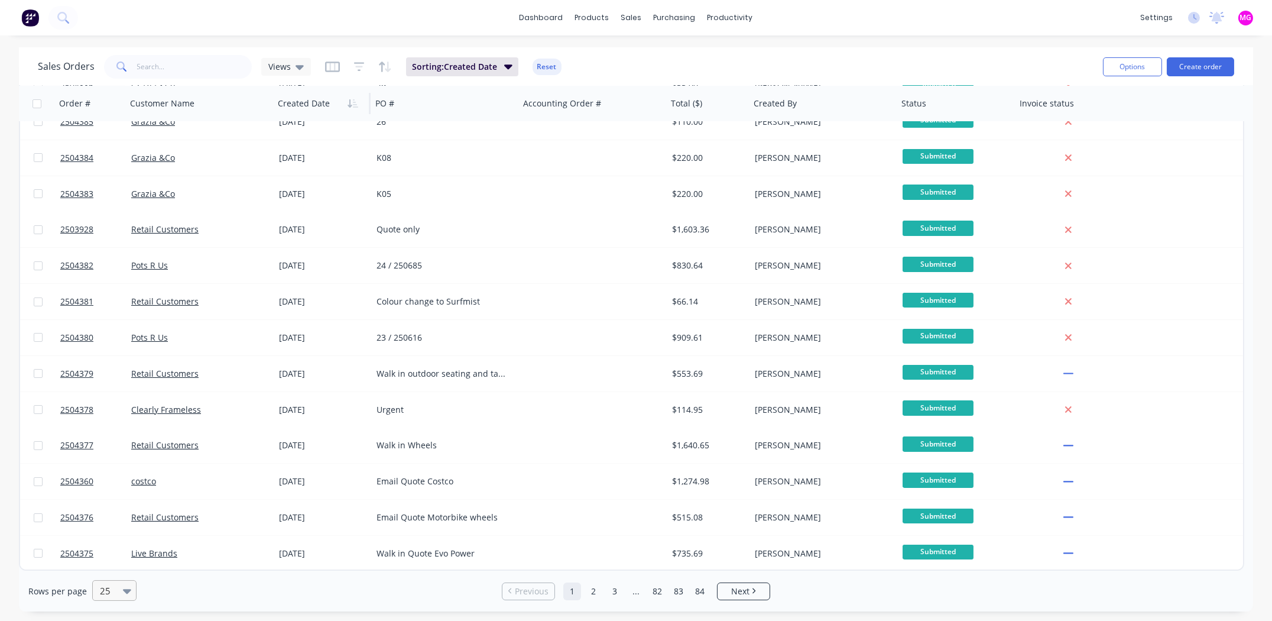
click at [124, 589] on icon at bounding box center [127, 591] width 8 height 5
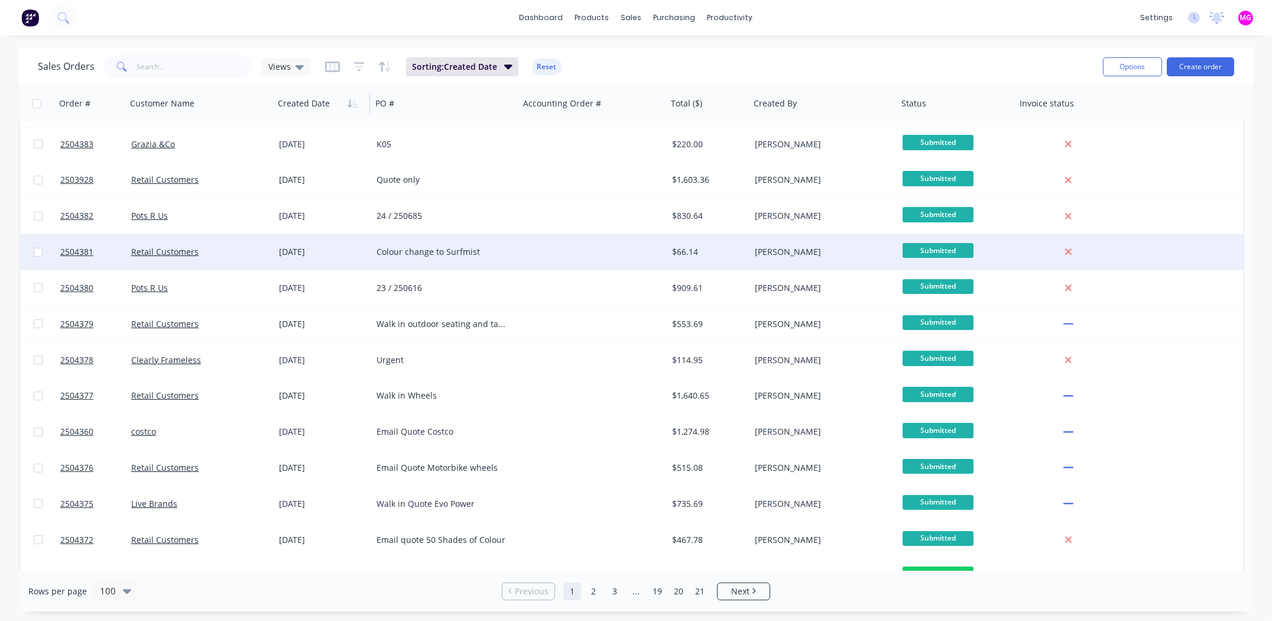
scroll to position [531, 0]
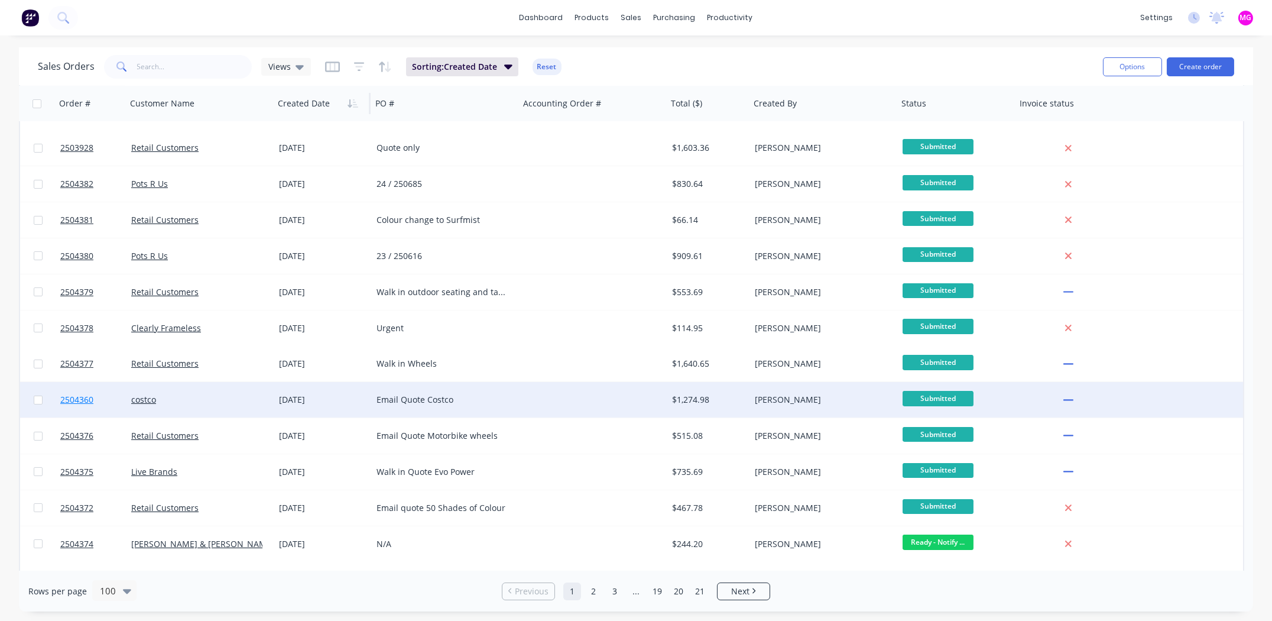
click at [76, 397] on span "2504360" at bounding box center [76, 400] width 33 height 12
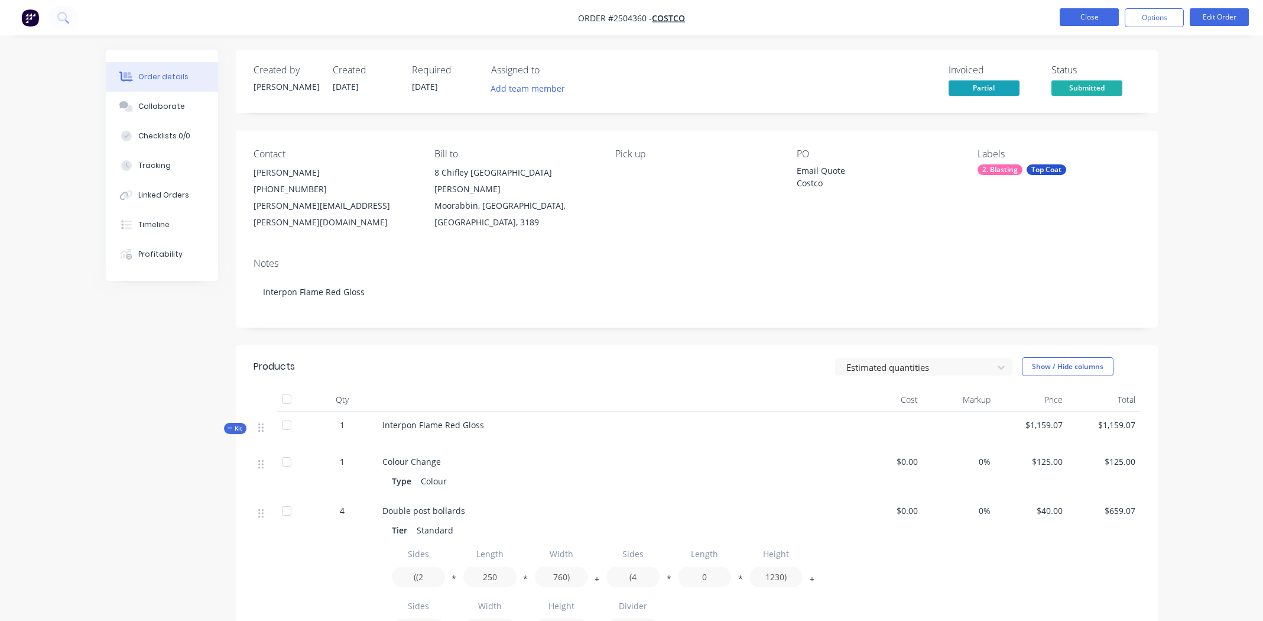
click at [1070, 15] on button "Close" at bounding box center [1089, 17] width 59 height 18
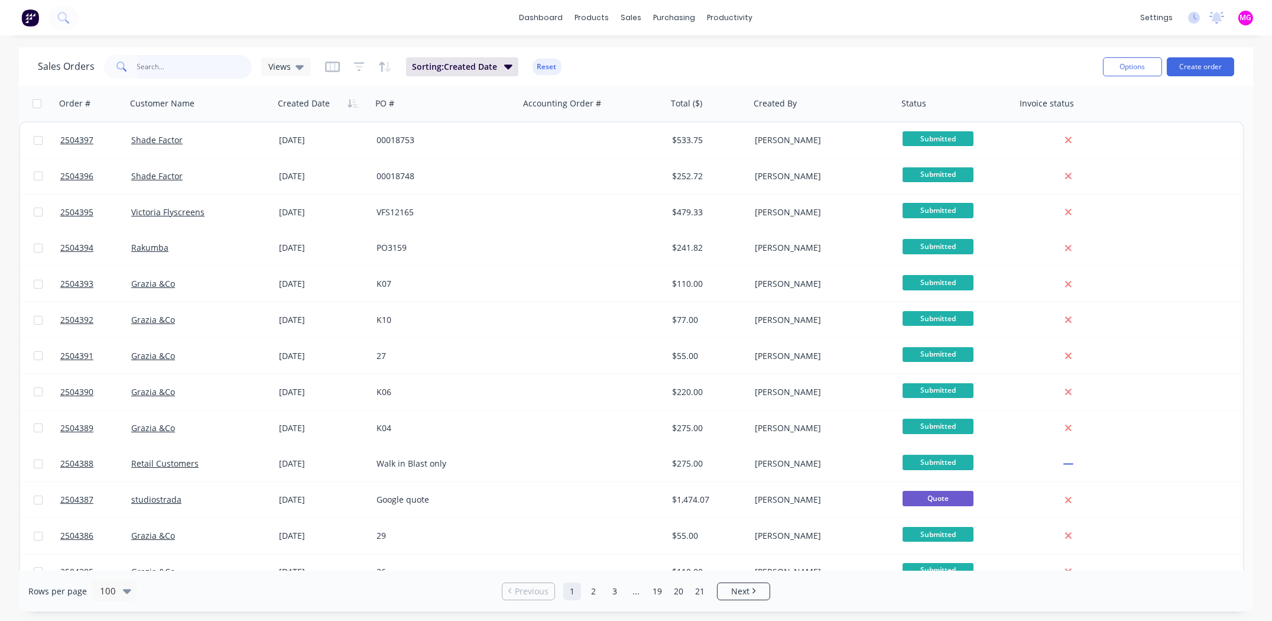
click at [168, 70] on input "text" at bounding box center [194, 67] width 115 height 24
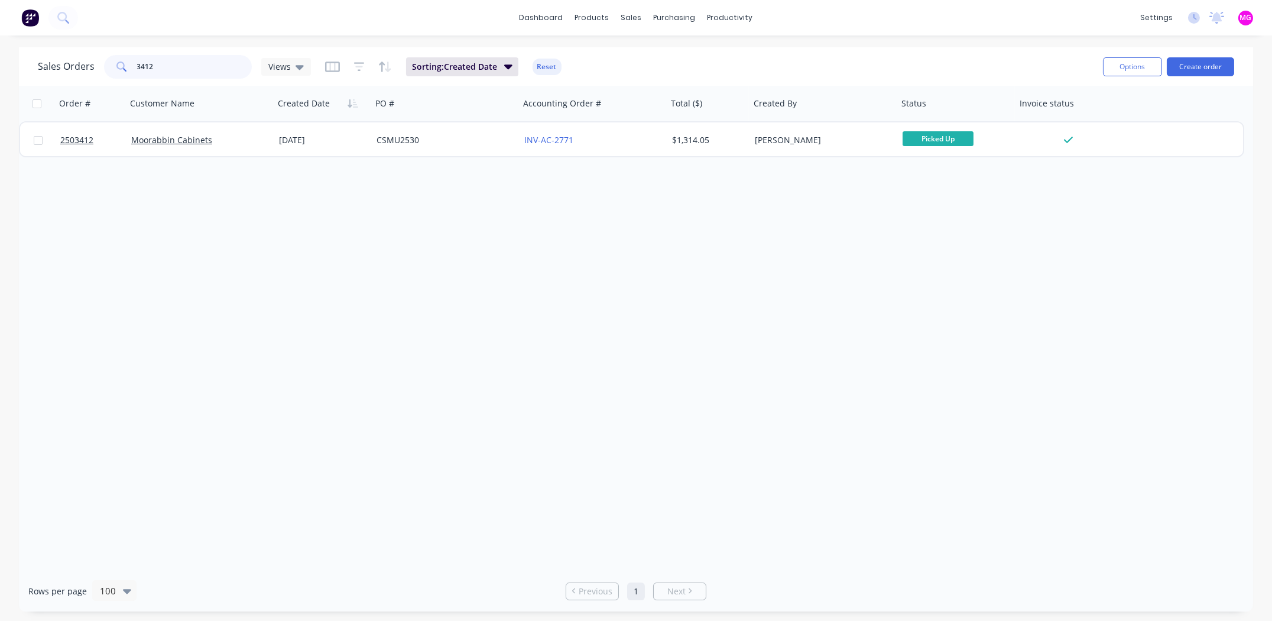
click at [178, 67] on input "3412" at bounding box center [194, 67] width 115 height 24
type input "3"
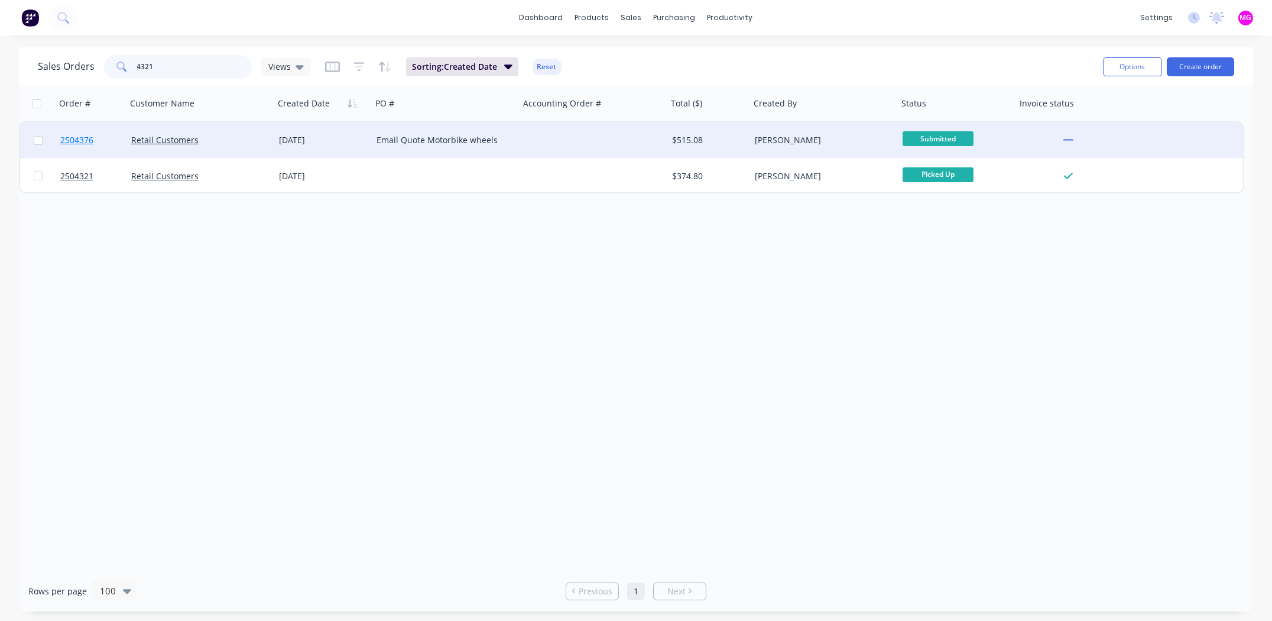
type input "4321"
click at [86, 138] on span "2504376" at bounding box center [76, 140] width 33 height 12
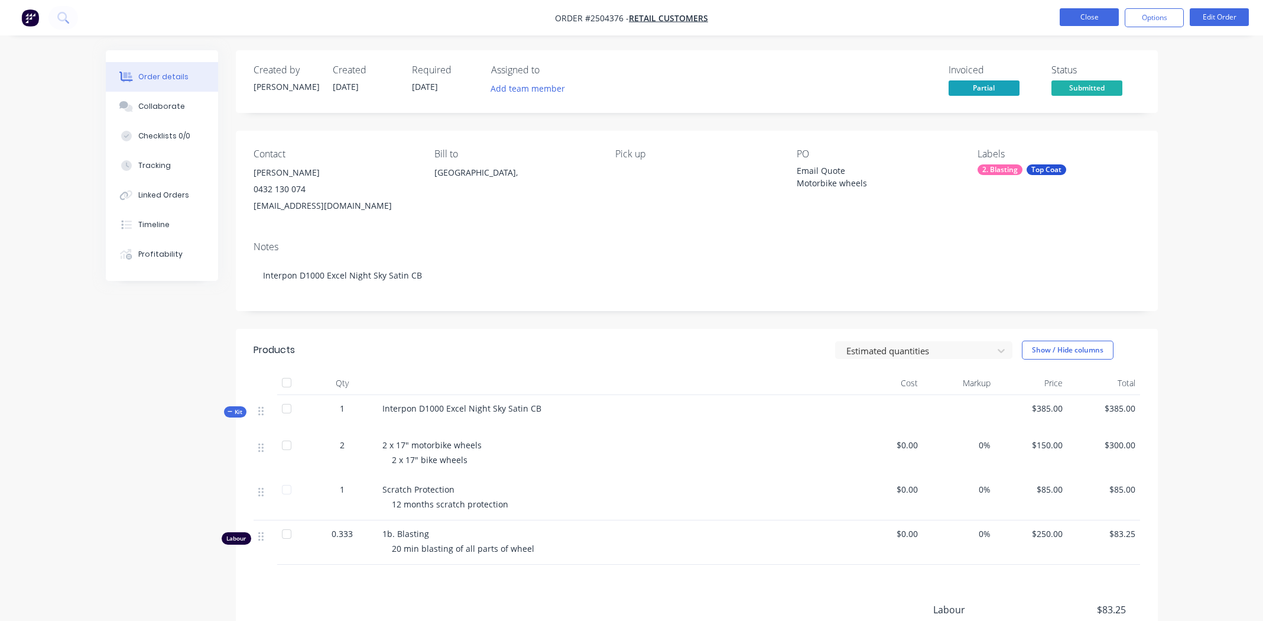
click at [1090, 18] on button "Close" at bounding box center [1089, 17] width 59 height 18
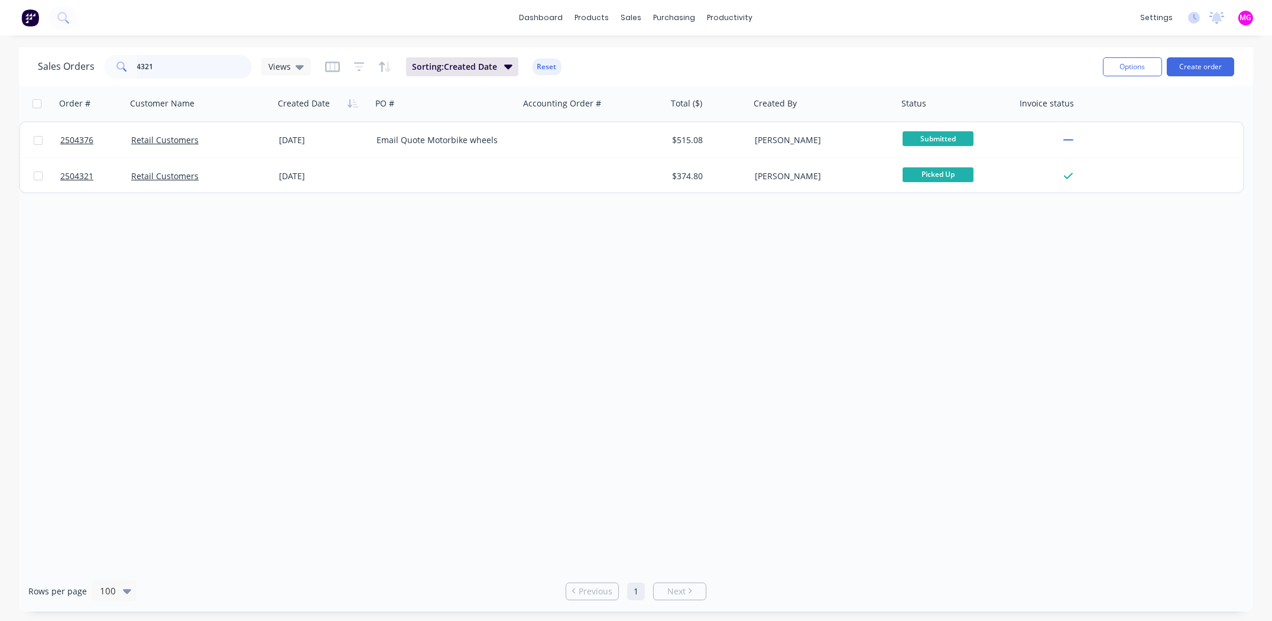
click at [179, 70] on input "4321" at bounding box center [194, 67] width 115 height 24
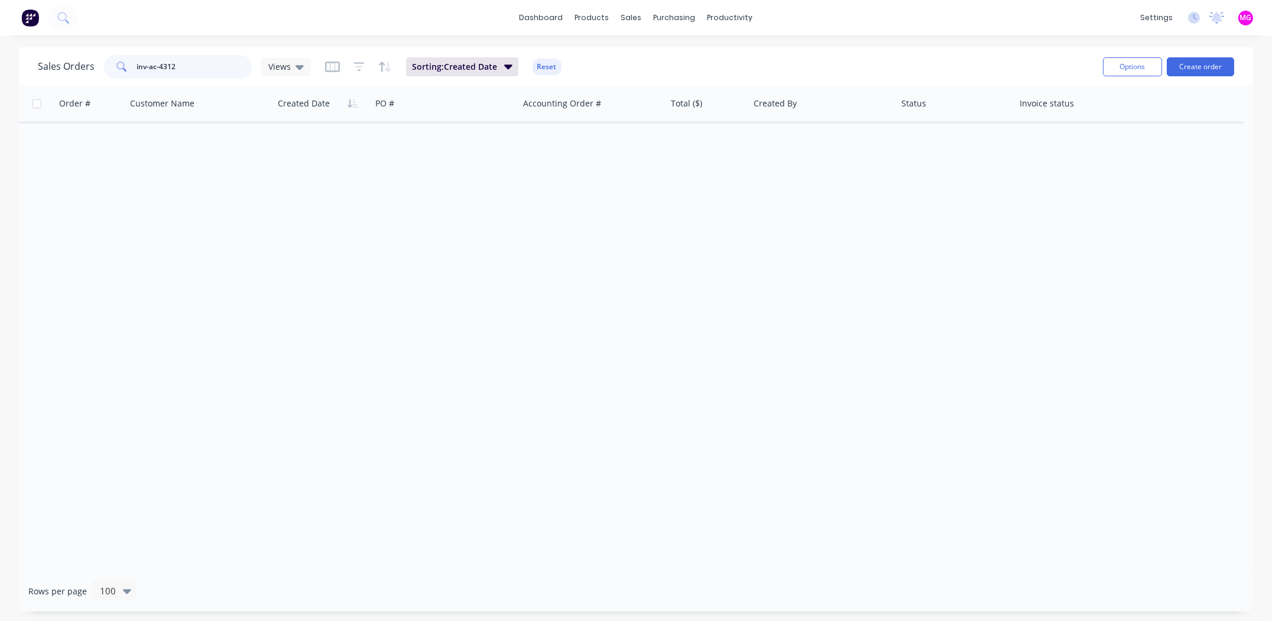
click at [155, 67] on input "inv-ac-4312" at bounding box center [194, 67] width 115 height 24
click at [158, 67] on input "inv-ac-4312" at bounding box center [194, 67] width 115 height 24
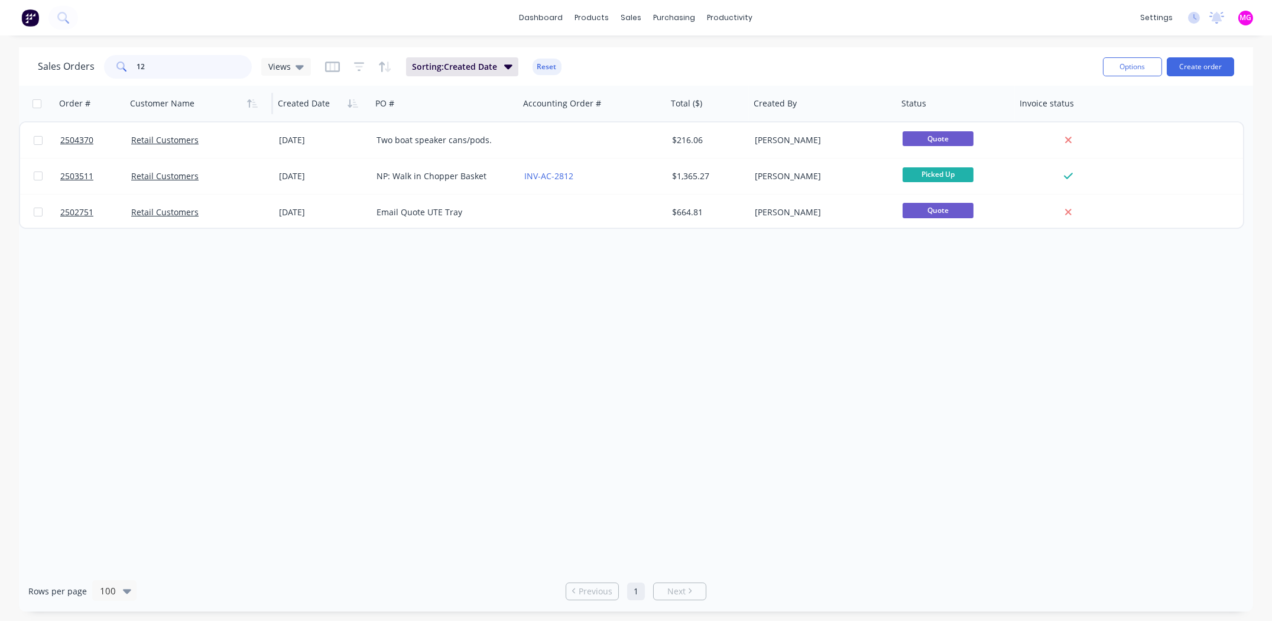
type input "2"
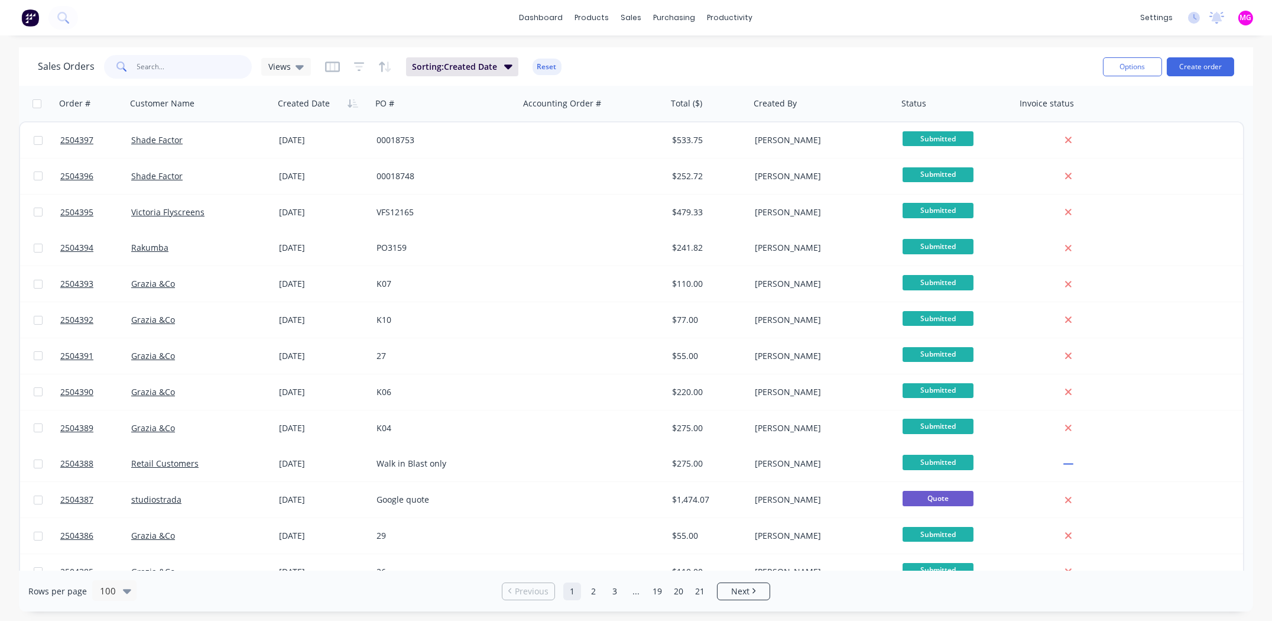
click at [170, 67] on input "text" at bounding box center [194, 67] width 115 height 24
type input "3412"
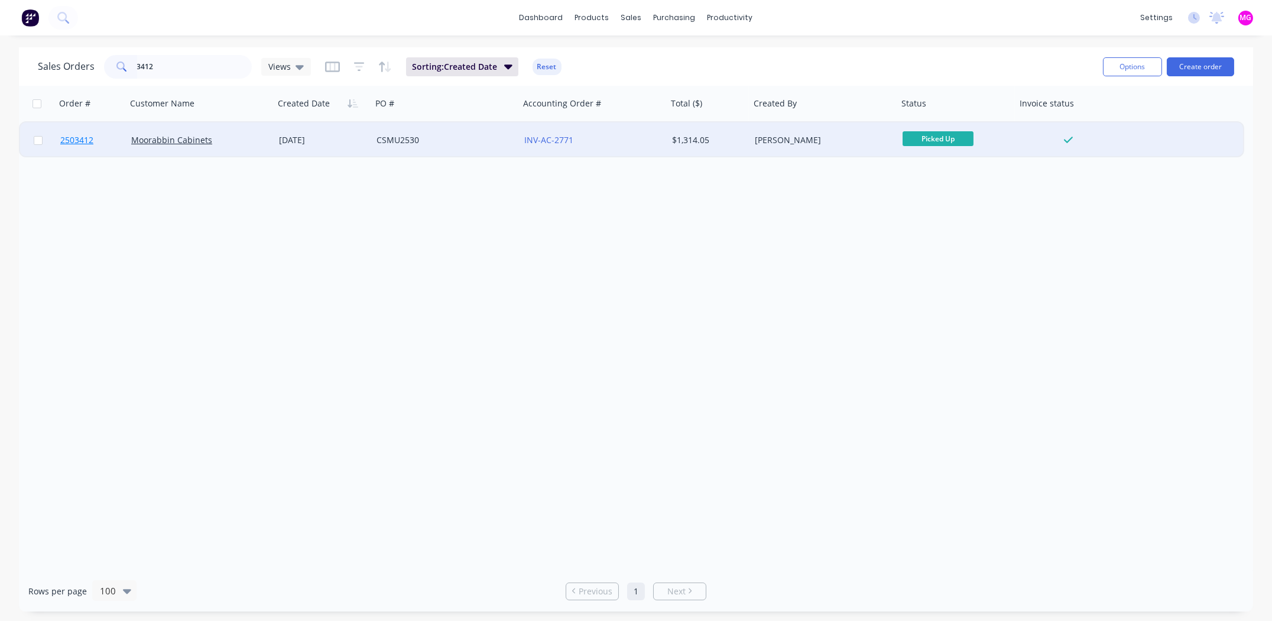
click at [69, 143] on span "2503412" at bounding box center [76, 140] width 33 height 12
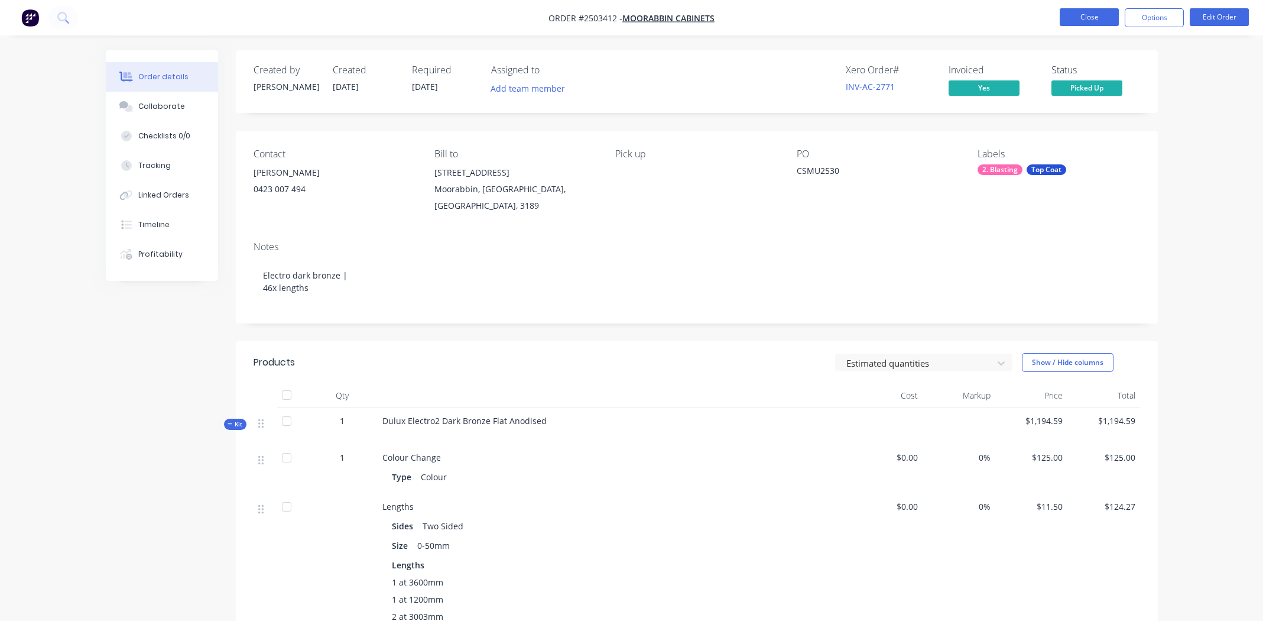
click at [1088, 19] on button "Close" at bounding box center [1089, 17] width 59 height 18
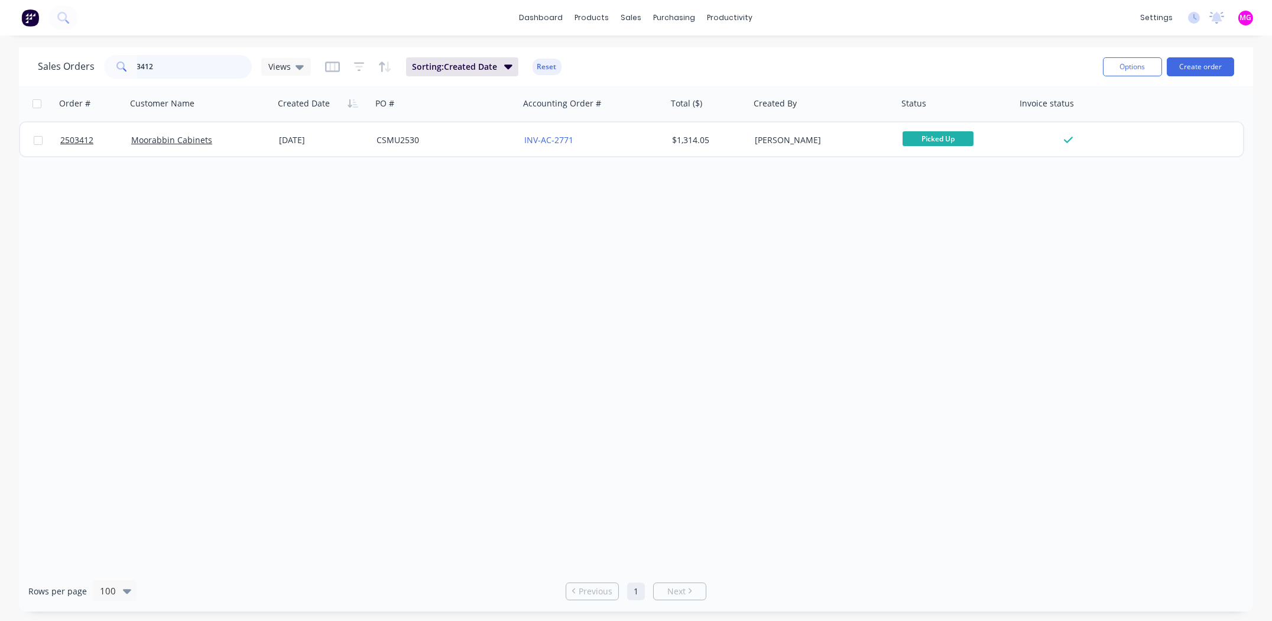
click at [165, 67] on input "3412" at bounding box center [194, 67] width 115 height 24
click at [166, 64] on input "3412" at bounding box center [194, 67] width 115 height 24
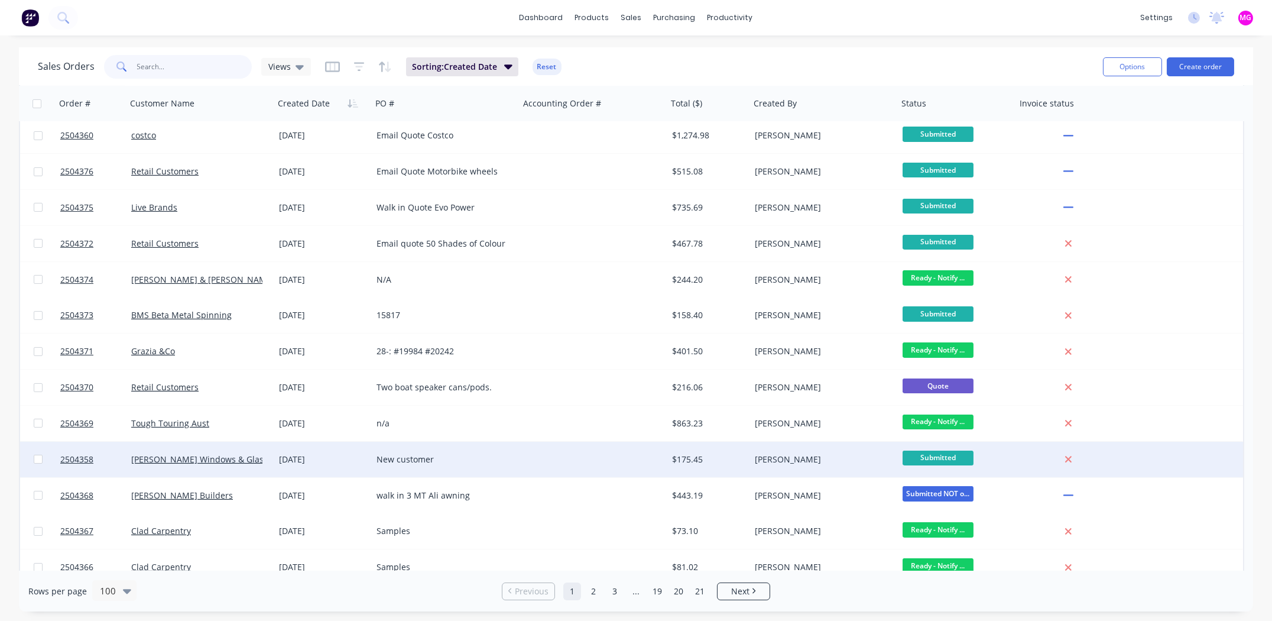
scroll to position [768, 0]
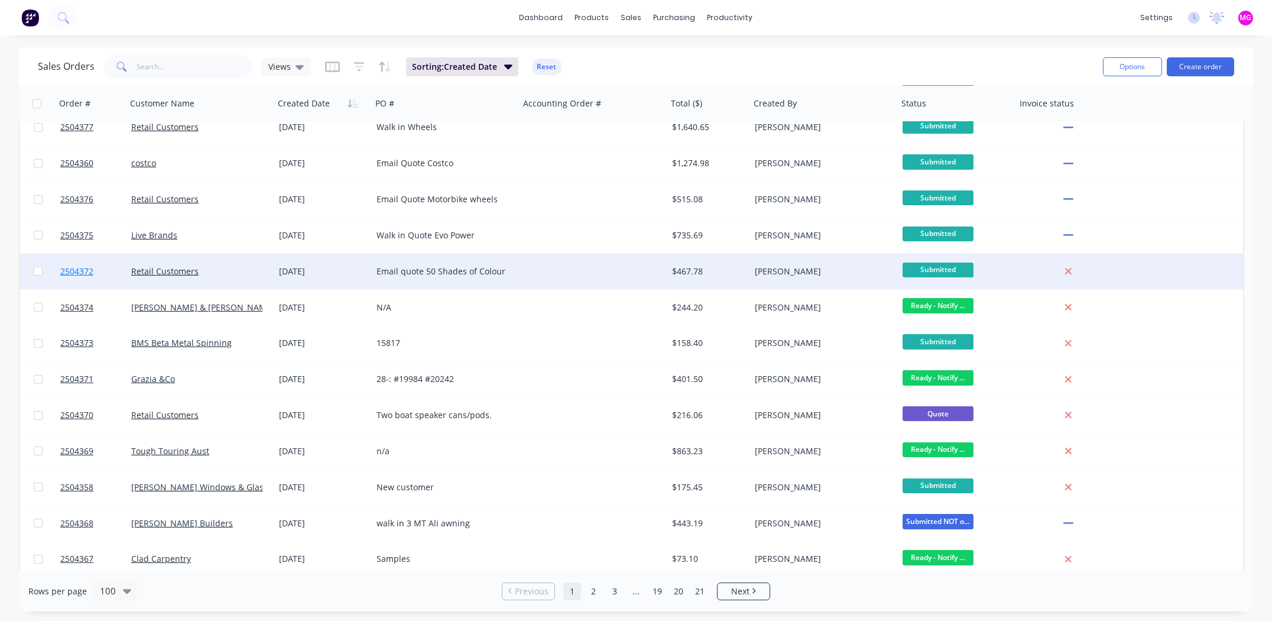
click at [68, 267] on span "2504372" at bounding box center [76, 271] width 33 height 12
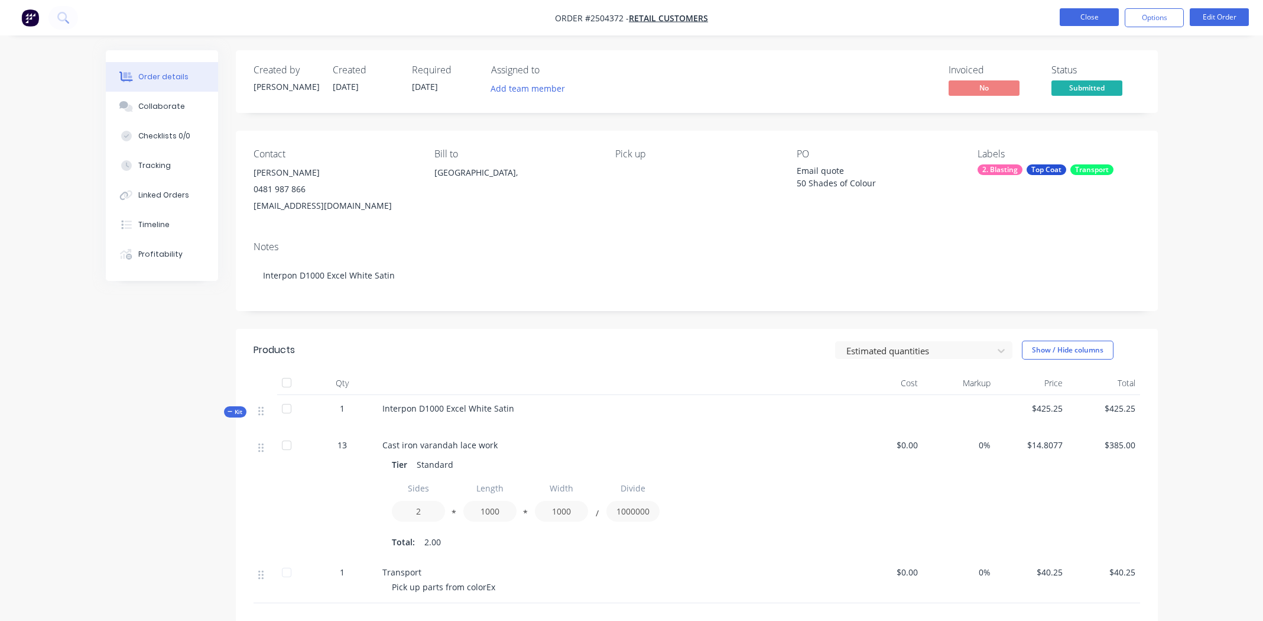
click at [1083, 15] on button "Close" at bounding box center [1089, 17] width 59 height 18
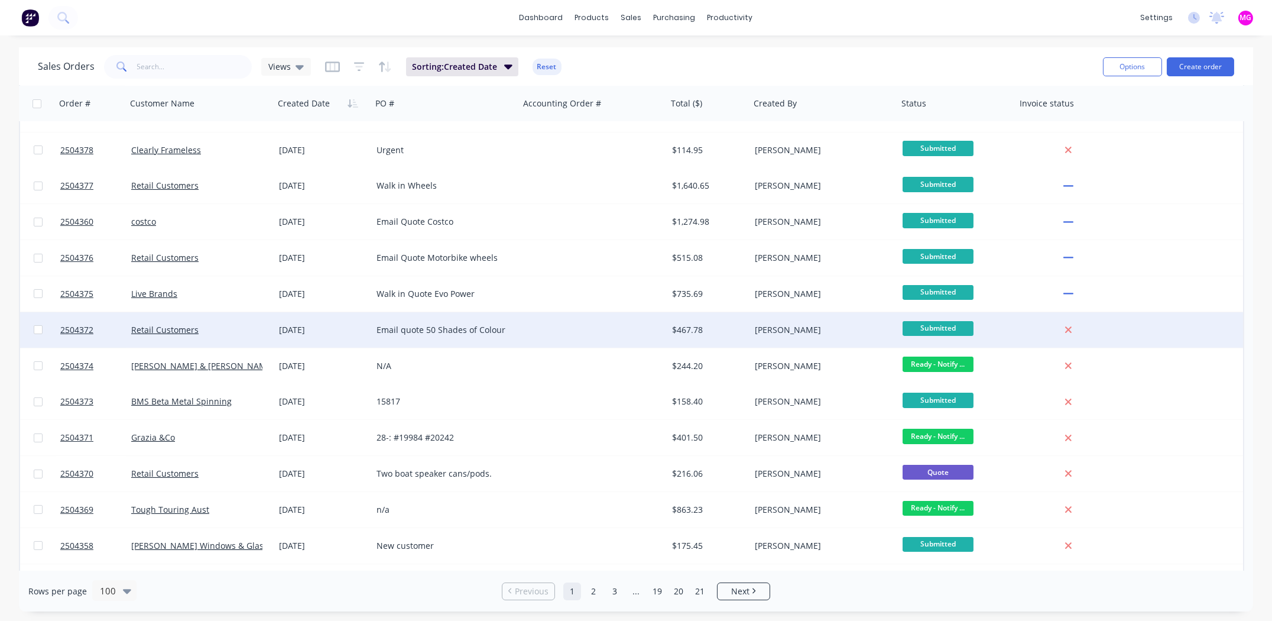
scroll to position [650, 0]
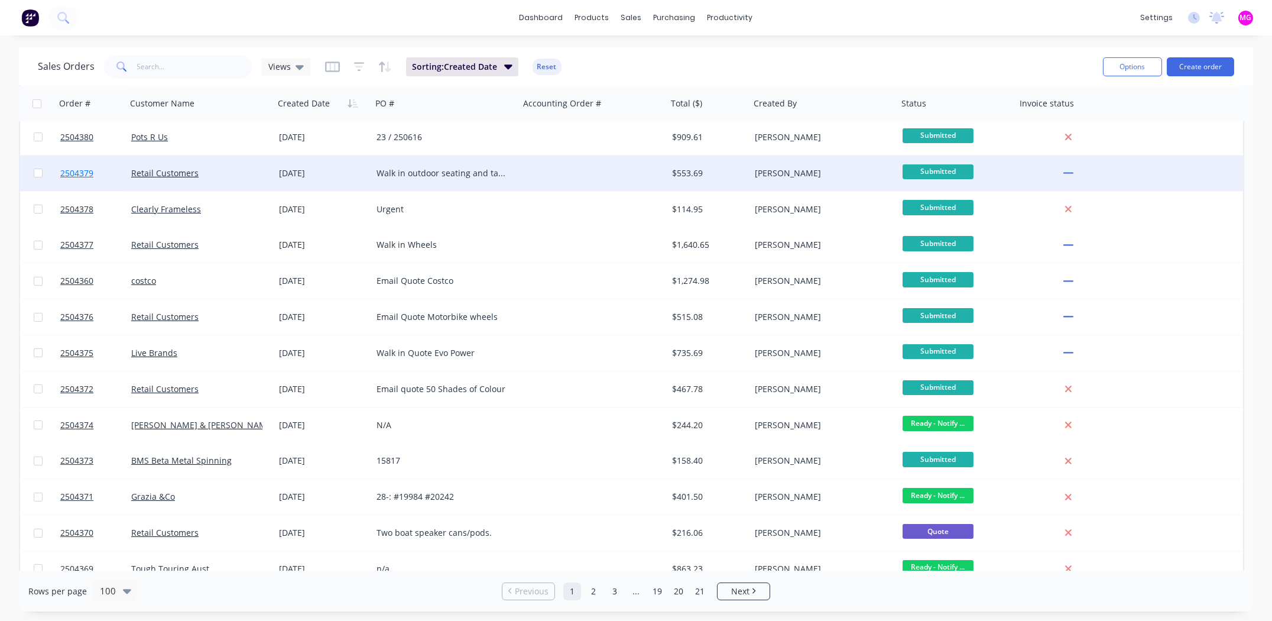
click at [68, 172] on span "2504379" at bounding box center [76, 173] width 33 height 12
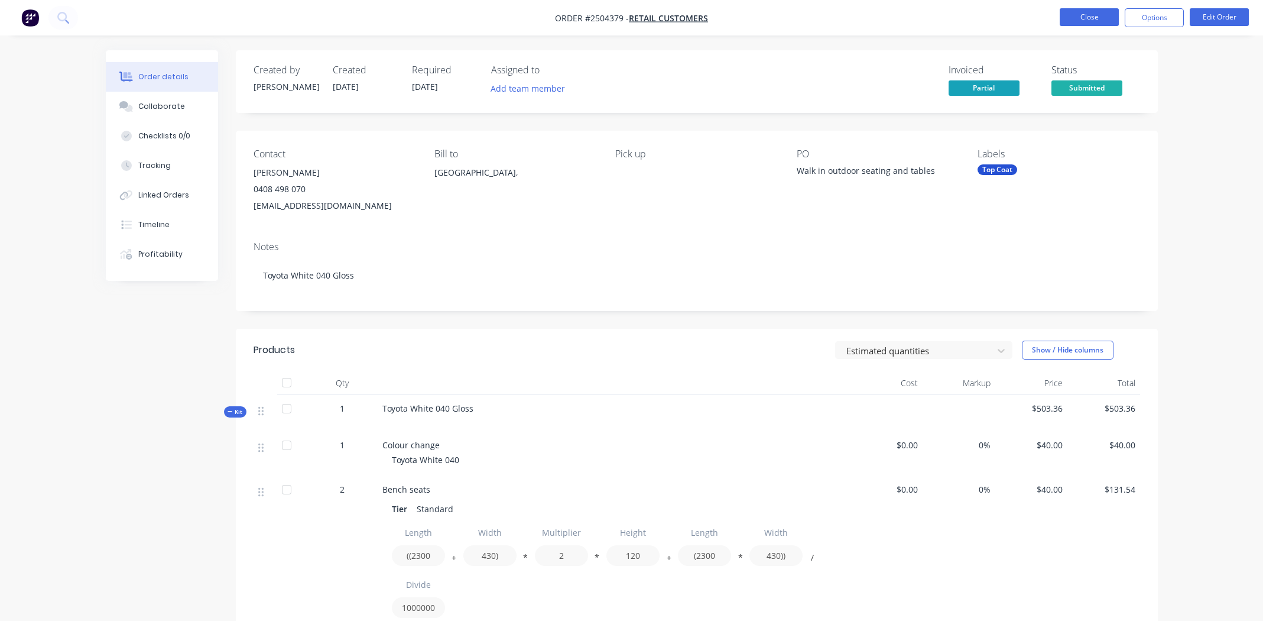
click at [1082, 17] on button "Close" at bounding box center [1089, 17] width 59 height 18
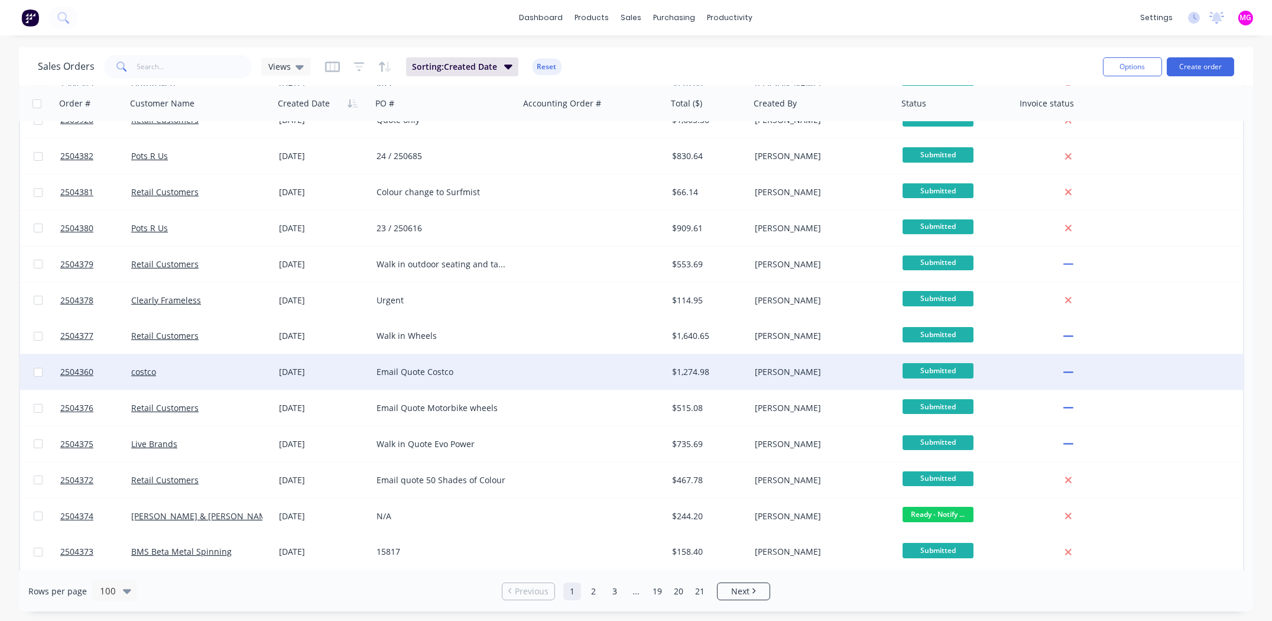
scroll to position [590, 0]
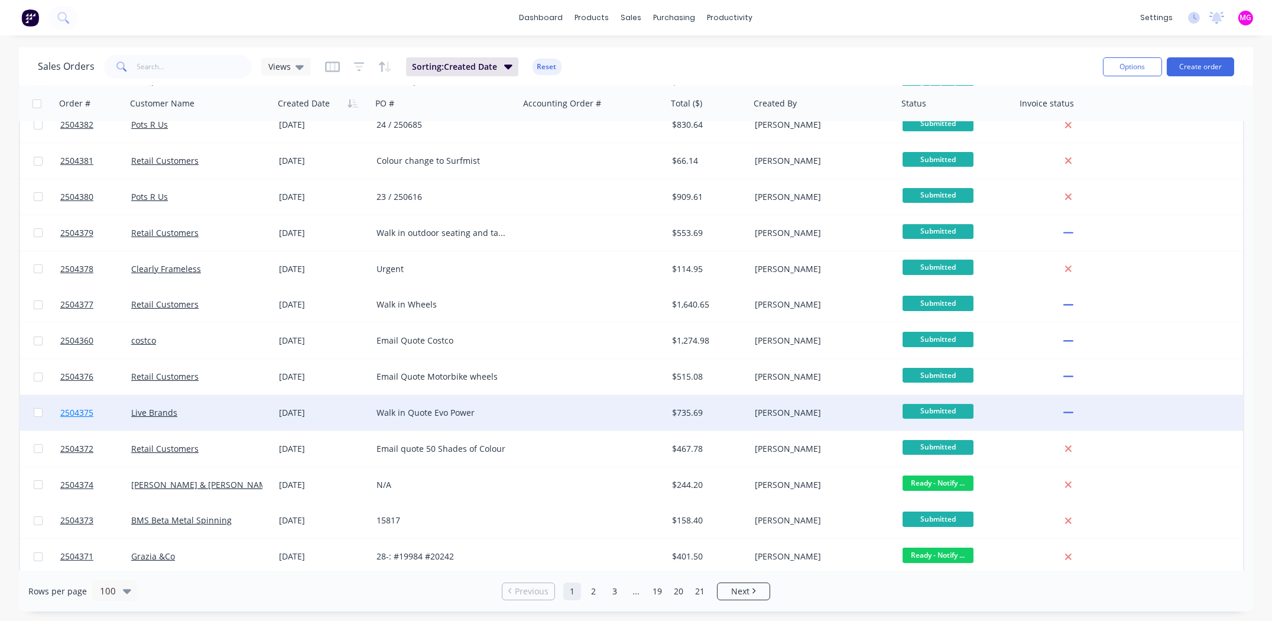
click at [73, 411] on span "2504375" at bounding box center [76, 413] width 33 height 12
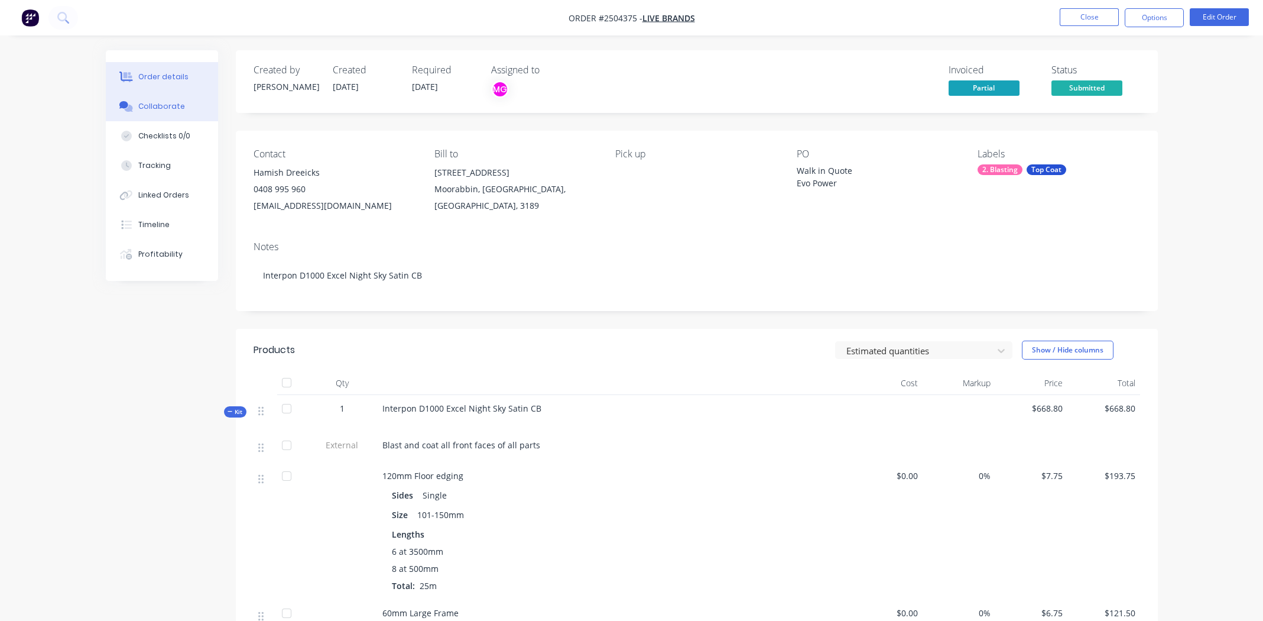
click at [148, 106] on div "Collaborate" at bounding box center [161, 106] width 47 height 11
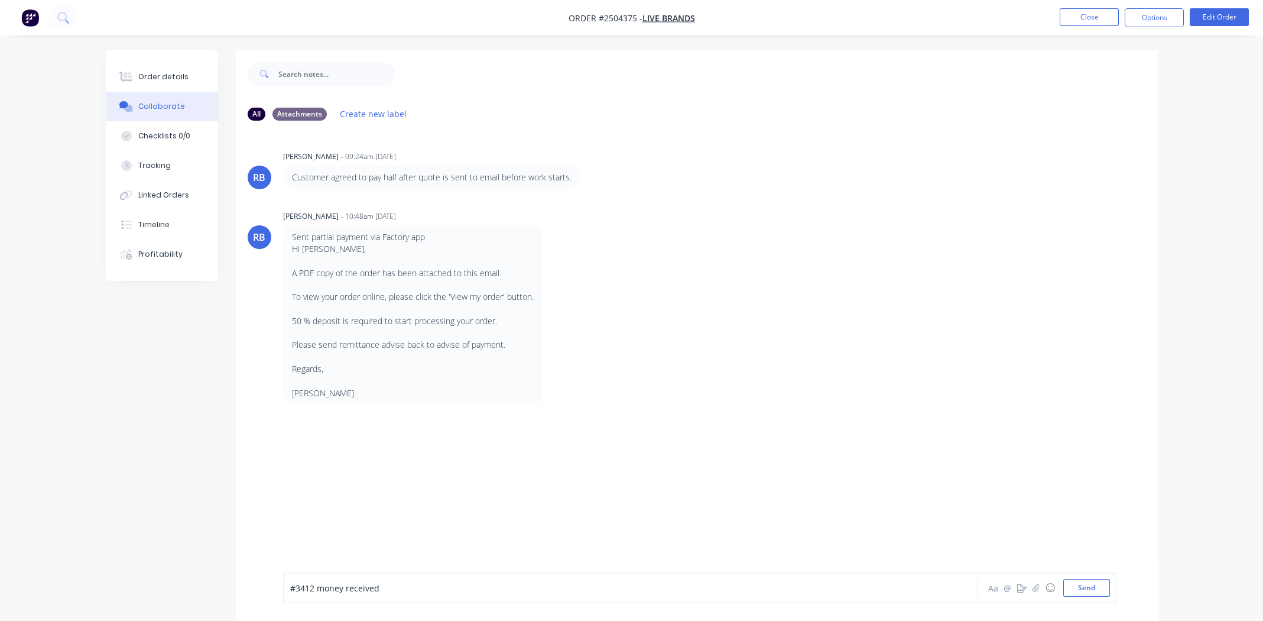
click at [687, 458] on div "RB [PERSON_NAME] - 09:24am [DATE] Customer agreed to pay half after quote is se…" at bounding box center [697, 351] width 922 height 442
drag, startPoint x: 1089, startPoint y: 589, endPoint x: 1076, endPoint y: 570, distance: 23.4
click at [1089, 589] on button "Send" at bounding box center [1086, 588] width 47 height 18
click at [154, 73] on div "Order details" at bounding box center [163, 77] width 50 height 11
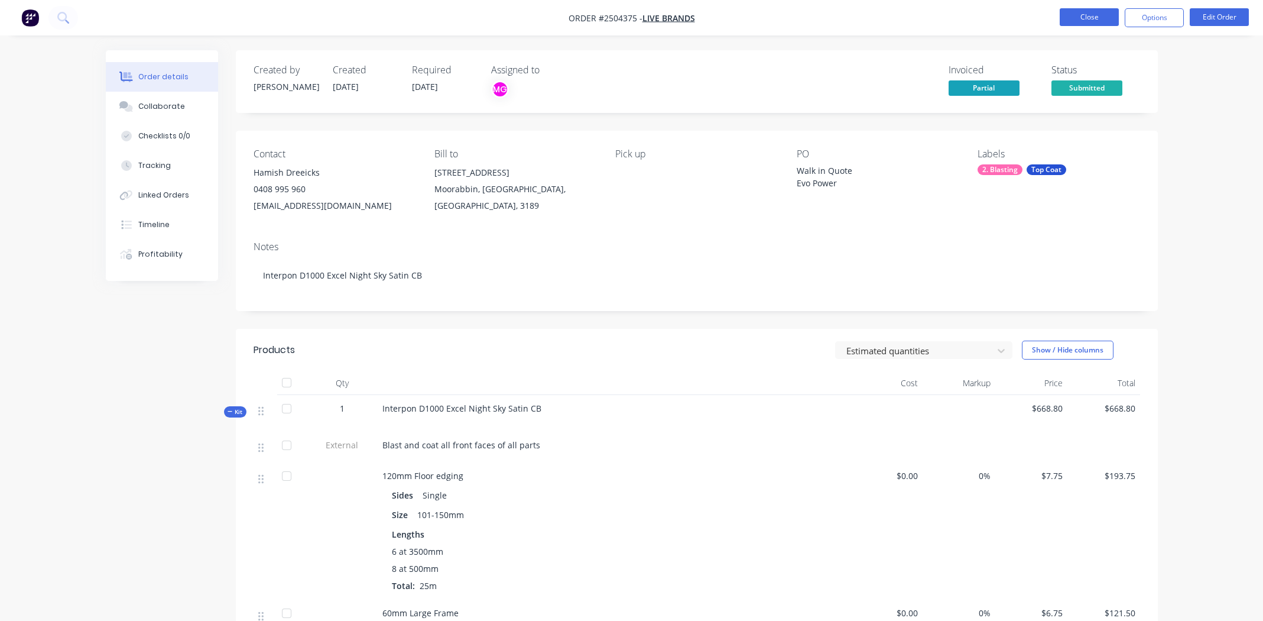
click at [1085, 18] on button "Close" at bounding box center [1089, 17] width 59 height 18
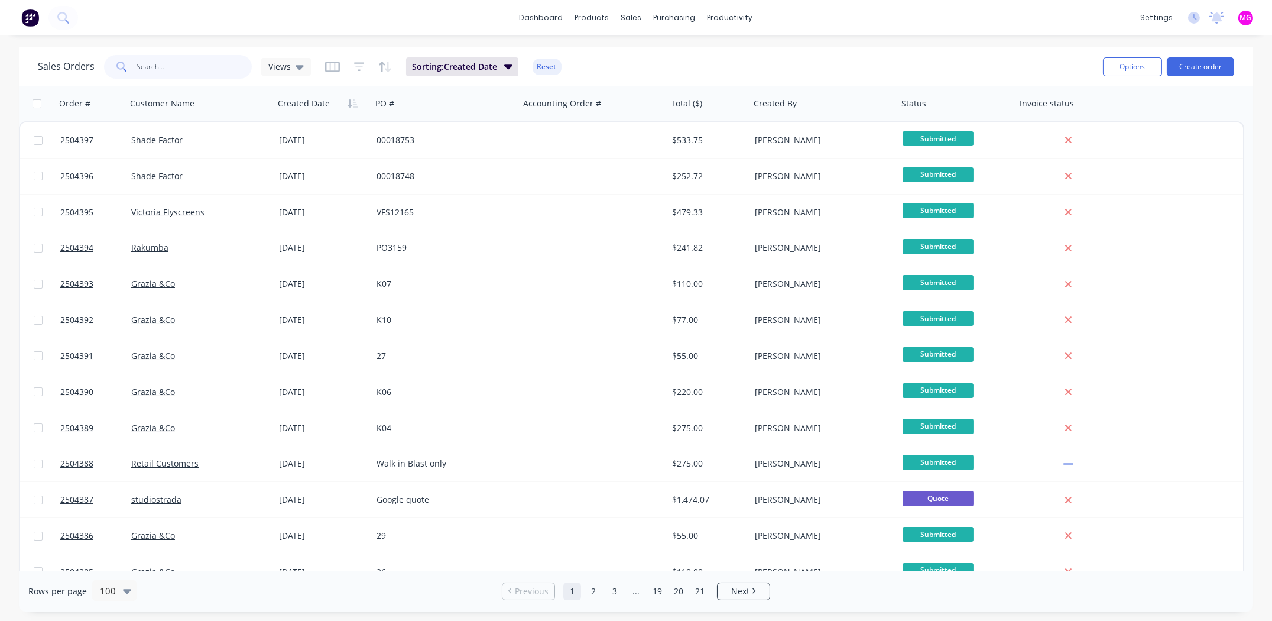
click at [163, 69] on input "text" at bounding box center [194, 67] width 115 height 24
type input "[PERSON_NAME]"
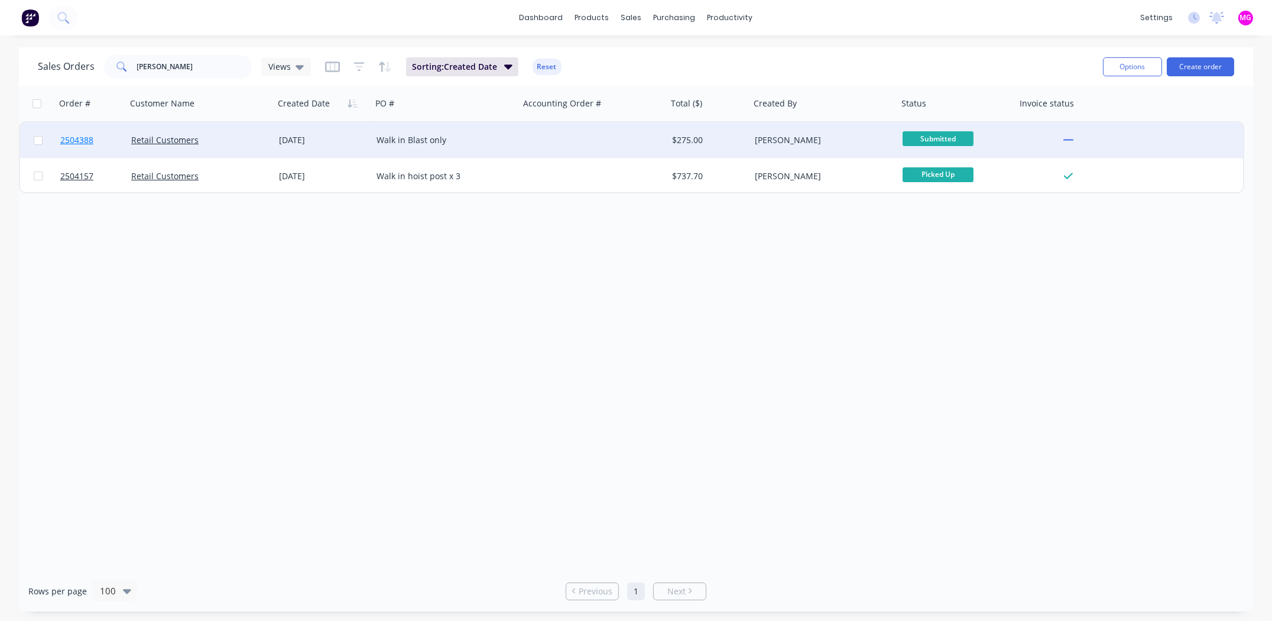
click at [62, 139] on span "2504388" at bounding box center [76, 140] width 33 height 12
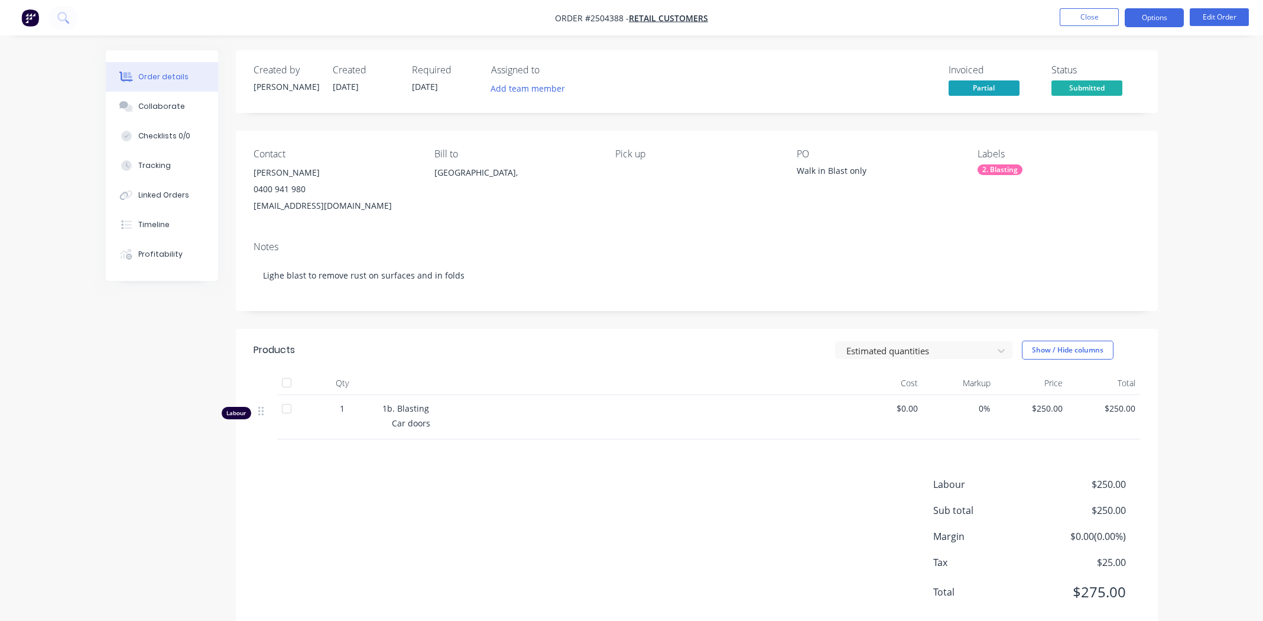
click at [1138, 18] on button "Options" at bounding box center [1154, 17] width 59 height 19
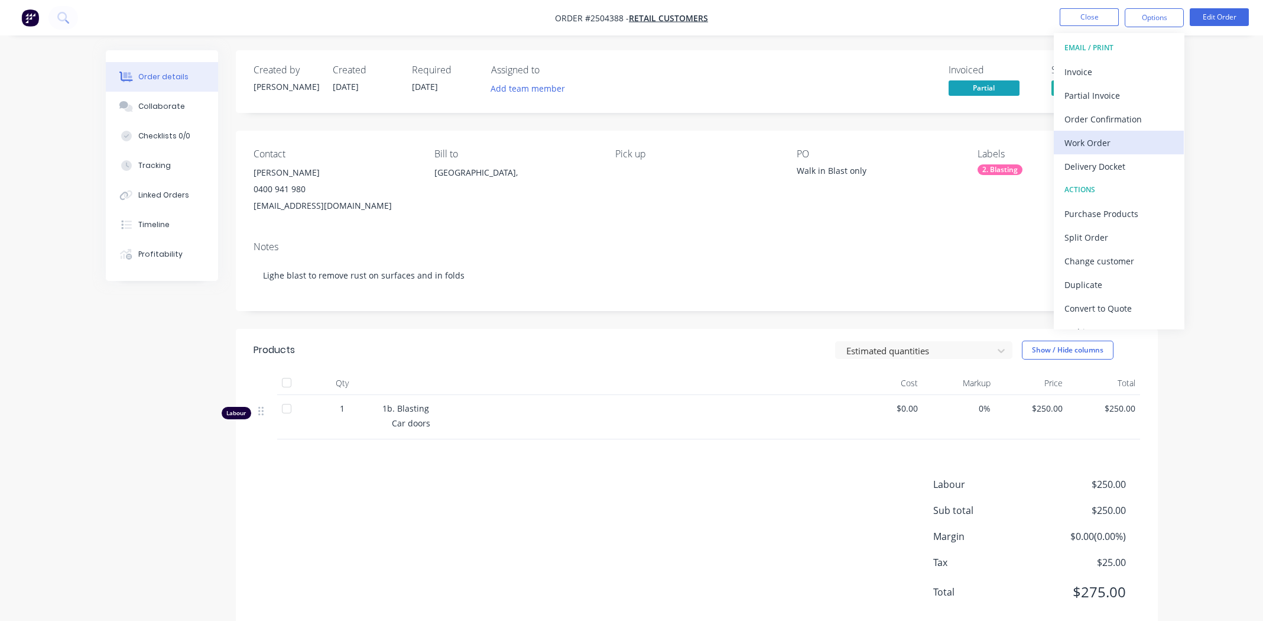
click at [1103, 141] on div "Work Order" at bounding box center [1118, 142] width 109 height 17
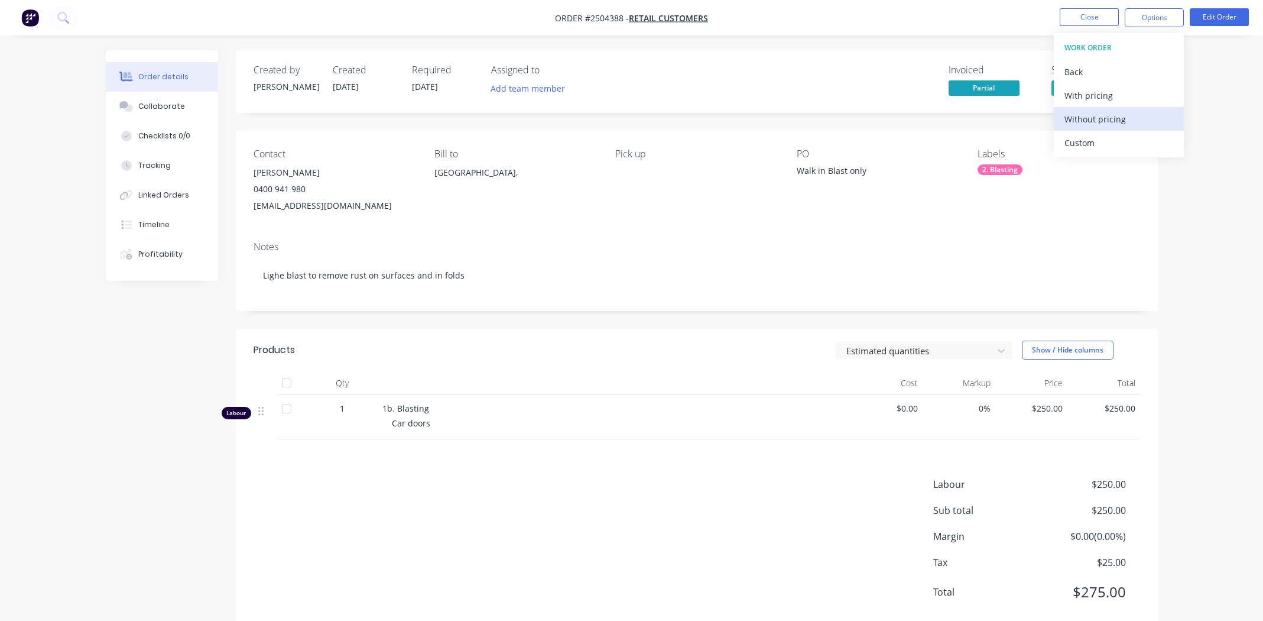
click at [1096, 118] on div "Without pricing" at bounding box center [1118, 119] width 109 height 17
click at [1088, 16] on button "Close" at bounding box center [1089, 17] width 59 height 18
